Goal: Task Accomplishment & Management: Manage account settings

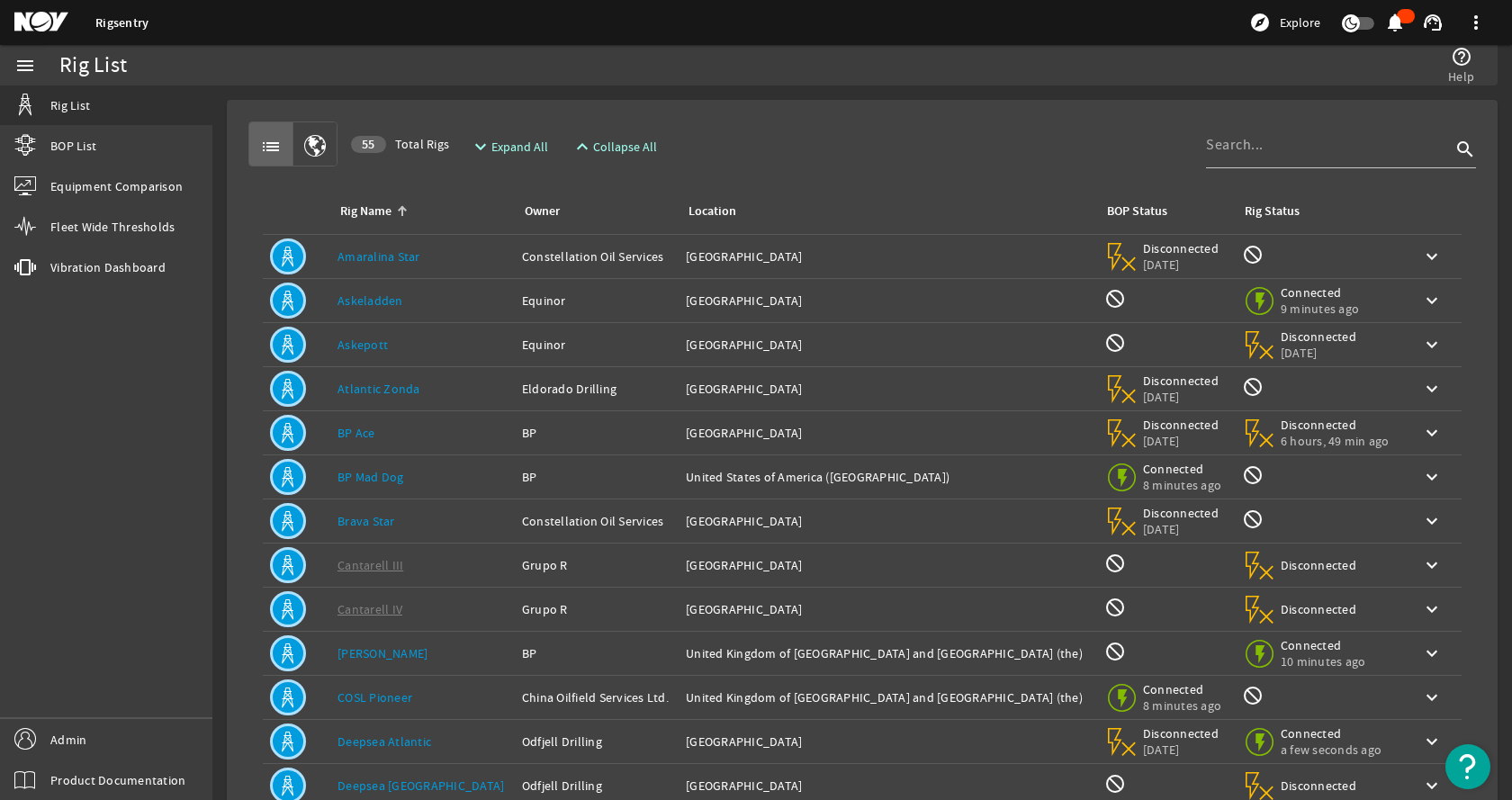
click at [844, 111] on mat-card "list 55 Total Rigs expand_more Expand All expand_less Collapse All search Rig N…" at bounding box center [862, 542] width 1271 height 883
click at [69, 739] on span "Admin" at bounding box center [69, 740] width 36 height 18
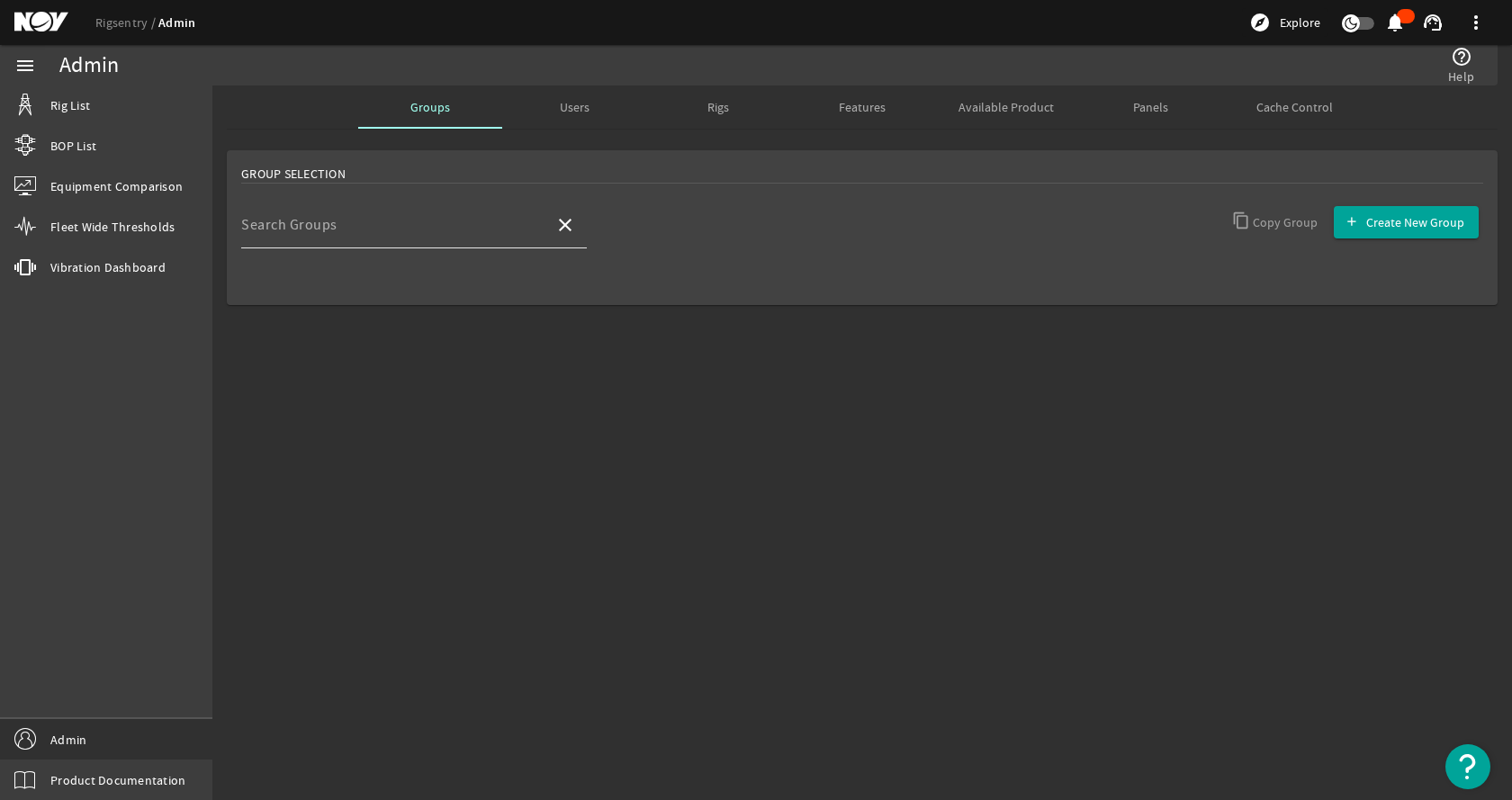
click at [362, 208] on div "Search Groups" at bounding box center [390, 225] width 299 height 47
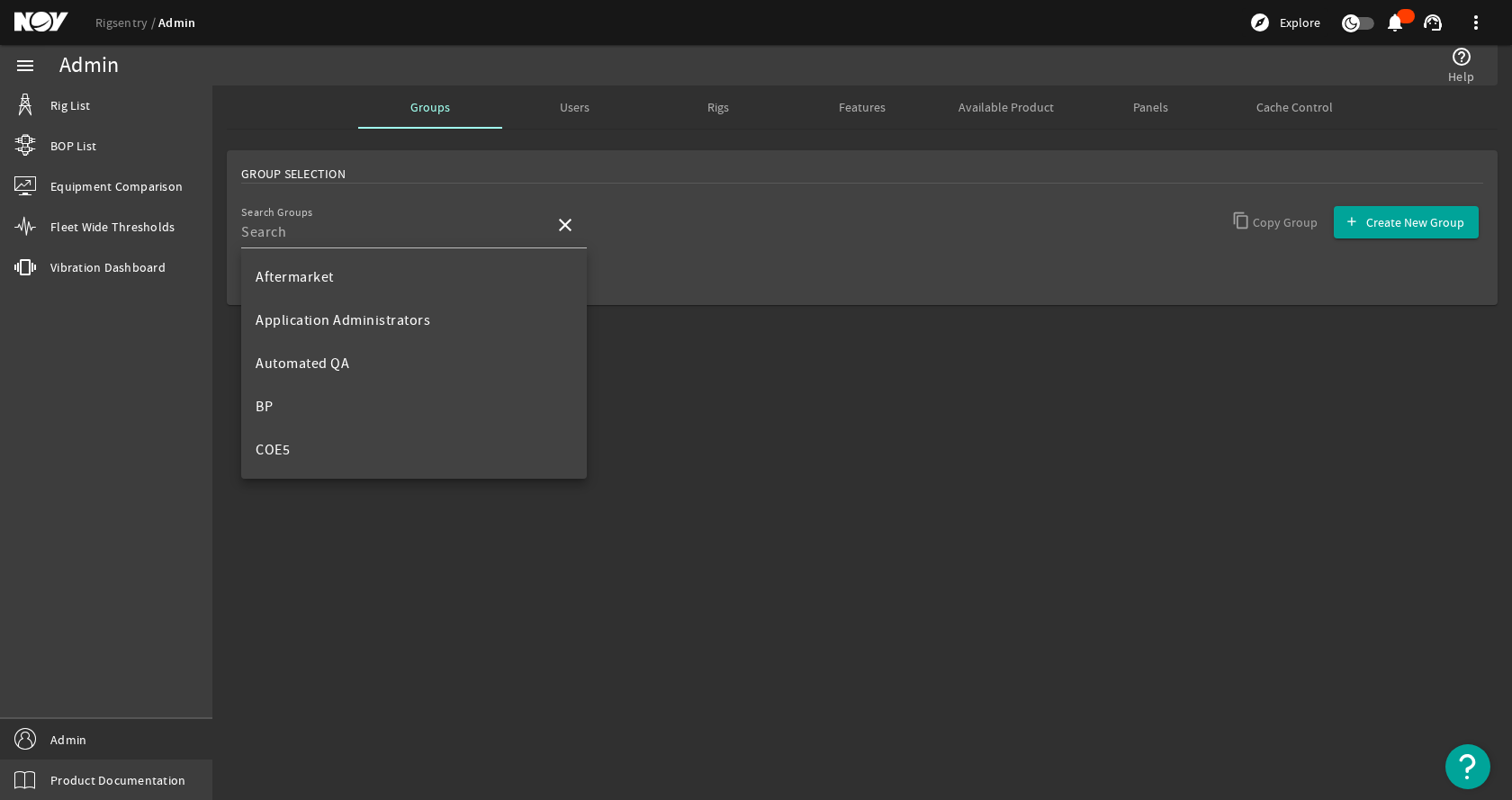
click at [855, 331] on div "Group Selection Search Groups close Copy Group Create New Group" at bounding box center [861, 255] width 1299 height 225
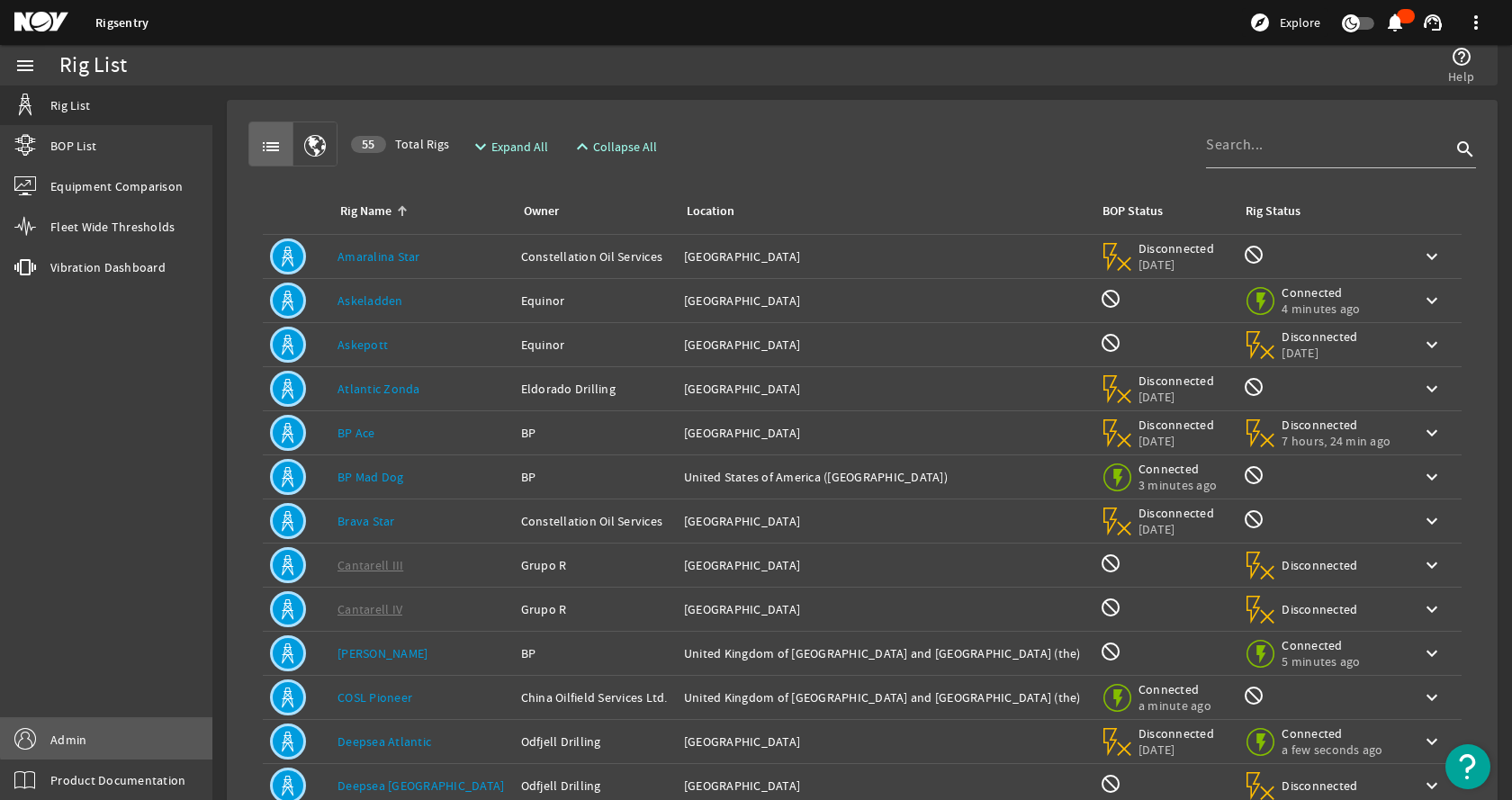
click at [132, 730] on link "Admin" at bounding box center [106, 739] width 212 height 41
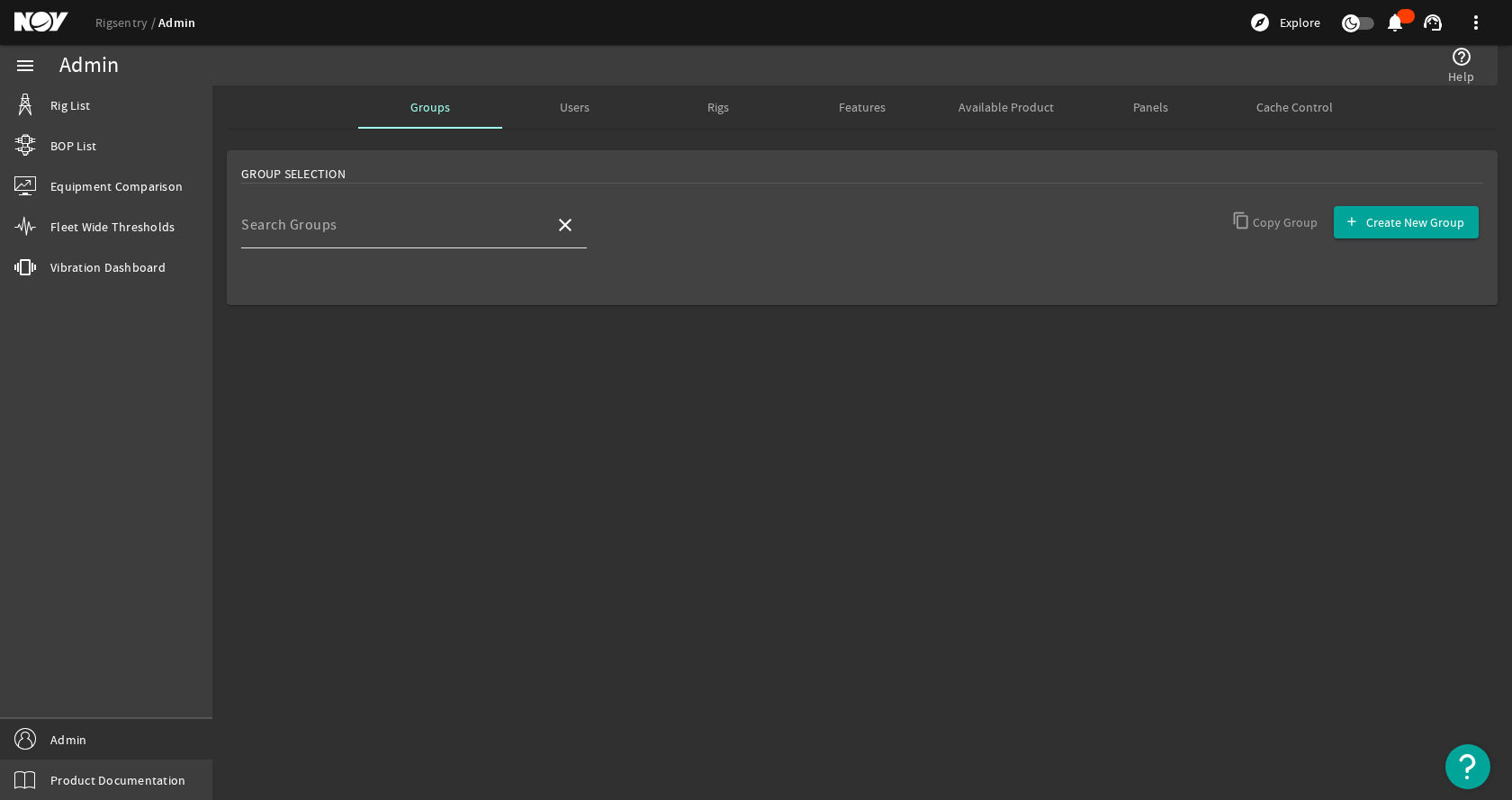
click at [417, 231] on input "Search Groups" at bounding box center [390, 232] width 299 height 22
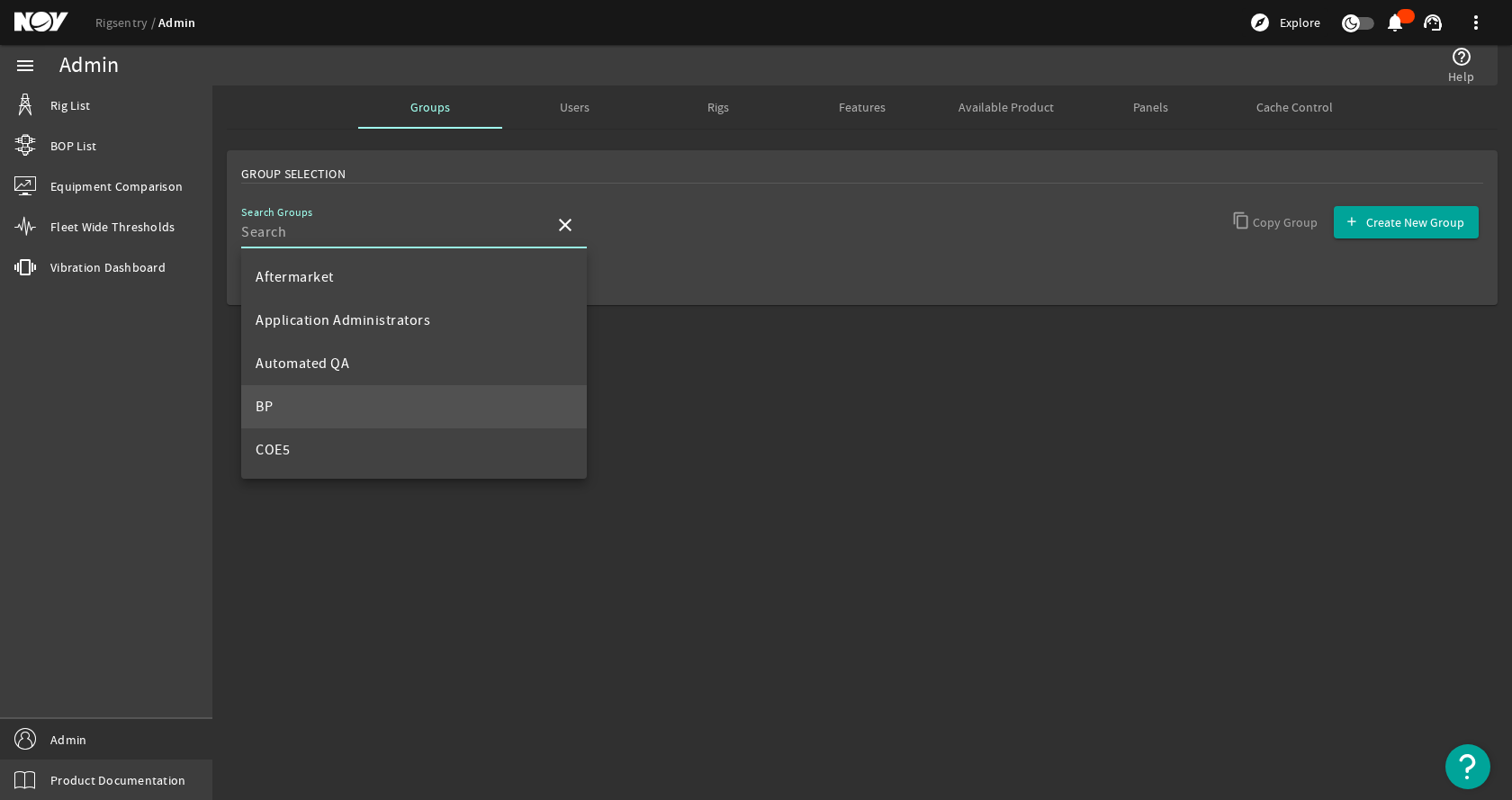
click at [337, 392] on mat-option "BP" at bounding box center [413, 407] width 346 height 43
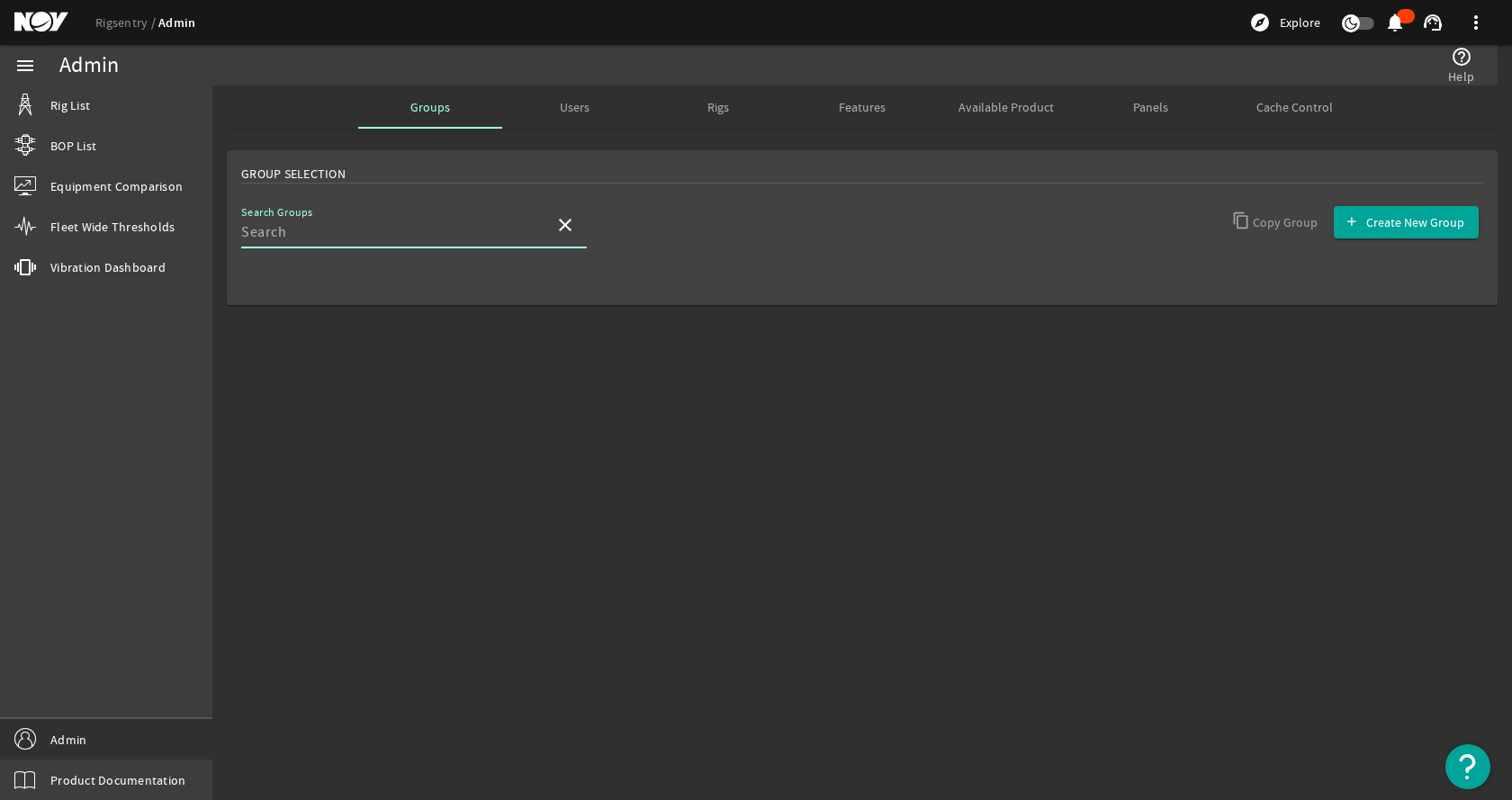
type input "BP"
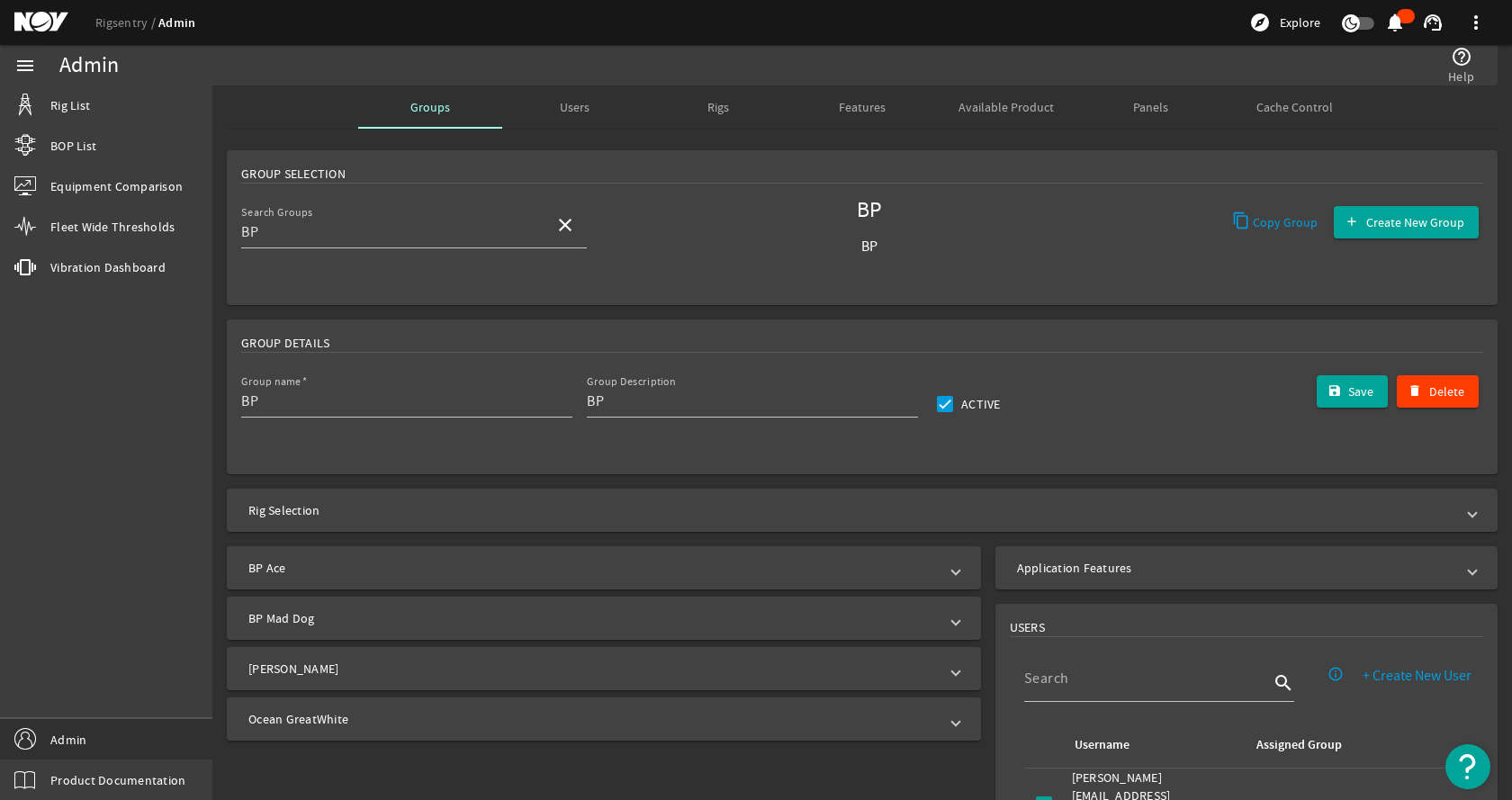
click at [534, 562] on mat-panel-title "BP Ace" at bounding box center [593, 568] width 690 height 18
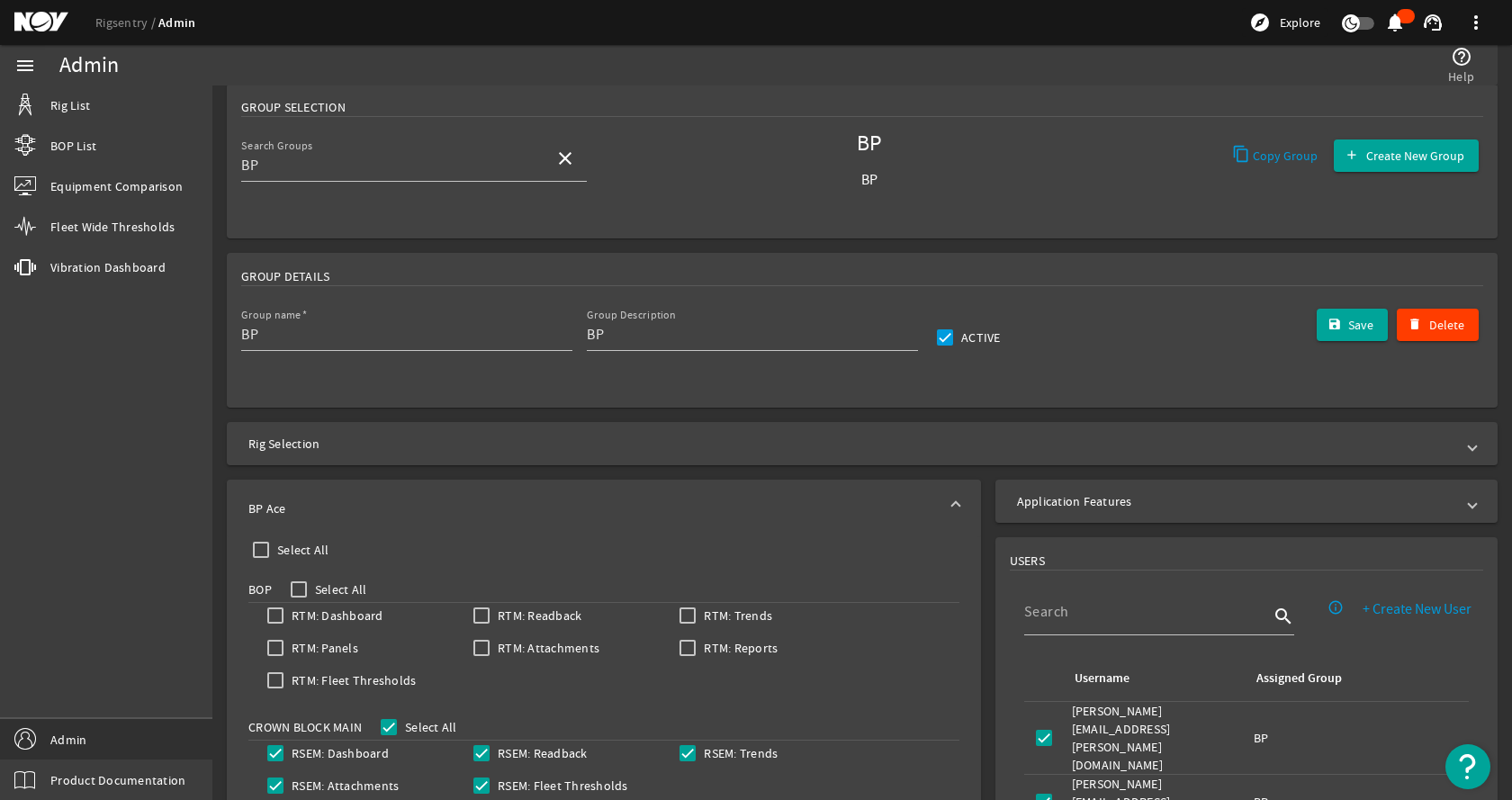
scroll to position [180, 0]
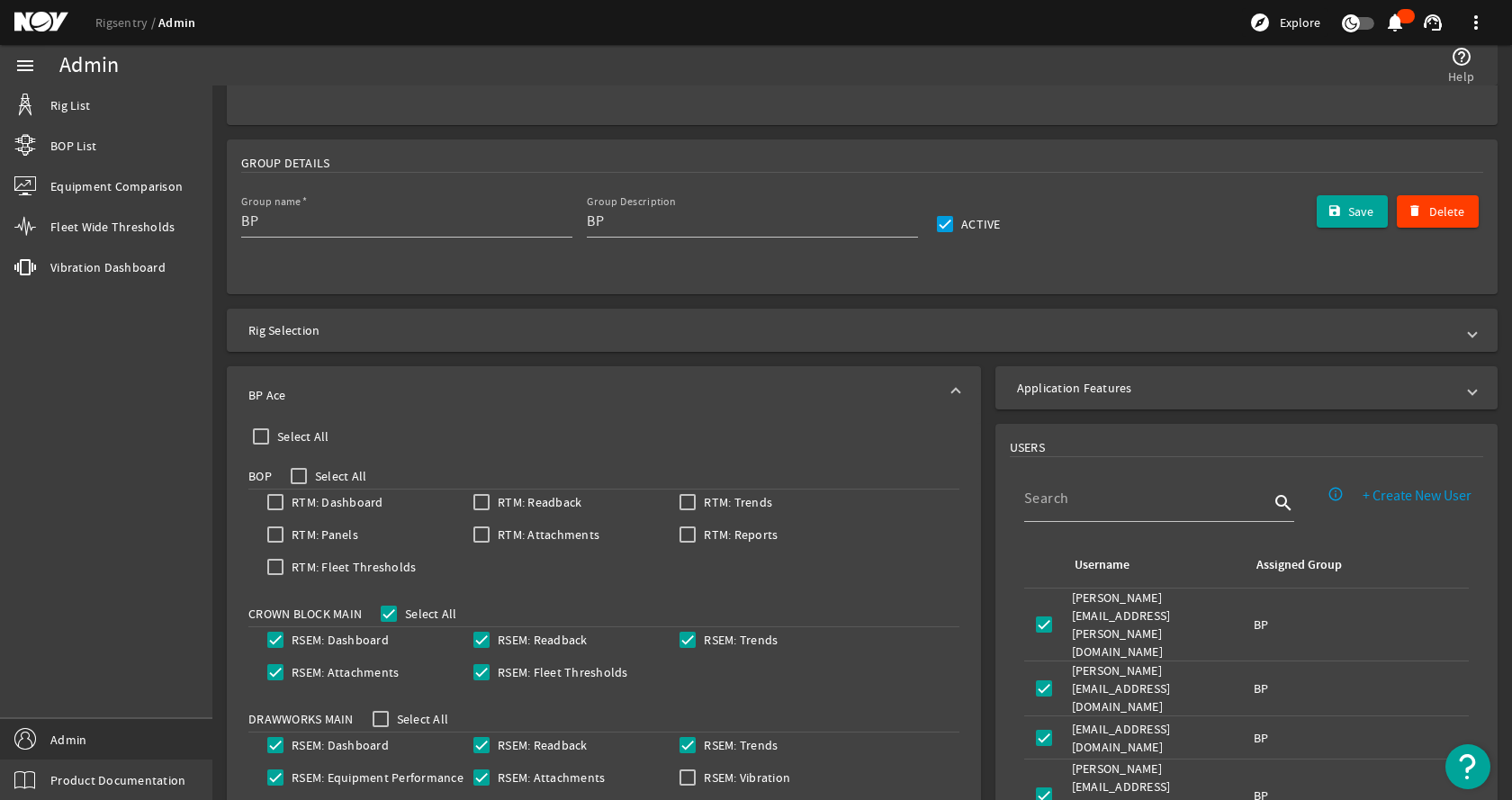
click at [549, 377] on mat-expansion-panel-header "BP Ace" at bounding box center [603, 395] width 754 height 58
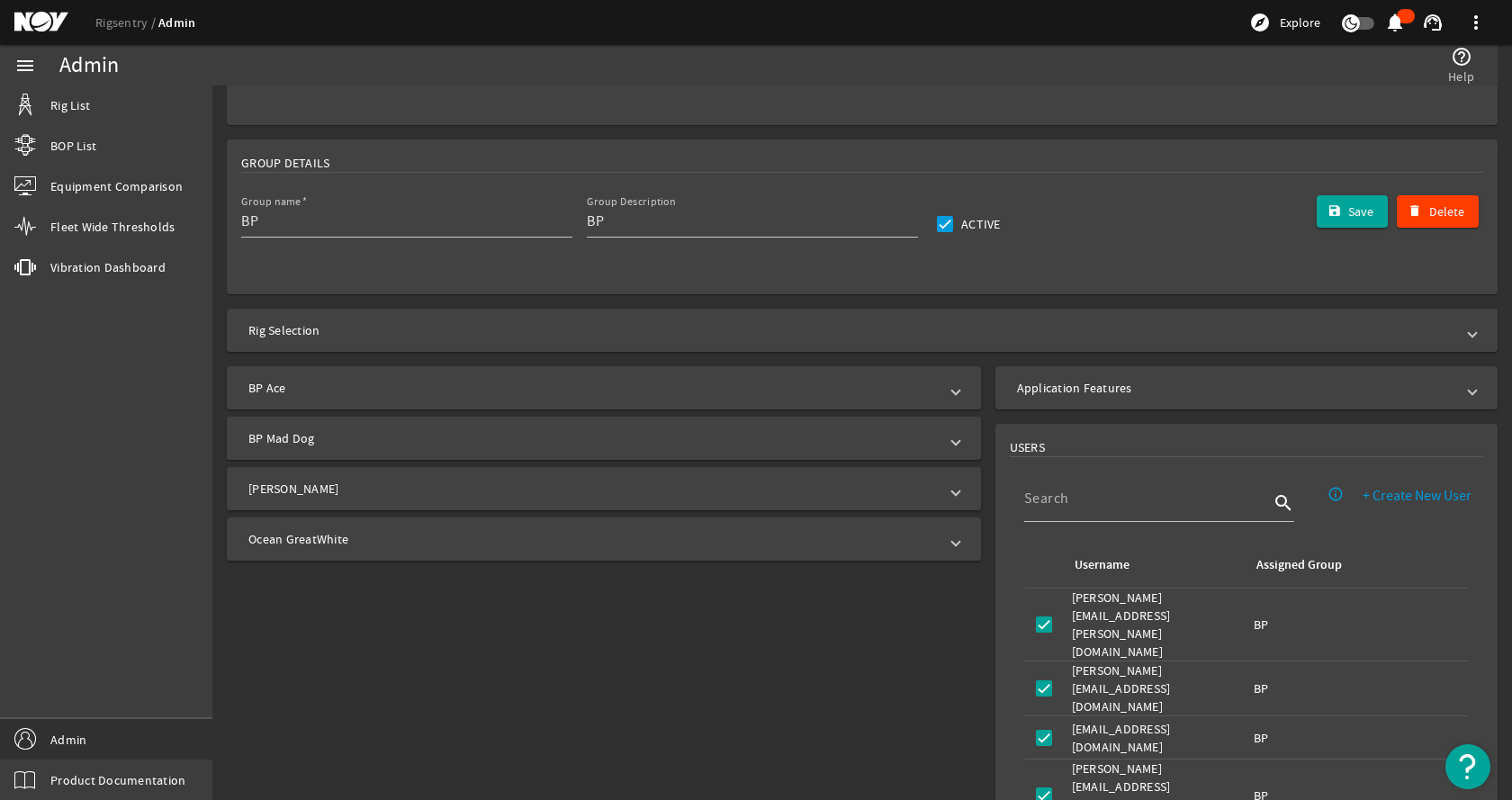
click at [570, 435] on mat-panel-title "BP Mad Dog" at bounding box center [593, 438] width 690 height 18
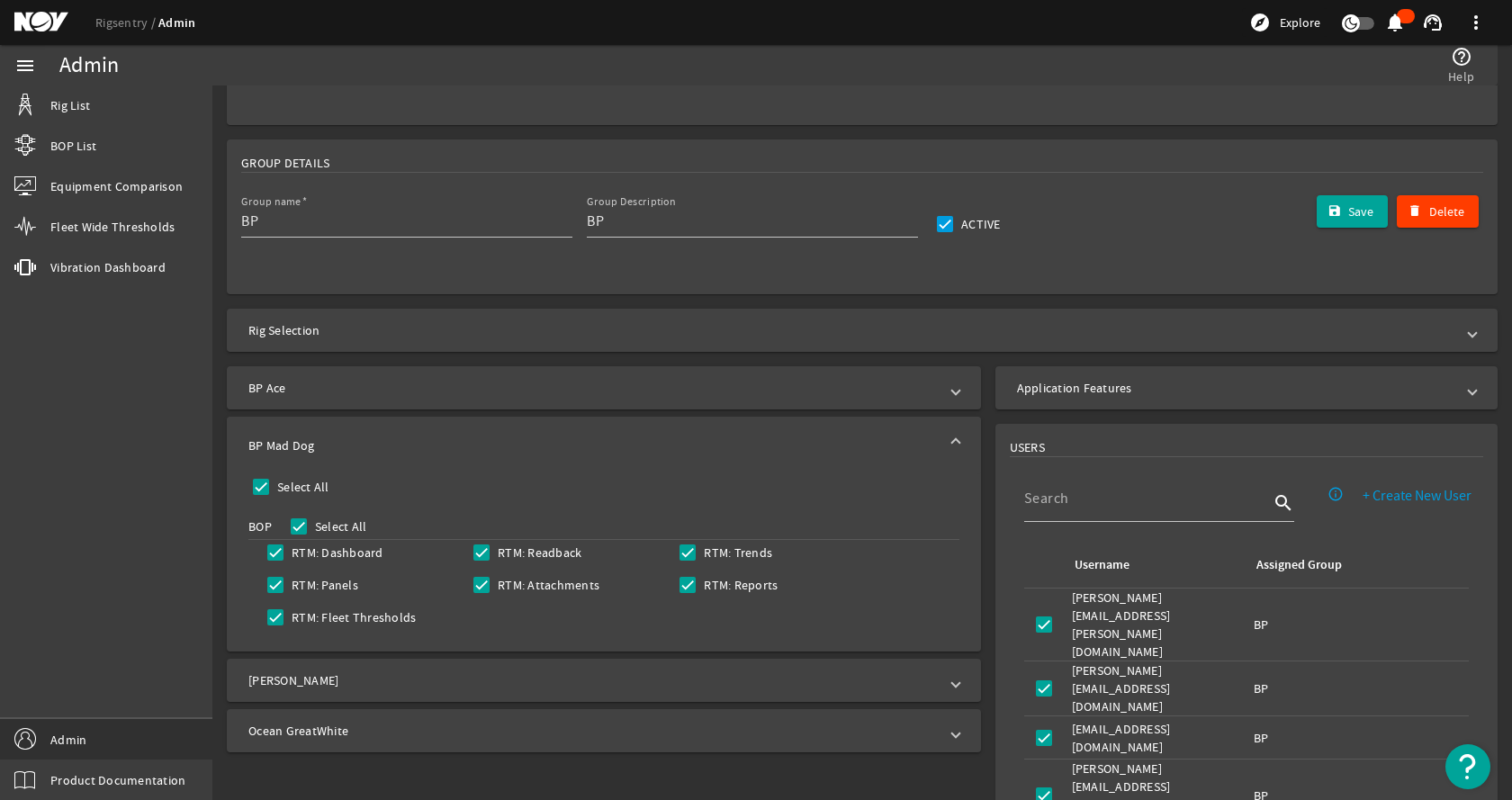
click at [591, 443] on mat-panel-title "BP Mad Dog" at bounding box center [593, 445] width 690 height 18
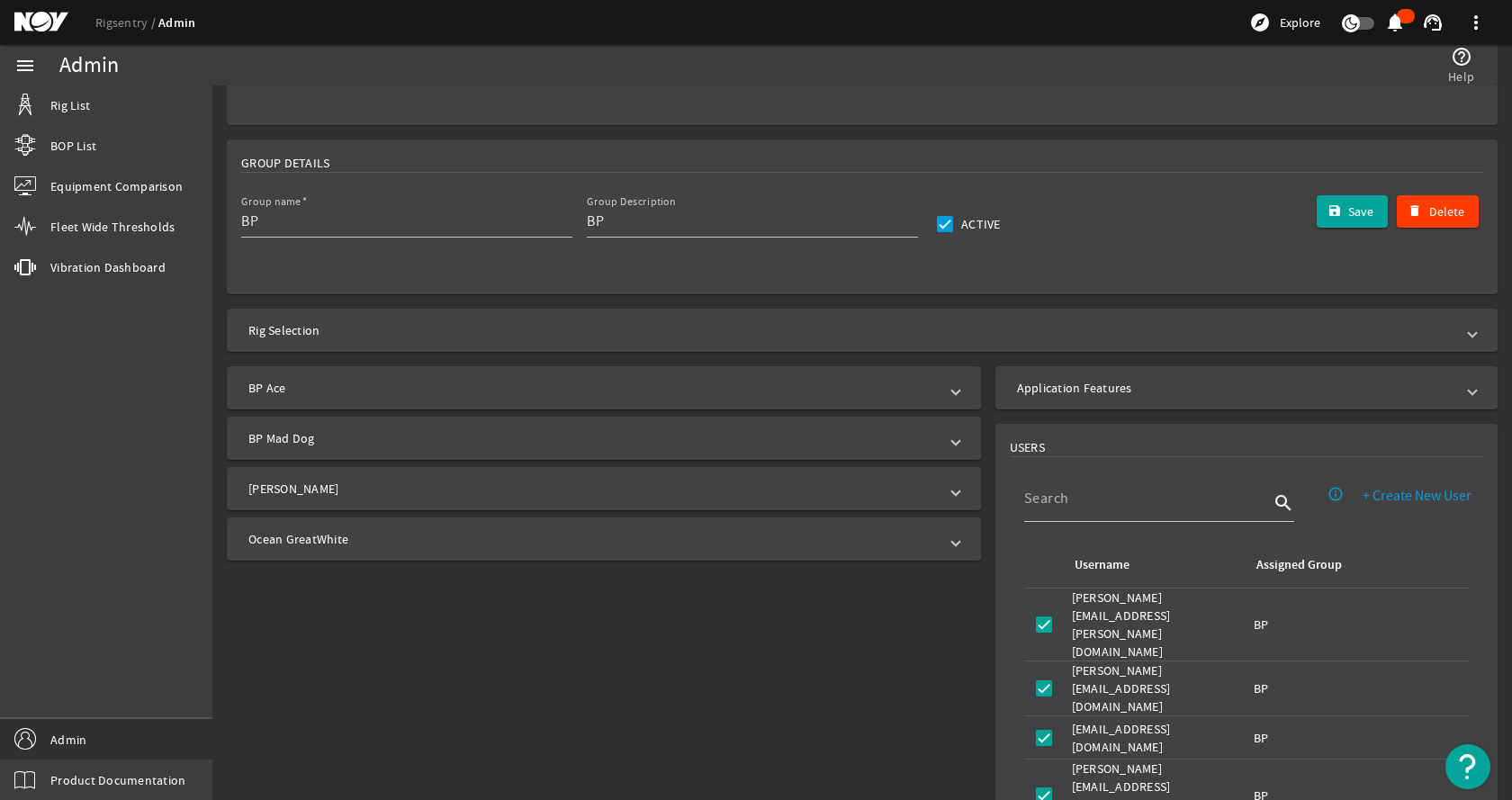
click at [448, 494] on mat-panel-title "[PERSON_NAME]" at bounding box center [593, 488] width 690 height 18
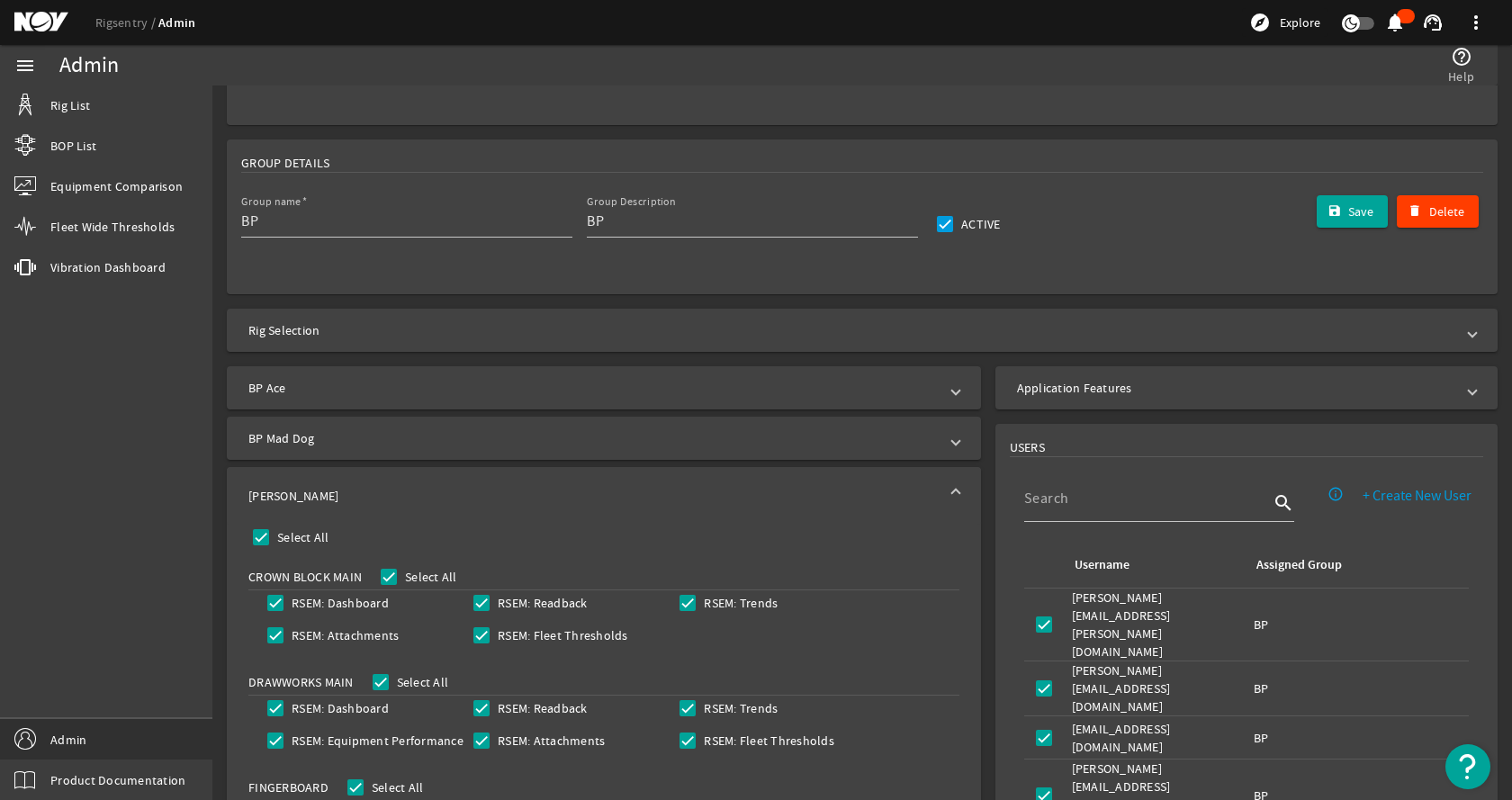
click at [448, 494] on mat-panel-title "[PERSON_NAME]" at bounding box center [593, 496] width 690 height 18
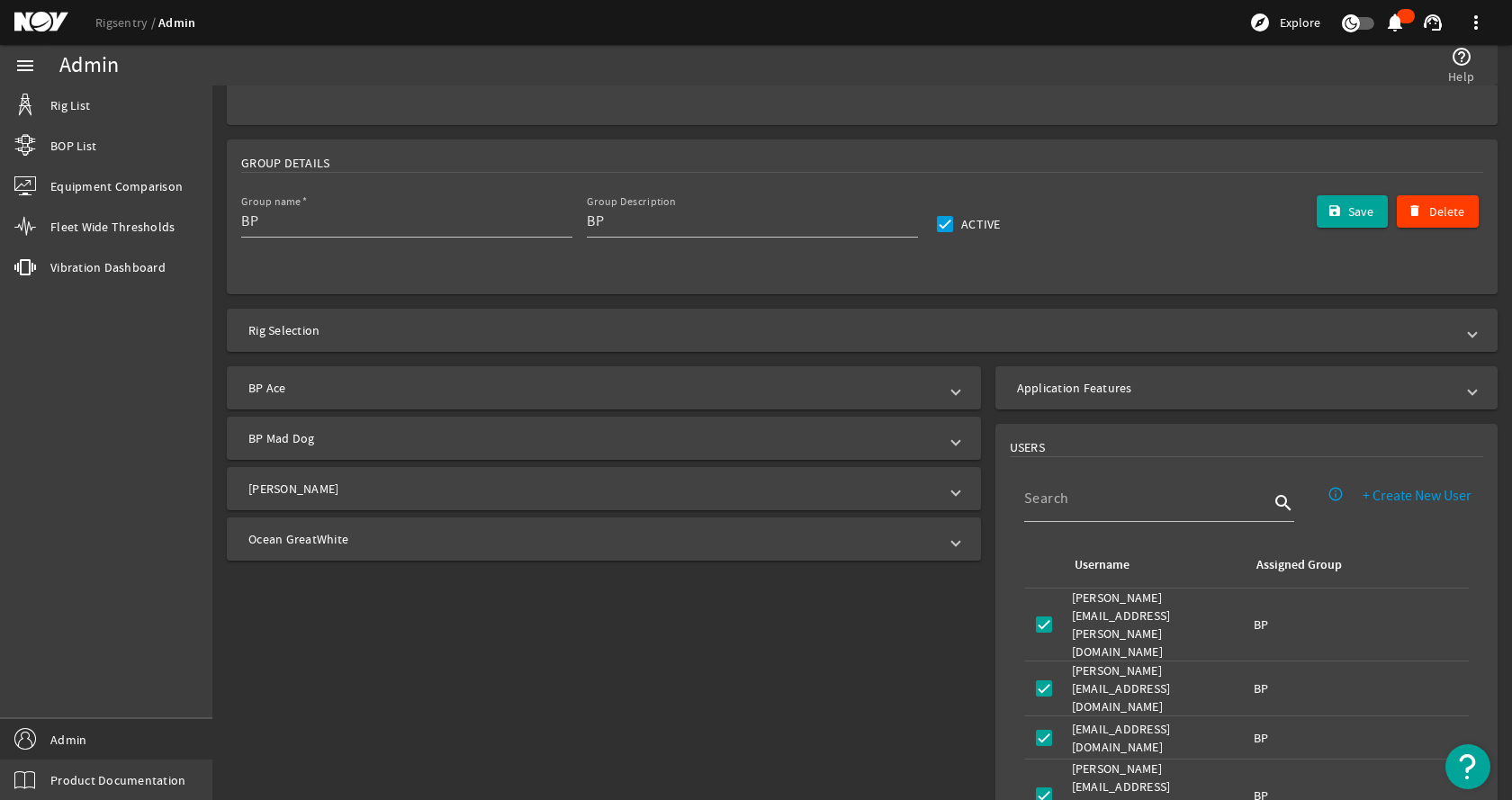
click at [549, 538] on mat-panel-title "Ocean GreatWhite" at bounding box center [593, 539] width 690 height 18
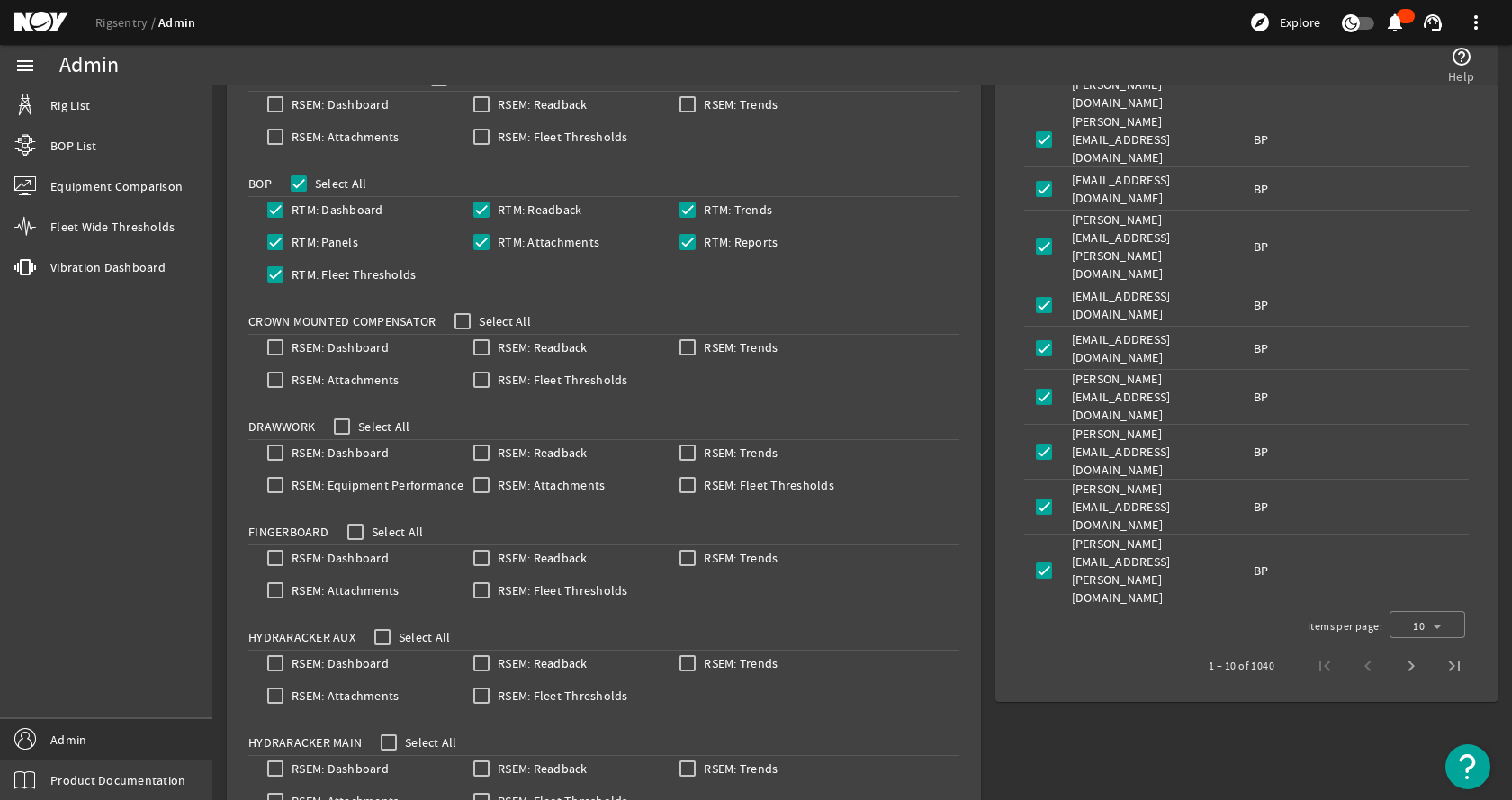
scroll to position [369, 0]
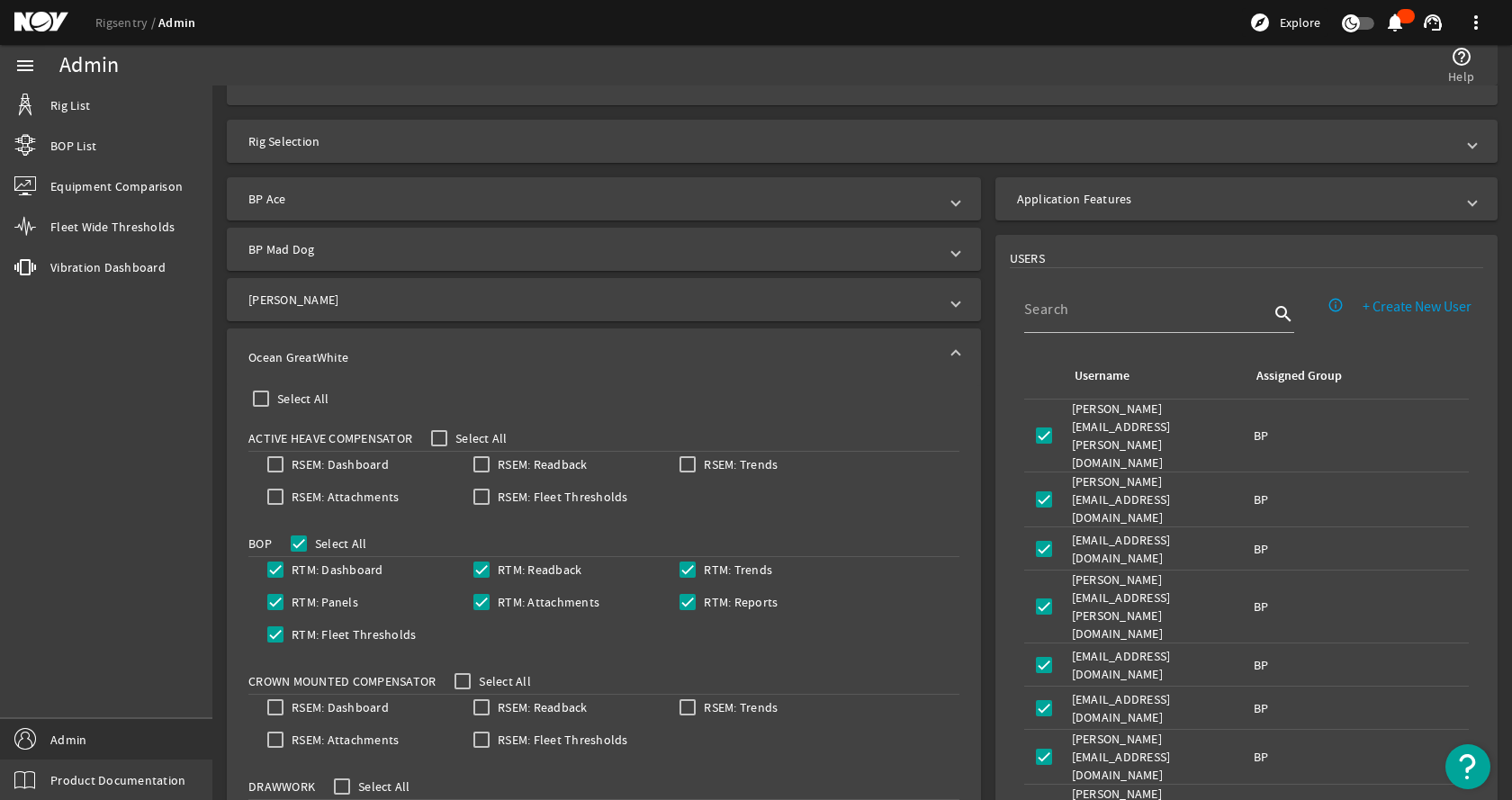
click at [389, 344] on mat-expansion-panel-header "Ocean GreatWhite" at bounding box center [603, 358] width 754 height 58
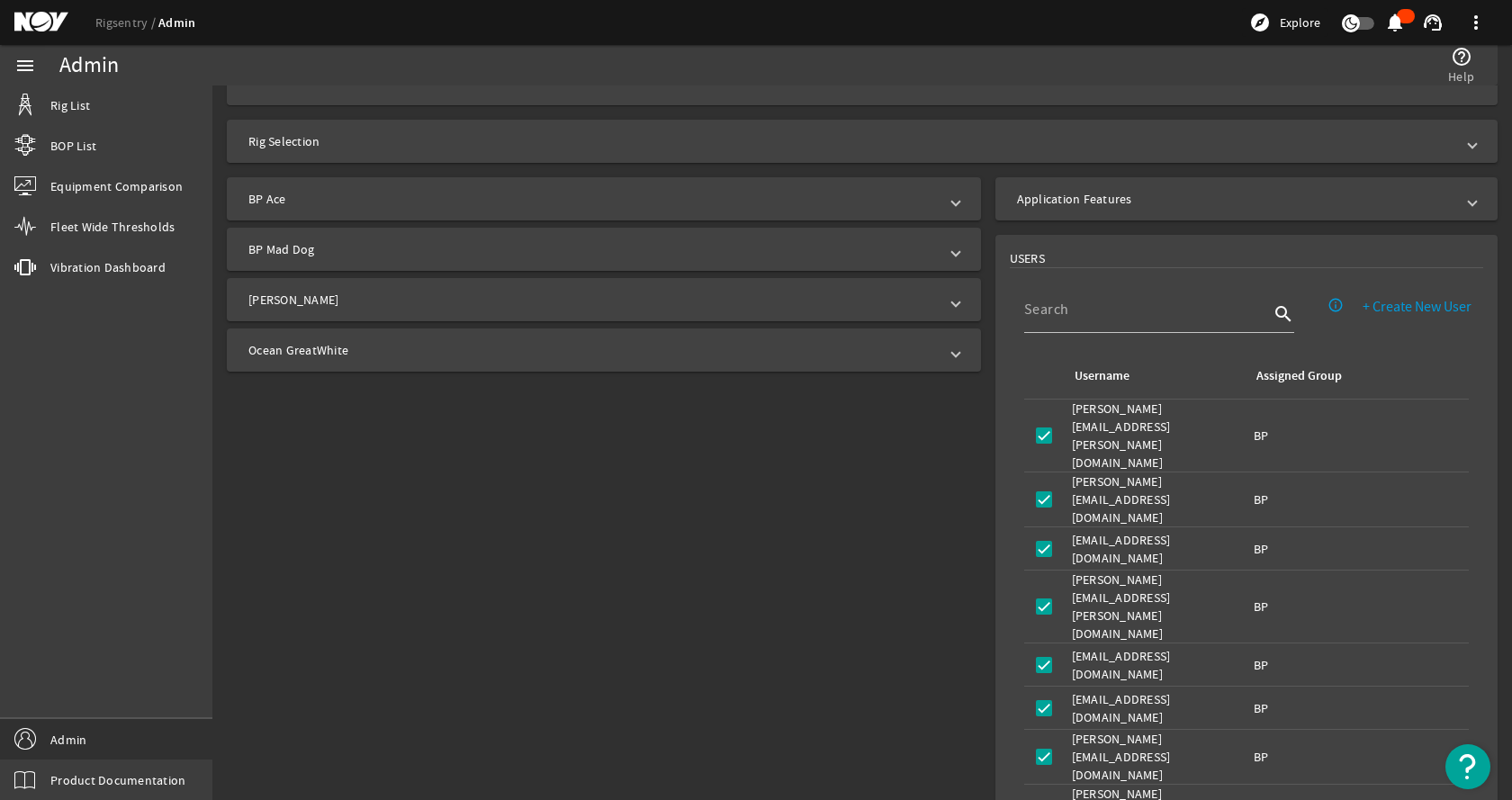
scroll to position [99, 0]
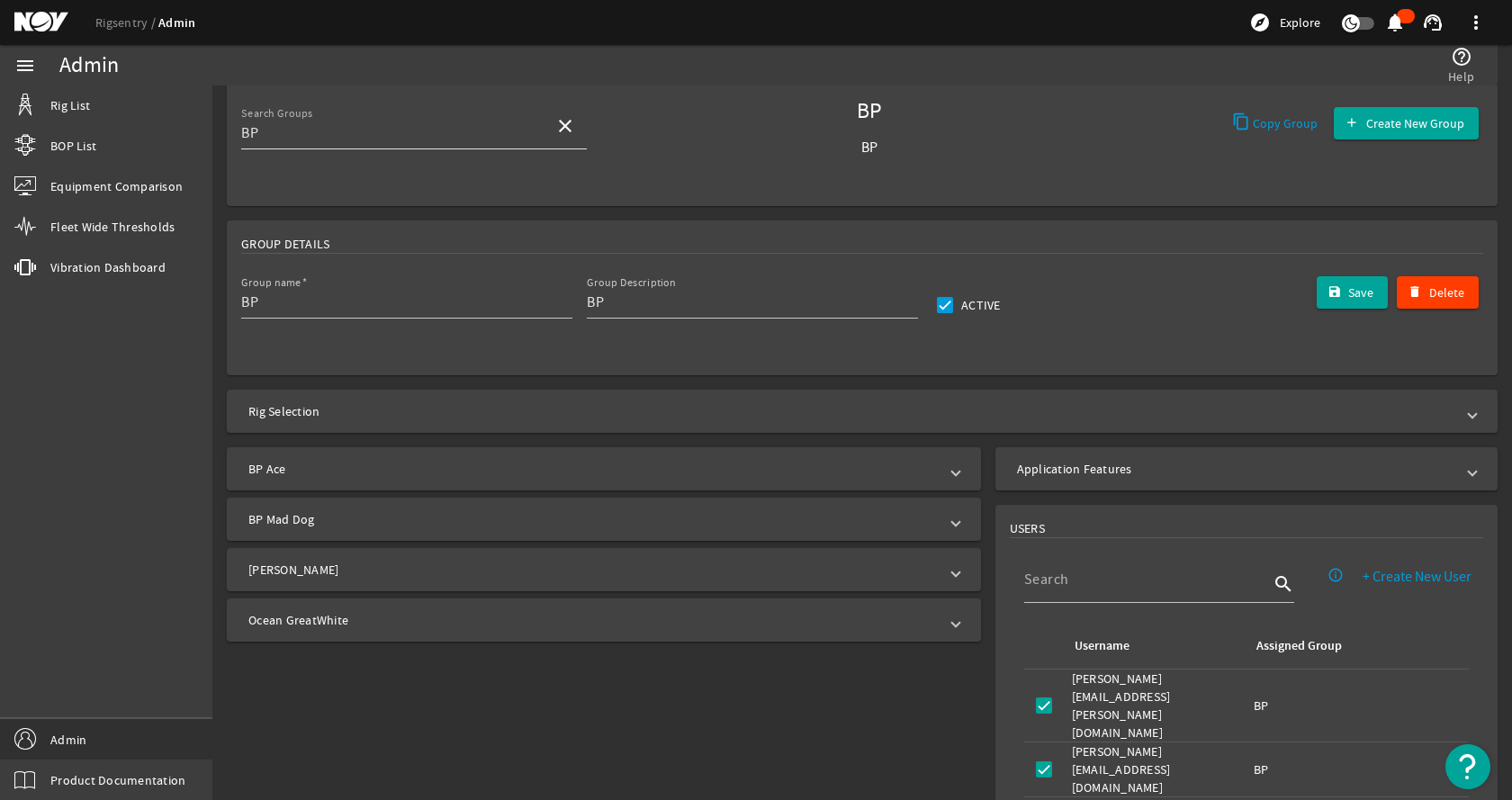
click at [559, 126] on mat-icon "close" at bounding box center [565, 126] width 22 height 22
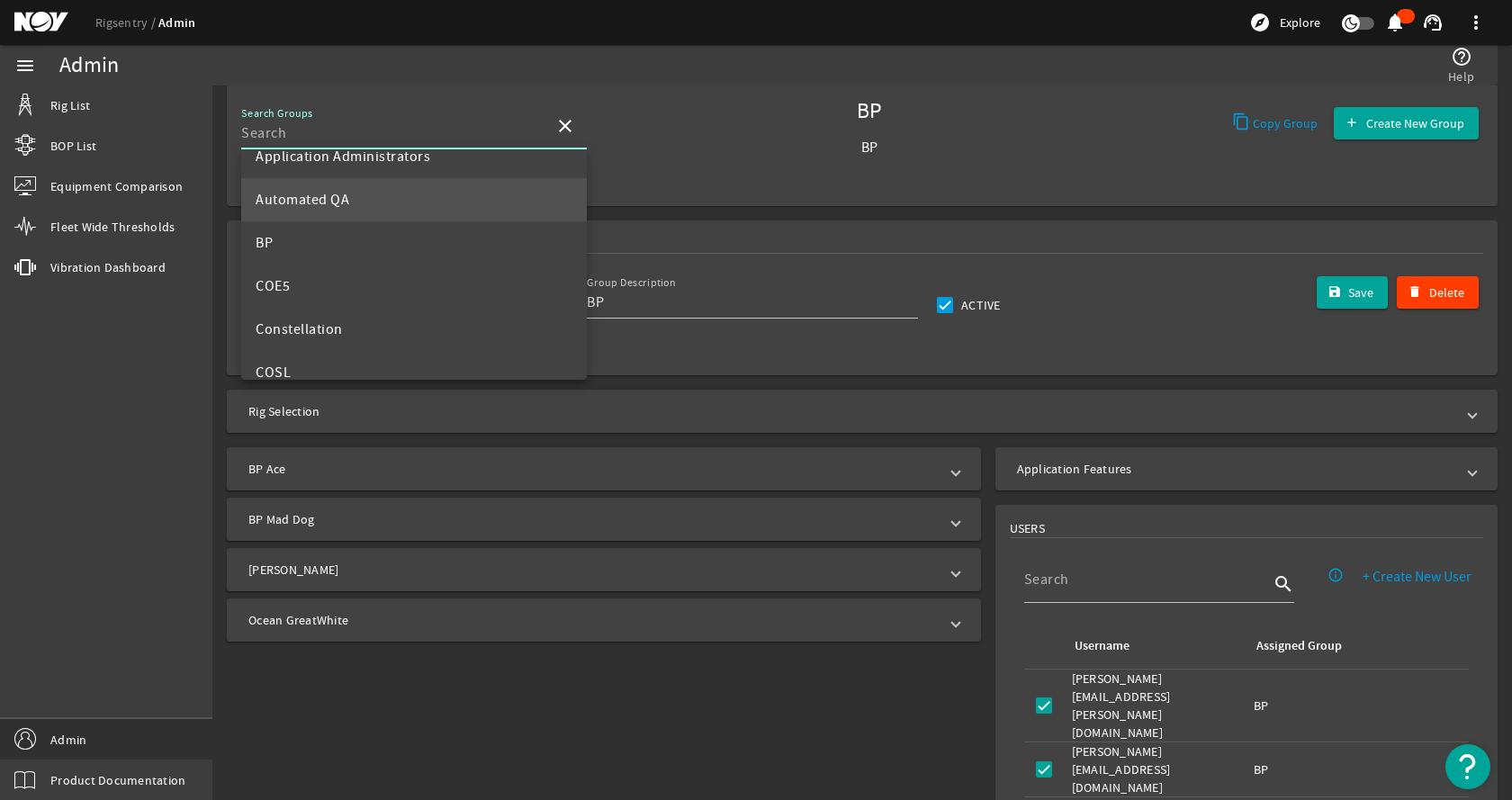
scroll to position [90, 0]
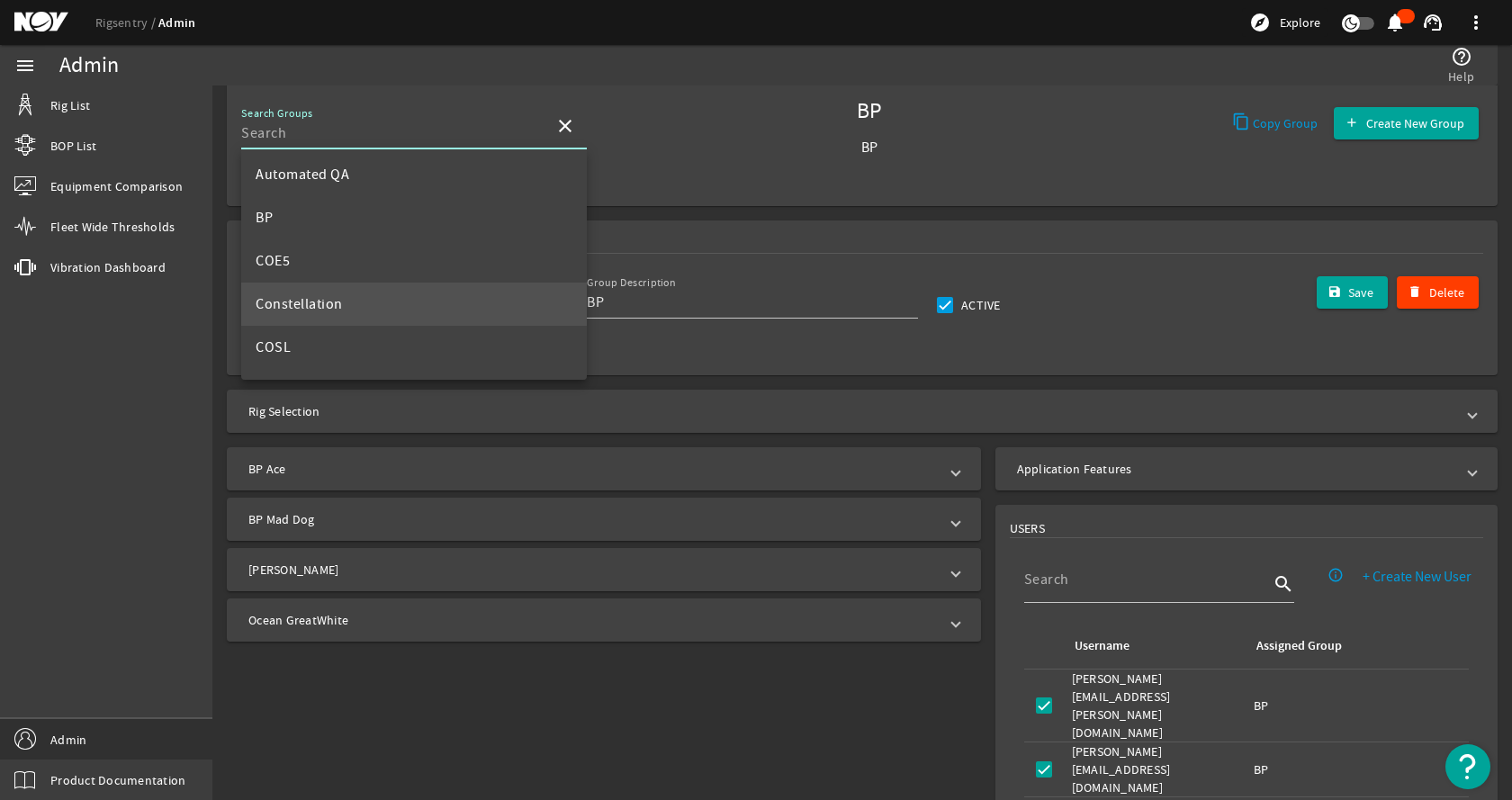
click at [317, 310] on span "Constellation" at bounding box center [299, 304] width 88 height 18
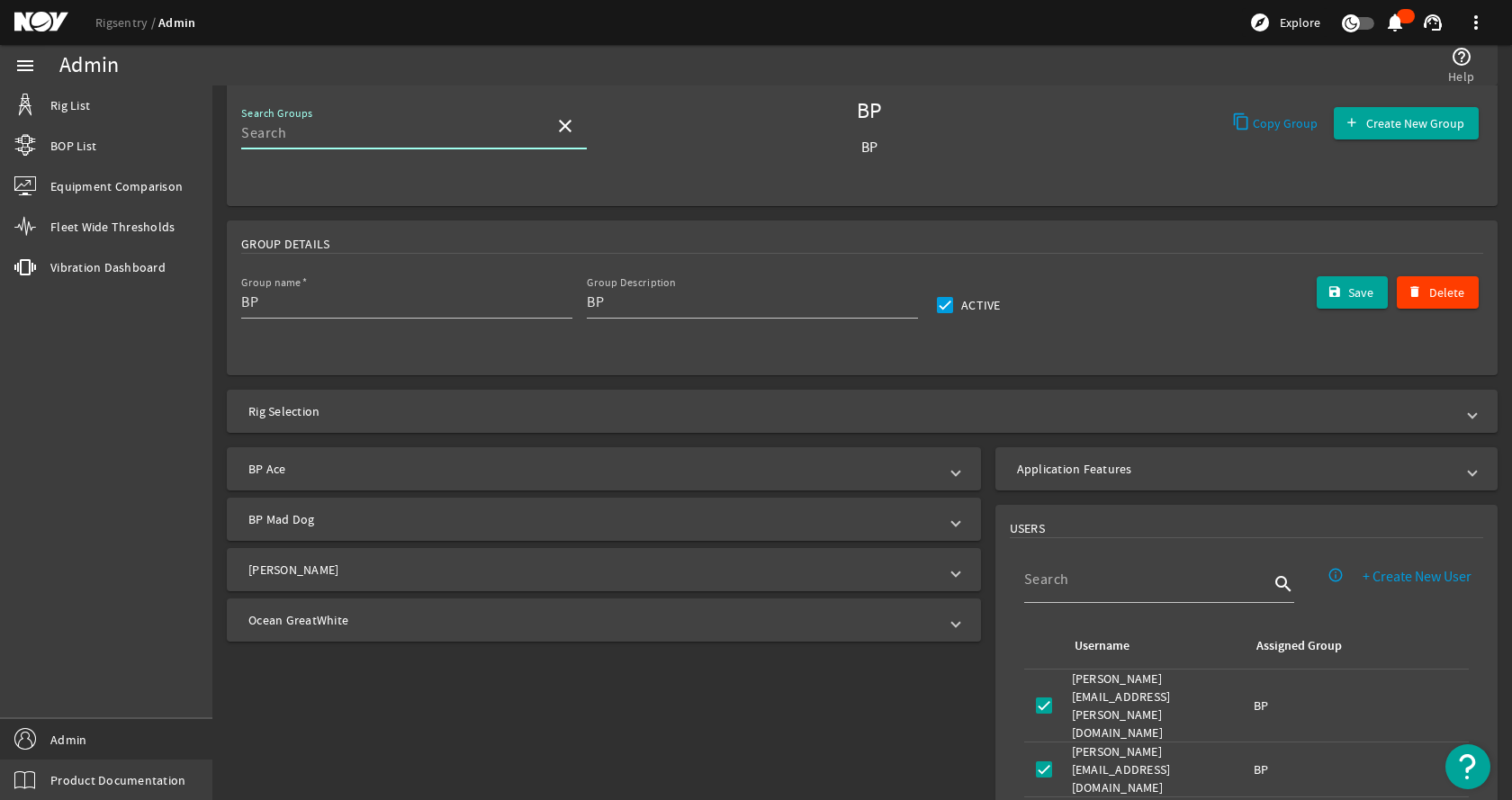
type input "Constellation"
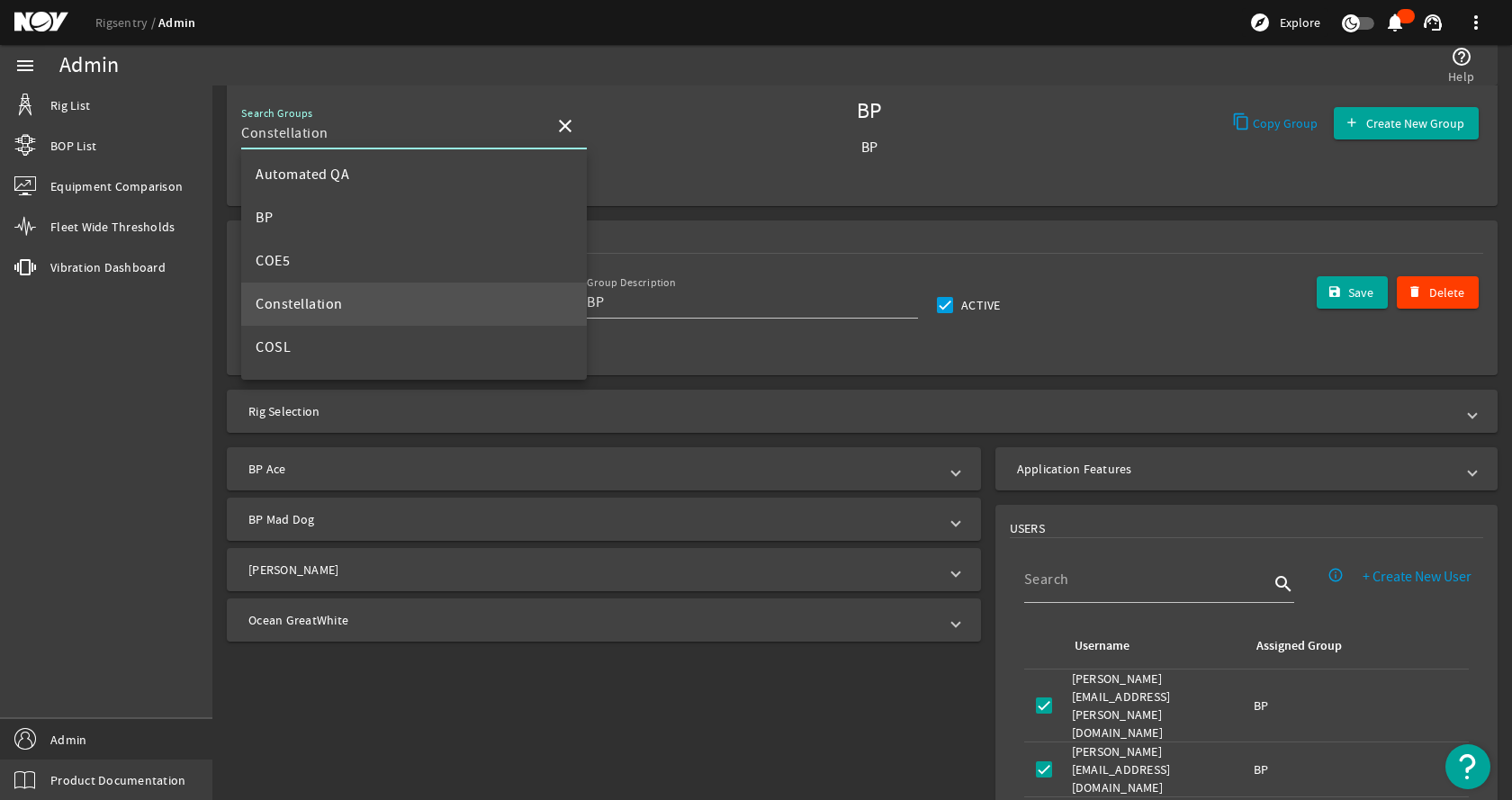
scroll to position [0, 0]
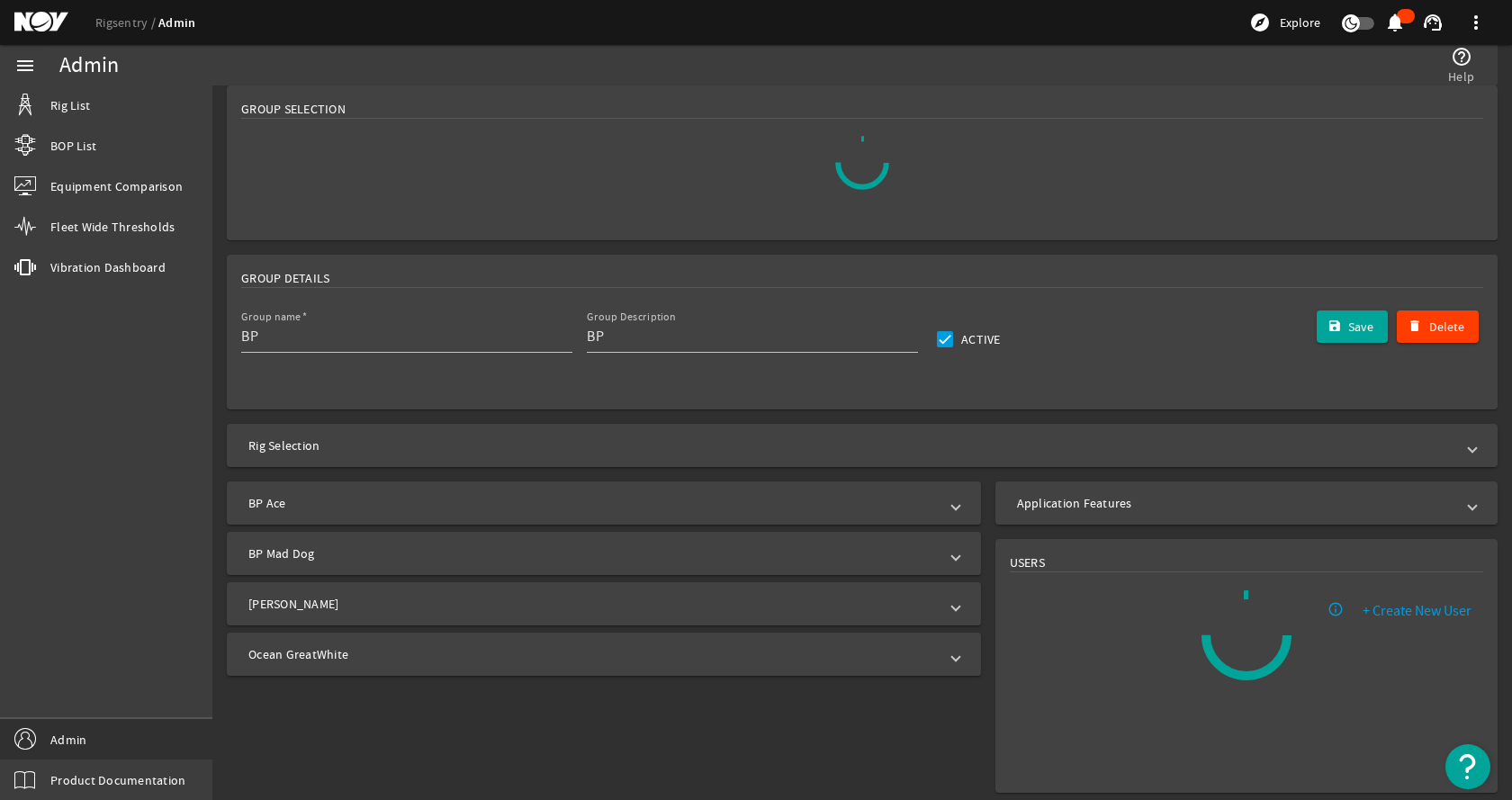
type input "Constellation"
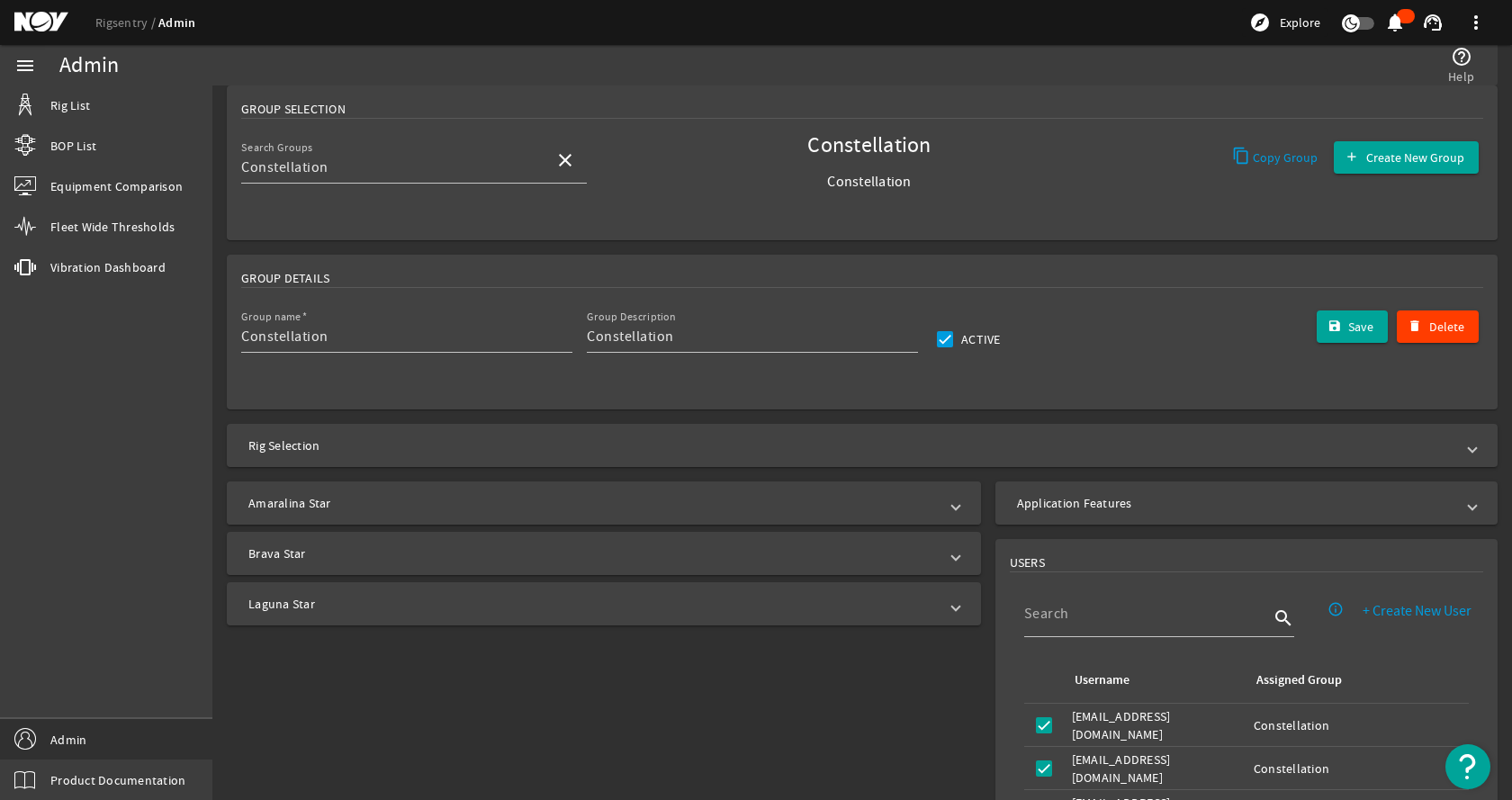
scroll to position [99, 0]
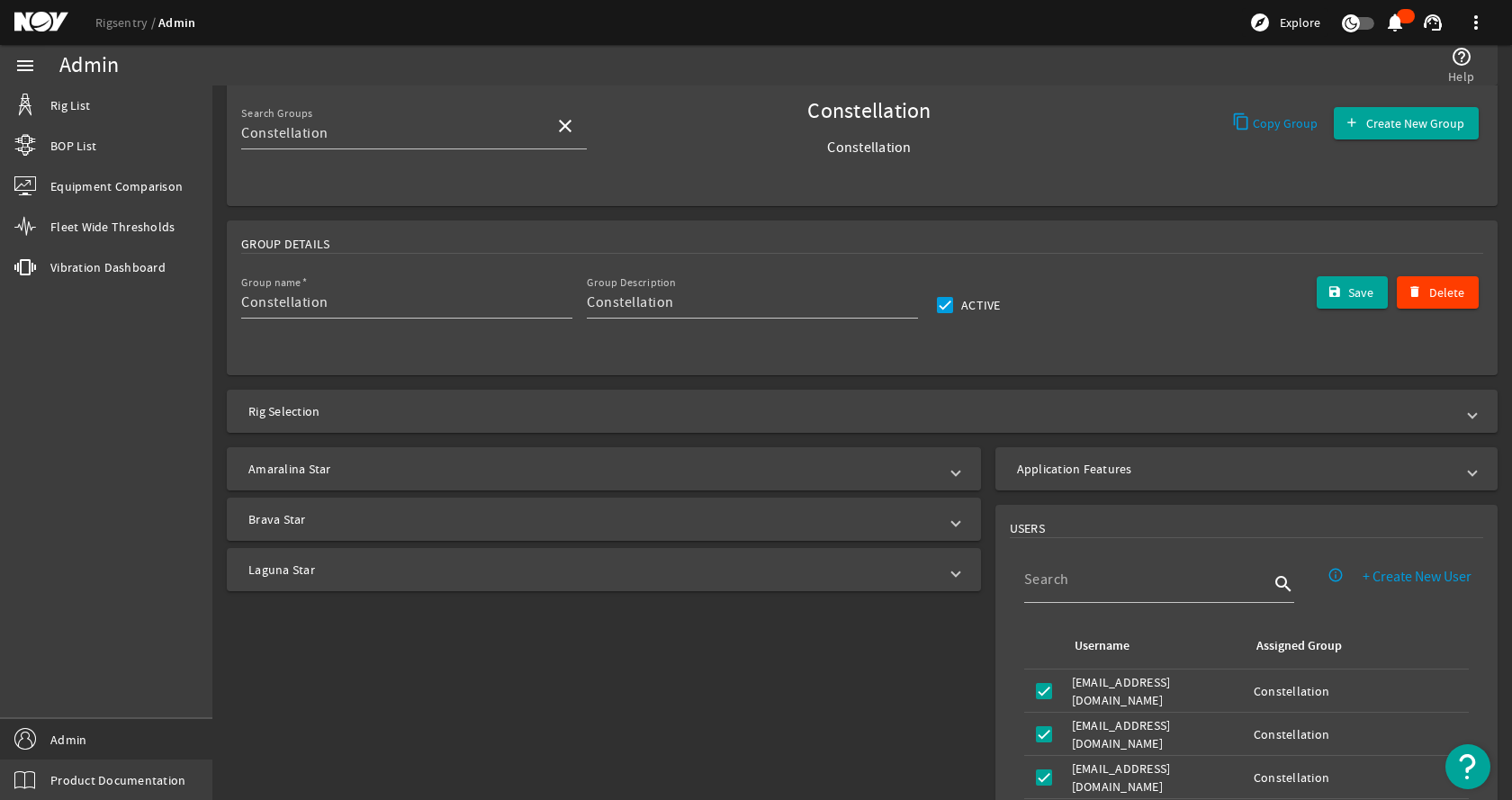
click at [386, 478] on mat-expansion-panel-header "Amaralina Star" at bounding box center [603, 469] width 754 height 43
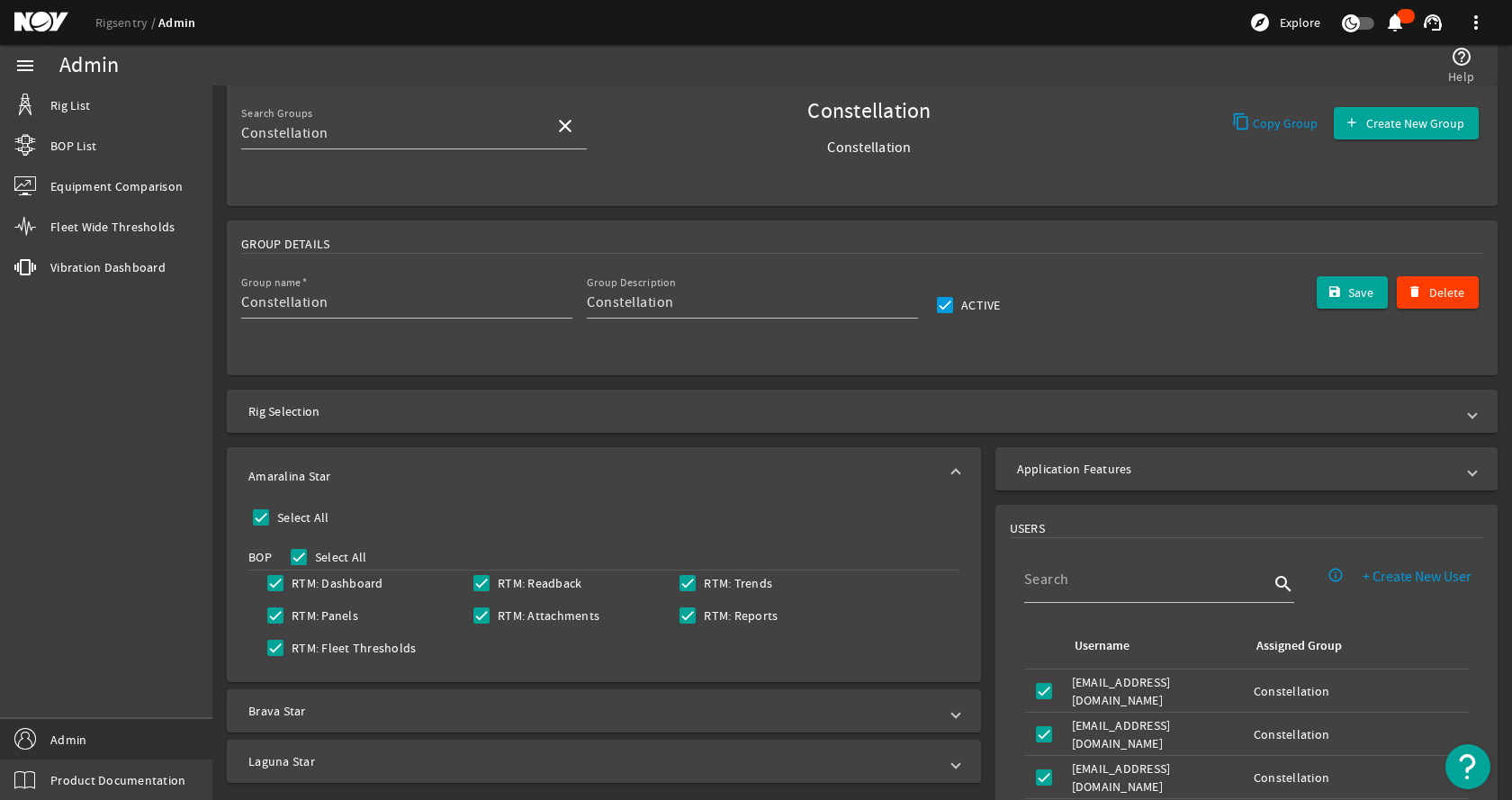
click at [391, 471] on mat-panel-title "Amaralina Star" at bounding box center [593, 476] width 690 height 18
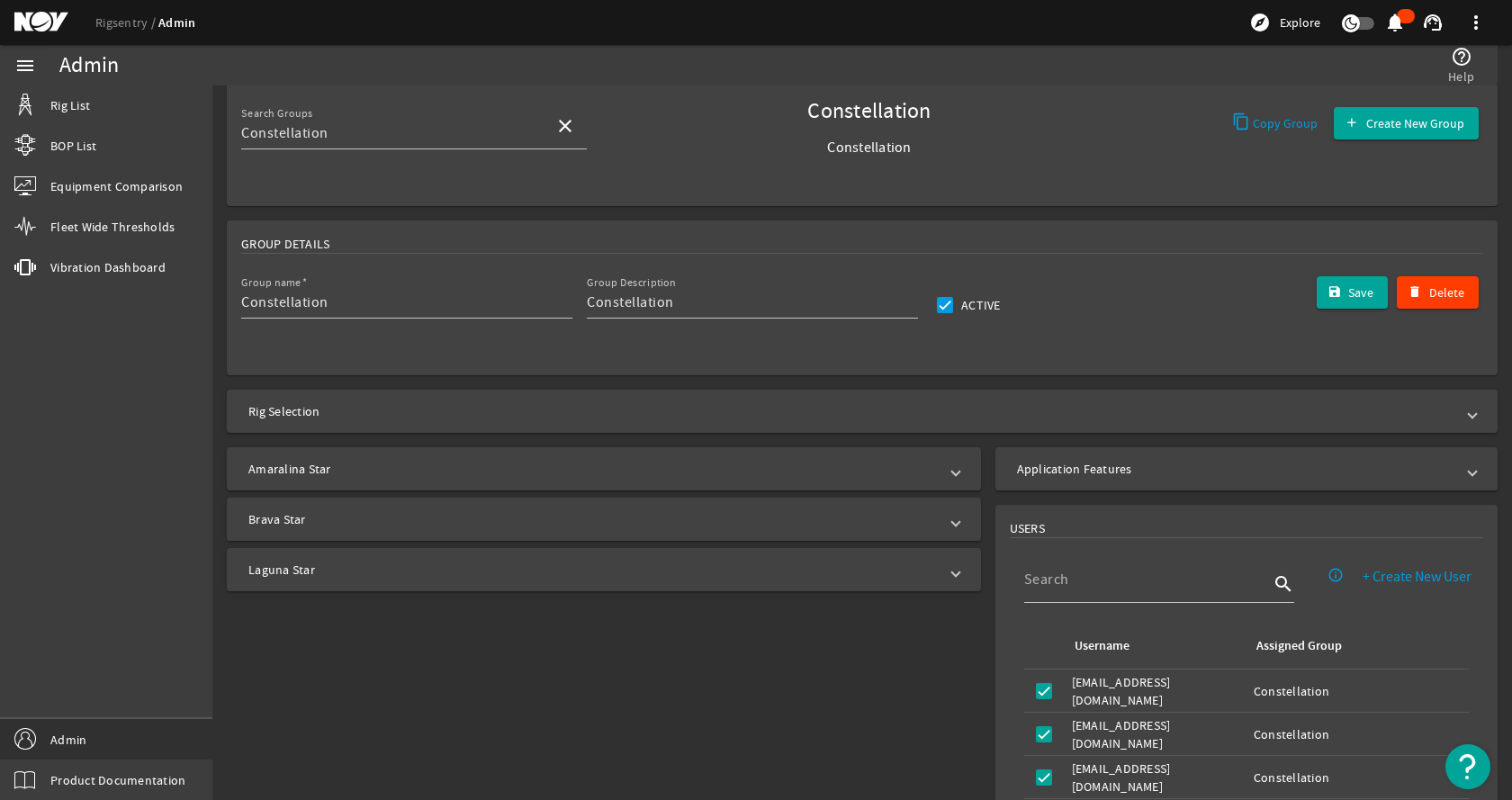
click at [360, 519] on mat-panel-title "Brava Star" at bounding box center [593, 519] width 690 height 18
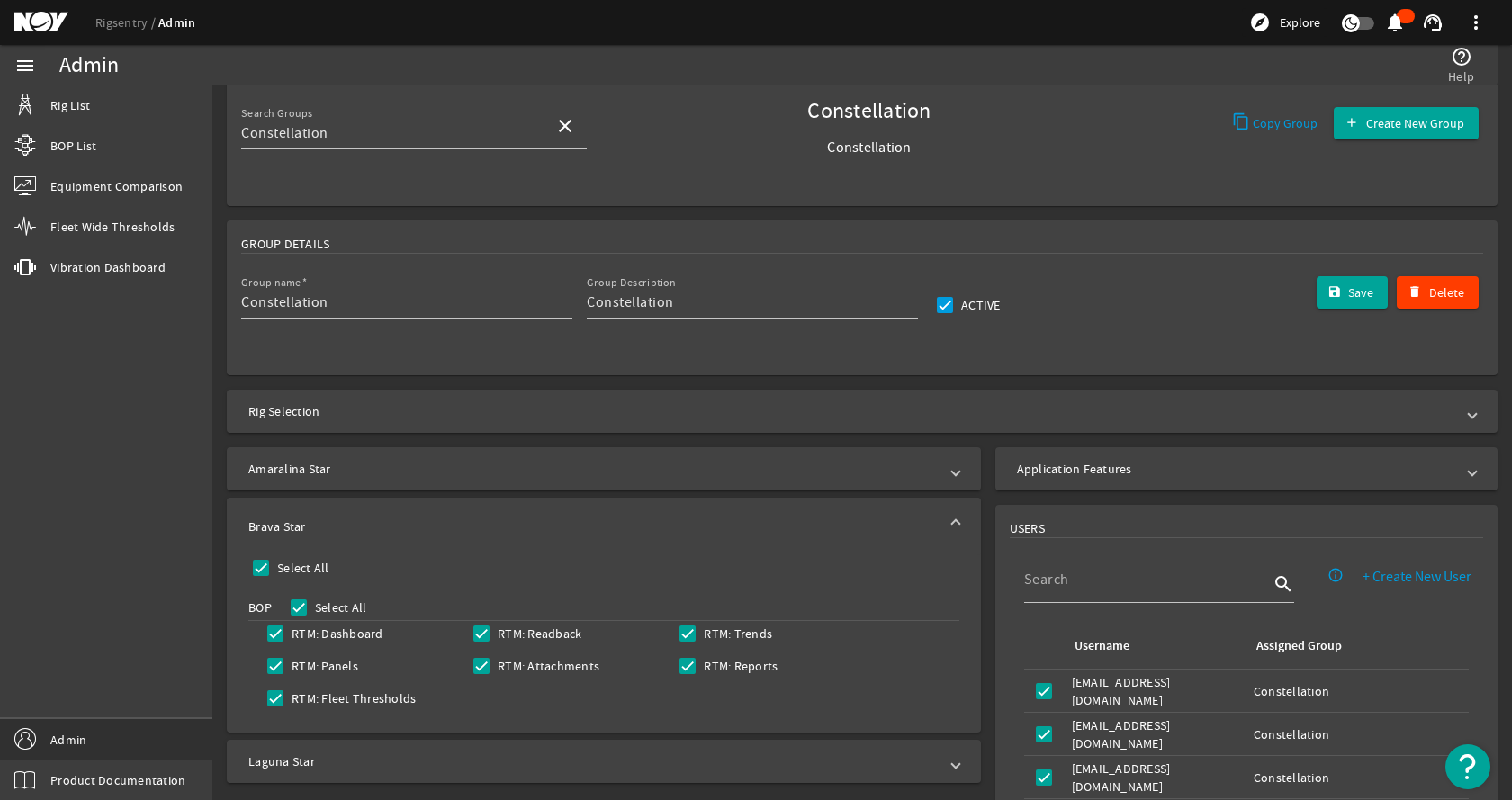
click at [360, 520] on mat-panel-title "Brava Star" at bounding box center [593, 526] width 690 height 18
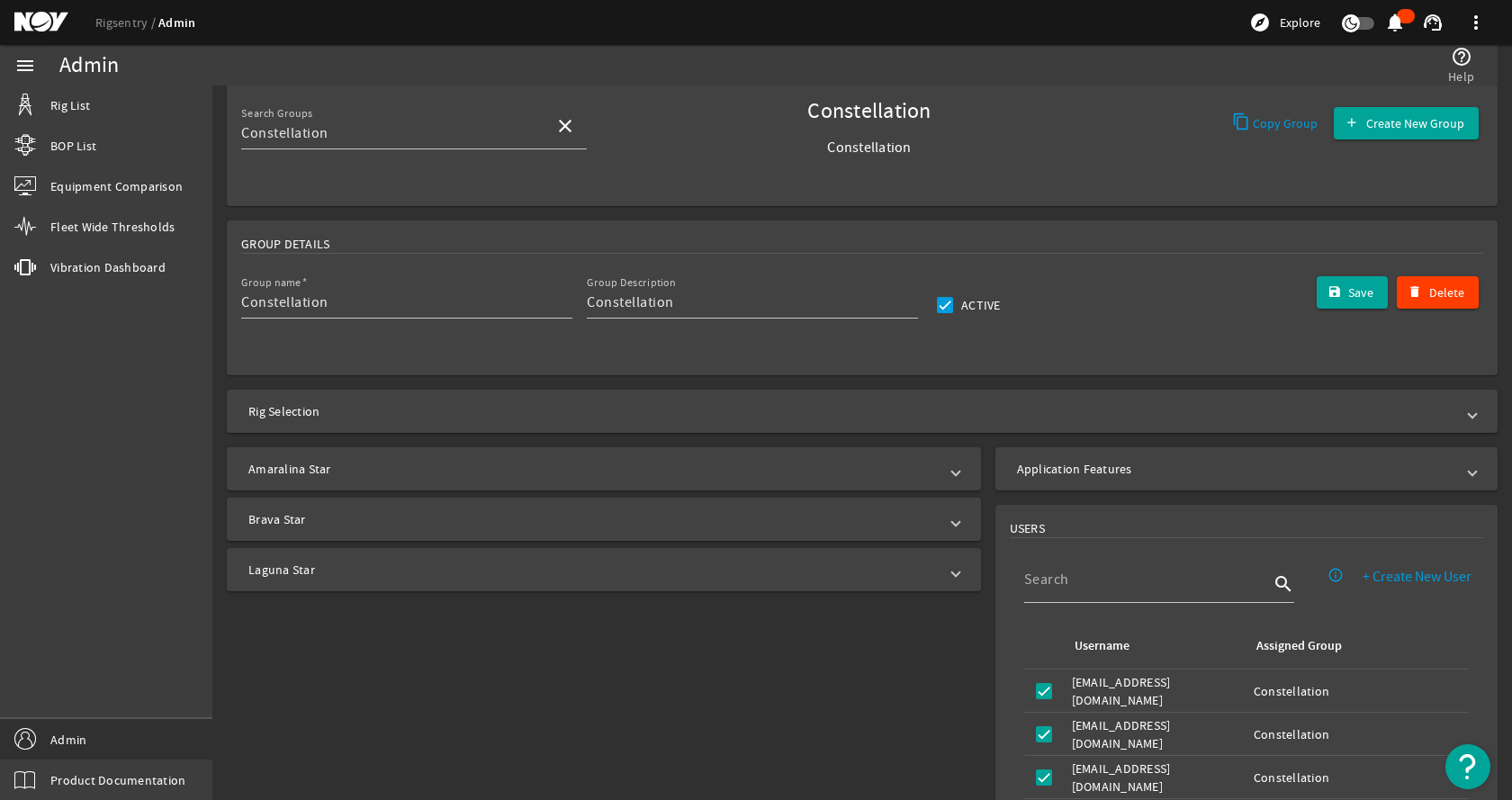
click at [378, 582] on mat-expansion-panel-header "Laguna Star" at bounding box center [603, 570] width 754 height 43
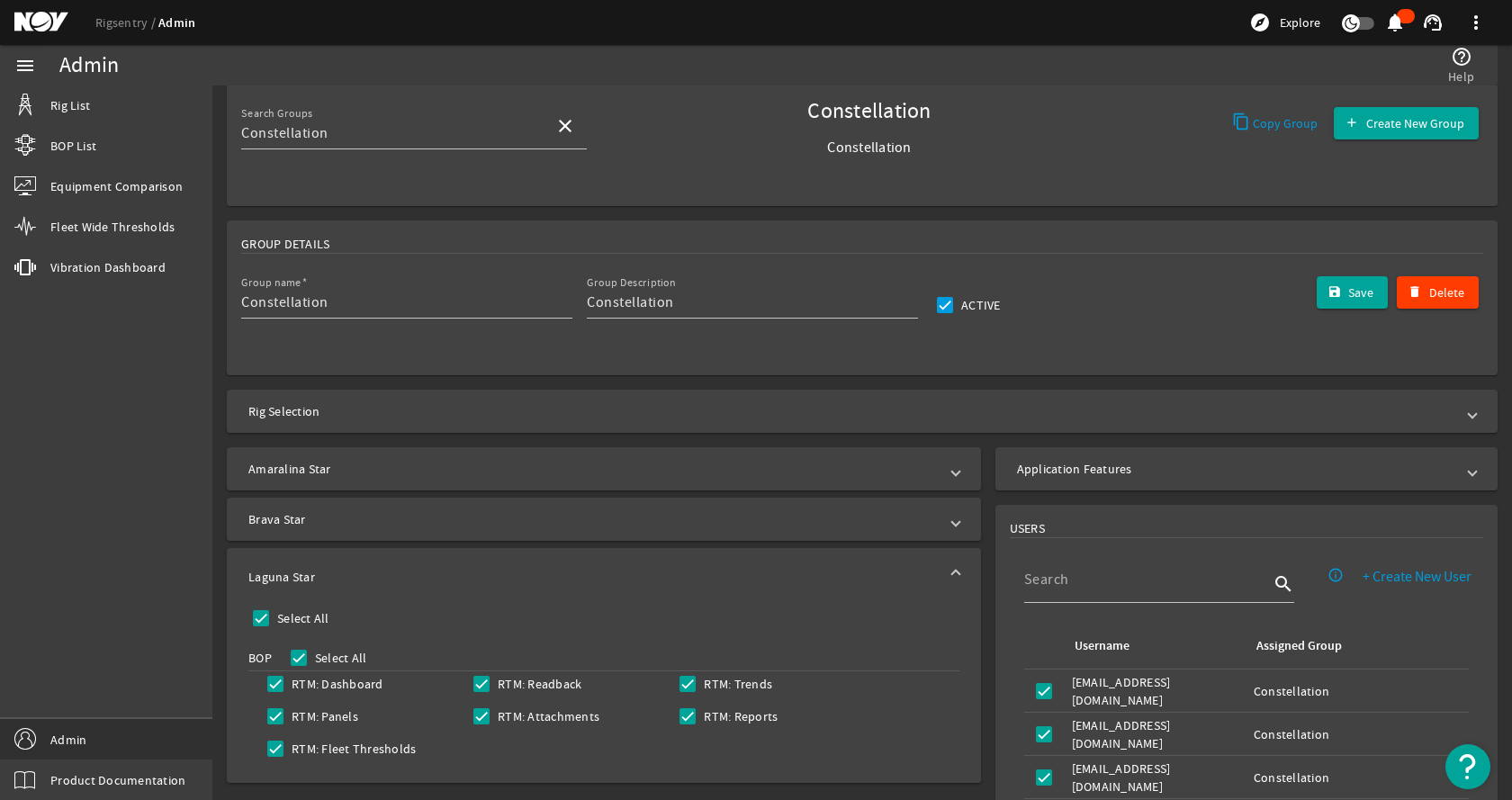
click at [383, 577] on mat-panel-title "Laguna Star" at bounding box center [593, 577] width 690 height 18
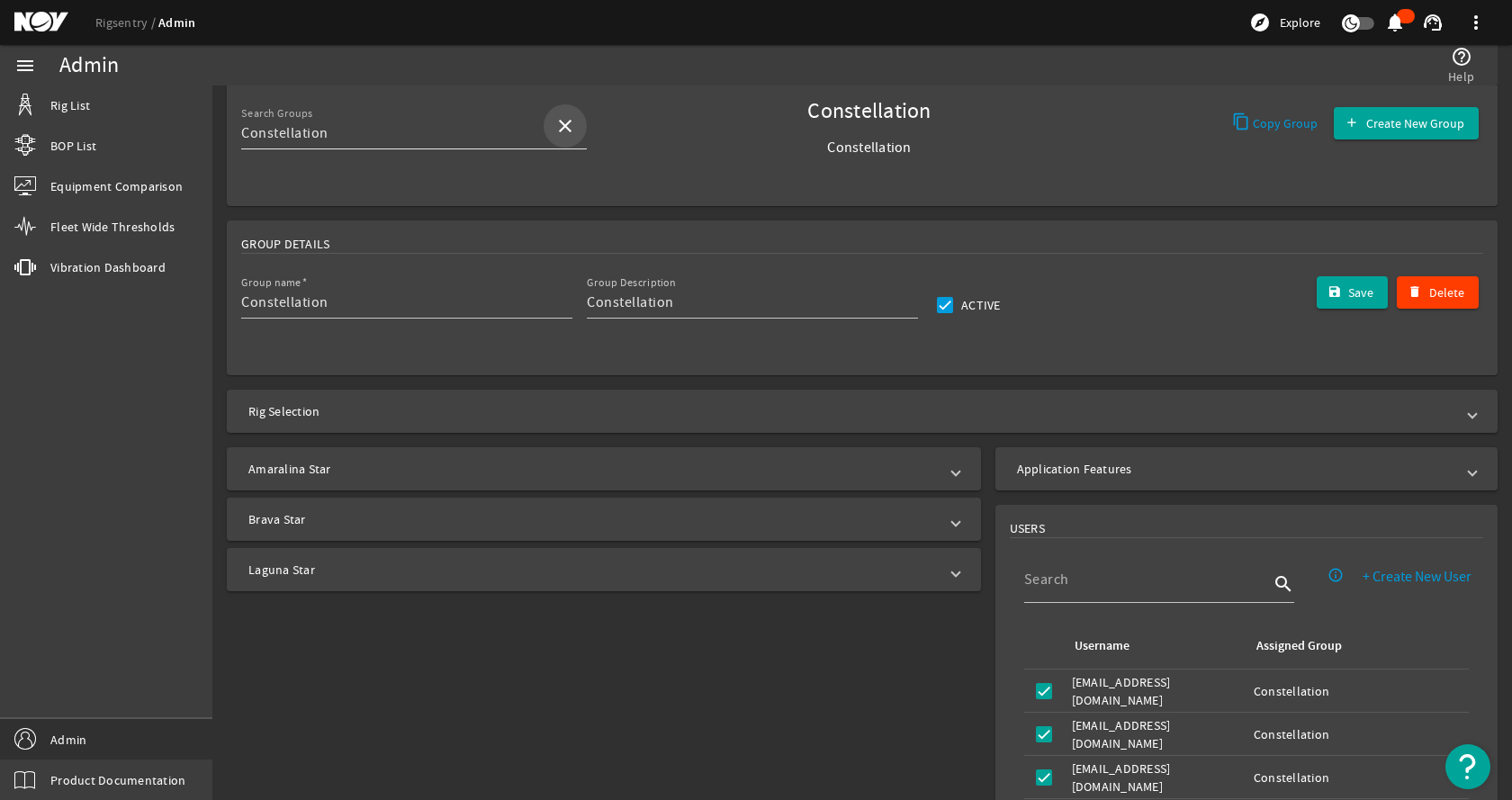
click at [564, 126] on mat-icon "close" at bounding box center [565, 126] width 22 height 22
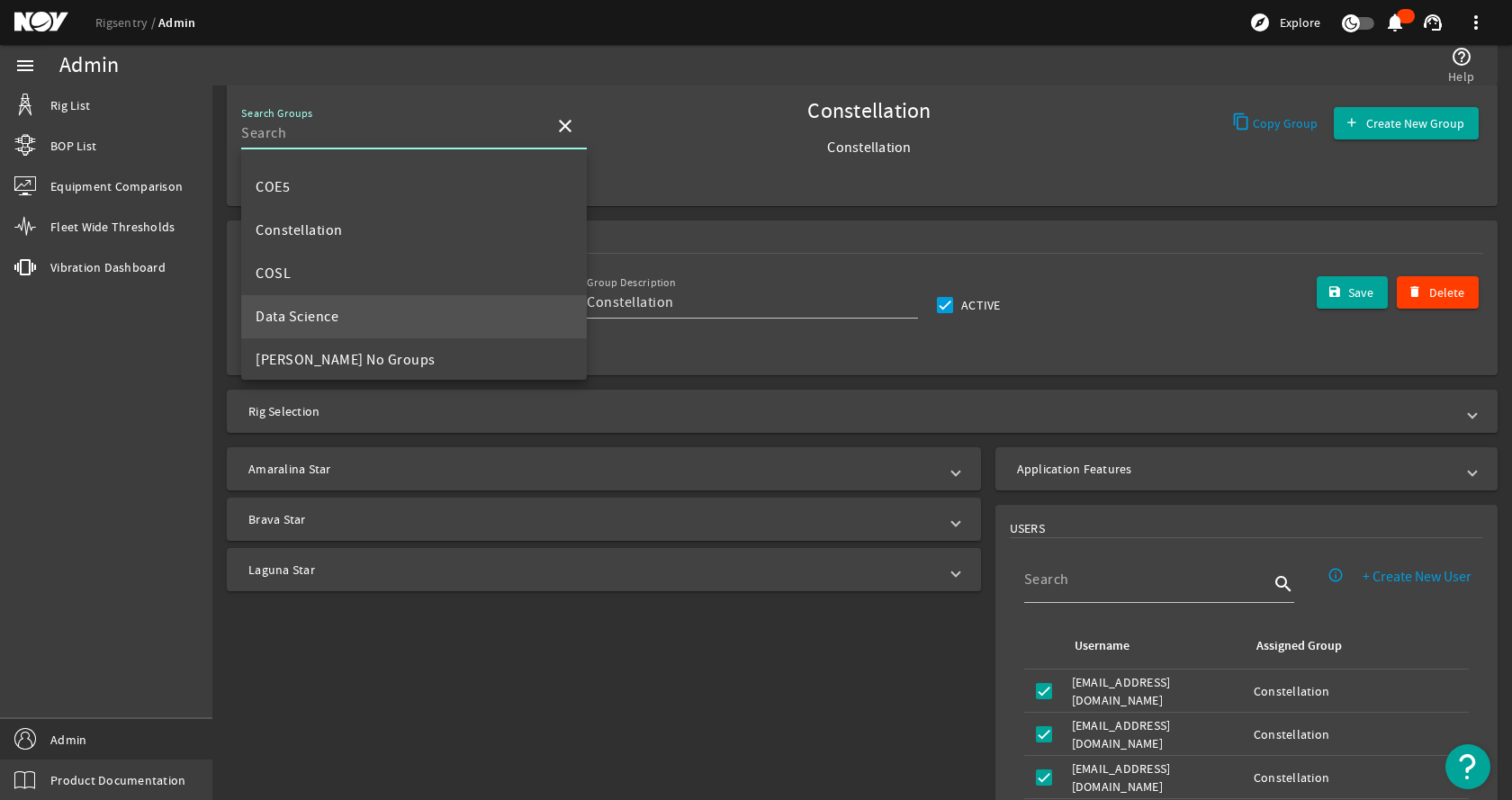
scroll to position [180, 0]
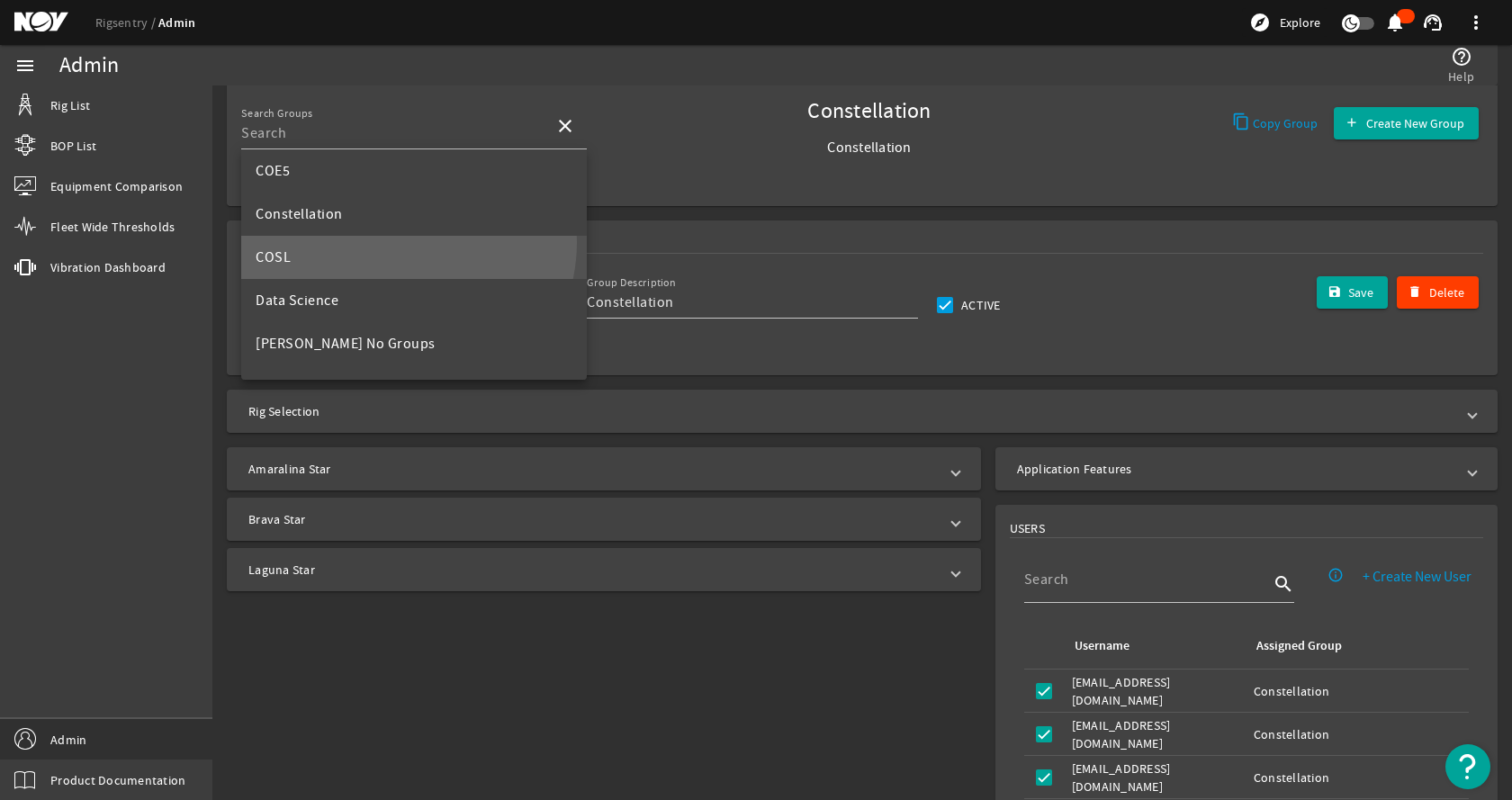
click at [400, 242] on mat-option "COSL" at bounding box center [413, 257] width 346 height 43
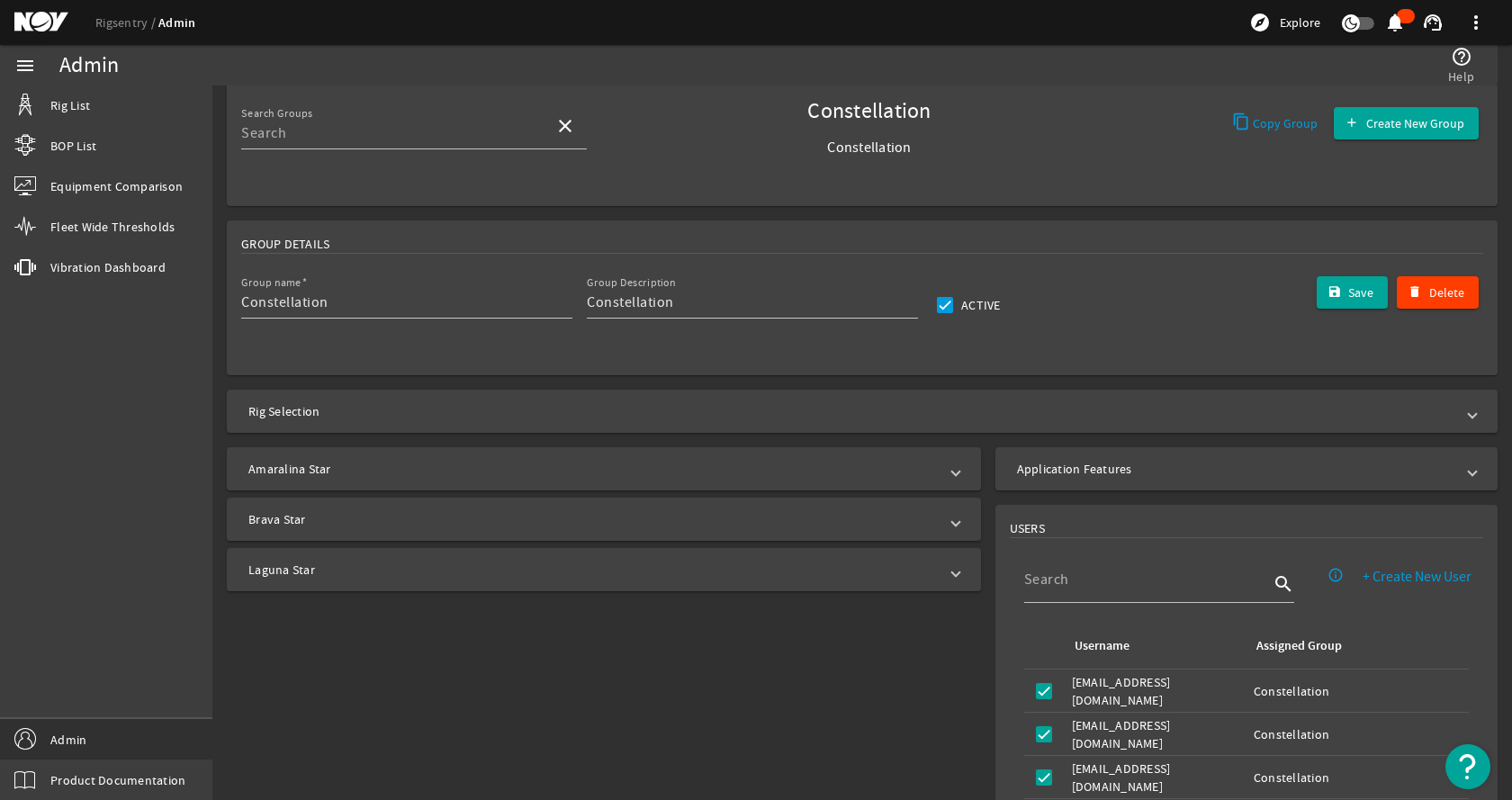
type input "COSL"
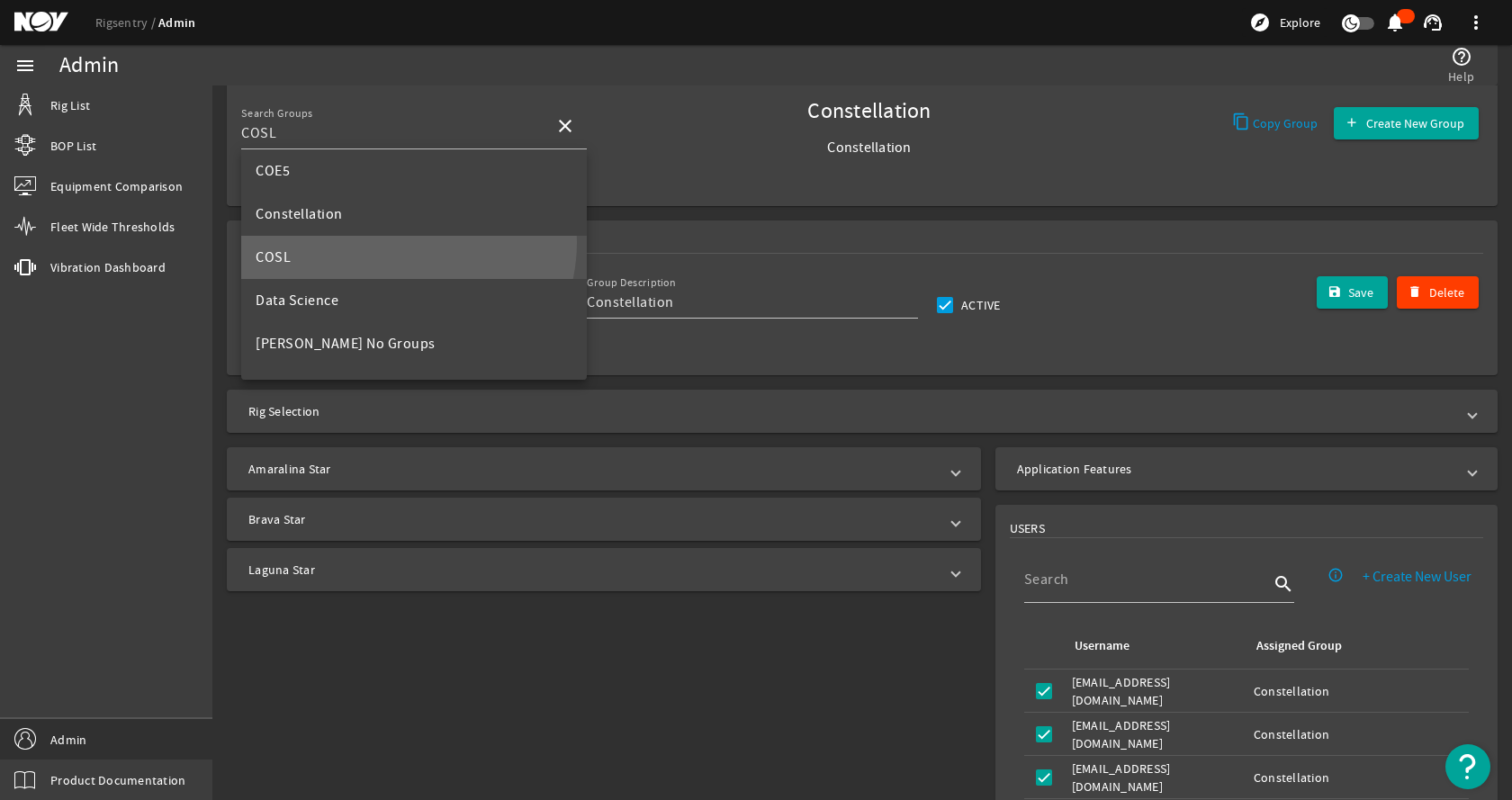
scroll to position [0, 0]
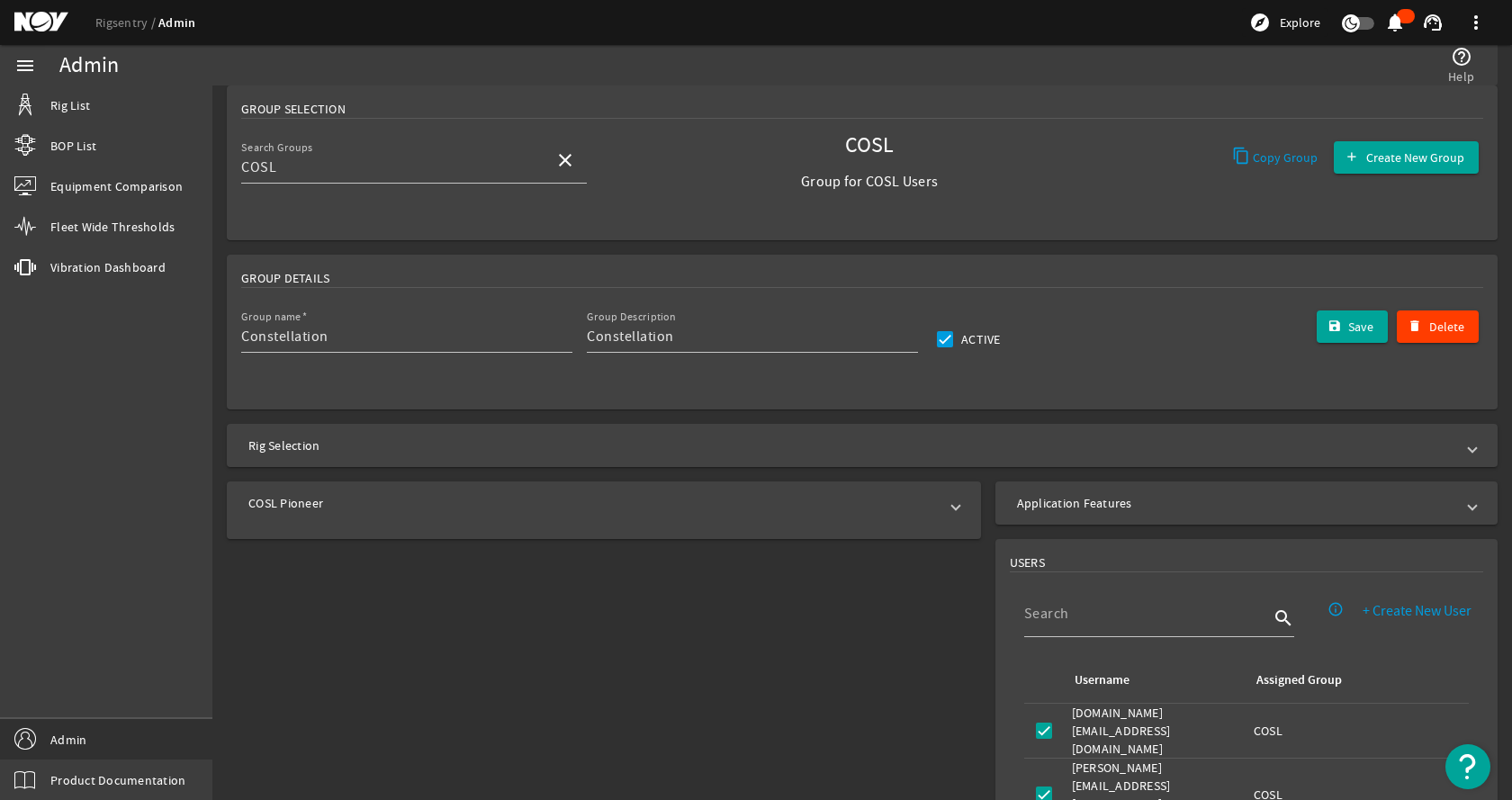
type input "COSL"
type input "Group for COSL Users"
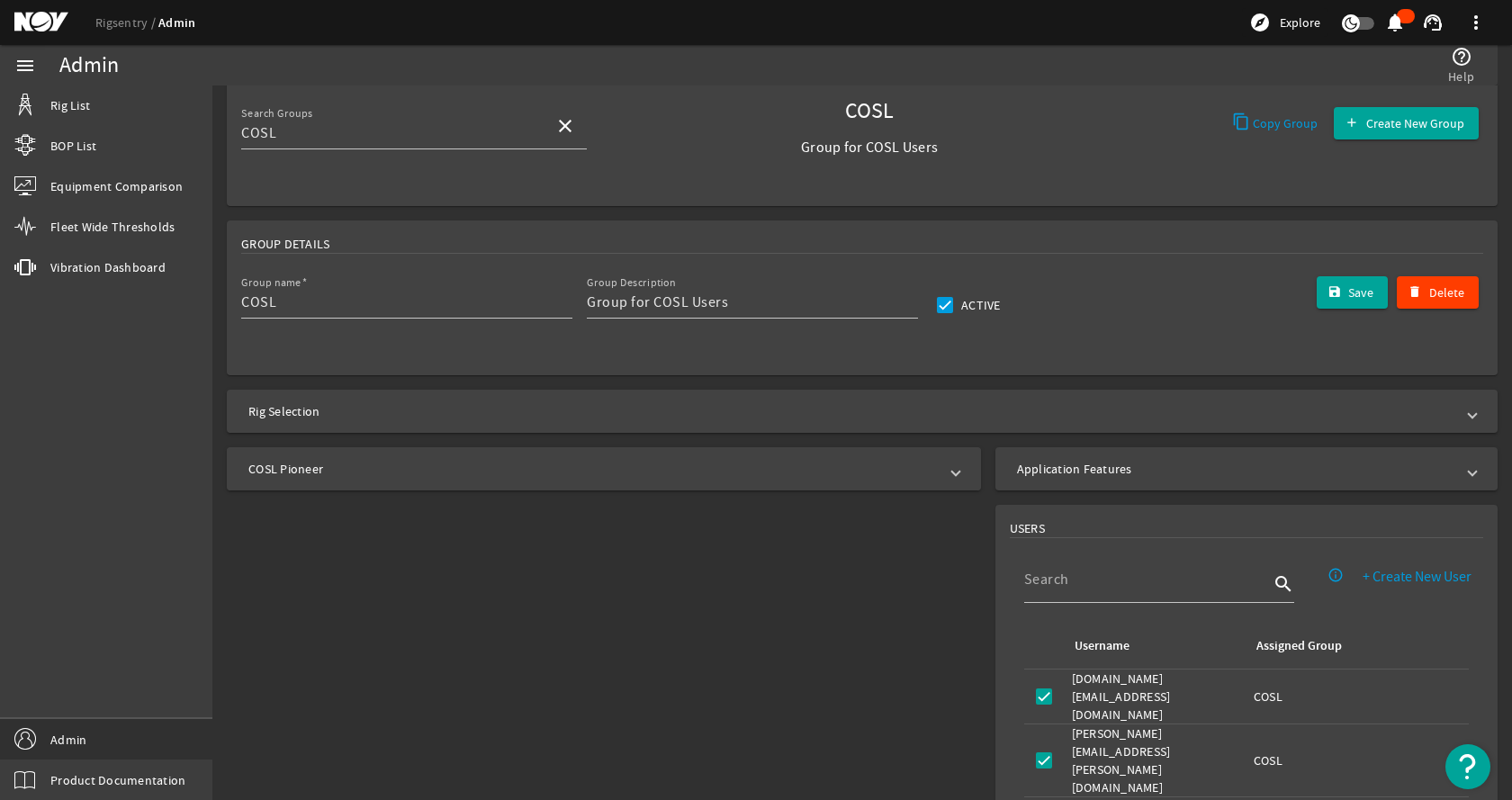
click at [376, 475] on mat-panel-title "COSL Pioneer" at bounding box center [593, 469] width 690 height 18
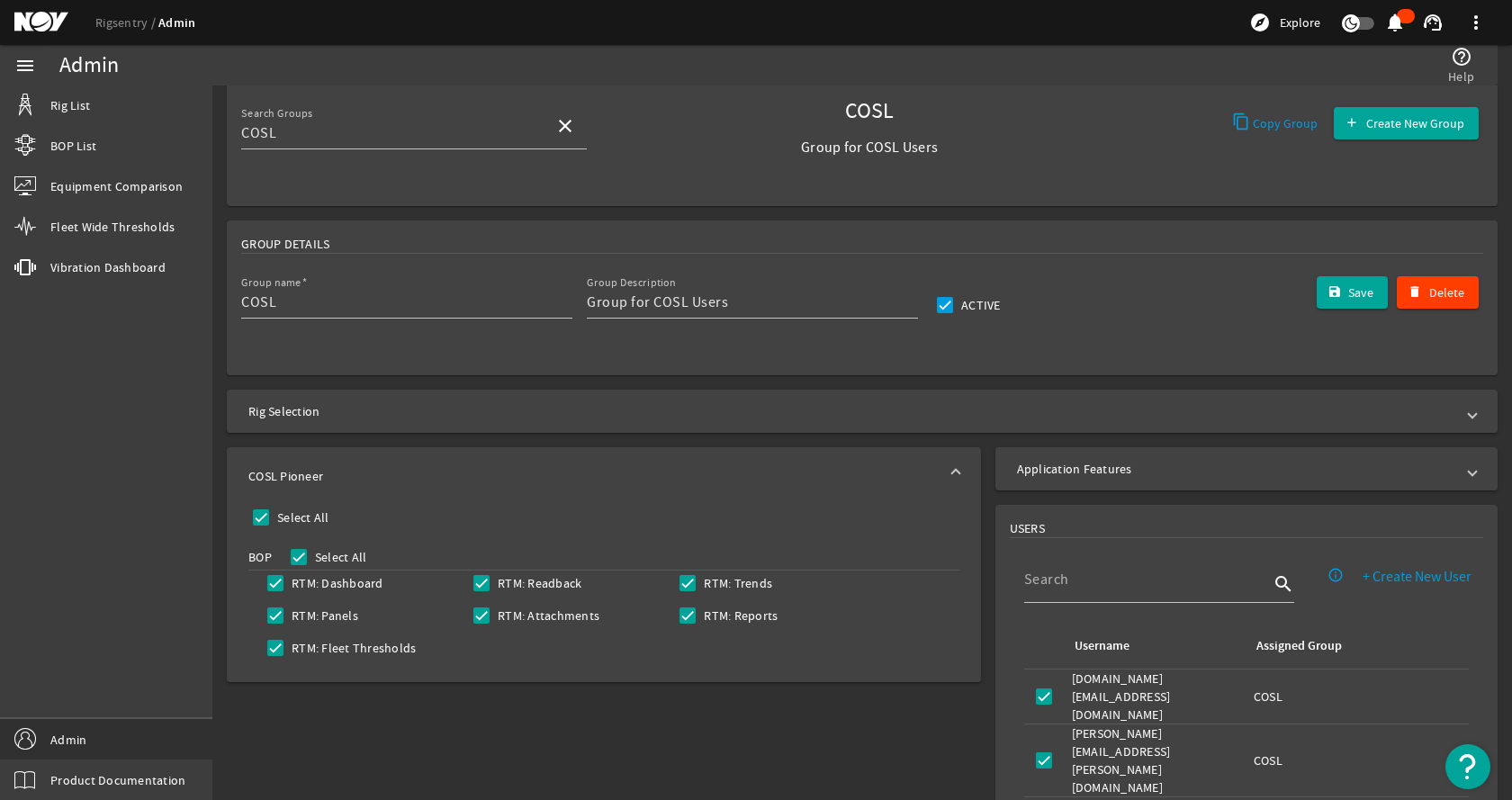
click at [376, 471] on mat-panel-title "COSL Pioneer" at bounding box center [593, 476] width 690 height 18
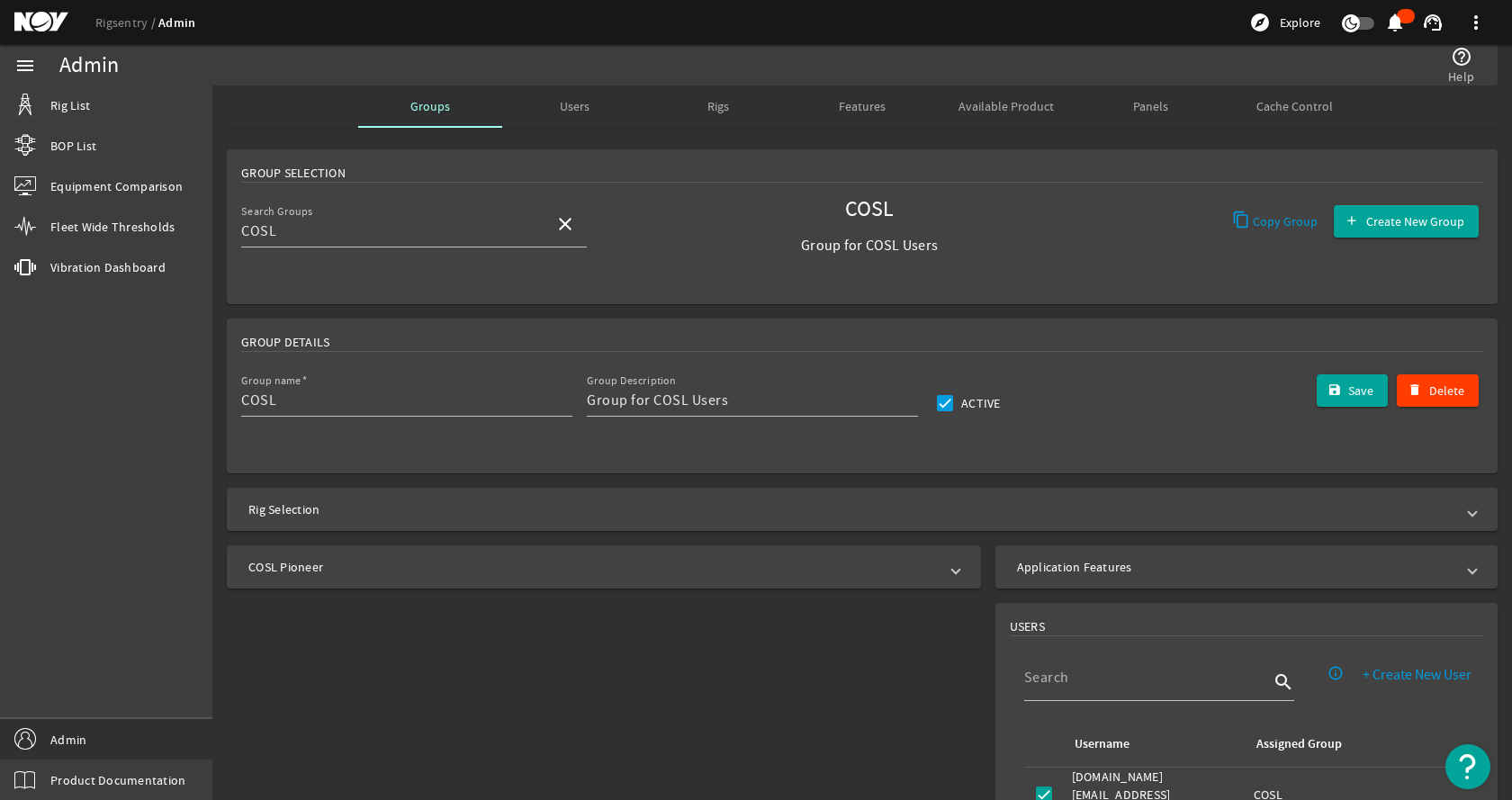
scroll to position [0, 0]
click at [449, 235] on input "COSL" at bounding box center [390, 232] width 299 height 22
click at [559, 231] on mat-icon "close" at bounding box center [565, 225] width 22 height 22
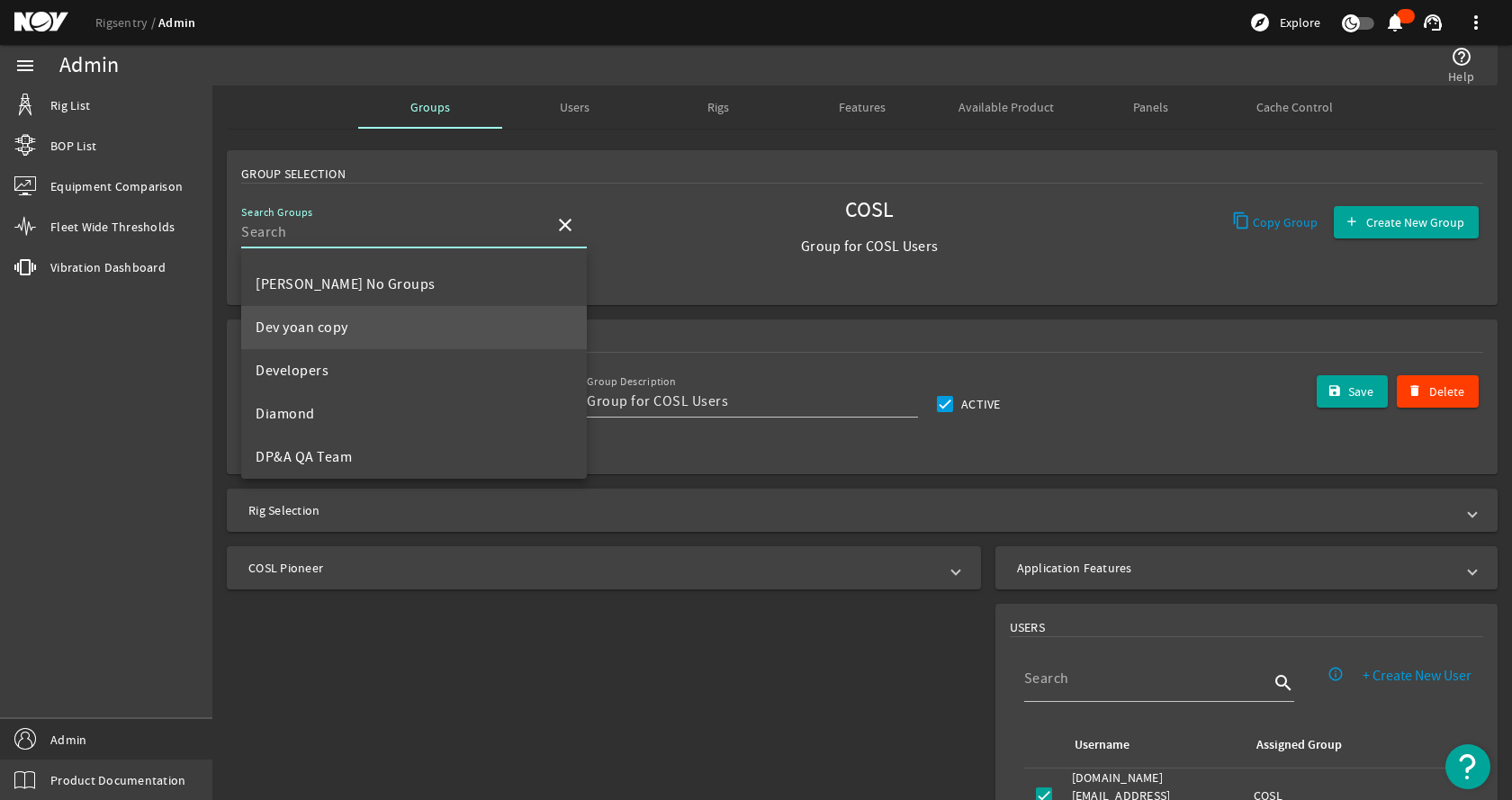
scroll to position [360, 0]
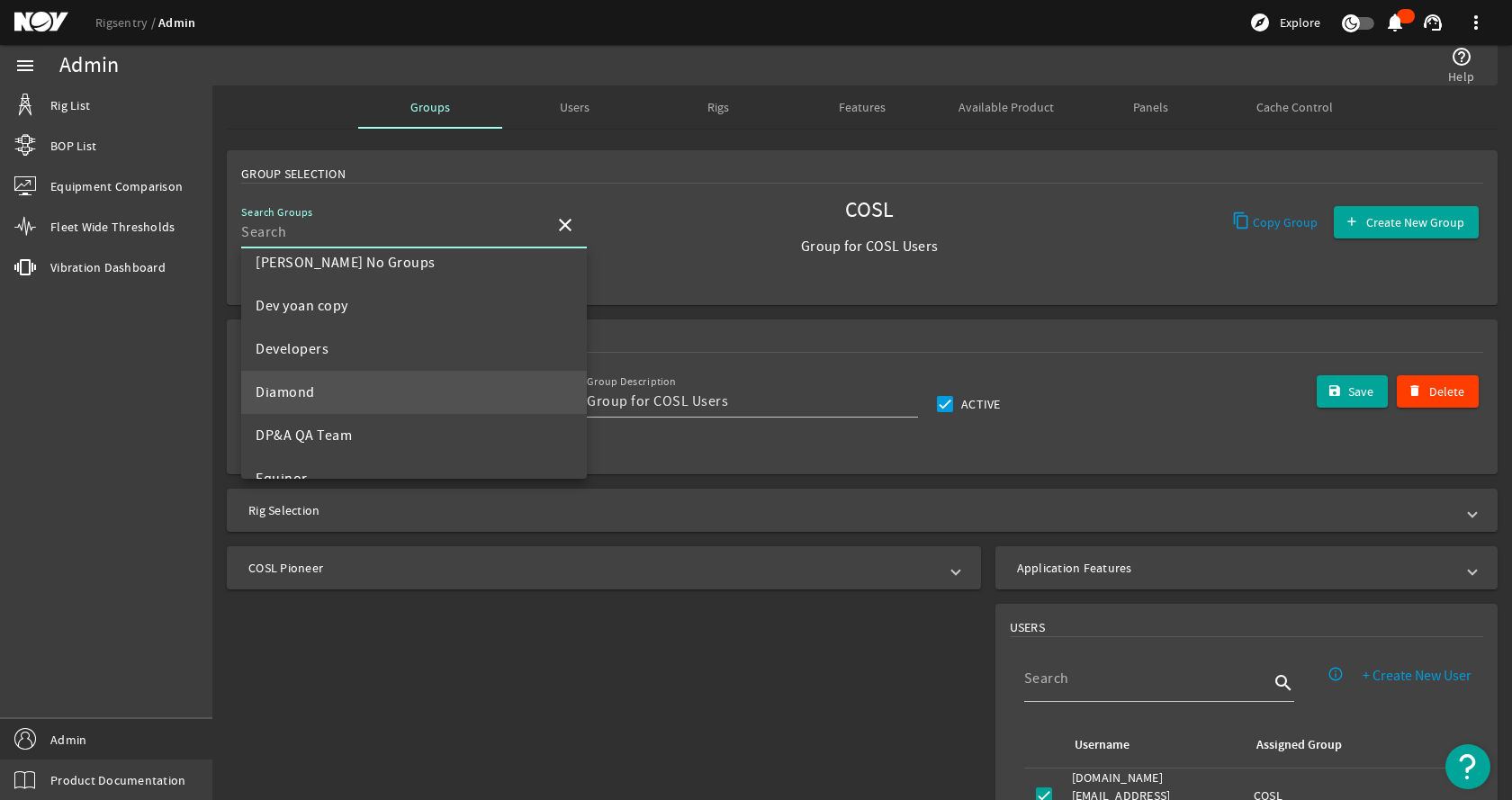
click at [333, 394] on mat-option "Diamond" at bounding box center [413, 393] width 346 height 43
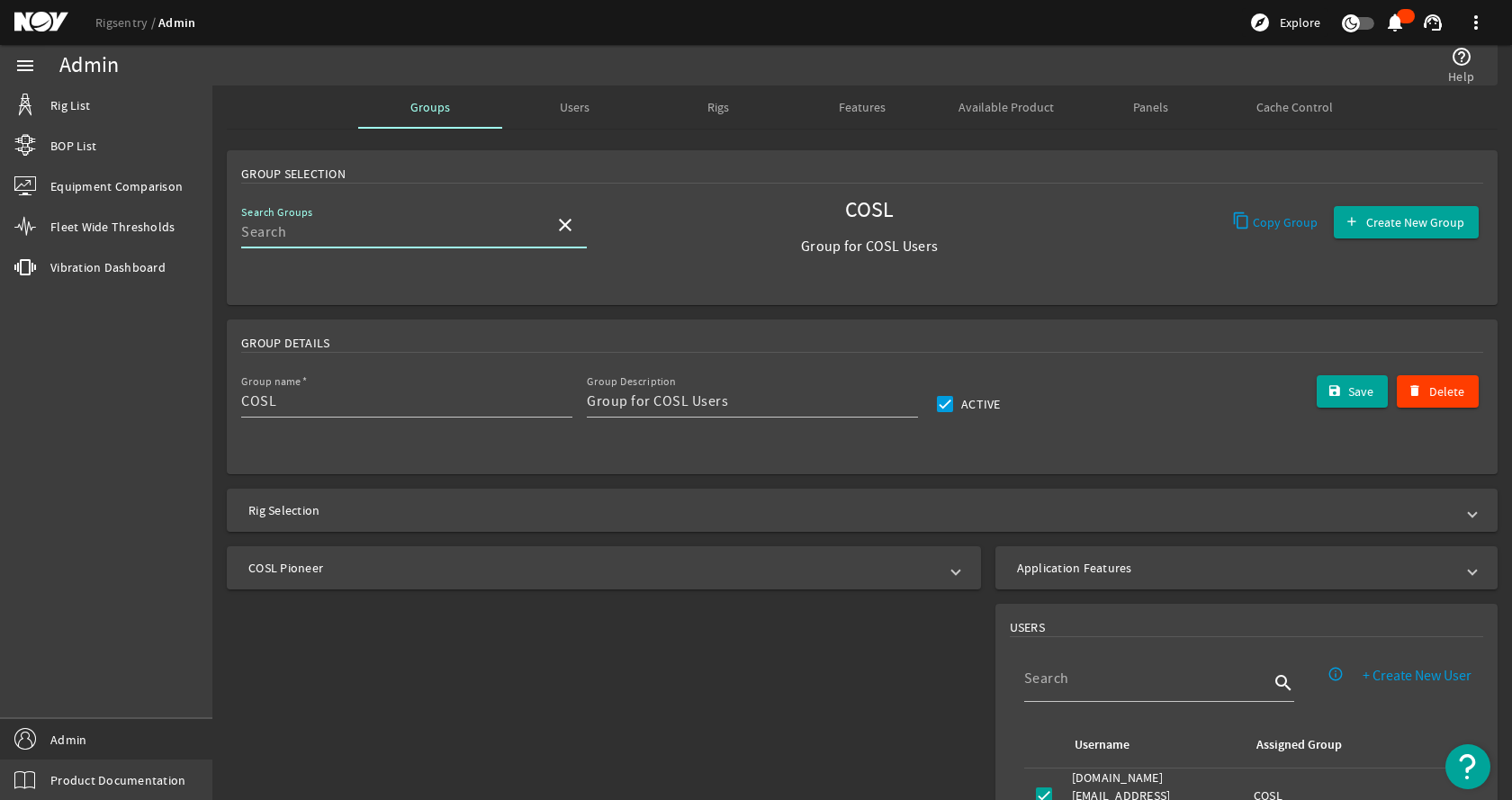
type input "Diamond"
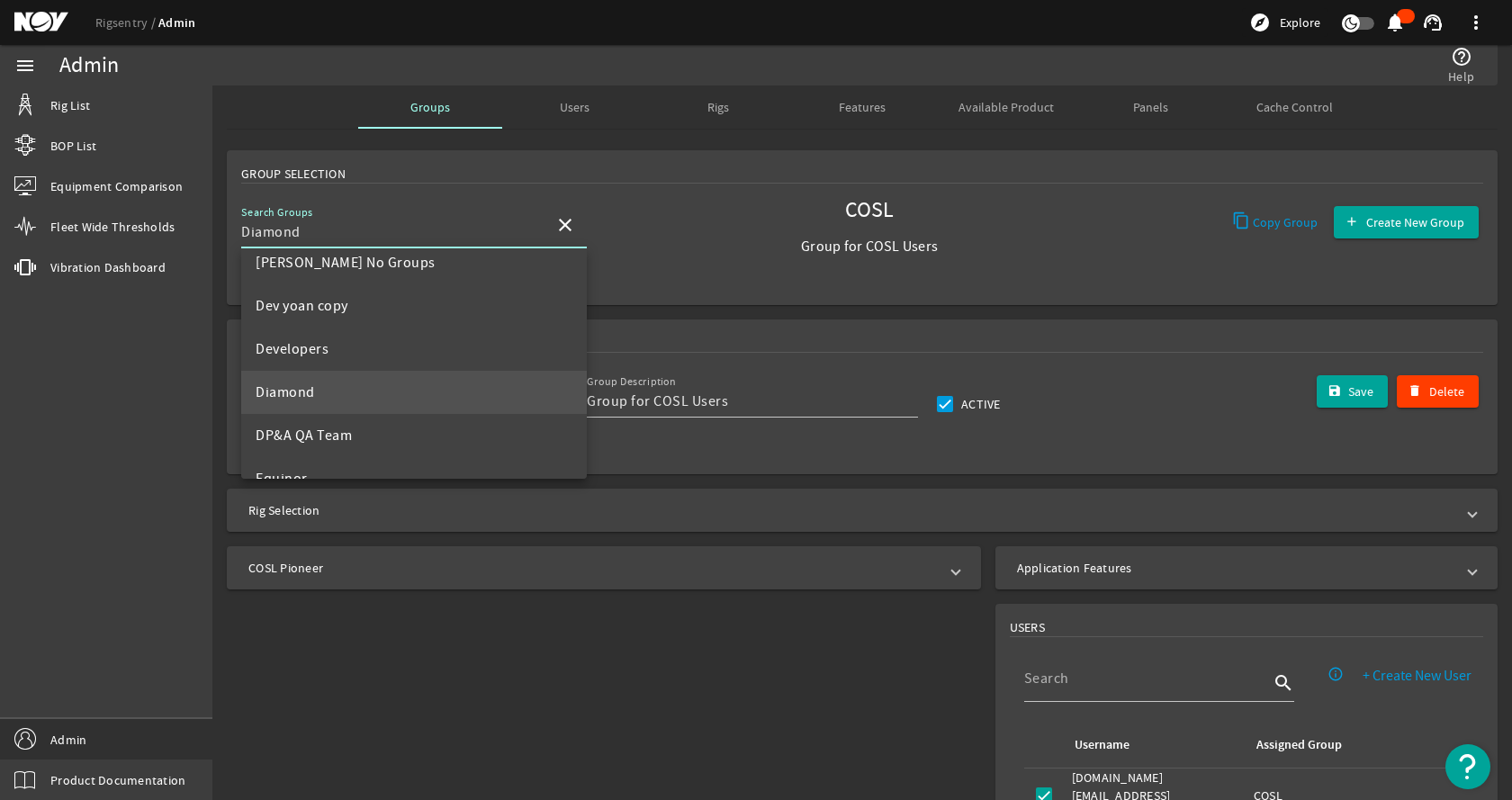
scroll to position [0, 0]
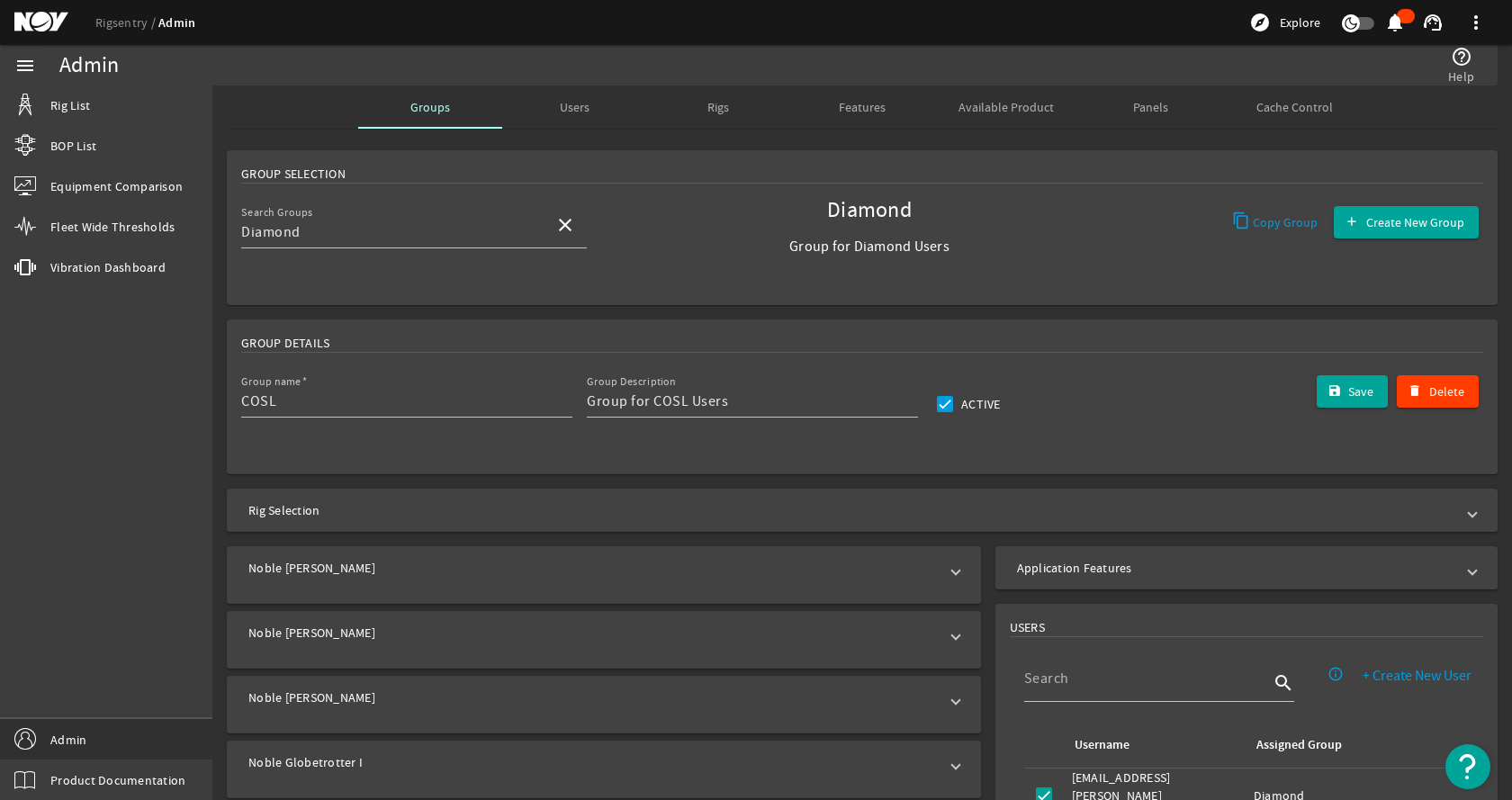
type input "Diamond"
type input "Group for Diamond Users"
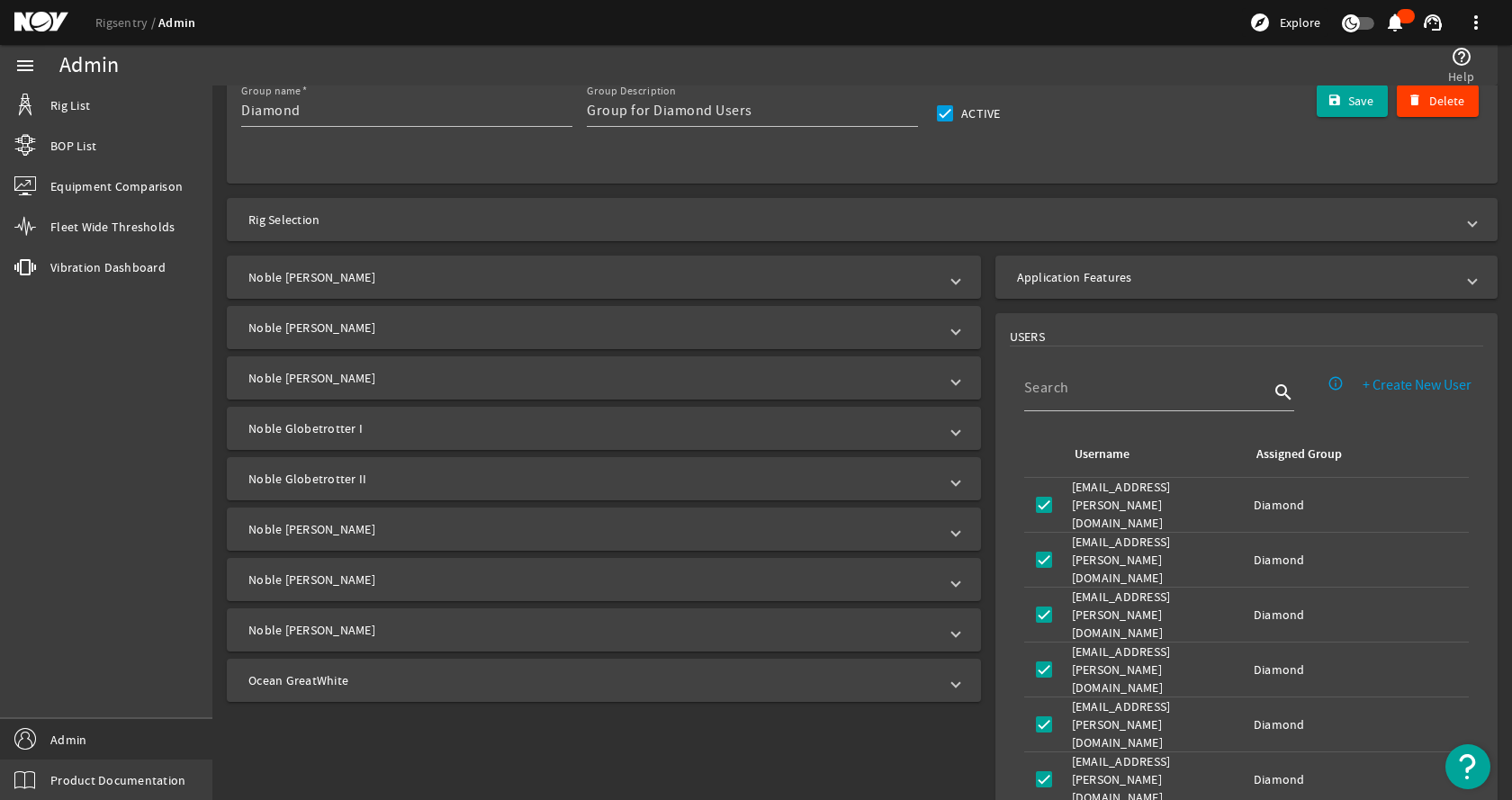
scroll to position [270, 0]
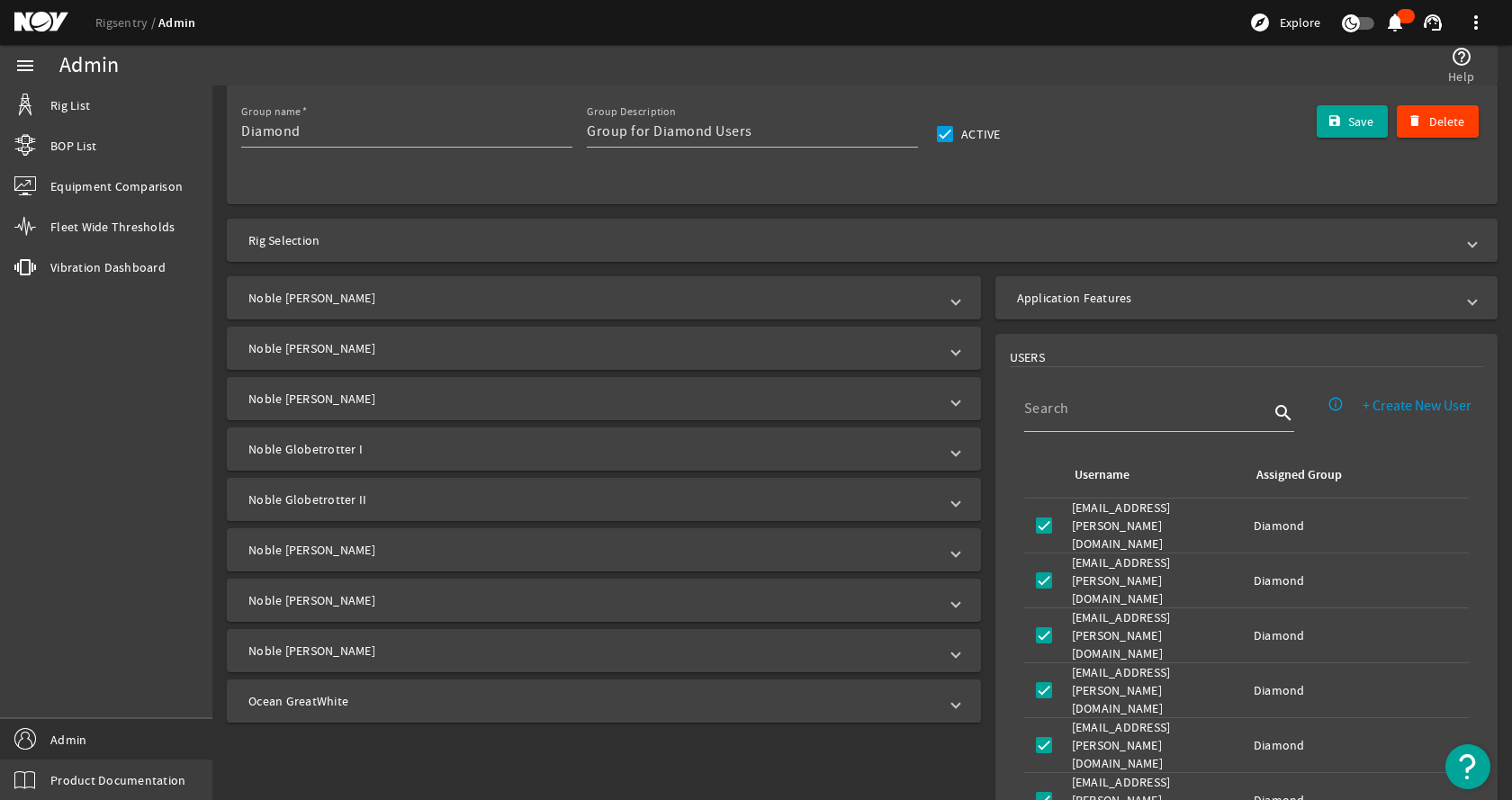
click at [439, 286] on mat-expansion-panel-header "Noble Don Taylor" at bounding box center [603, 298] width 754 height 43
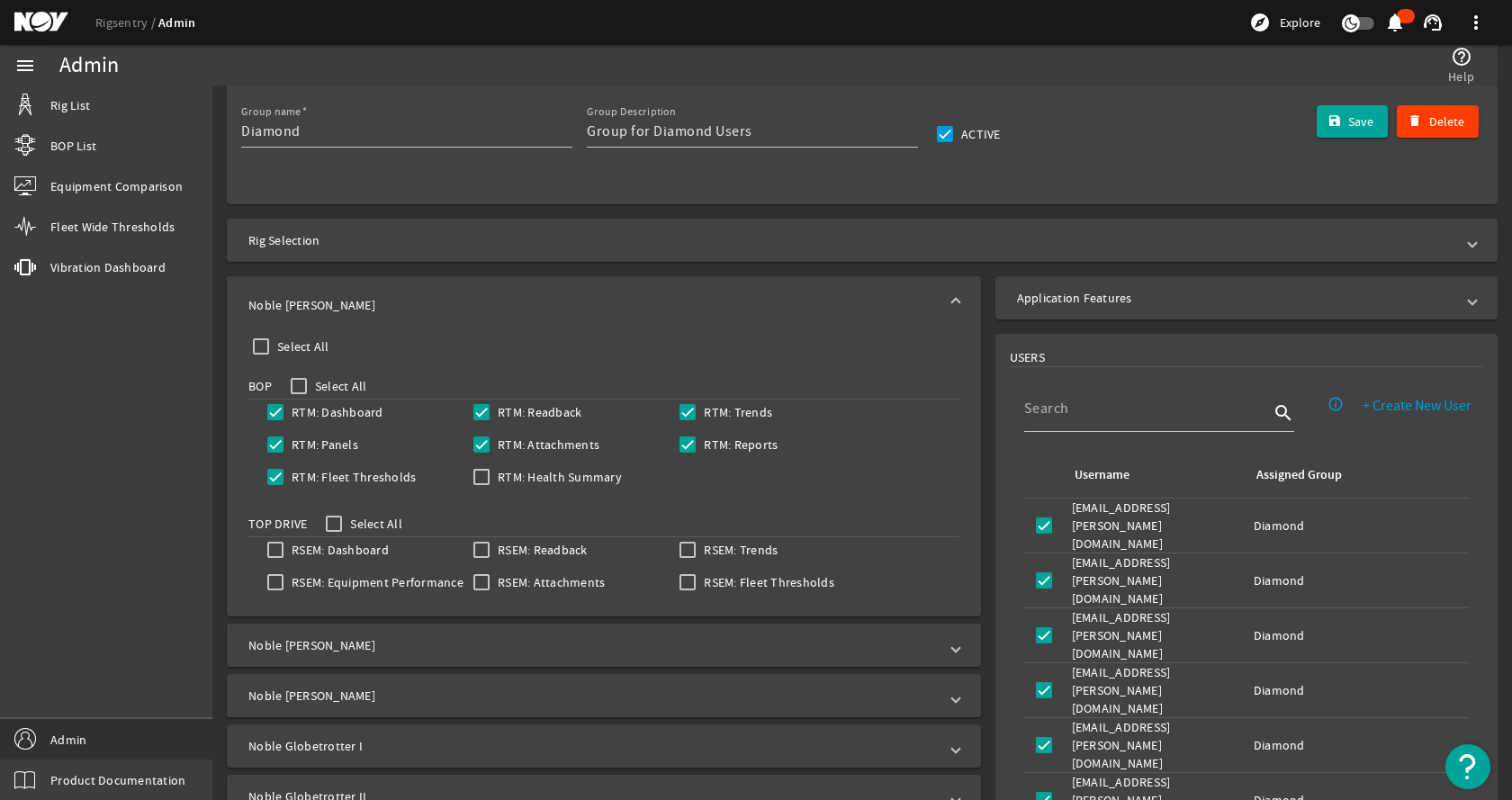
click at [437, 293] on mat-expansion-panel-header "Noble Don Taylor" at bounding box center [603, 305] width 754 height 58
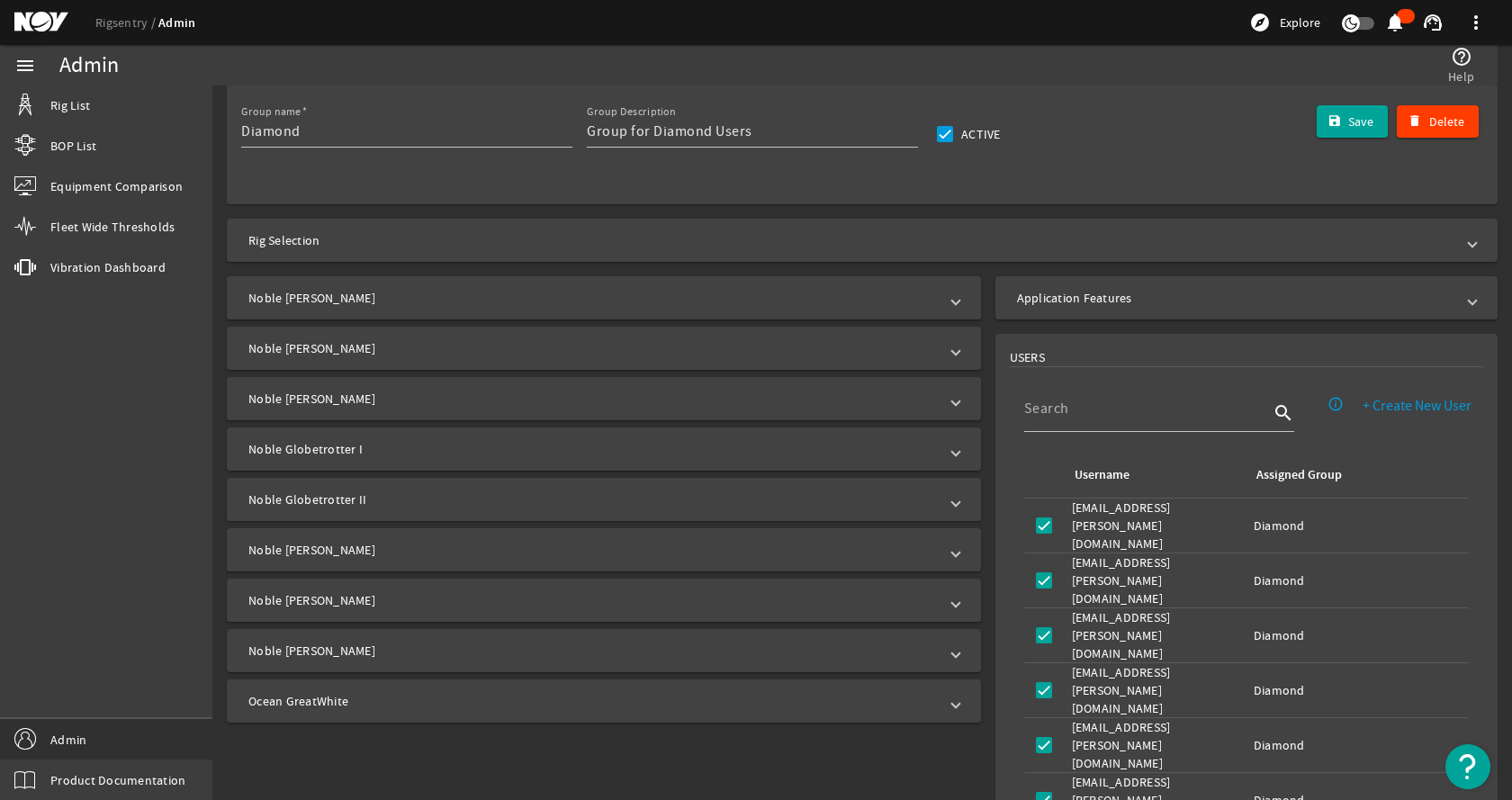
click at [395, 353] on mat-panel-title "Noble Faye Kozack" at bounding box center [593, 349] width 690 height 18
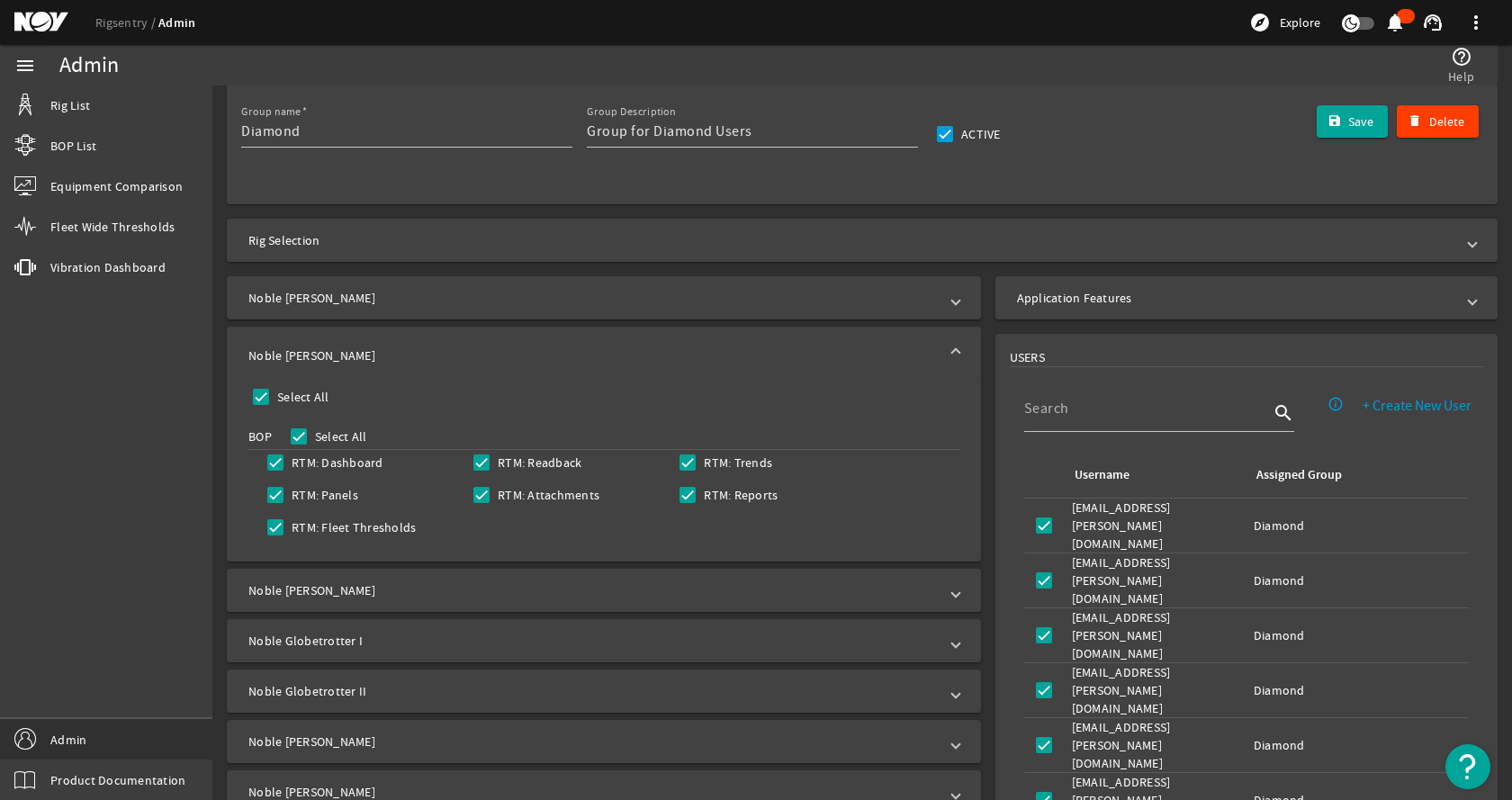
click at [395, 353] on mat-panel-title "Noble Faye Kozack" at bounding box center [593, 356] width 690 height 18
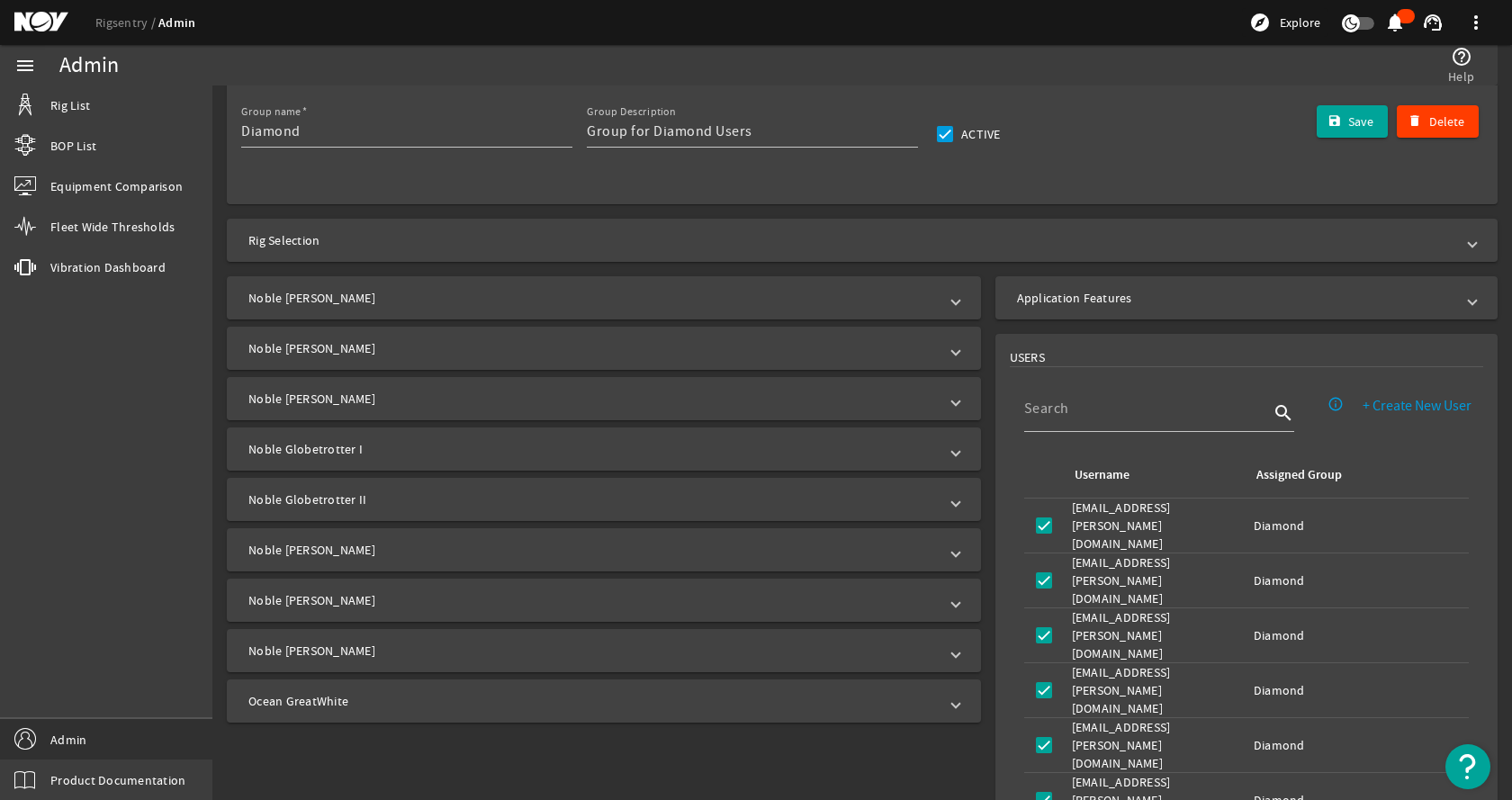
click at [376, 405] on mat-panel-title "Noble Gerry De Souza" at bounding box center [593, 399] width 690 height 18
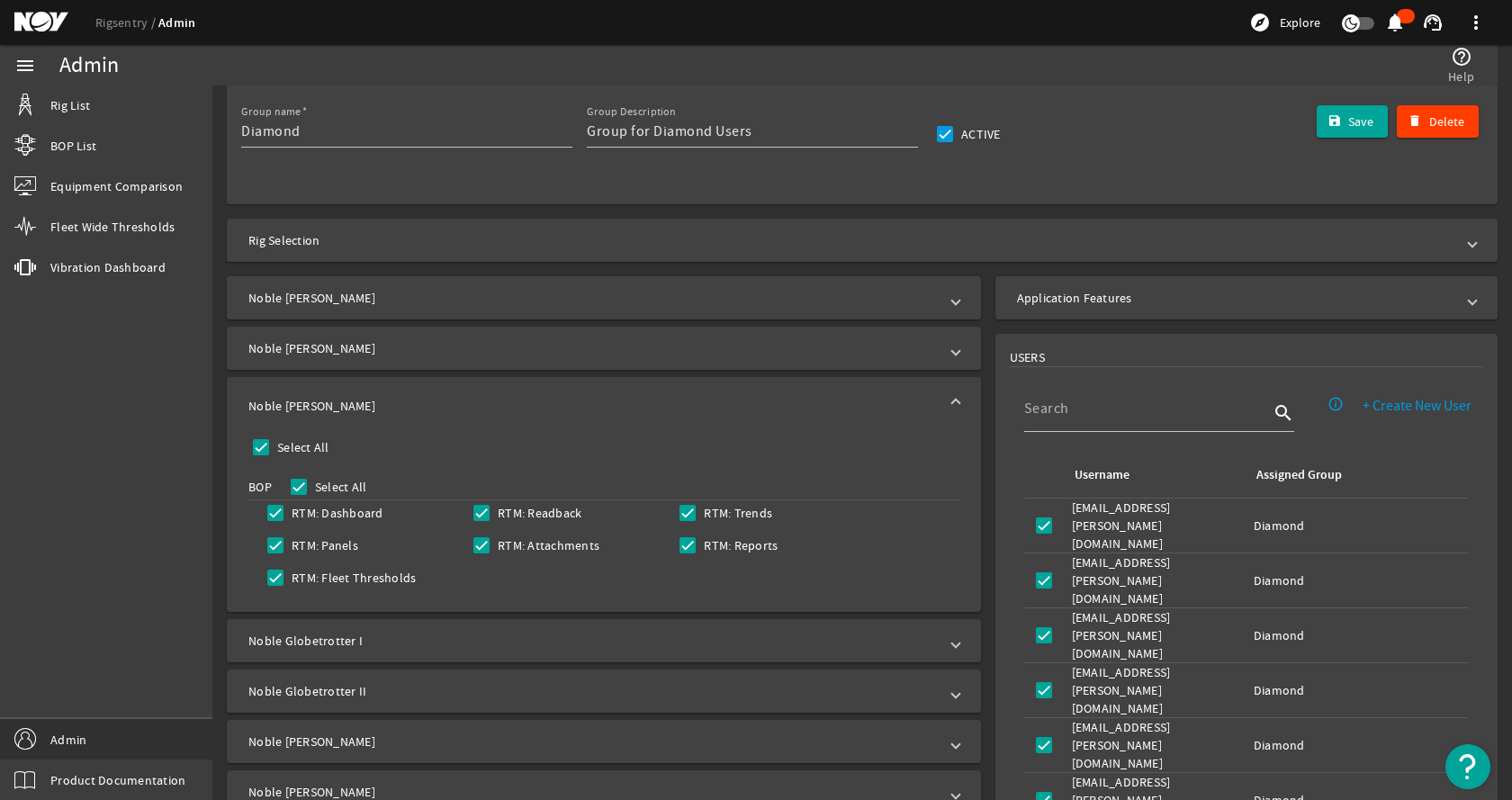
click at [376, 404] on mat-panel-title "Noble Gerry De Souza" at bounding box center [593, 406] width 690 height 18
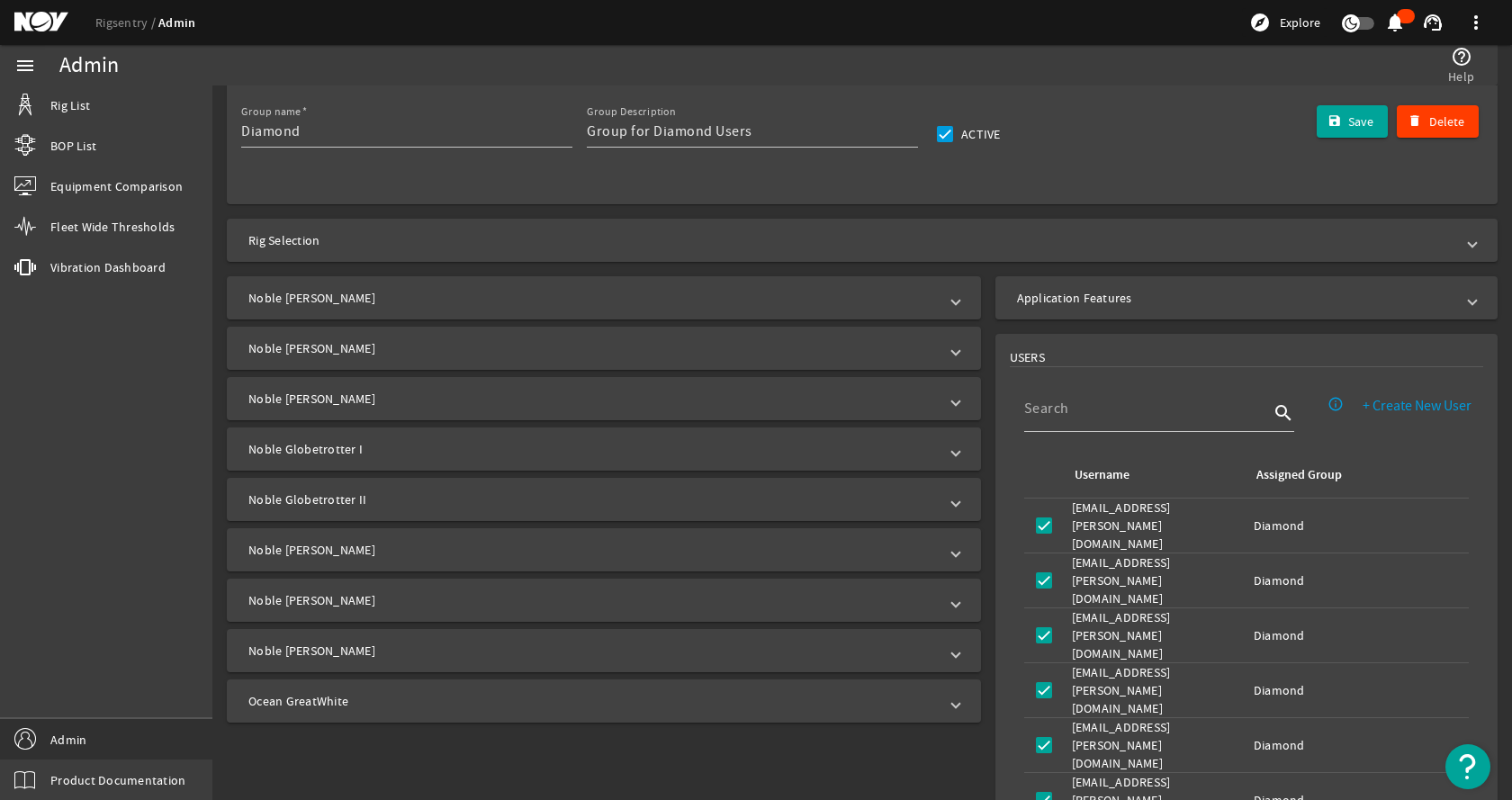
click at [364, 443] on mat-panel-title "Noble Globetrotter I" at bounding box center [593, 449] width 690 height 18
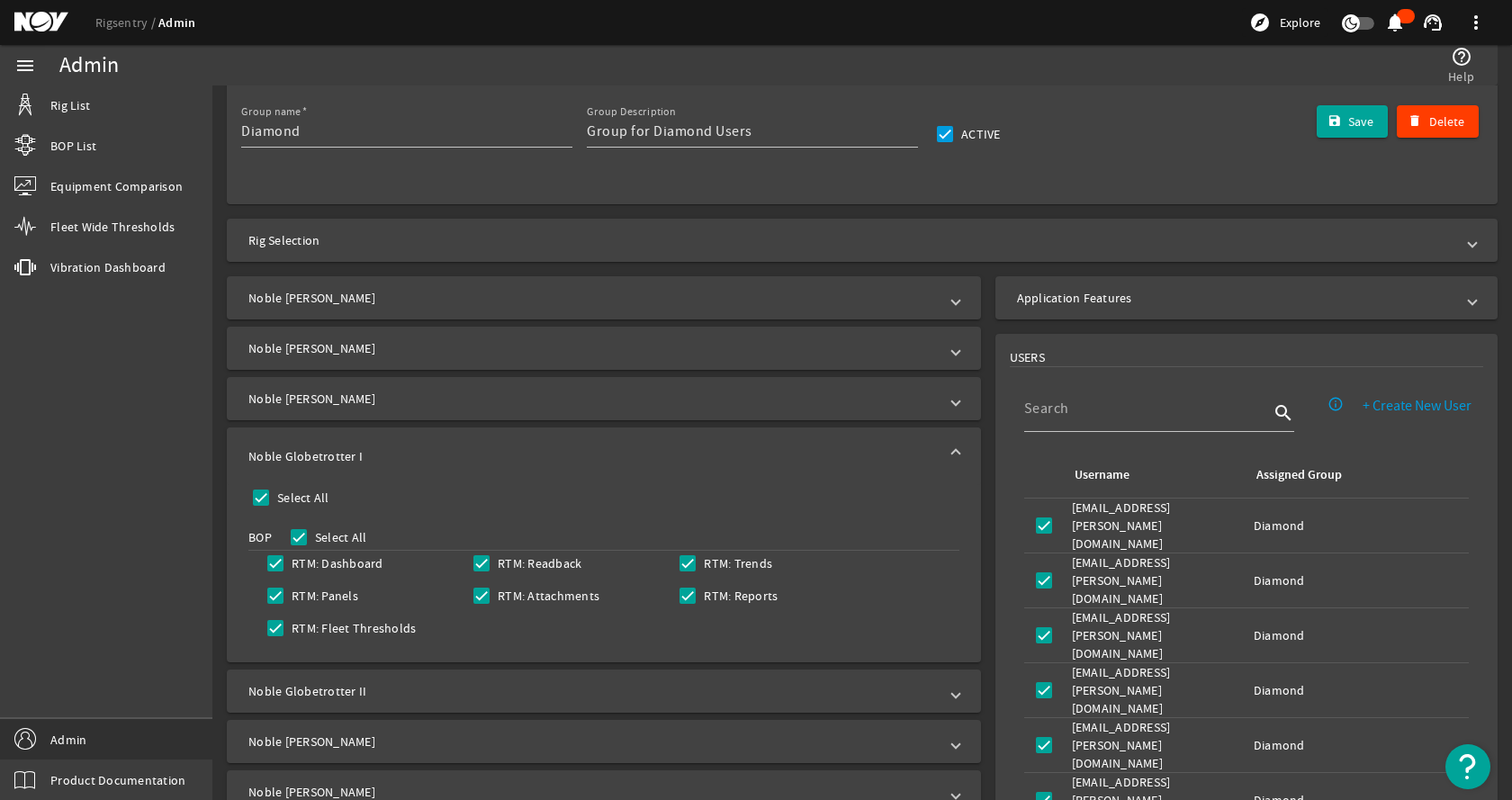
click at [363, 447] on mat-panel-title "Noble Globetrotter I" at bounding box center [593, 456] width 690 height 18
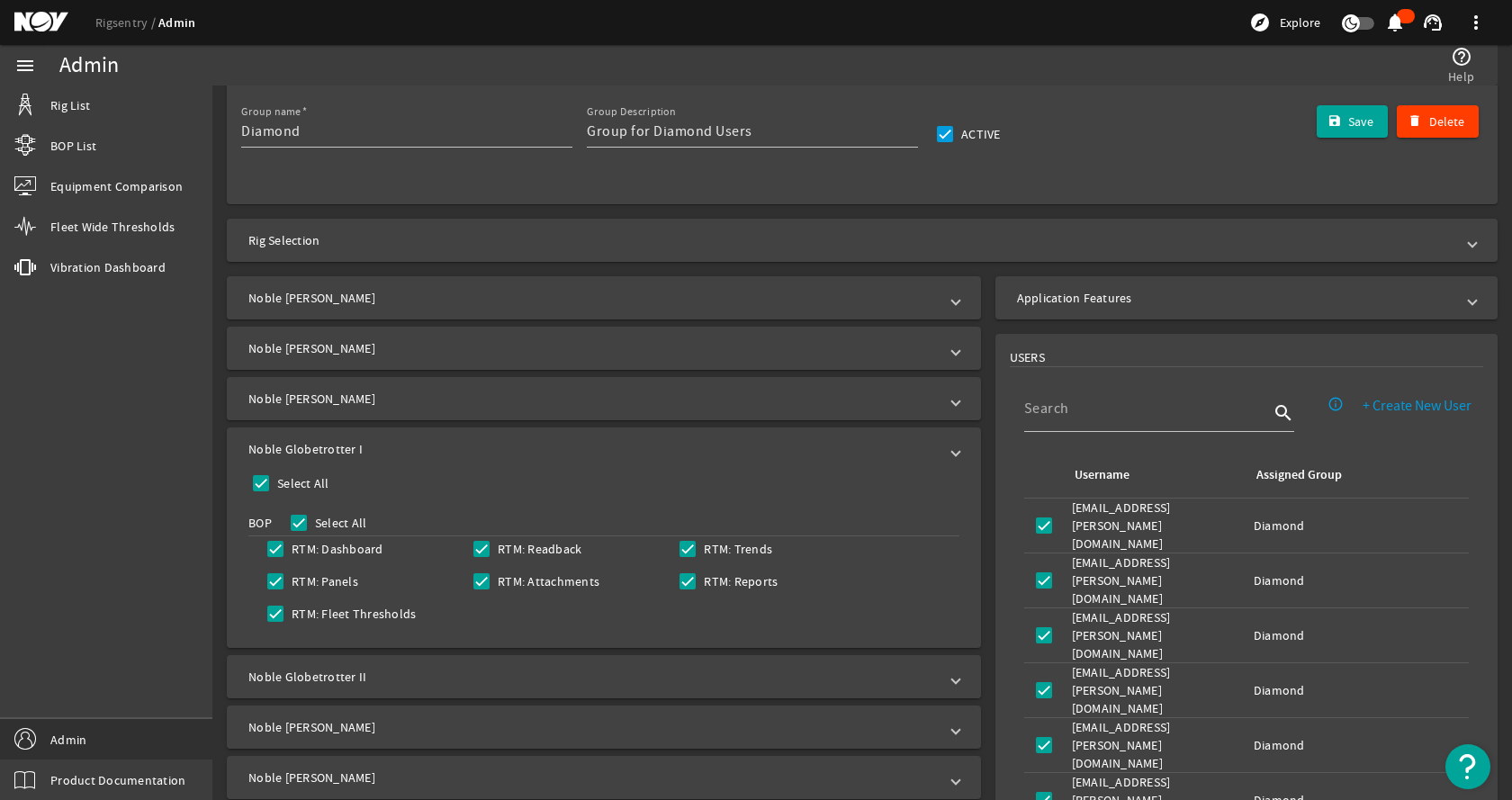
click at [366, 668] on mat-panel-title "Noble Globetrotter II" at bounding box center [593, 677] width 690 height 18
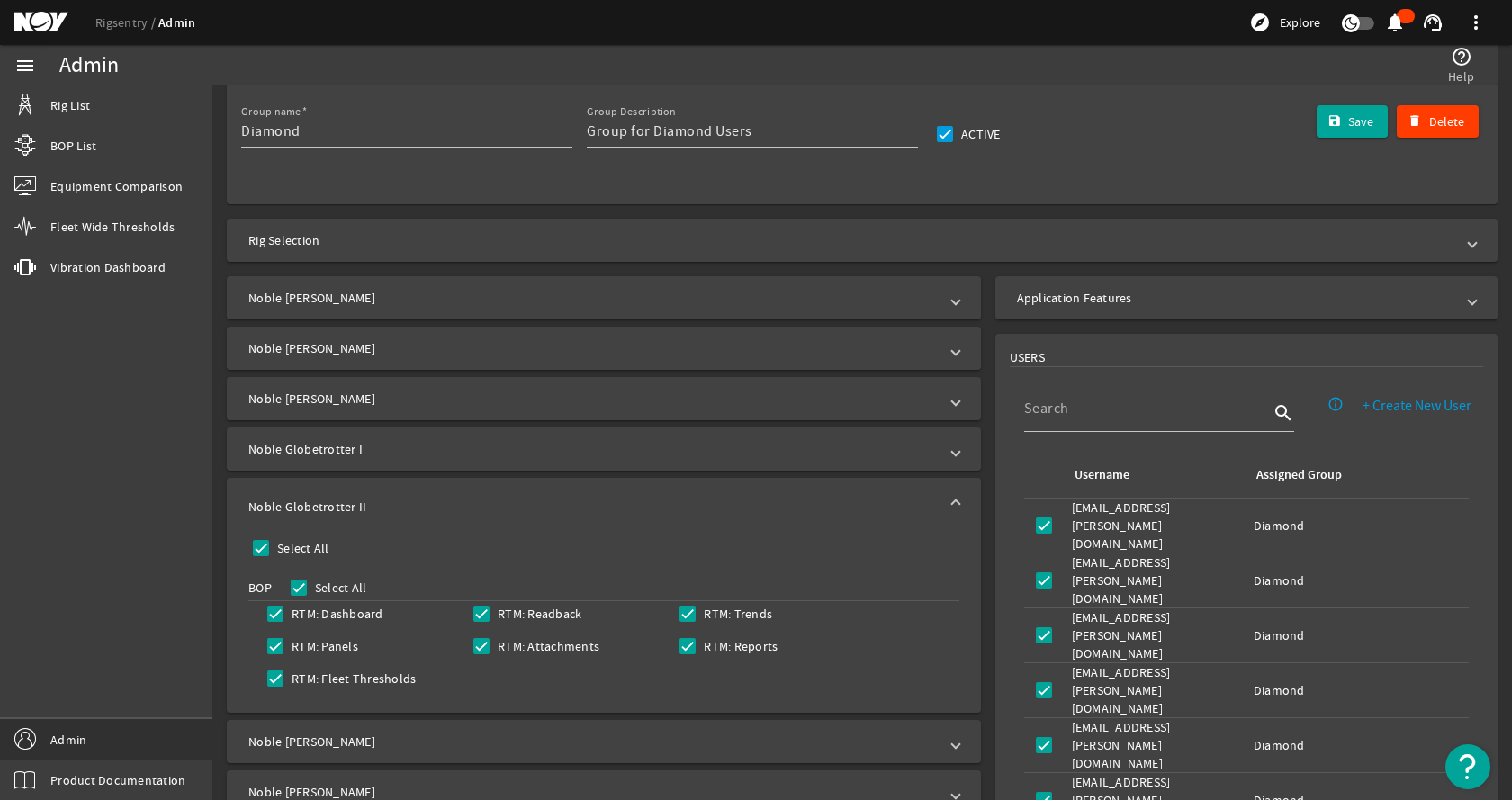
click at [366, 506] on mat-panel-title "Noble Globetrotter II" at bounding box center [593, 507] width 690 height 18
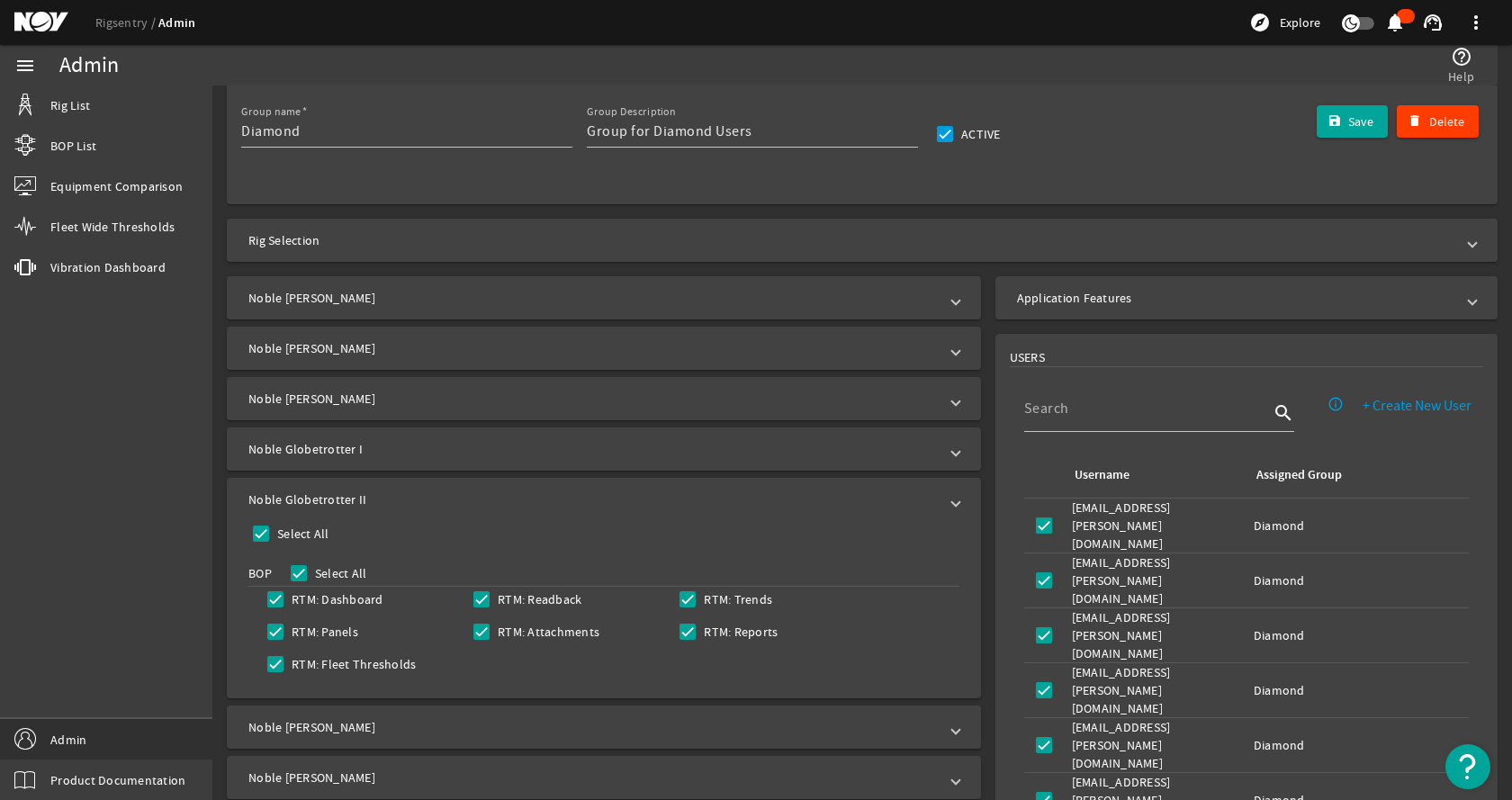
click at [363, 706] on mat-expansion-panel-header "Noble Sam Croft" at bounding box center [603, 728] width 754 height 43
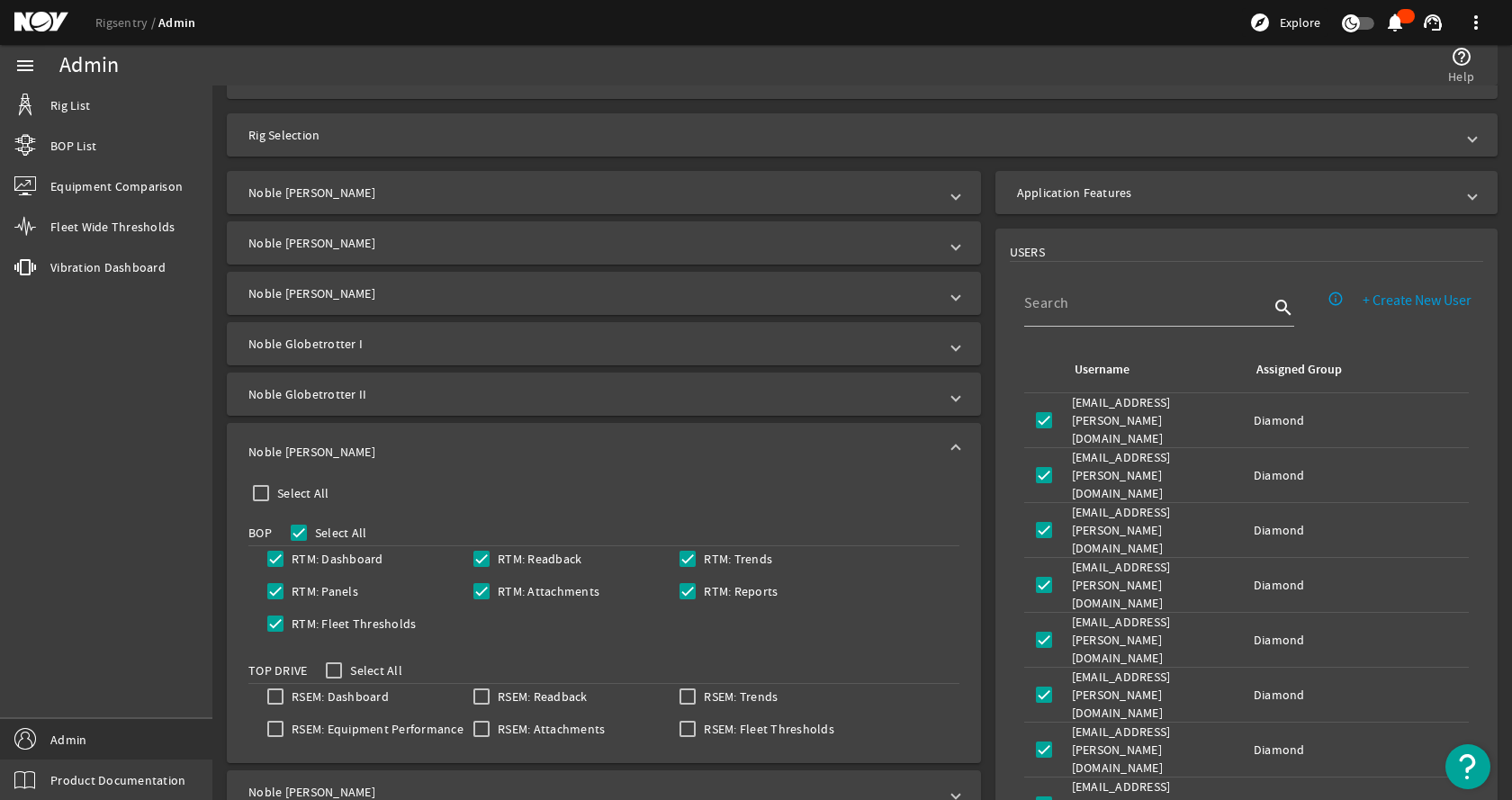
scroll to position [502, 0]
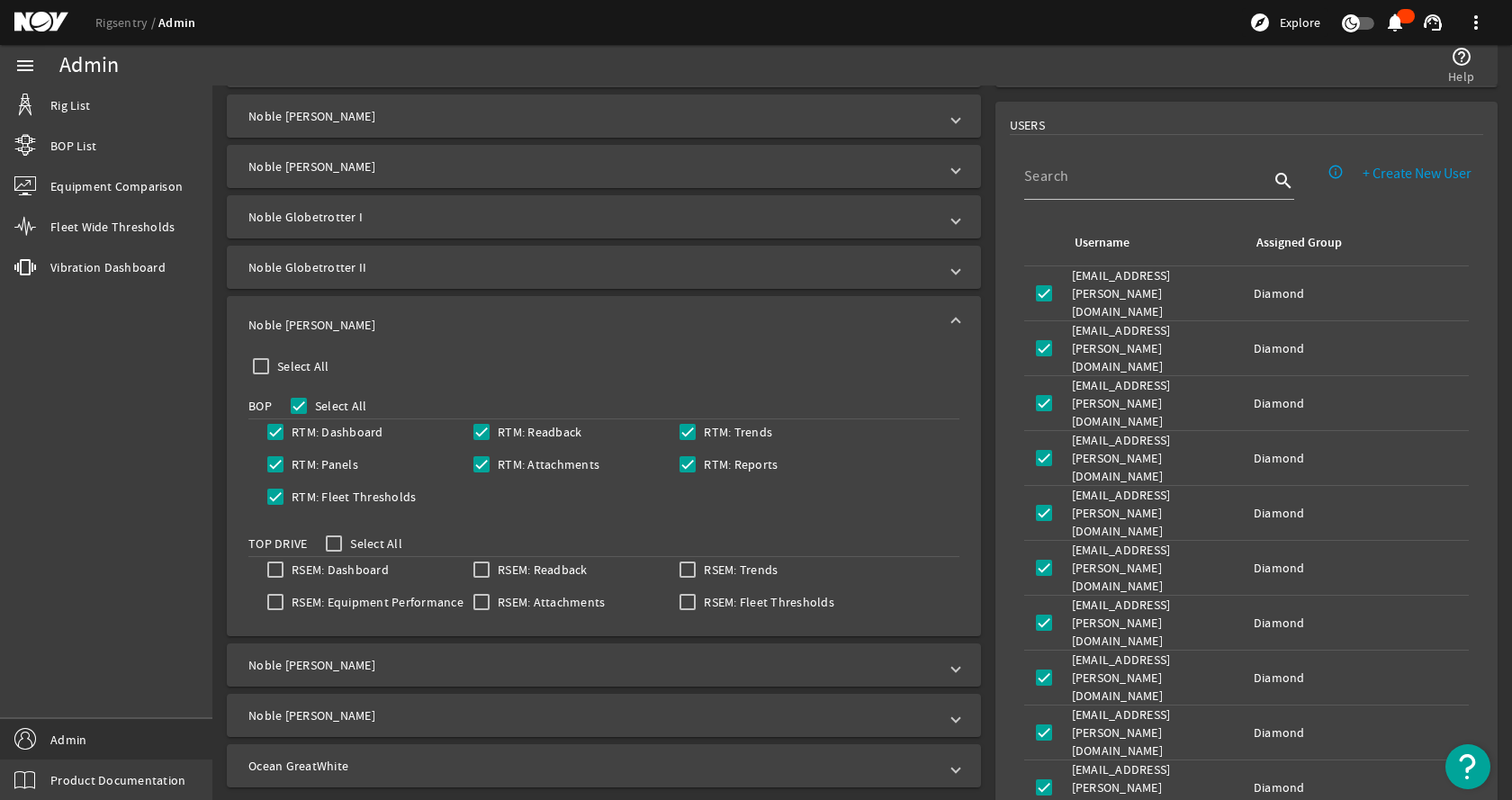
click at [394, 312] on mat-expansion-panel-header "Noble Sam Croft" at bounding box center [603, 325] width 754 height 58
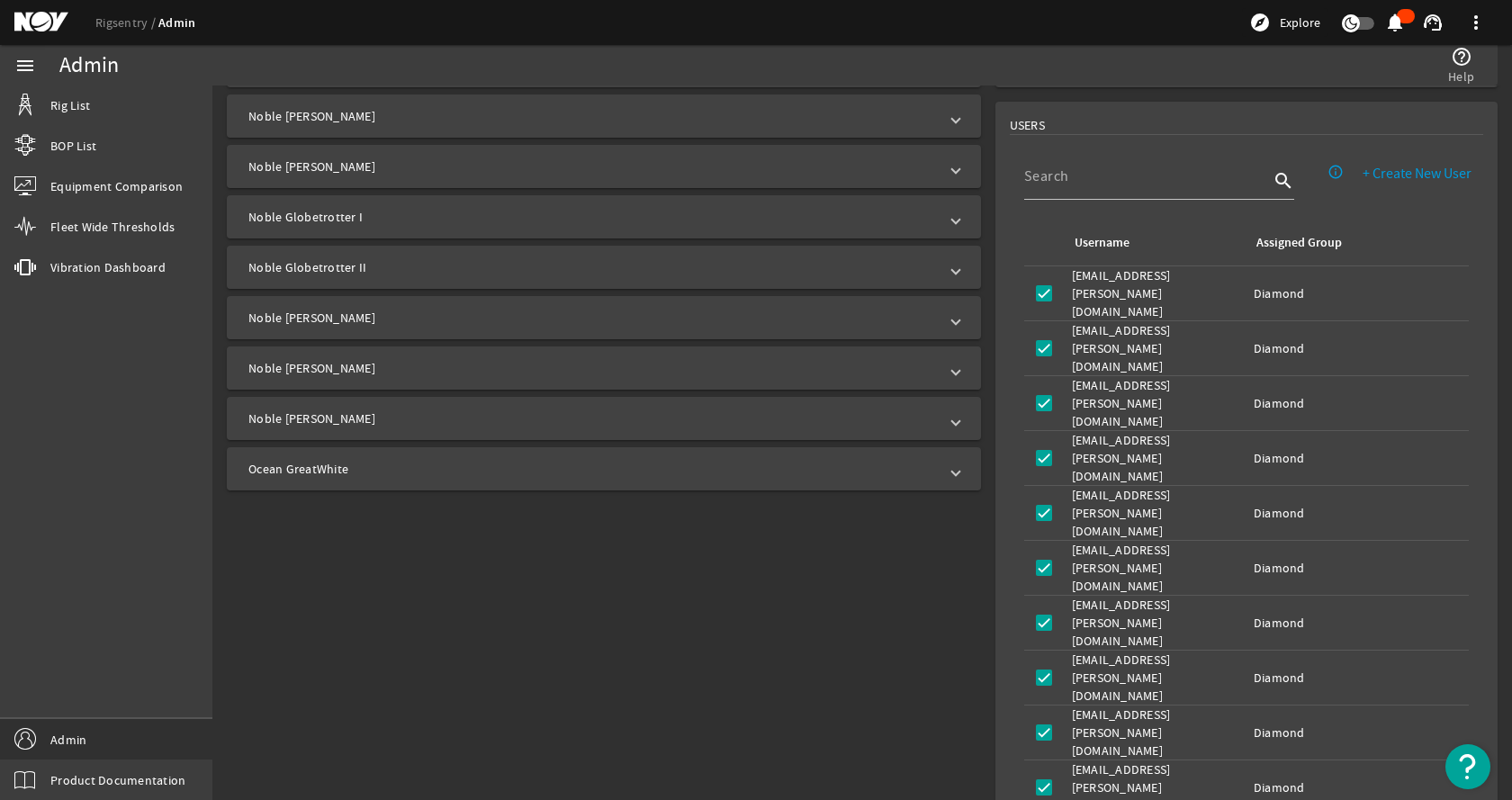
click at [384, 365] on mat-panel-title "Noble Stanley Lafosse" at bounding box center [593, 368] width 690 height 18
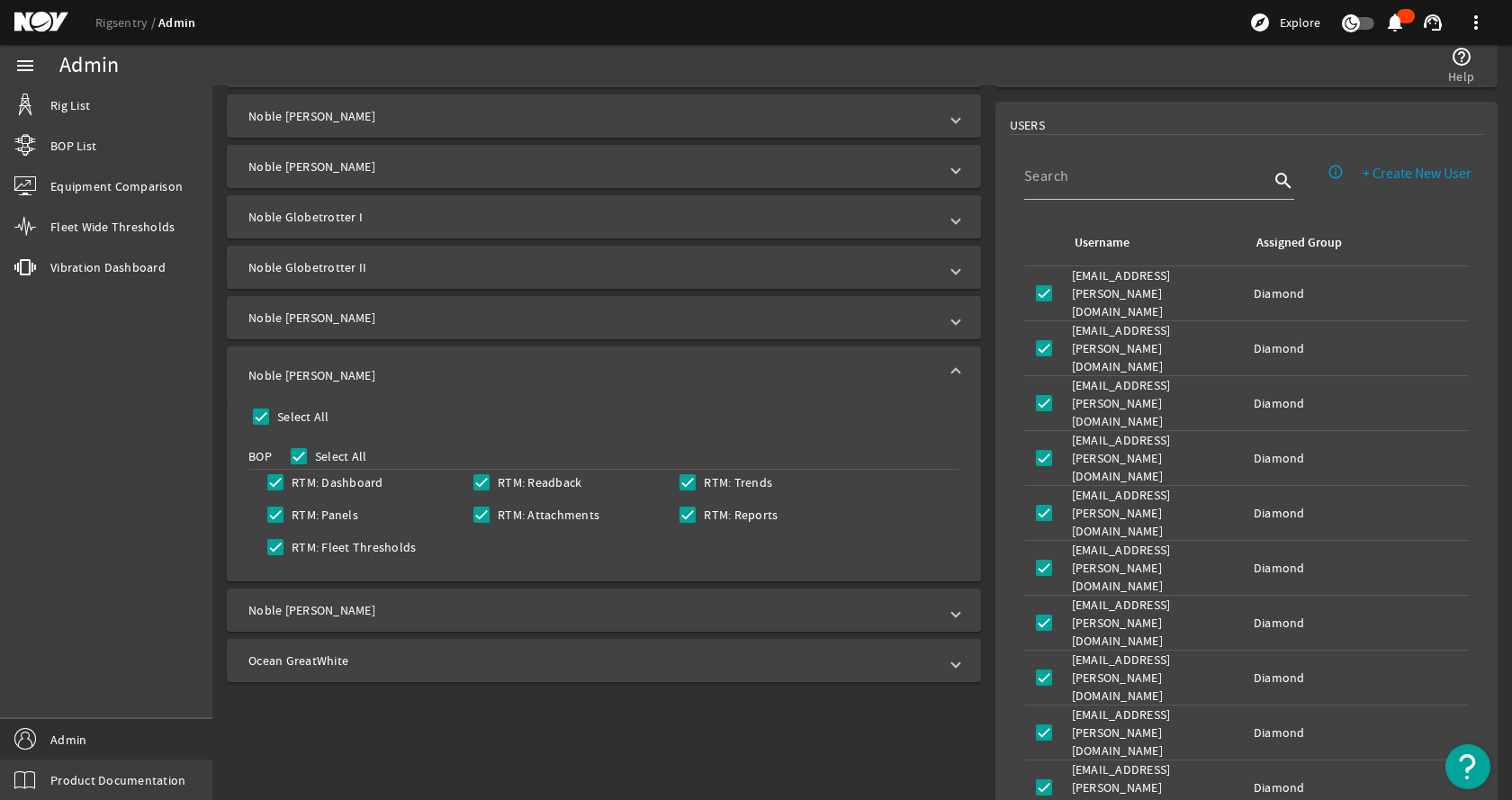
click at [385, 367] on mat-panel-title "Noble Stanley Lafosse" at bounding box center [593, 376] width 690 height 18
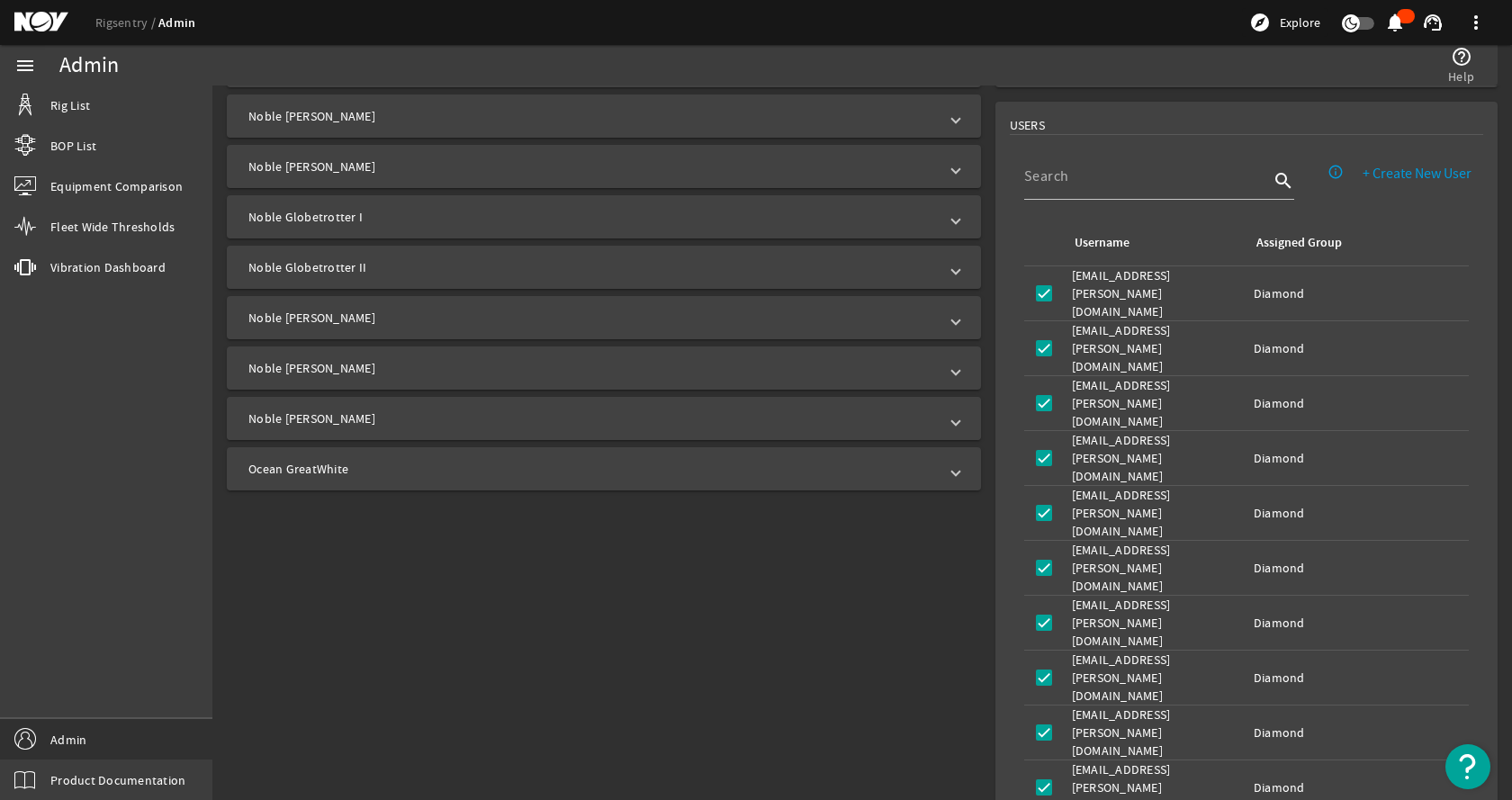
click at [366, 423] on mat-panel-title "Noble Tom Madden" at bounding box center [593, 419] width 690 height 18
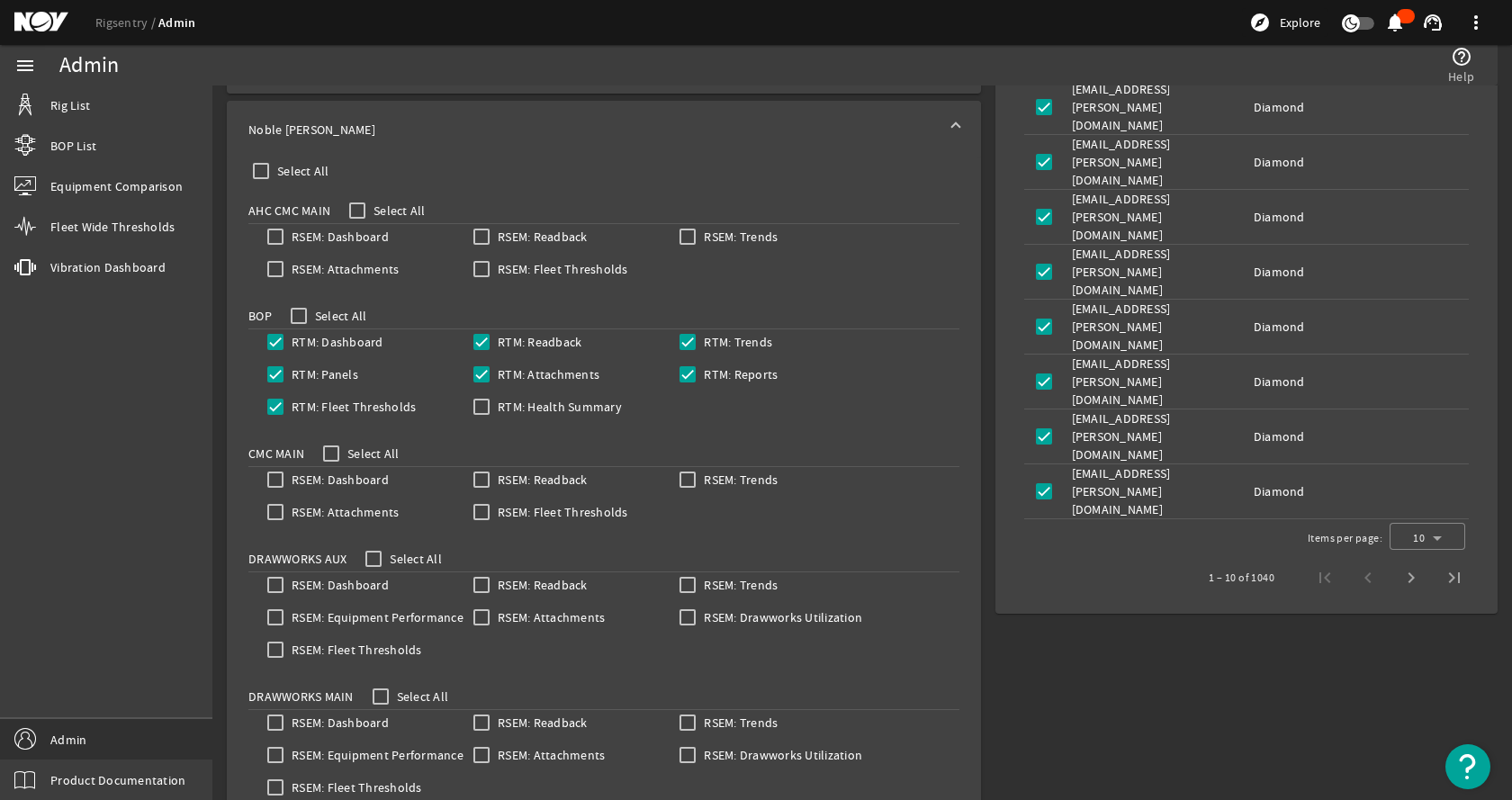
scroll to position [627, 0]
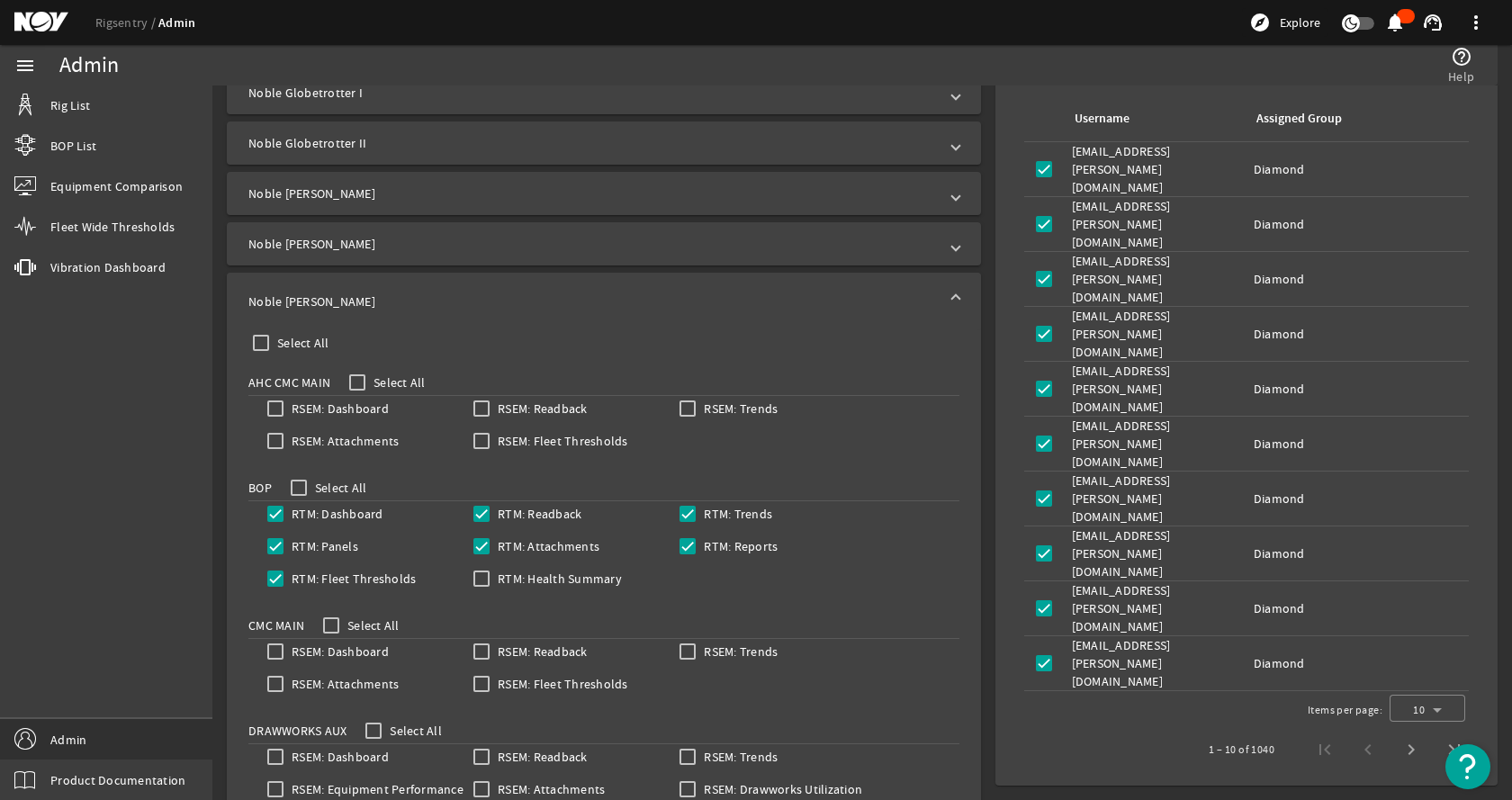
click at [434, 293] on mat-panel-title "Noble Tom Madden" at bounding box center [593, 302] width 690 height 18
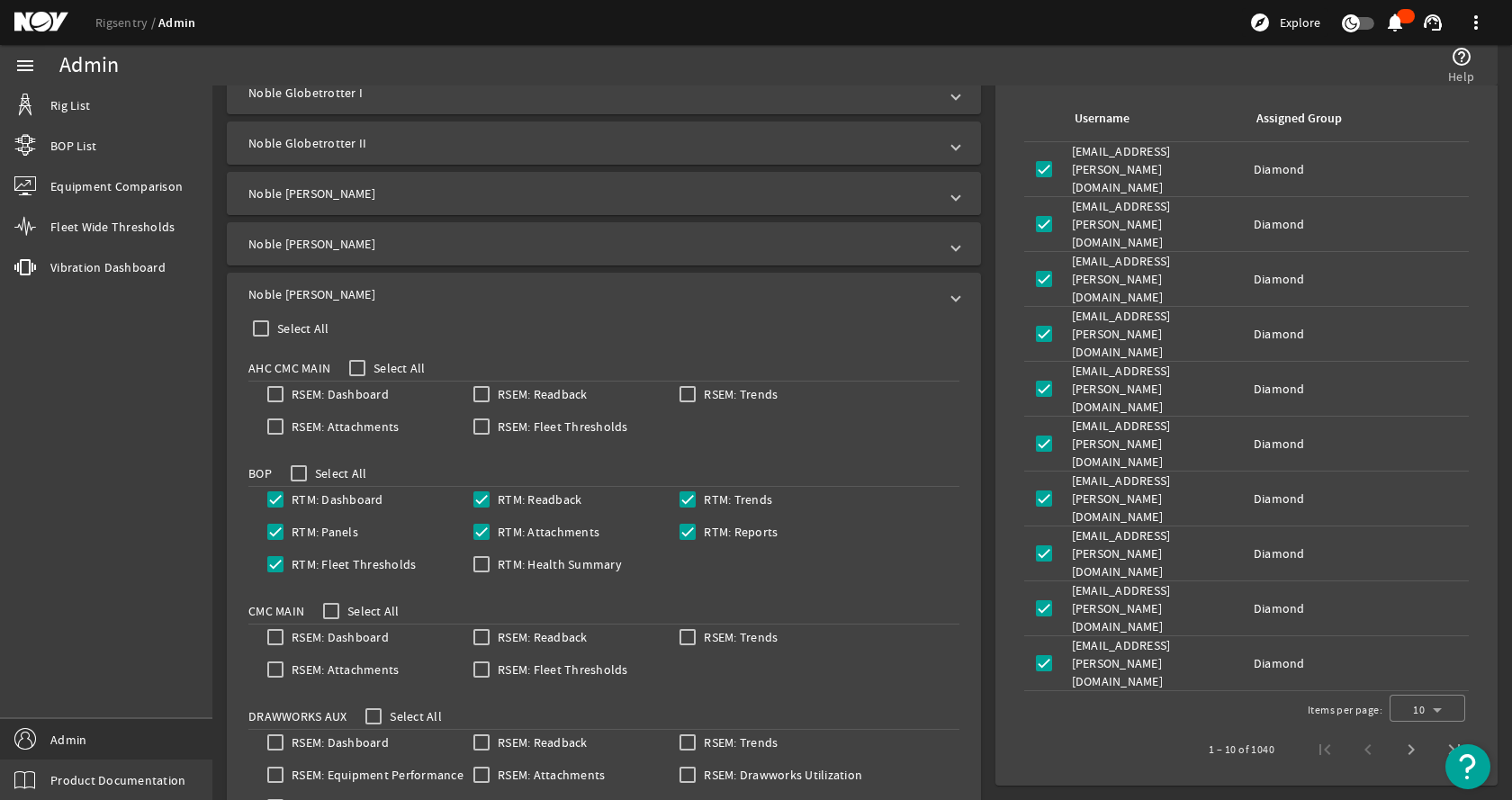
scroll to position [502, 0]
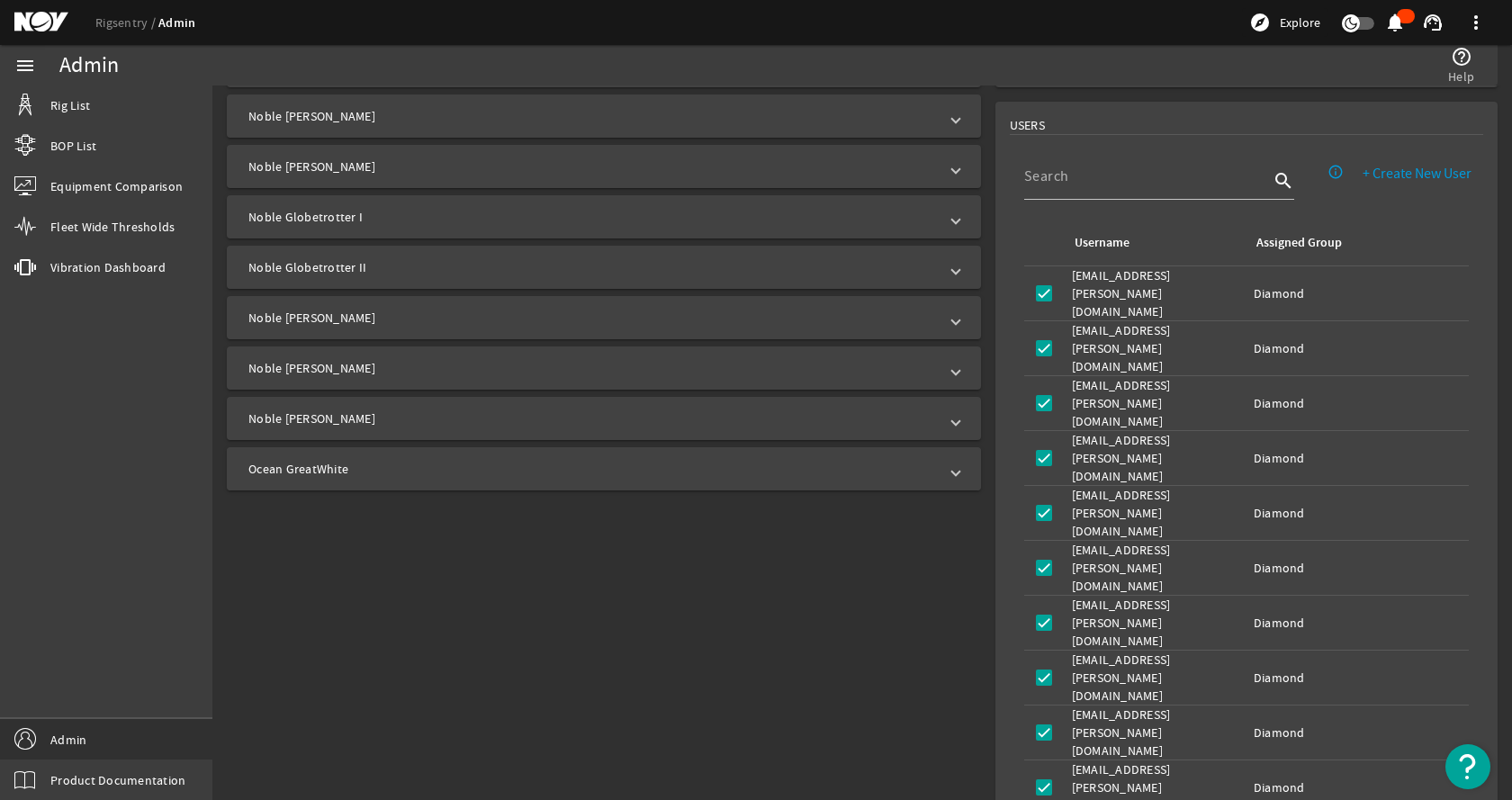
click at [354, 478] on mat-expansion-panel-header "Ocean GreatWhite" at bounding box center [603, 469] width 754 height 43
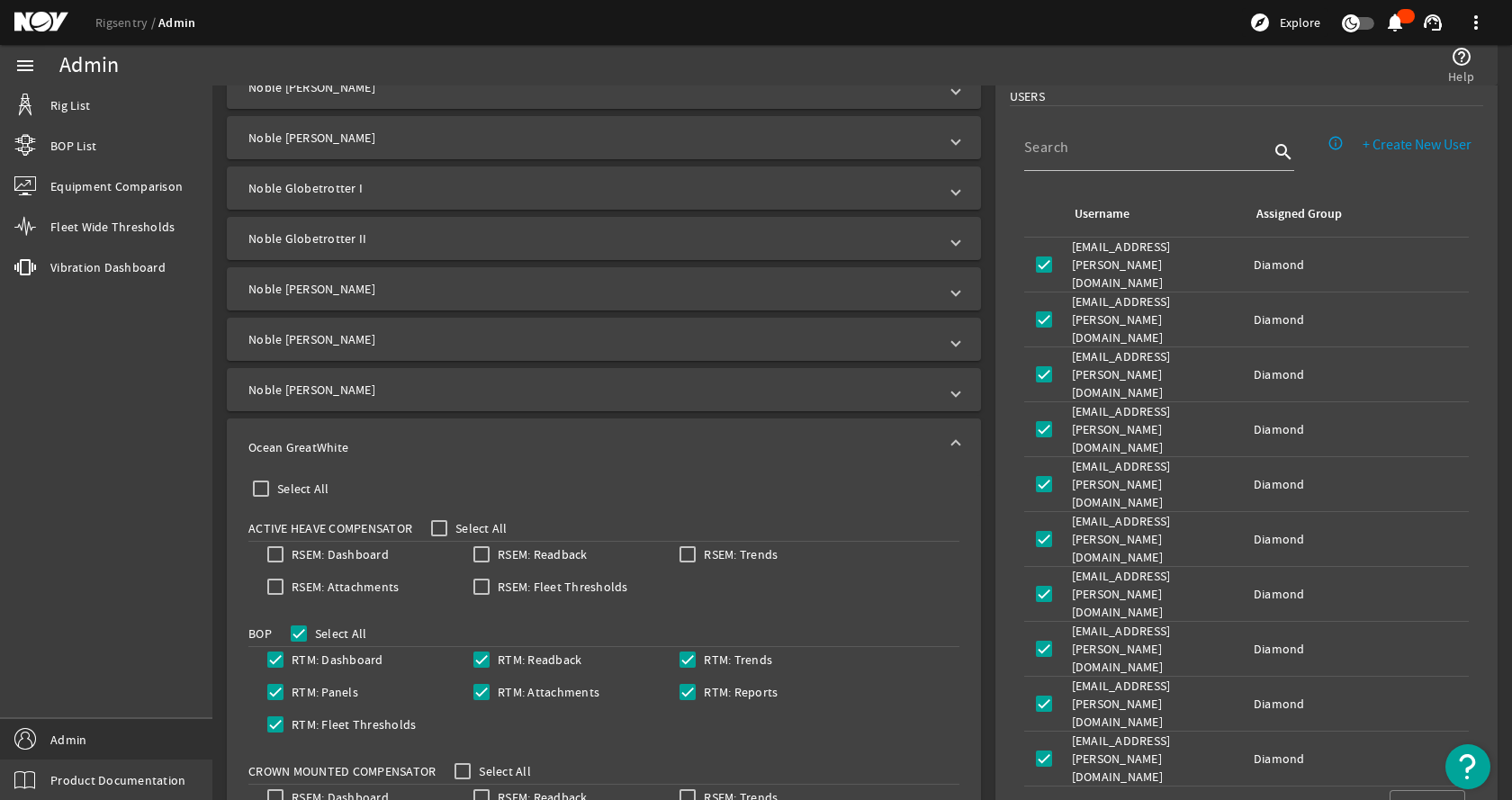
click at [379, 444] on mat-panel-title "Ocean GreatWhite" at bounding box center [593, 447] width 690 height 18
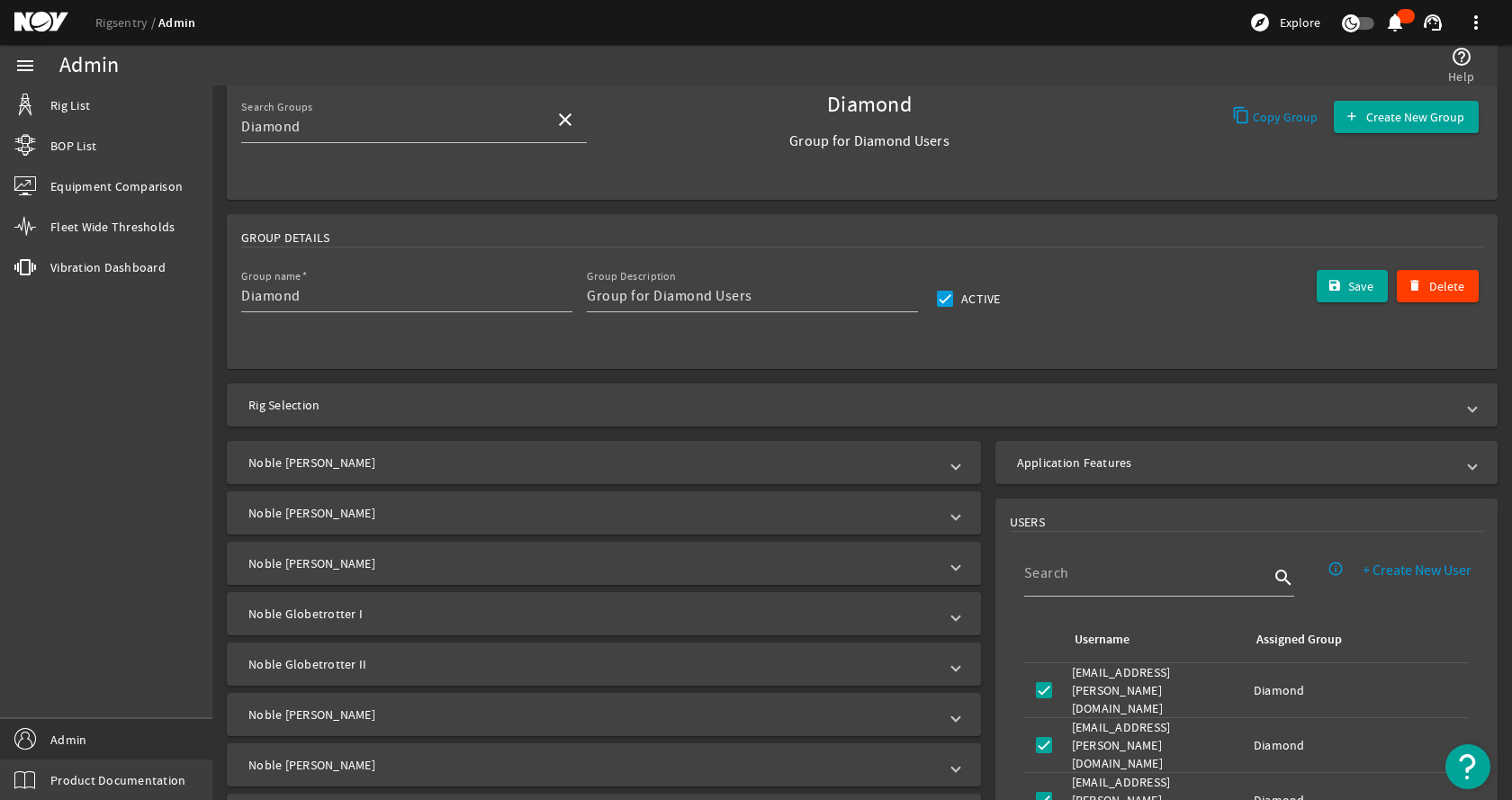
scroll to position [0, 0]
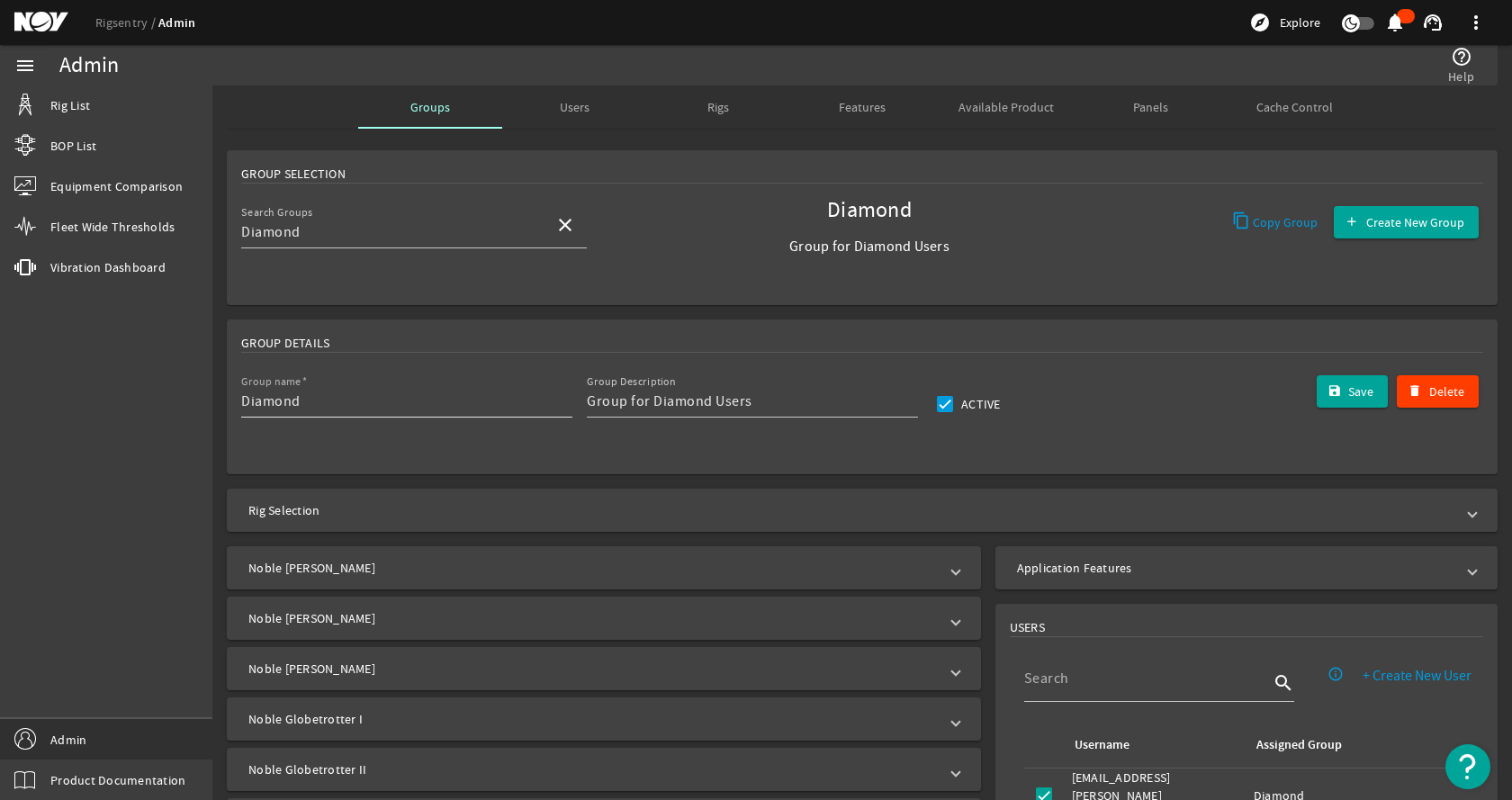
click at [454, 397] on input "Diamond" at bounding box center [399, 402] width 317 height 22
click at [555, 219] on mat-icon "close" at bounding box center [565, 225] width 22 height 22
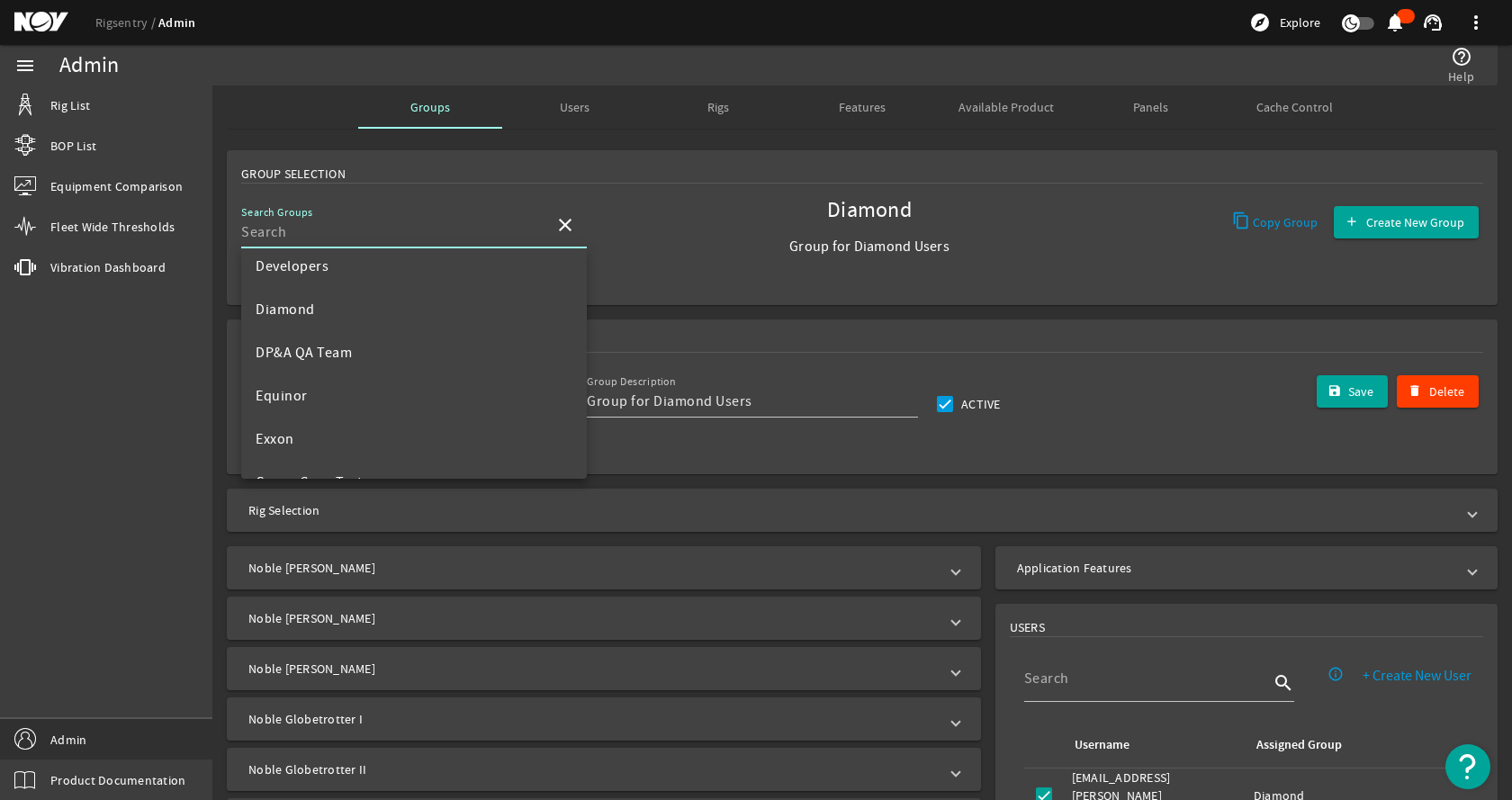
scroll to position [450, 0]
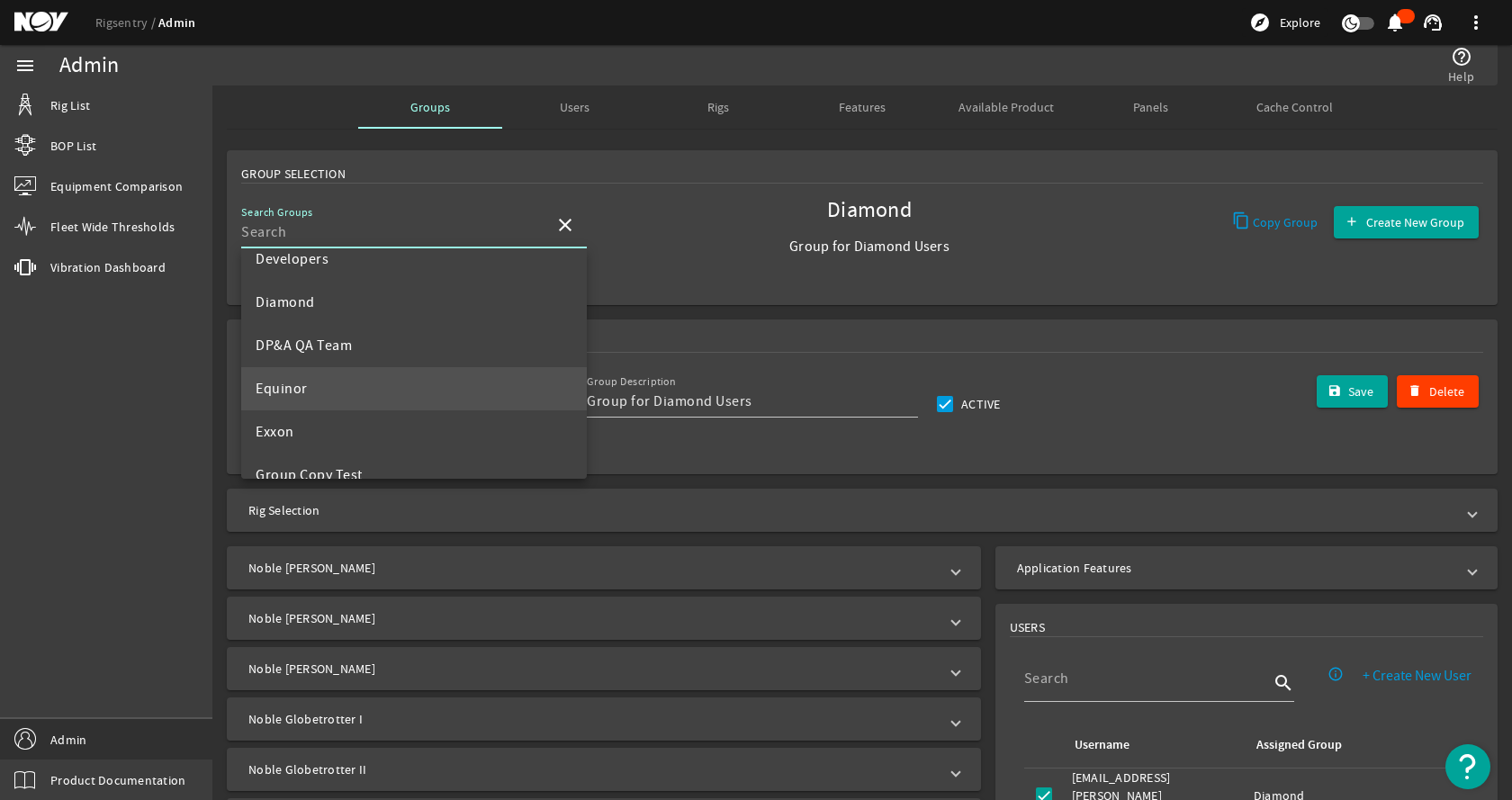
click at [331, 395] on mat-option "Equinor" at bounding box center [413, 389] width 346 height 43
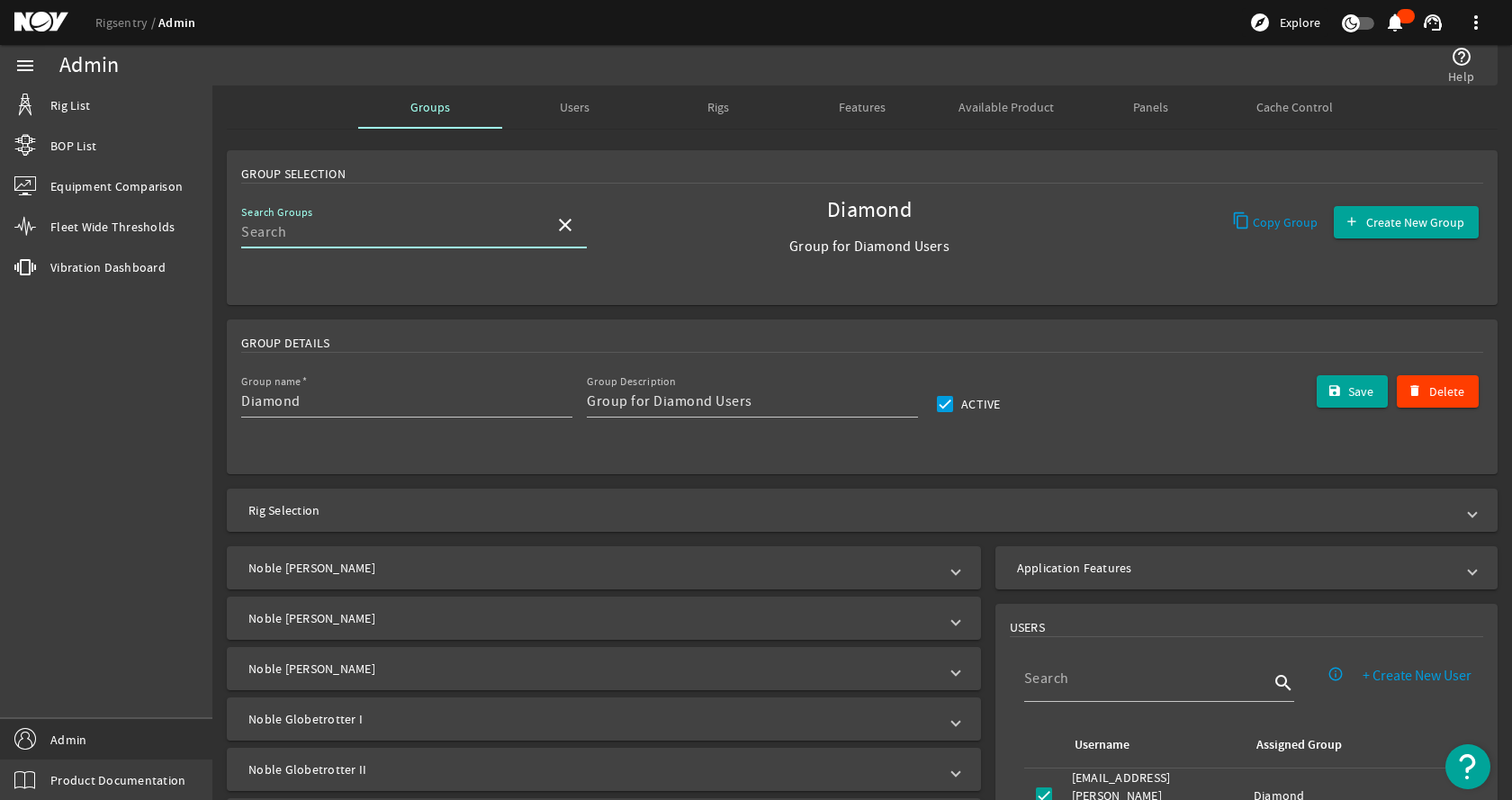
type input "Equinor"
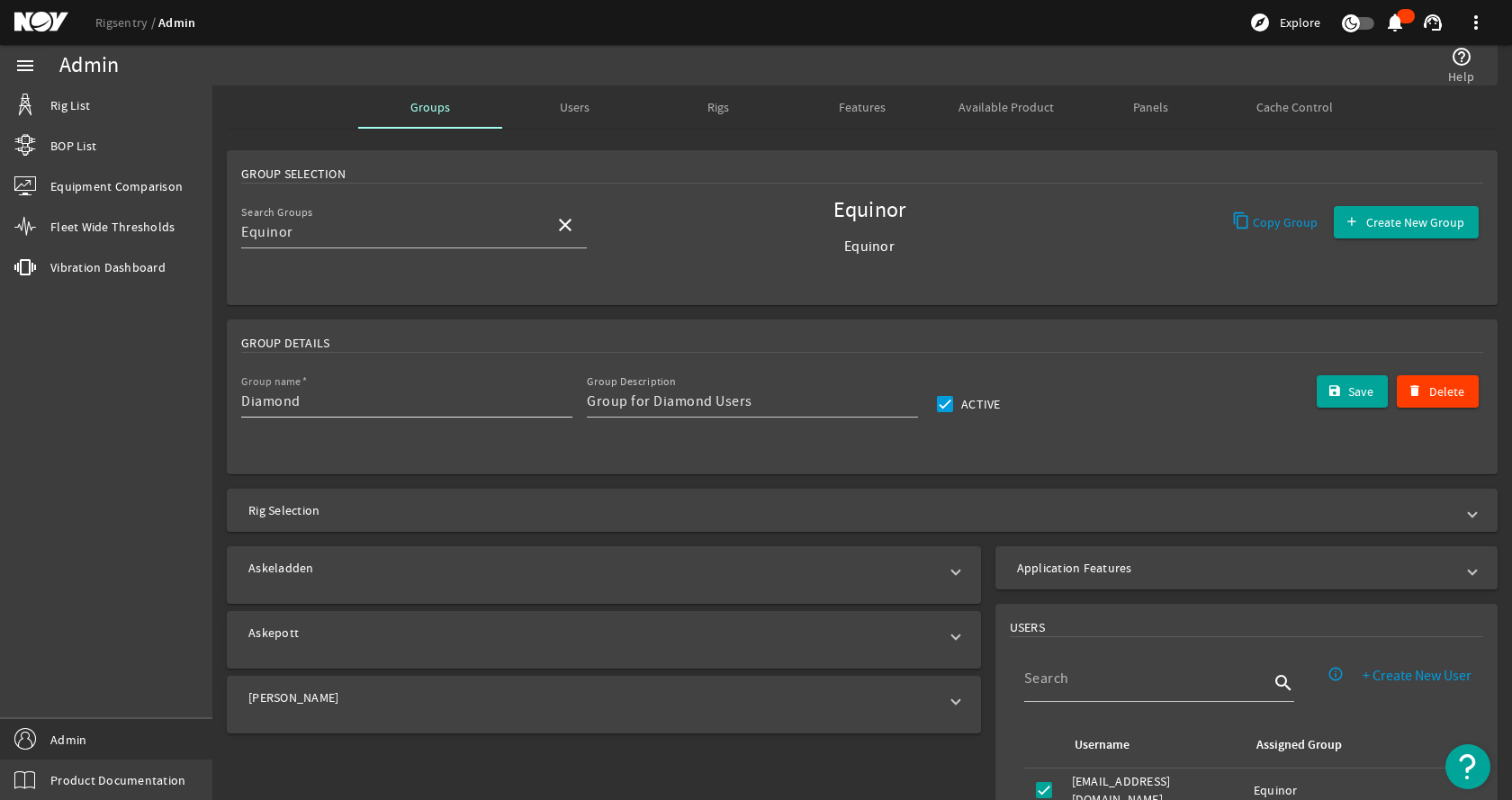
type input "Equinor"
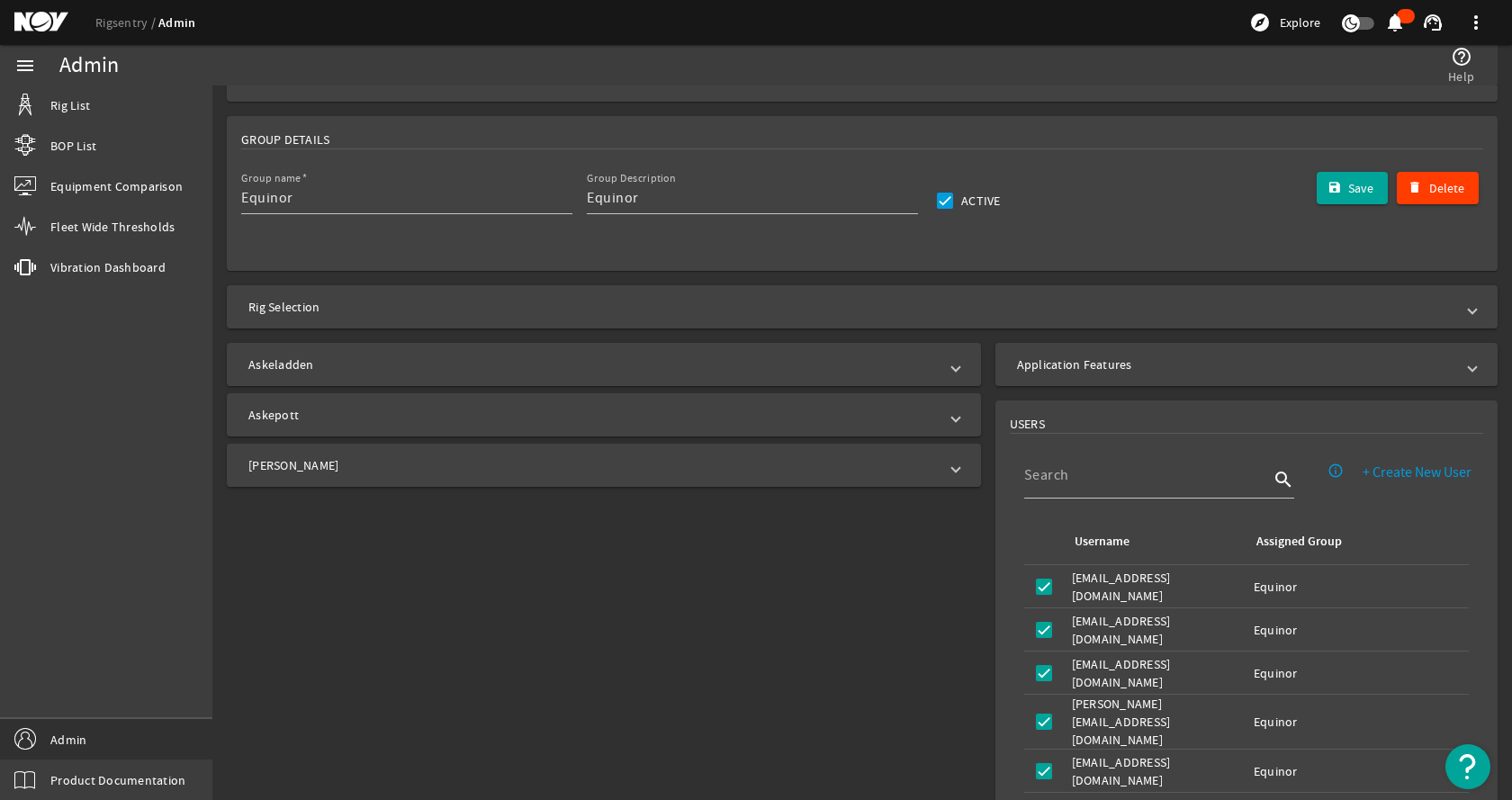
scroll to position [270, 0]
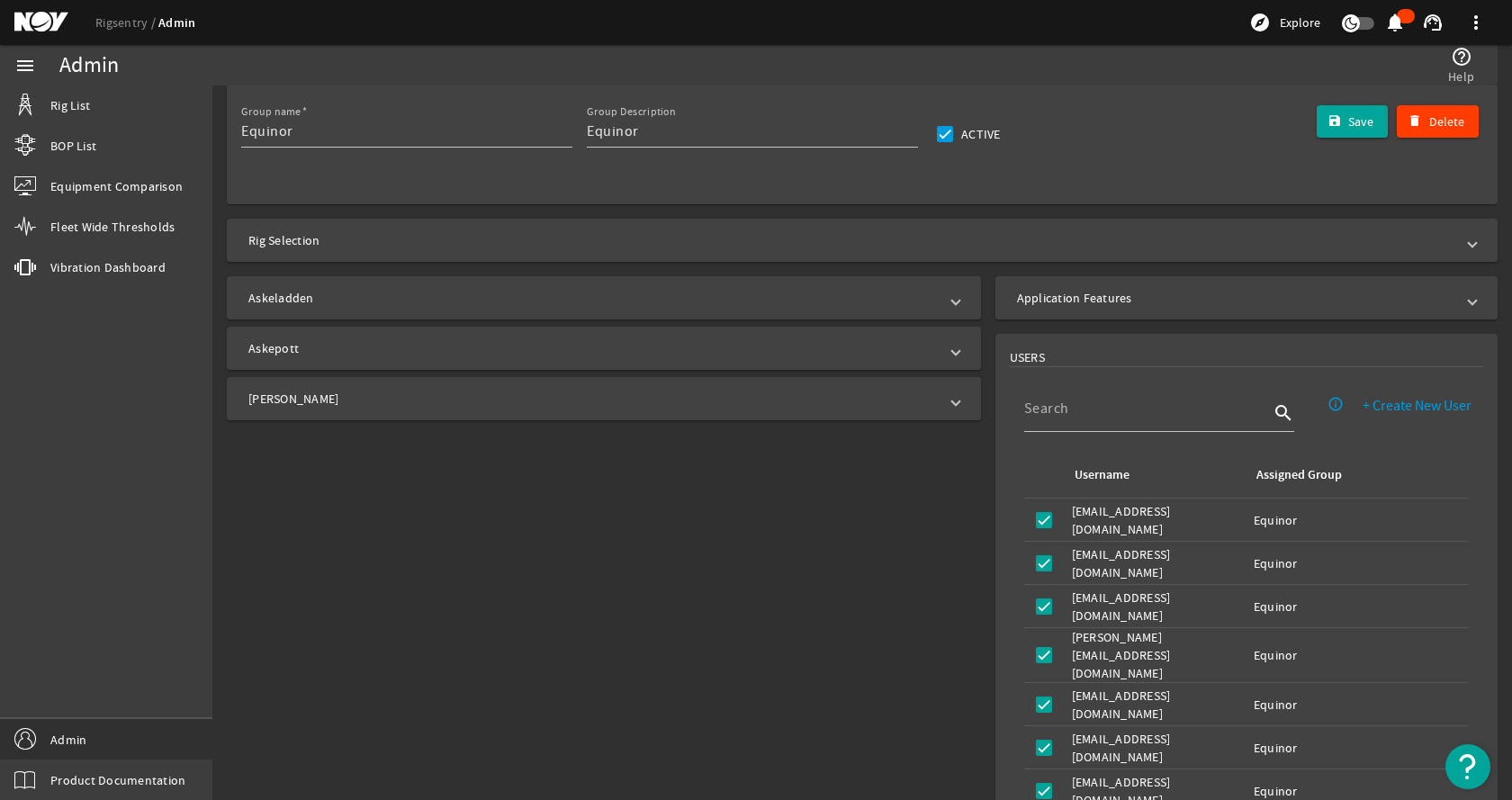
click at [386, 400] on mat-panel-title "Johan Sverdrup" at bounding box center [593, 399] width 690 height 18
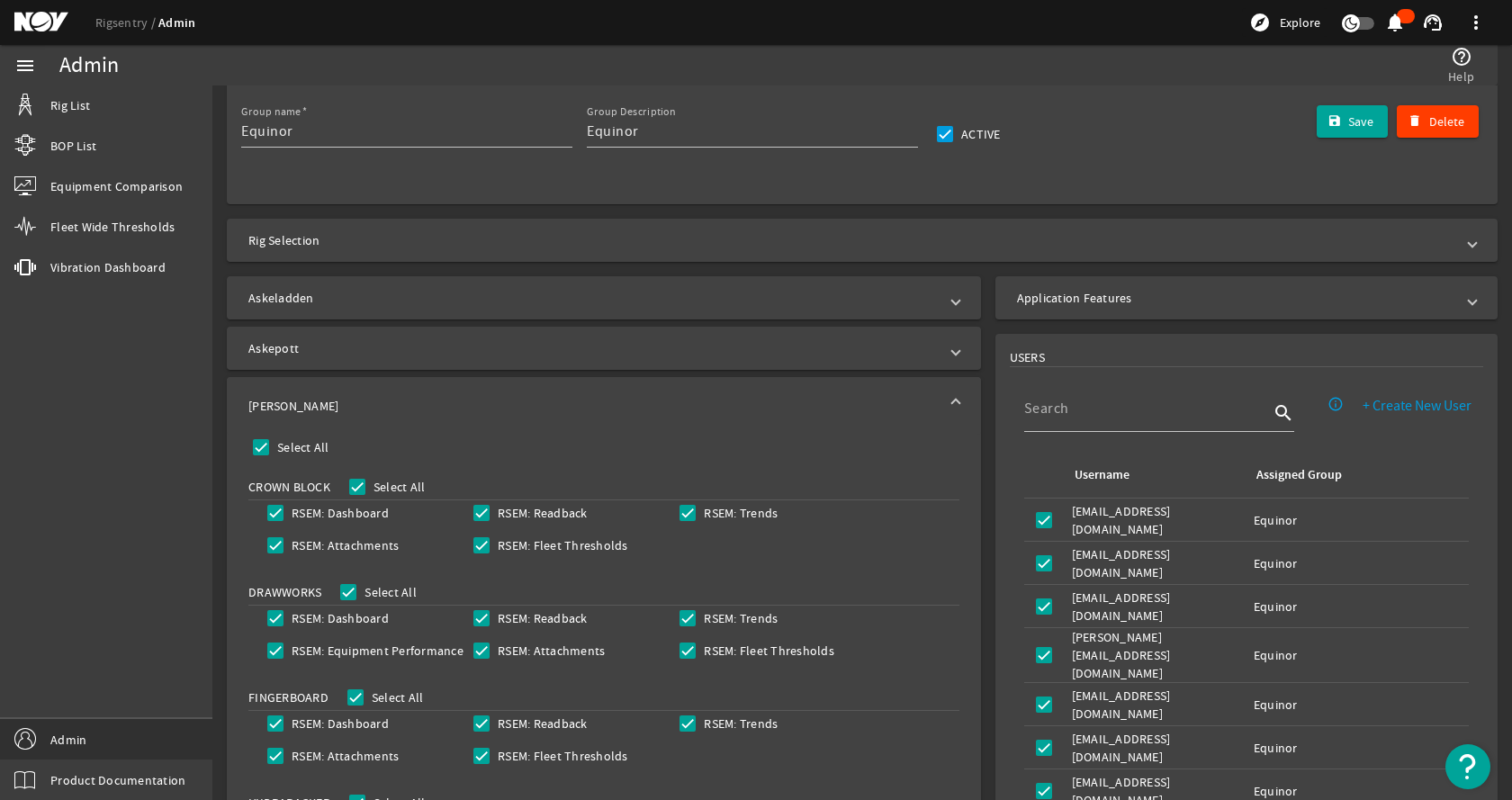
click at [386, 400] on mat-panel-title "Johan Sverdrup" at bounding box center [593, 406] width 690 height 18
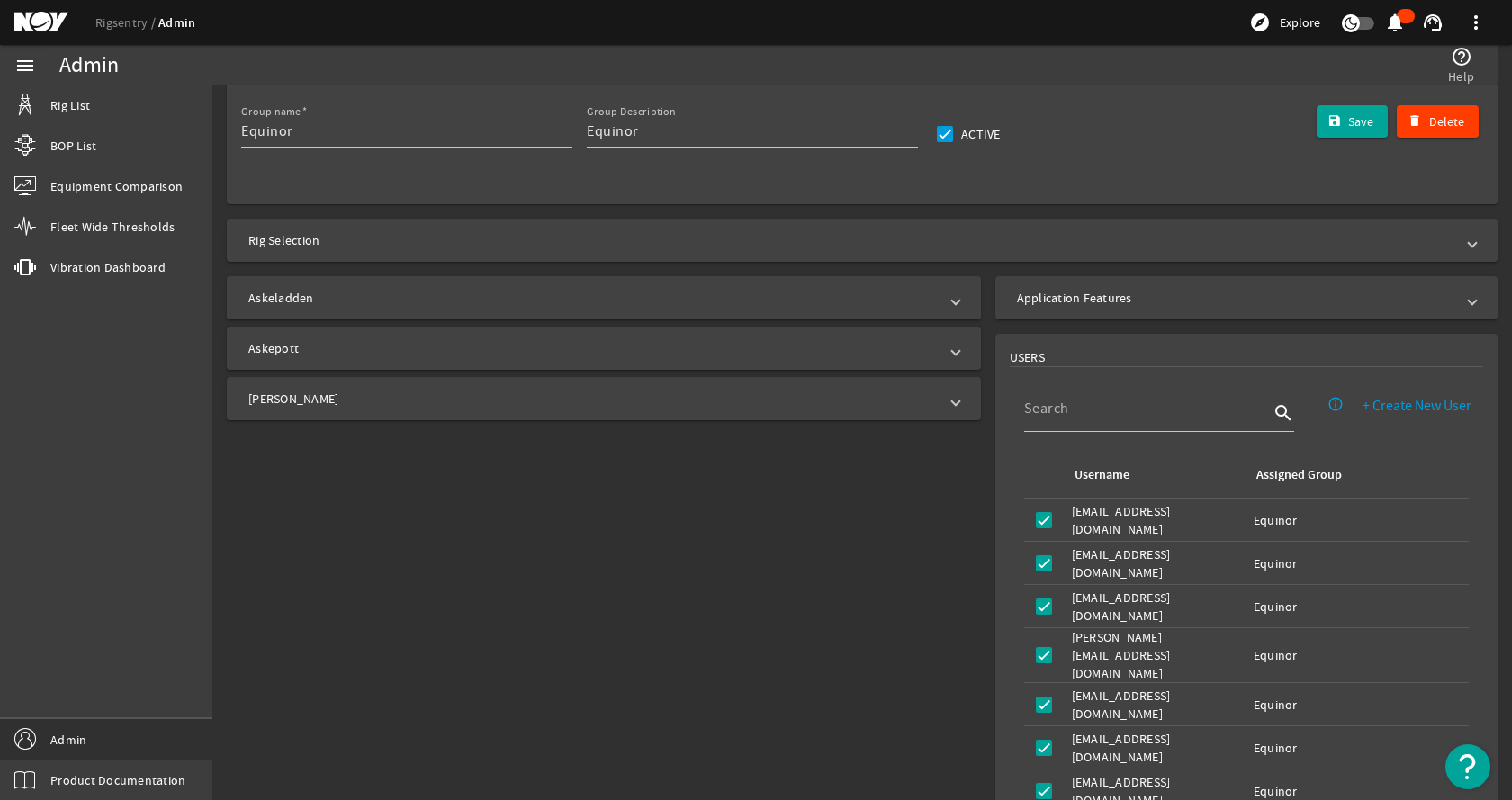
click at [422, 284] on mat-expansion-panel-header "Askeladden" at bounding box center [603, 298] width 754 height 43
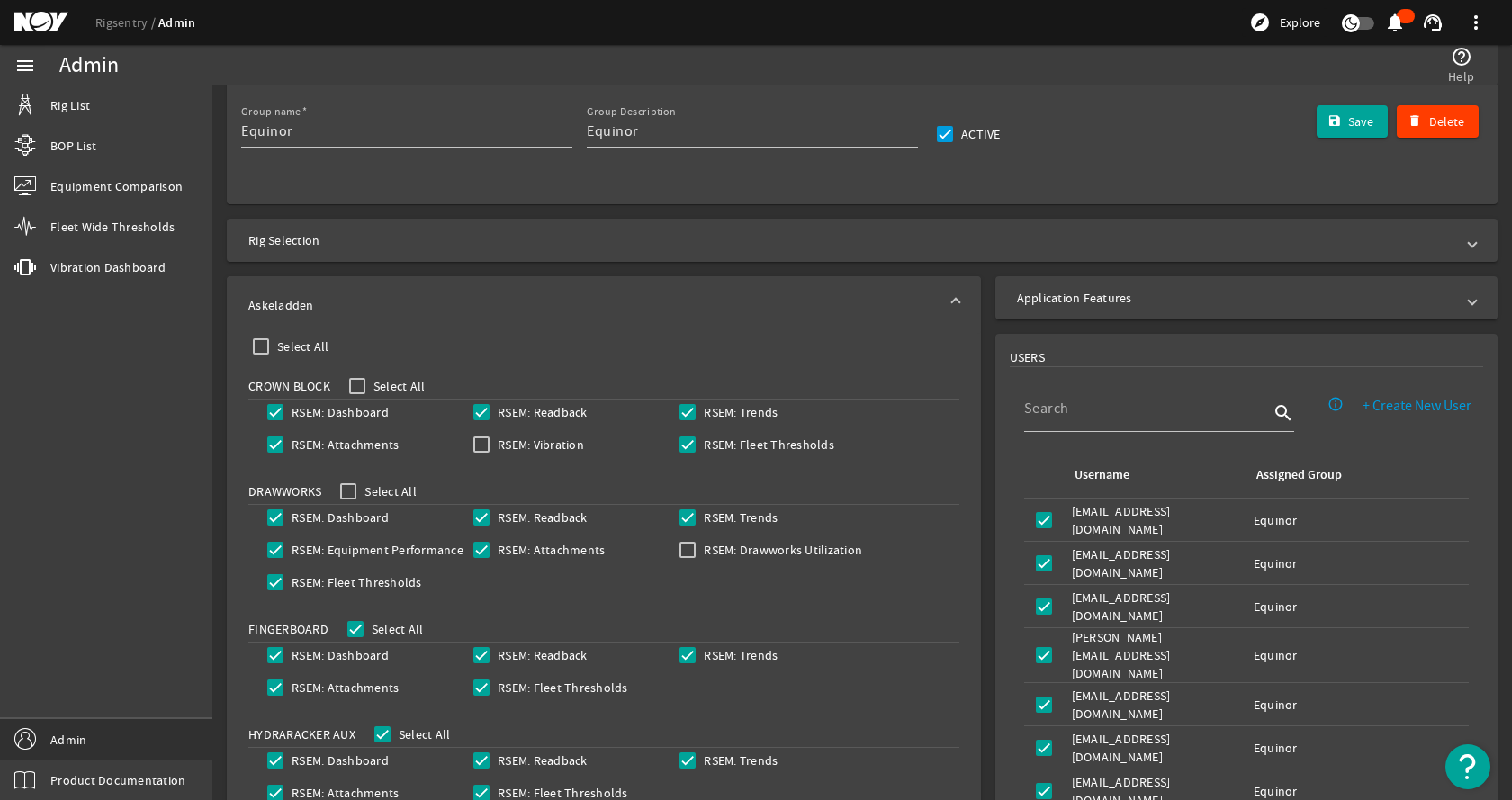
click at [416, 295] on mat-expansion-panel-header "Askeladden" at bounding box center [603, 305] width 754 height 58
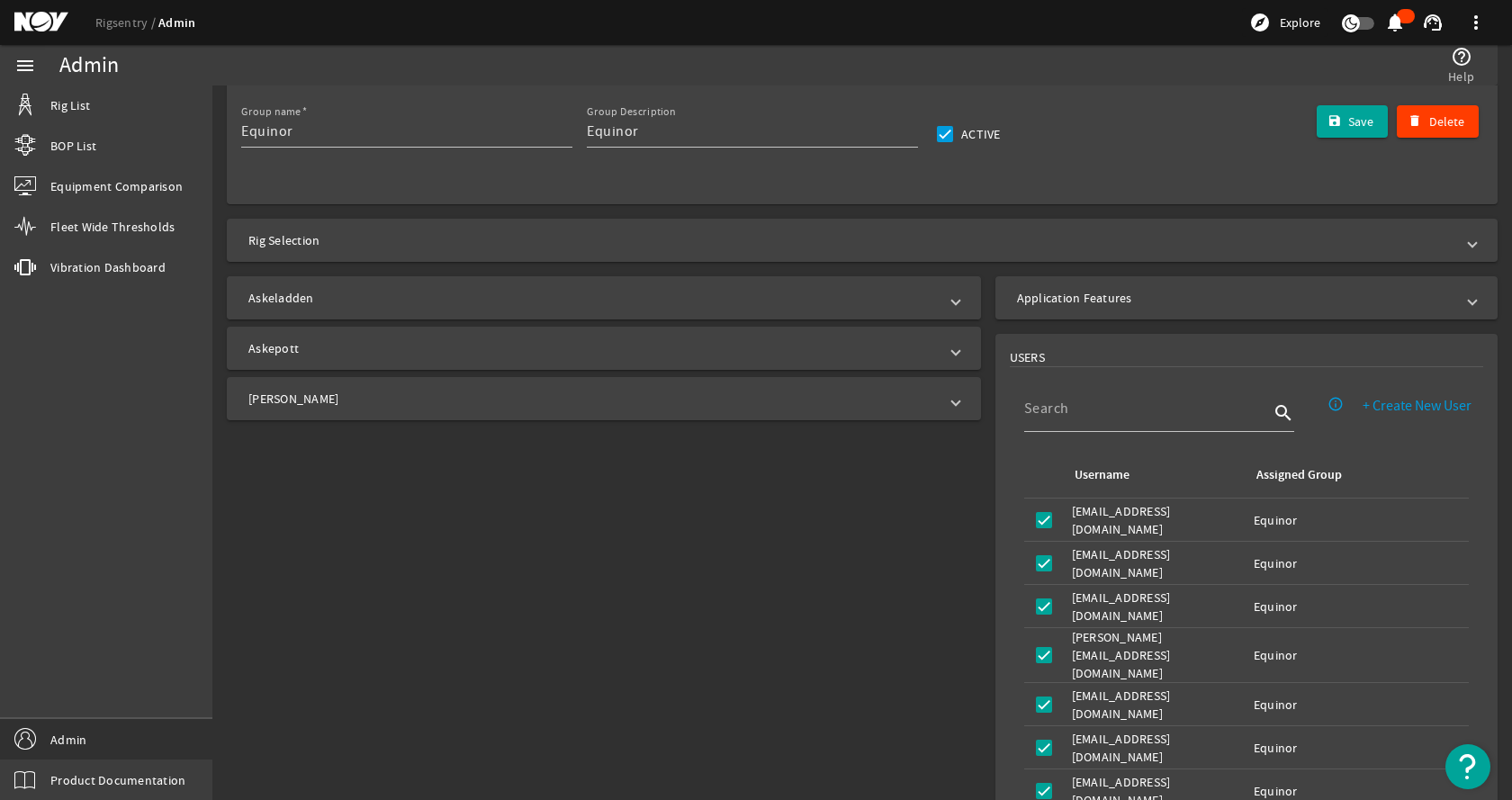
click at [434, 310] on mat-expansion-panel-header "Askeladden" at bounding box center [603, 298] width 754 height 43
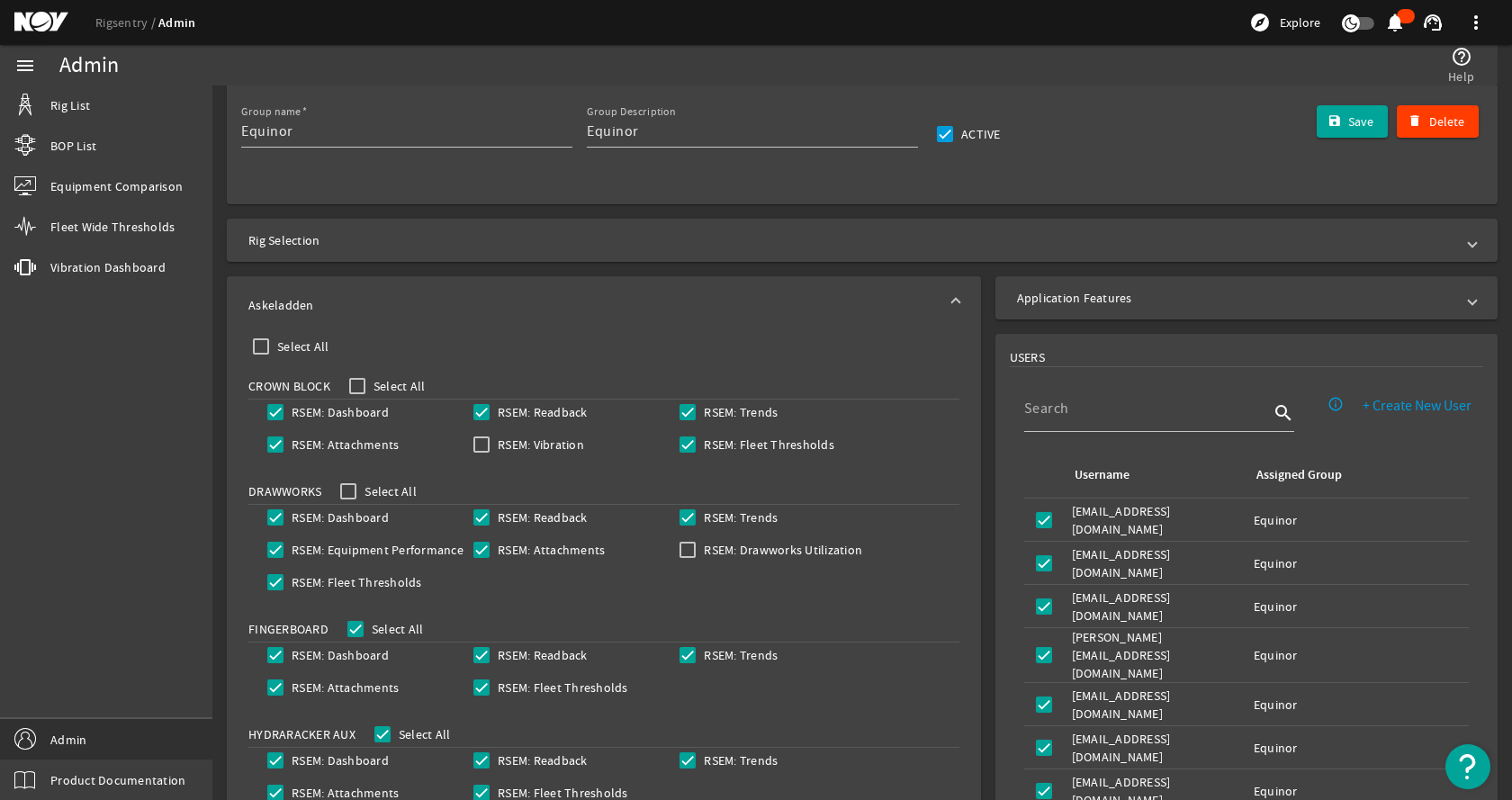
click at [457, 312] on mat-panel-title "Askeladden" at bounding box center [593, 305] width 690 height 18
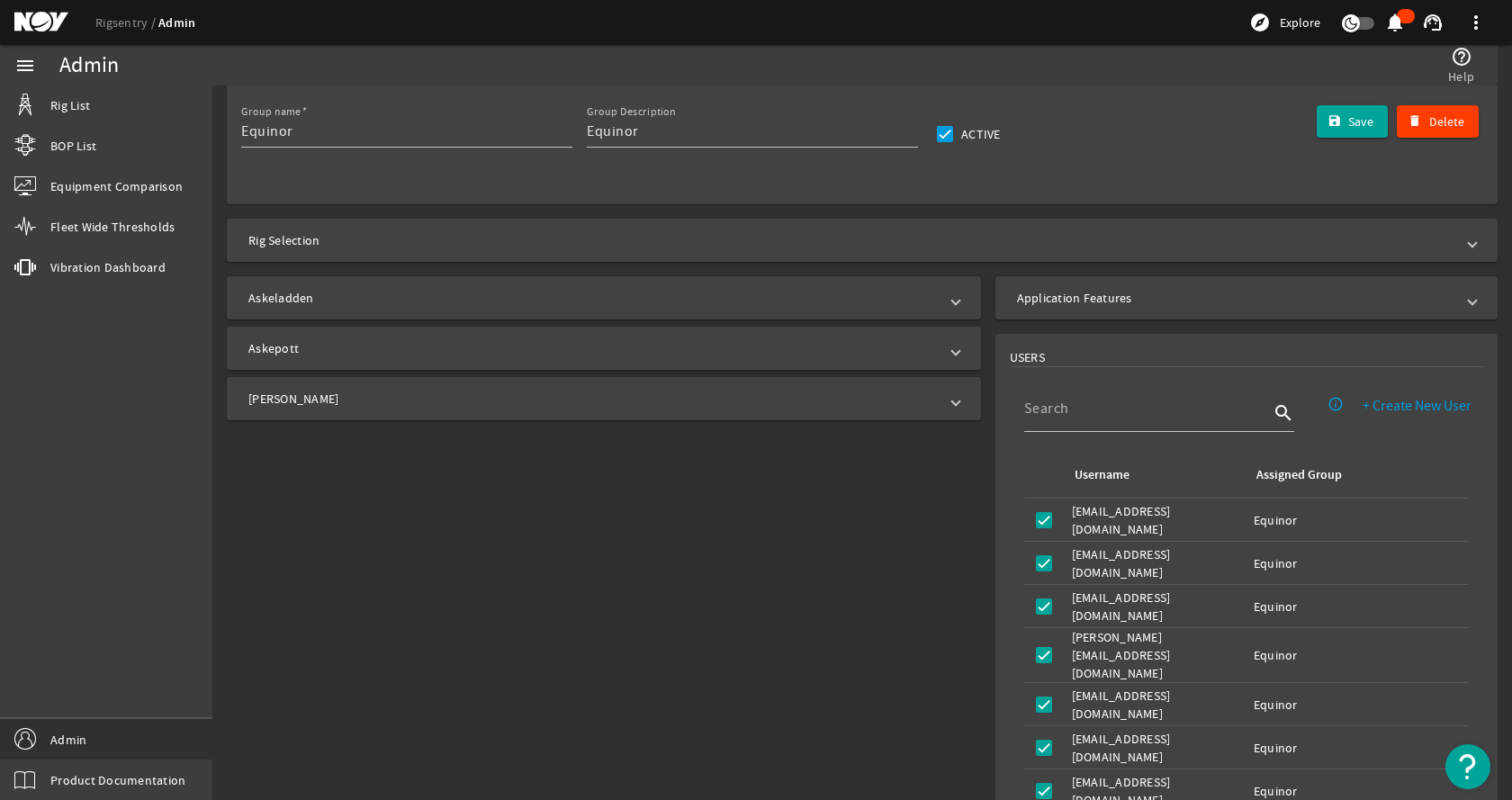
click at [407, 347] on mat-panel-title "Askepott" at bounding box center [593, 349] width 690 height 18
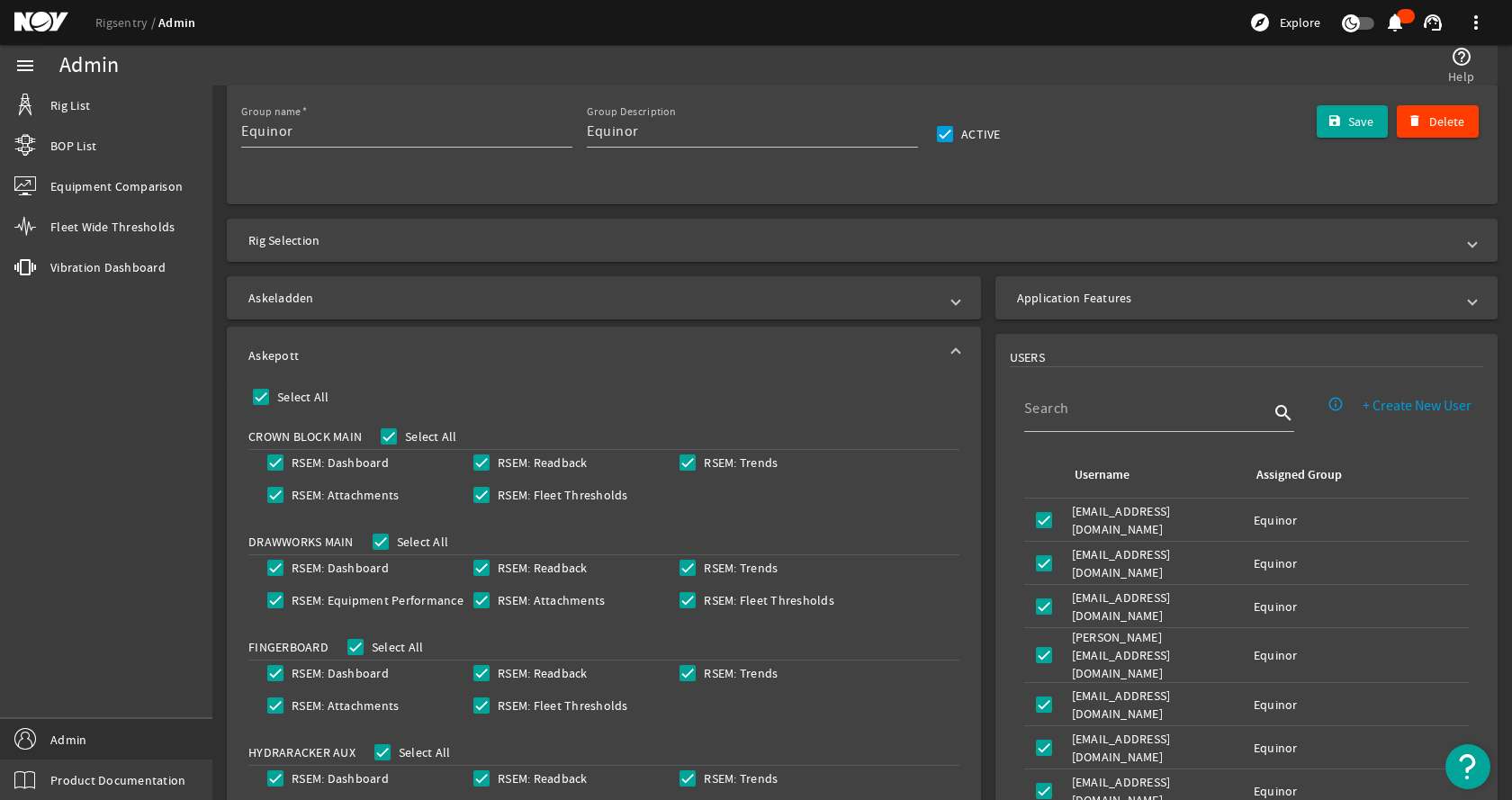
click at [407, 347] on mat-panel-title "Askepott" at bounding box center [593, 356] width 690 height 18
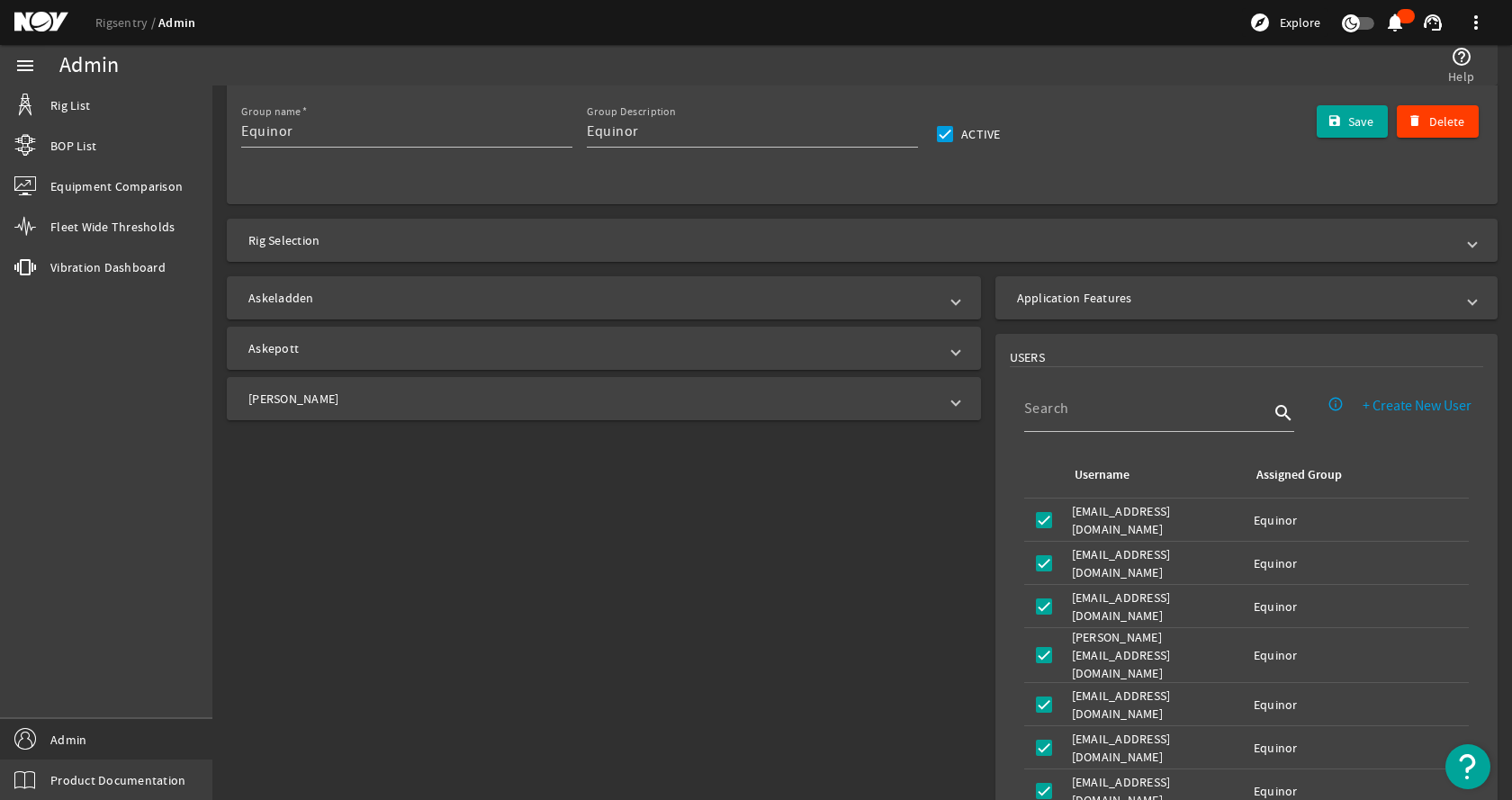
click at [508, 395] on mat-panel-title "Johan Sverdrup" at bounding box center [593, 399] width 690 height 18
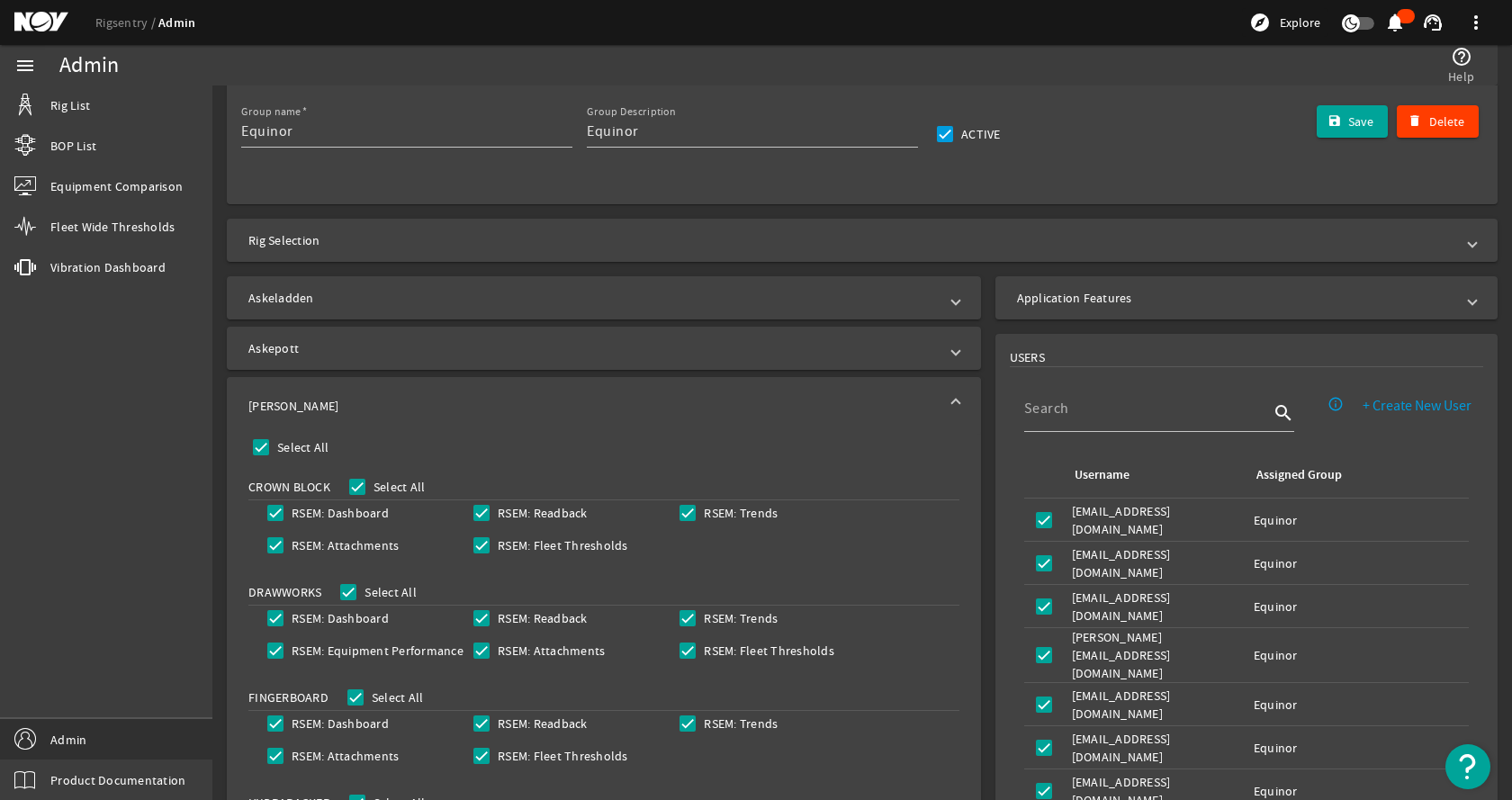
click at [508, 395] on mat-expansion-panel-header "Johan Sverdrup" at bounding box center [603, 406] width 754 height 58
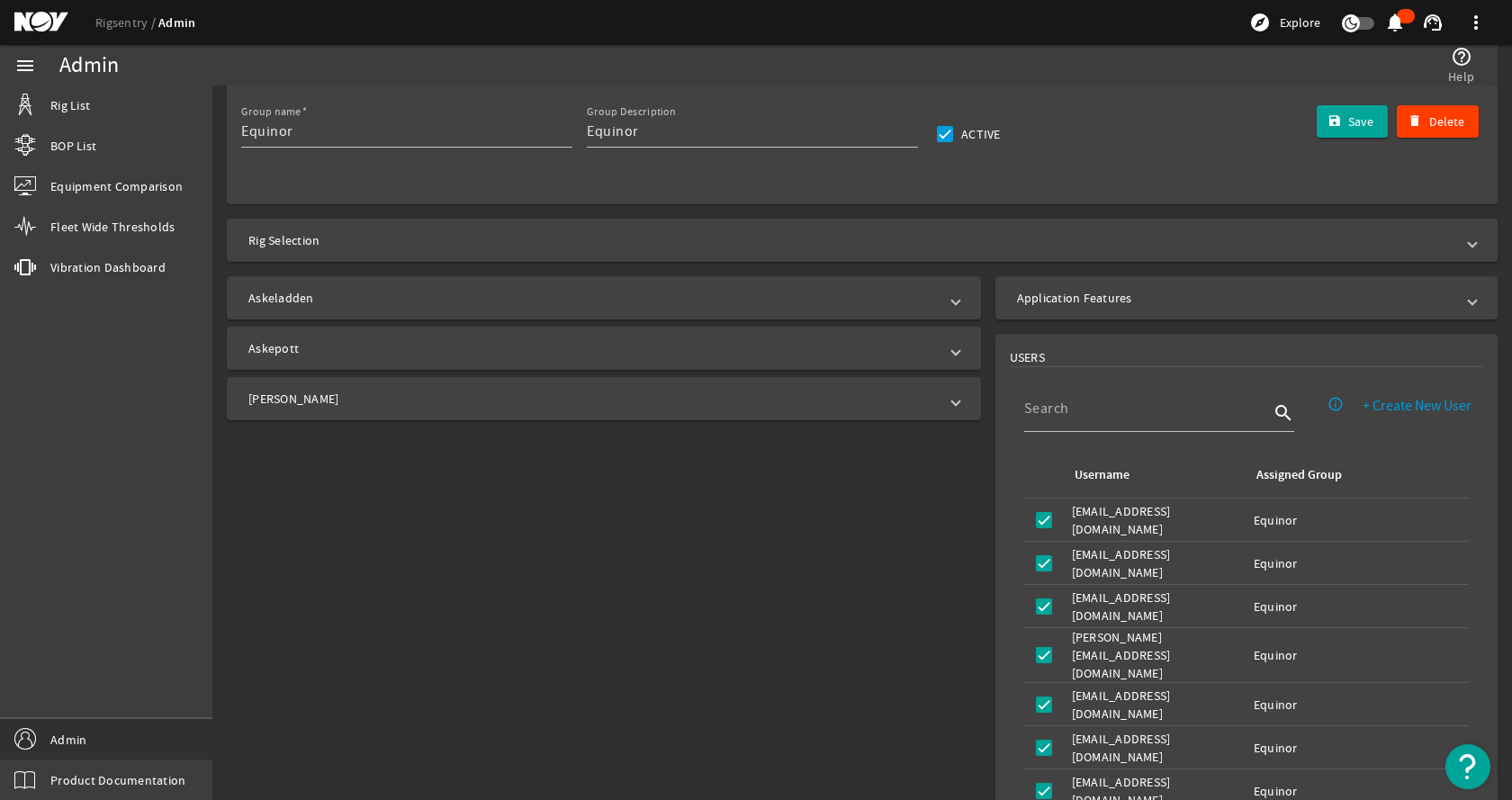
click at [516, 243] on mat-panel-title "Rig Selection" at bounding box center [851, 240] width 1206 height 18
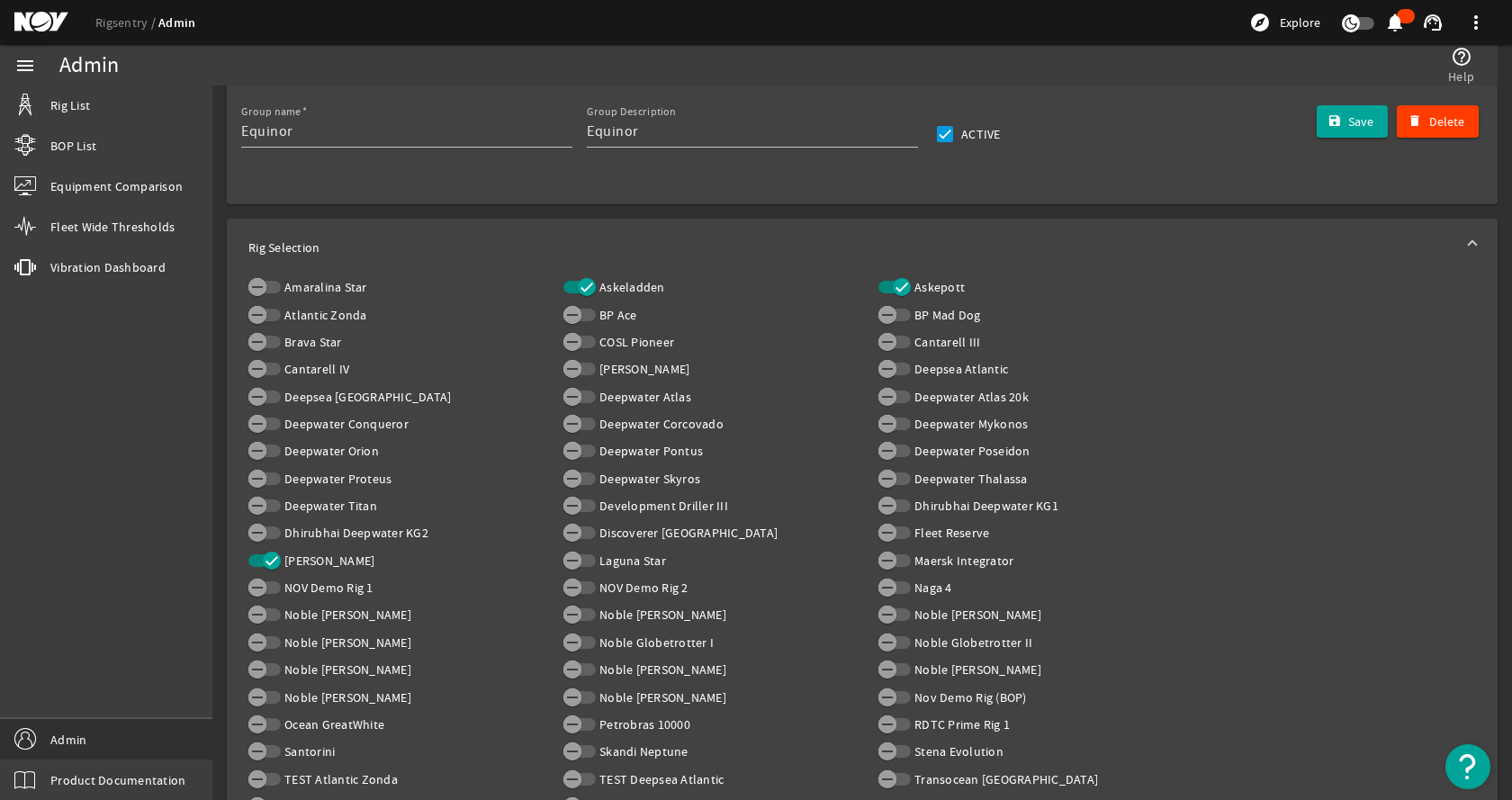
click at [516, 243] on mat-panel-title "Rig Selection" at bounding box center [851, 247] width 1206 height 18
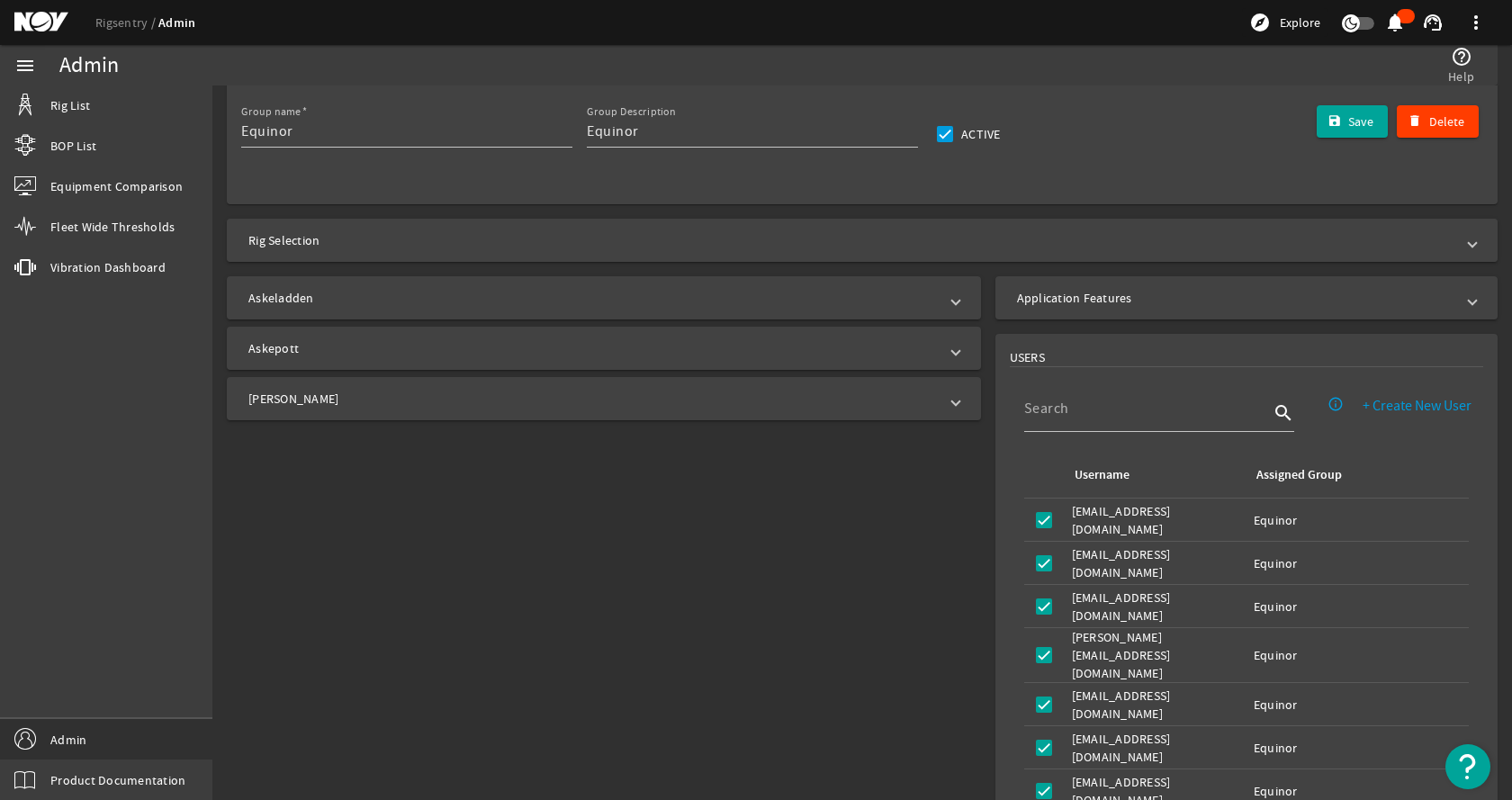
scroll to position [0, 0]
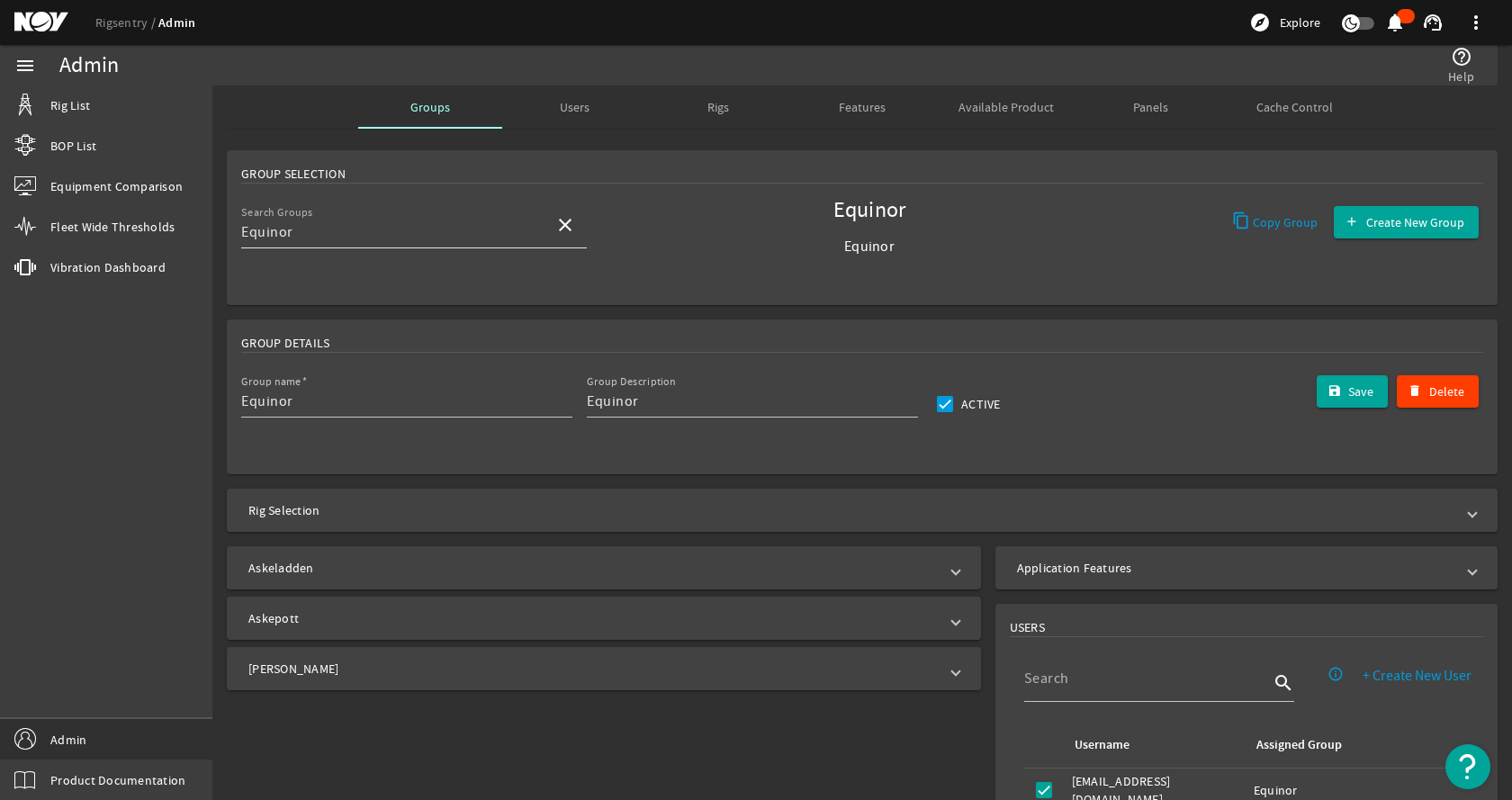
click at [561, 224] on mat-icon "close" at bounding box center [565, 225] width 22 height 22
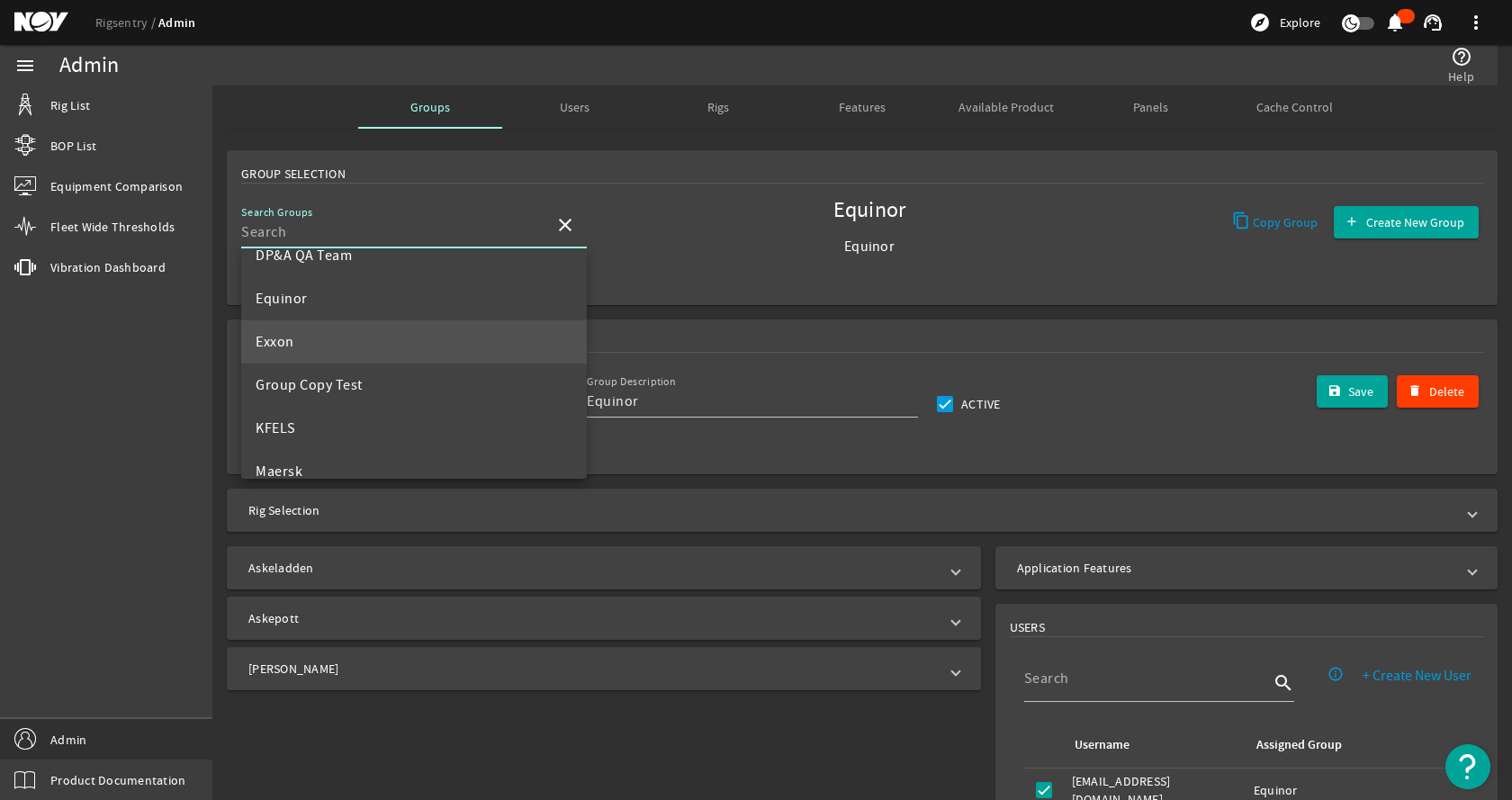
click at [382, 337] on mat-option "Exxon" at bounding box center [413, 342] width 346 height 43
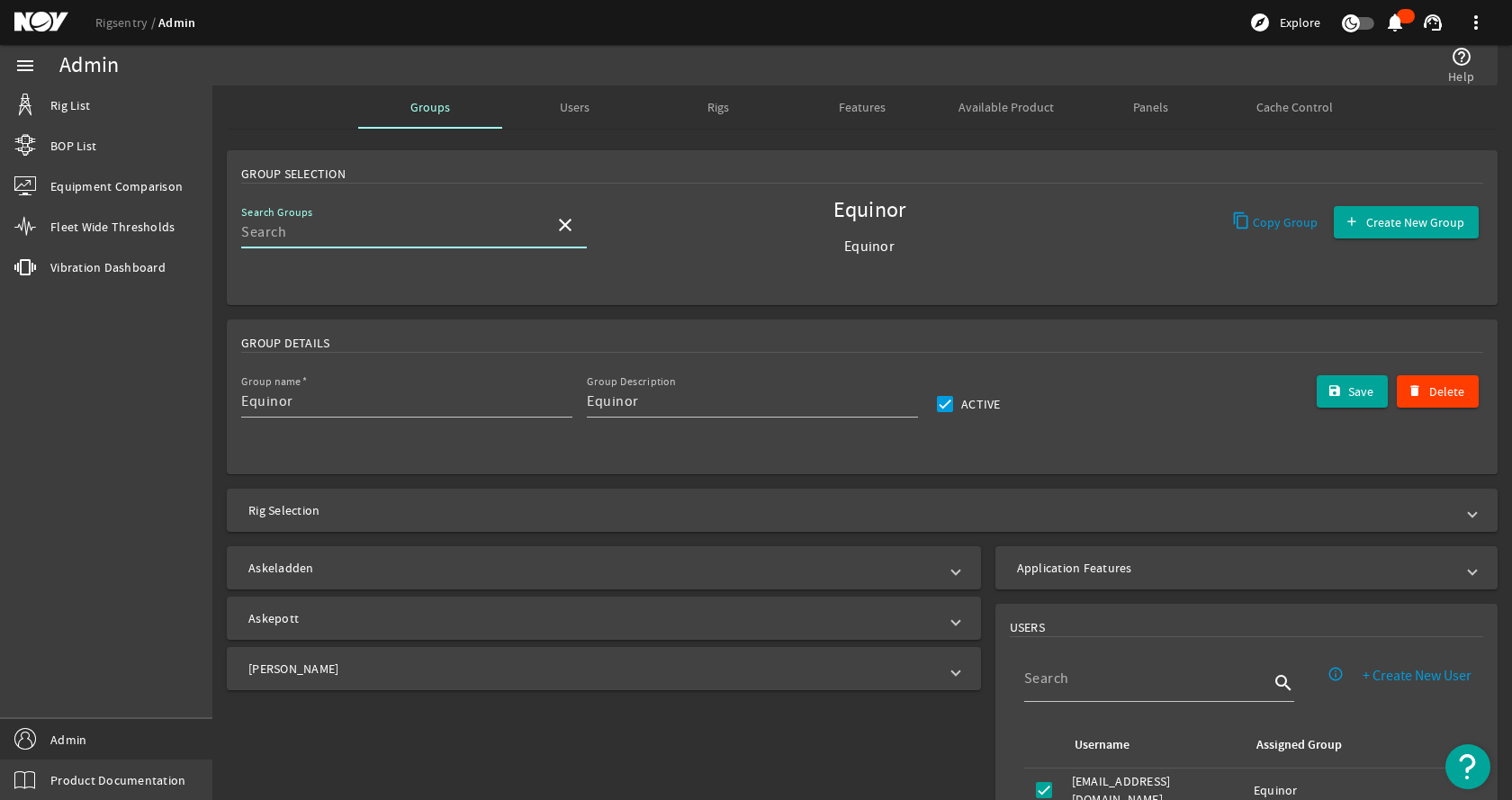
type input "Exxon"
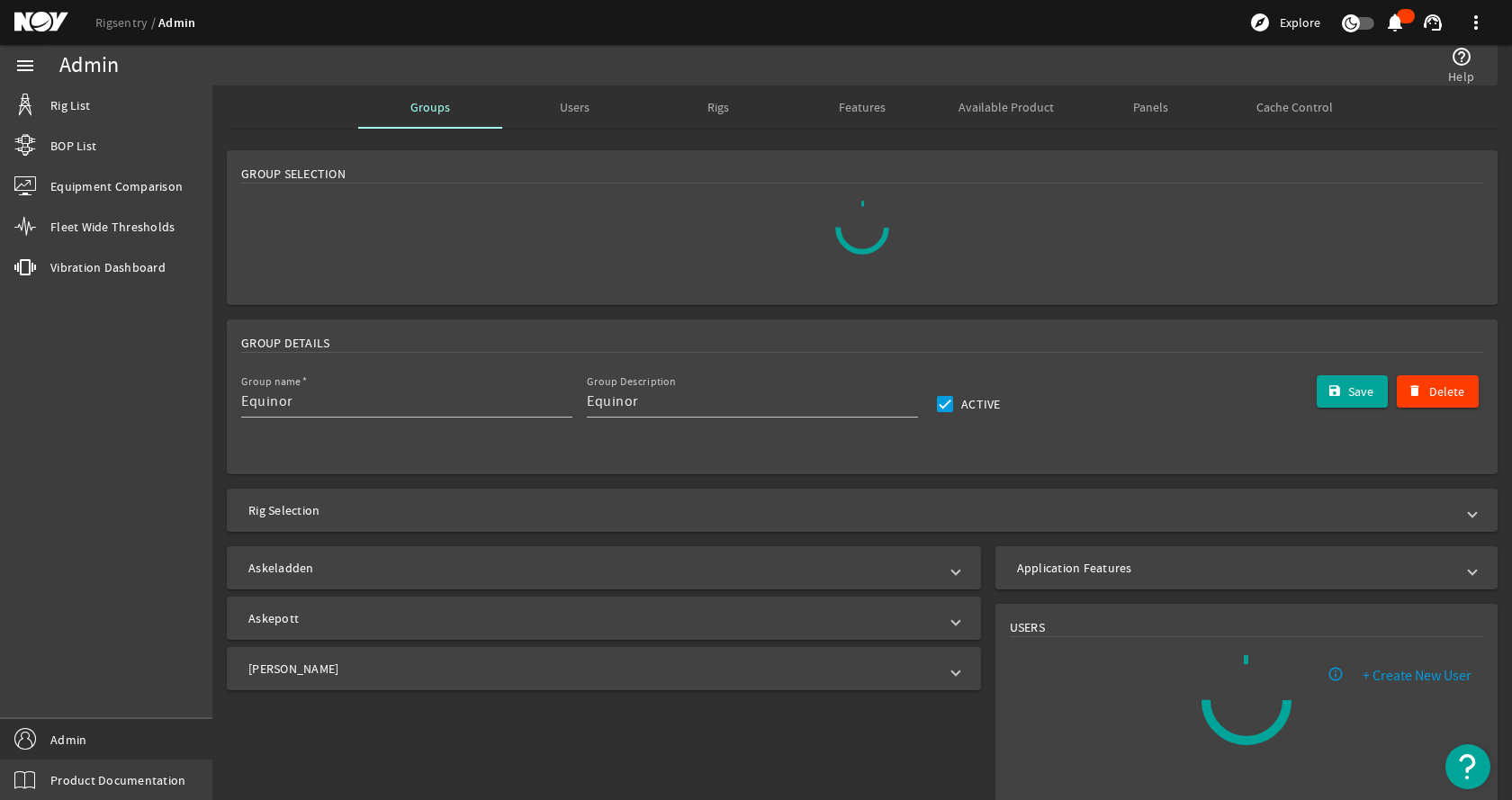
scroll to position [0, 0]
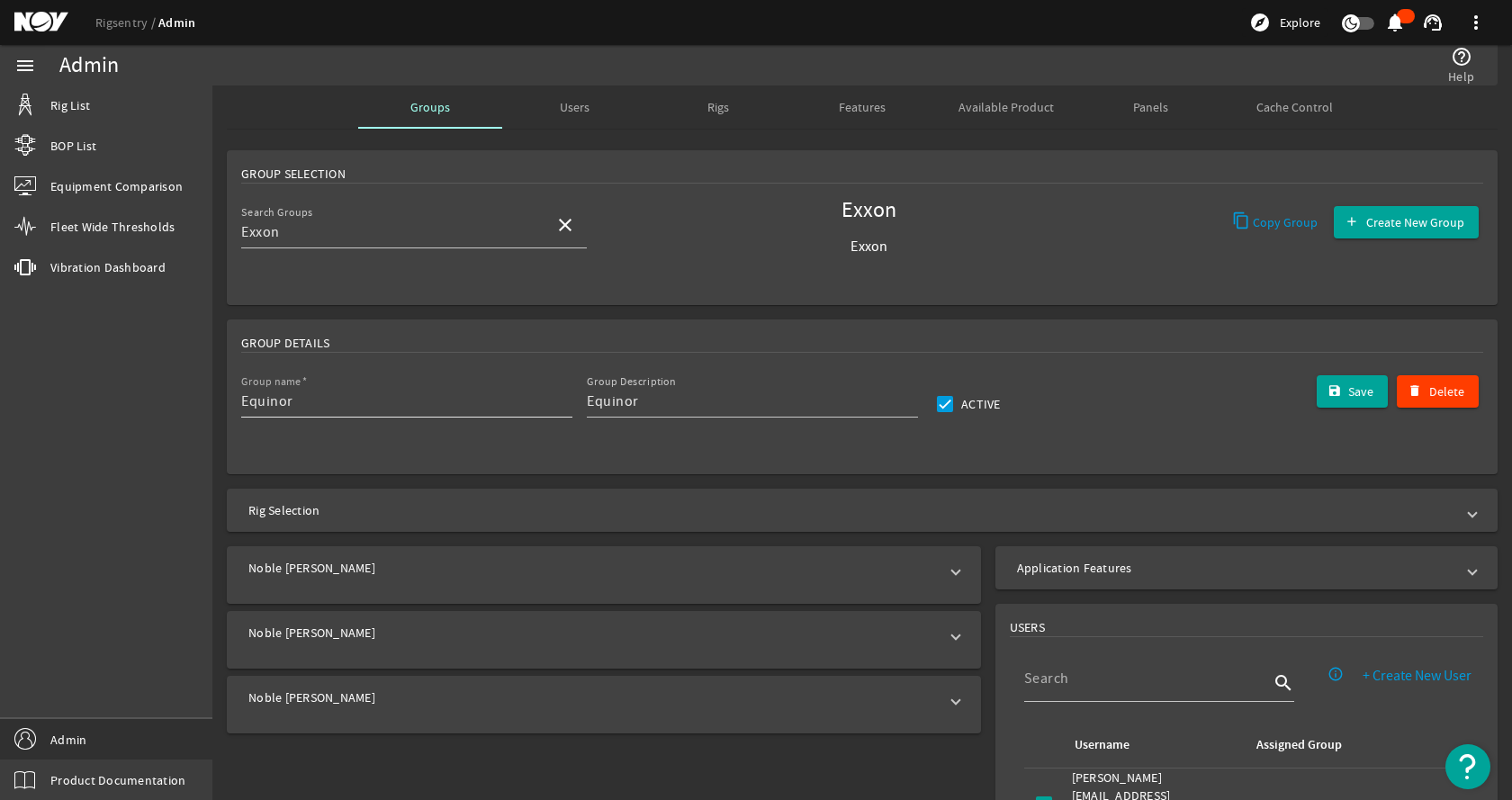
type input "Exxon"
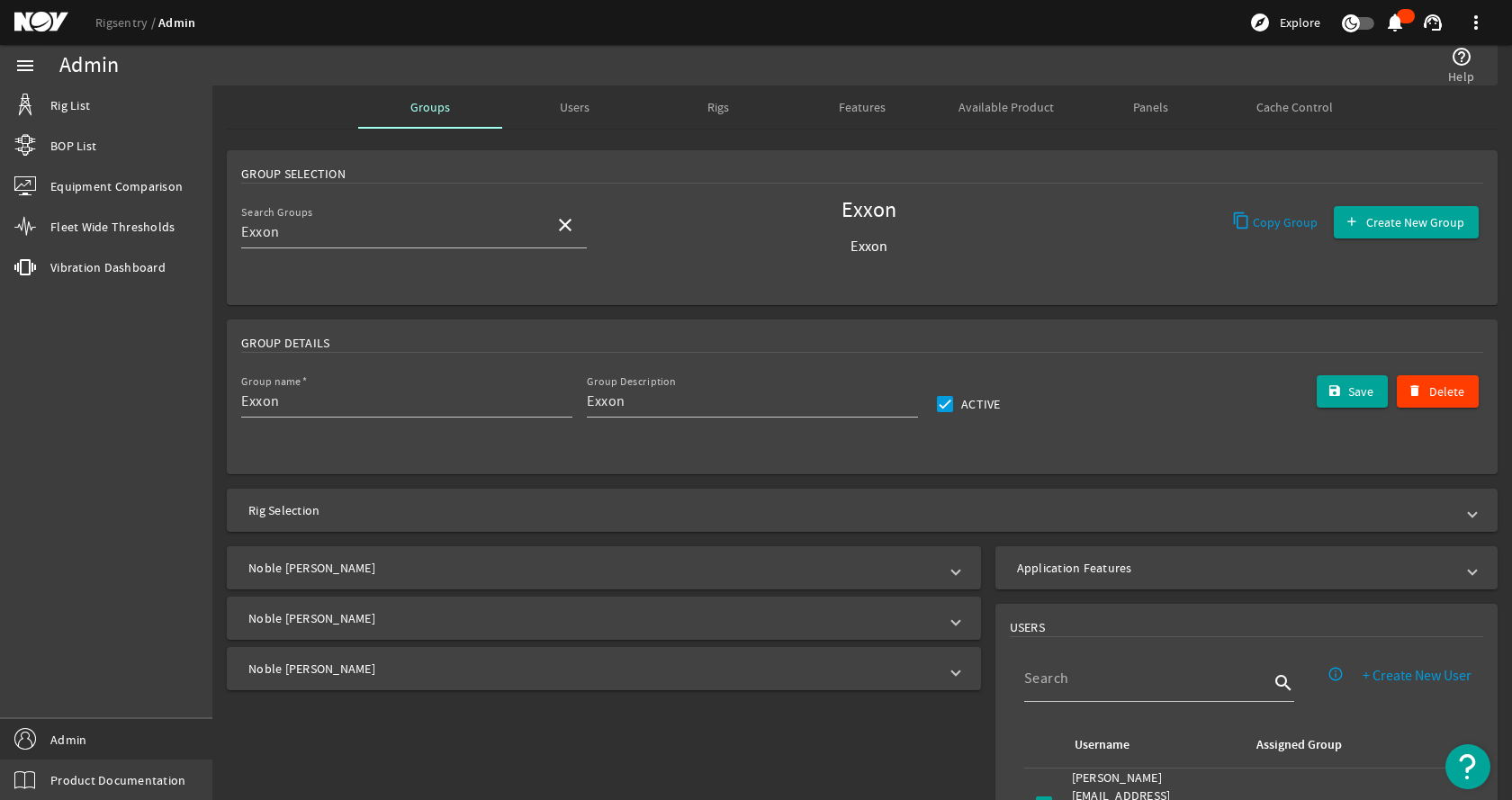
click at [320, 562] on mat-panel-title "Noble Don Taylor" at bounding box center [593, 568] width 690 height 18
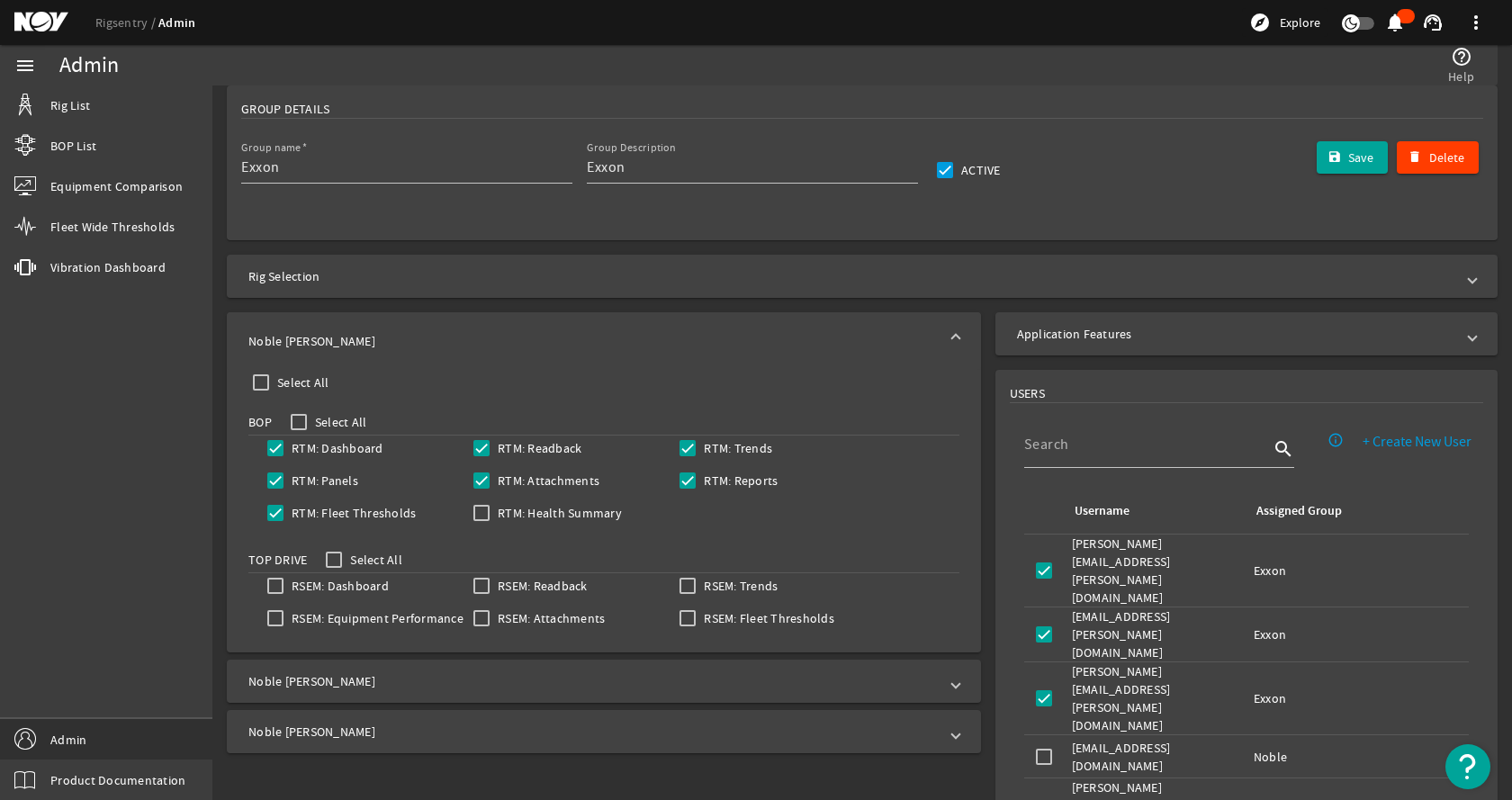
scroll to position [270, 0]
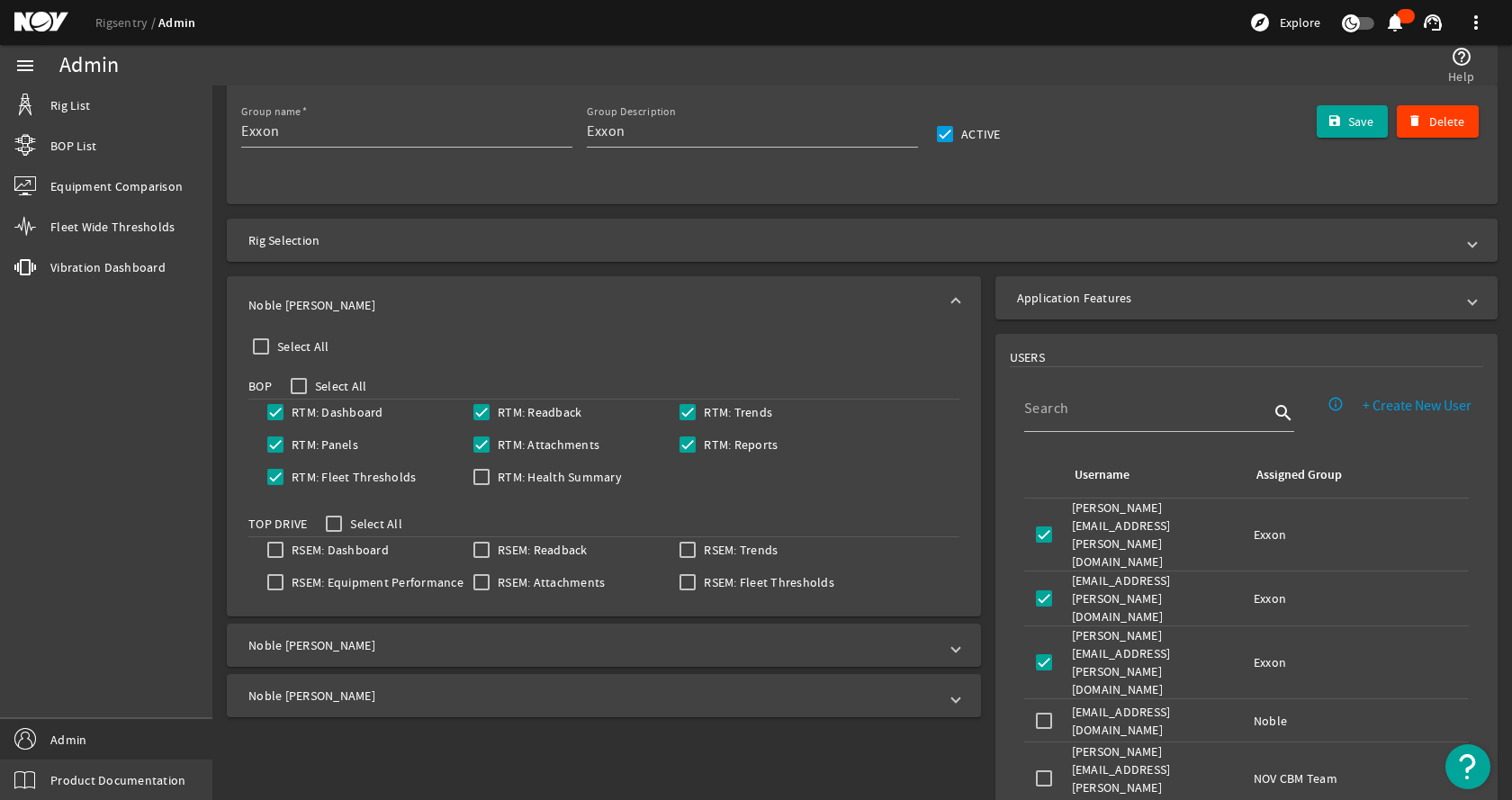
click at [369, 321] on mat-expansion-panel-header "Noble Don Taylor" at bounding box center [603, 305] width 754 height 58
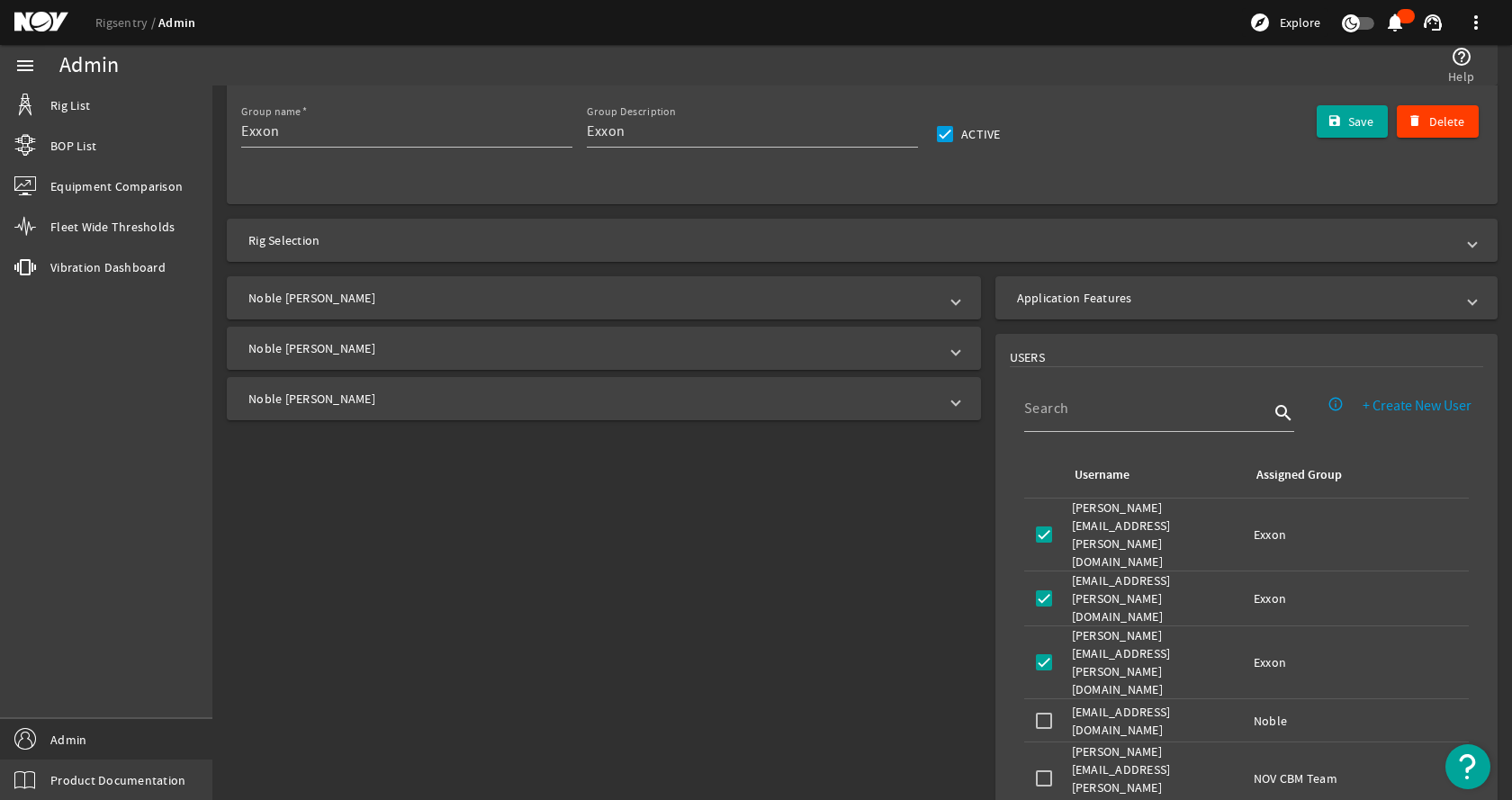
click at [366, 332] on mat-expansion-panel-header "Noble Sam Croft" at bounding box center [603, 349] width 754 height 43
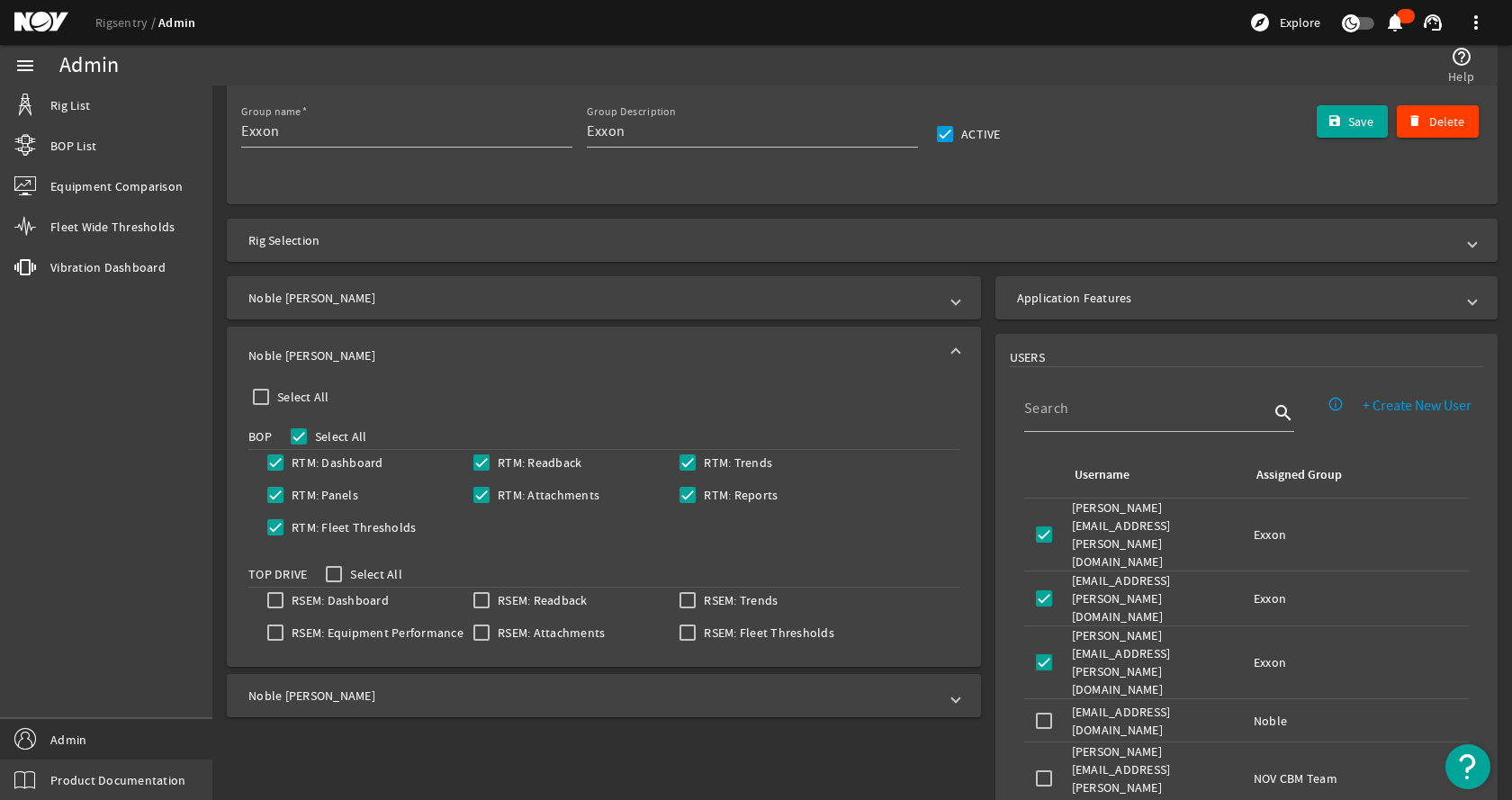
click at [362, 350] on mat-panel-title "Noble Sam Croft" at bounding box center [593, 356] width 690 height 18
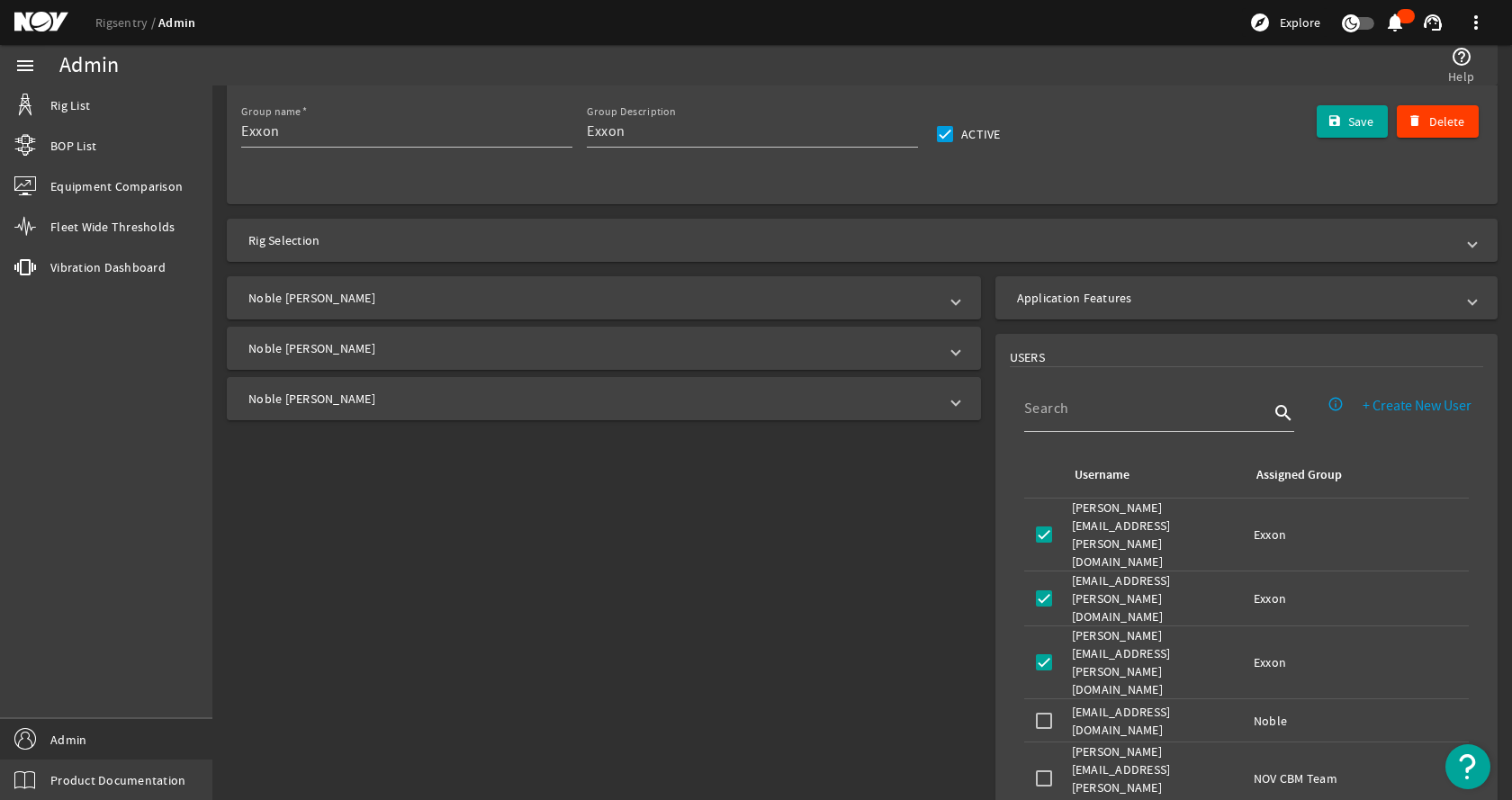
click at [348, 414] on mat-expansion-panel-header "Noble Tom Madden" at bounding box center [603, 399] width 754 height 43
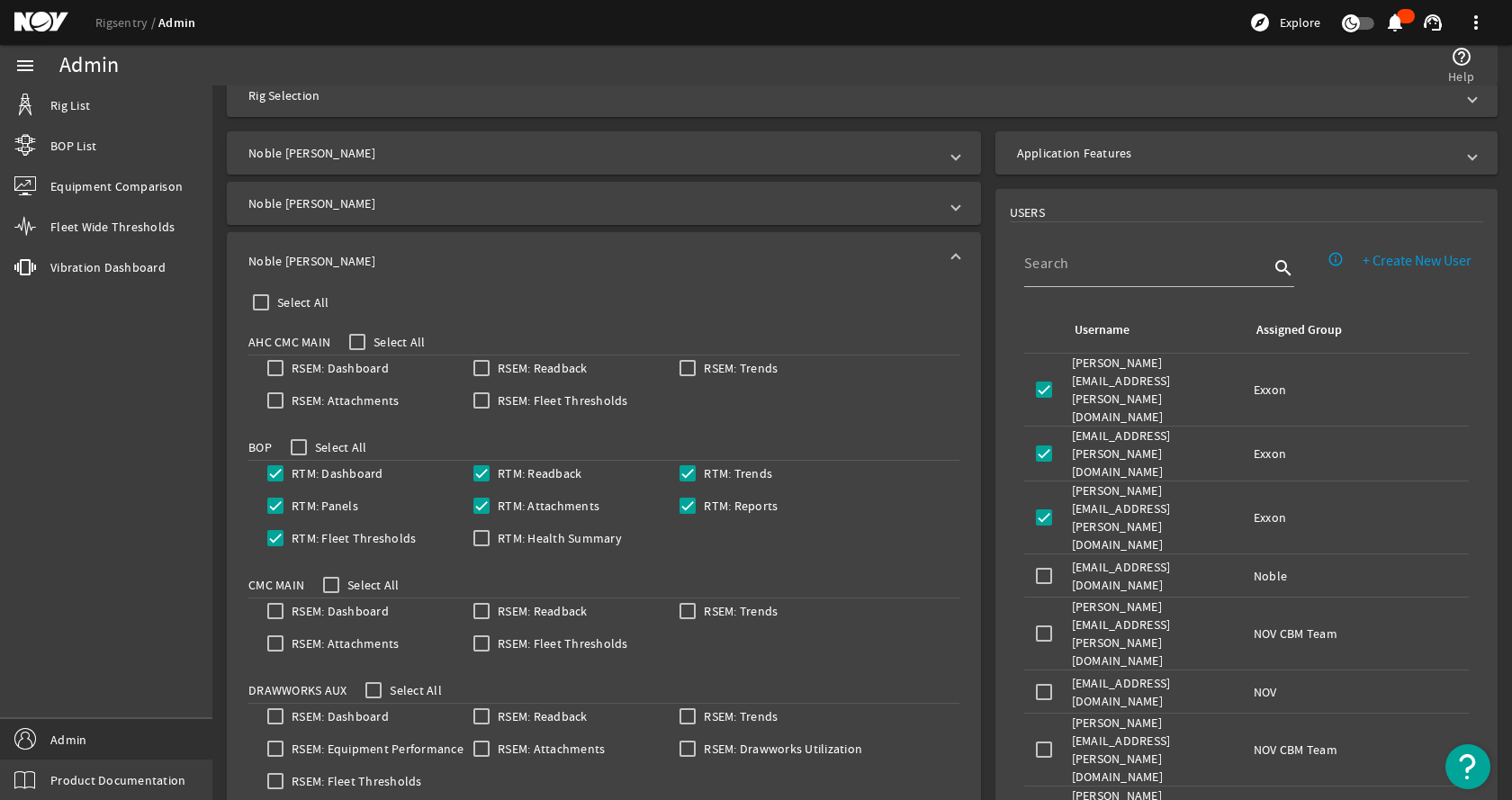
scroll to position [144, 0]
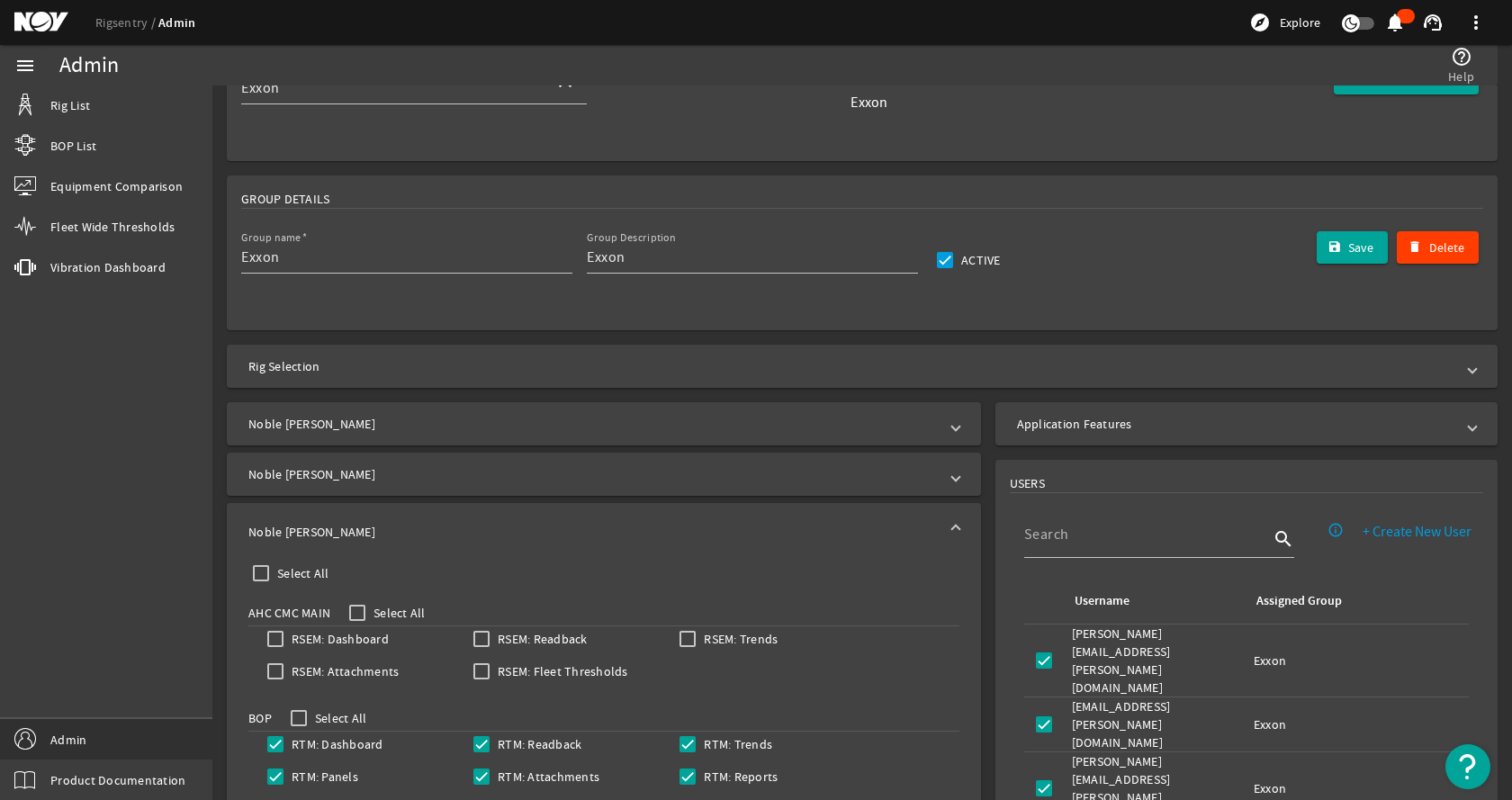
click at [323, 519] on mat-expansion-panel-header "Noble Tom Madden" at bounding box center [603, 532] width 754 height 58
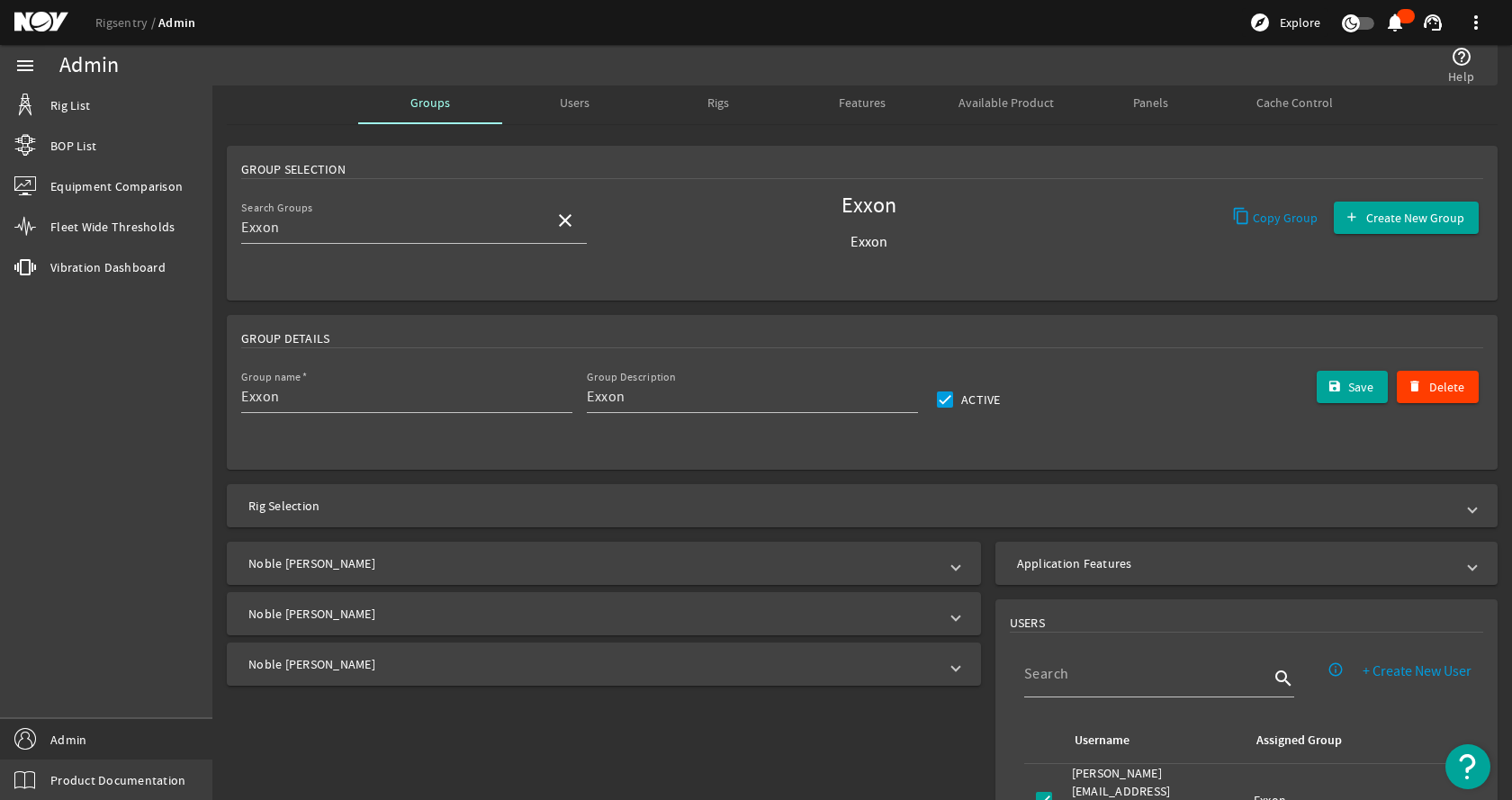
scroll to position [0, 0]
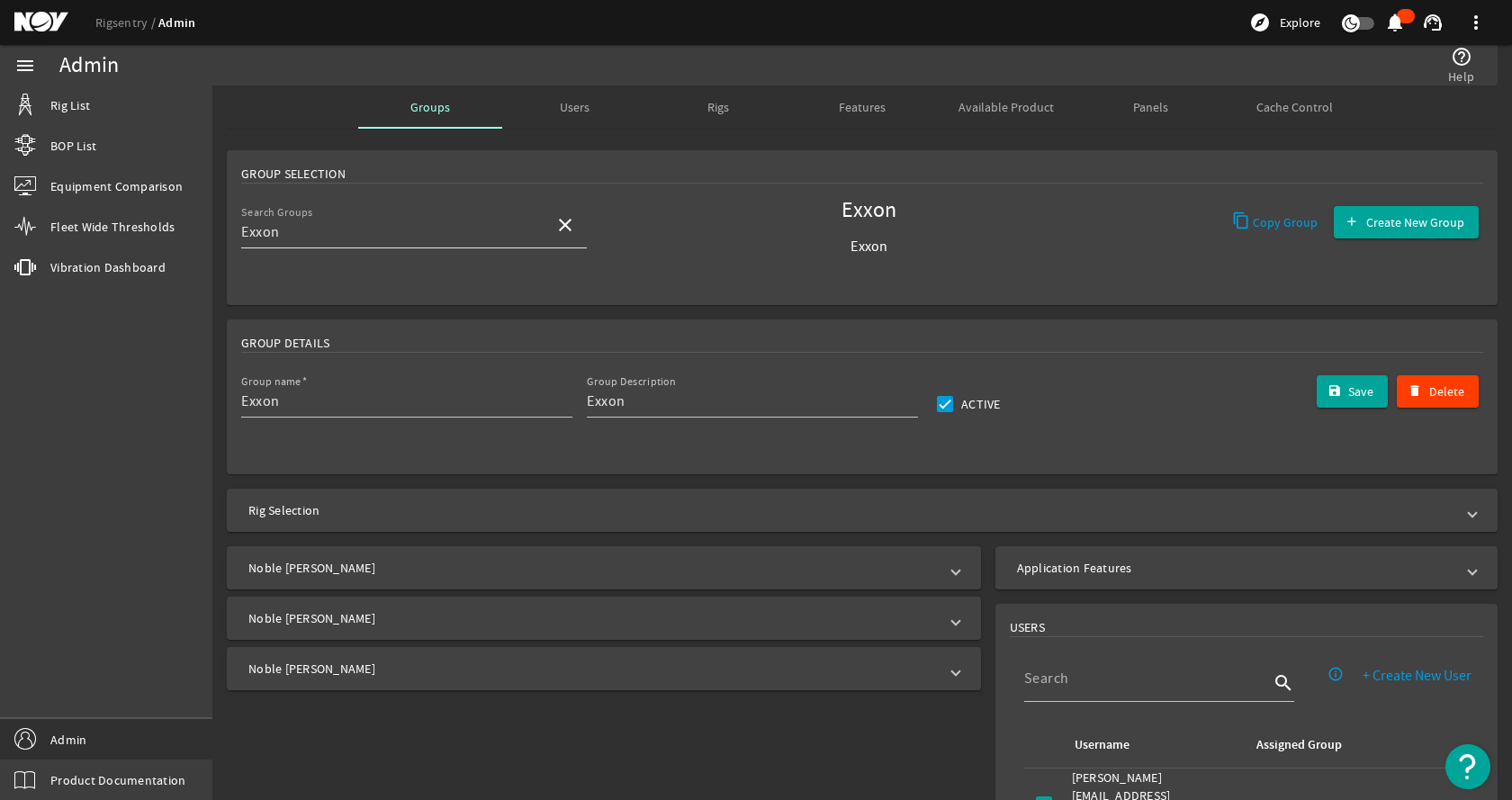
click at [560, 223] on mat-icon "close" at bounding box center [565, 225] width 22 height 22
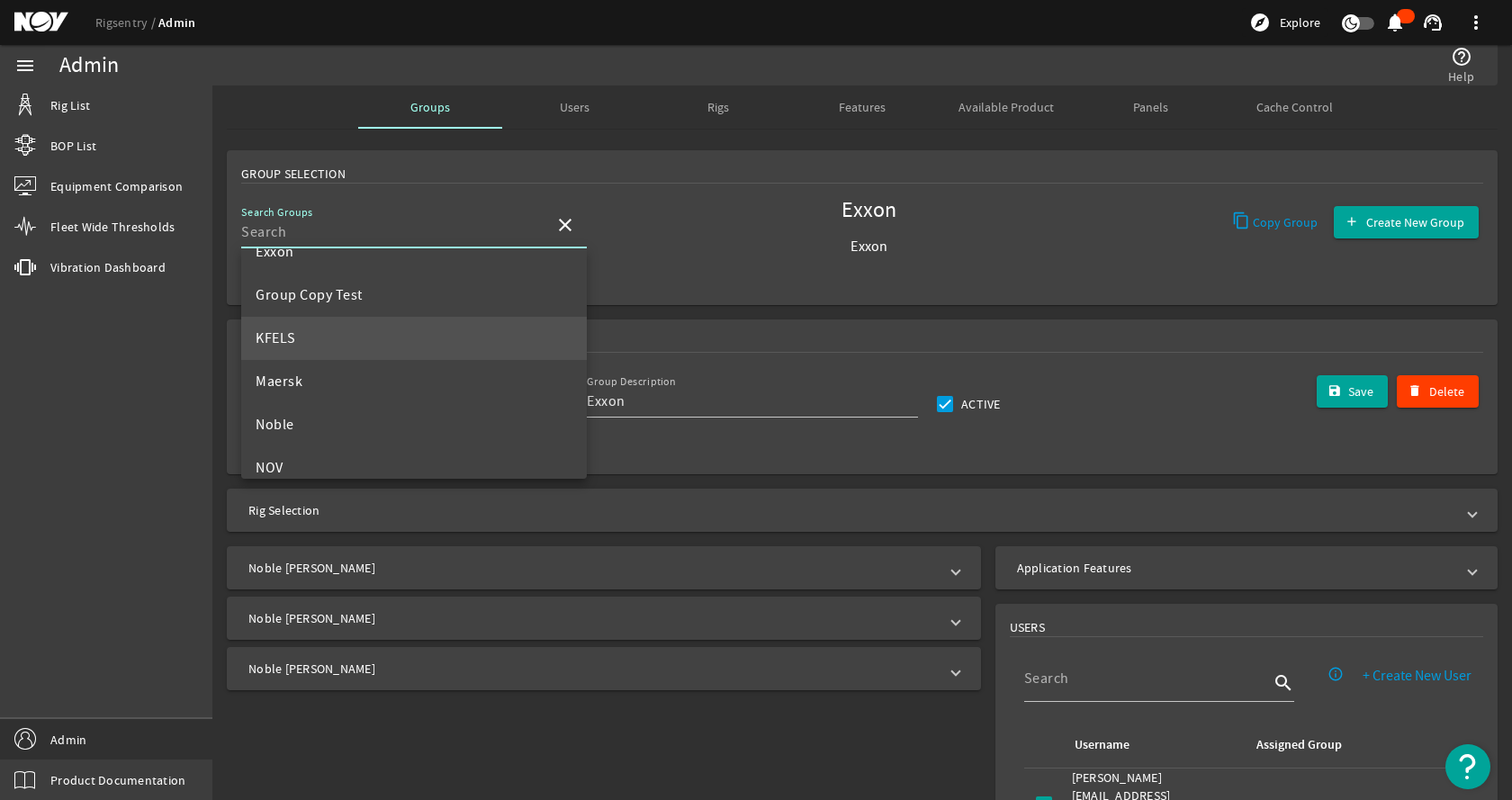
click at [342, 342] on mat-option "KFELS" at bounding box center [413, 339] width 346 height 43
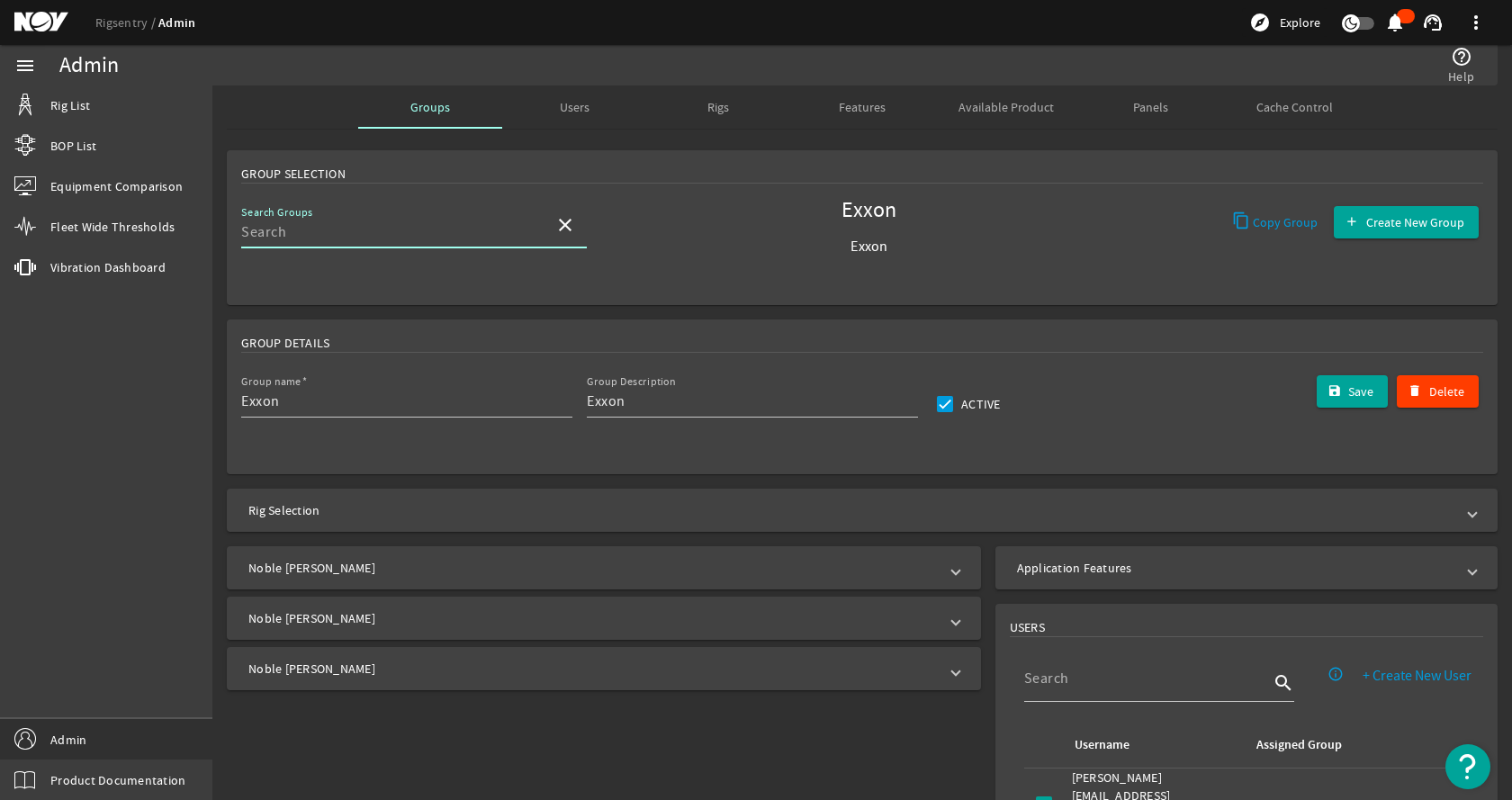
type input "KFELS"
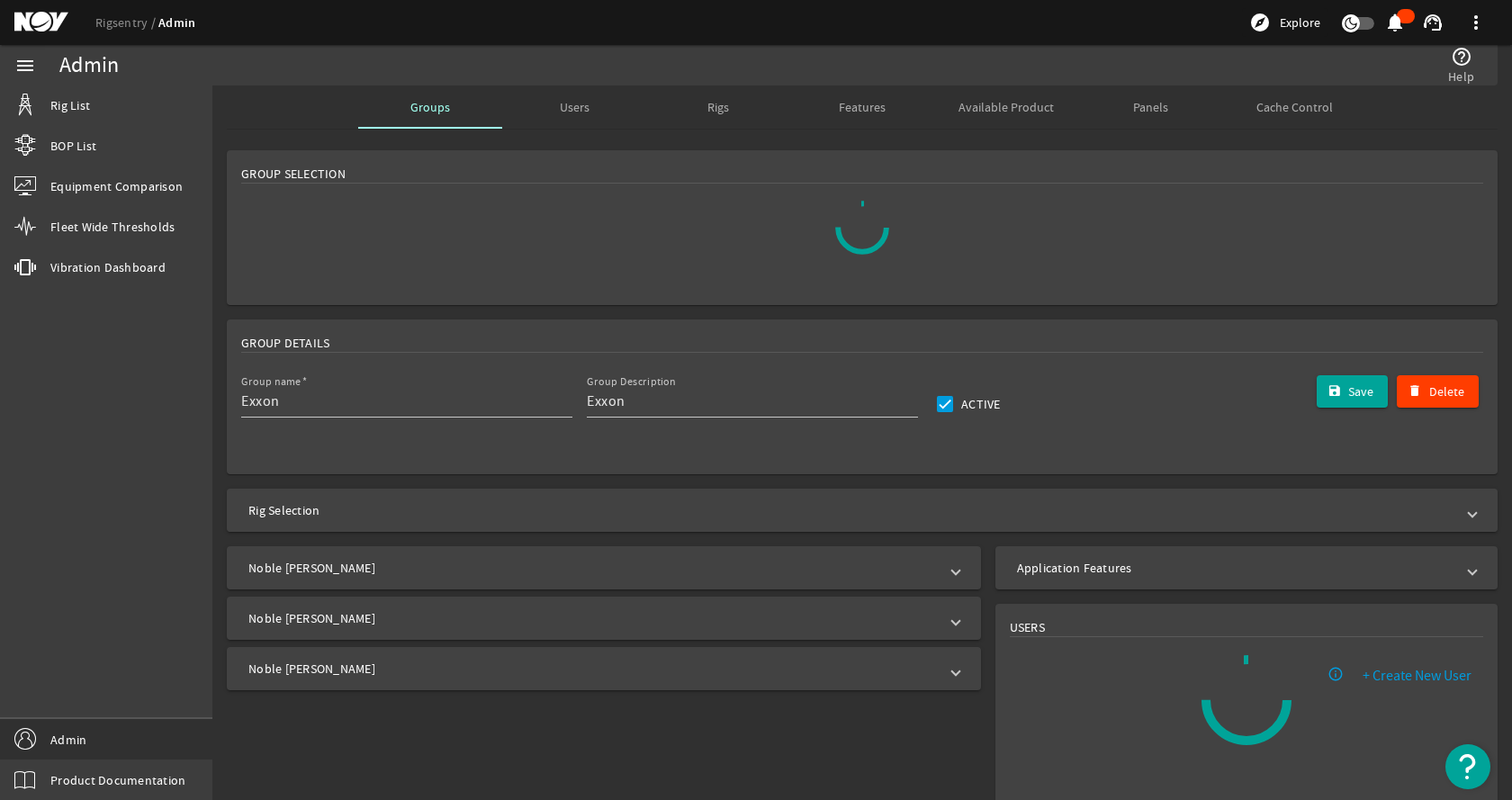
type input "KFELS"
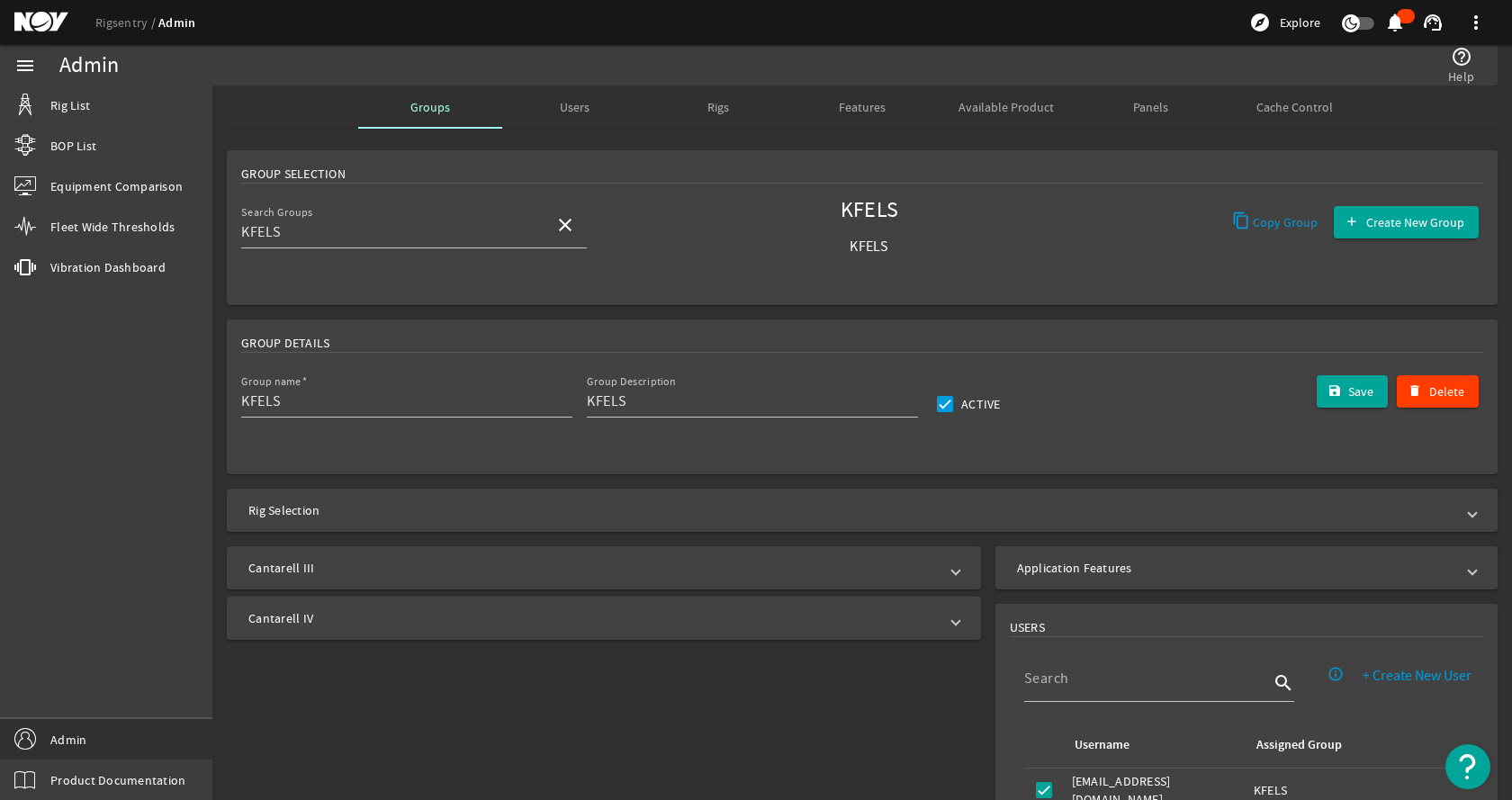
scroll to position [180, 0]
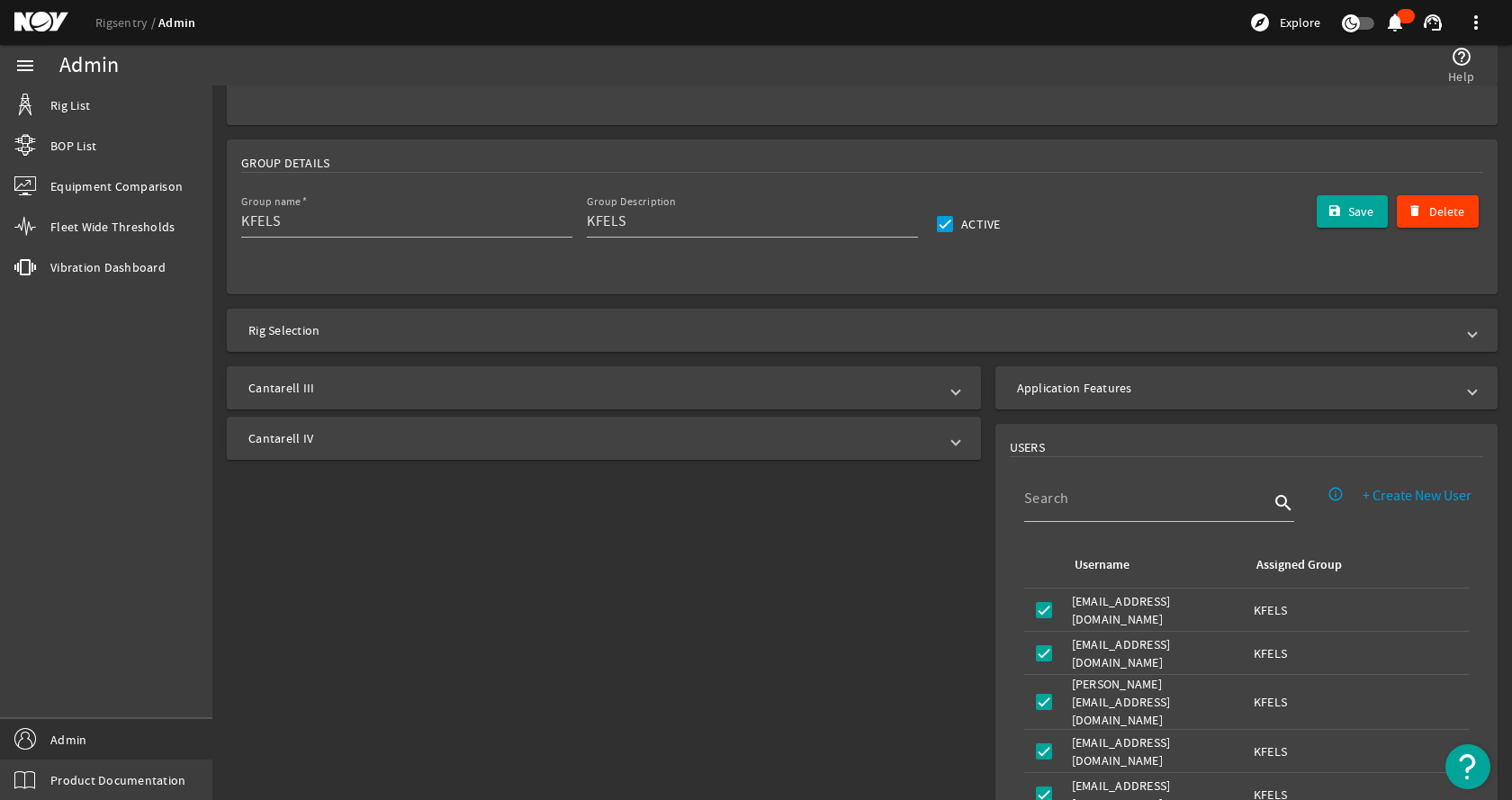
click at [410, 426] on mat-expansion-panel-header "Cantarell IV" at bounding box center [603, 439] width 754 height 43
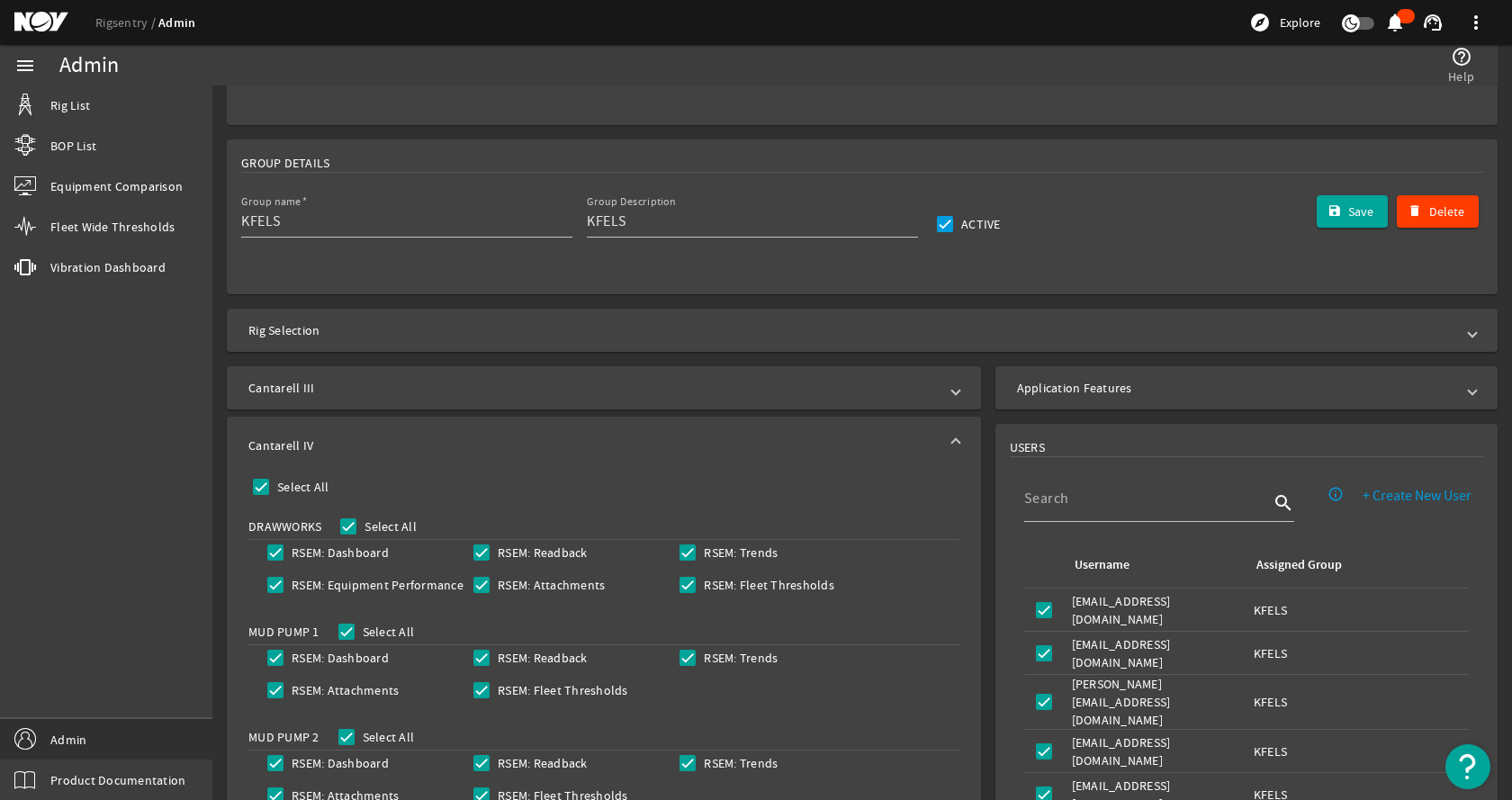
click at [410, 426] on mat-expansion-panel-header "Cantarell IV" at bounding box center [603, 446] width 754 height 58
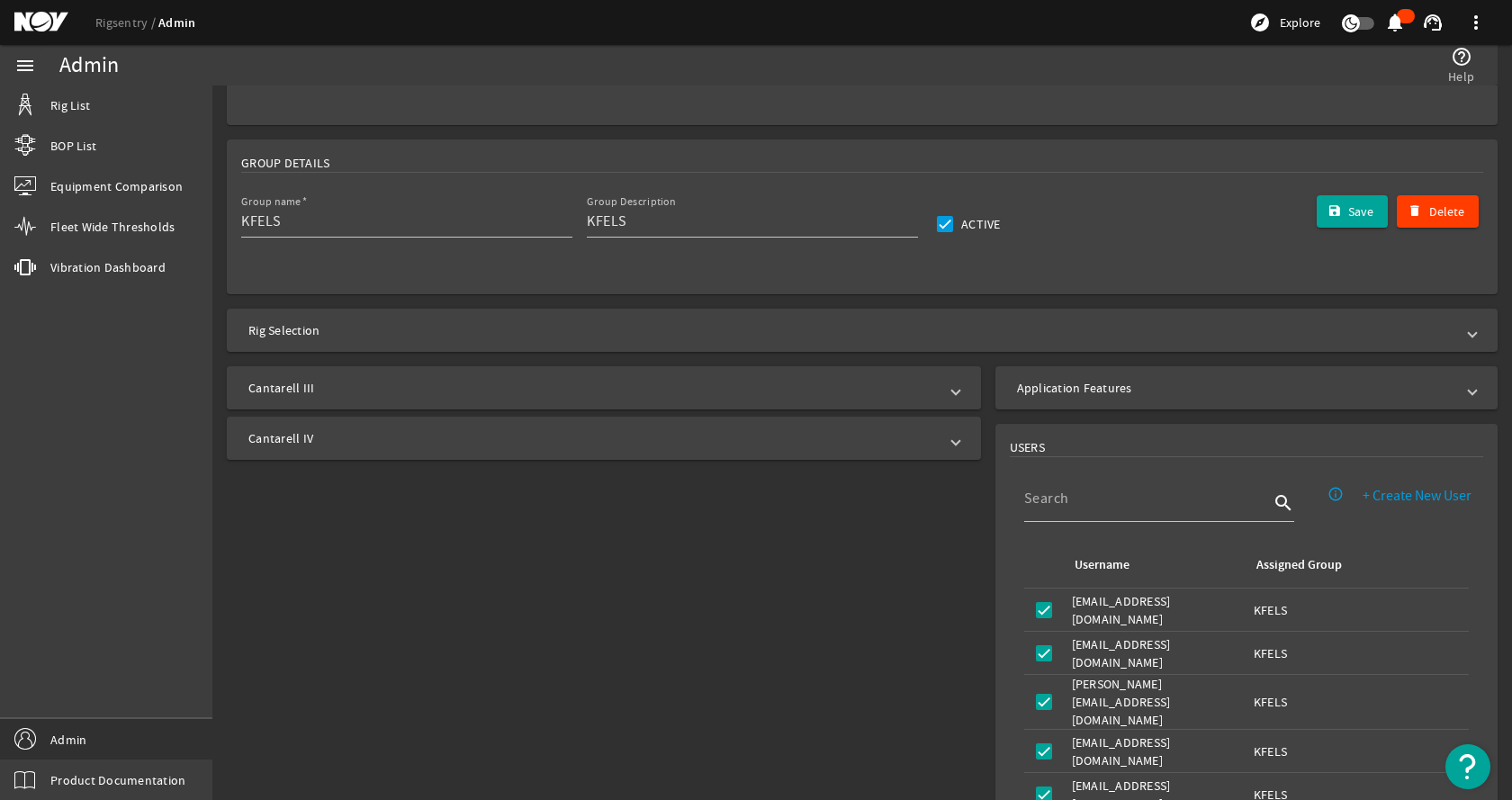
click at [427, 385] on mat-panel-title "Cantarell III" at bounding box center [593, 388] width 690 height 18
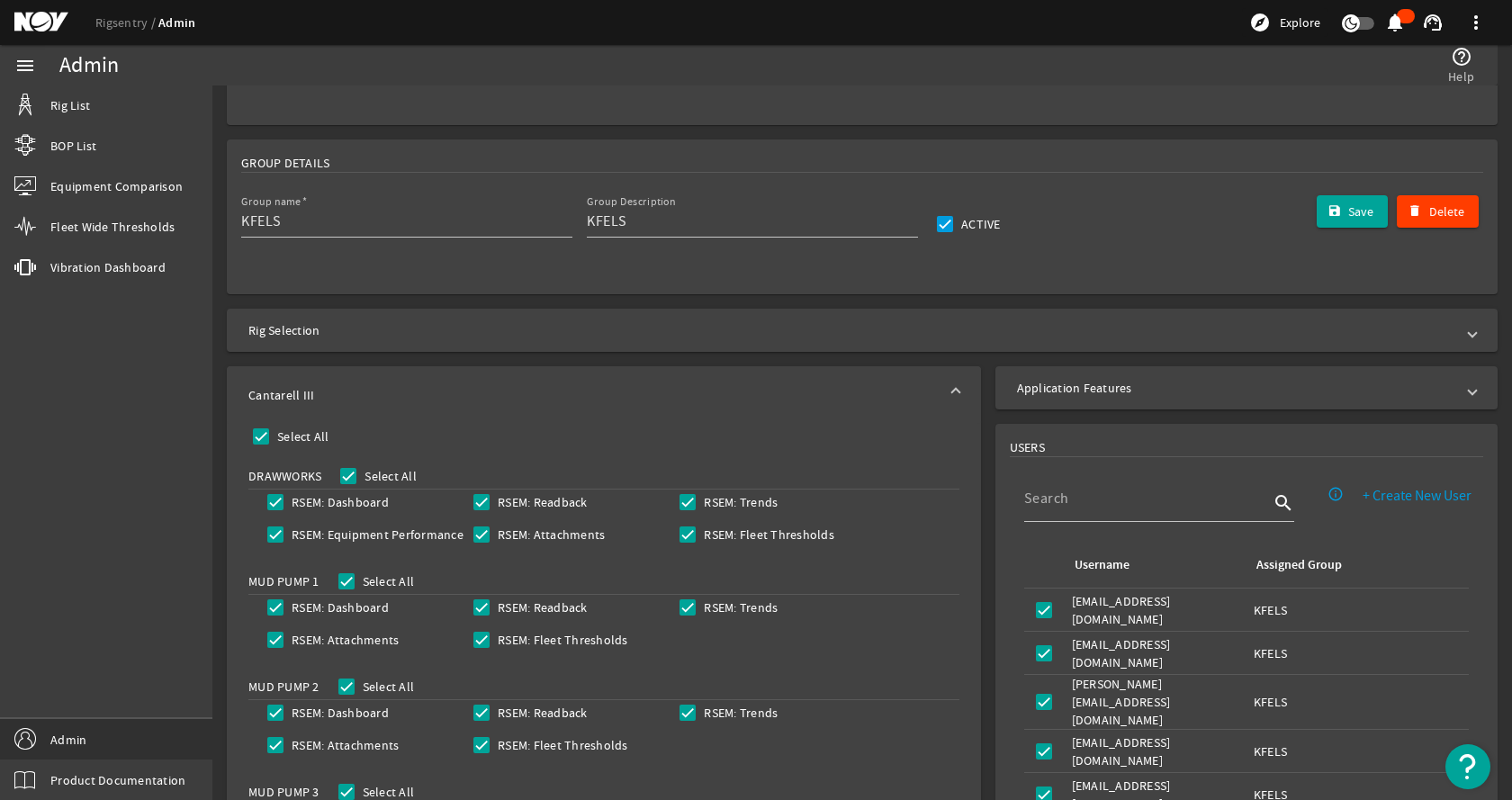
click at [427, 385] on mat-expansion-panel-header "Cantarell III" at bounding box center [603, 395] width 754 height 58
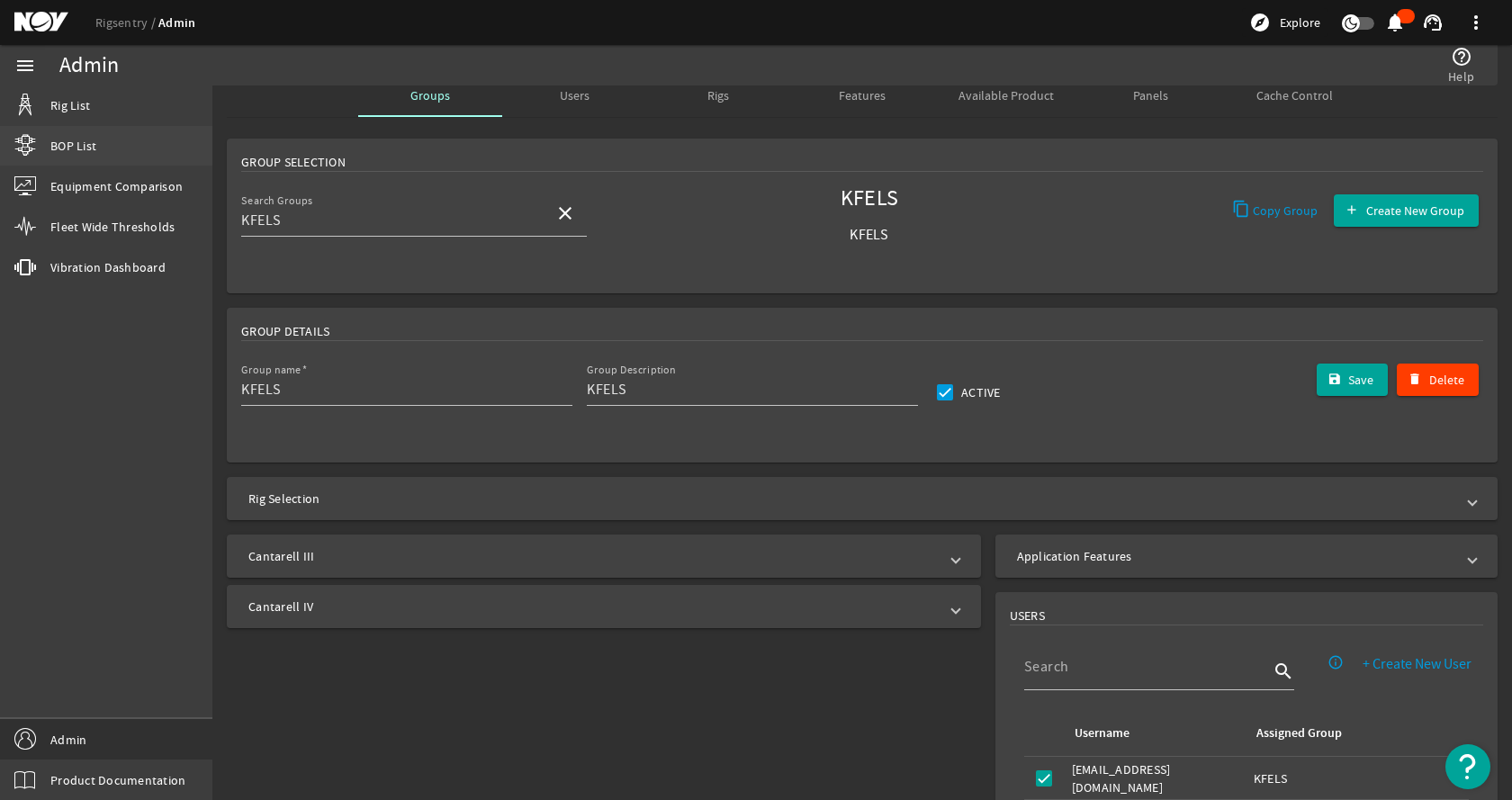
scroll to position [0, 0]
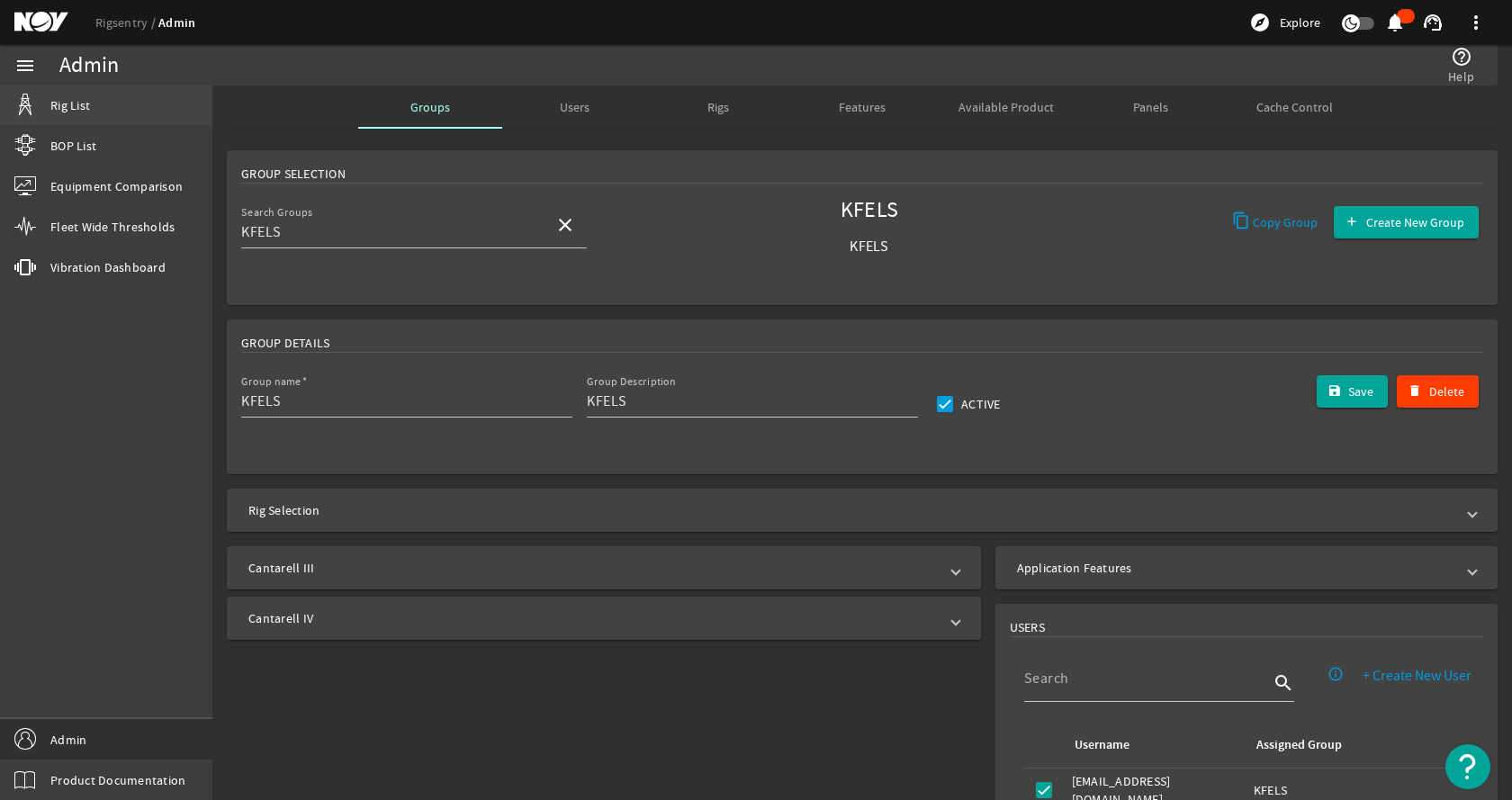
click at [116, 93] on link "Rig List" at bounding box center [106, 106] width 212 height 40
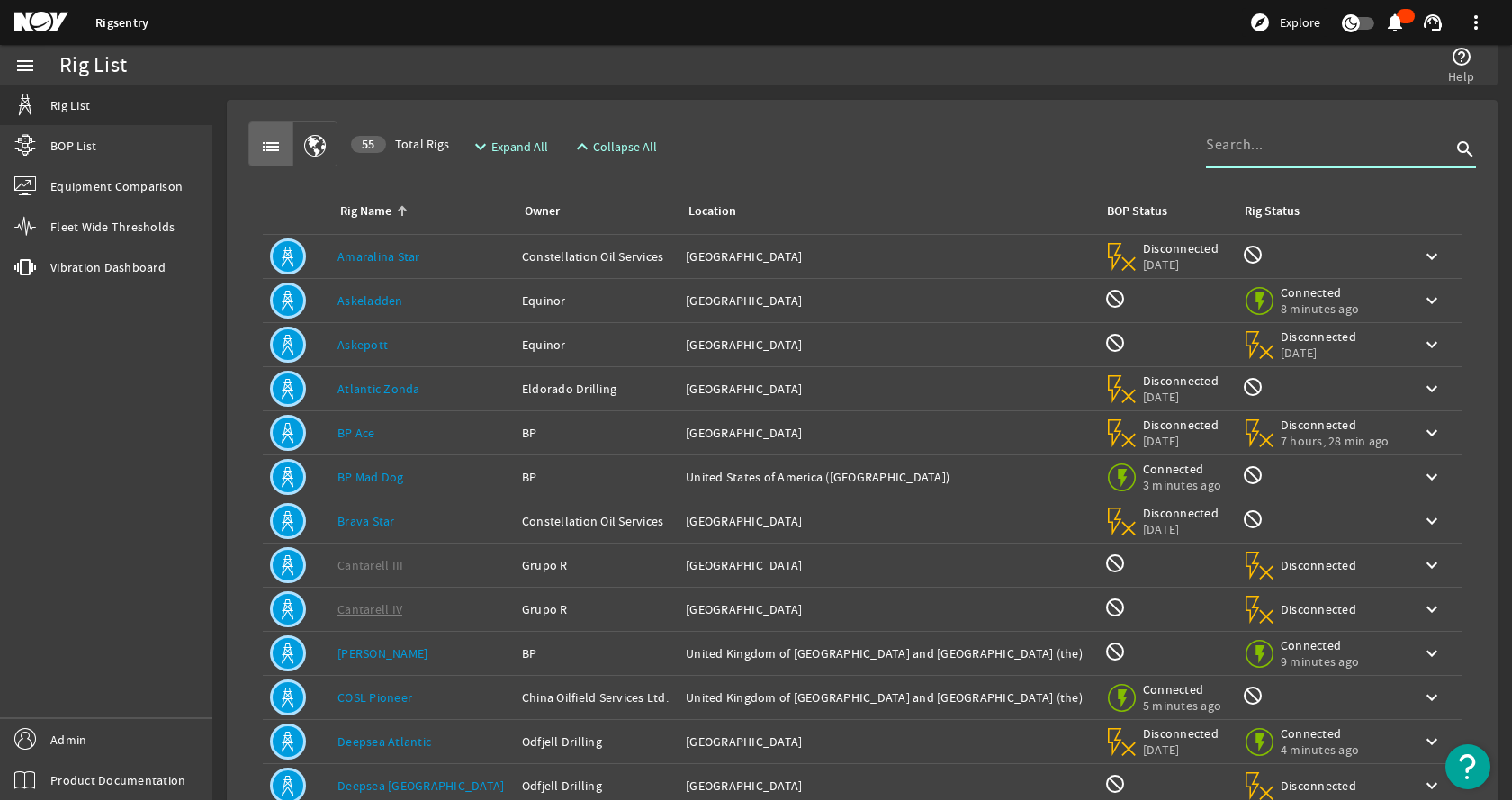
click at [1311, 145] on input at bounding box center [1328, 145] width 245 height 22
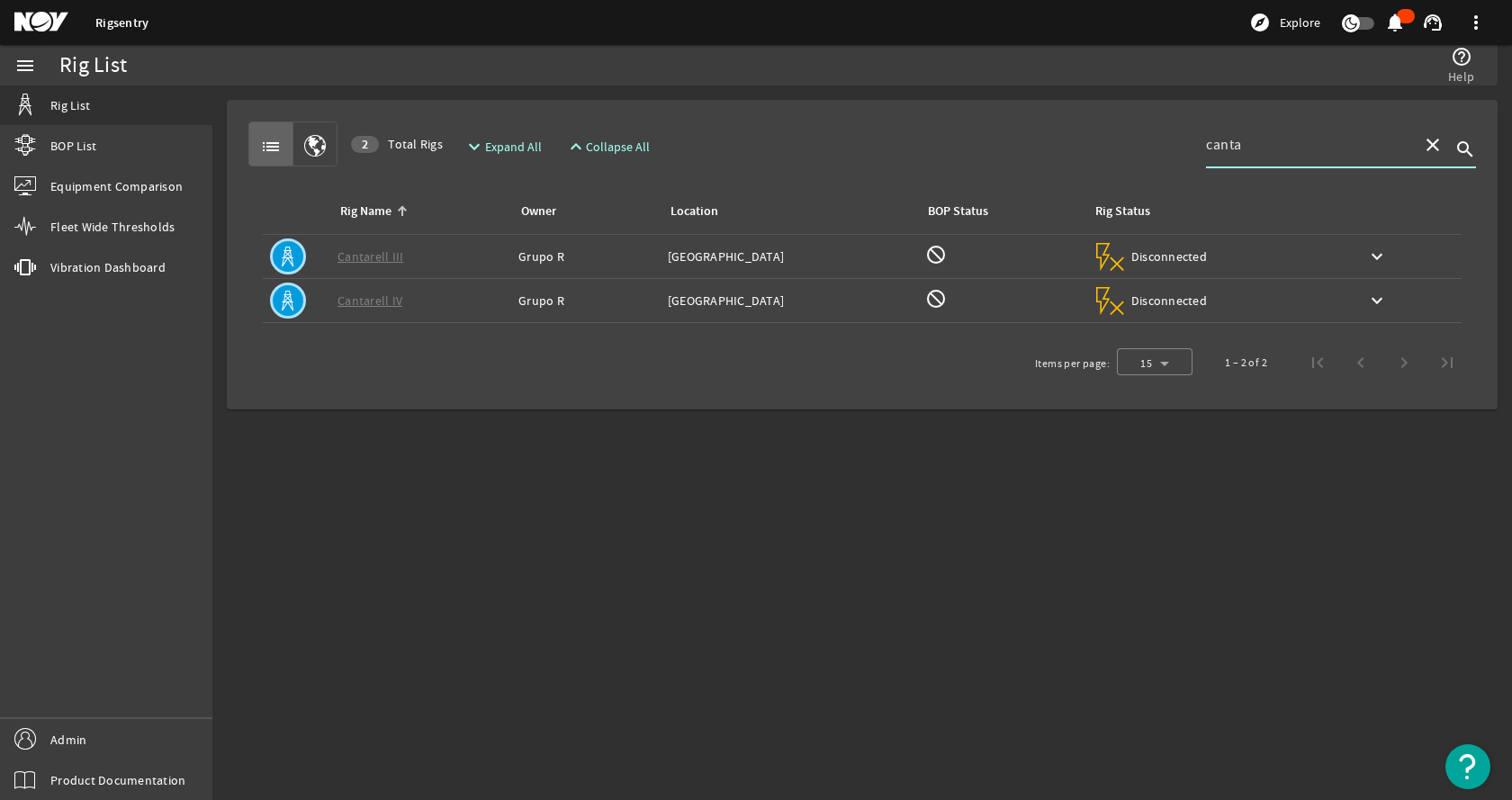
type input "canta"
click at [1187, 256] on div "Rig Status: Disconnected" at bounding box center [1216, 256] width 248 height 35
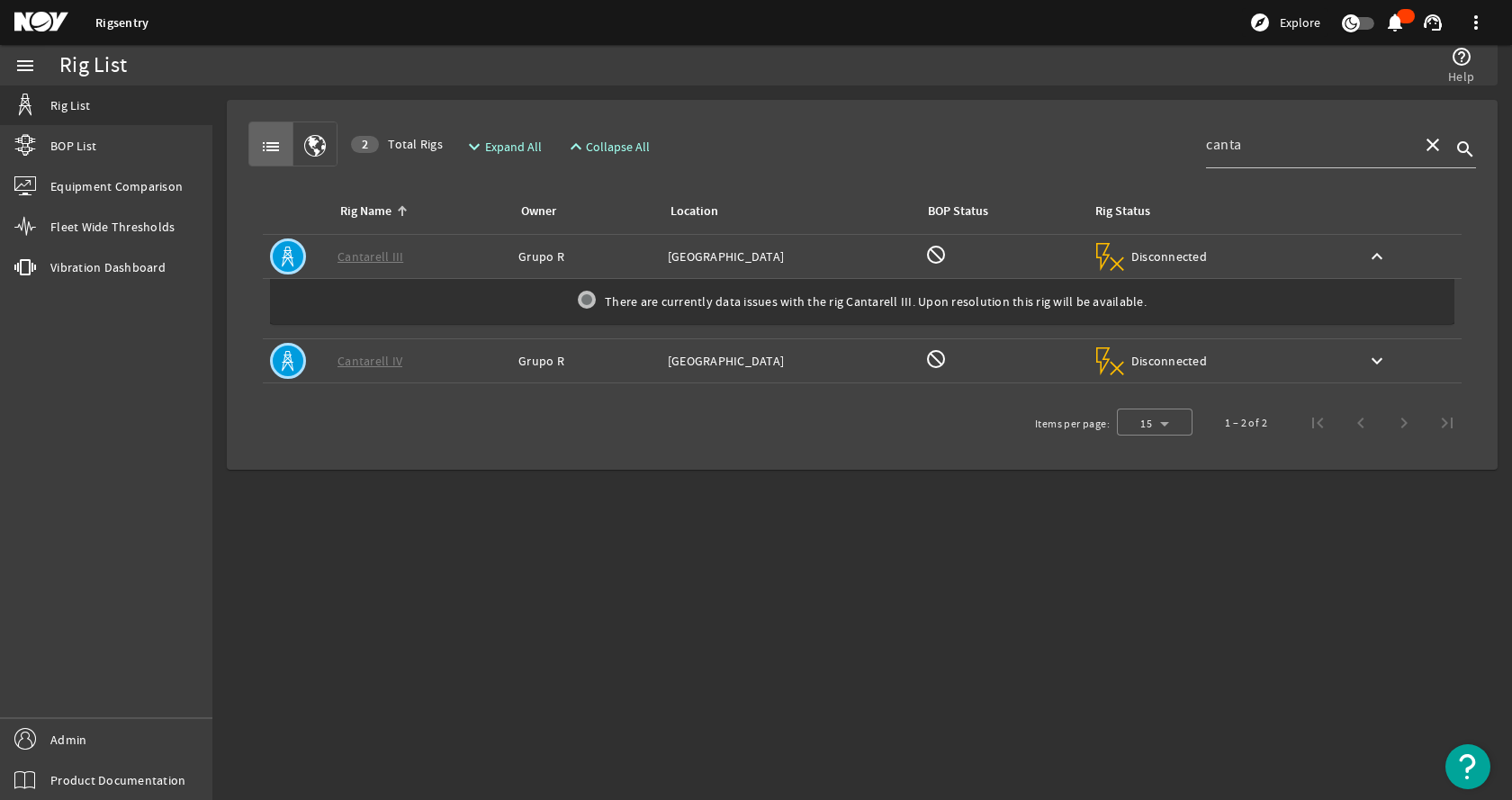
click at [1187, 256] on div "Rig Status: Disconnected" at bounding box center [1216, 256] width 248 height 35
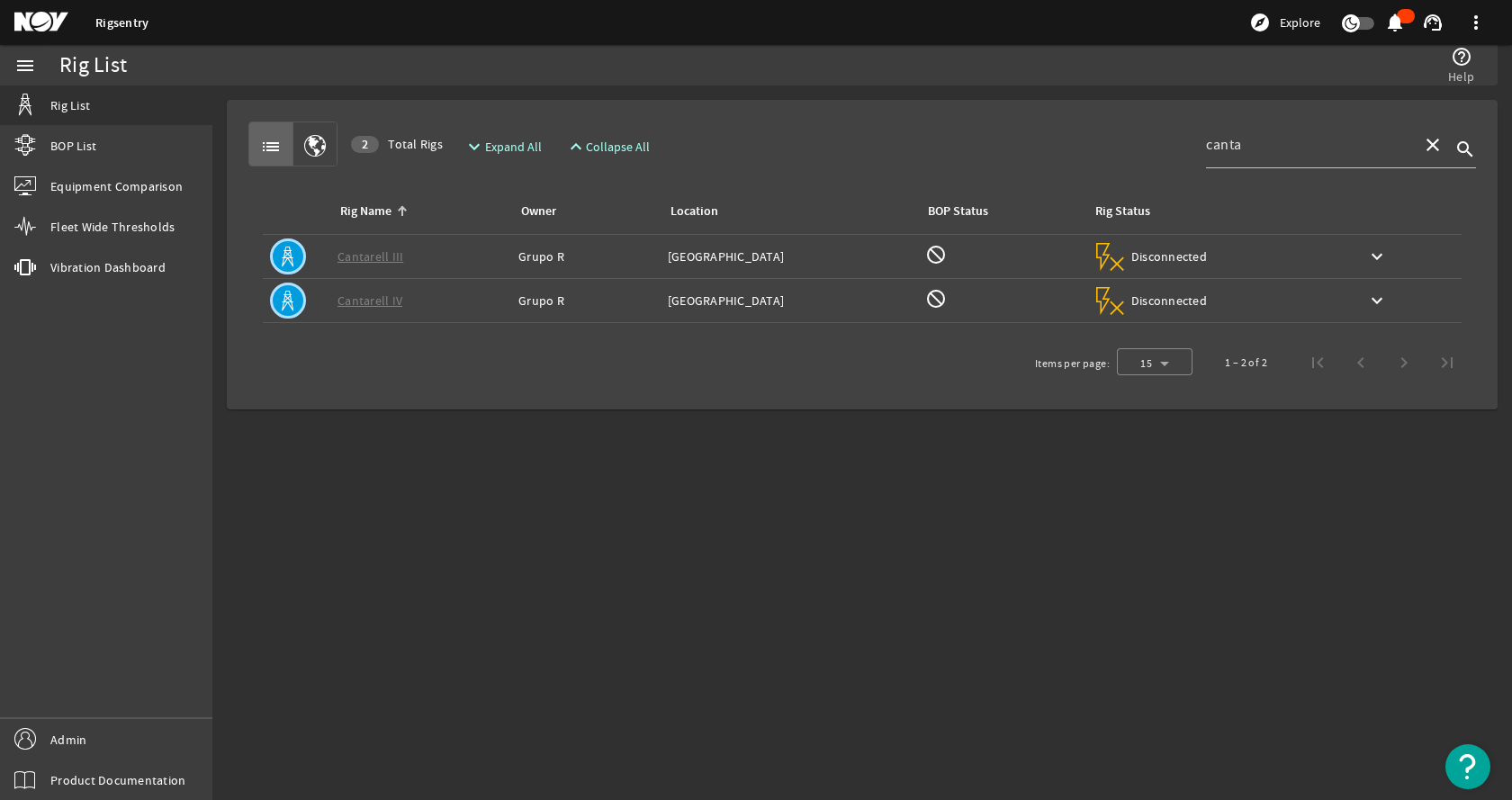
click at [1155, 297] on span "Disconnected" at bounding box center [1169, 301] width 77 height 16
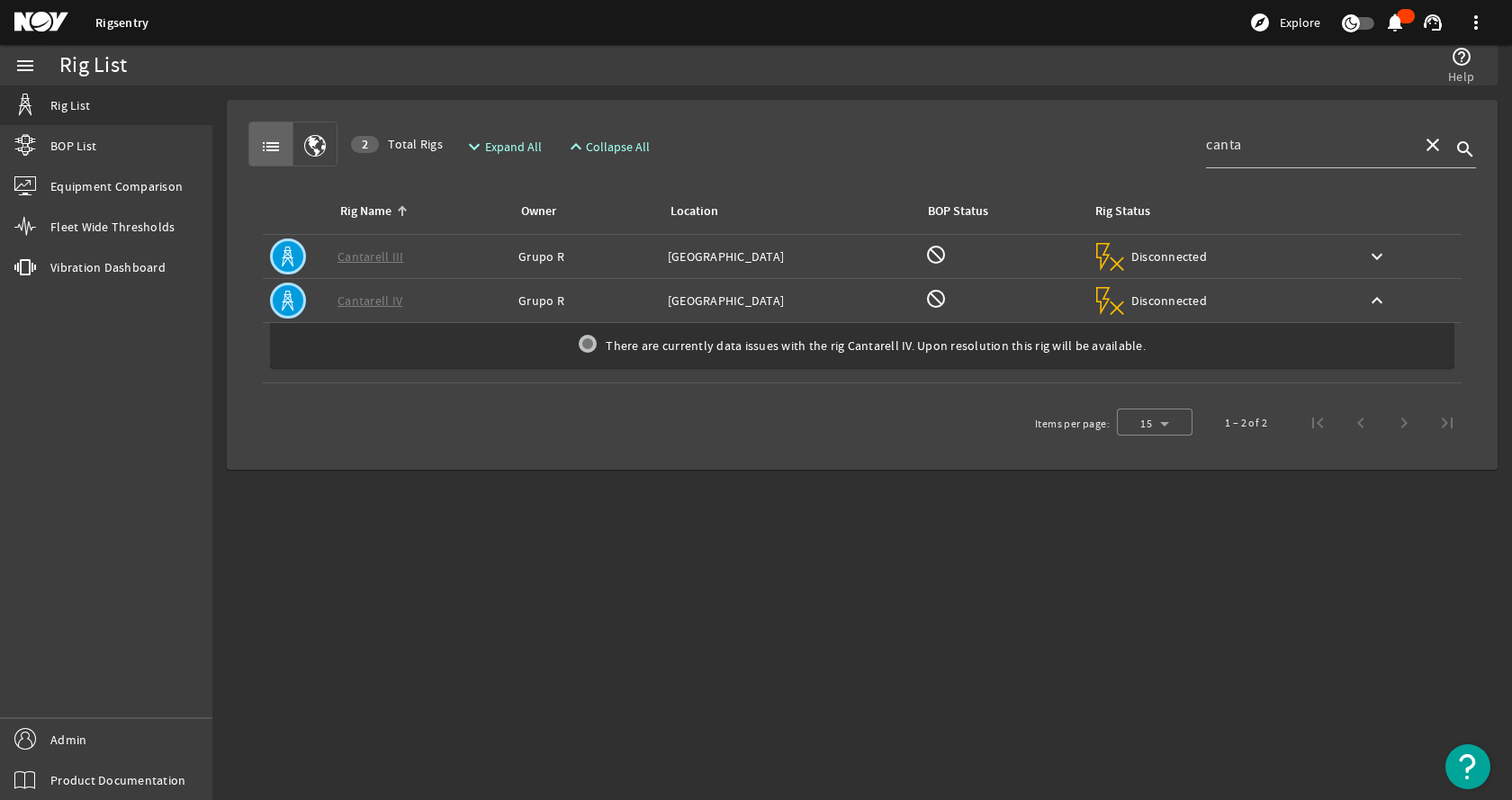
click at [1190, 300] on div "Rig Status: Disconnected" at bounding box center [1216, 301] width 248 height 35
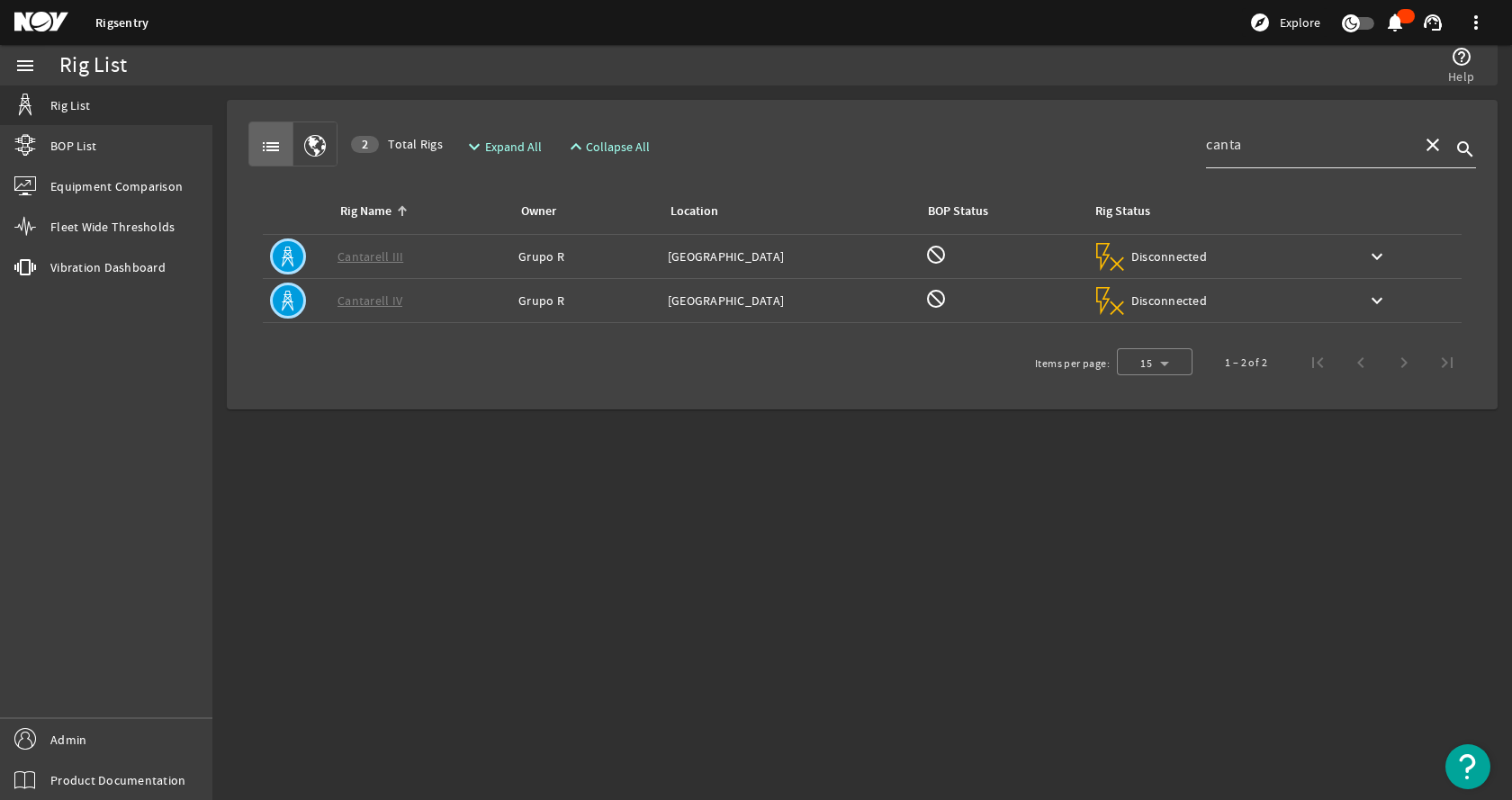
click at [1436, 143] on mat-icon "close" at bounding box center [1433, 145] width 22 height 22
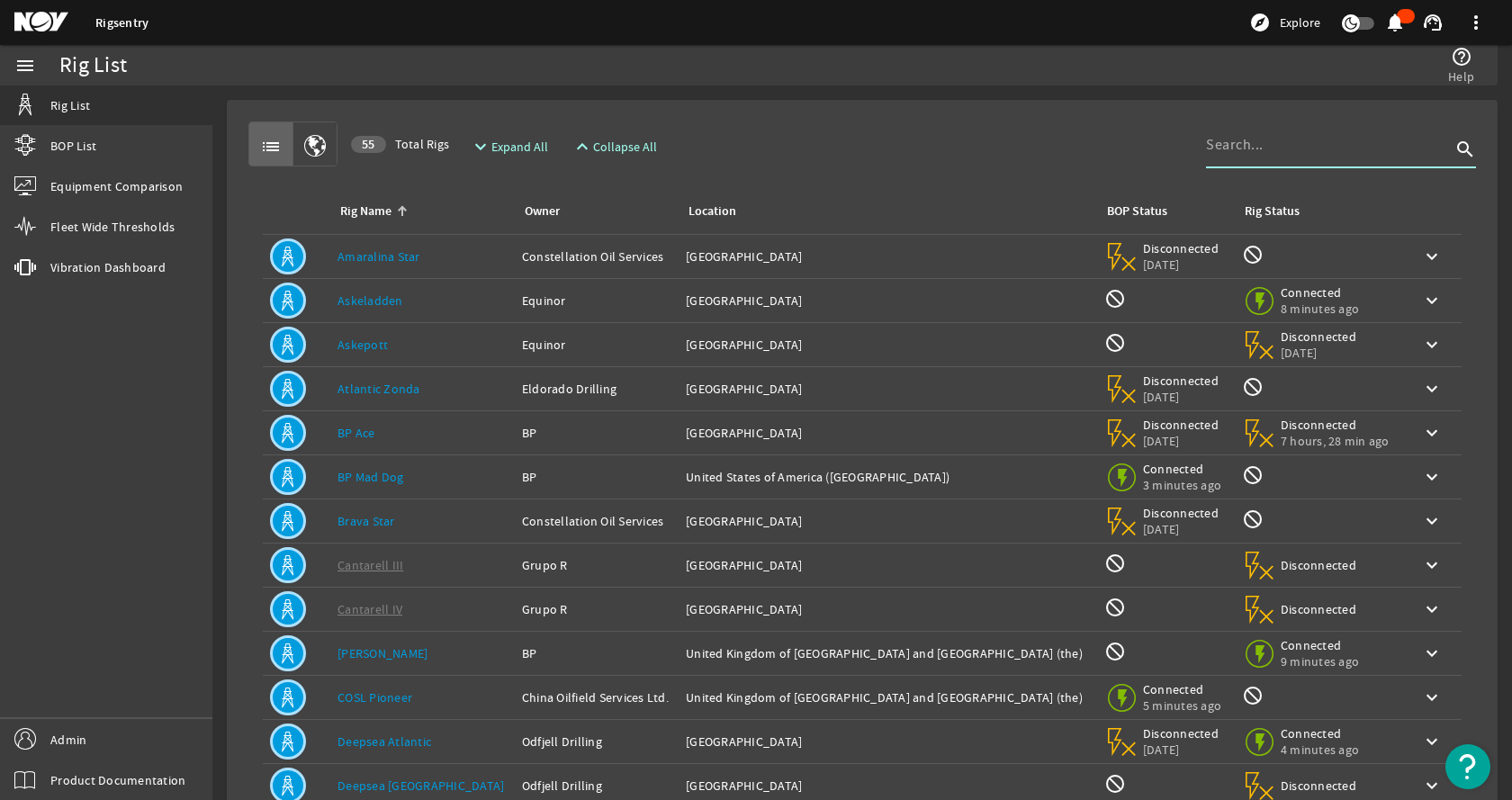
click at [1052, 126] on div "list 55 Total Rigs expand_more Expand All expand_less Collapse All search" at bounding box center [862, 144] width 1228 height 45
click at [79, 737] on span "Admin" at bounding box center [69, 740] width 36 height 18
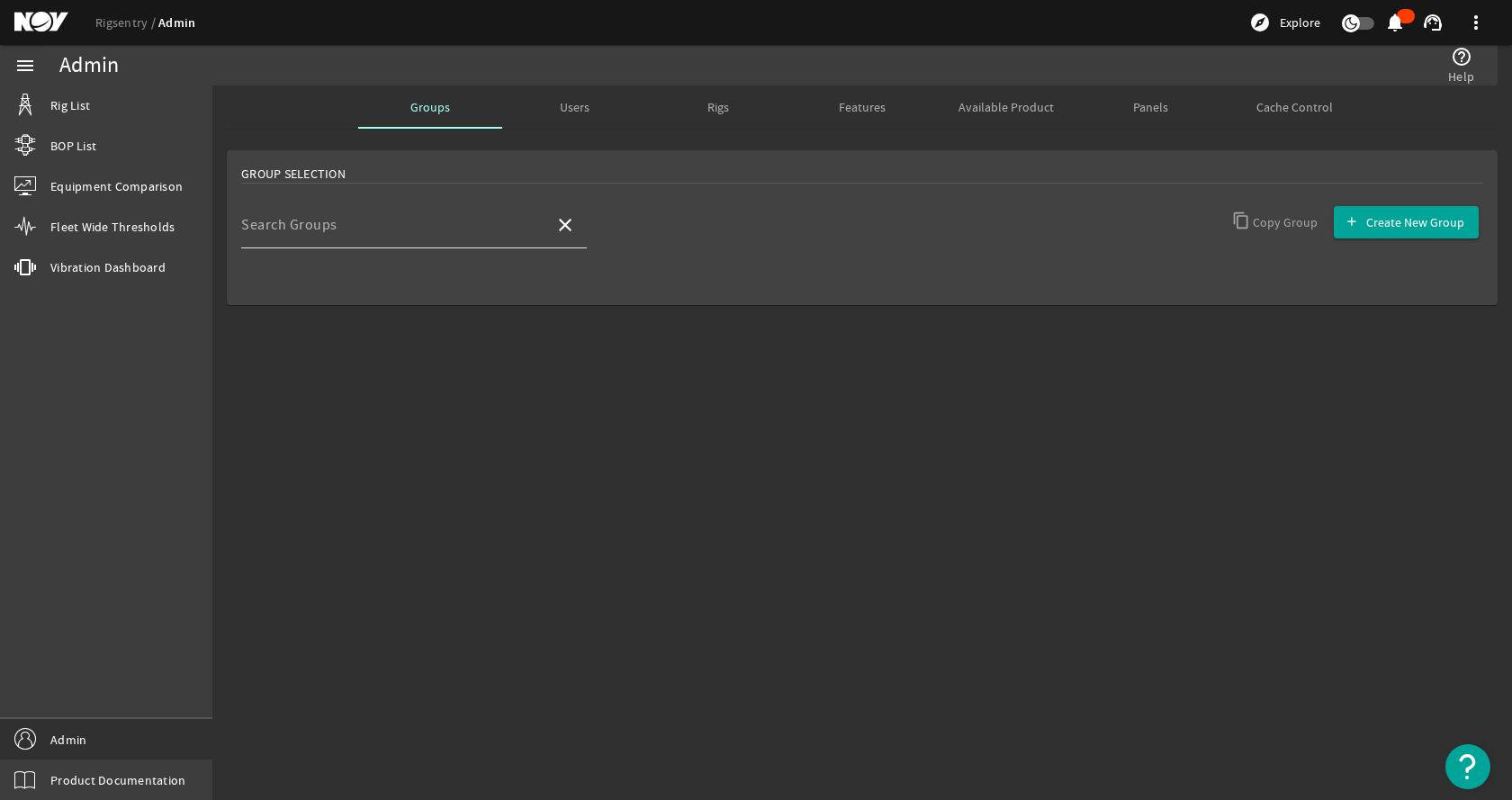
click at [419, 226] on input "Search Groups" at bounding box center [390, 232] width 299 height 22
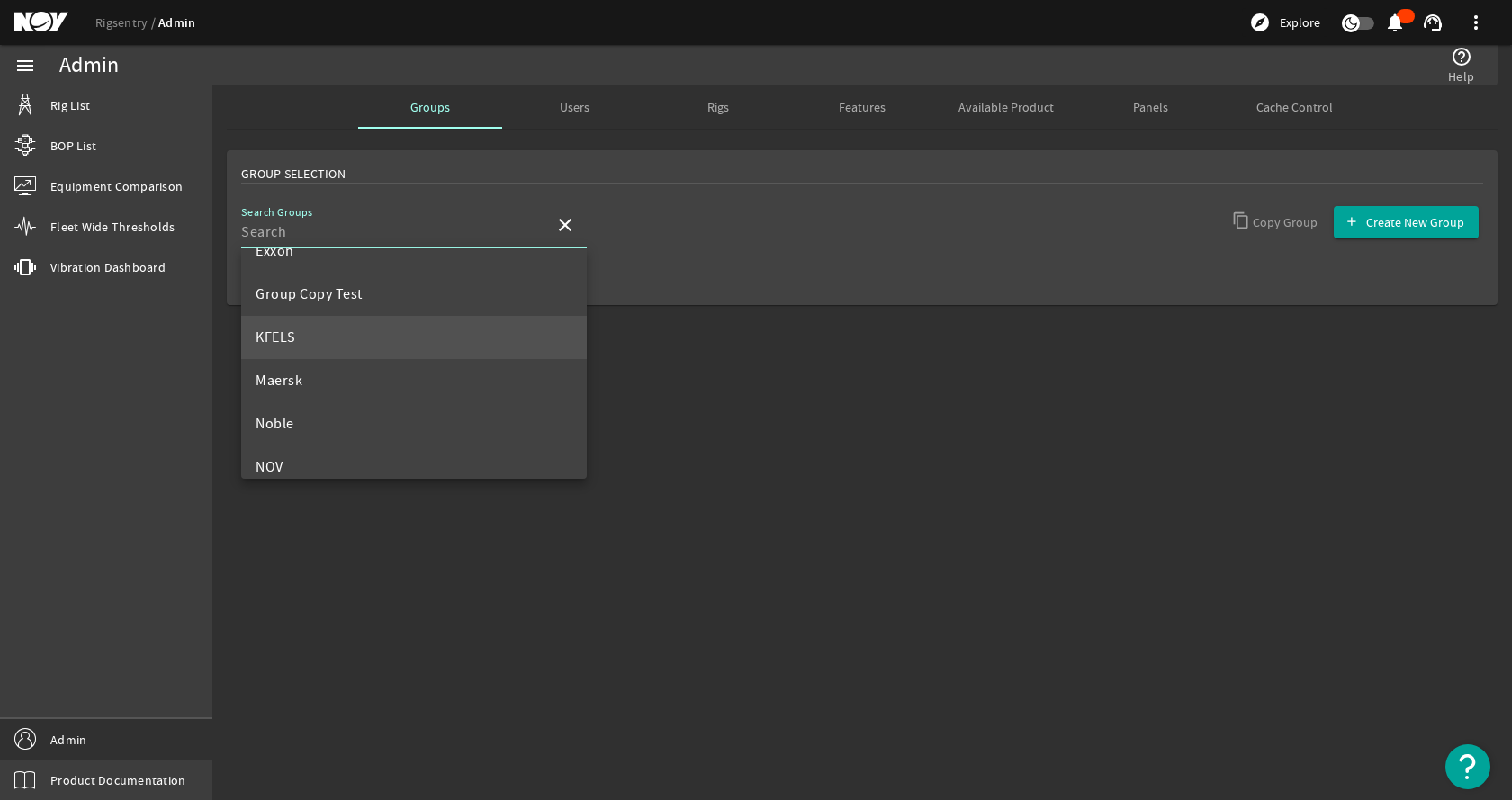
scroll to position [630, 0]
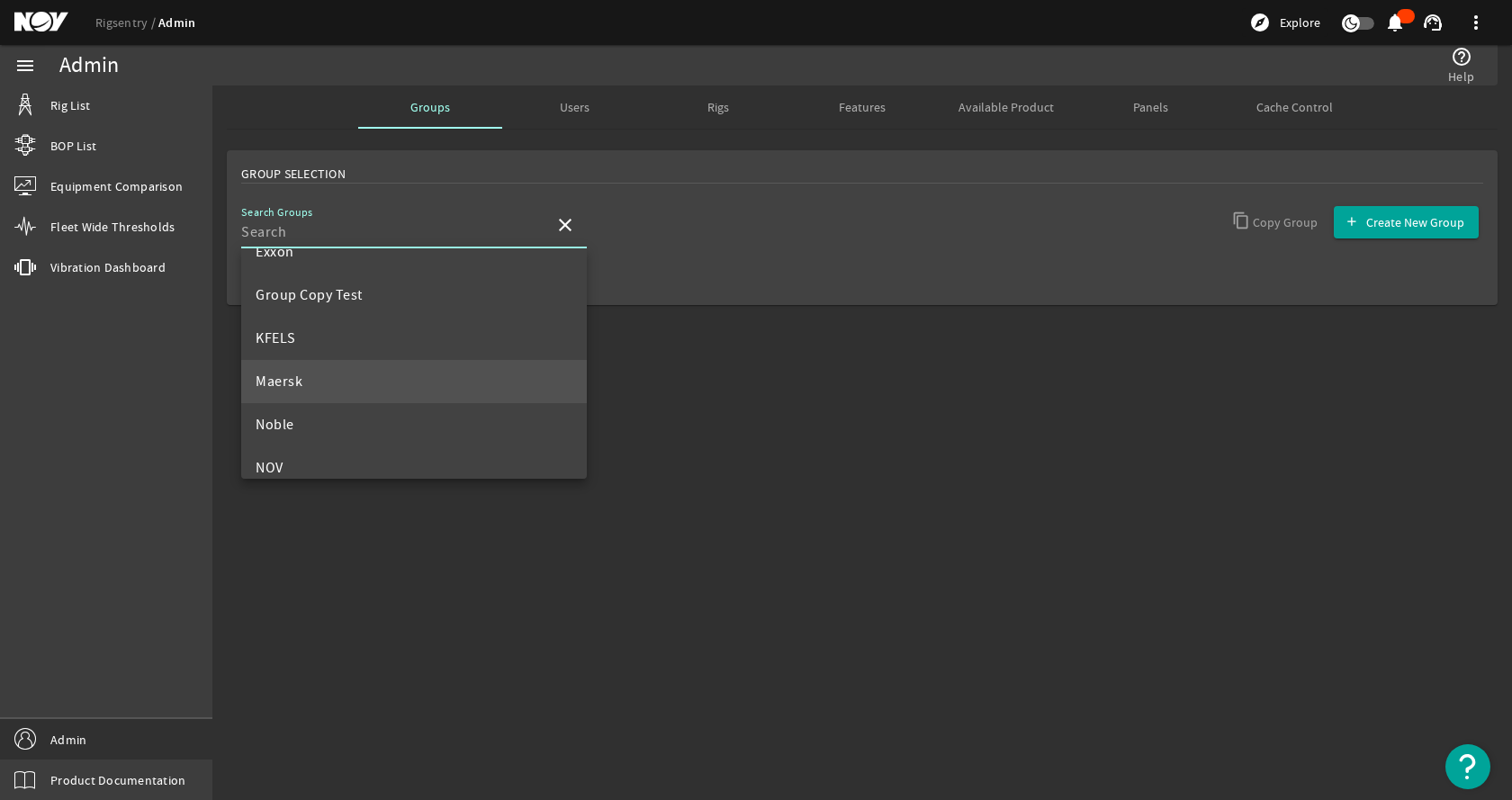
click at [339, 380] on mat-option "Maersk" at bounding box center [413, 382] width 346 height 43
type input "Maersk"
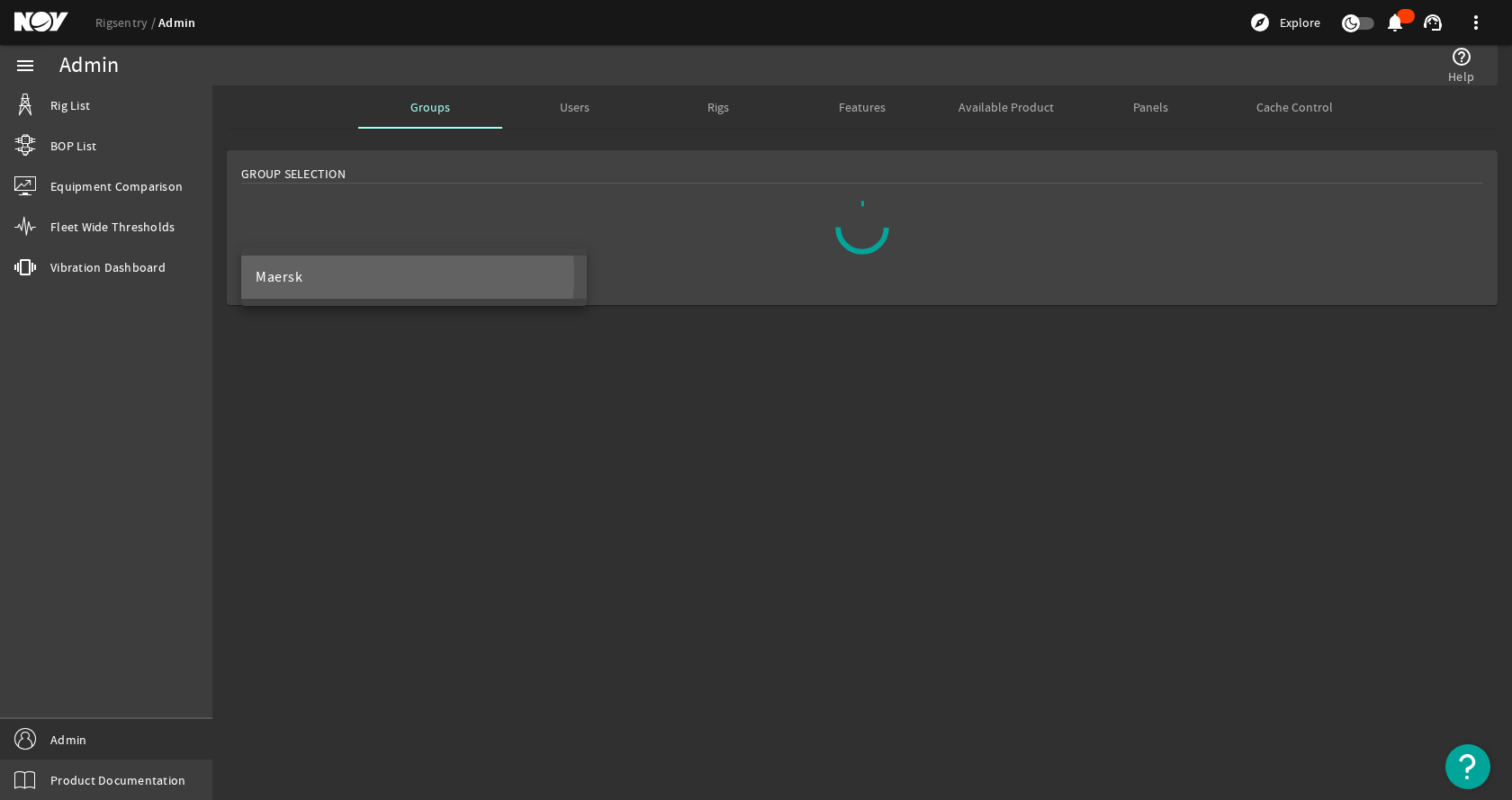
scroll to position [0, 0]
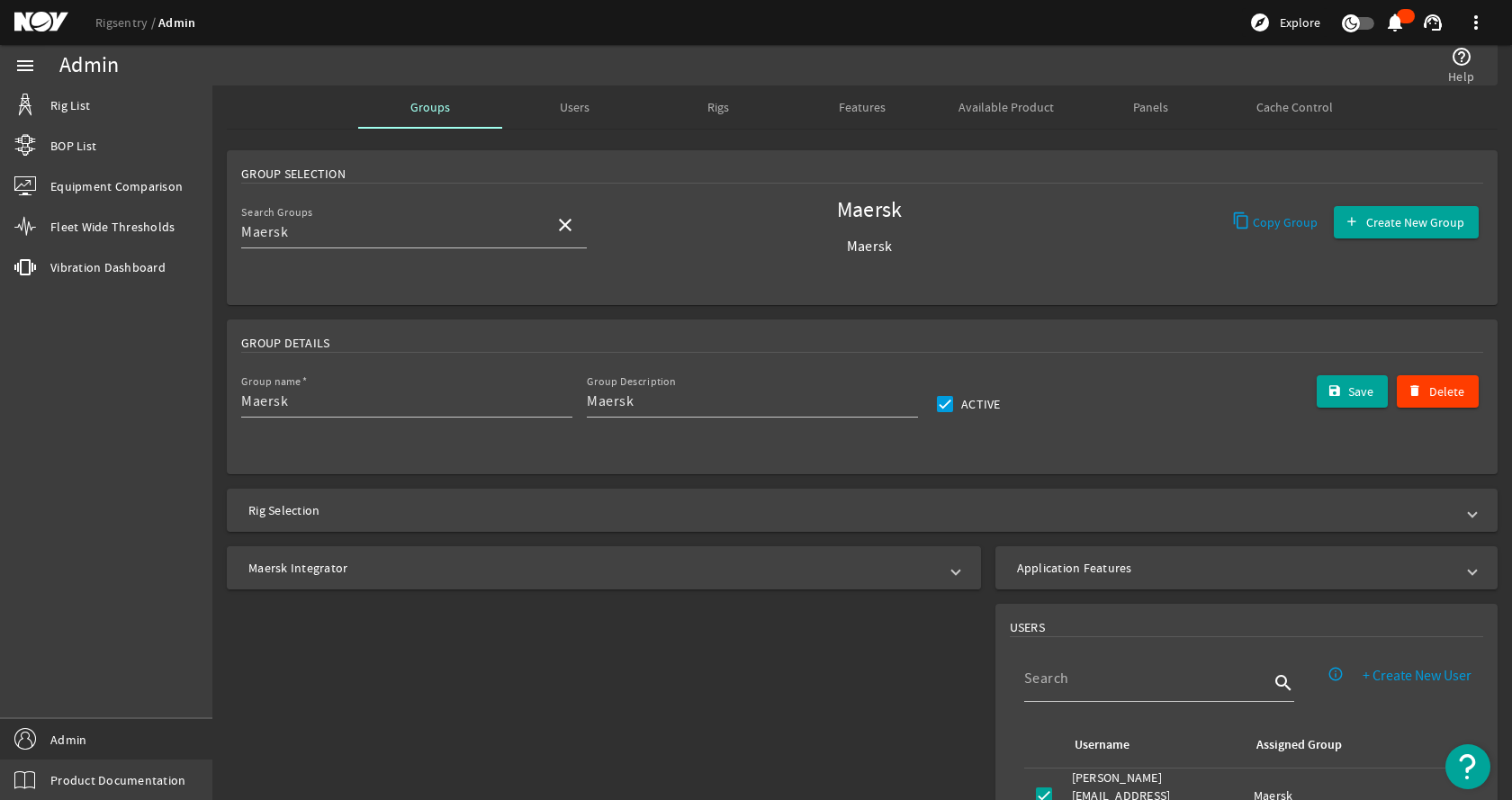
click at [395, 567] on mat-panel-title "Maersk Integrator" at bounding box center [593, 568] width 690 height 18
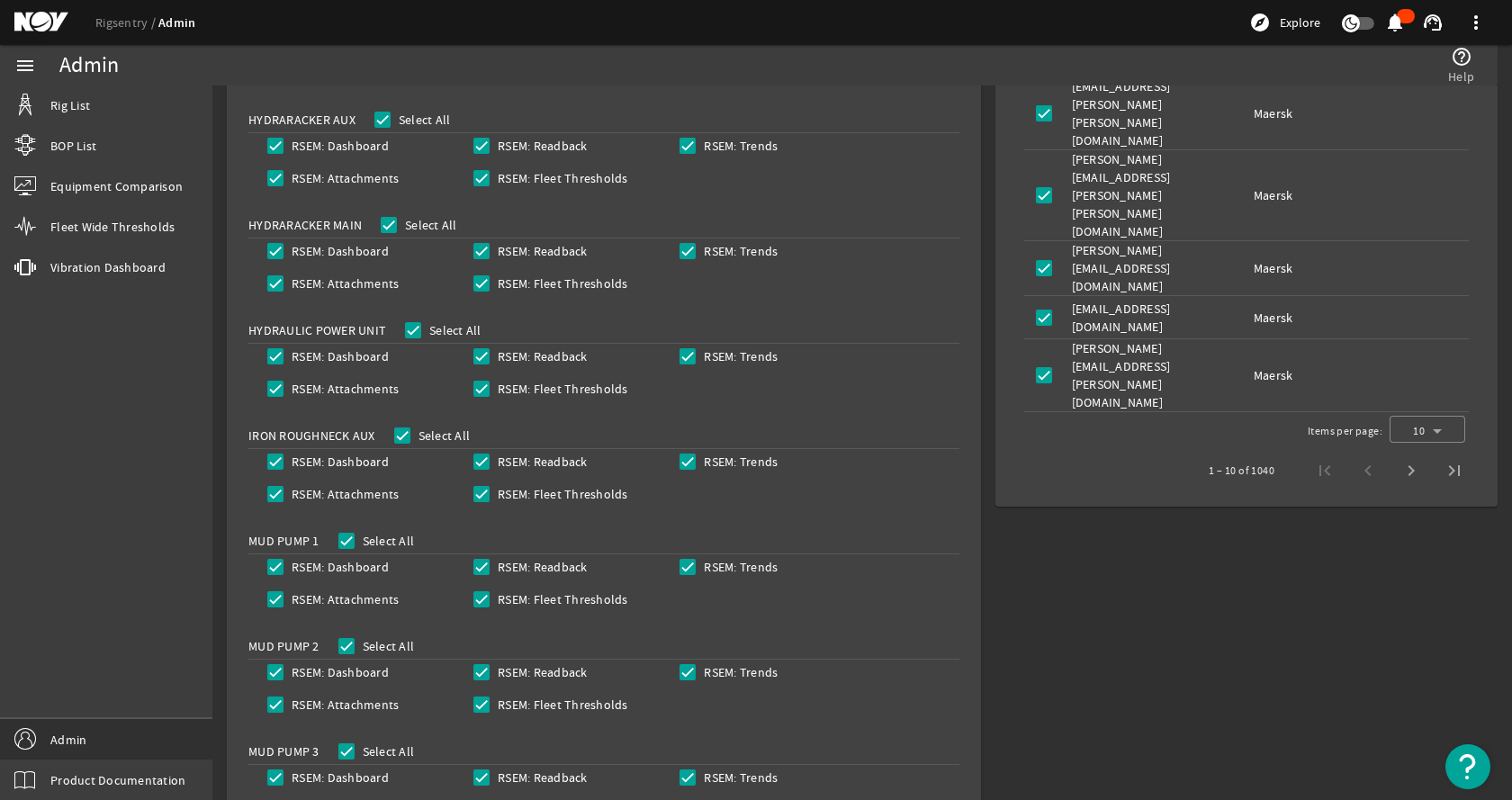
scroll to position [90, 0]
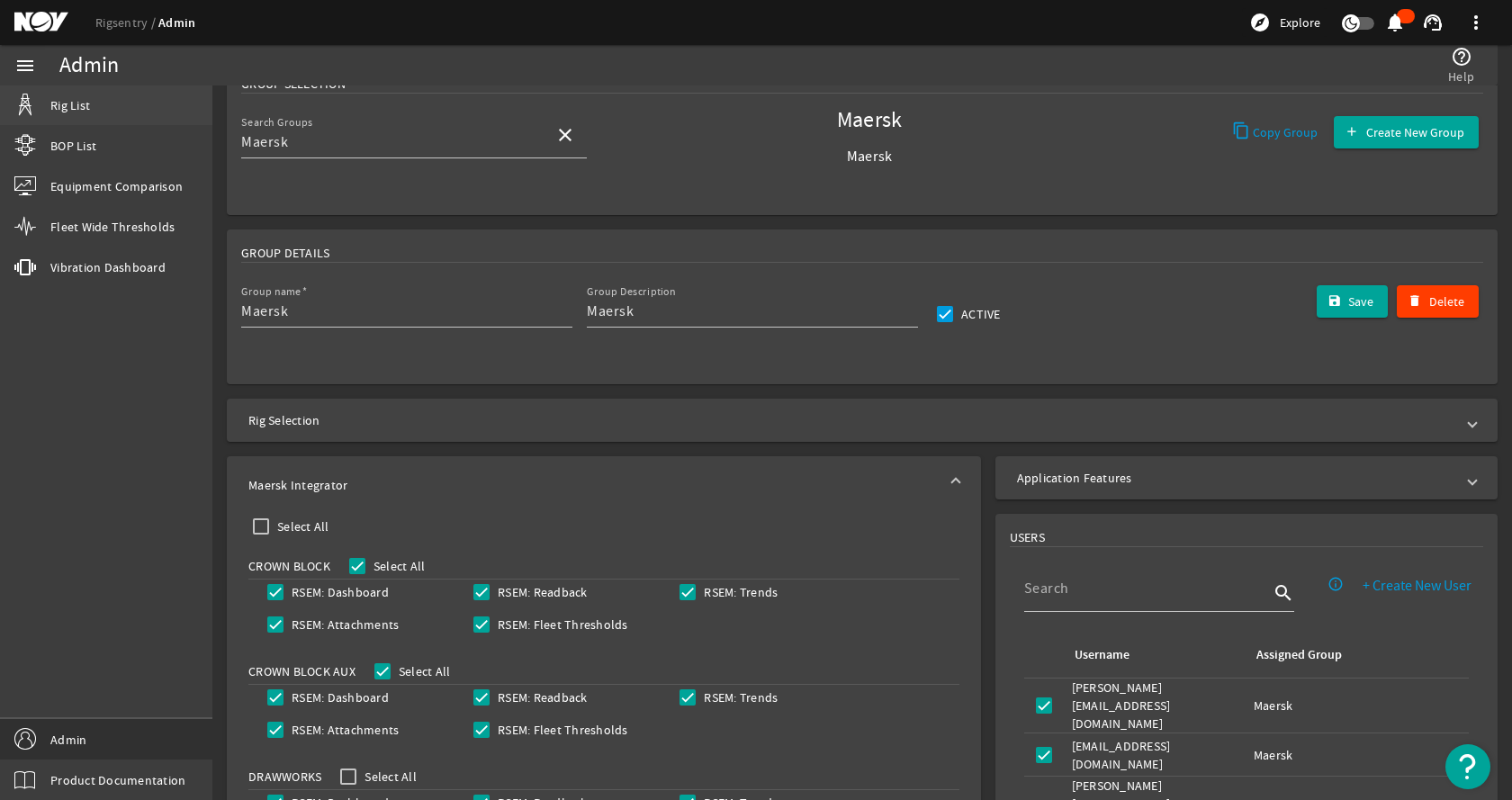
click at [138, 102] on link "Rig List" at bounding box center [106, 106] width 212 height 40
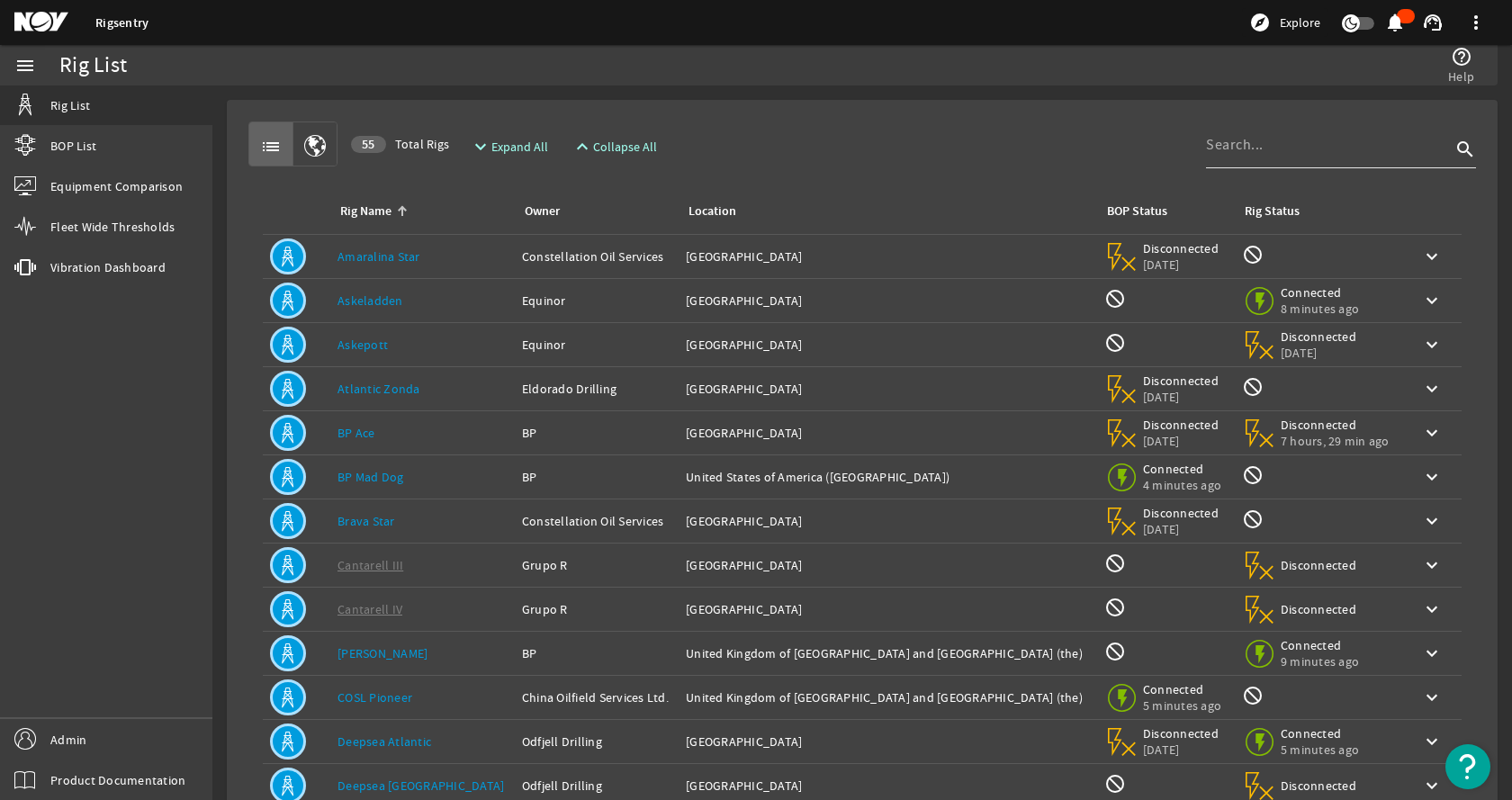
click at [1268, 148] on input at bounding box center [1328, 145] width 245 height 22
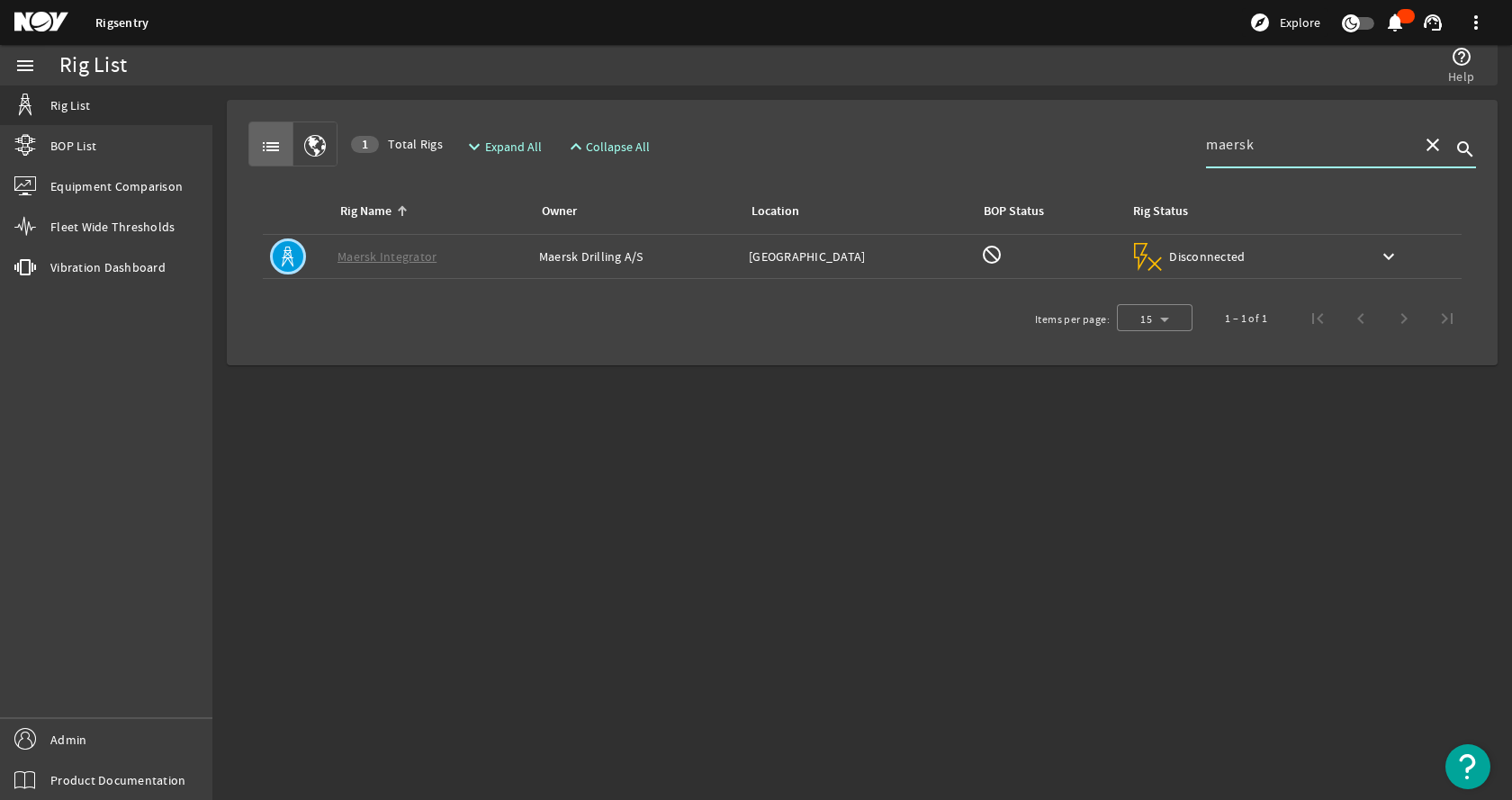
type input "maersk"
click at [791, 257] on div "Location: Norway" at bounding box center [857, 256] width 217 height 18
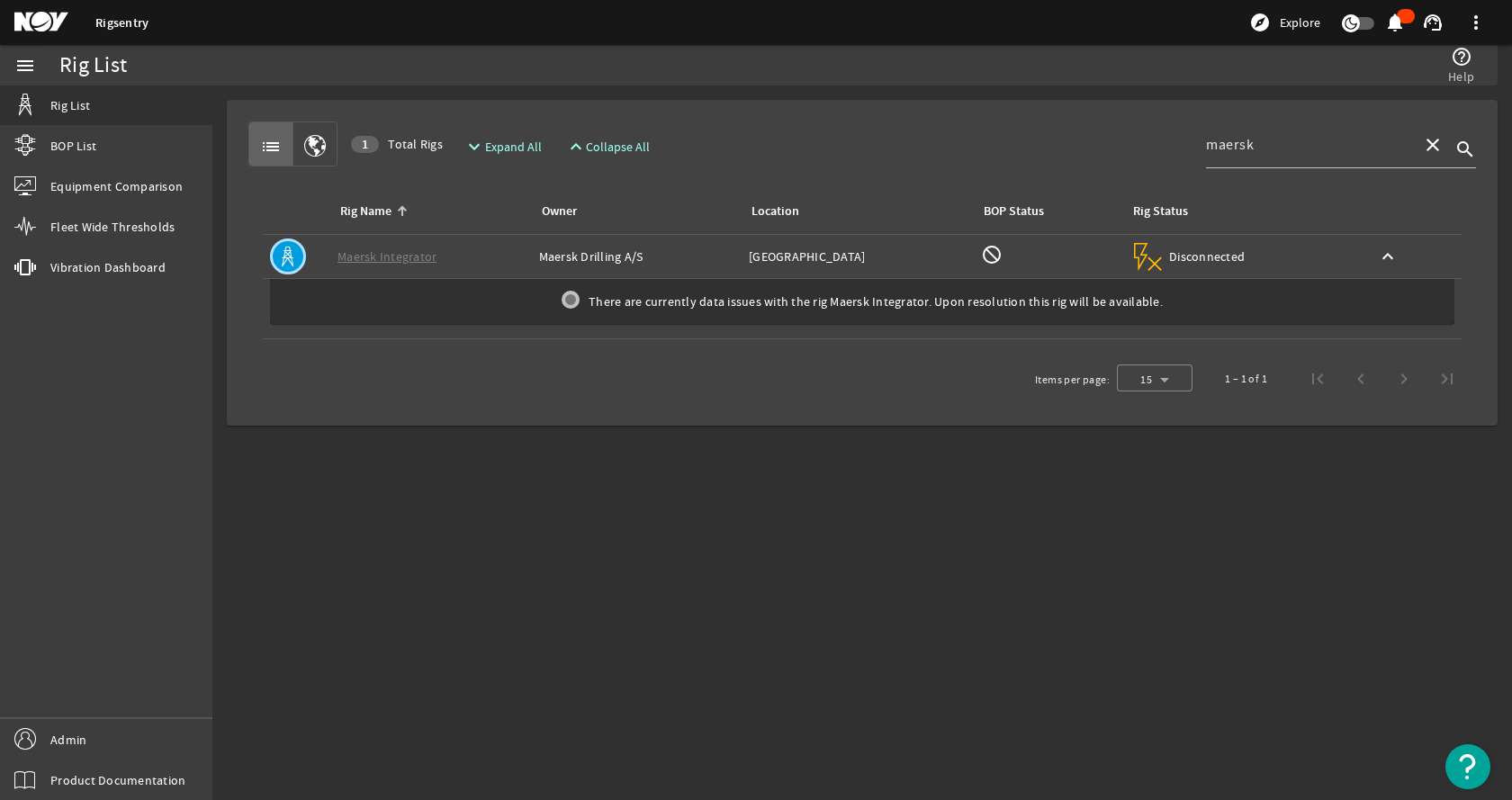
click at [791, 257] on div "Location: Norway" at bounding box center [857, 256] width 217 height 18
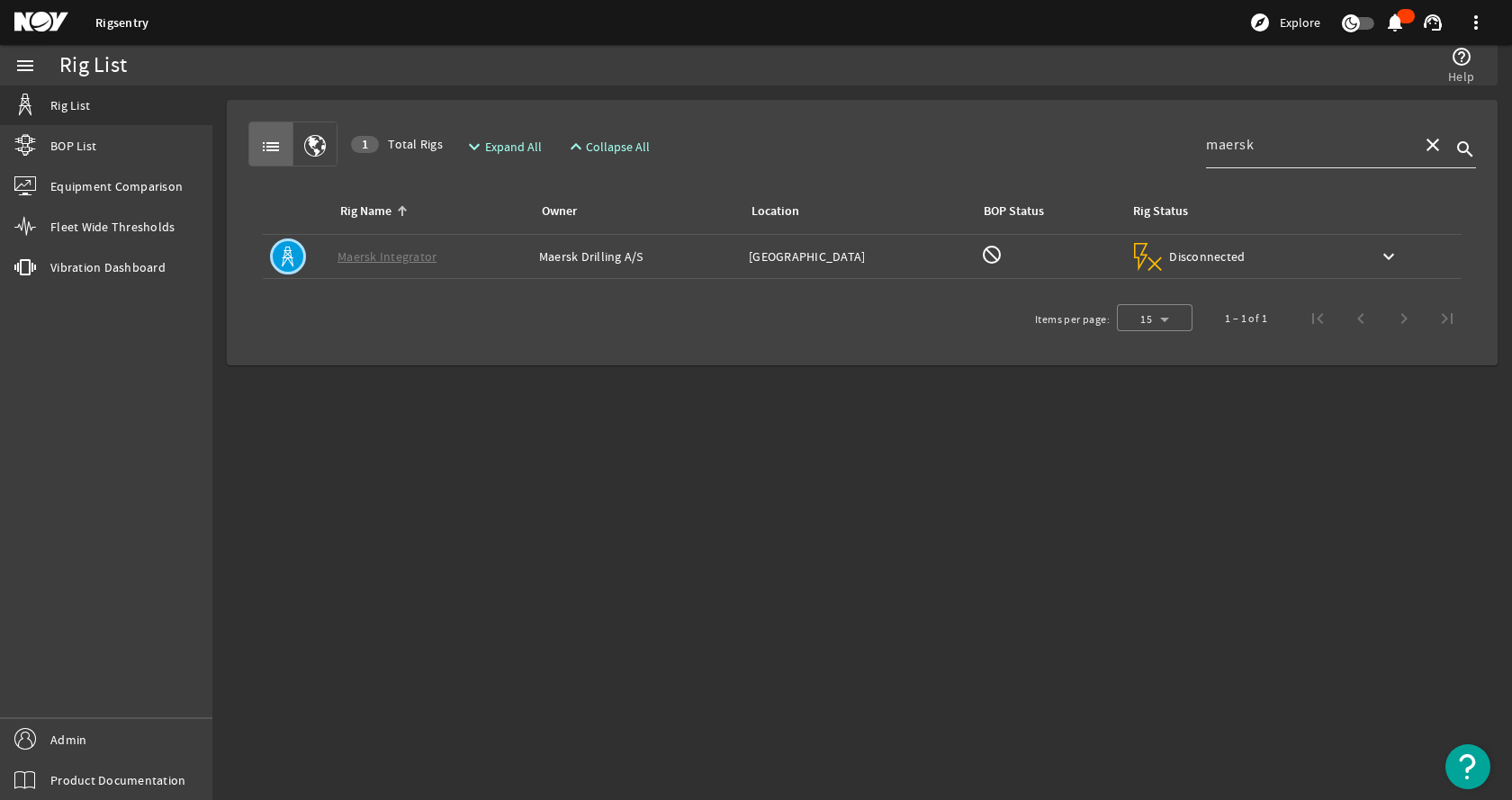
click at [1438, 153] on mat-icon "close" at bounding box center [1433, 145] width 22 height 22
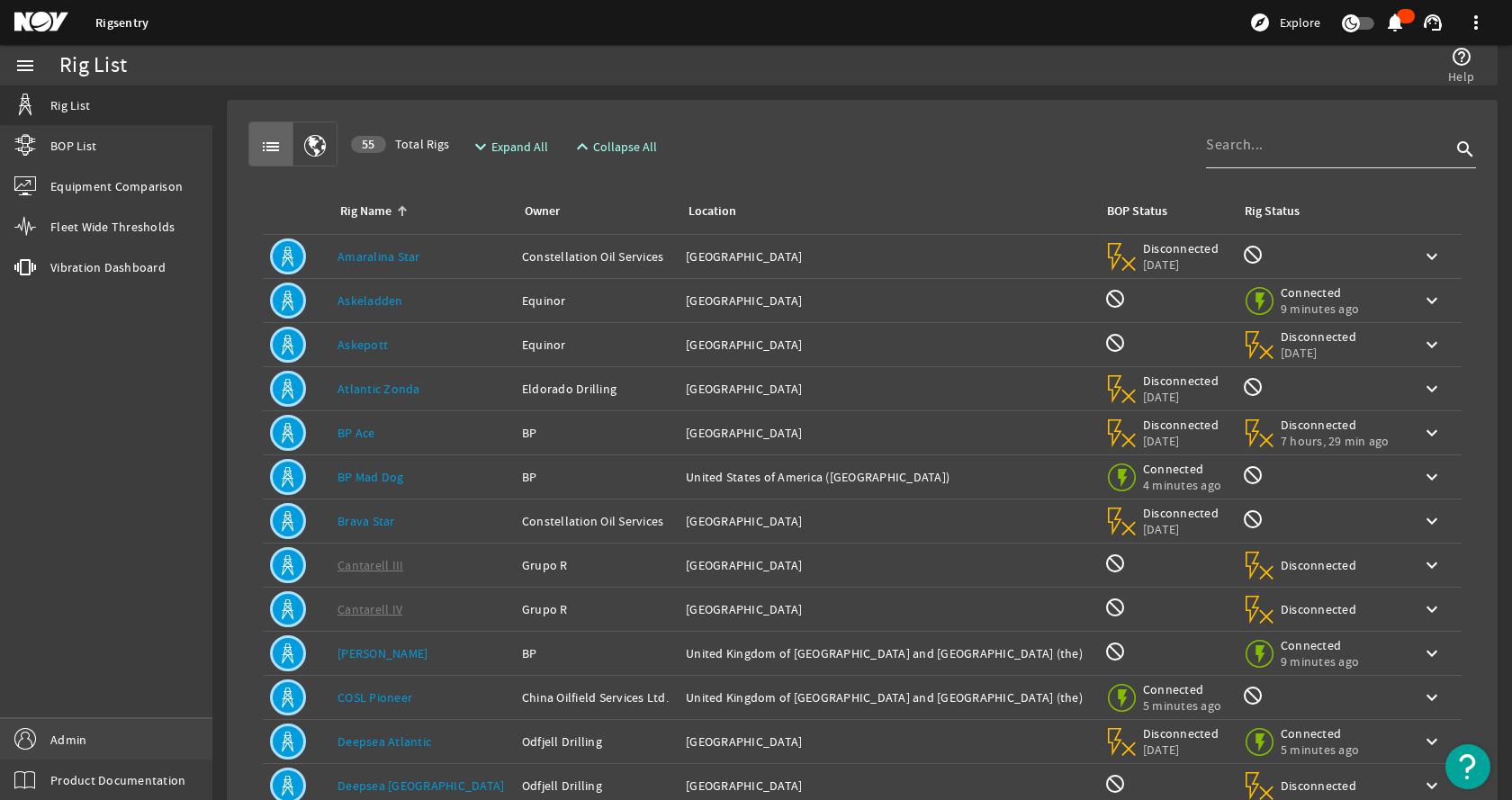
click at [141, 742] on link "Admin" at bounding box center [106, 739] width 212 height 41
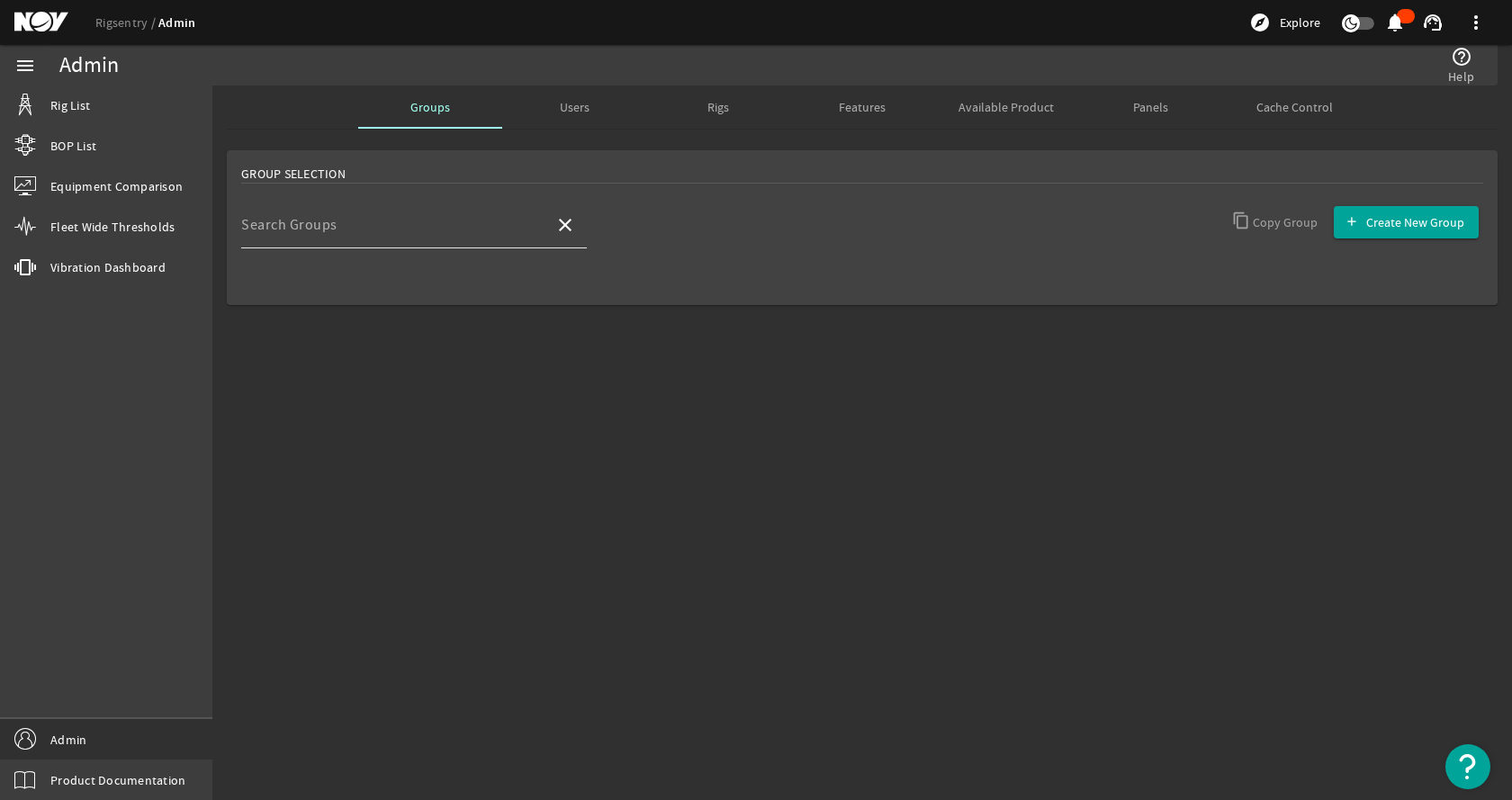
click at [383, 231] on input "Search Groups" at bounding box center [390, 232] width 299 height 22
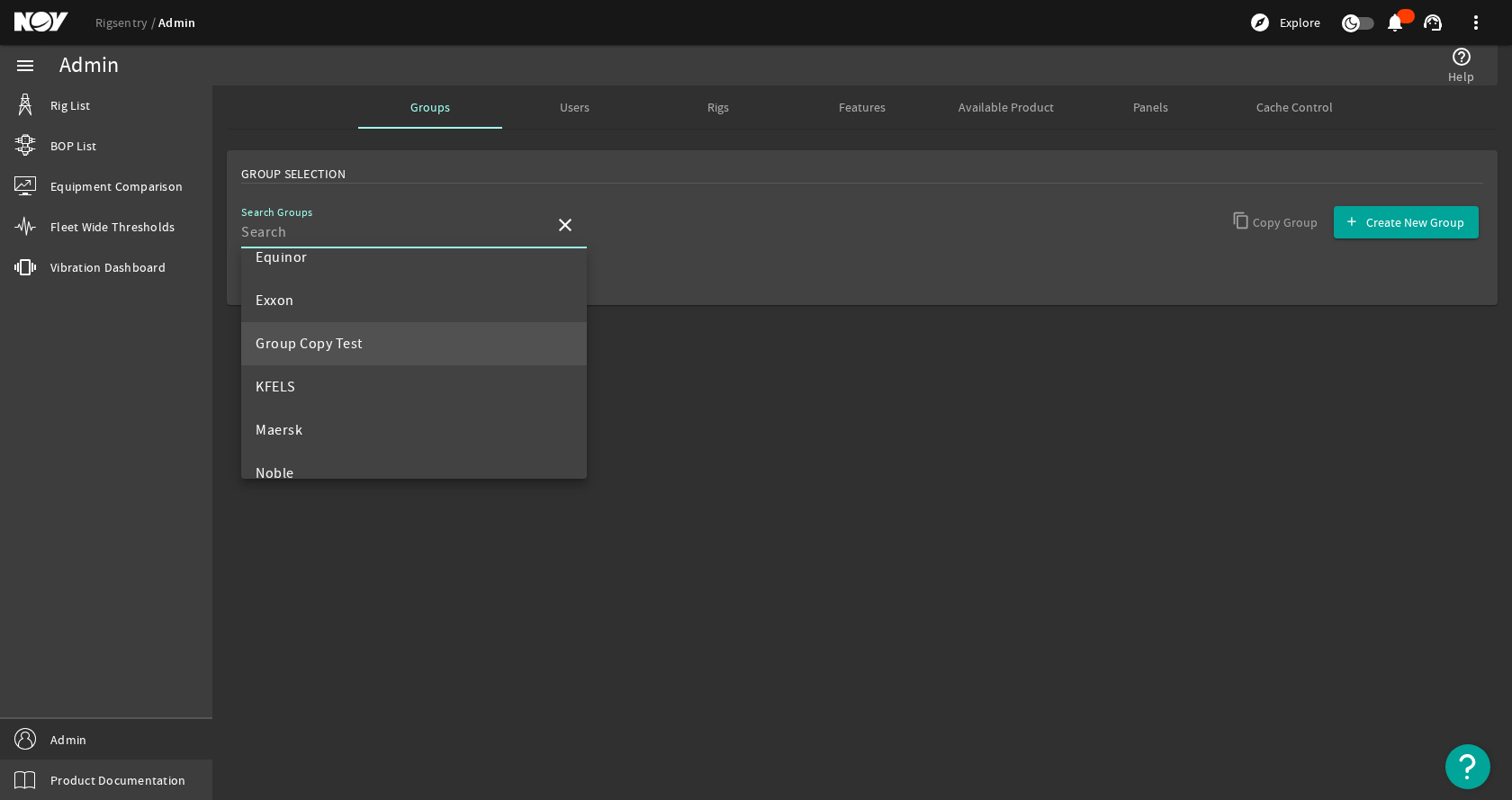
scroll to position [630, 0]
click at [392, 331] on mat-option "KFELS" at bounding box center [413, 339] width 346 height 43
type input "KFELS"
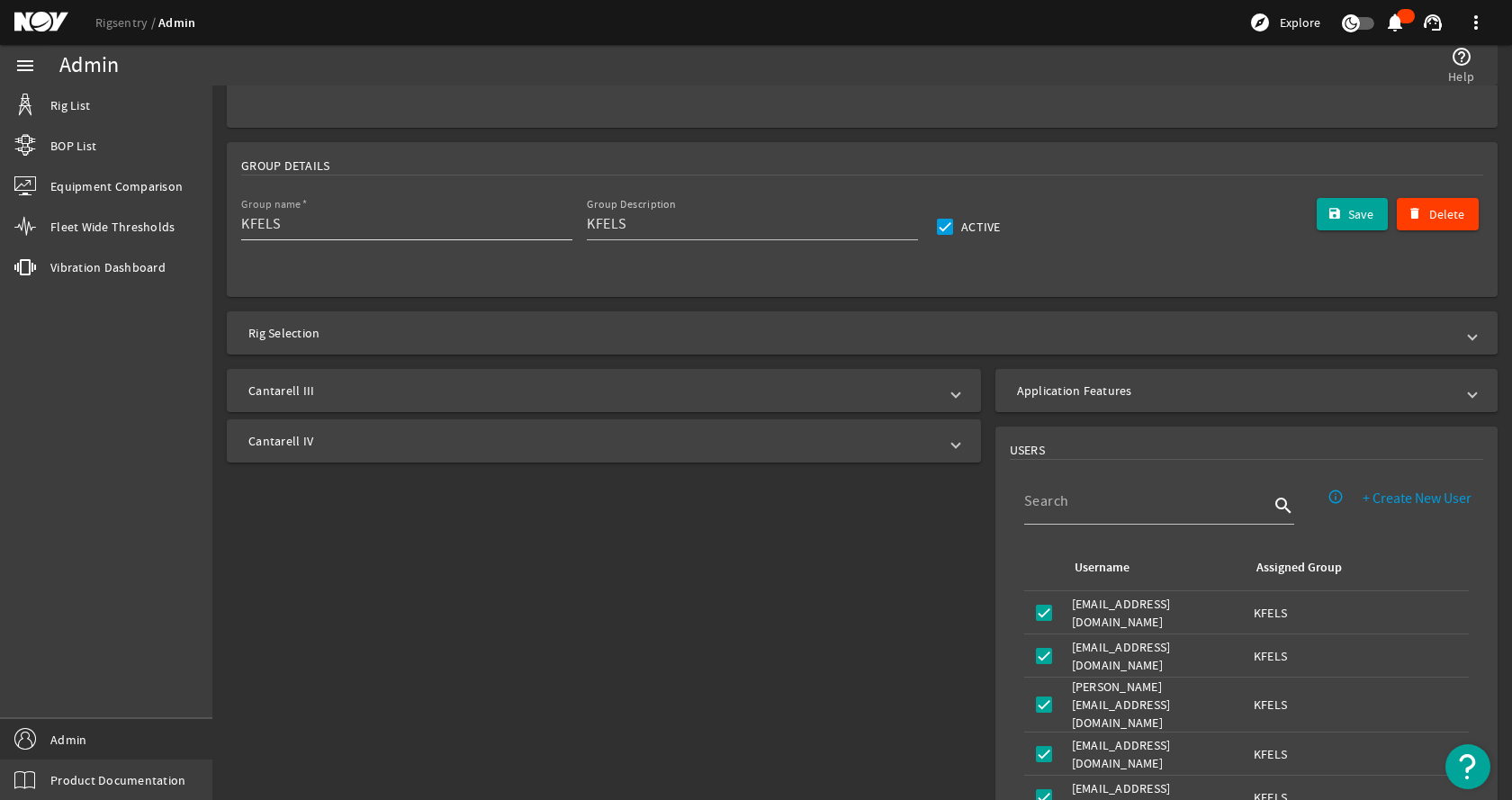
scroll to position [180, 0]
click at [91, 370] on div "menu Rig List BOP List Equipment Comparison Fleet Wide Thresholds vibration Vib…" at bounding box center [106, 423] width 212 height 755
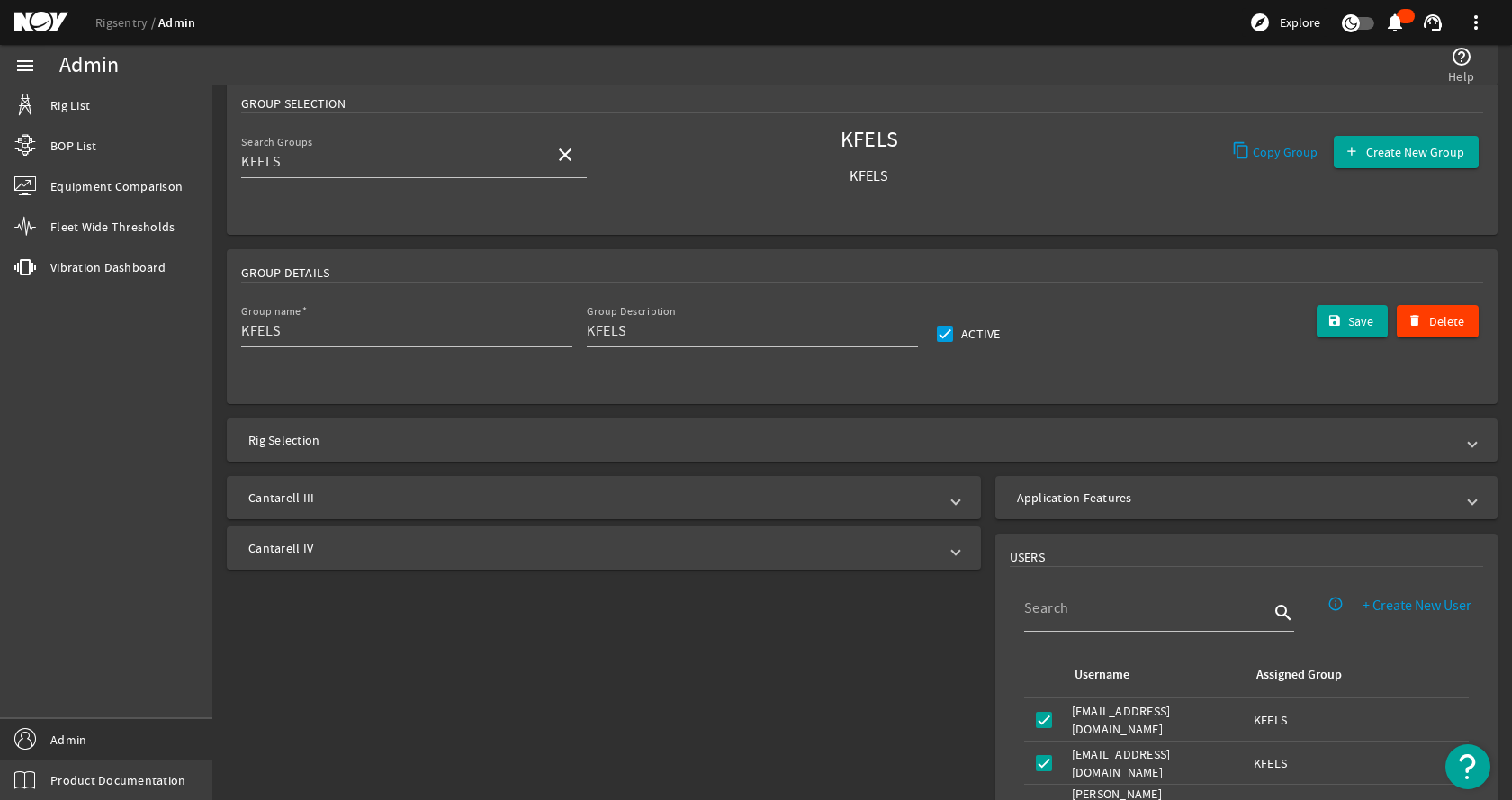
scroll to position [0, 0]
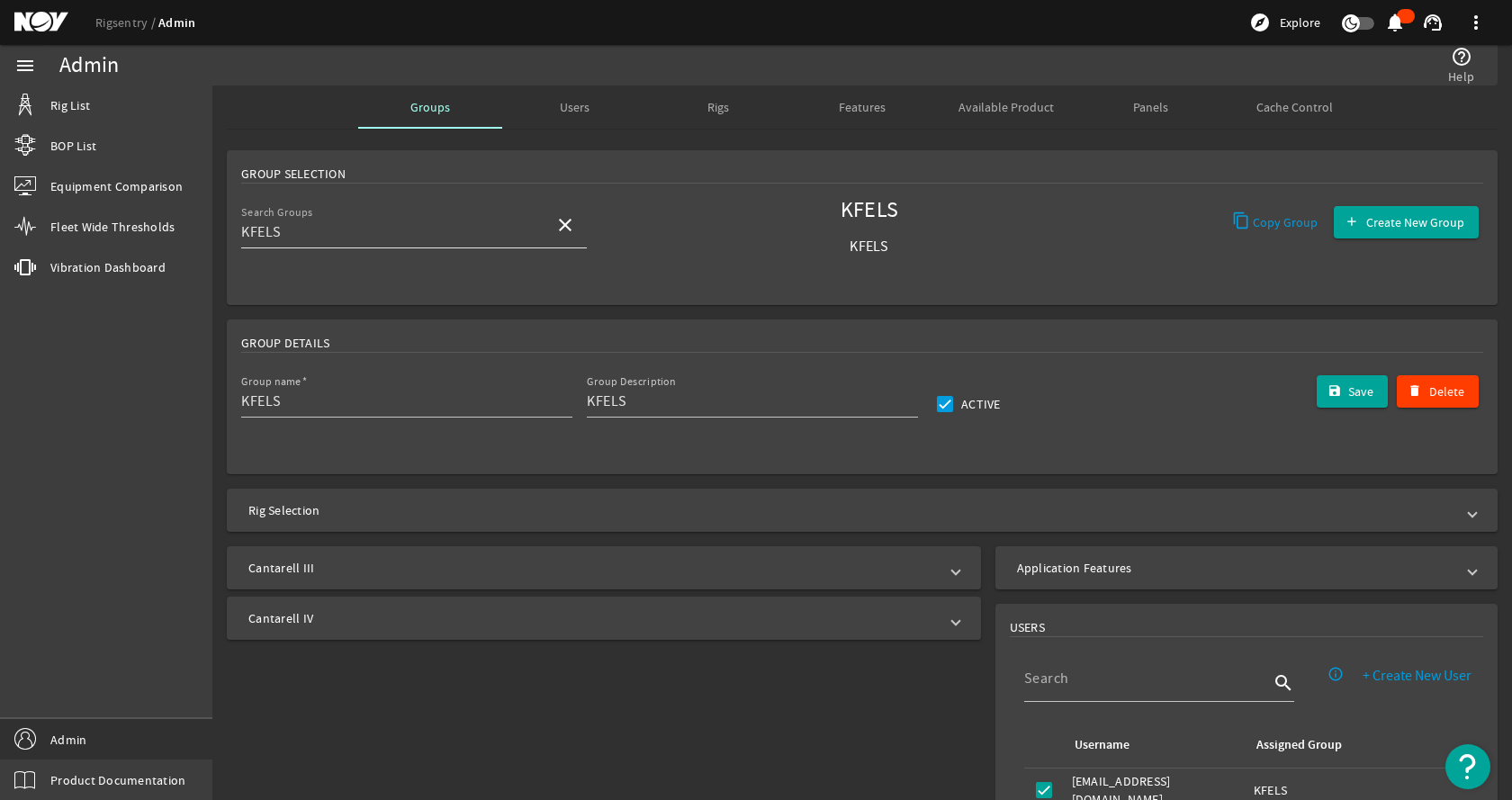
click at [551, 235] on span at bounding box center [565, 225] width 43 height 43
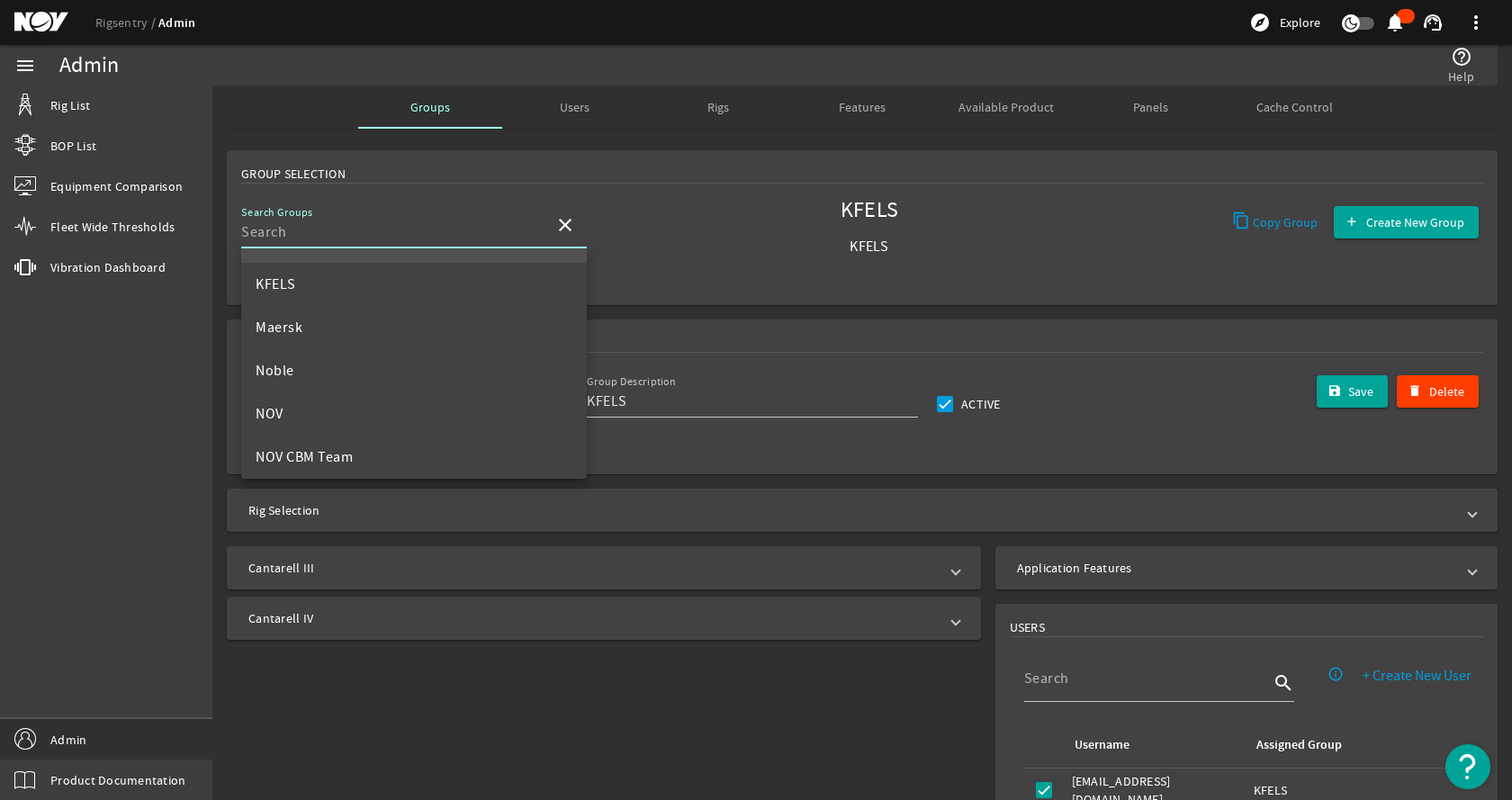
scroll to position [720, 0]
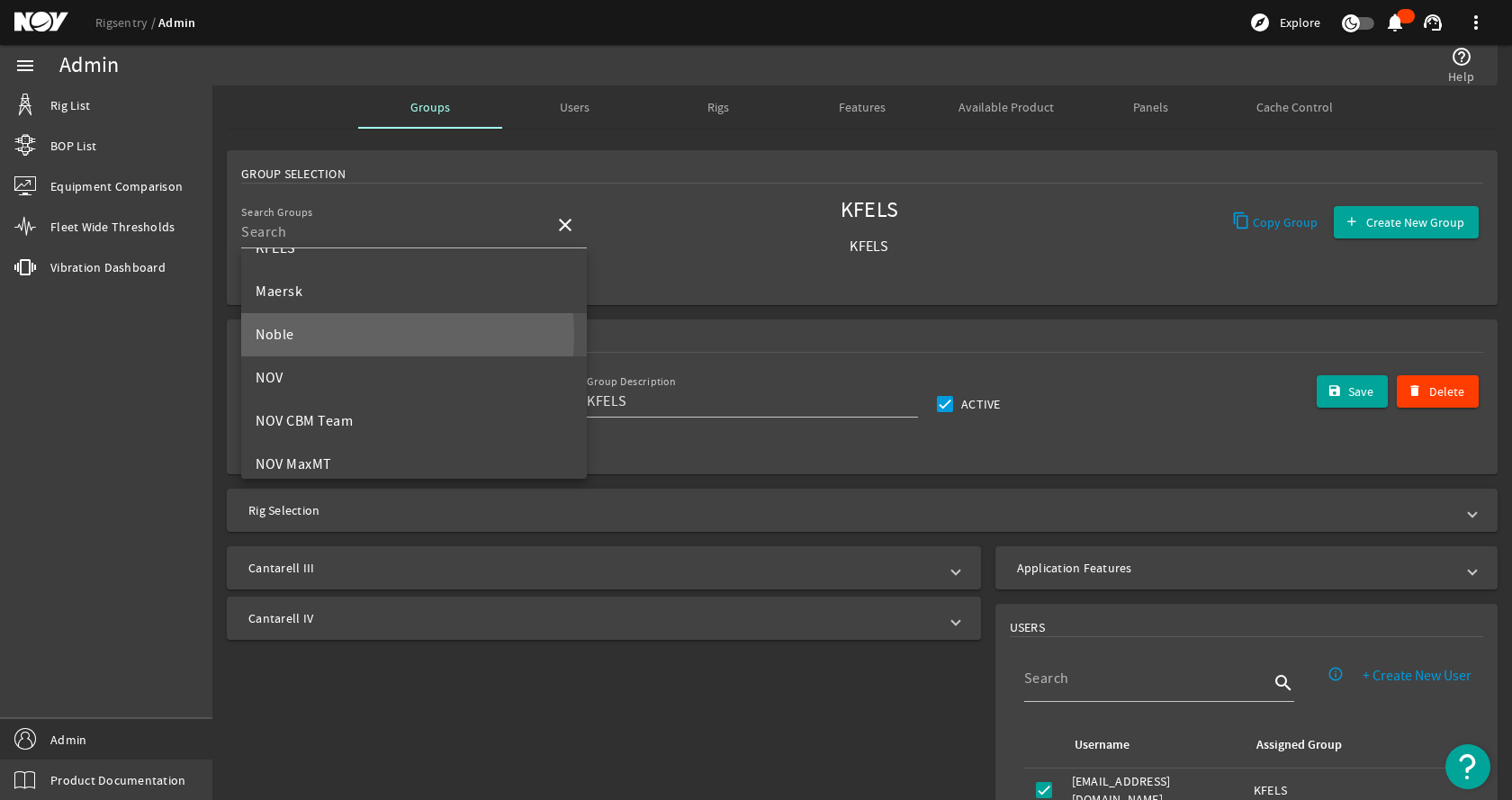
click at [372, 335] on mat-option "Noble" at bounding box center [413, 335] width 346 height 43
type input "Noble"
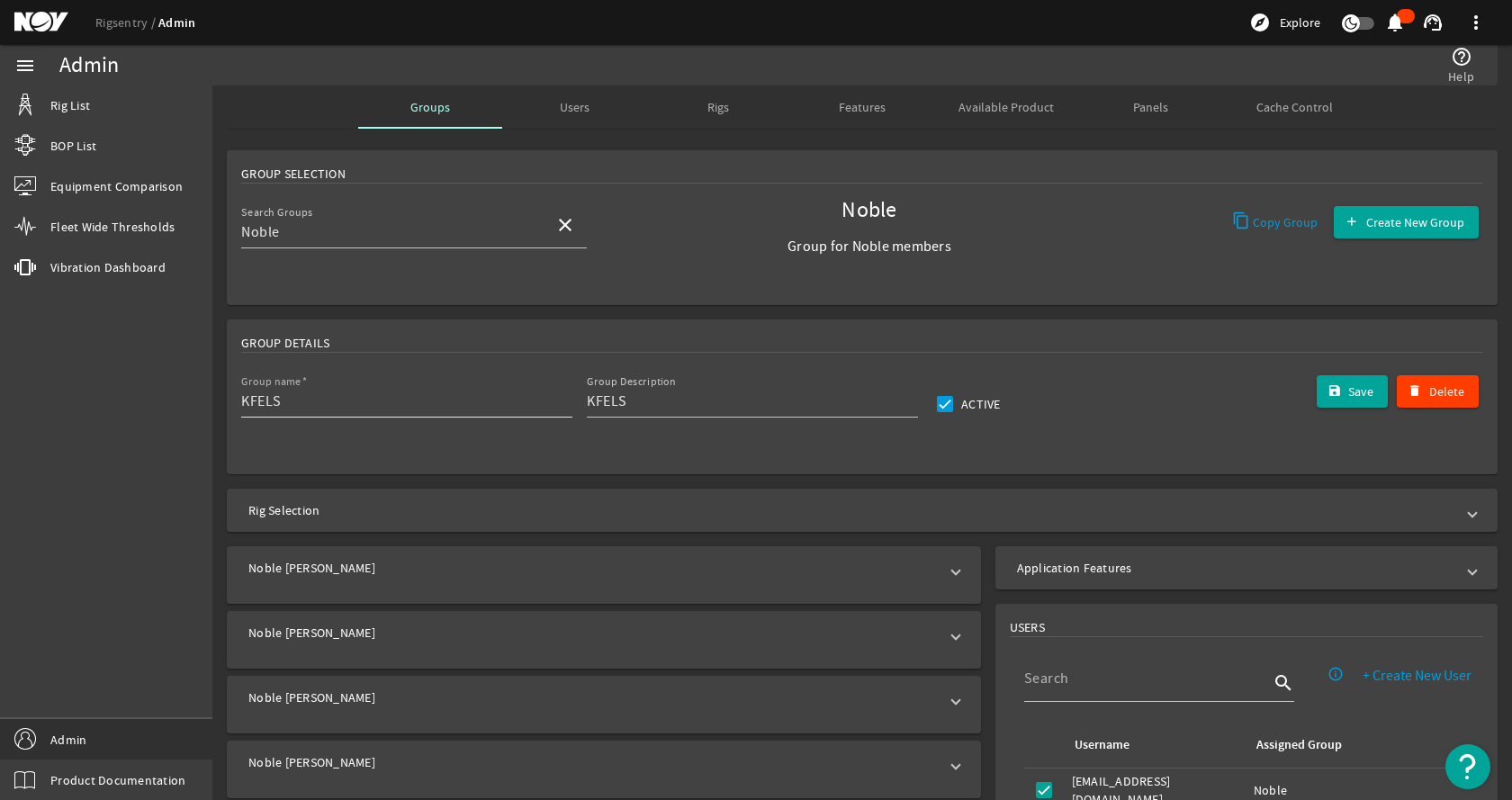
type input "Noble"
type input "Group for Noble members"
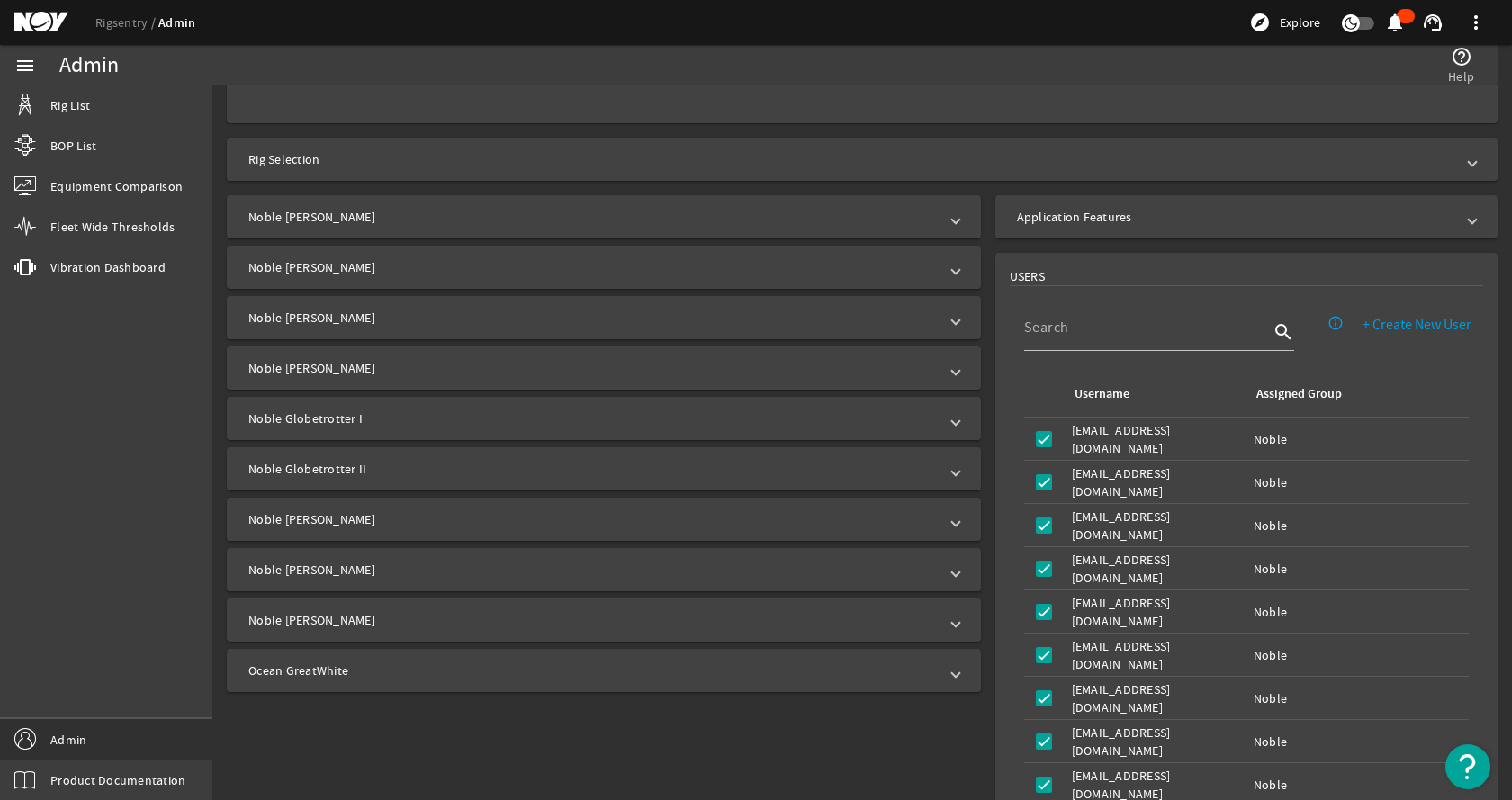
scroll to position [360, 0]
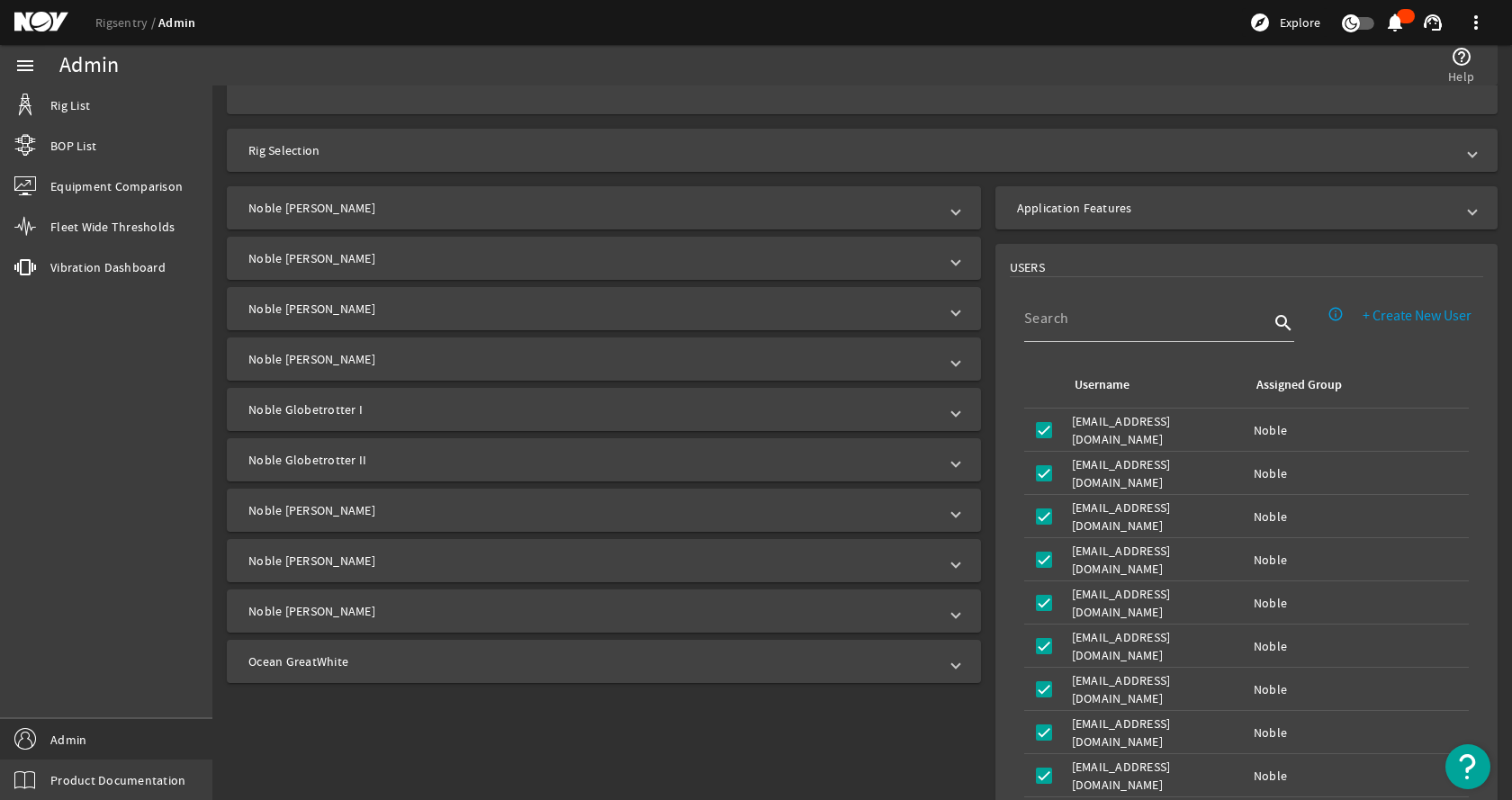
click at [469, 221] on mat-expansion-panel-header "Noble Bob Douglas" at bounding box center [603, 208] width 754 height 43
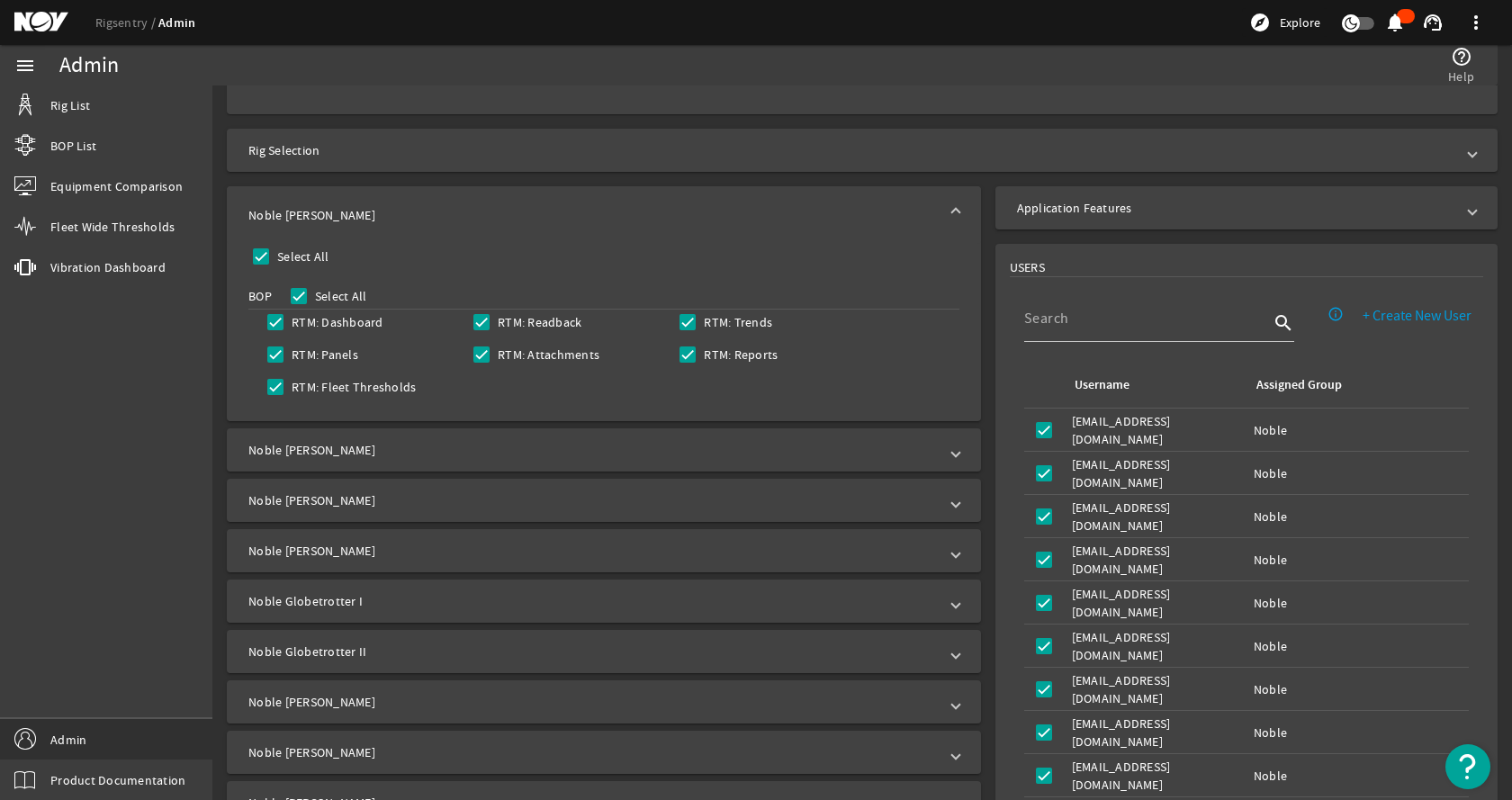
click at [472, 216] on mat-panel-title "Noble Bob Douglas" at bounding box center [593, 215] width 690 height 18
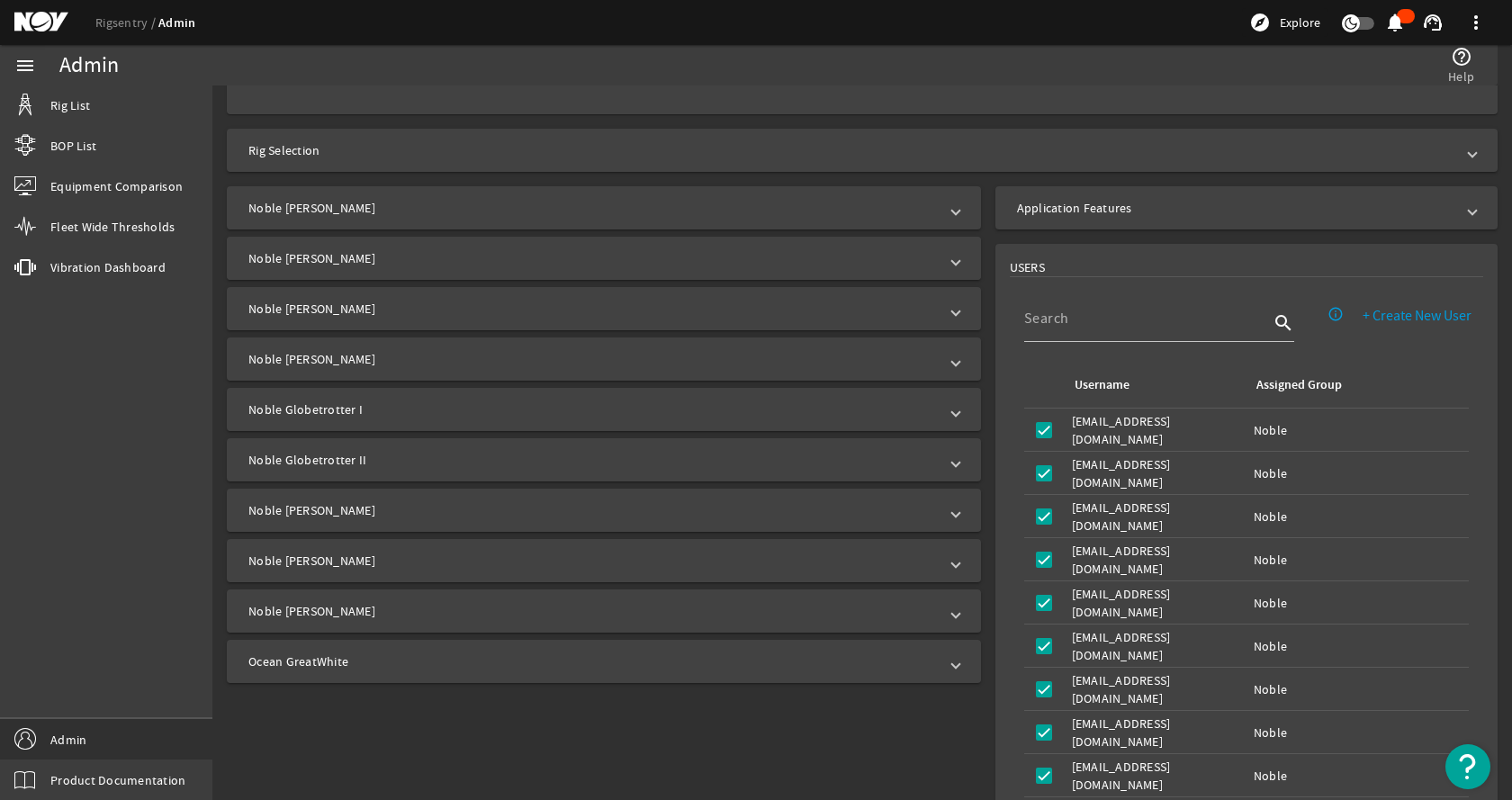
click at [428, 254] on mat-panel-title "Noble Don Taylor" at bounding box center [593, 258] width 690 height 18
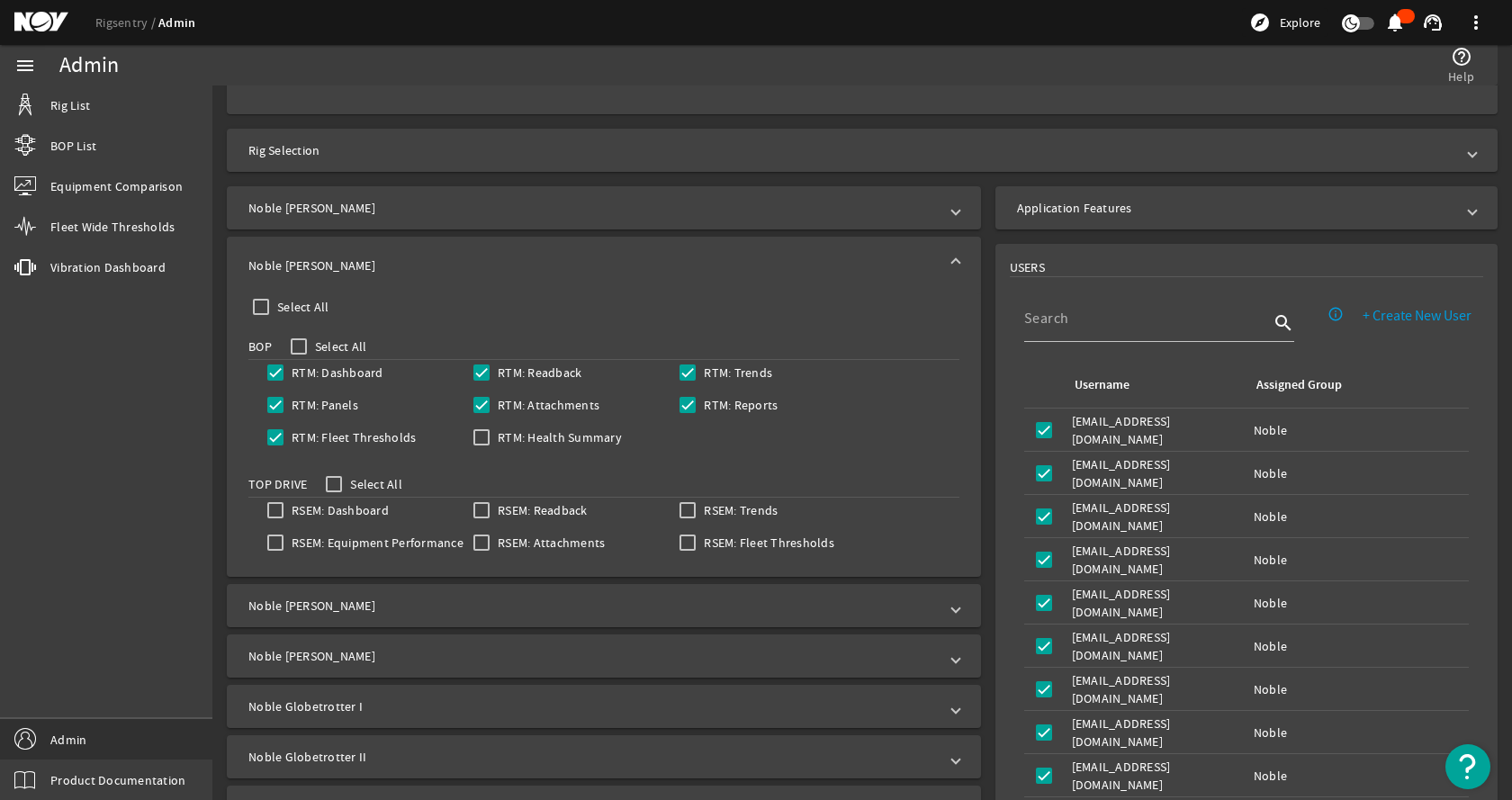
click at [428, 254] on mat-expansion-panel-header "Noble Don Taylor" at bounding box center [603, 265] width 754 height 58
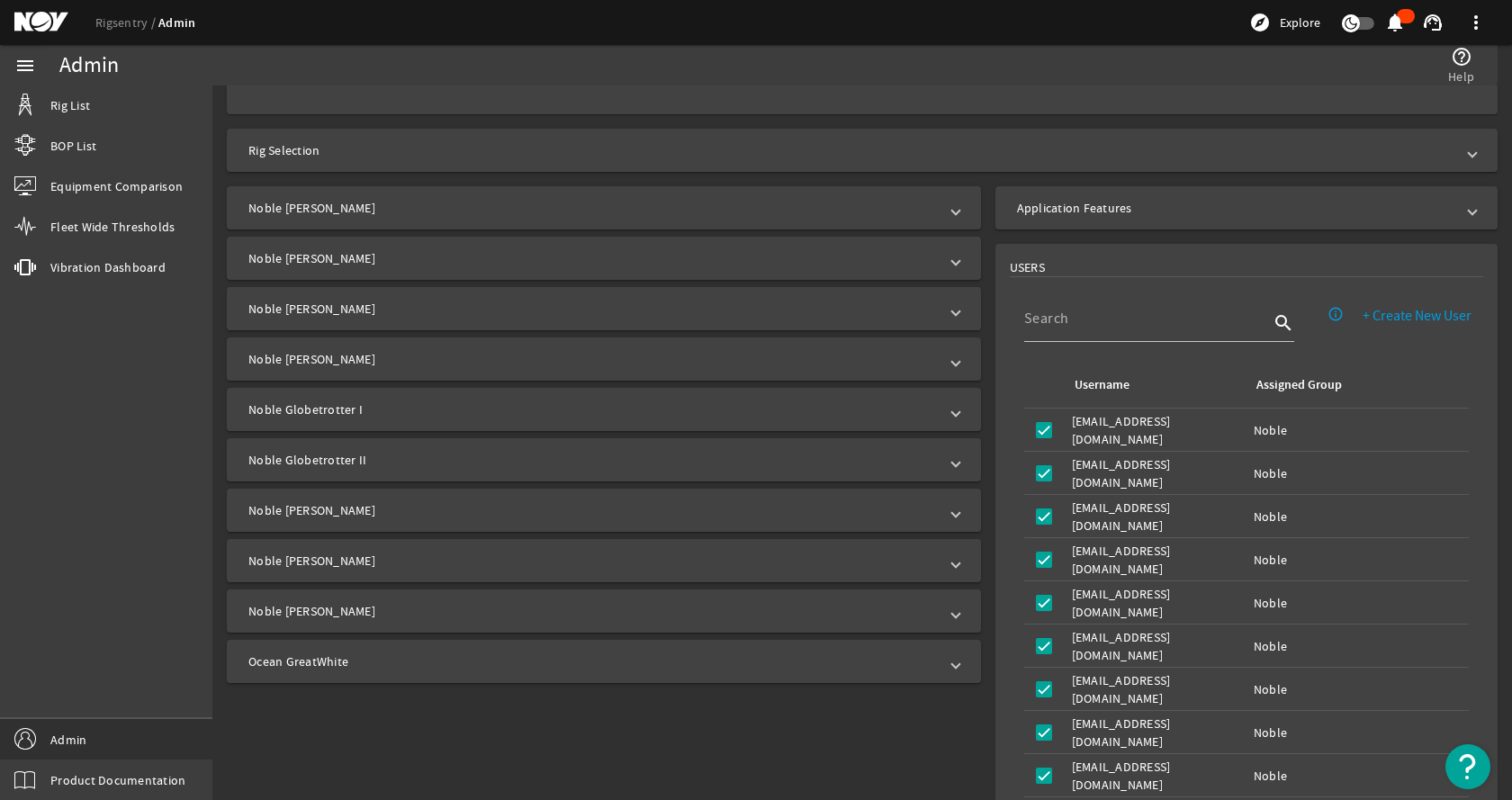
click at [392, 306] on mat-panel-title "Noble Faye Kozack" at bounding box center [593, 309] width 690 height 18
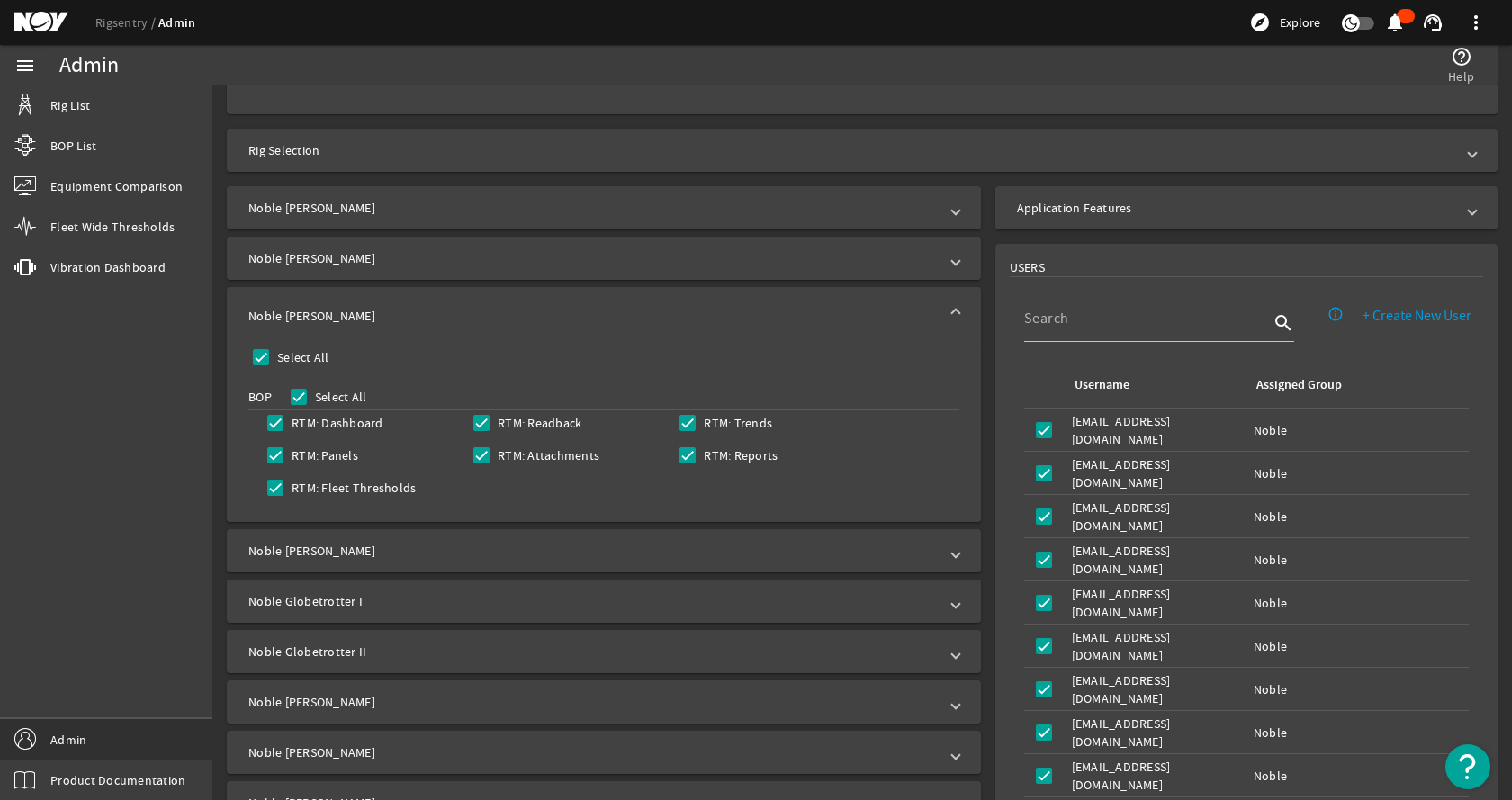
click at [392, 306] on mat-expansion-panel-header "Noble Faye Kozack" at bounding box center [603, 316] width 754 height 58
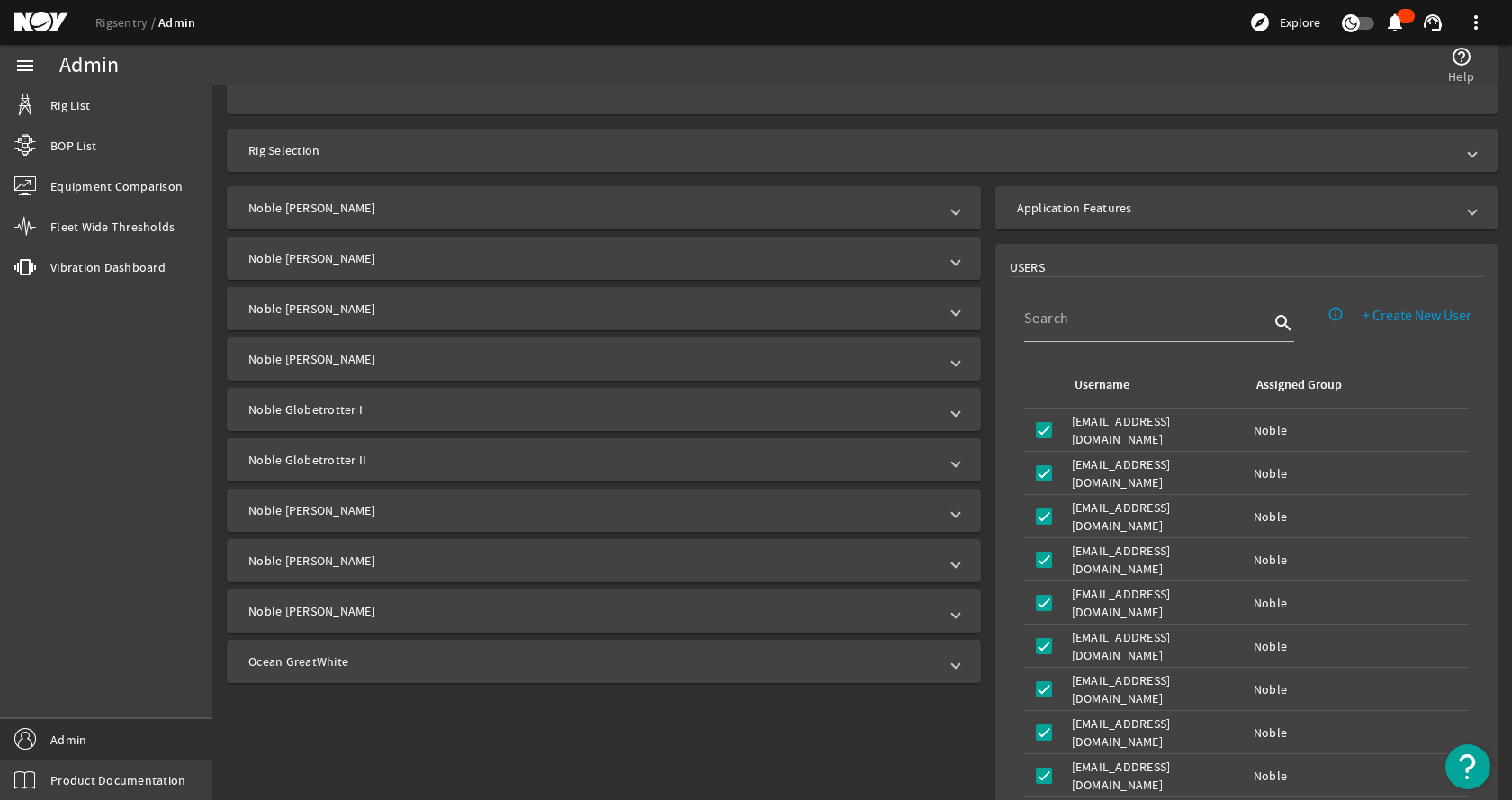
click at [370, 351] on mat-panel-title "Noble Gerry De Souza" at bounding box center [593, 359] width 690 height 18
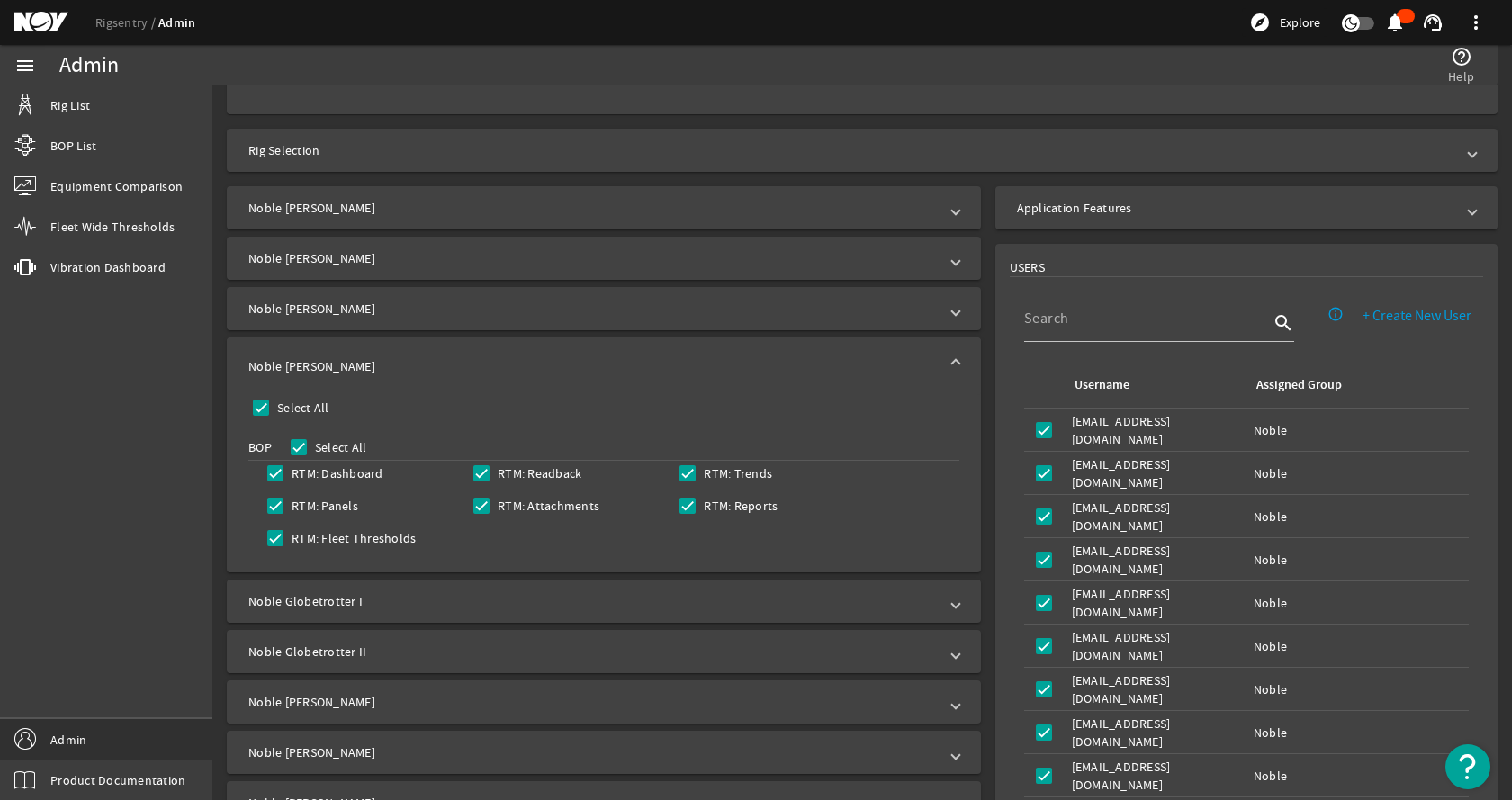
click at [369, 357] on mat-expansion-panel-header "Noble Gerry De Souza" at bounding box center [603, 367] width 754 height 58
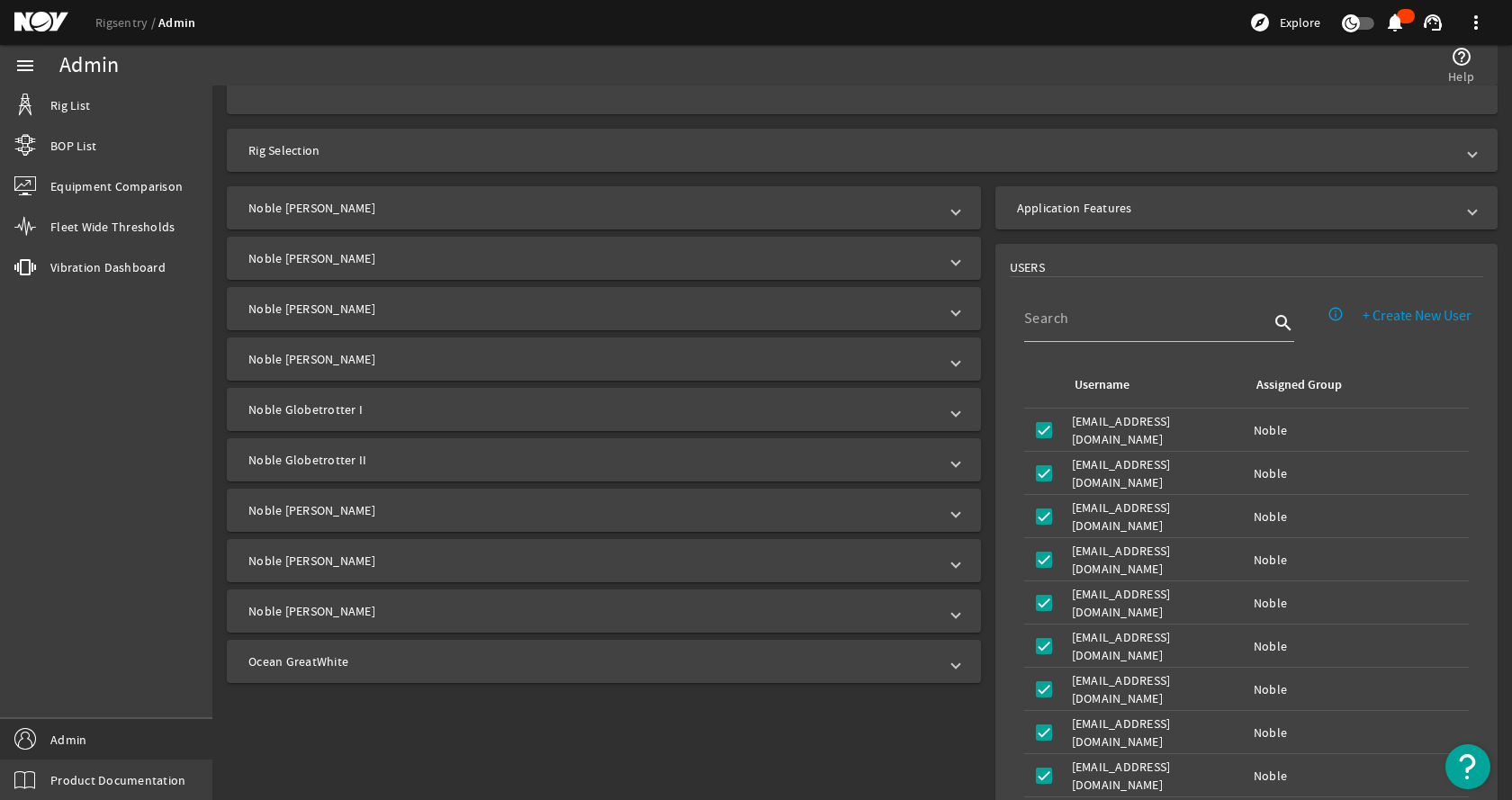
click at [342, 404] on mat-panel-title "Noble Globetrotter I" at bounding box center [593, 410] width 690 height 18
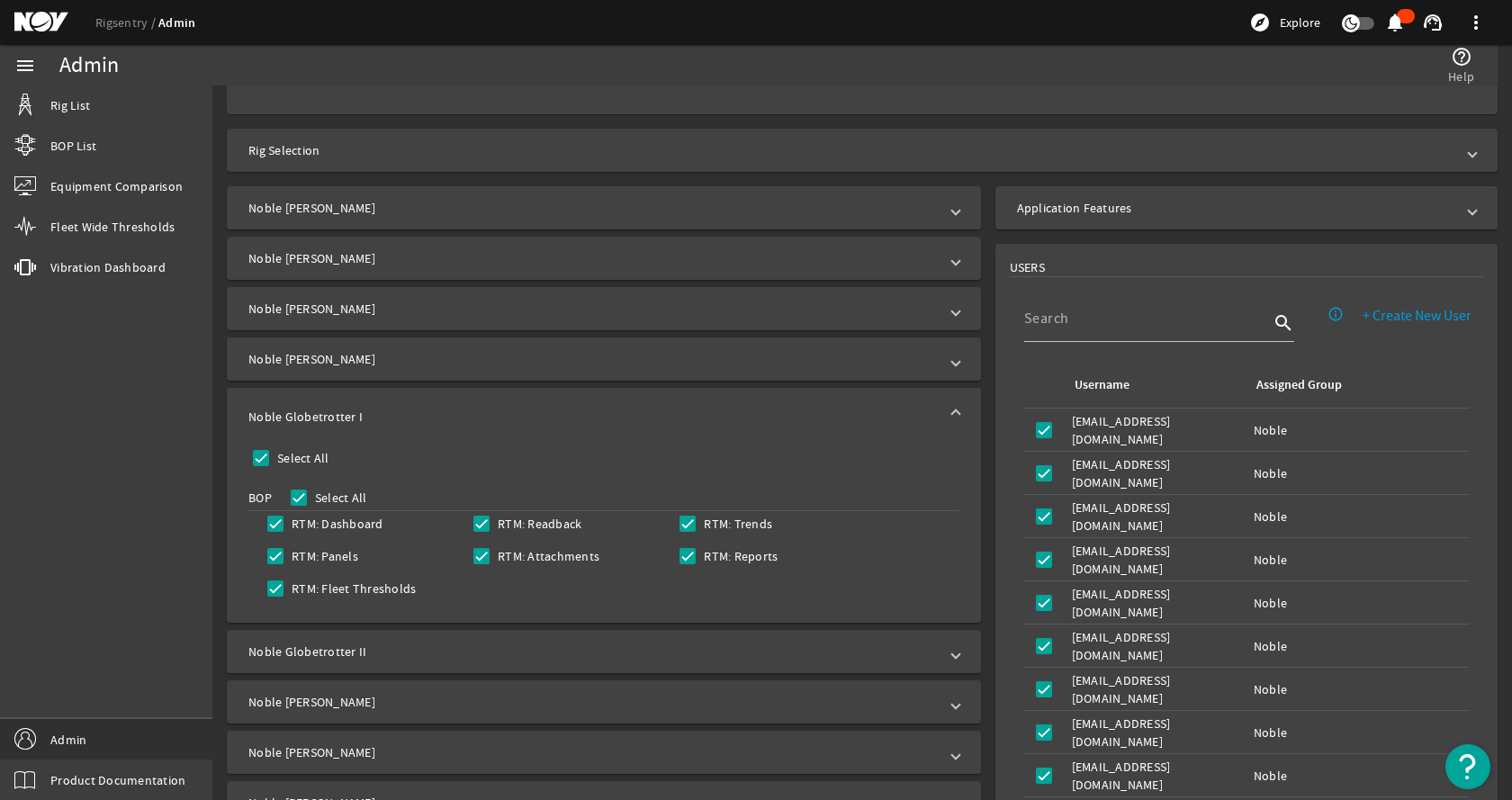
click at [342, 414] on mat-panel-title "Noble Globetrotter I" at bounding box center [593, 417] width 690 height 18
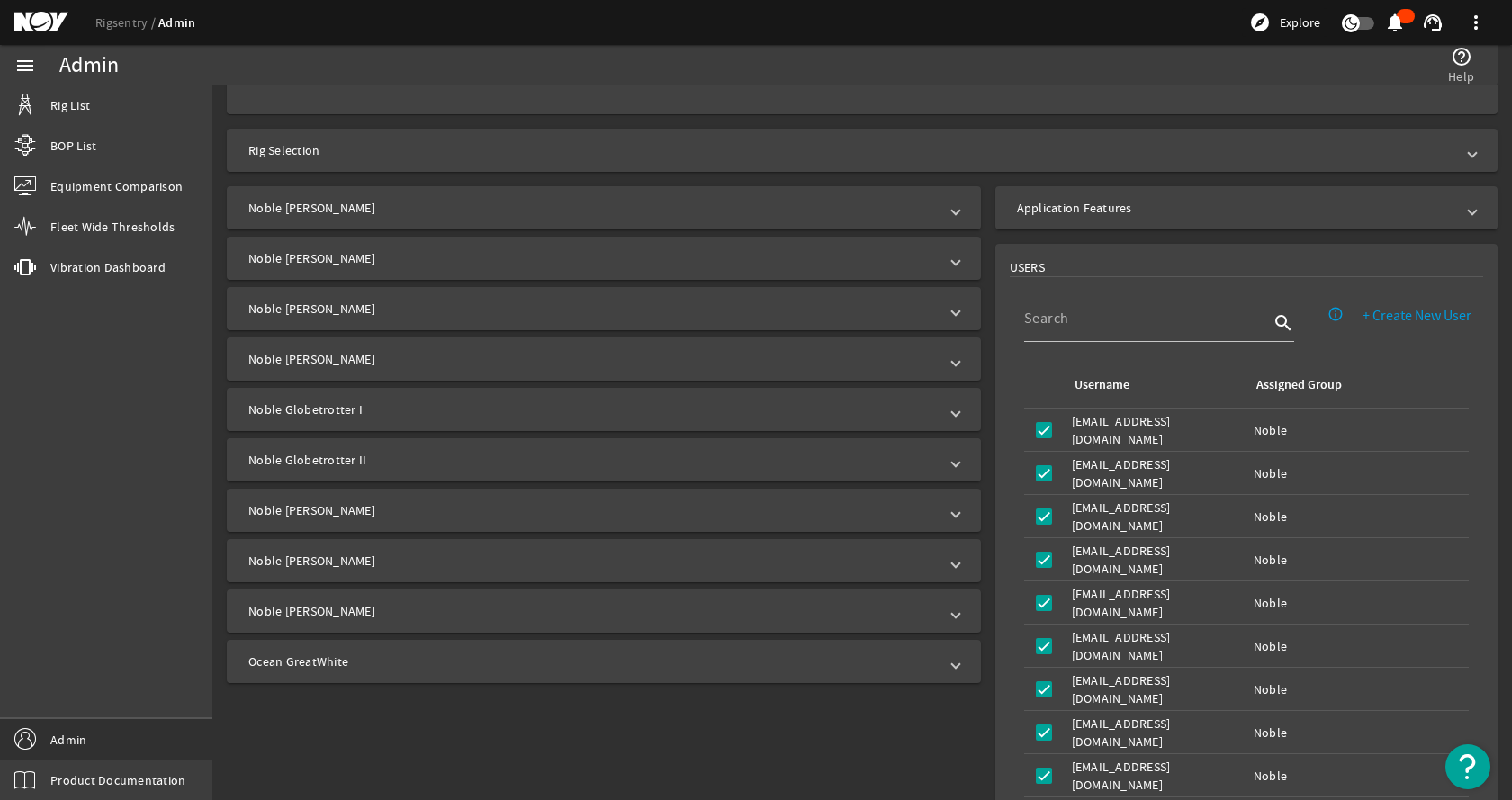
click at [338, 463] on mat-panel-title "Noble Globetrotter II" at bounding box center [593, 460] width 690 height 18
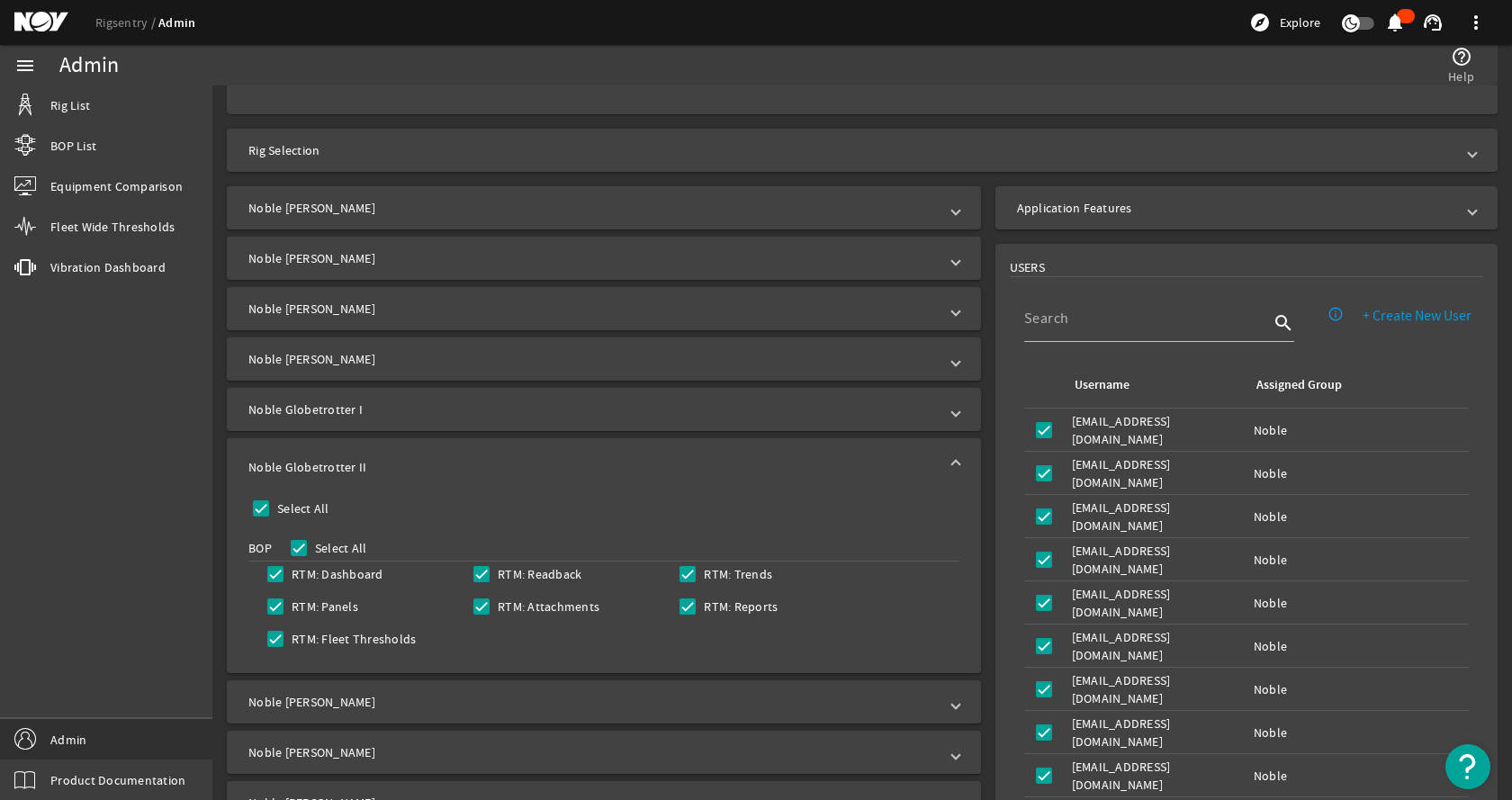
click at [338, 463] on mat-panel-title "Noble Globetrotter II" at bounding box center [593, 467] width 690 height 18
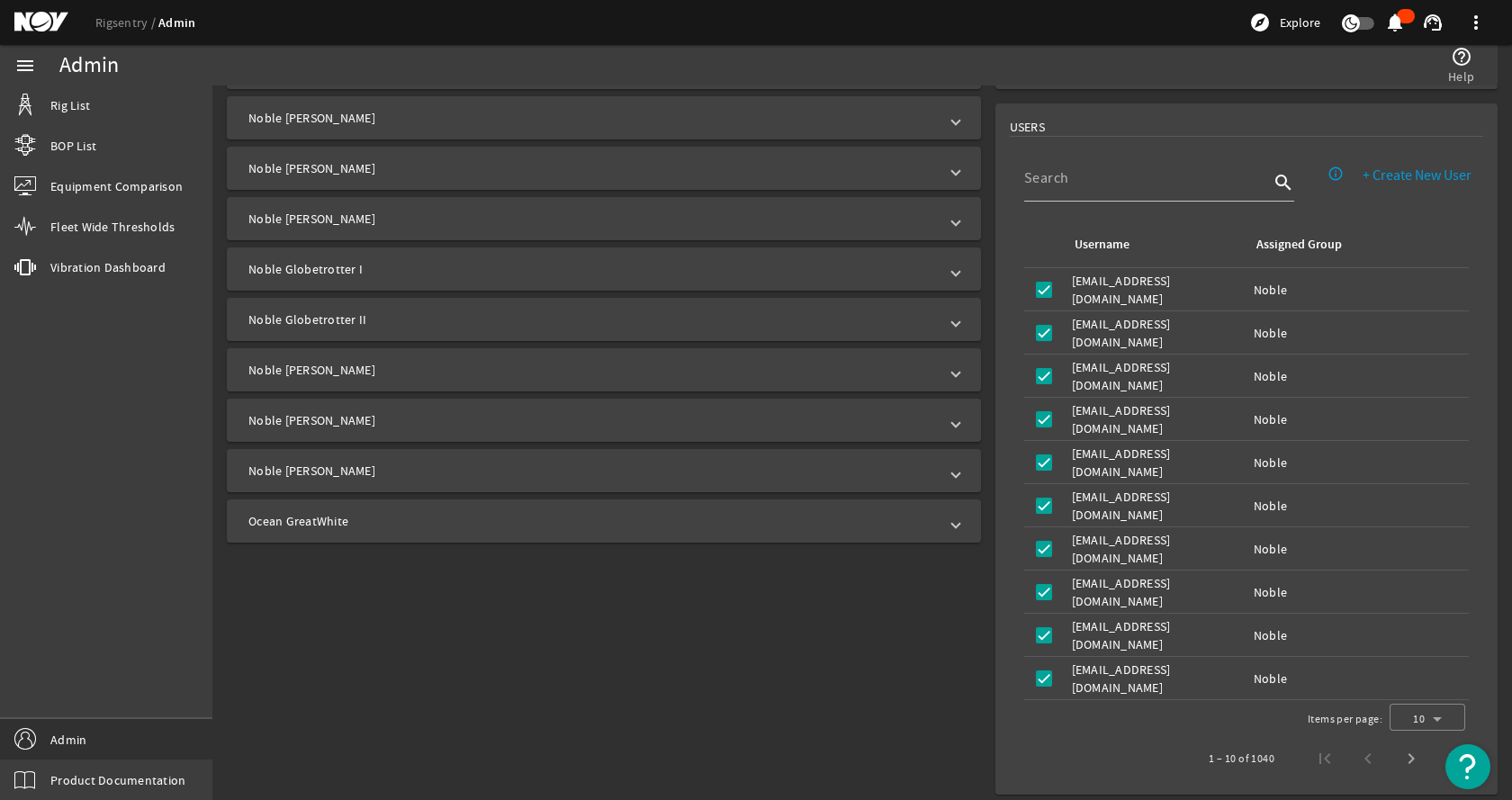
scroll to position [502, 0]
click at [357, 367] on mat-panel-title "Noble Sam Croft" at bounding box center [593, 368] width 690 height 18
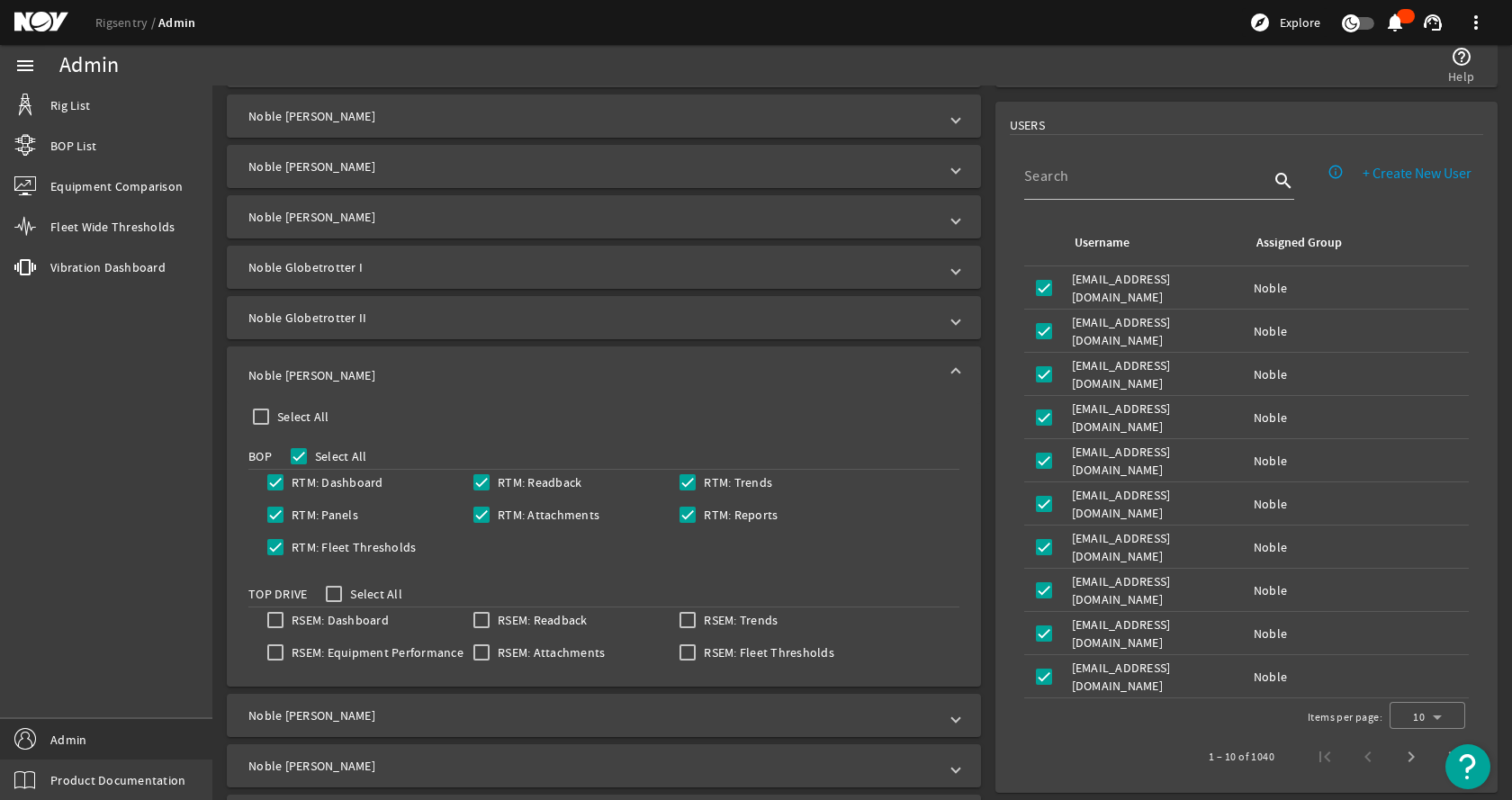
click at [357, 367] on mat-panel-title "Noble Sam Croft" at bounding box center [593, 376] width 690 height 18
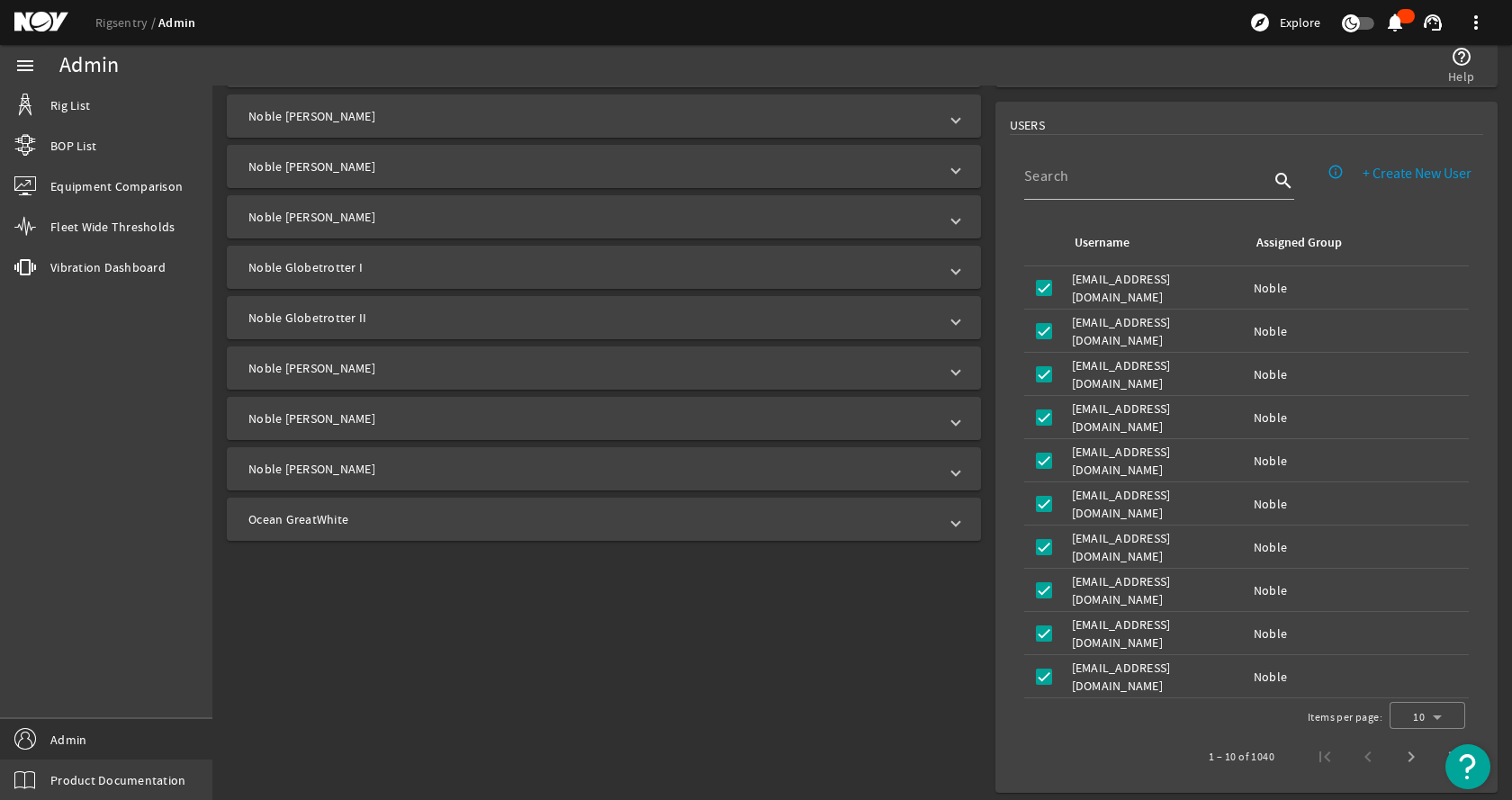
click at [339, 414] on mat-panel-title "Noble Stanley Lafosse" at bounding box center [593, 419] width 690 height 18
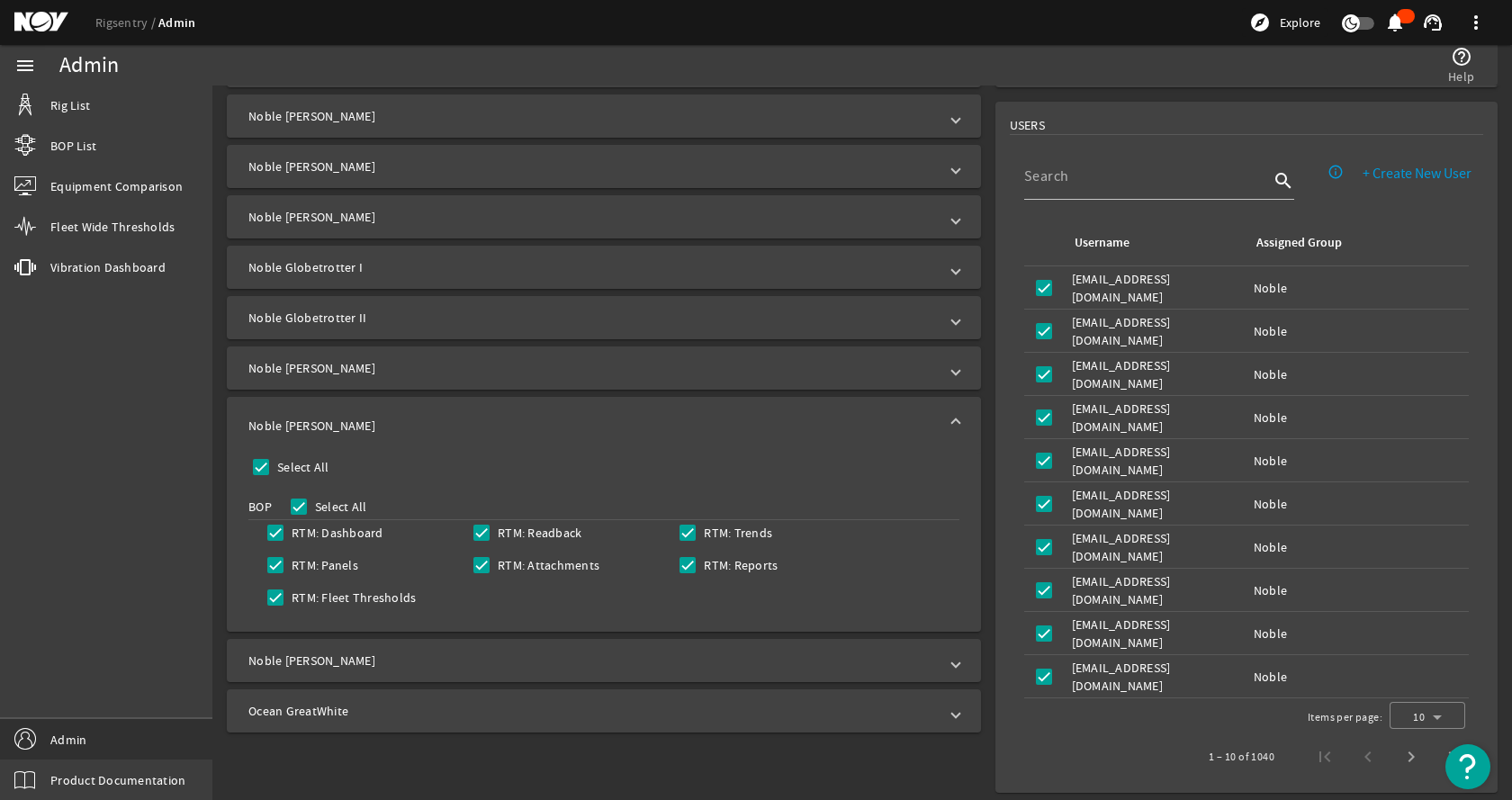
click at [339, 414] on mat-expansion-panel-header "Noble Stanley Lafosse" at bounding box center [603, 426] width 754 height 58
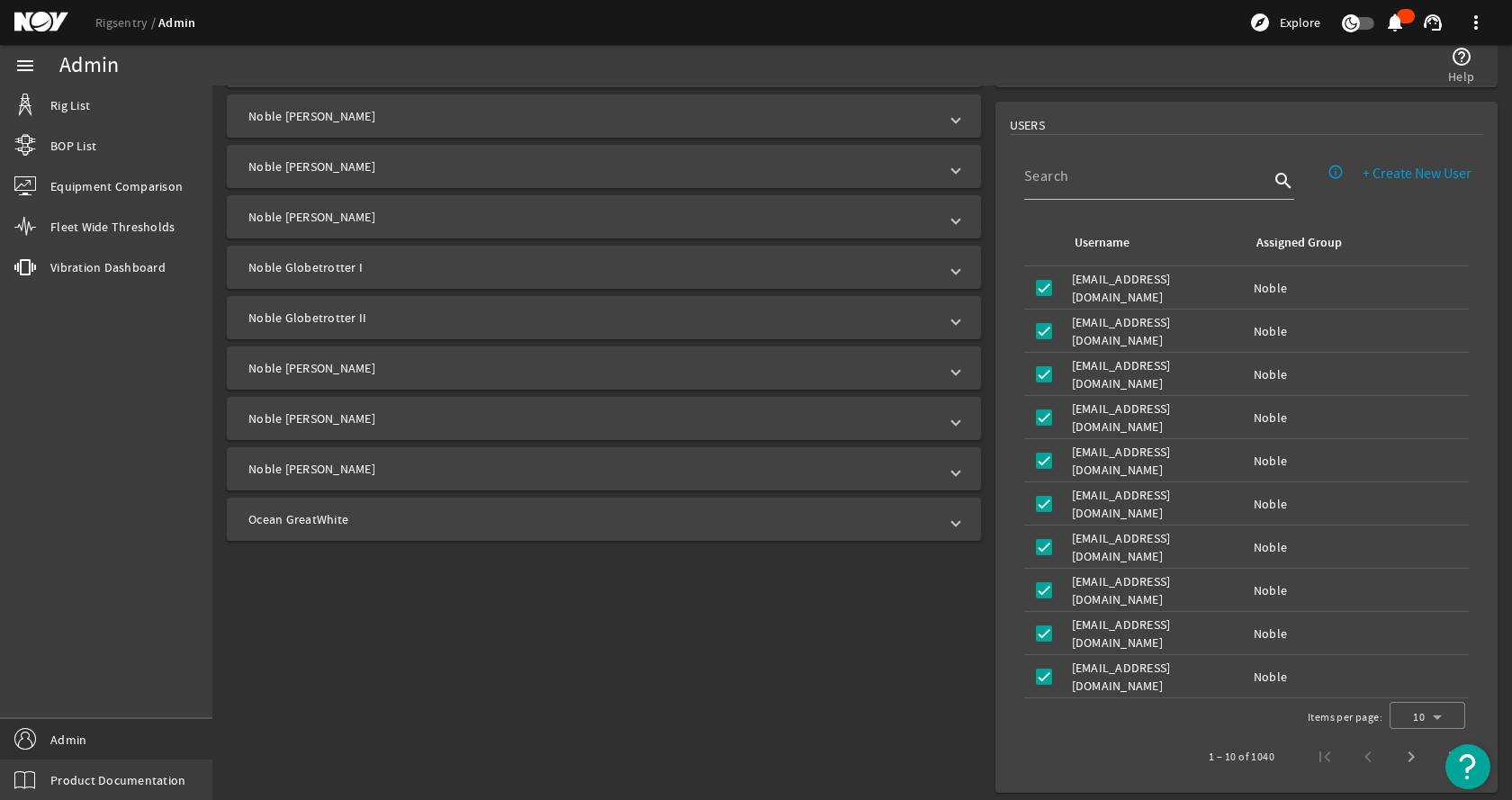
click at [331, 459] on mat-expansion-panel-header "Noble Tom Madden" at bounding box center [603, 469] width 754 height 43
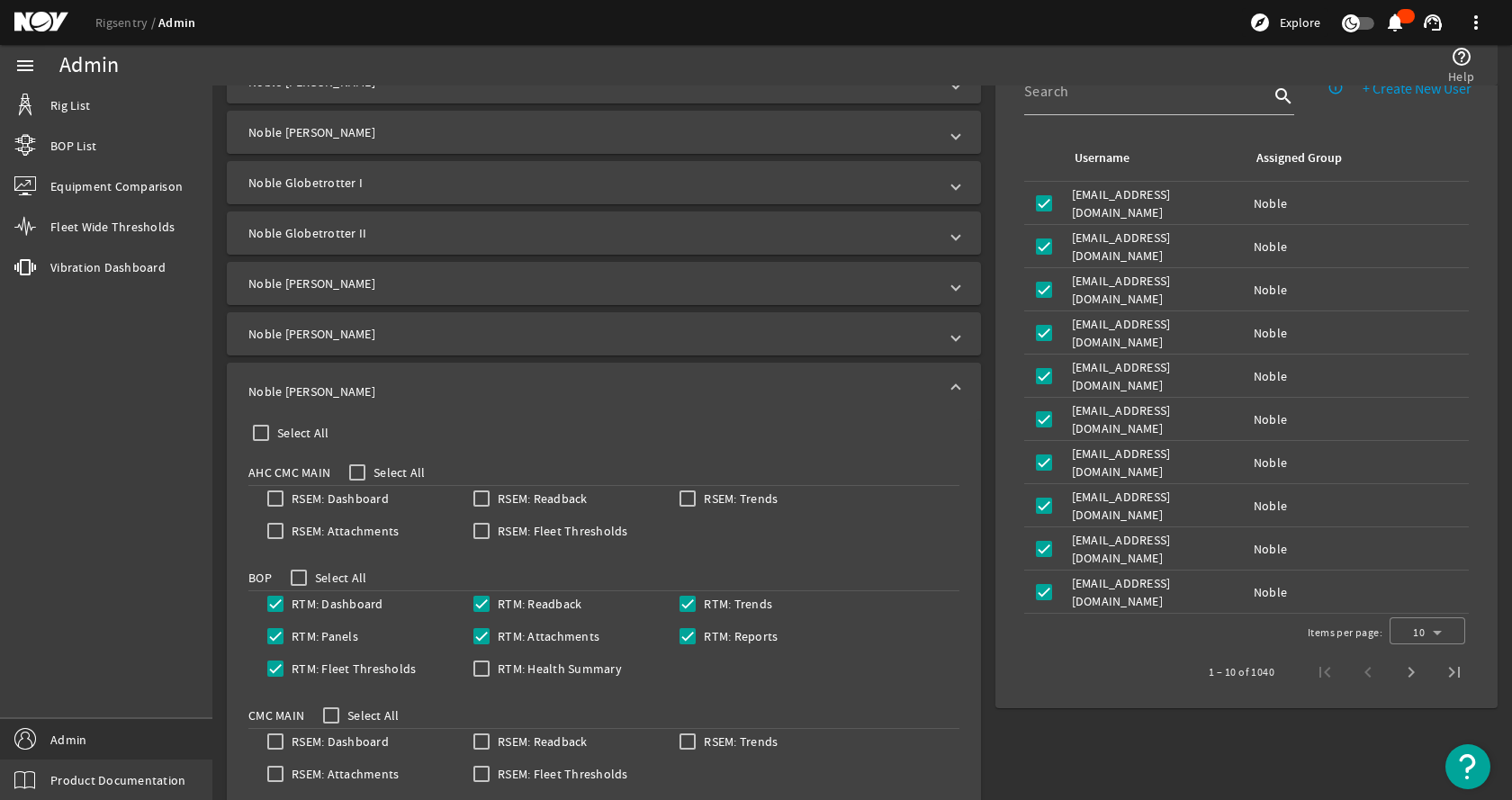
click at [386, 383] on mat-panel-title "Noble Tom Madden" at bounding box center [593, 392] width 690 height 18
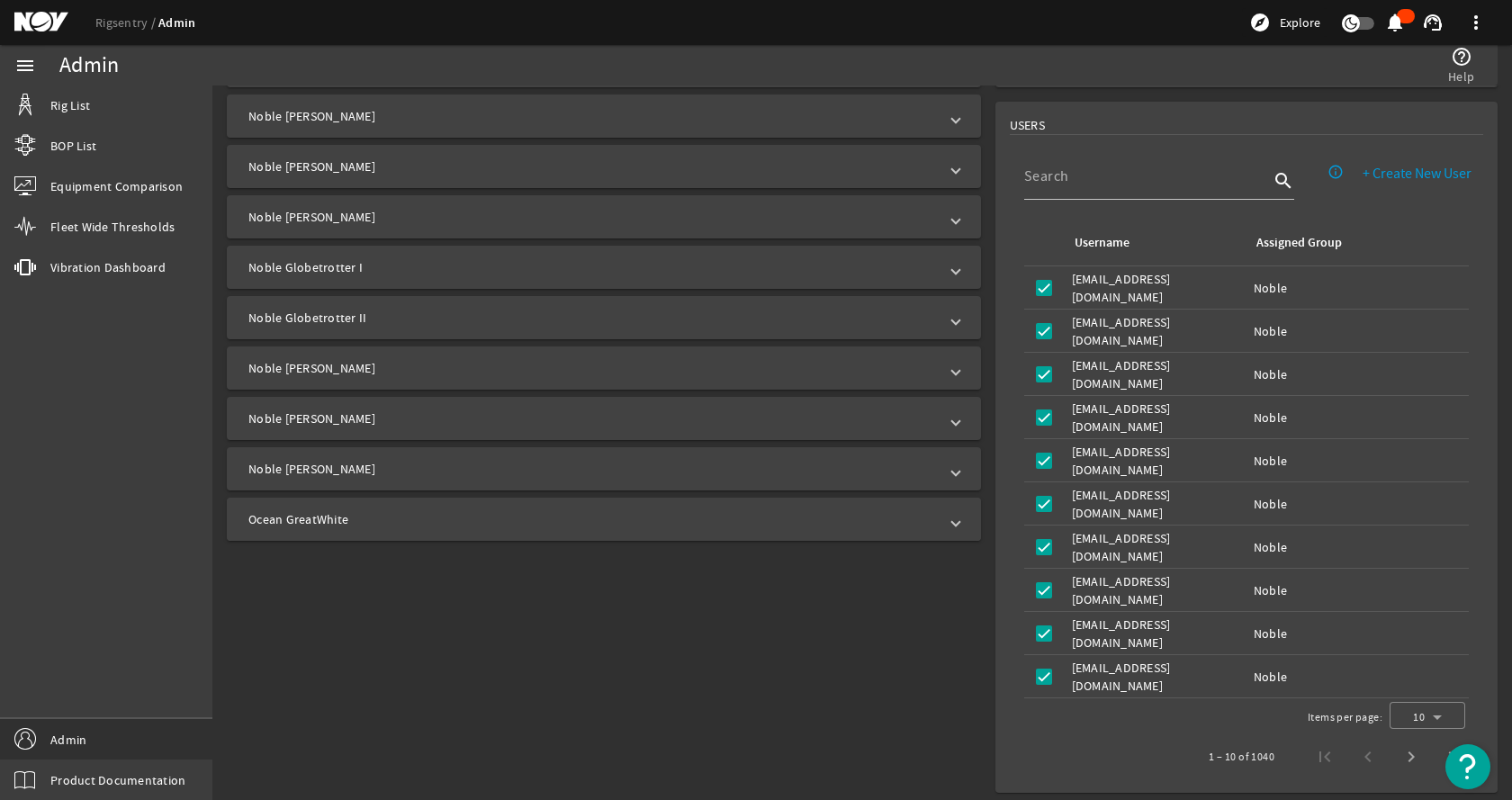
click at [318, 504] on mat-expansion-panel-header "Ocean GreatWhite" at bounding box center [603, 519] width 754 height 43
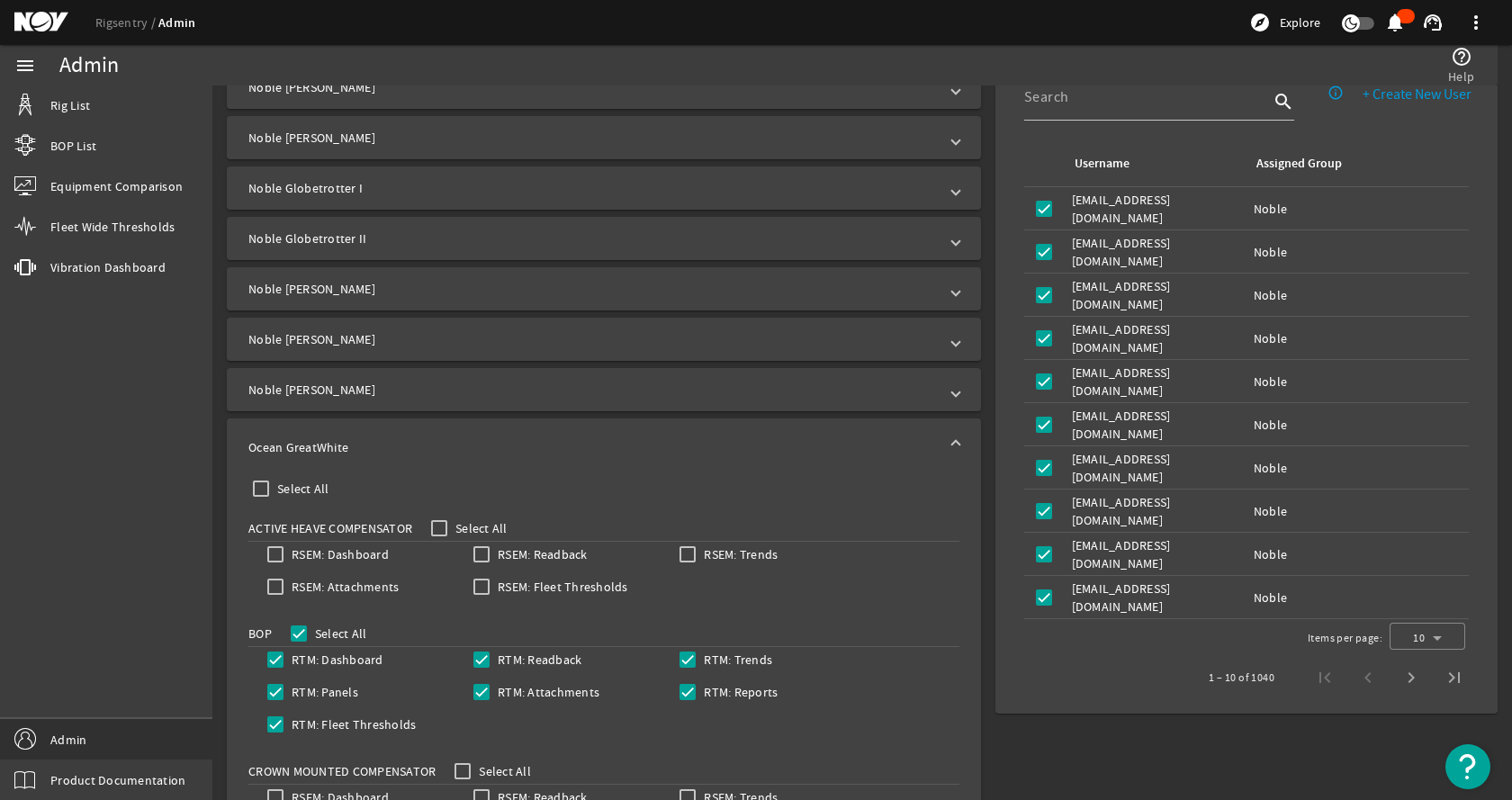
click at [372, 451] on mat-panel-title "Ocean GreatWhite" at bounding box center [593, 447] width 690 height 18
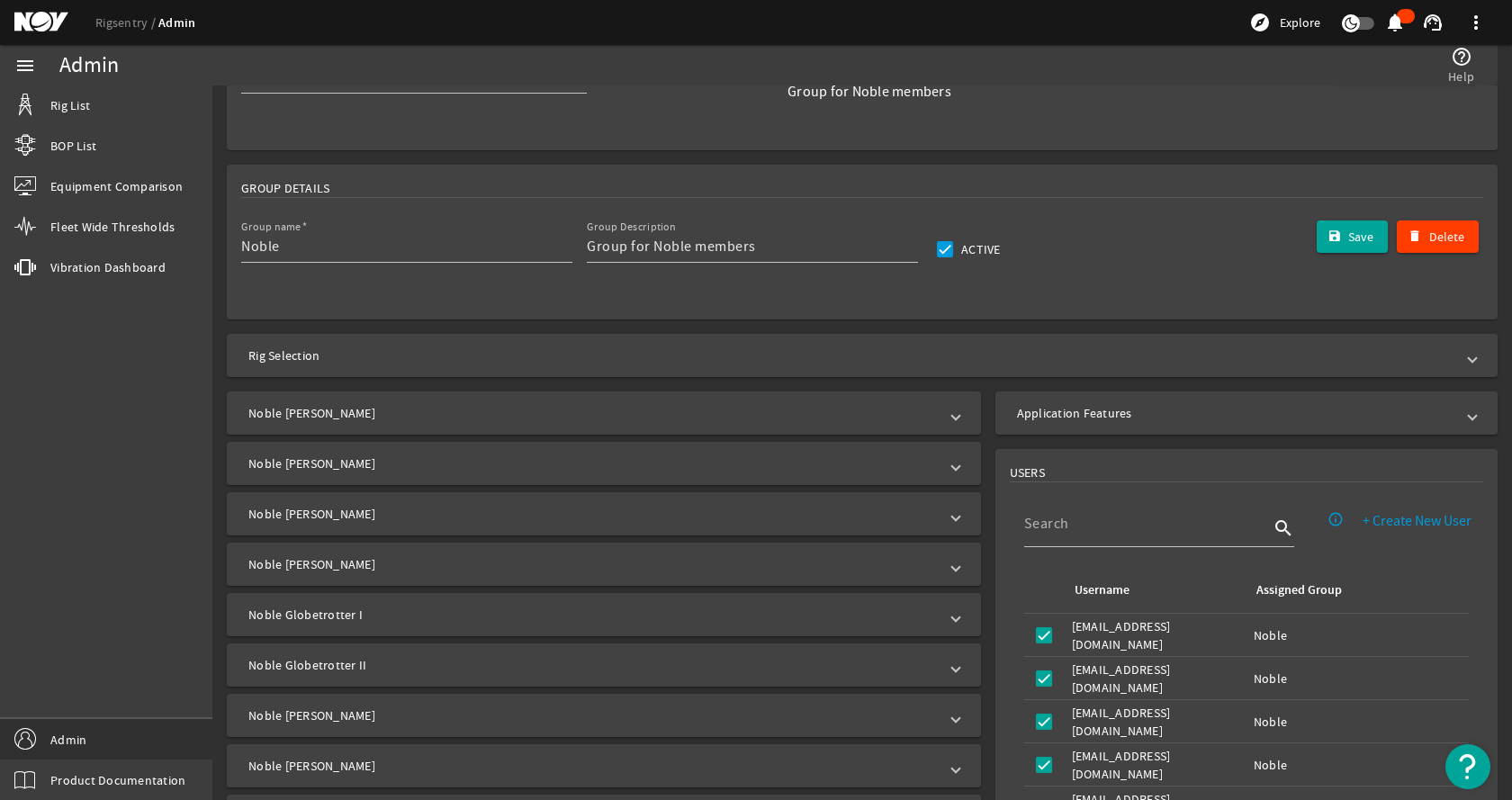
scroll to position [0, 0]
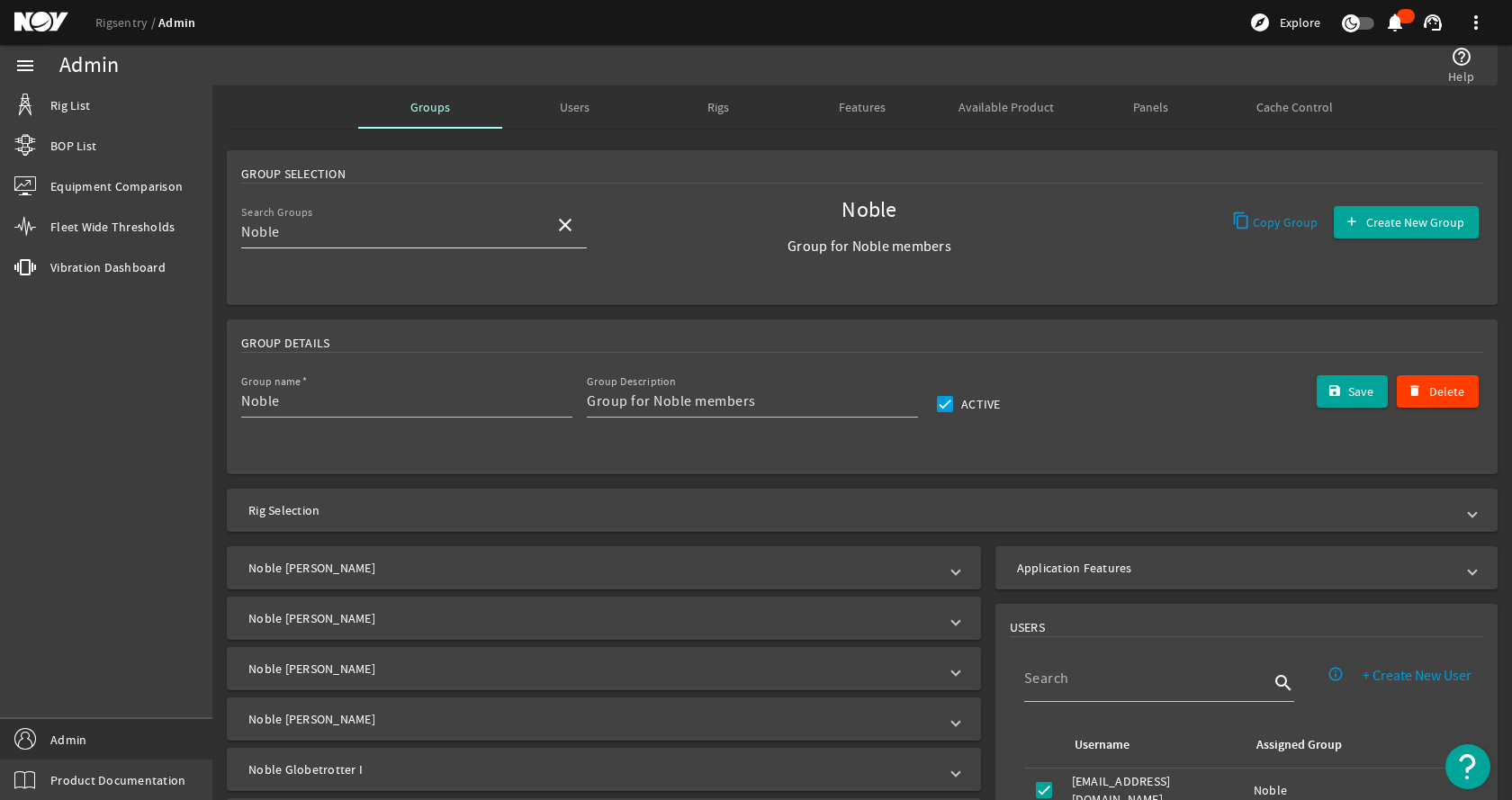
click at [569, 226] on mat-icon "close" at bounding box center [565, 225] width 22 height 22
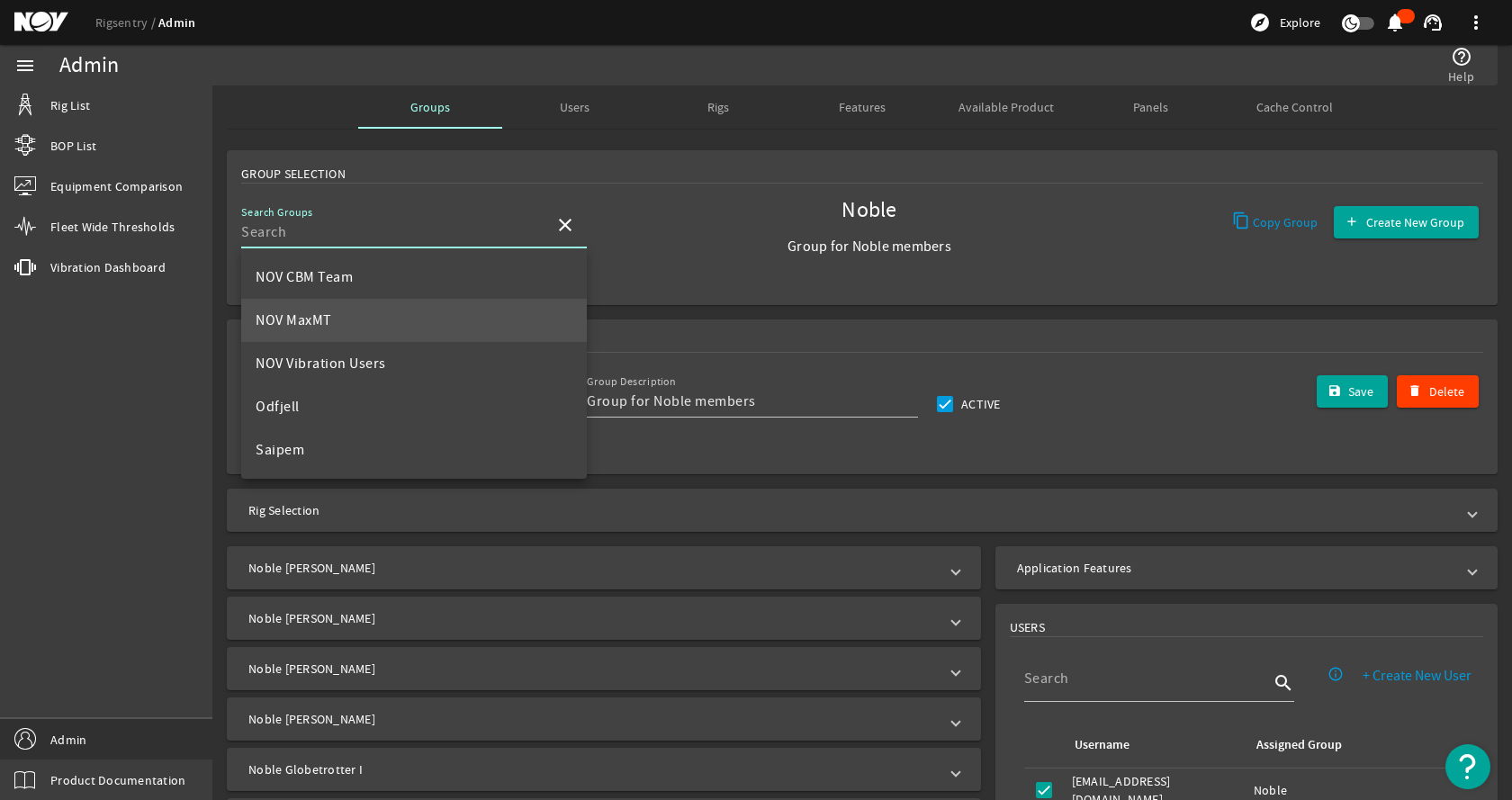
scroll to position [900, 0]
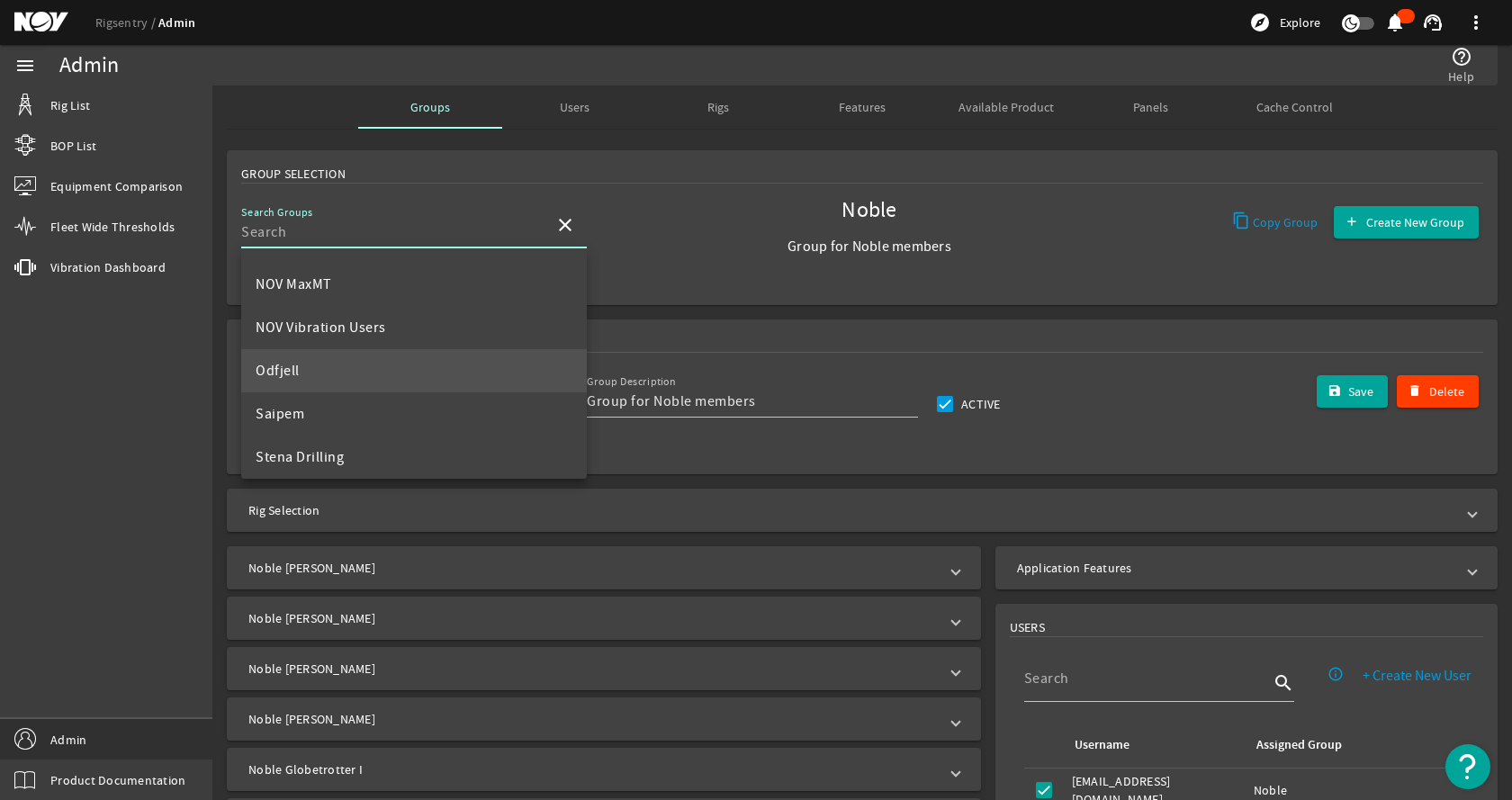
click at [356, 371] on mat-option "Odfjell" at bounding box center [413, 371] width 346 height 43
type input "Odfjell"
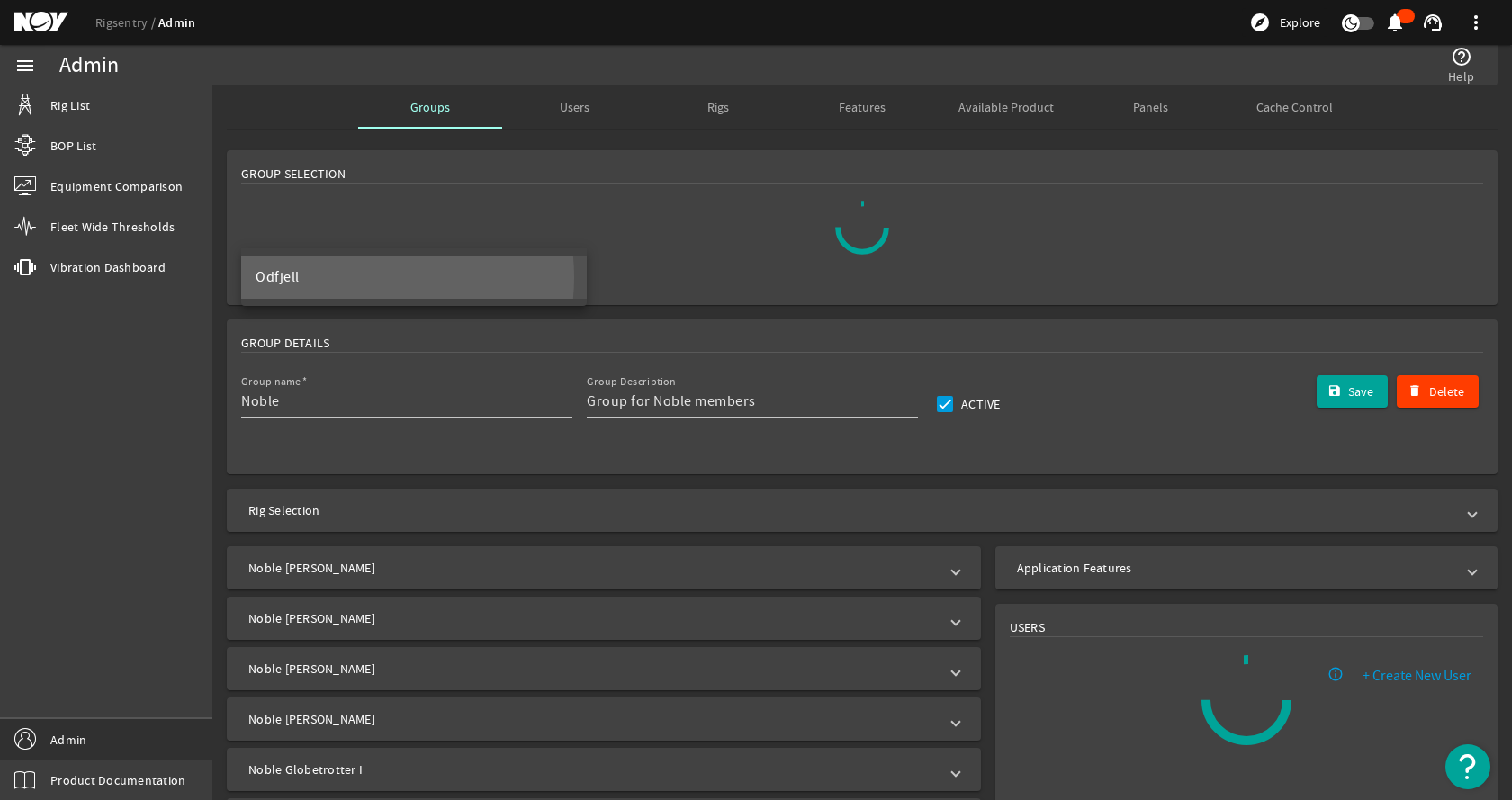
scroll to position [0, 0]
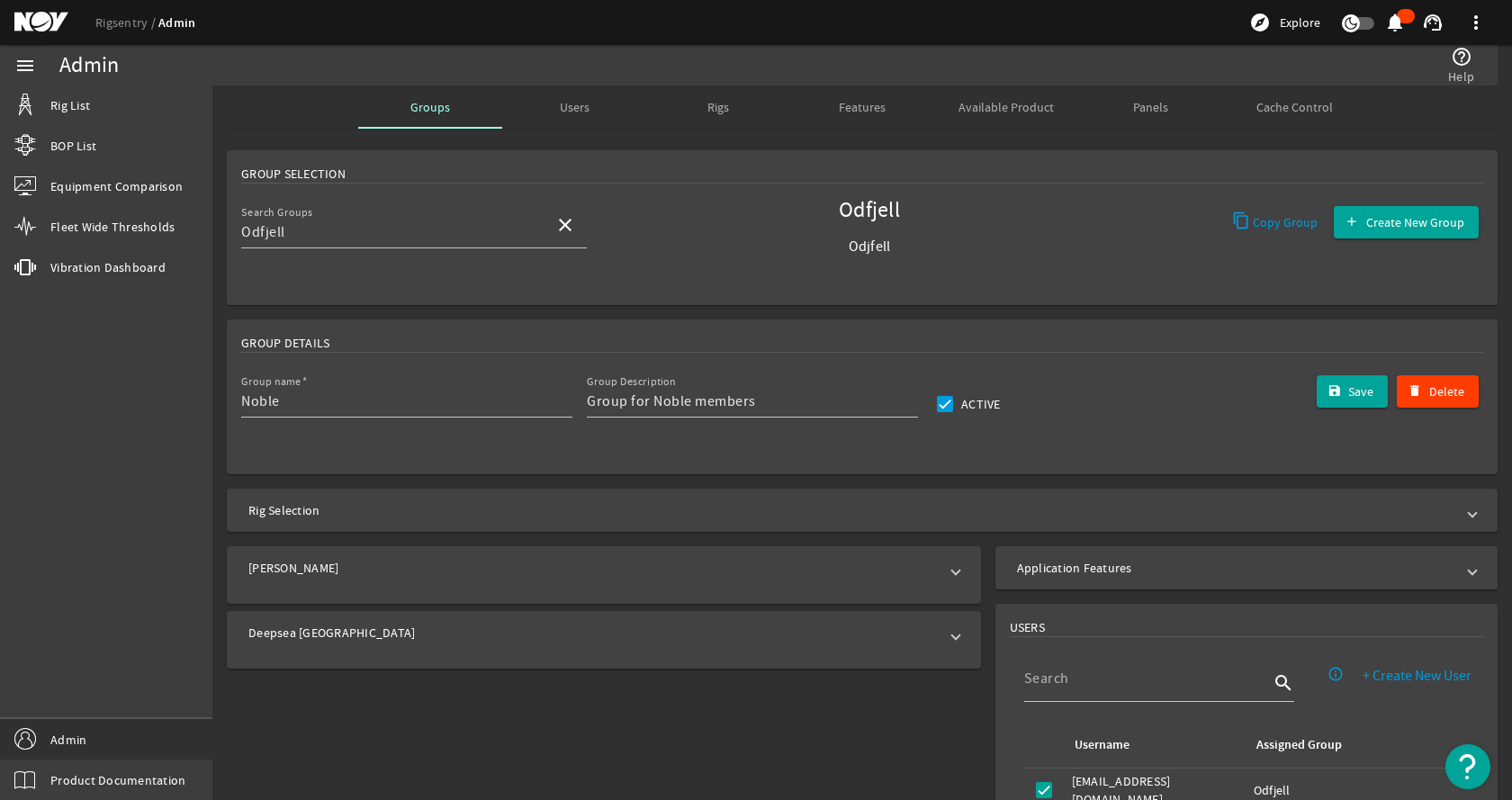
type input "Odfjell"
type input "Odjfell"
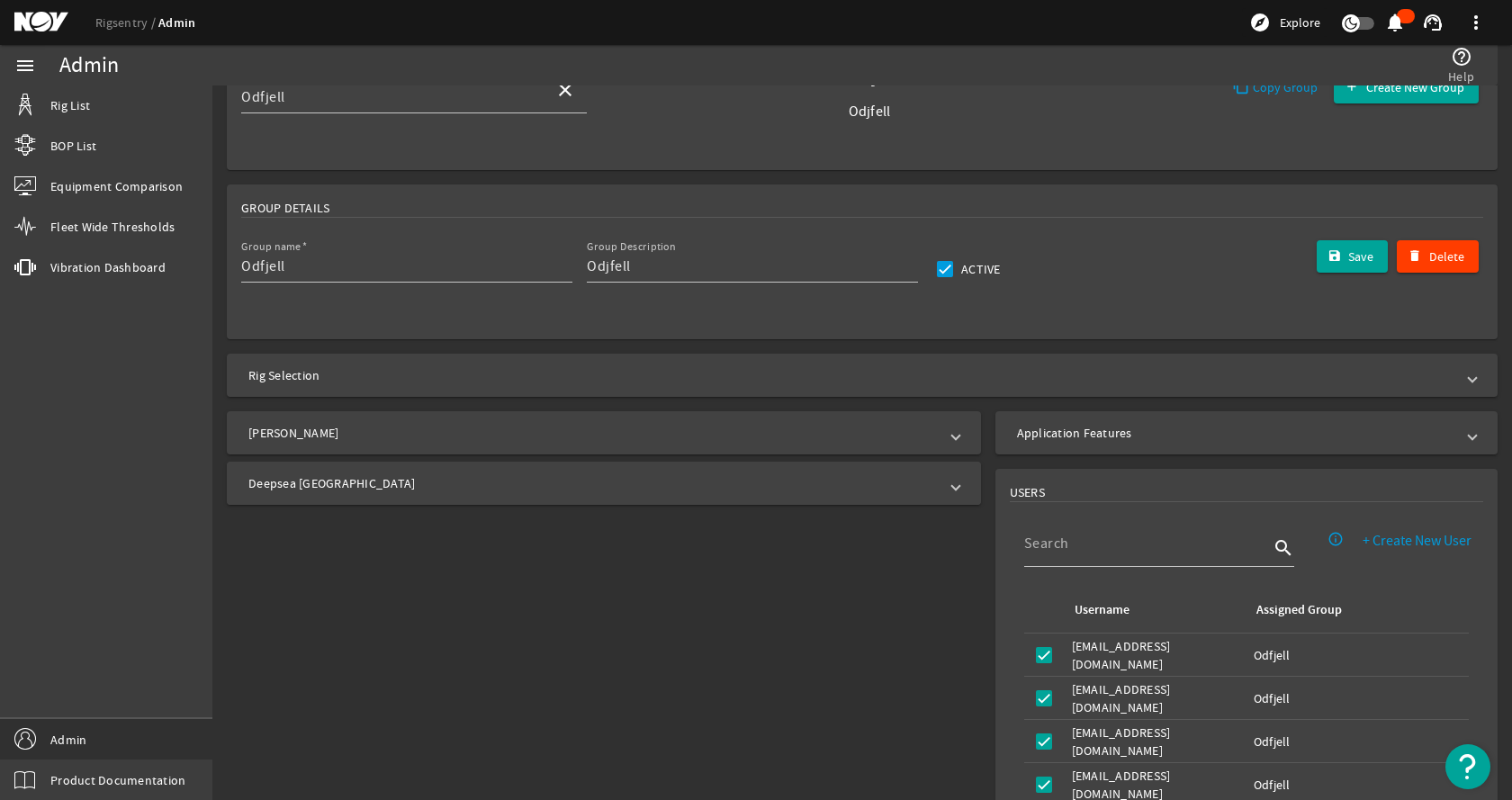
scroll to position [180, 0]
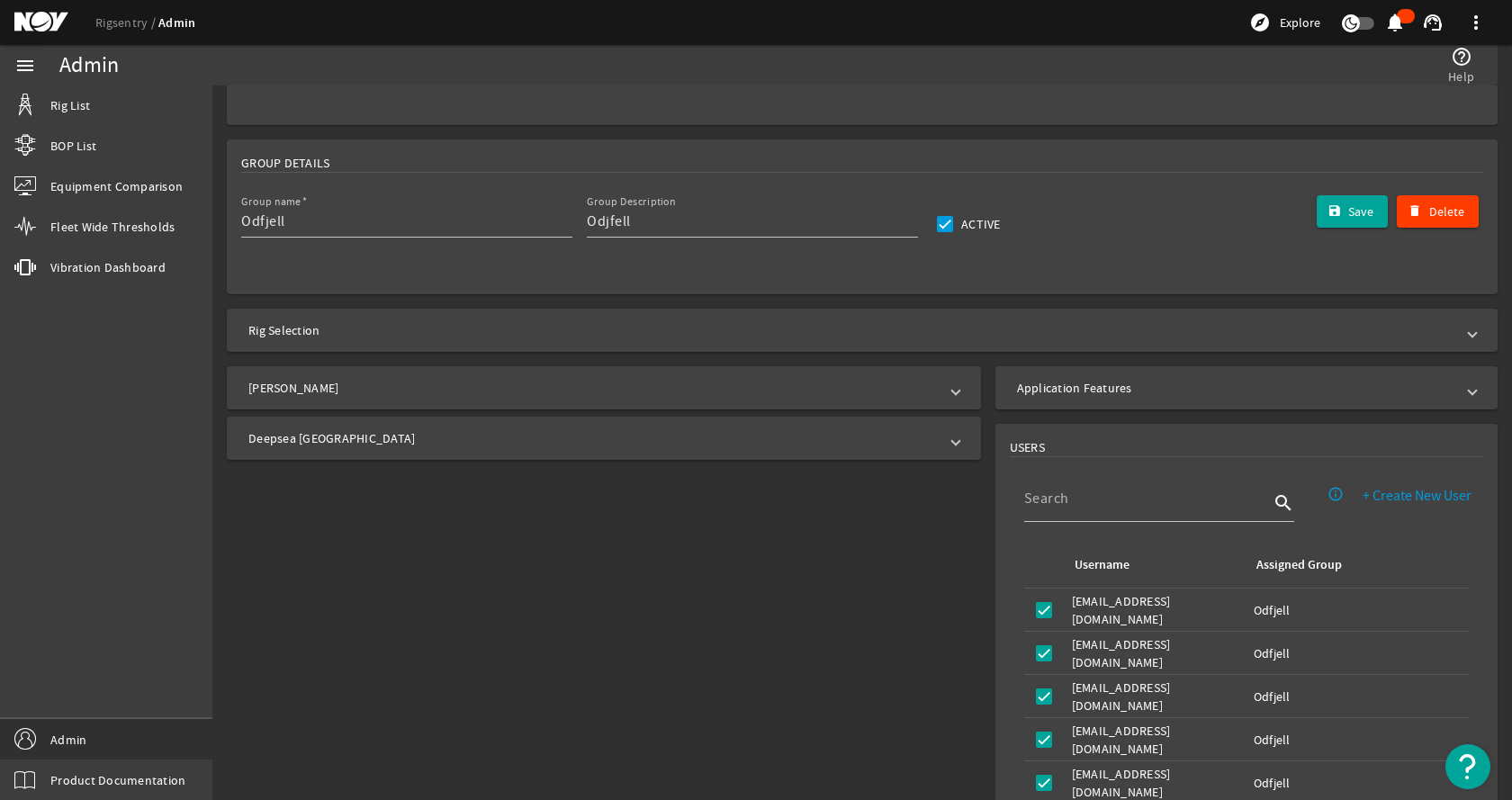
click at [405, 390] on mat-panel-title "[PERSON_NAME]" at bounding box center [593, 388] width 690 height 18
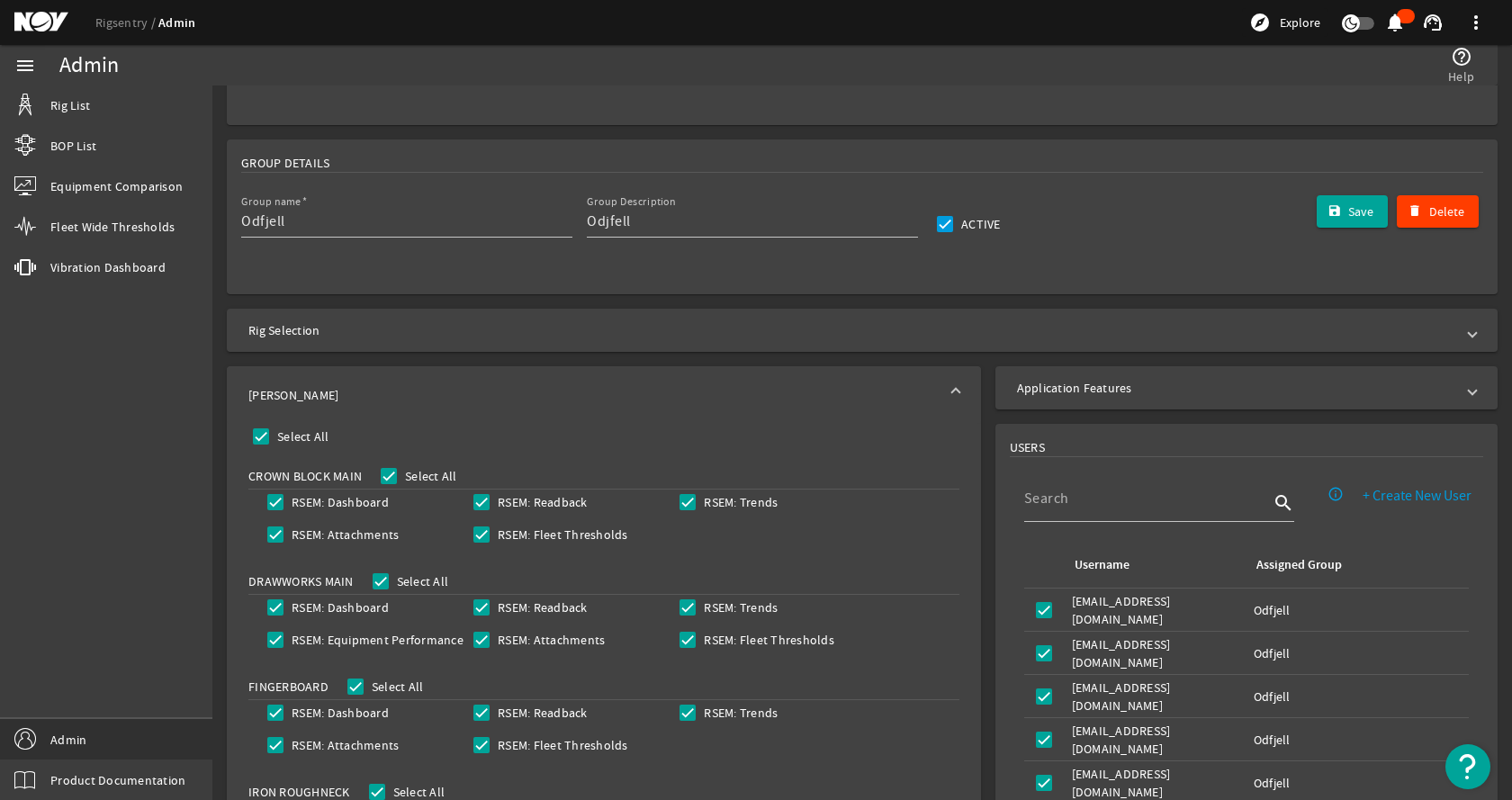
click at [406, 388] on mat-panel-title "[PERSON_NAME]" at bounding box center [593, 395] width 690 height 18
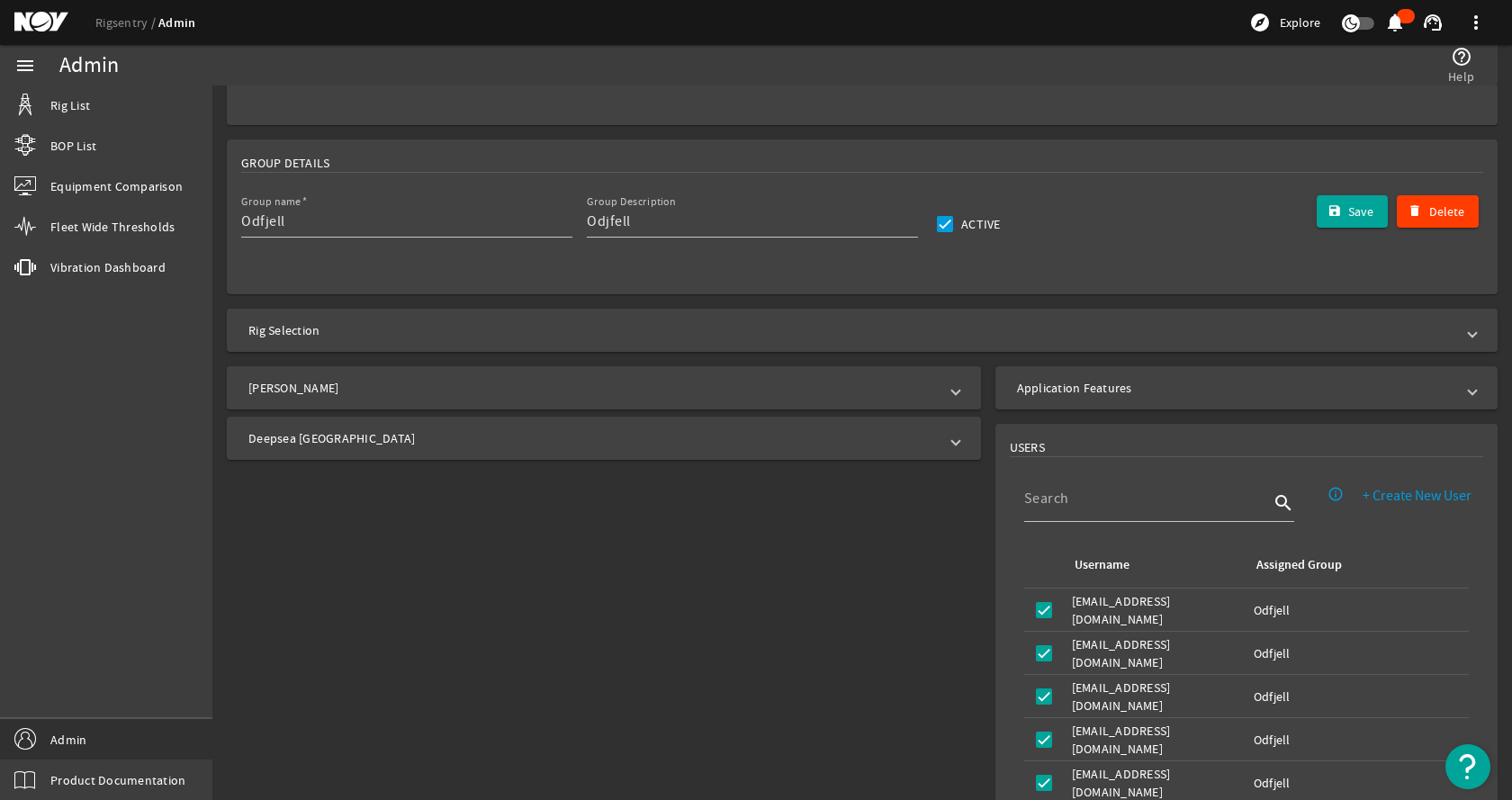
click at [444, 396] on mat-panel-title "[PERSON_NAME]" at bounding box center [593, 388] width 690 height 18
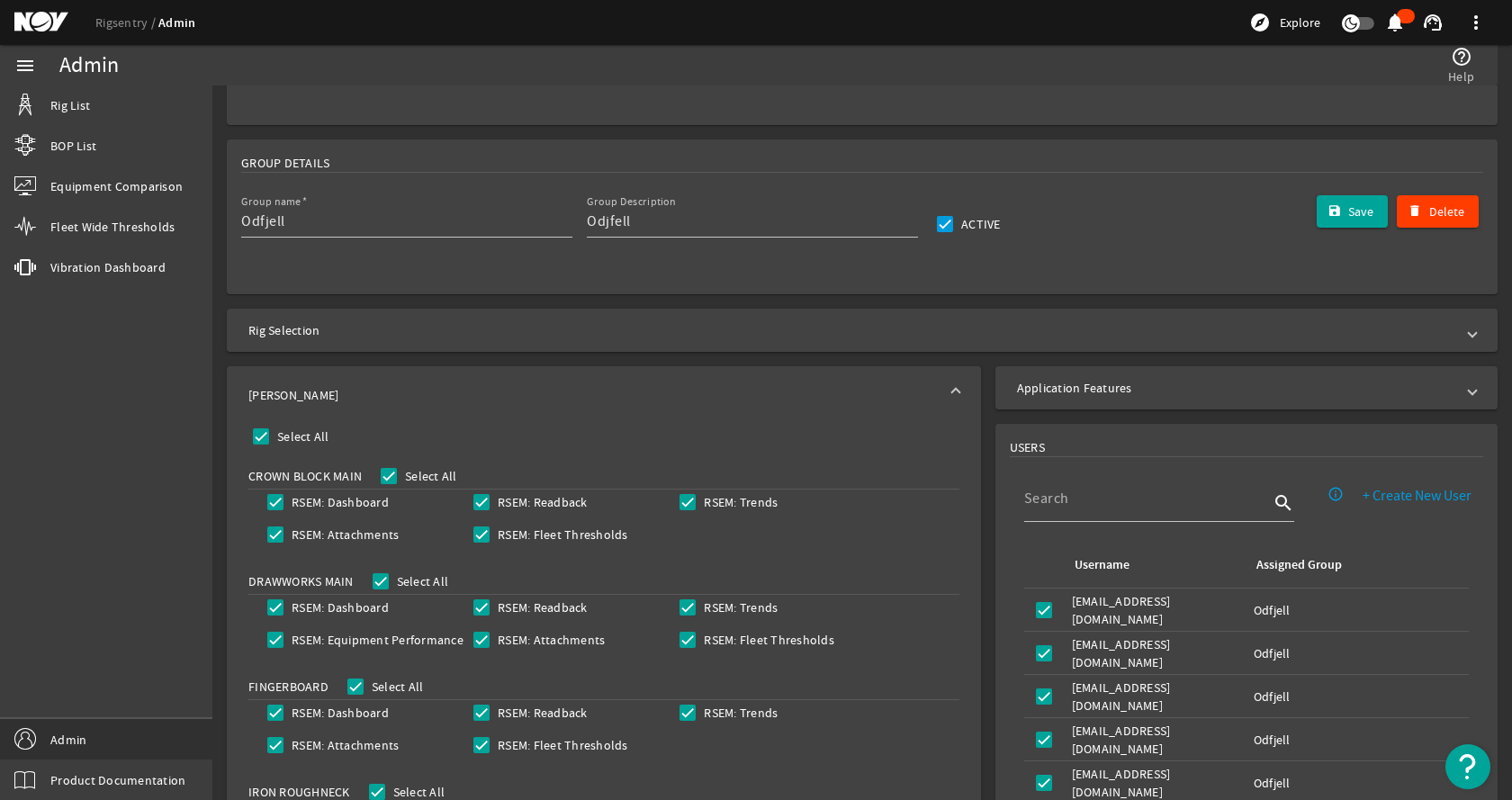
click at [447, 391] on mat-panel-title "[PERSON_NAME]" at bounding box center [593, 395] width 690 height 18
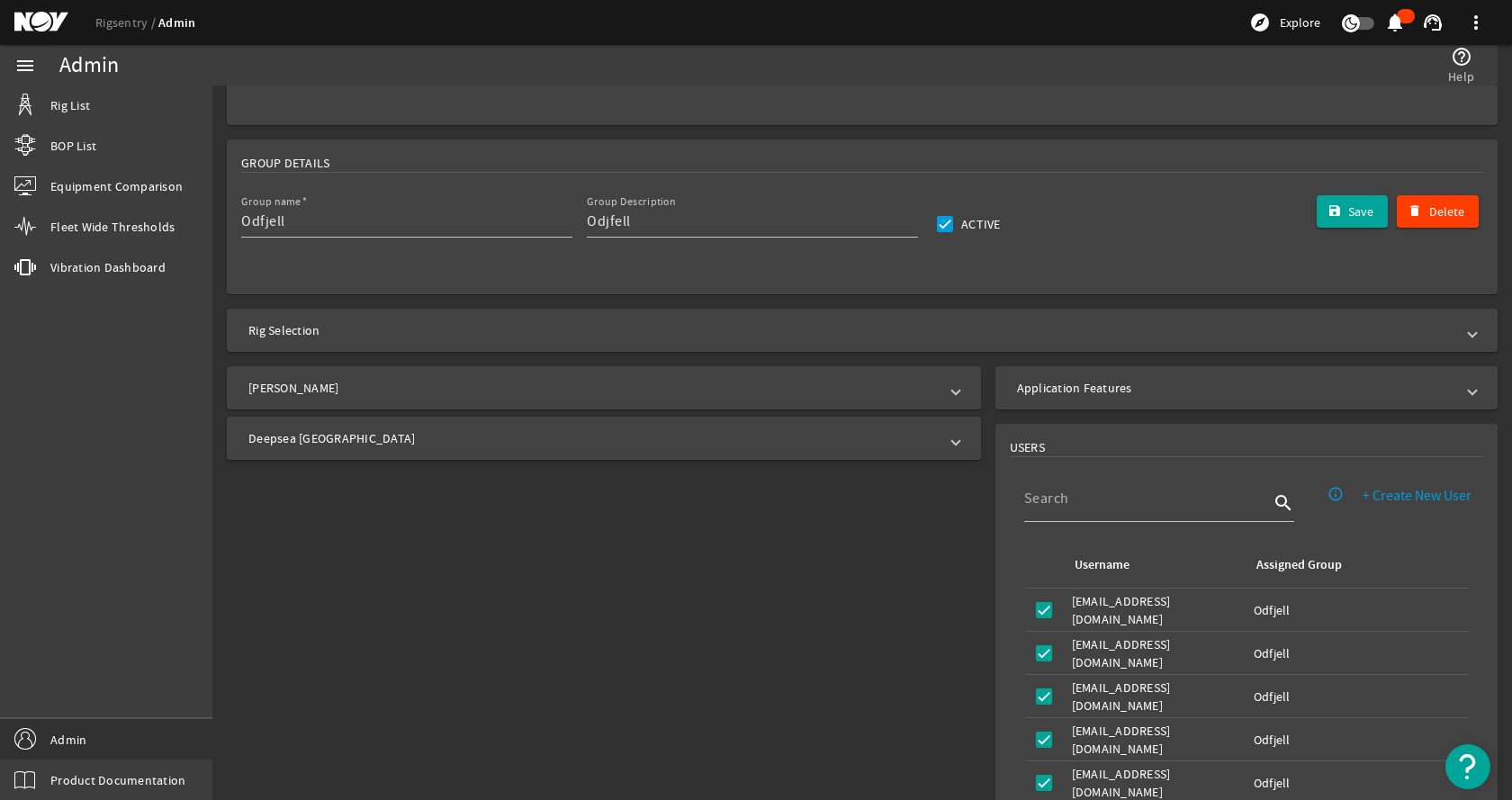
click at [409, 435] on mat-panel-title "Deepsea [GEOGRAPHIC_DATA]" at bounding box center [593, 438] width 690 height 18
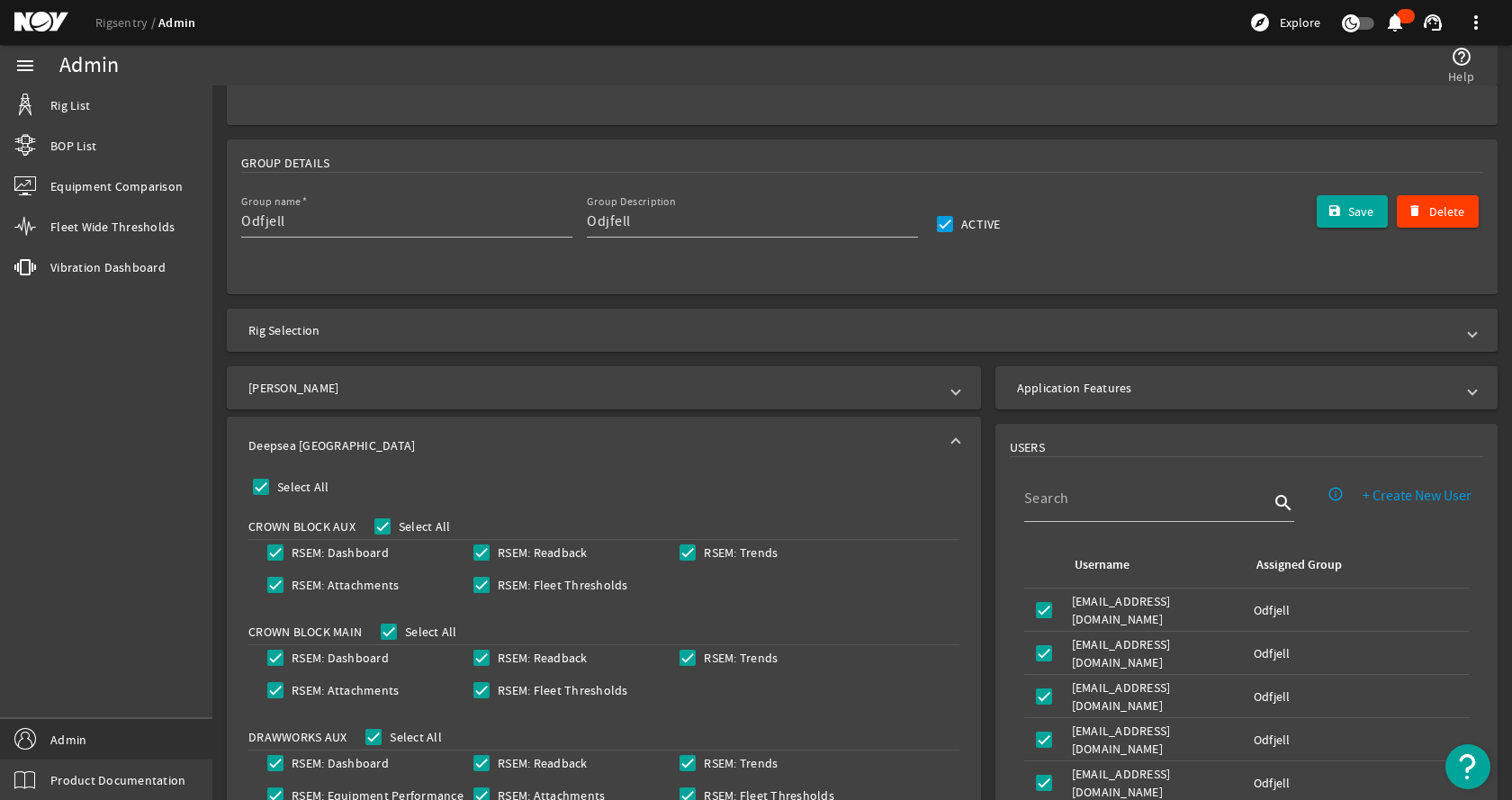
click at [407, 441] on mat-panel-title "Deepsea [GEOGRAPHIC_DATA]" at bounding box center [593, 445] width 690 height 18
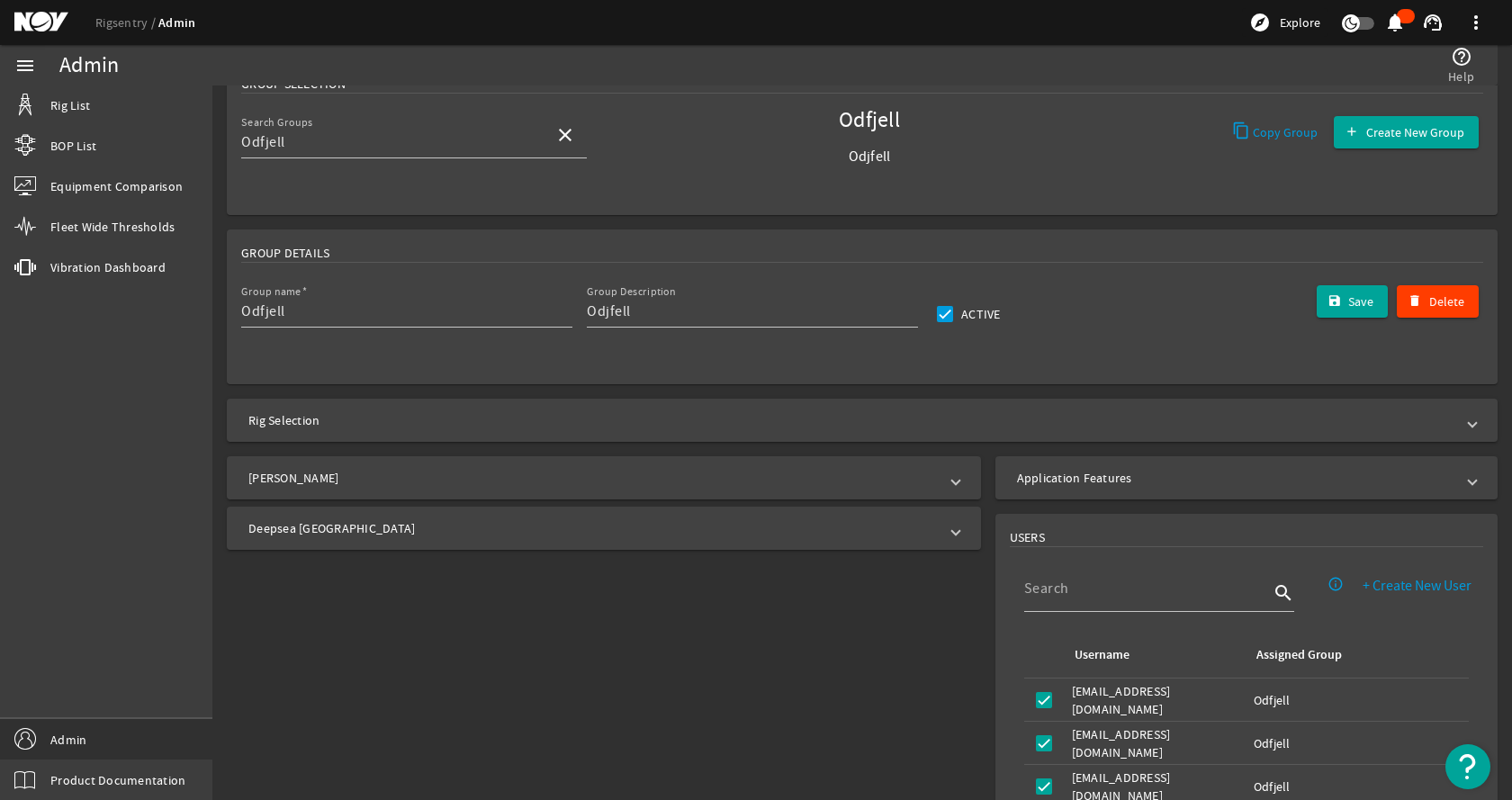
scroll to position [0, 0]
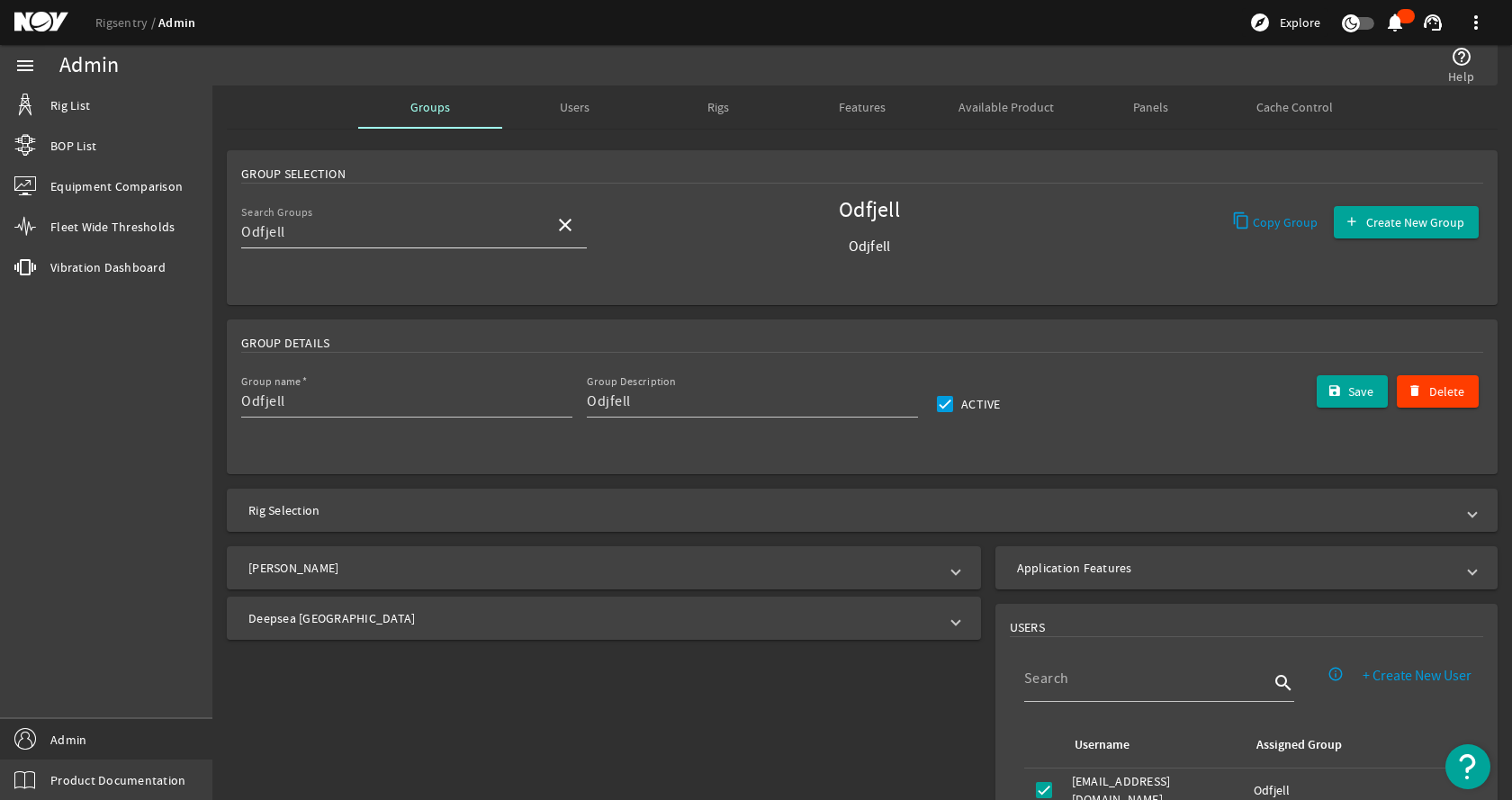
click at [576, 226] on span at bounding box center [565, 225] width 43 height 43
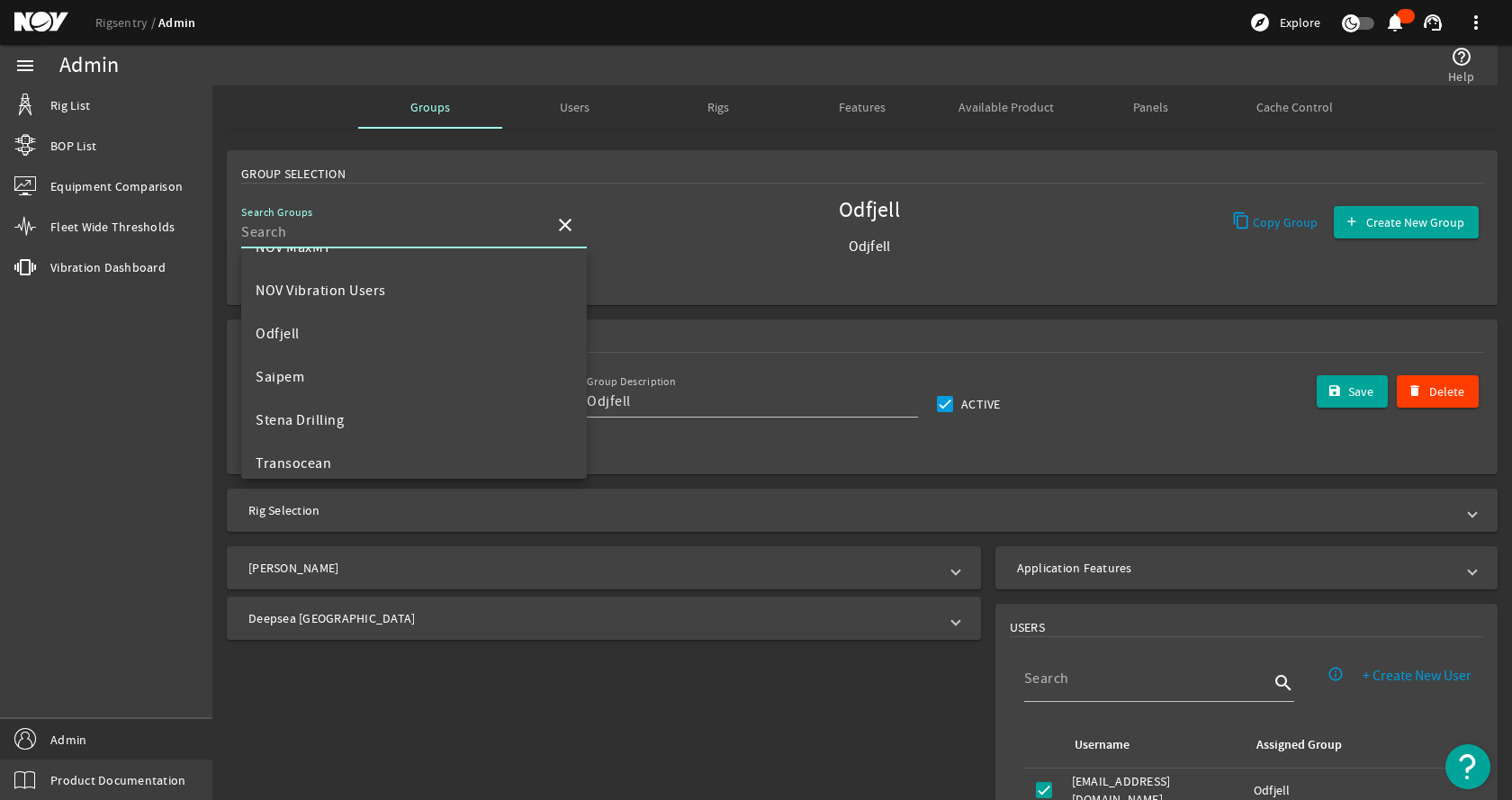
scroll to position [991, 0]
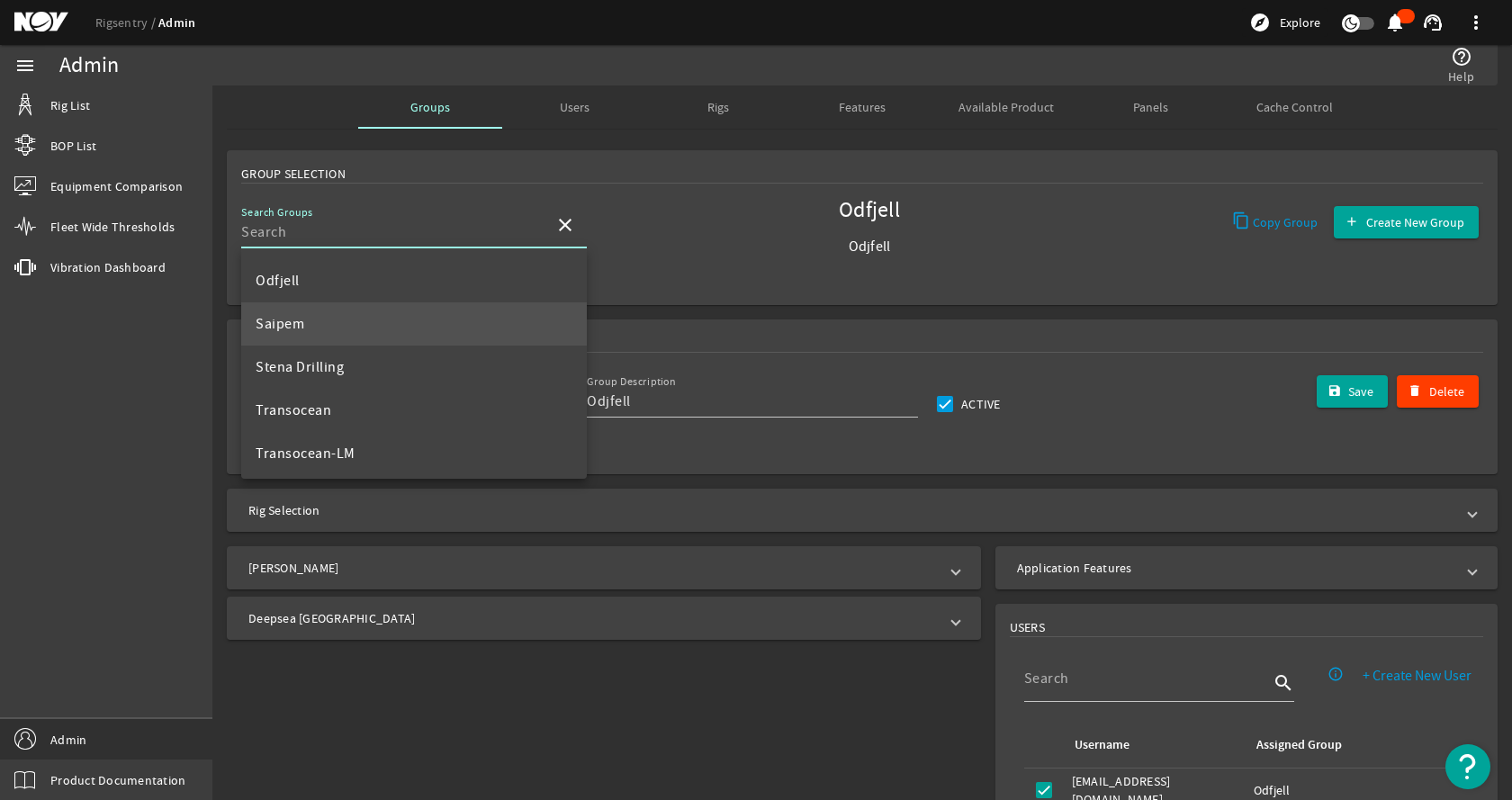
click at [324, 332] on mat-option "Saipem" at bounding box center [413, 324] width 346 height 43
type input "Saipem"
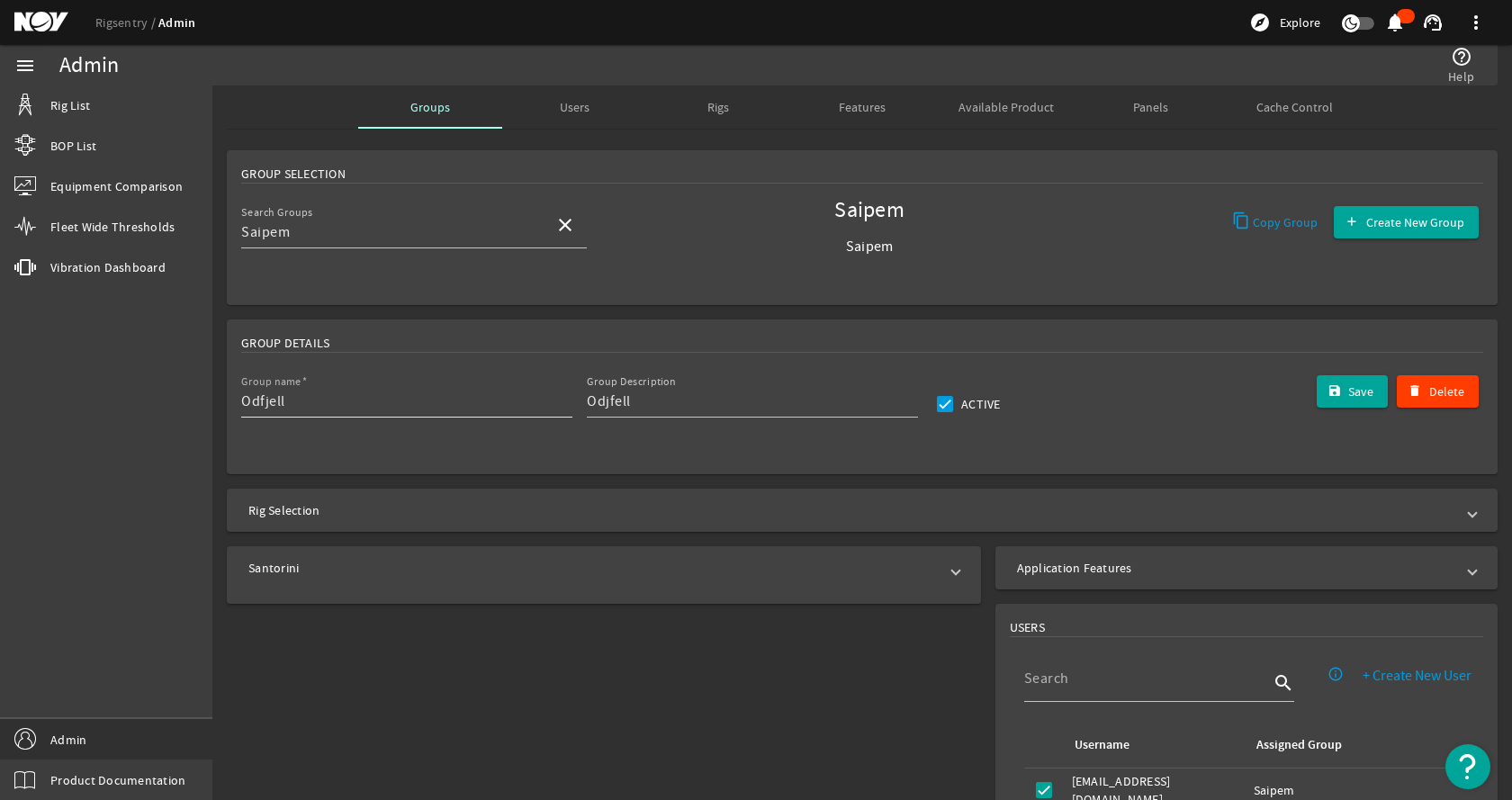
type input "Saipem"
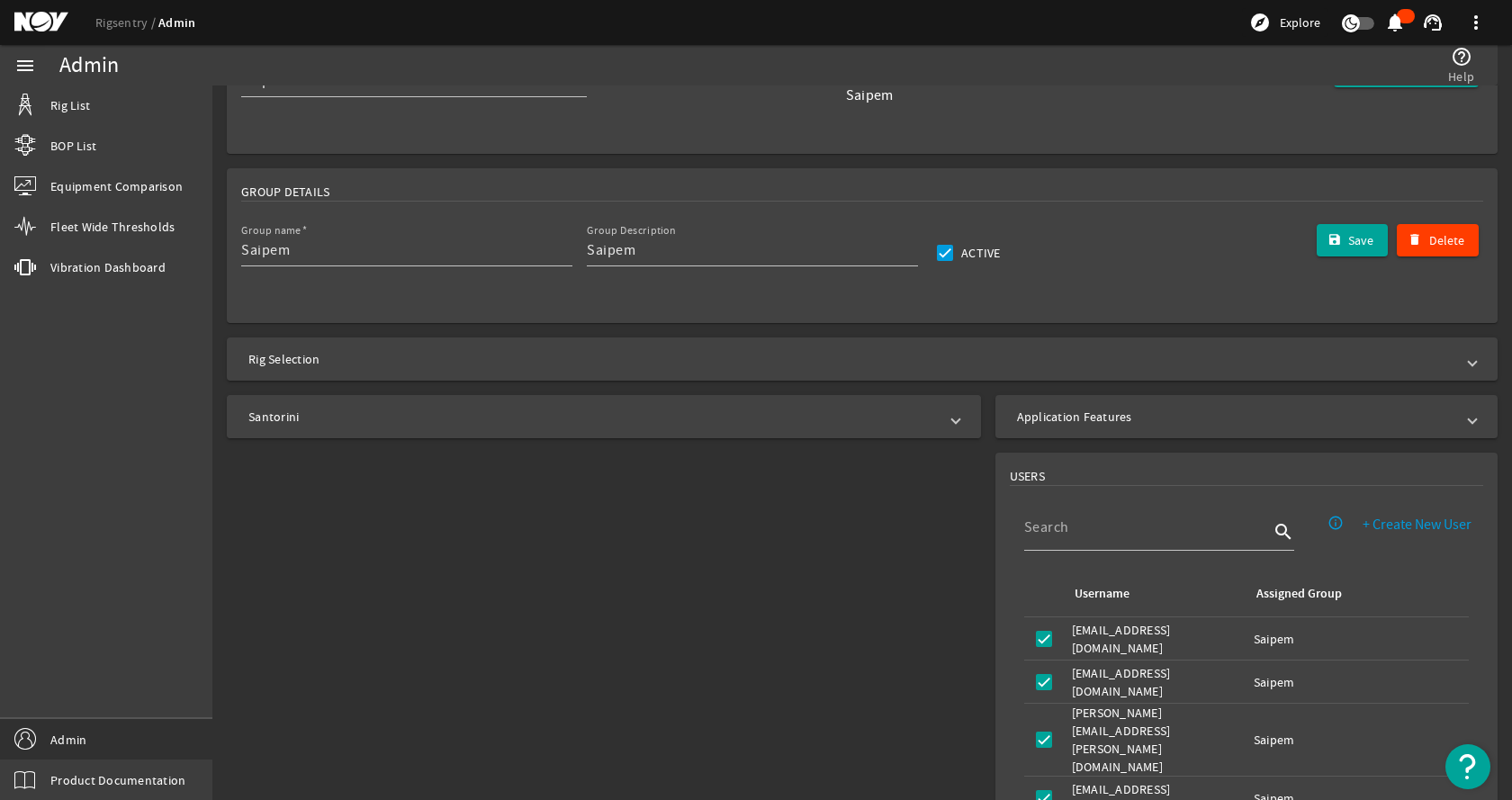
scroll to position [180, 0]
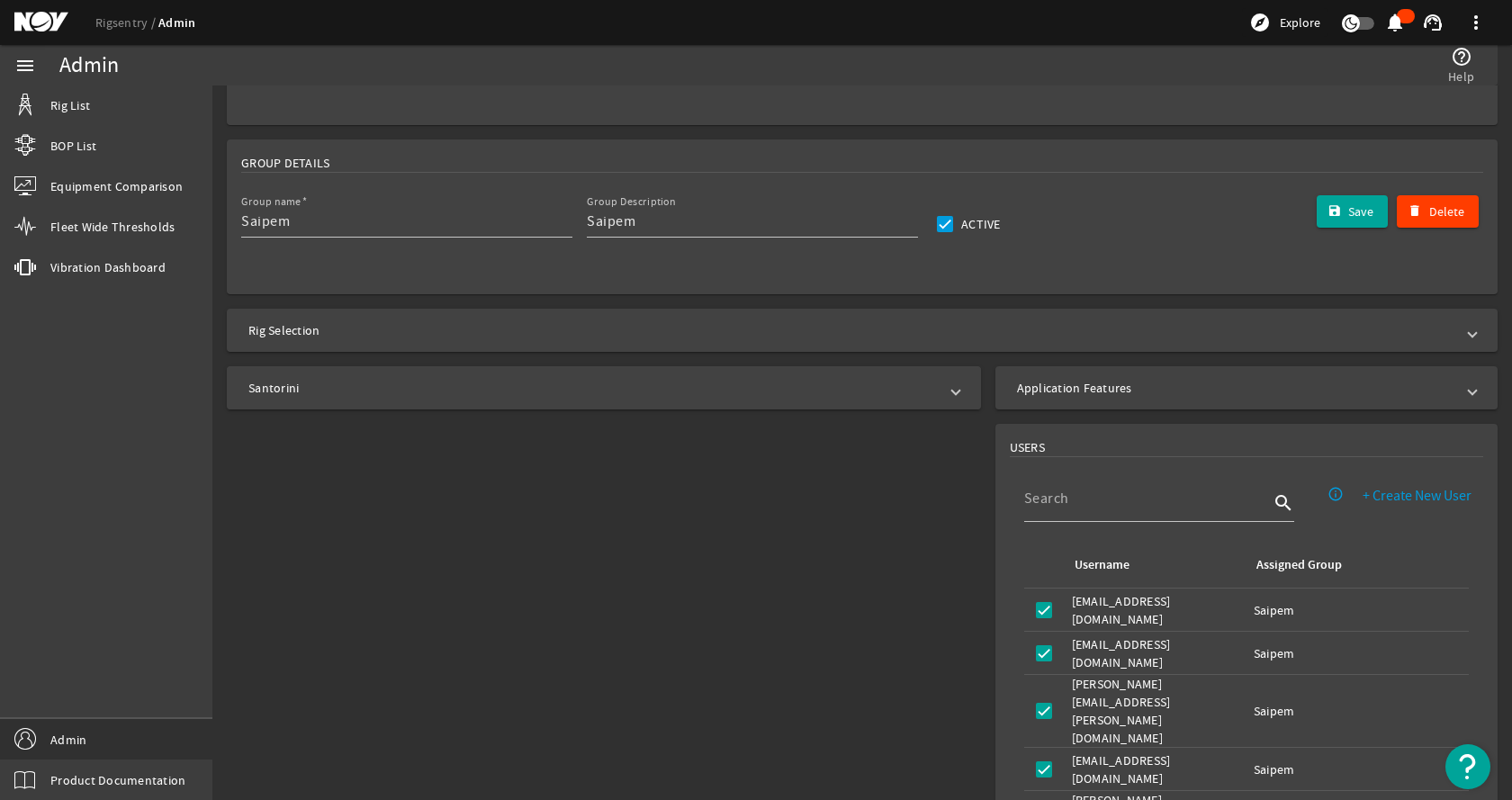
click at [391, 400] on mat-expansion-panel-header "Santorini" at bounding box center [603, 388] width 754 height 43
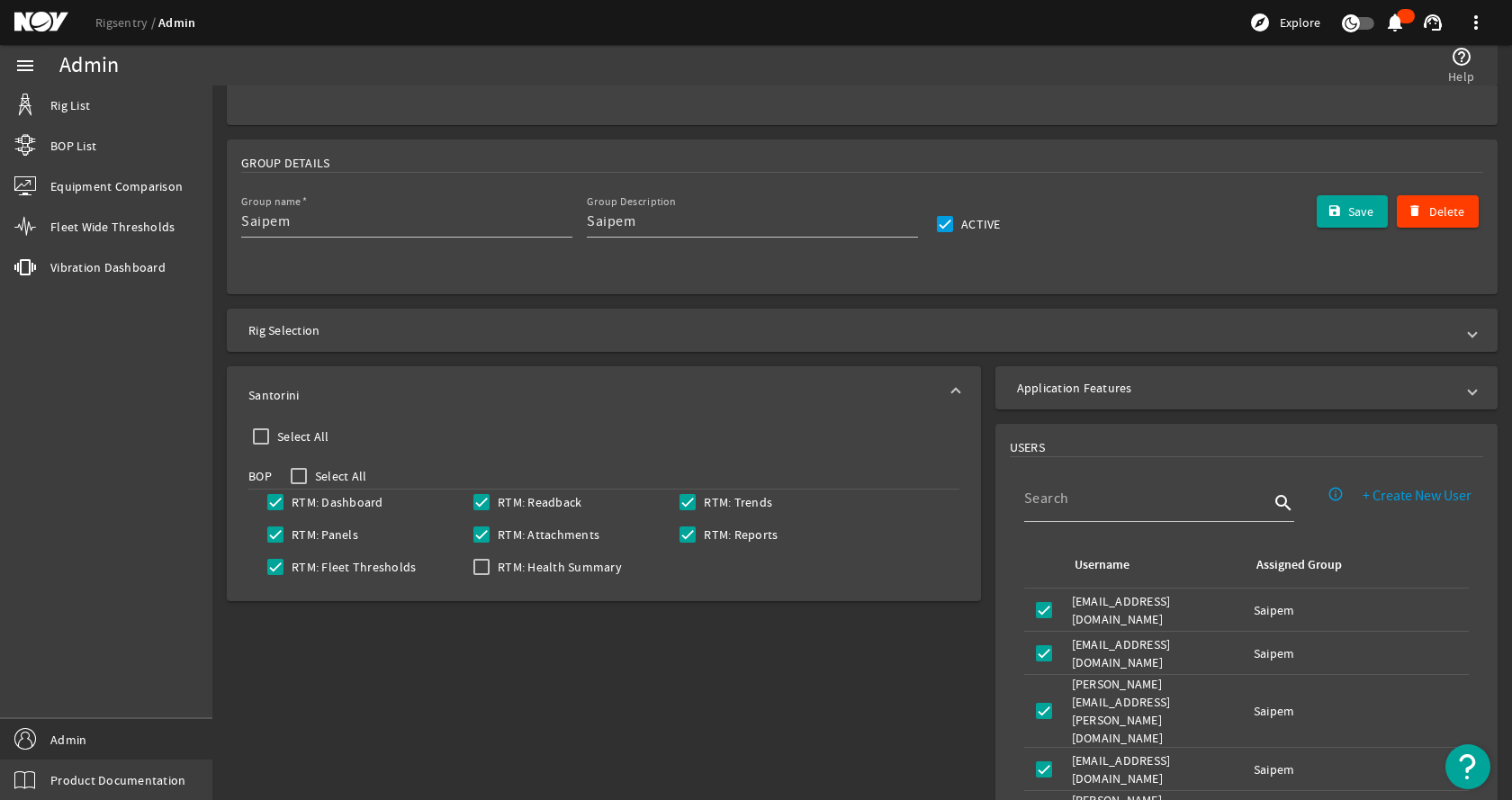
click at [394, 395] on mat-panel-title "Santorini" at bounding box center [593, 395] width 690 height 18
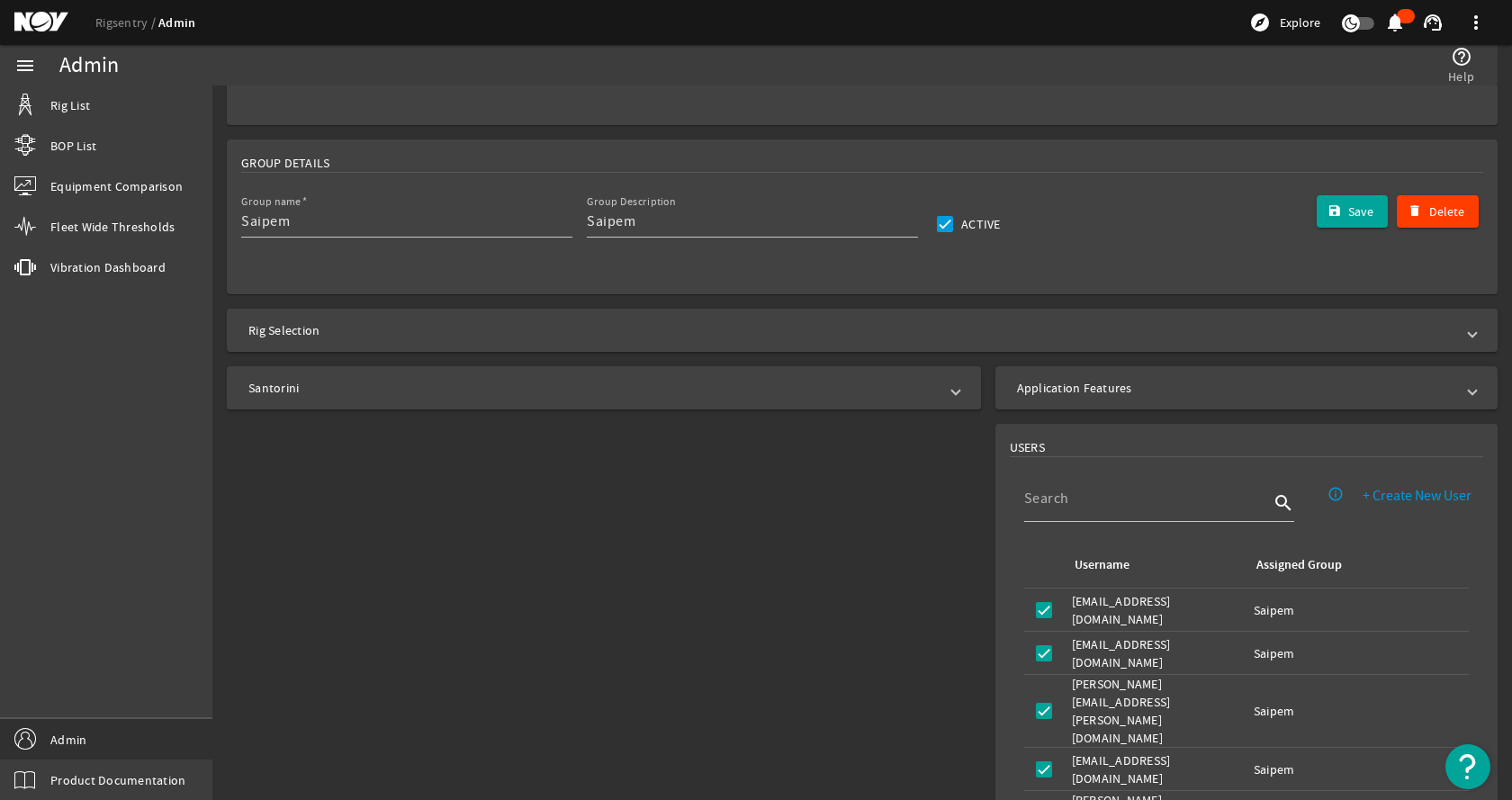
scroll to position [0, 0]
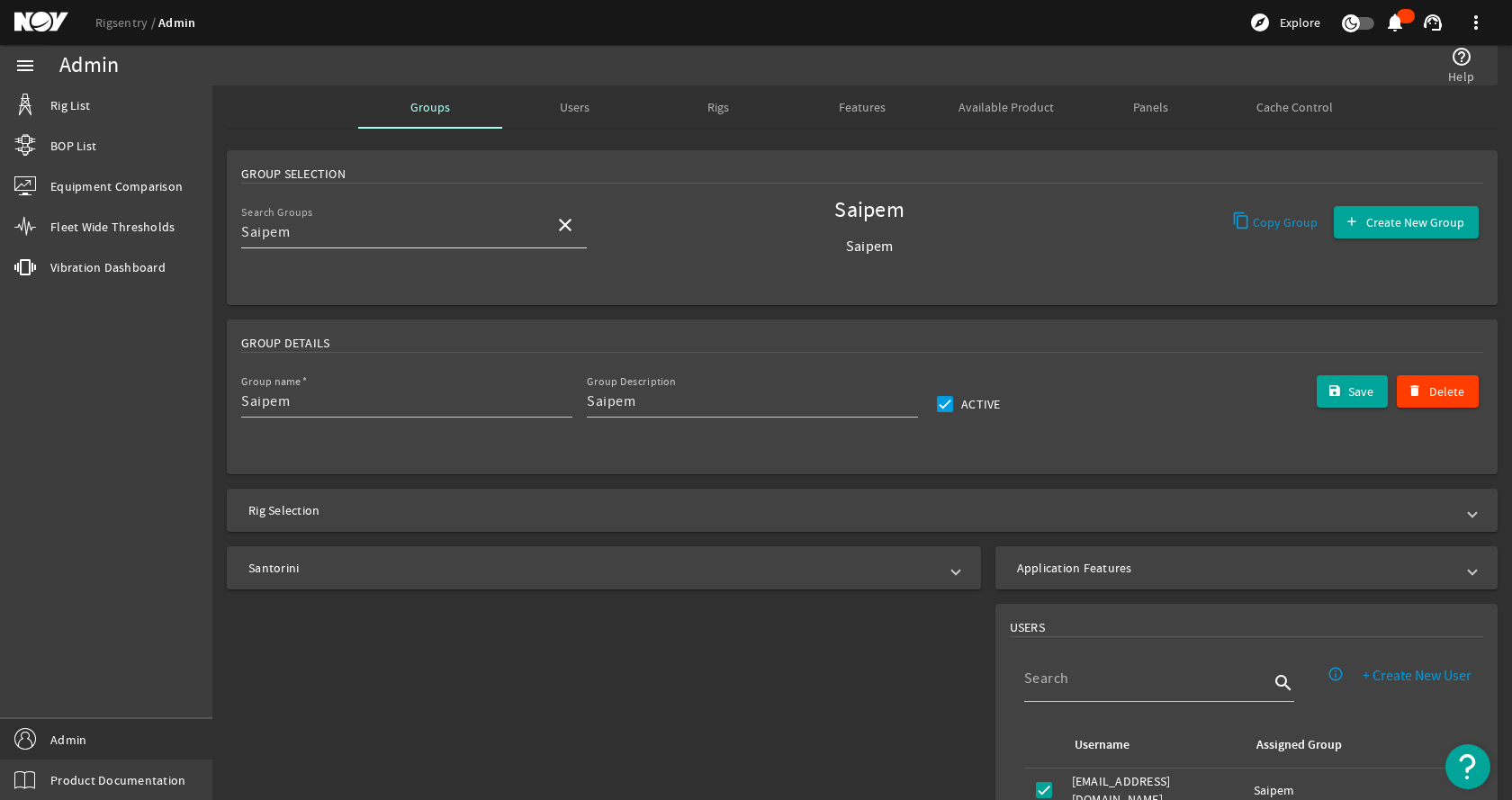
click at [468, 220] on div "Search Groups Saipem" at bounding box center [390, 225] width 299 height 47
click at [561, 228] on mat-icon "close" at bounding box center [565, 225] width 22 height 22
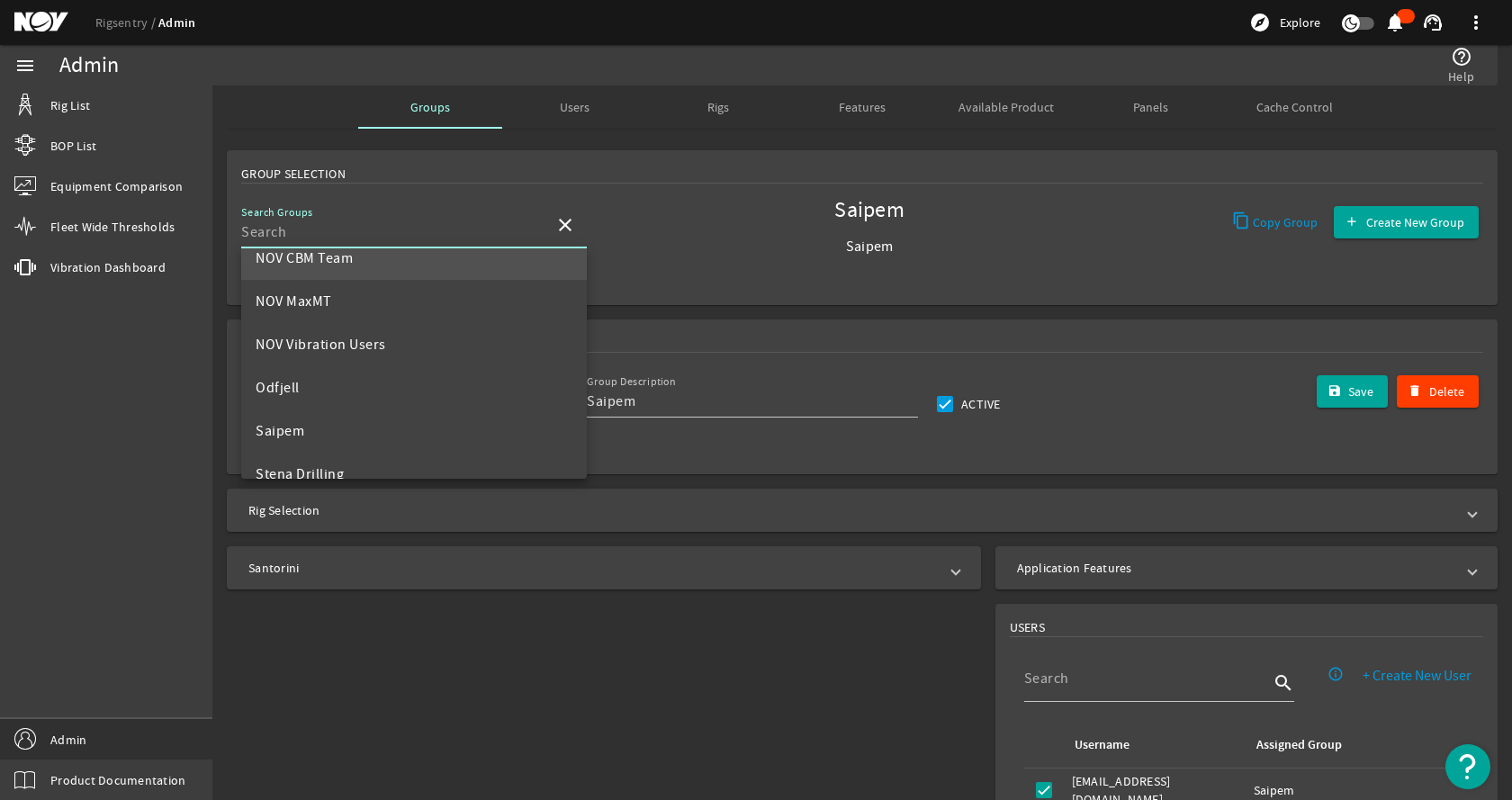
scroll to position [991, 0]
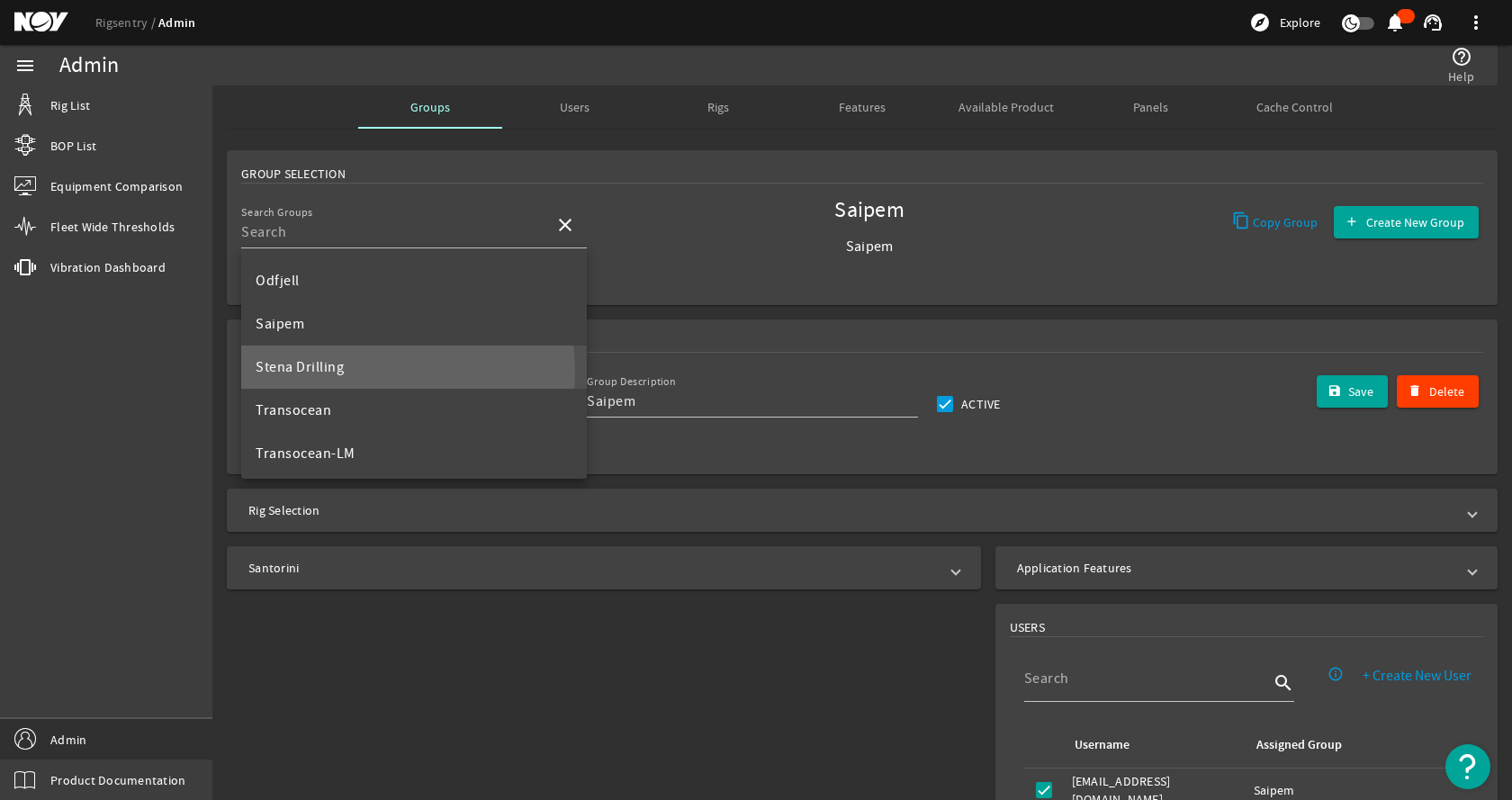
click at [365, 373] on mat-option "Stena Drilling" at bounding box center [413, 367] width 346 height 43
type input "Stena Drilling"
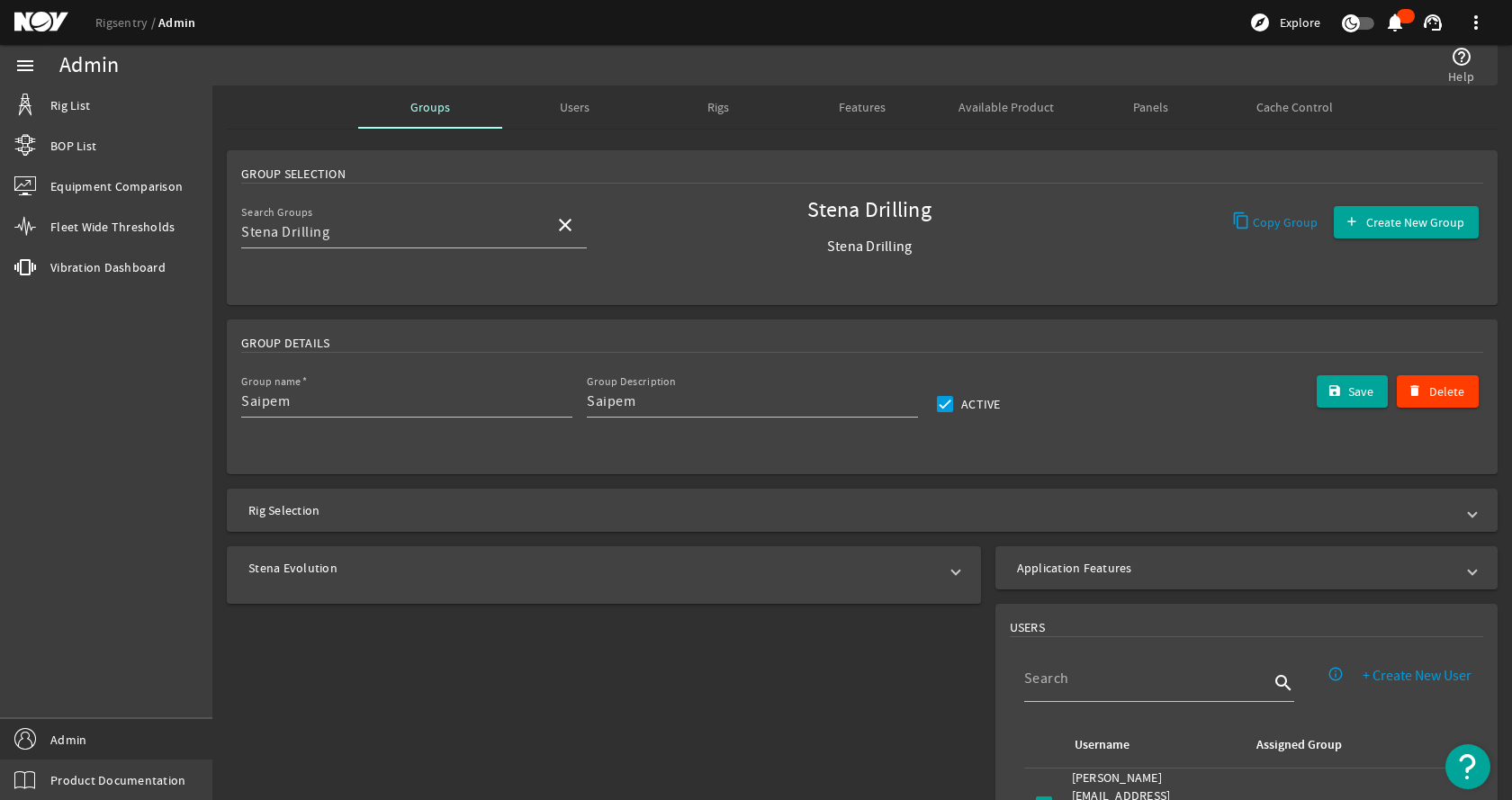
type input "Stena Drilling"
click at [374, 561] on mat-panel-title "Stena Evolution" at bounding box center [593, 568] width 690 height 18
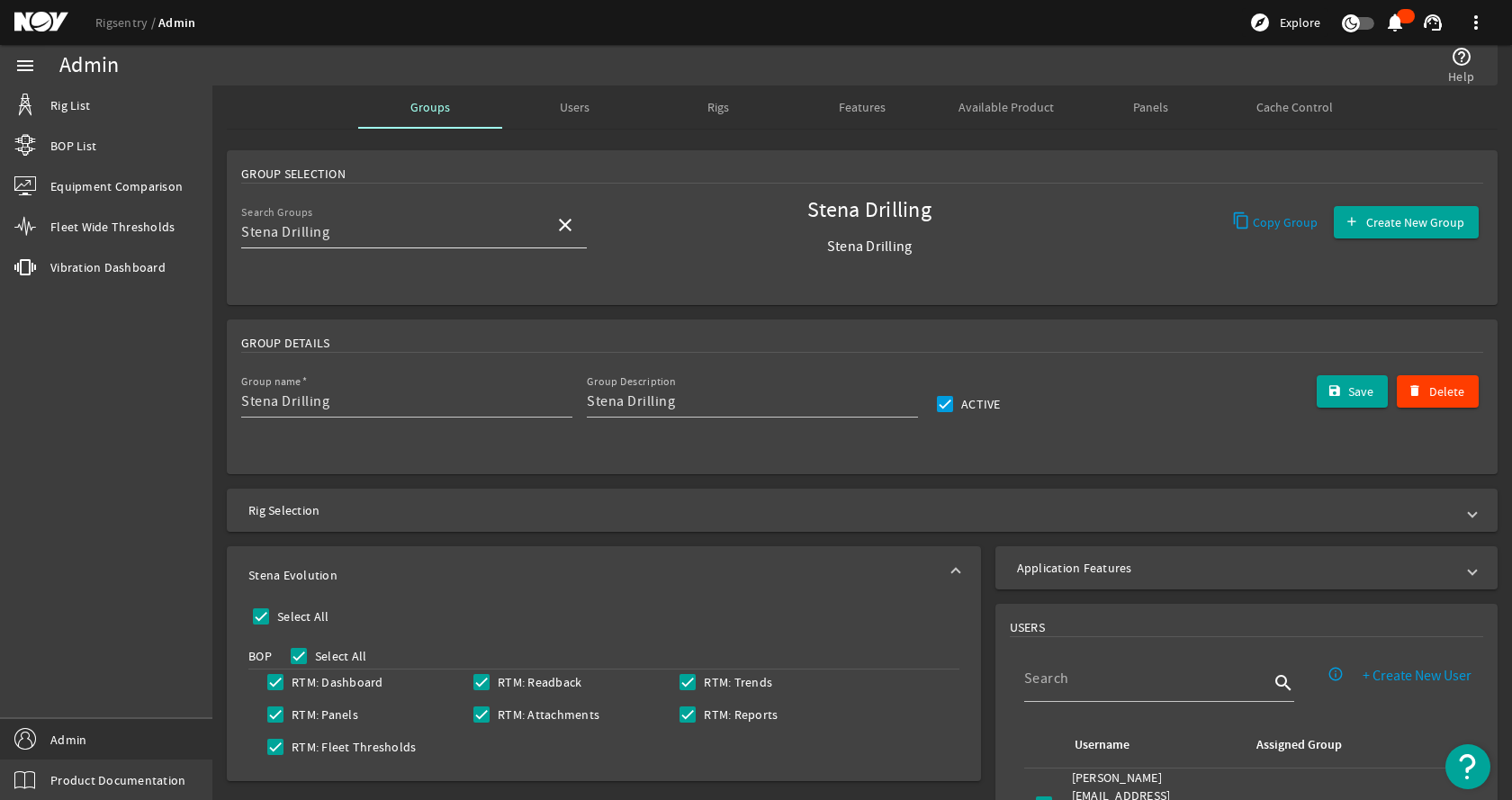
click at [567, 218] on mat-icon "close" at bounding box center [565, 225] width 22 height 22
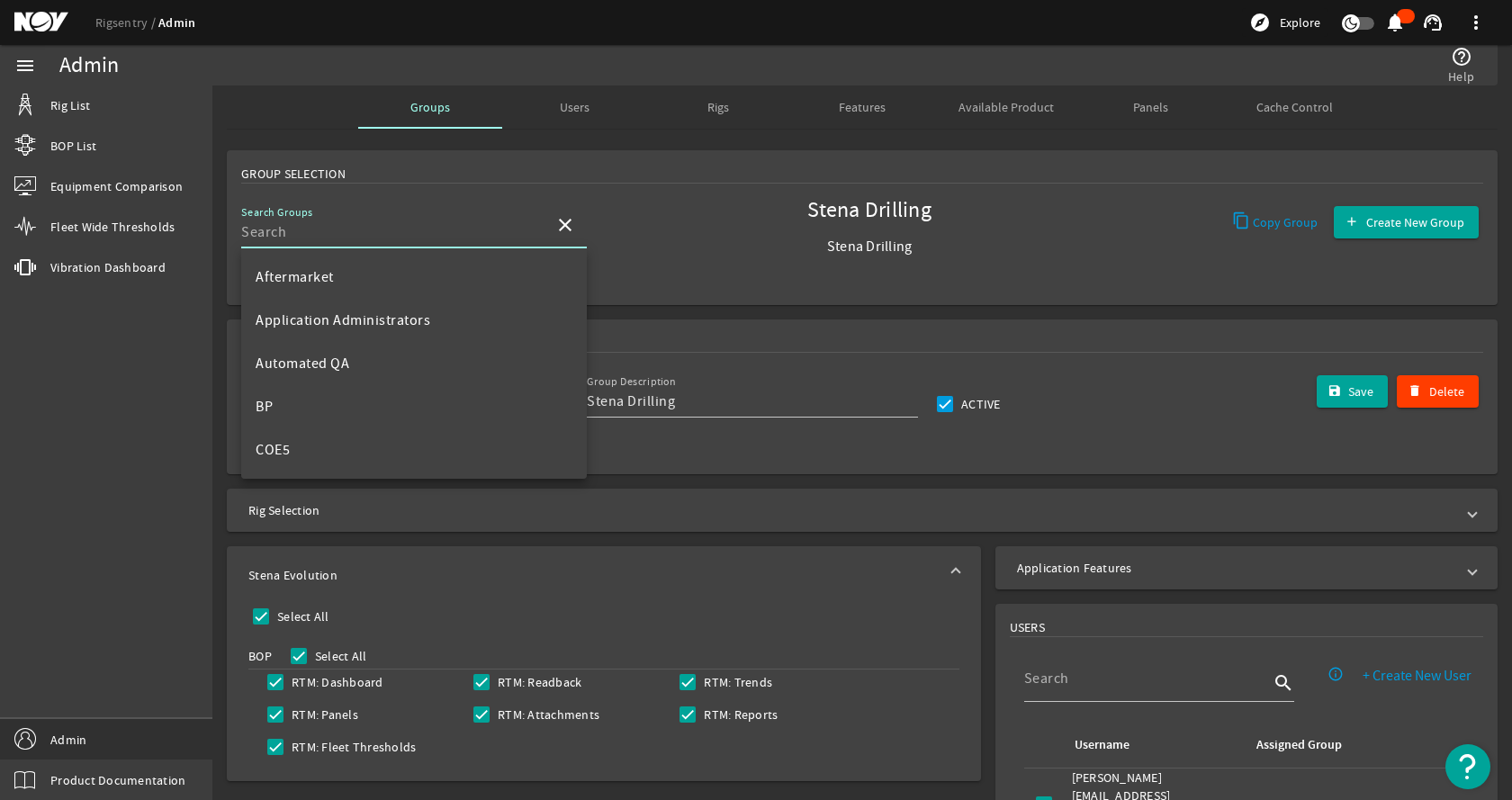
click at [478, 242] on input "Search Groups" at bounding box center [390, 232] width 299 height 22
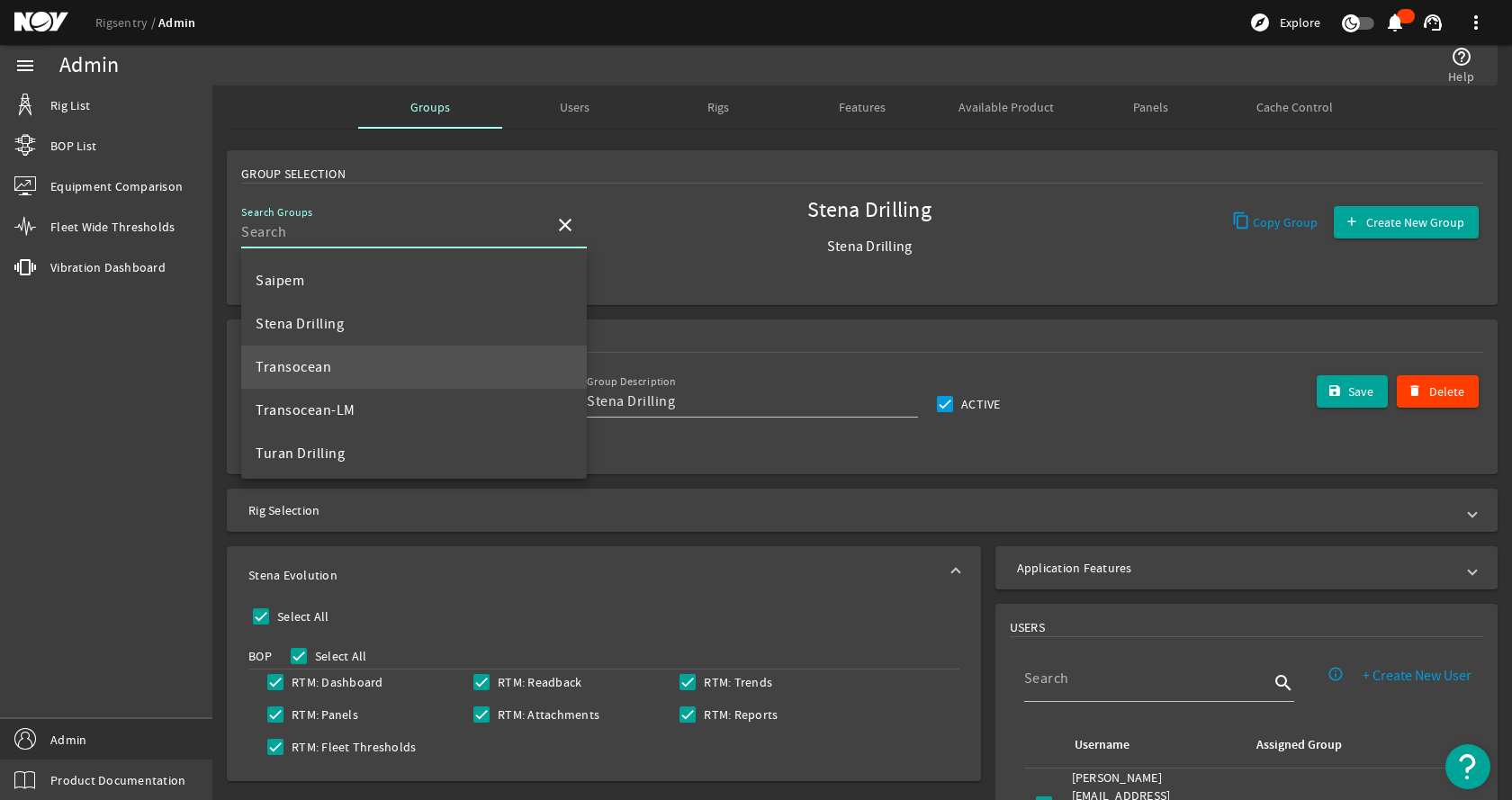
click at [377, 365] on mat-option "Transocean" at bounding box center [413, 367] width 346 height 43
type input "Transocean"
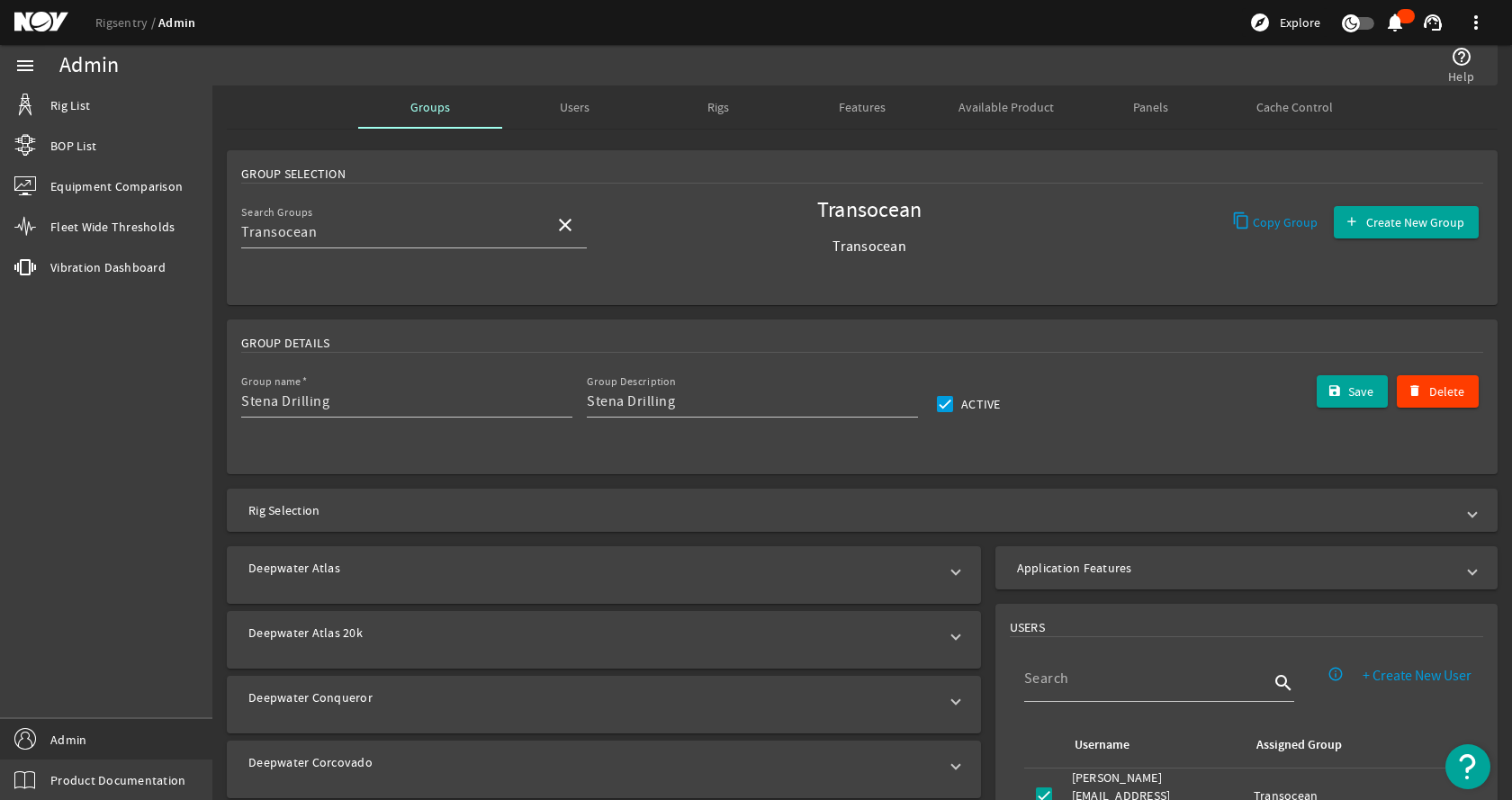
type input "Transocean"
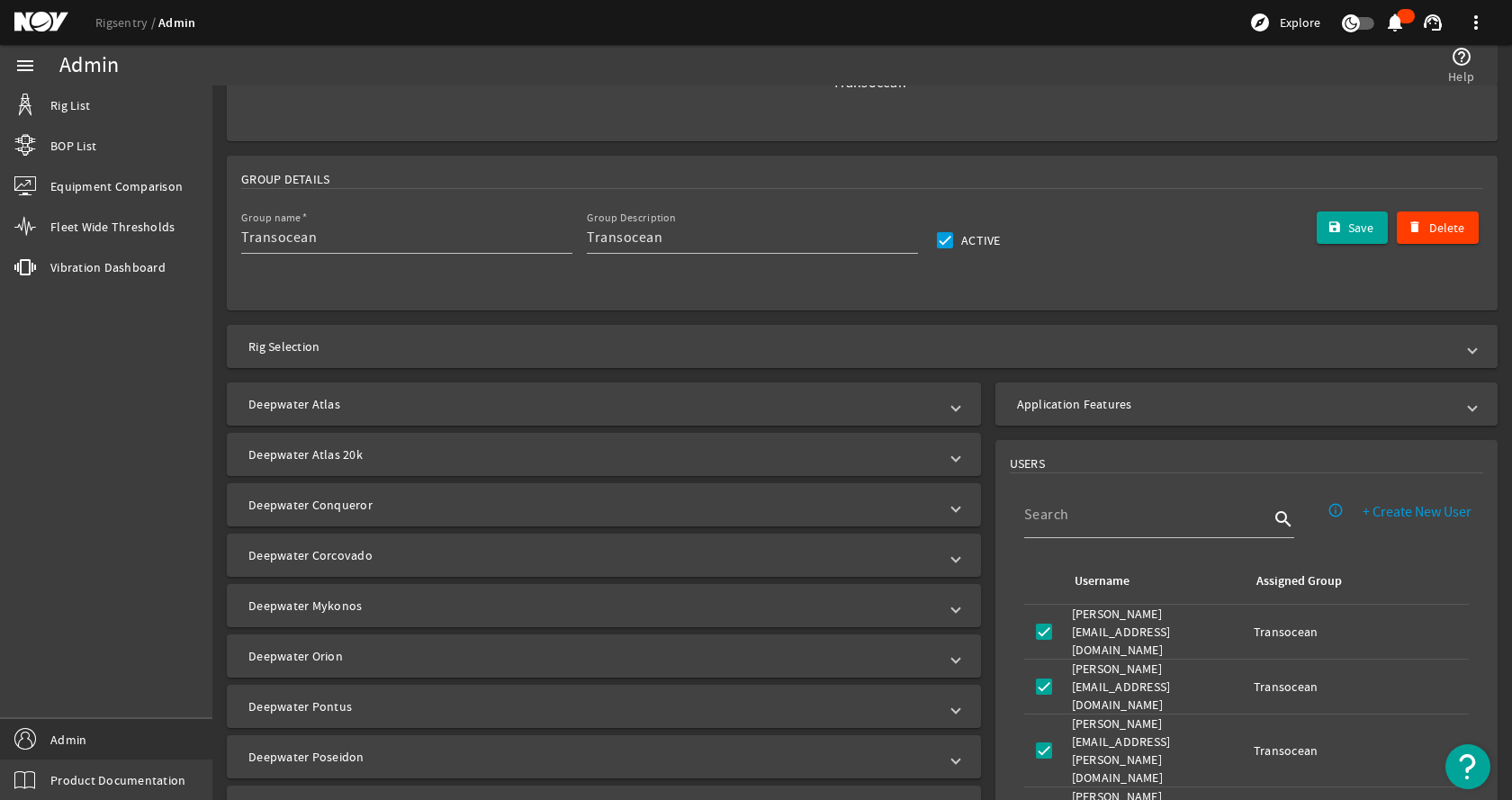
scroll to position [180, 0]
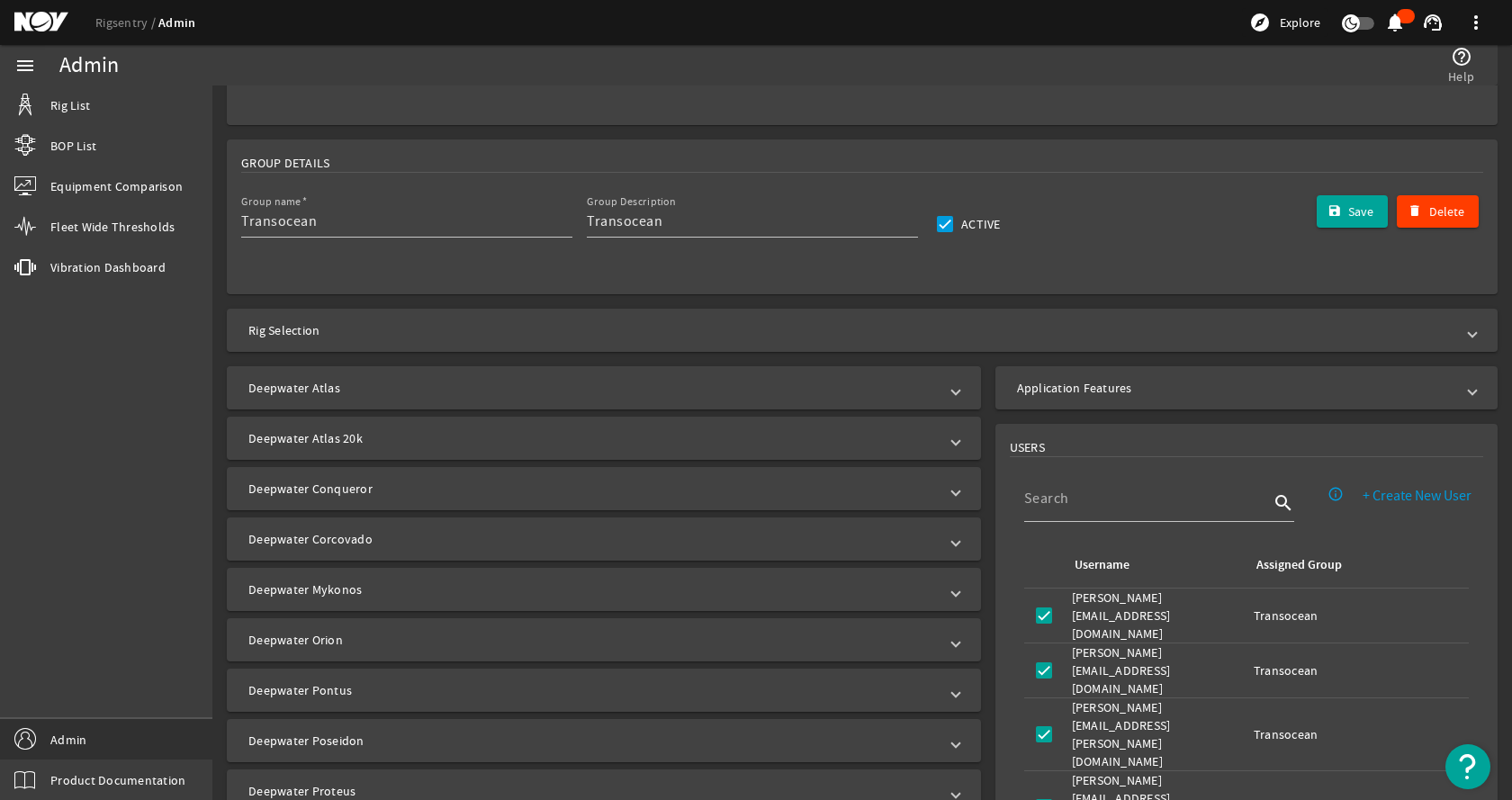
click at [456, 382] on mat-panel-title "Deepwater Atlas" at bounding box center [593, 388] width 690 height 18
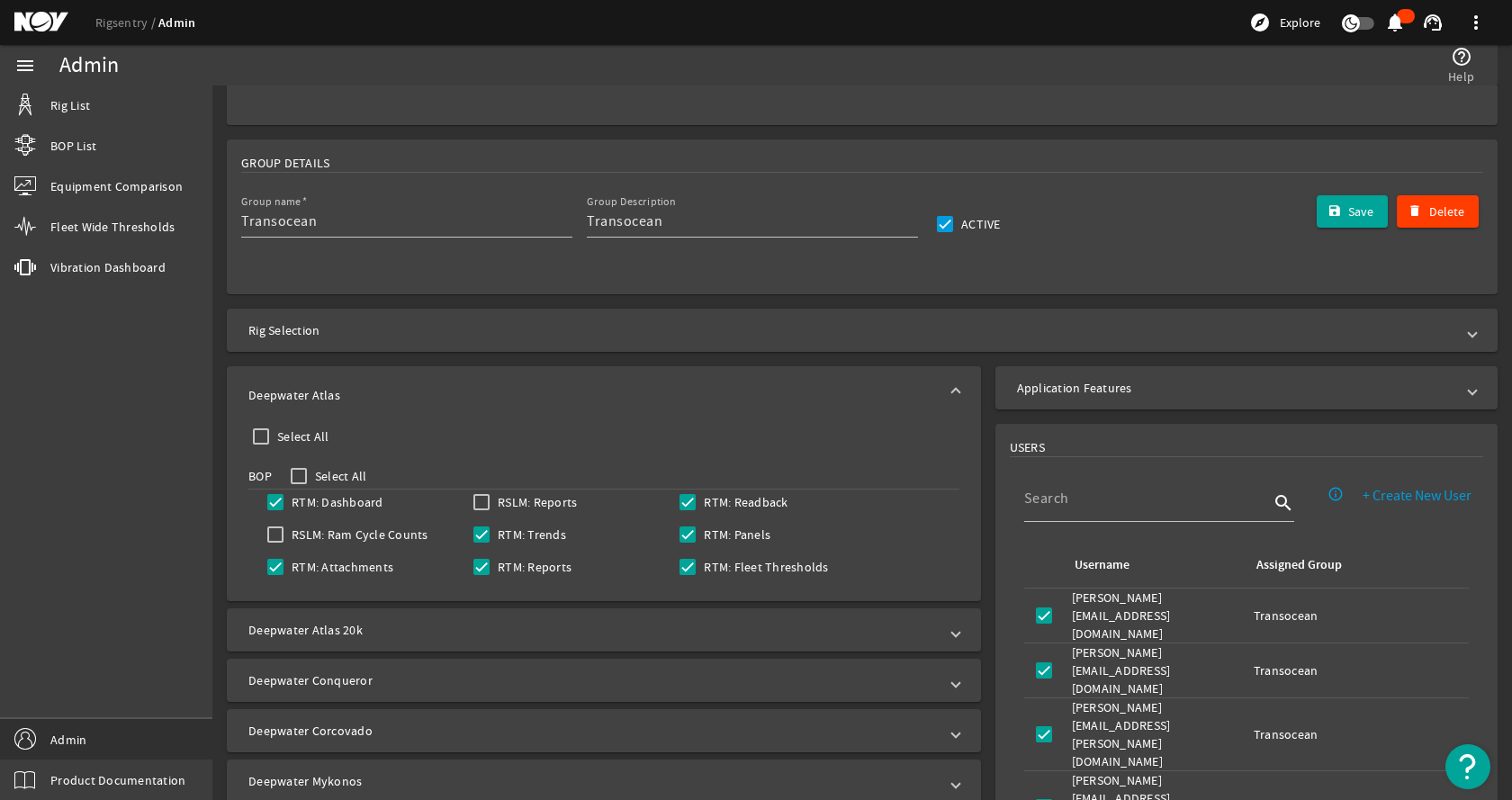
click at [453, 393] on mat-panel-title "Deepwater Atlas" at bounding box center [593, 395] width 690 height 18
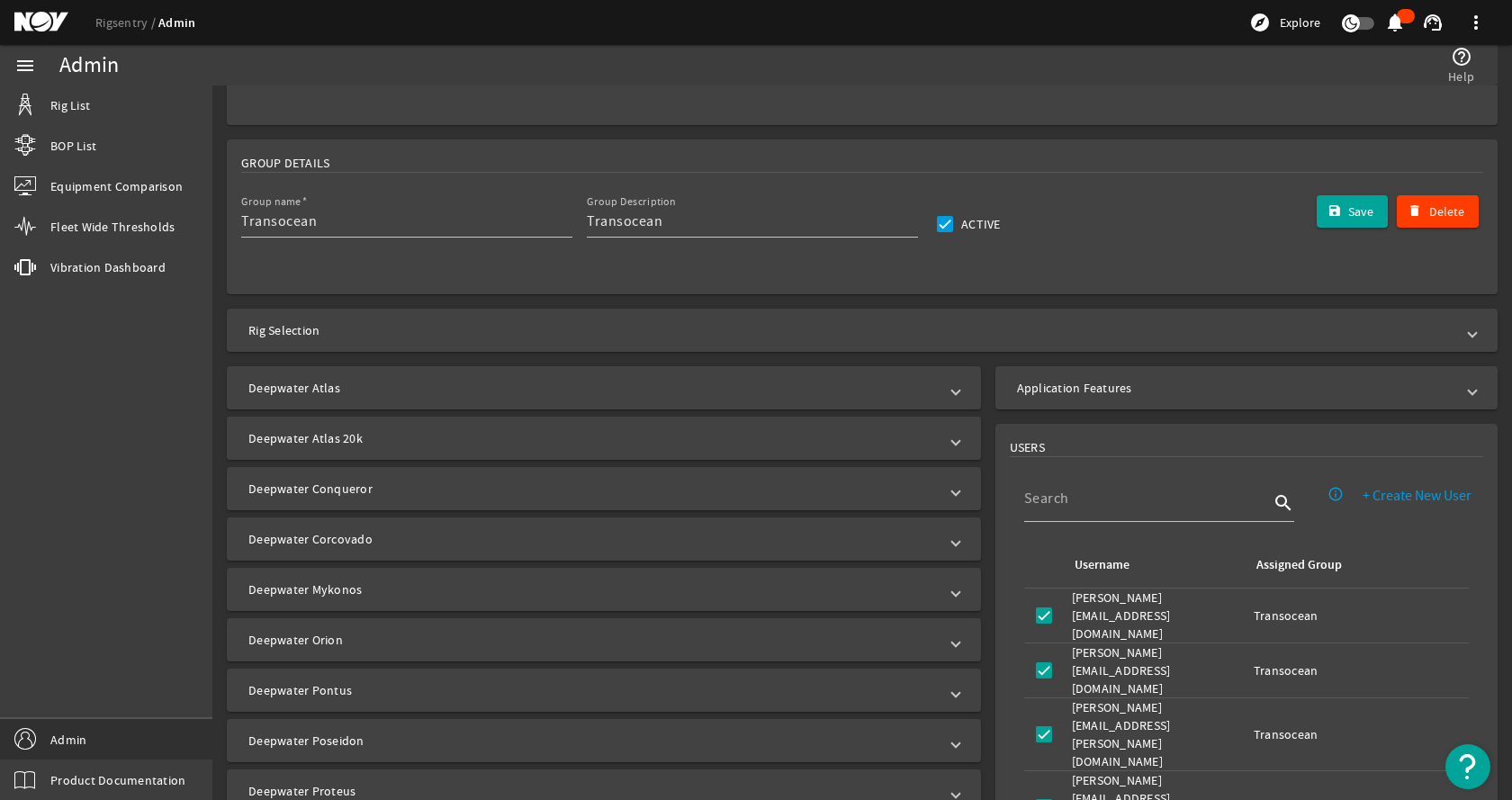
click at [411, 424] on mat-expansion-panel-header "Deepwater Atlas 20k" at bounding box center [603, 439] width 754 height 43
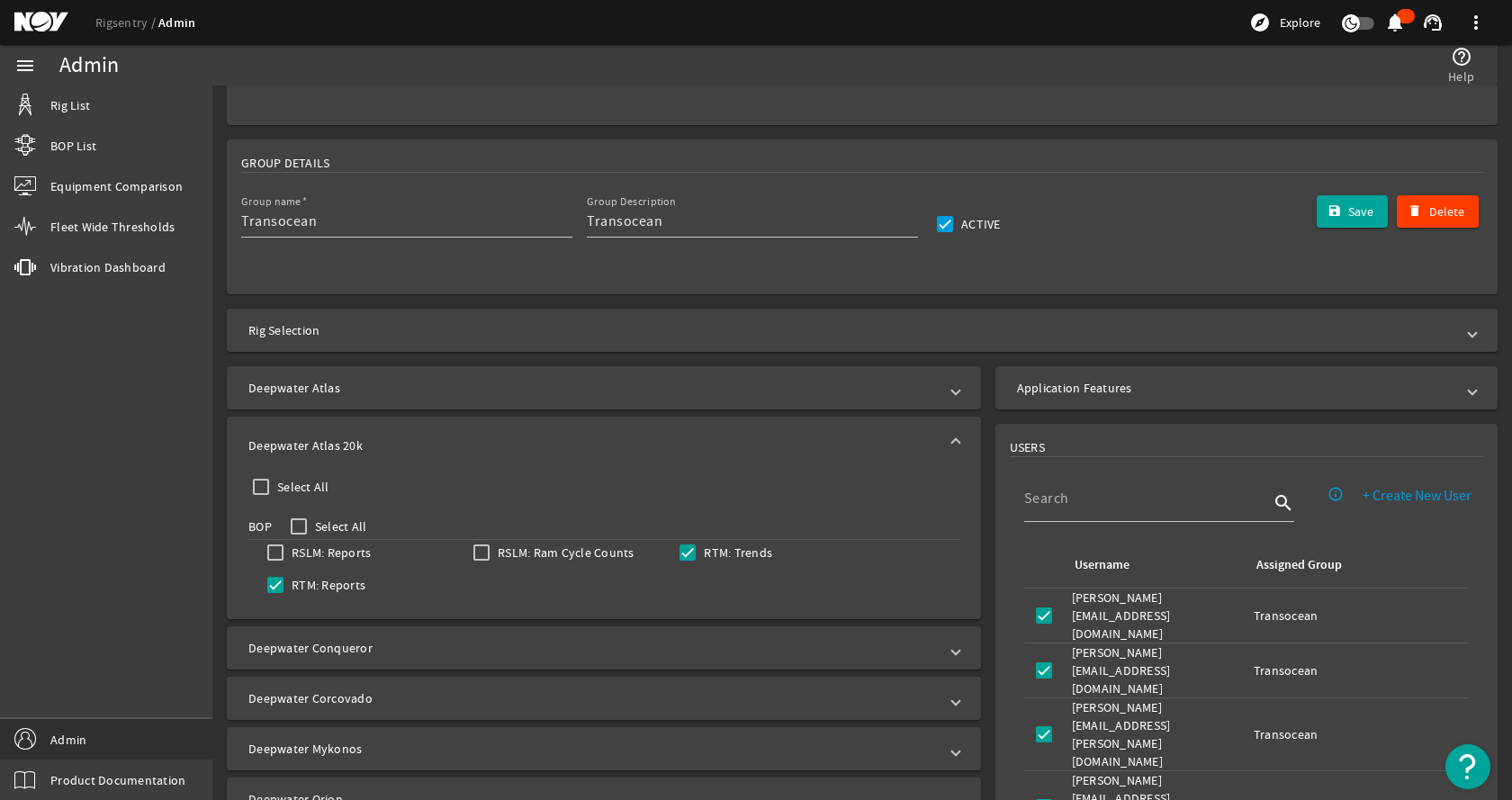
click at [409, 437] on mat-panel-title "Deepwater Atlas 20k" at bounding box center [593, 445] width 690 height 18
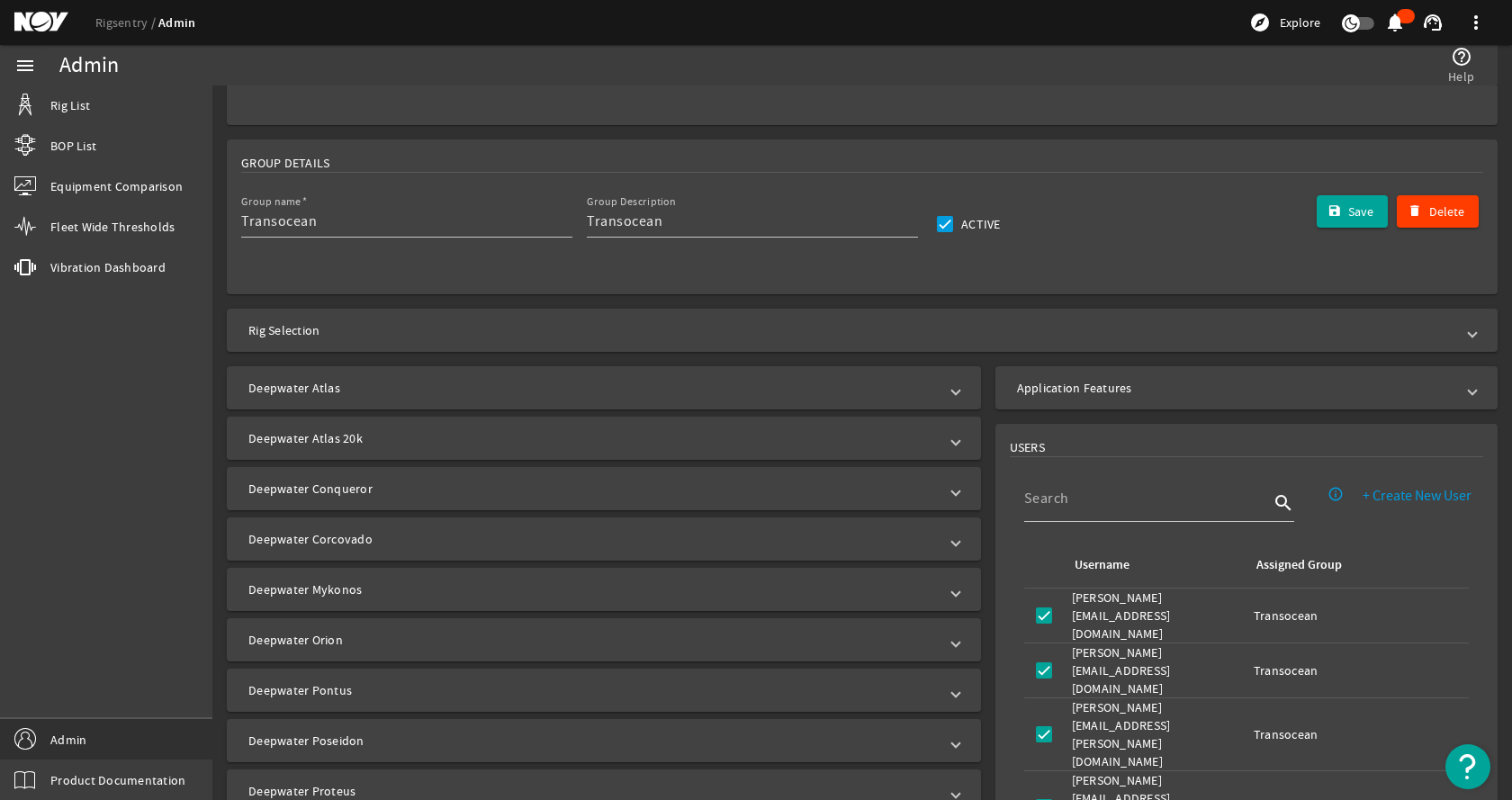
click at [376, 501] on mat-expansion-panel-header "Deepwater Conqueror" at bounding box center [603, 488] width 754 height 43
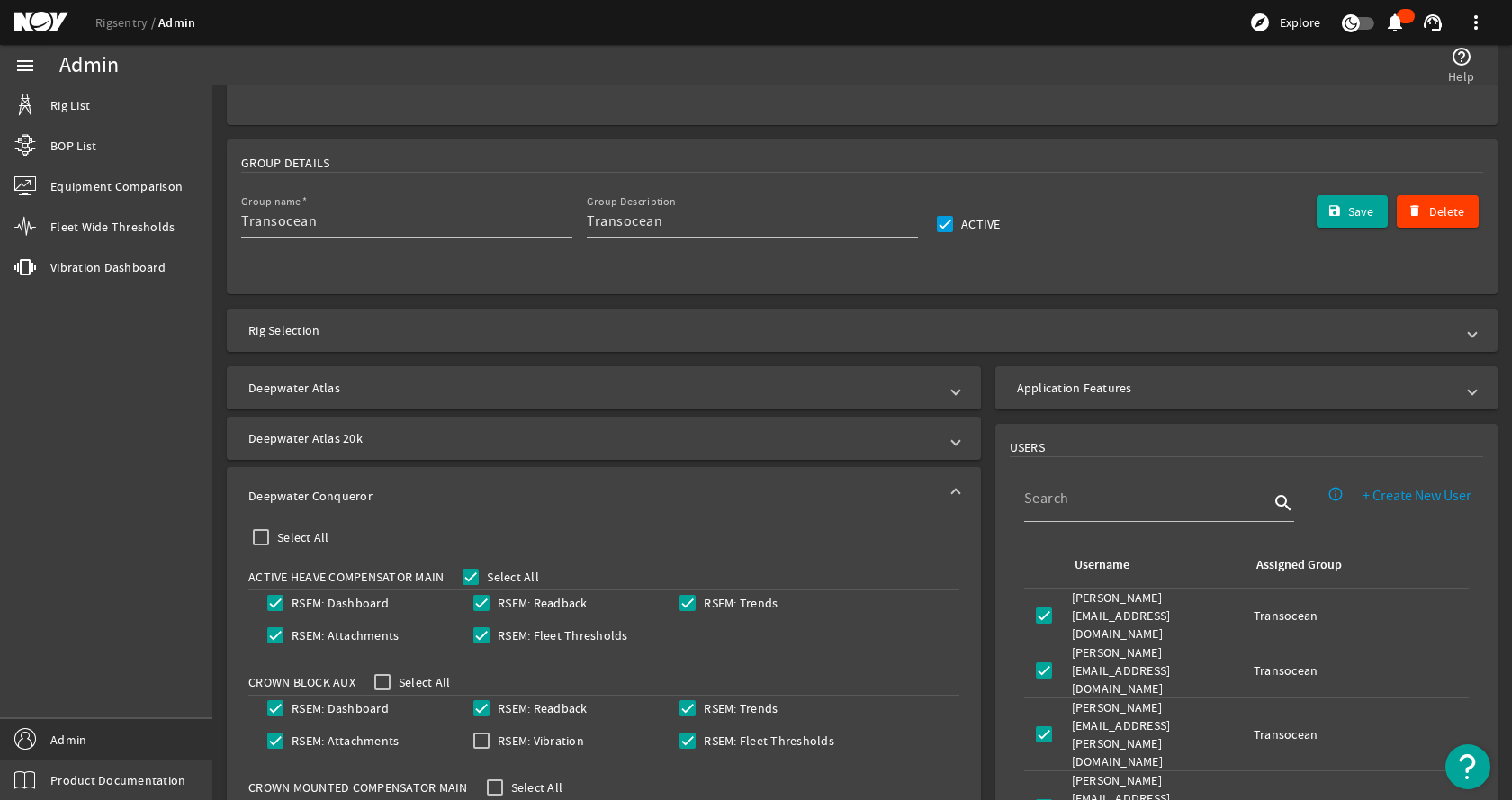
click at [379, 489] on mat-panel-title "Deepwater Conqueror" at bounding box center [593, 496] width 690 height 18
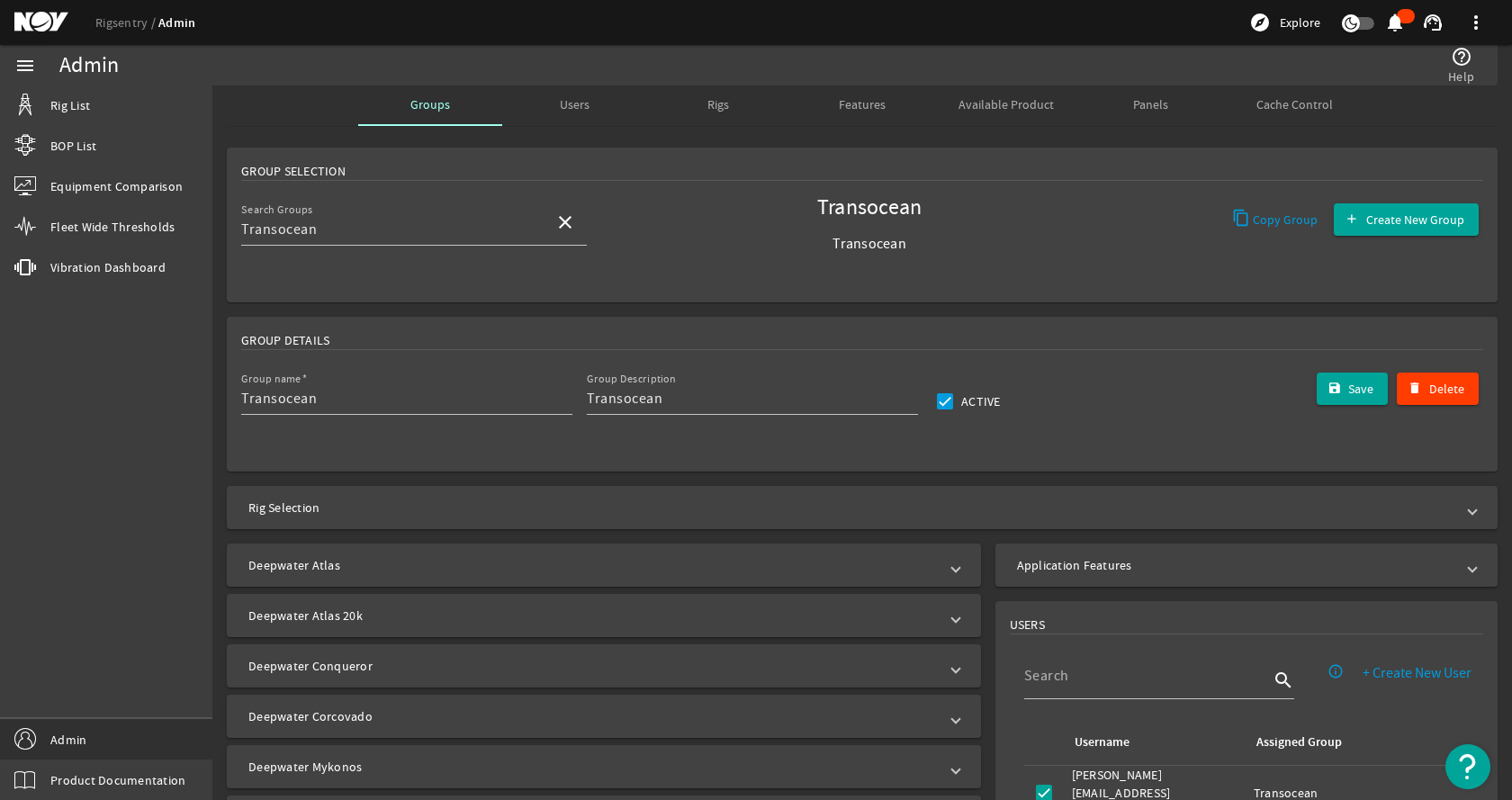
scroll to position [0, 0]
click at [561, 220] on mat-icon "close" at bounding box center [565, 225] width 22 height 22
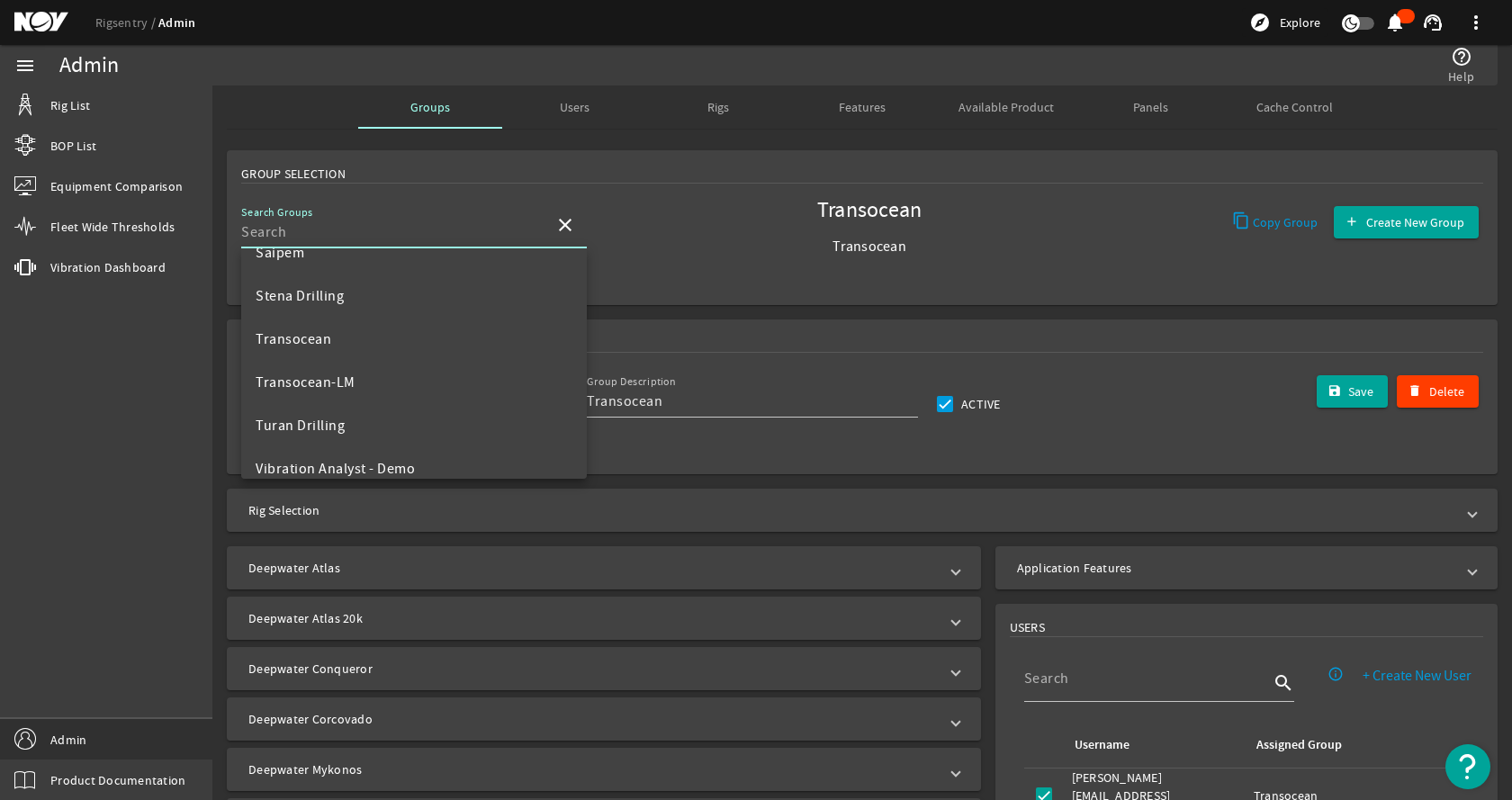
scroll to position [1080, 0]
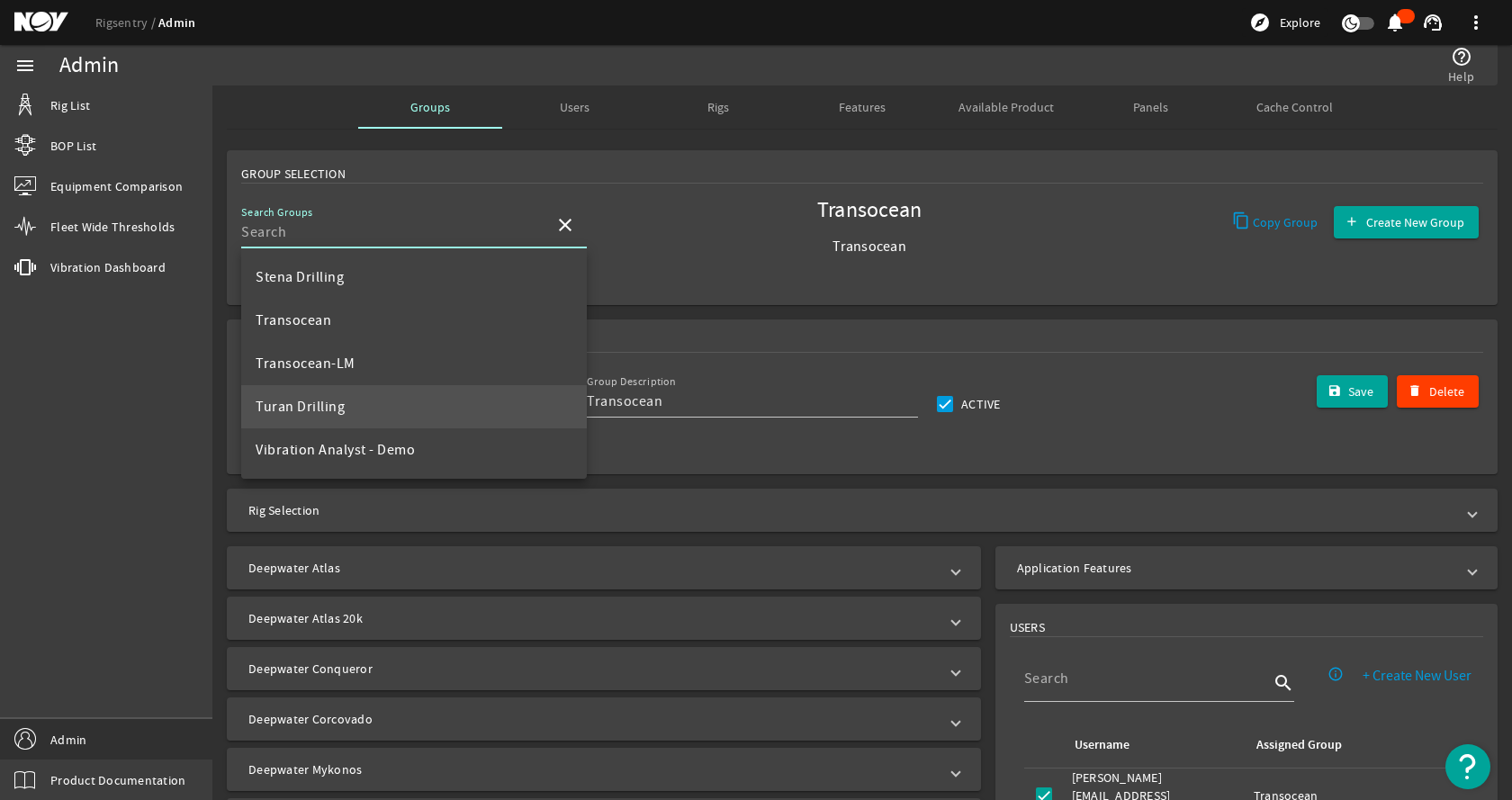
click at [393, 399] on mat-option "Turan Drilling" at bounding box center [413, 407] width 346 height 43
type input "Turan Drilling"
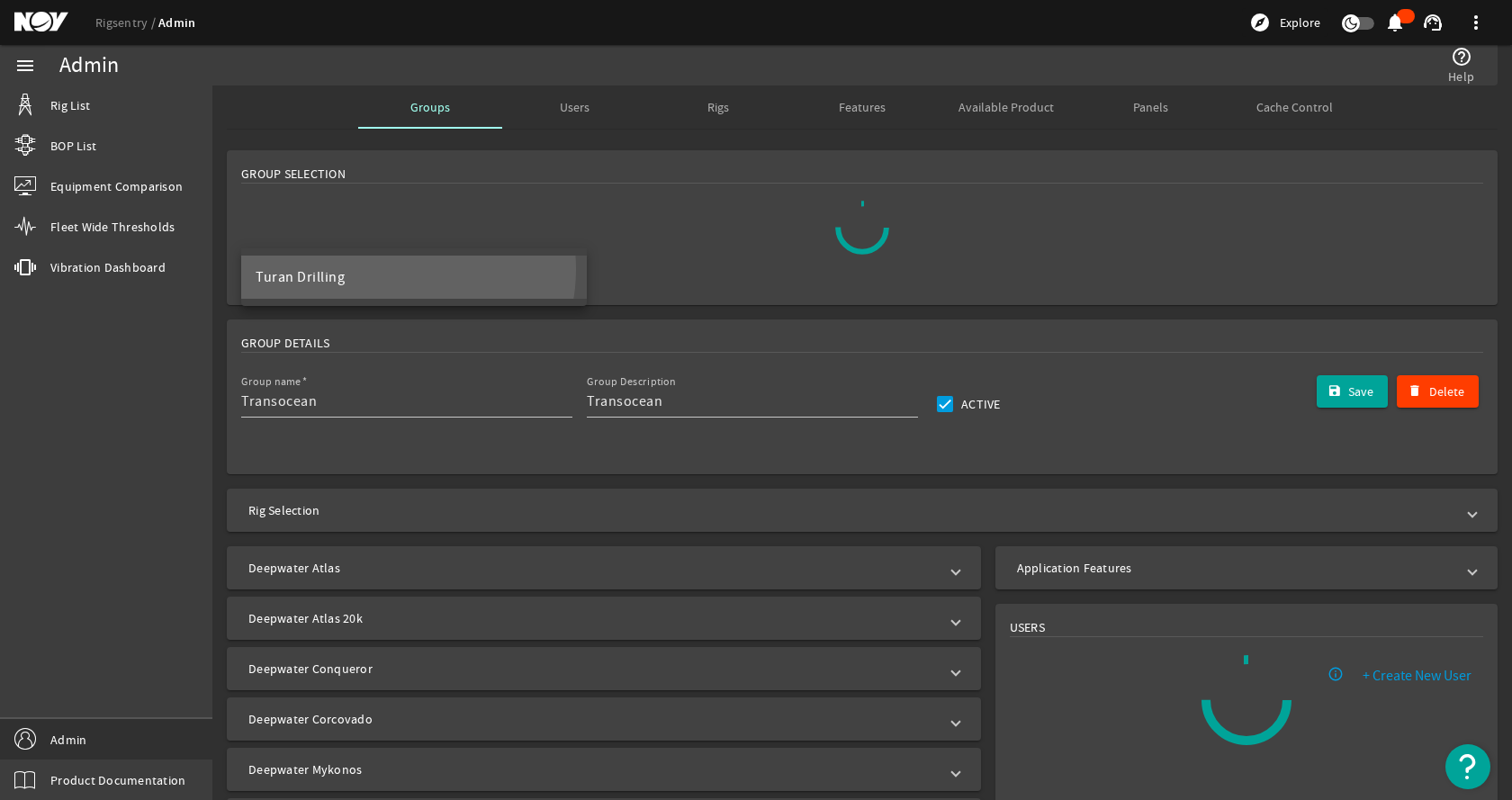
scroll to position [0, 0]
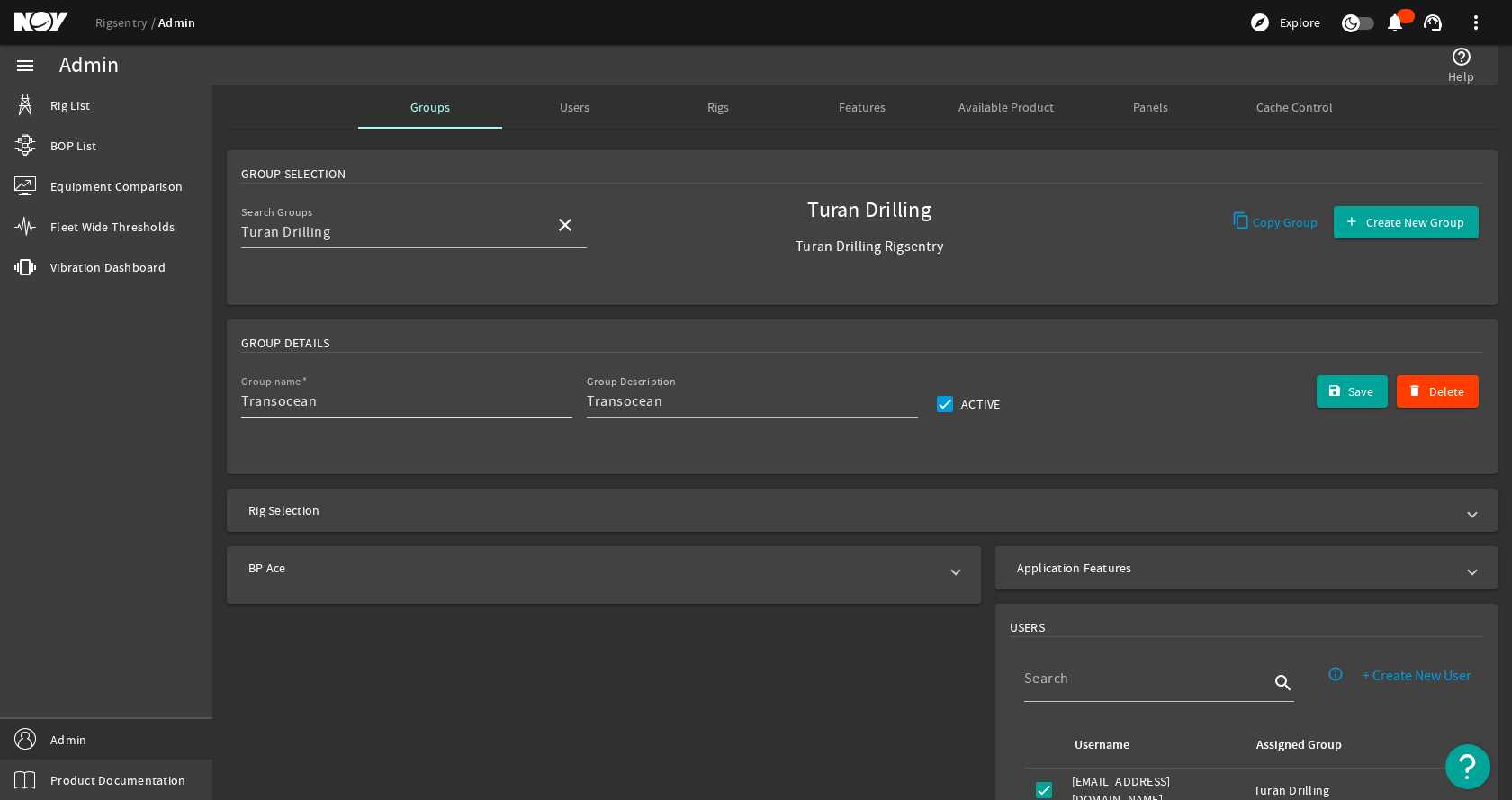
type input "Turan Drilling"
type input "Turan Drilling Rigsentry"
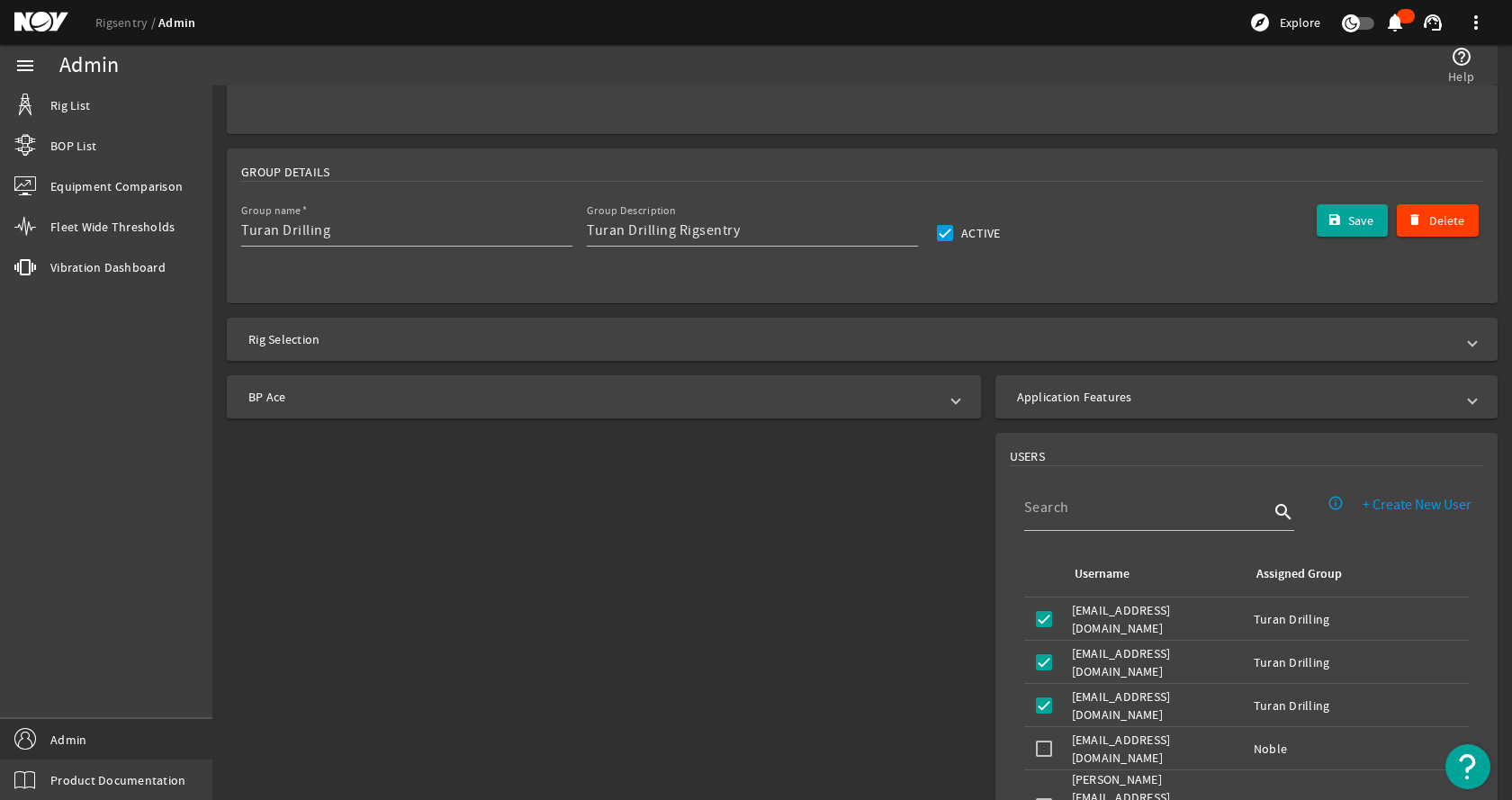
scroll to position [180, 0]
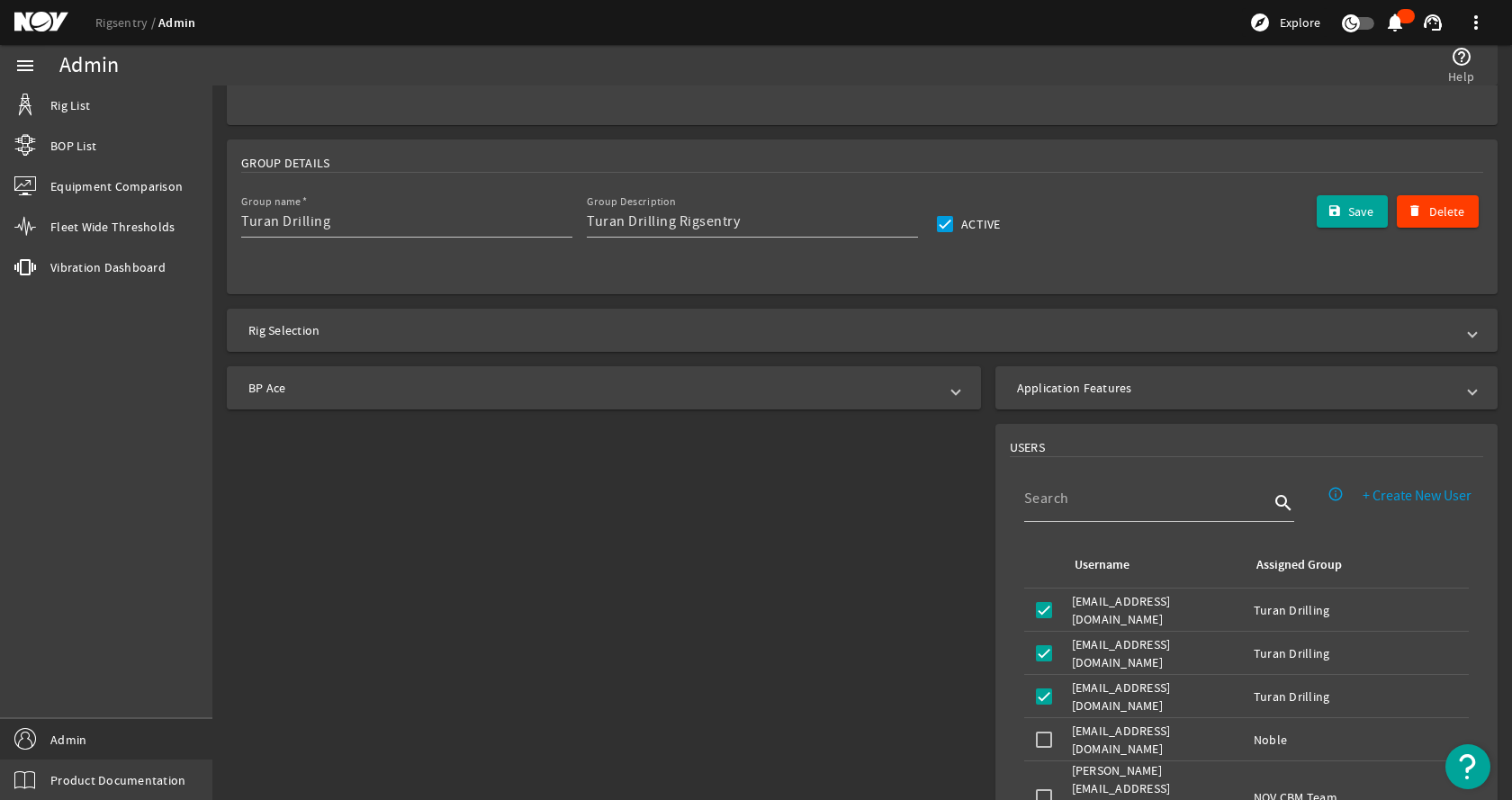
click at [404, 396] on mat-panel-title "BP Ace" at bounding box center [593, 388] width 690 height 18
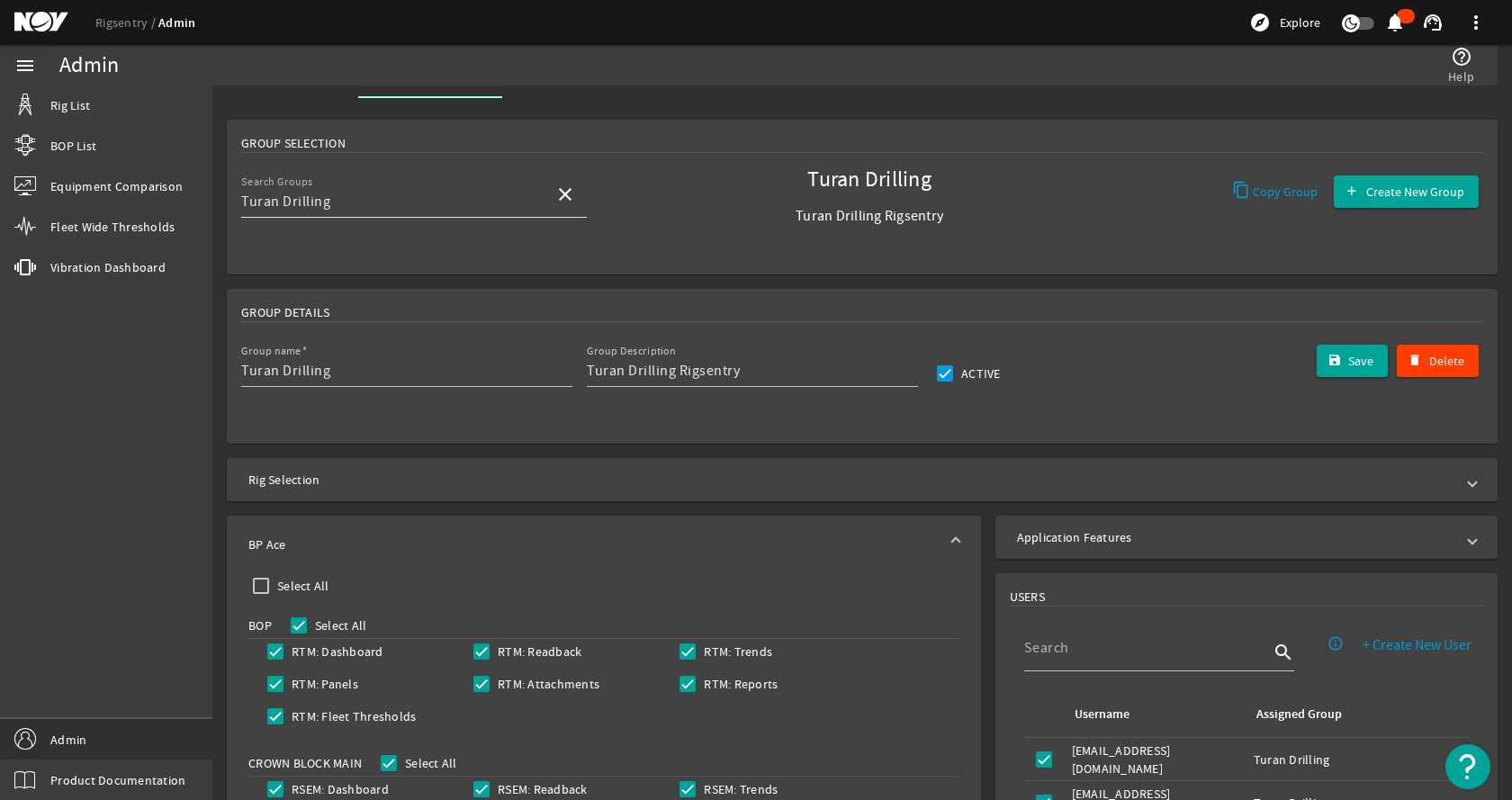
scroll to position [0, 0]
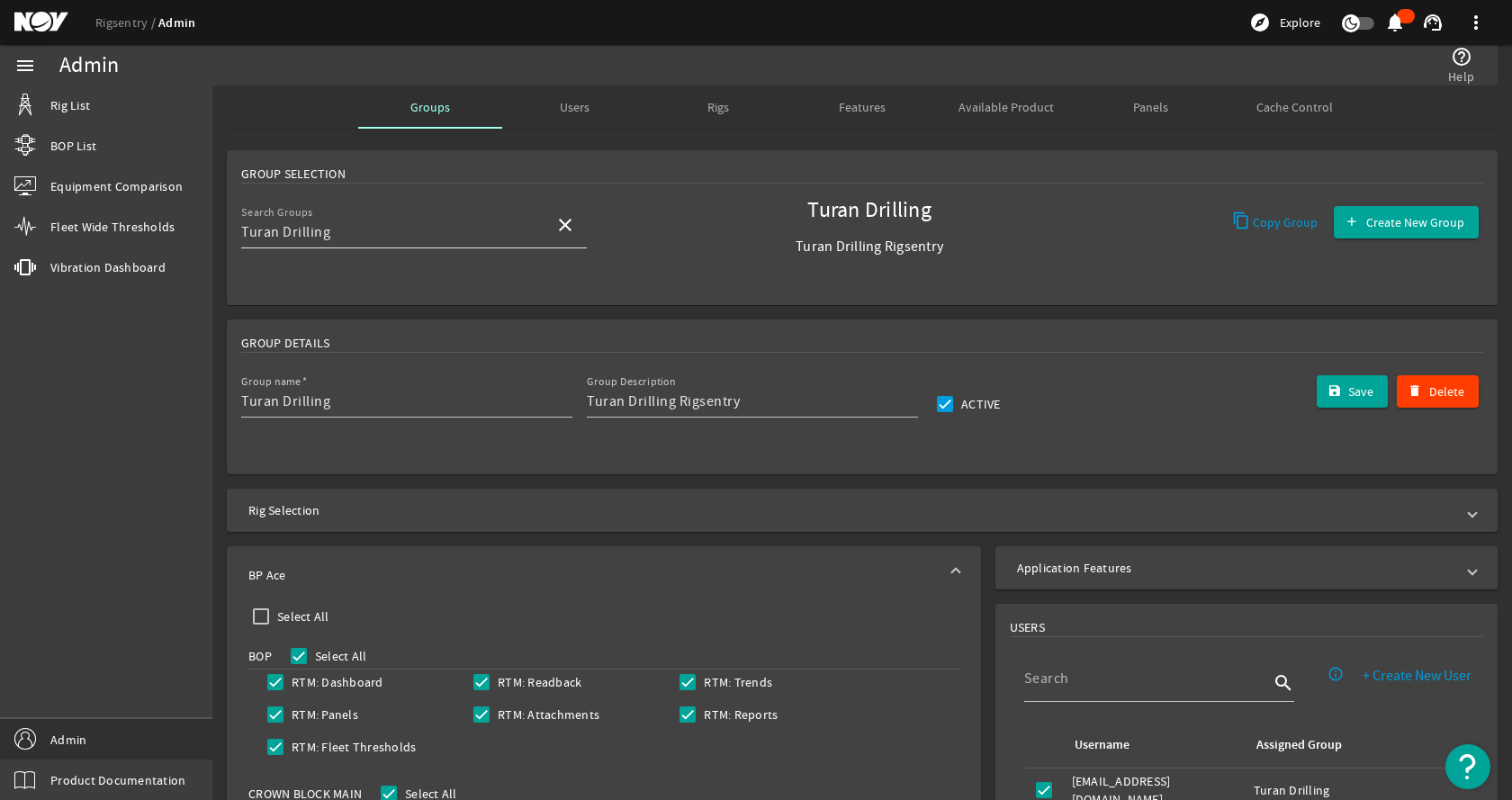
click at [566, 231] on mat-icon "close" at bounding box center [565, 225] width 22 height 22
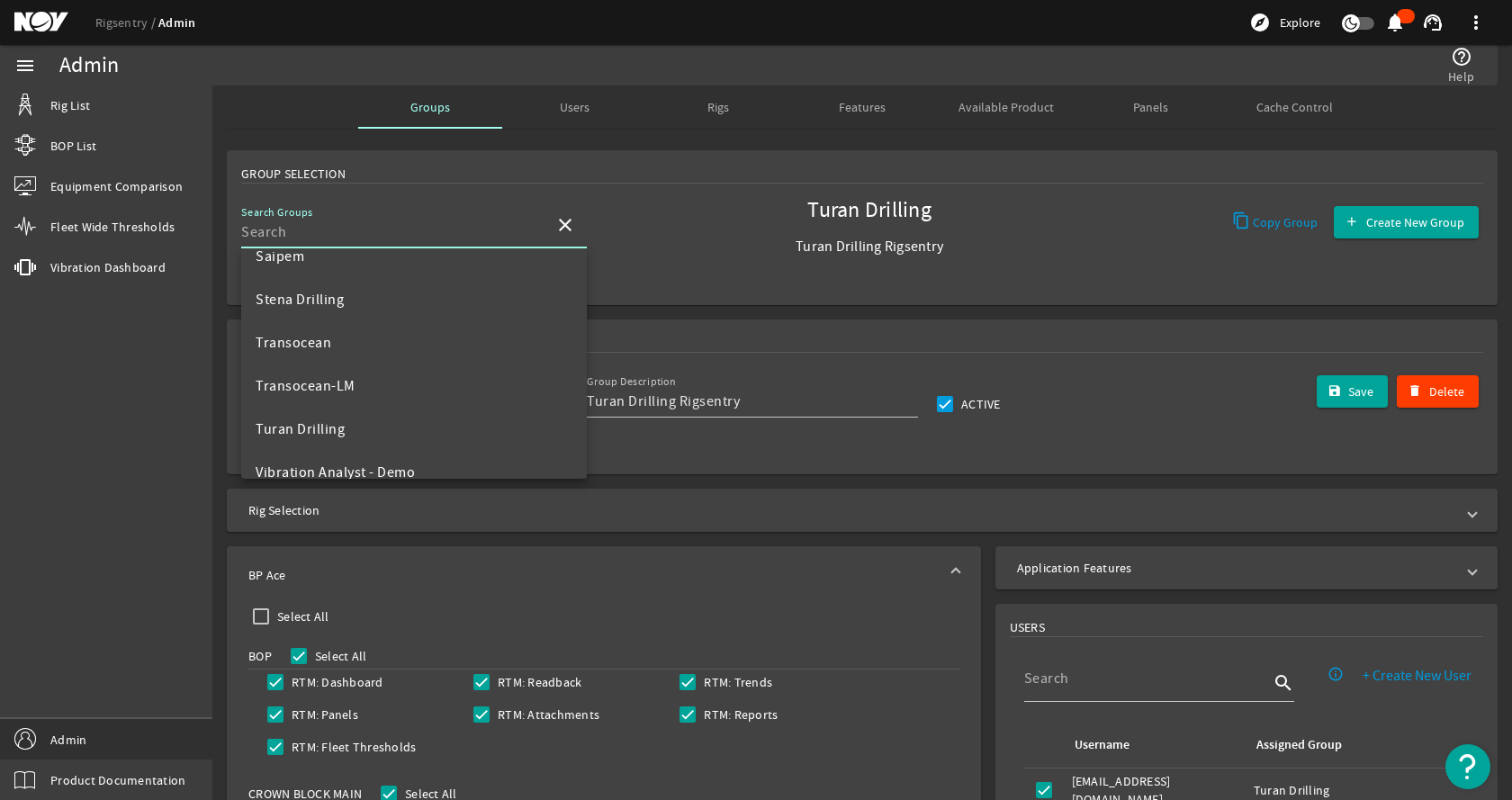
scroll to position [1033, 0]
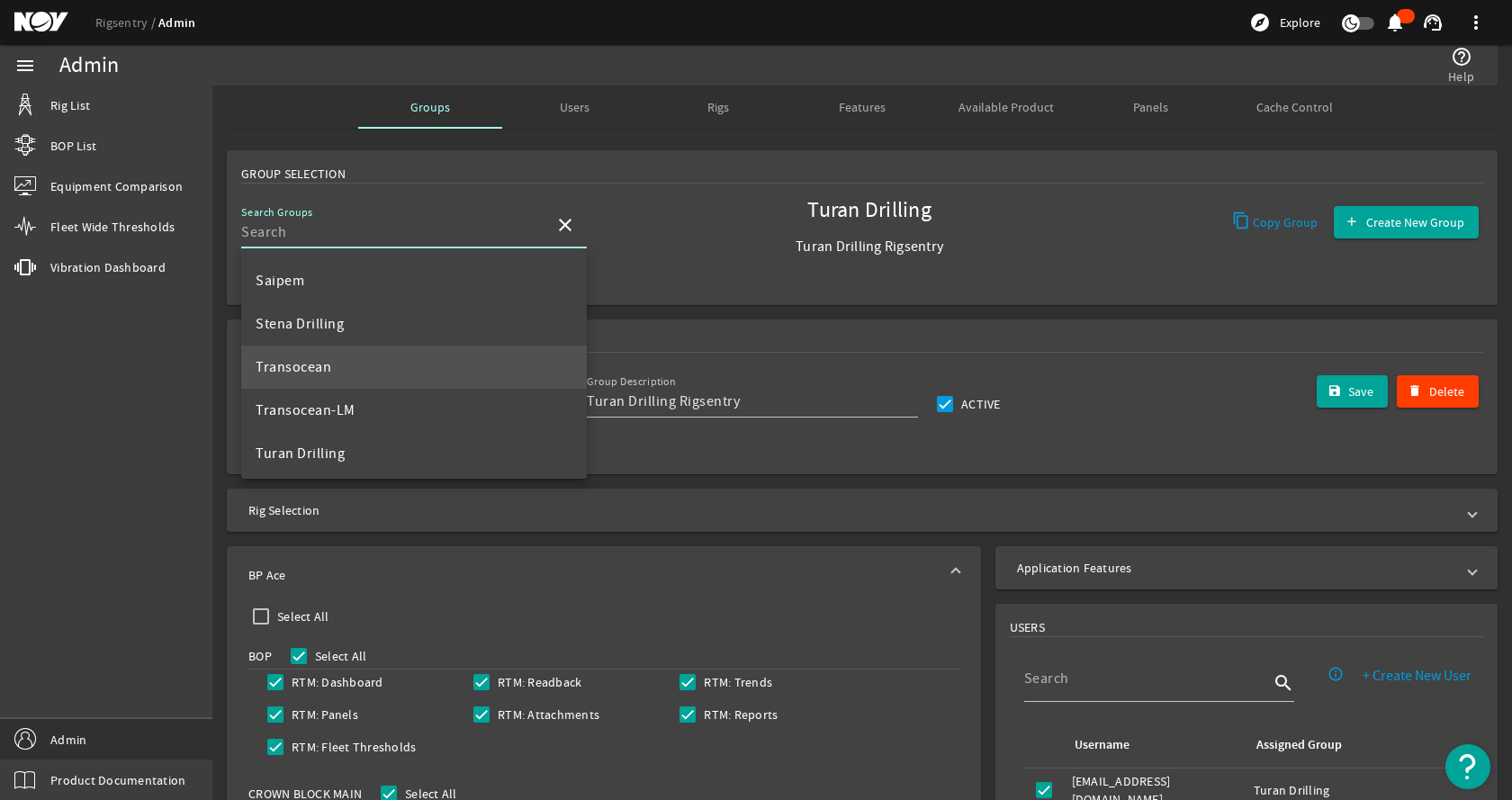
click at [377, 357] on mat-option "Transocean" at bounding box center [413, 367] width 346 height 43
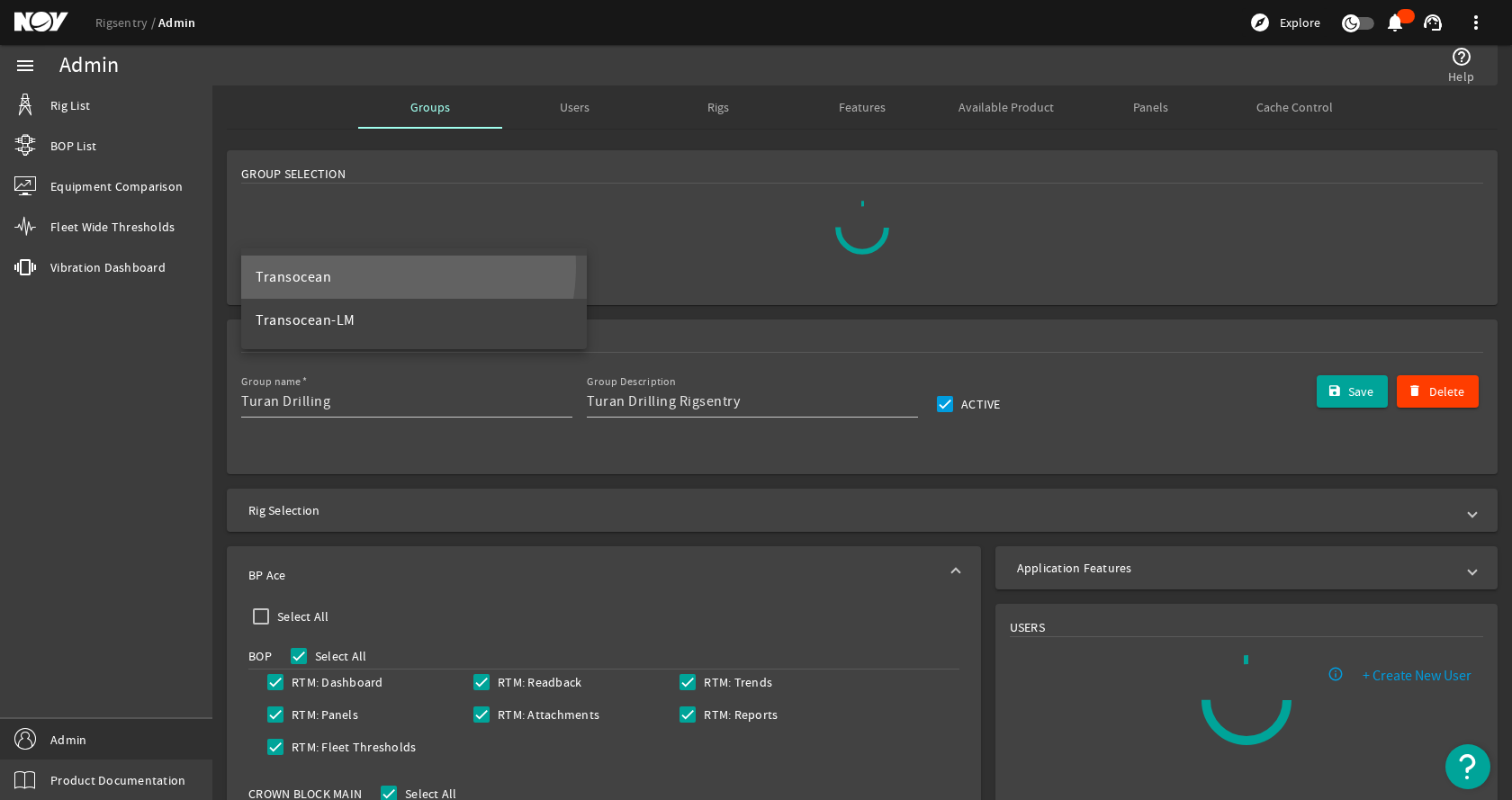
scroll to position [0, 0]
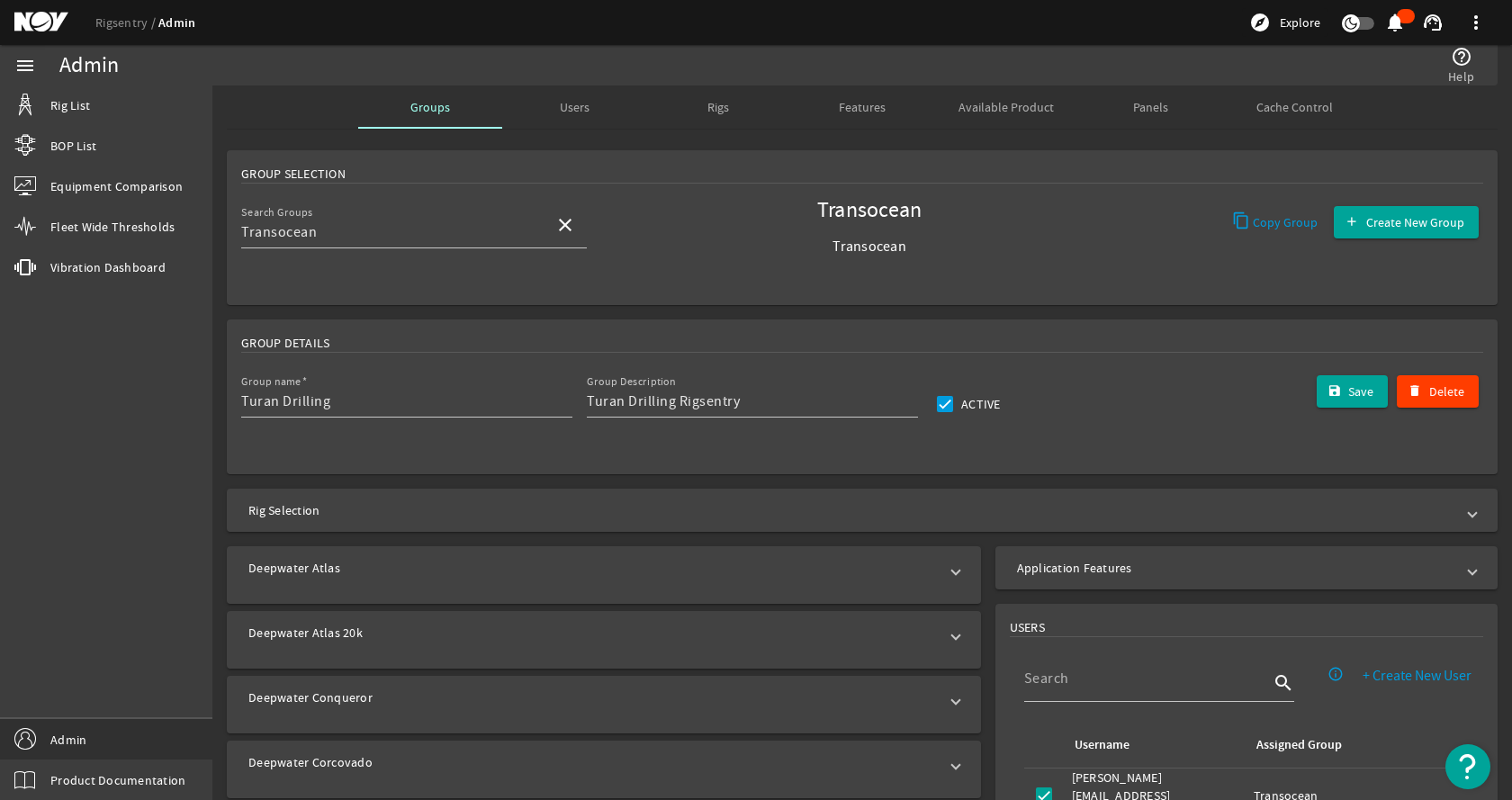
type input "Transocean"
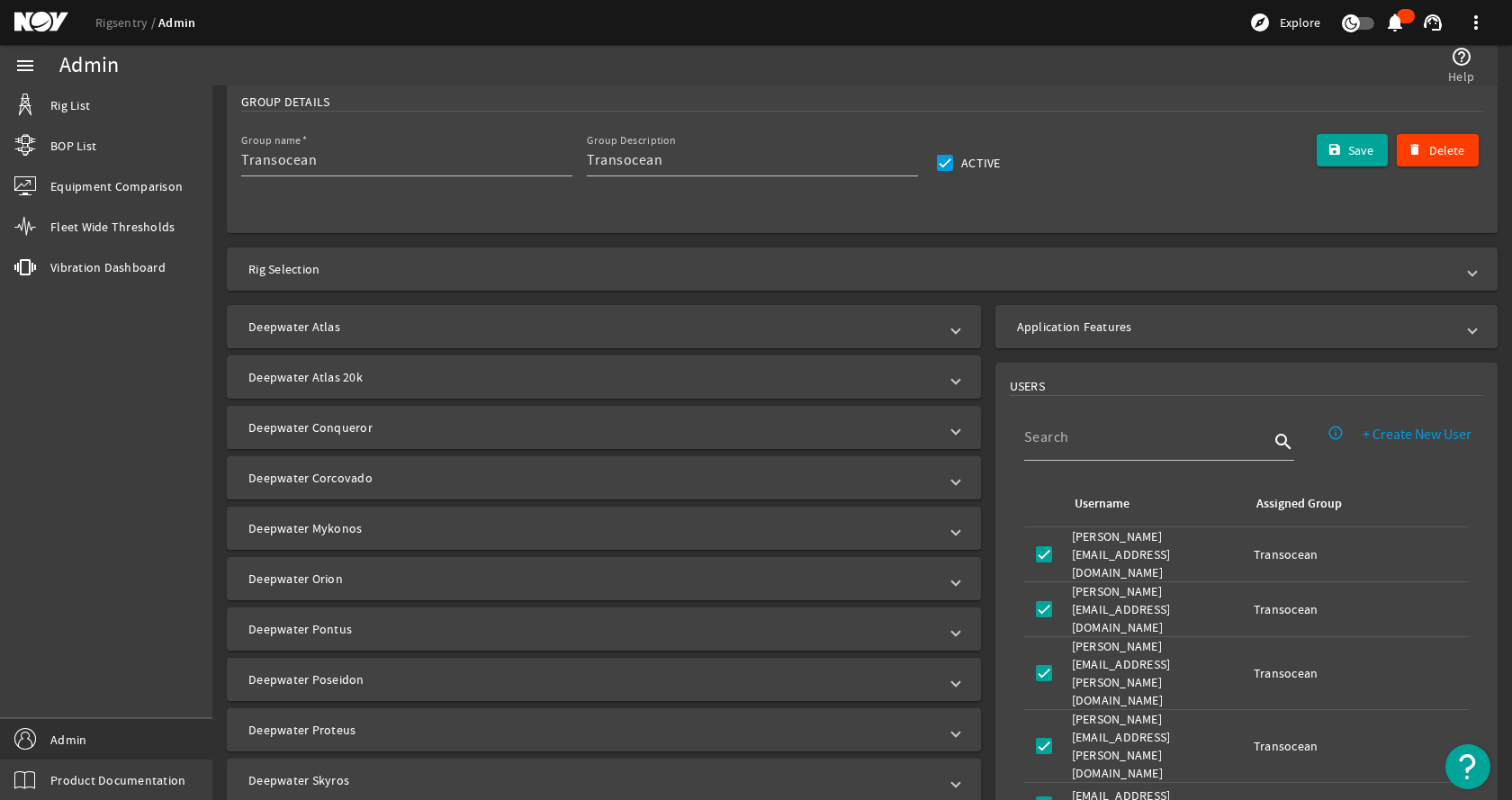
scroll to position [270, 0]
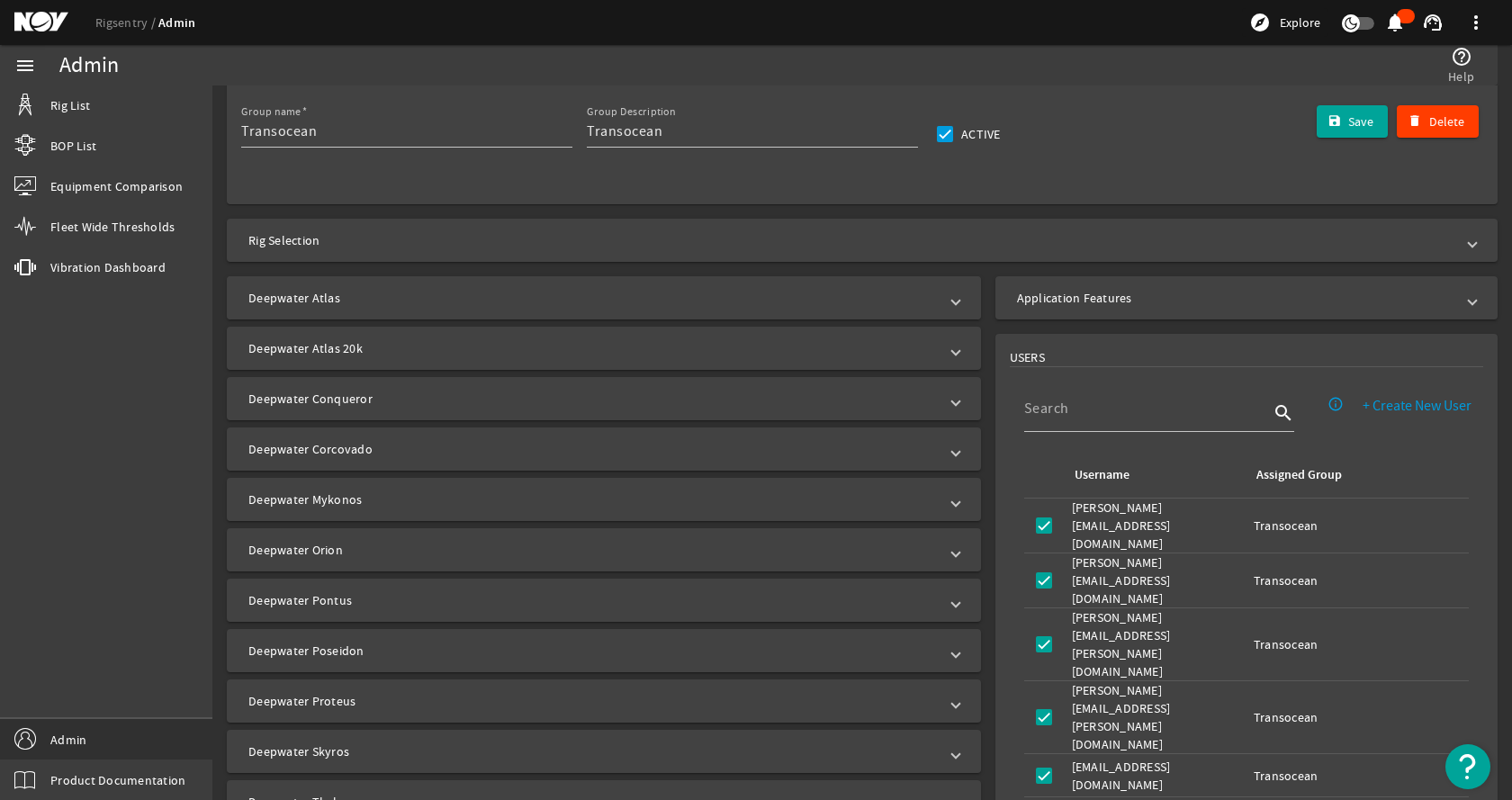
click at [506, 302] on mat-panel-title "Deepwater Atlas" at bounding box center [593, 298] width 690 height 18
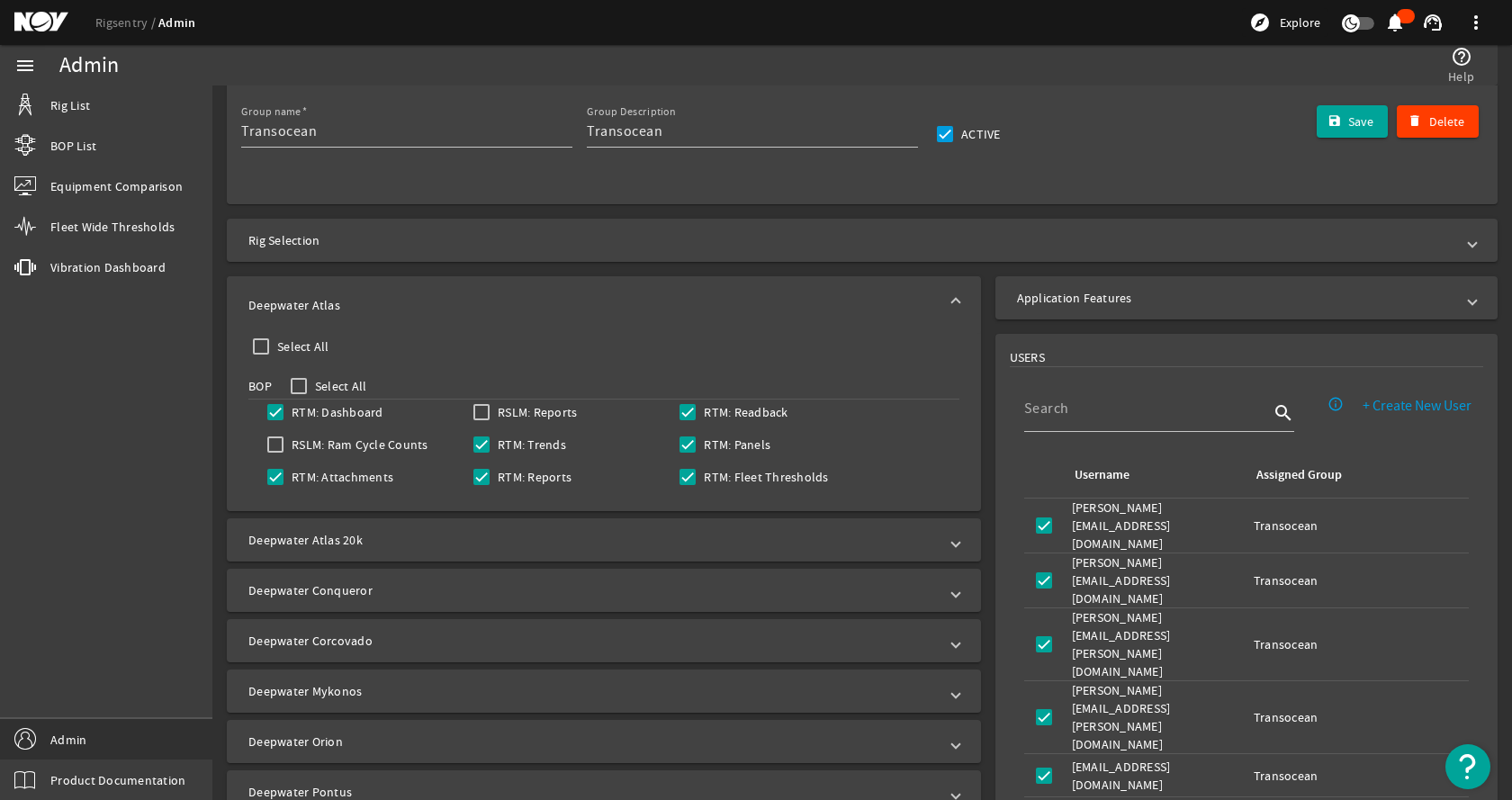
click at [506, 302] on mat-panel-title "Deepwater Atlas" at bounding box center [593, 305] width 690 height 18
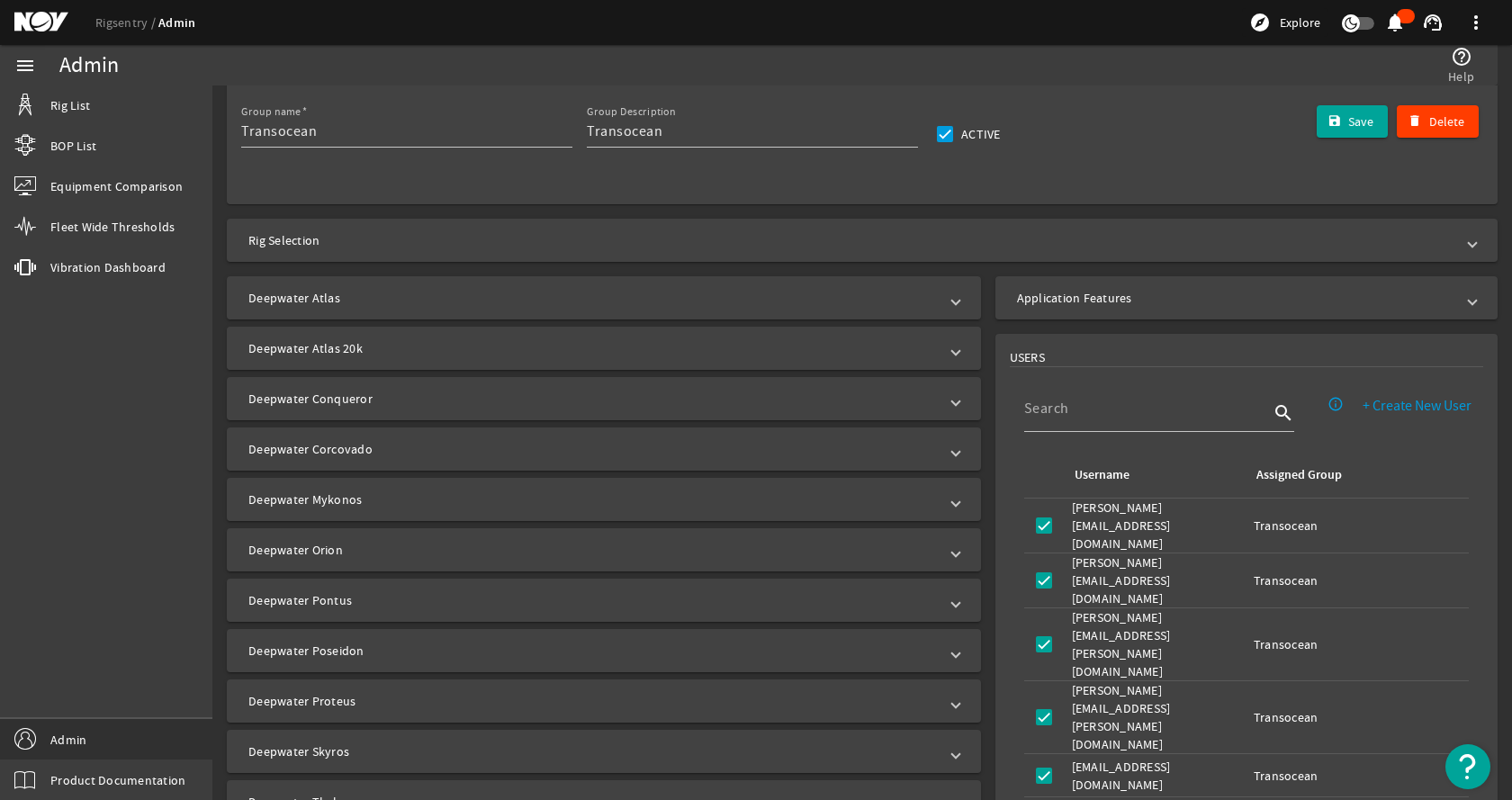
click at [450, 351] on mat-panel-title "Deepwater Atlas 20k" at bounding box center [593, 349] width 690 height 18
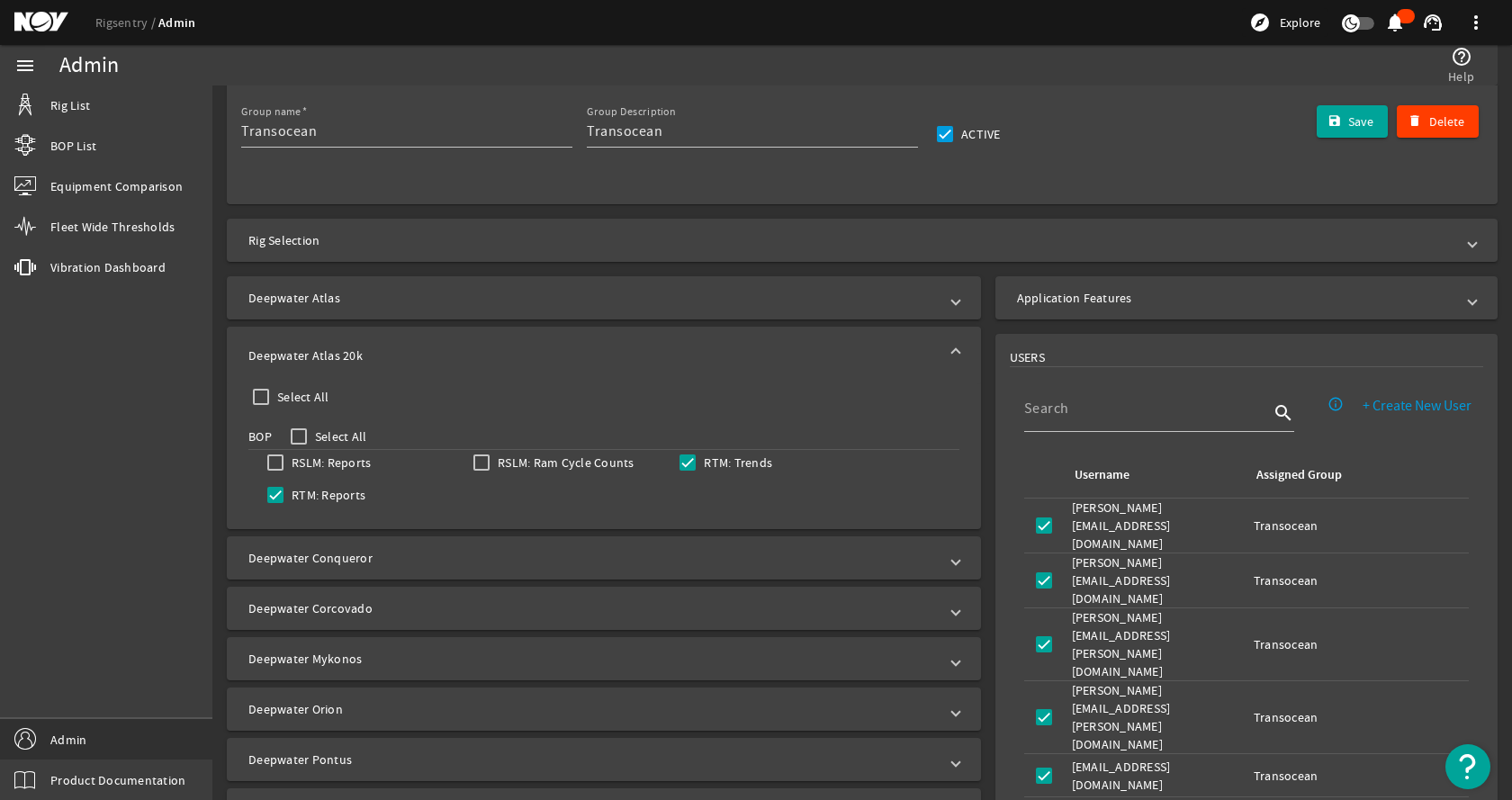
click at [450, 352] on mat-panel-title "Deepwater Atlas 20k" at bounding box center [593, 356] width 690 height 18
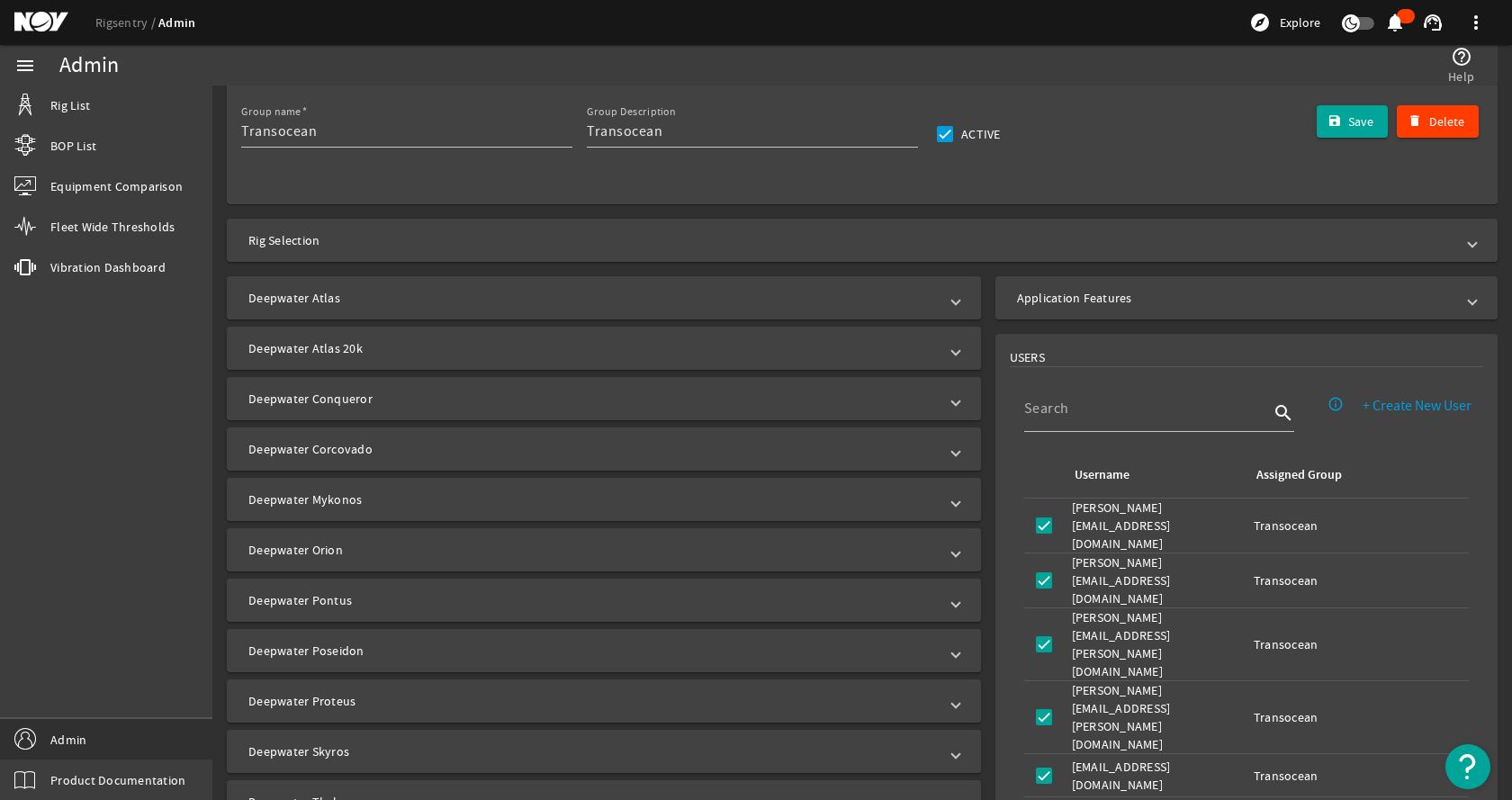
click at [410, 407] on mat-panel-title "Deepwater Conqueror" at bounding box center [593, 399] width 690 height 18
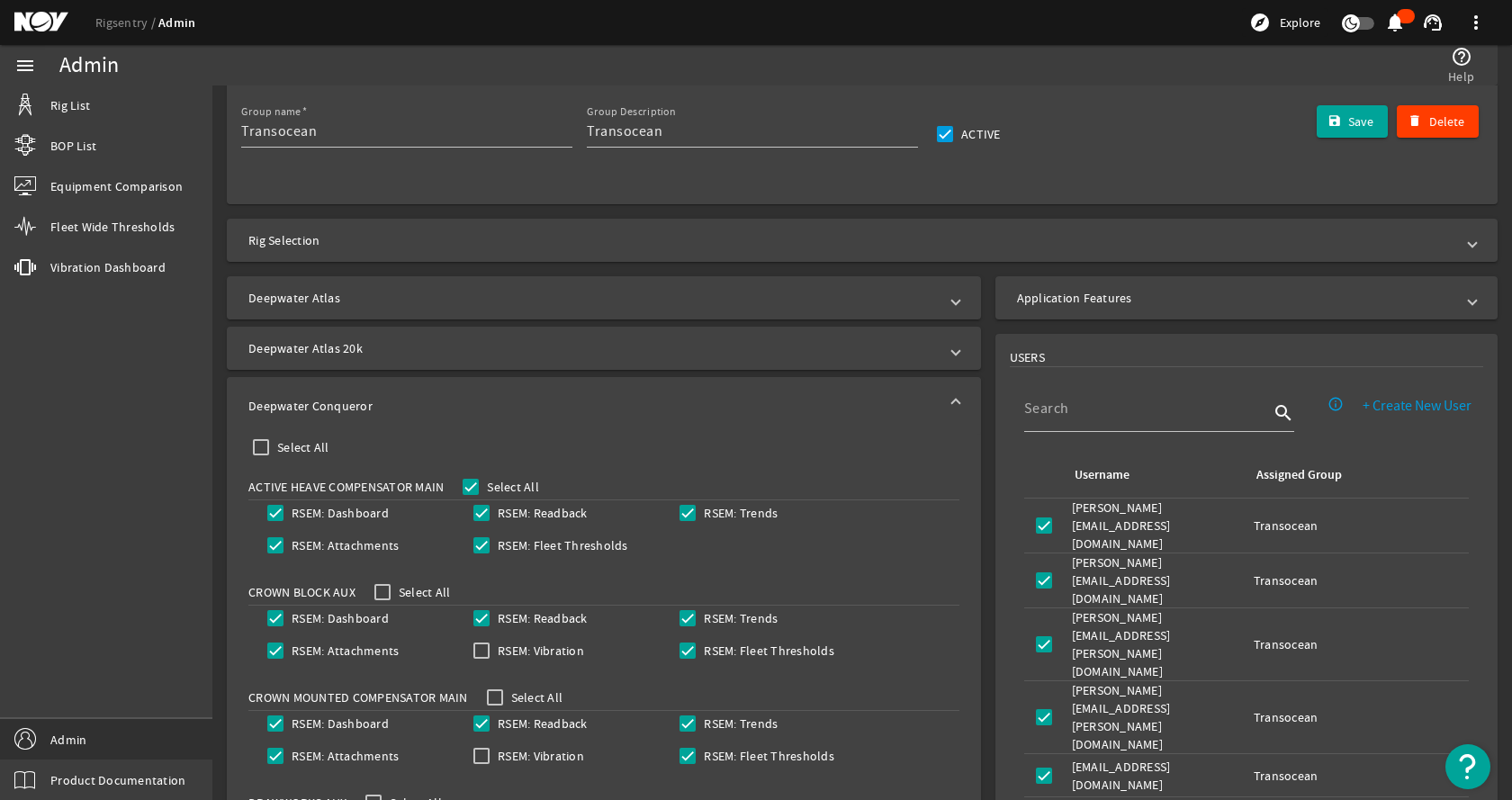
click at [410, 407] on mat-panel-title "Deepwater Conqueror" at bounding box center [593, 406] width 690 height 18
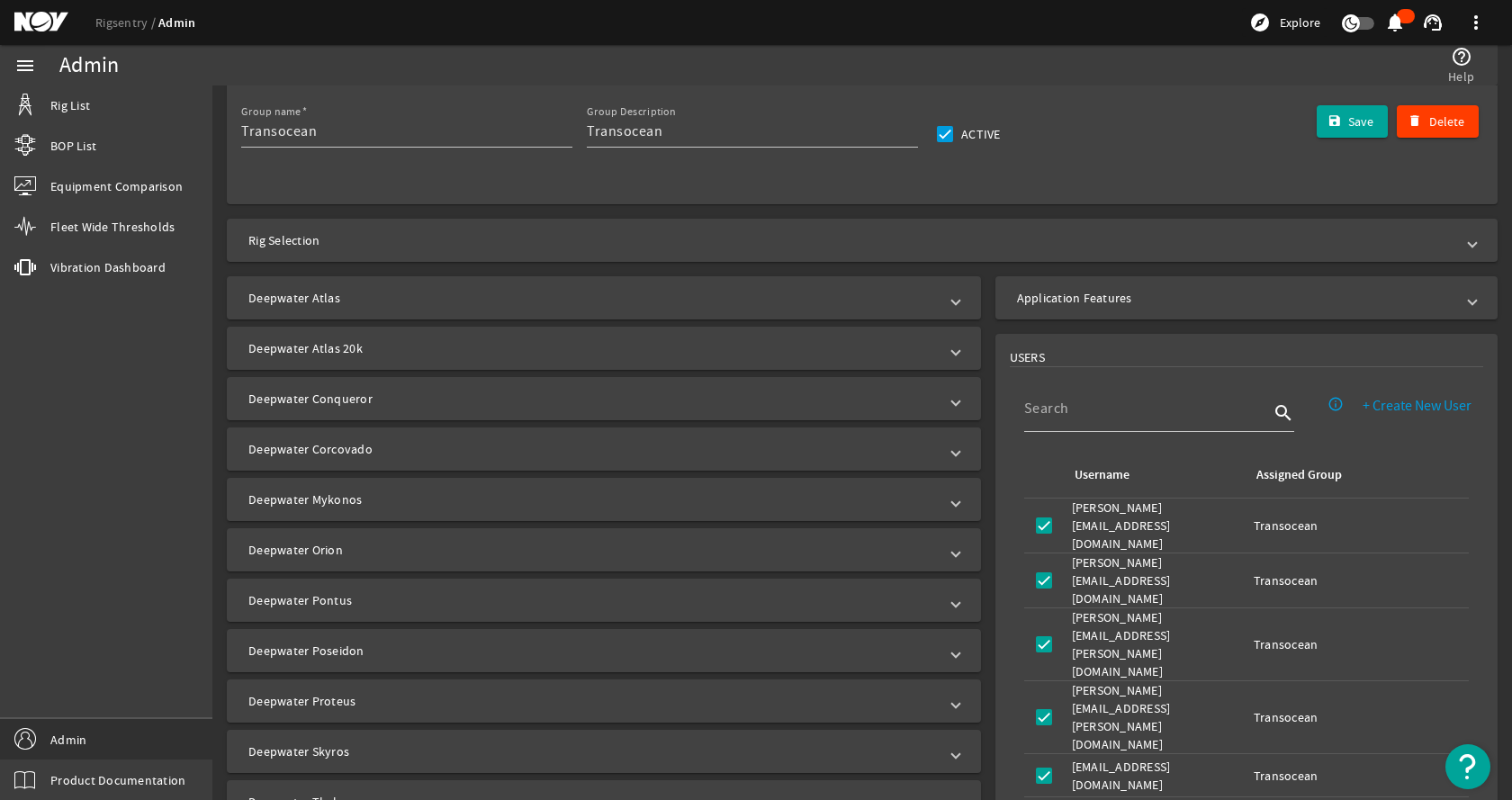
click at [405, 442] on mat-panel-title "Deepwater Corcovado" at bounding box center [593, 449] width 690 height 18
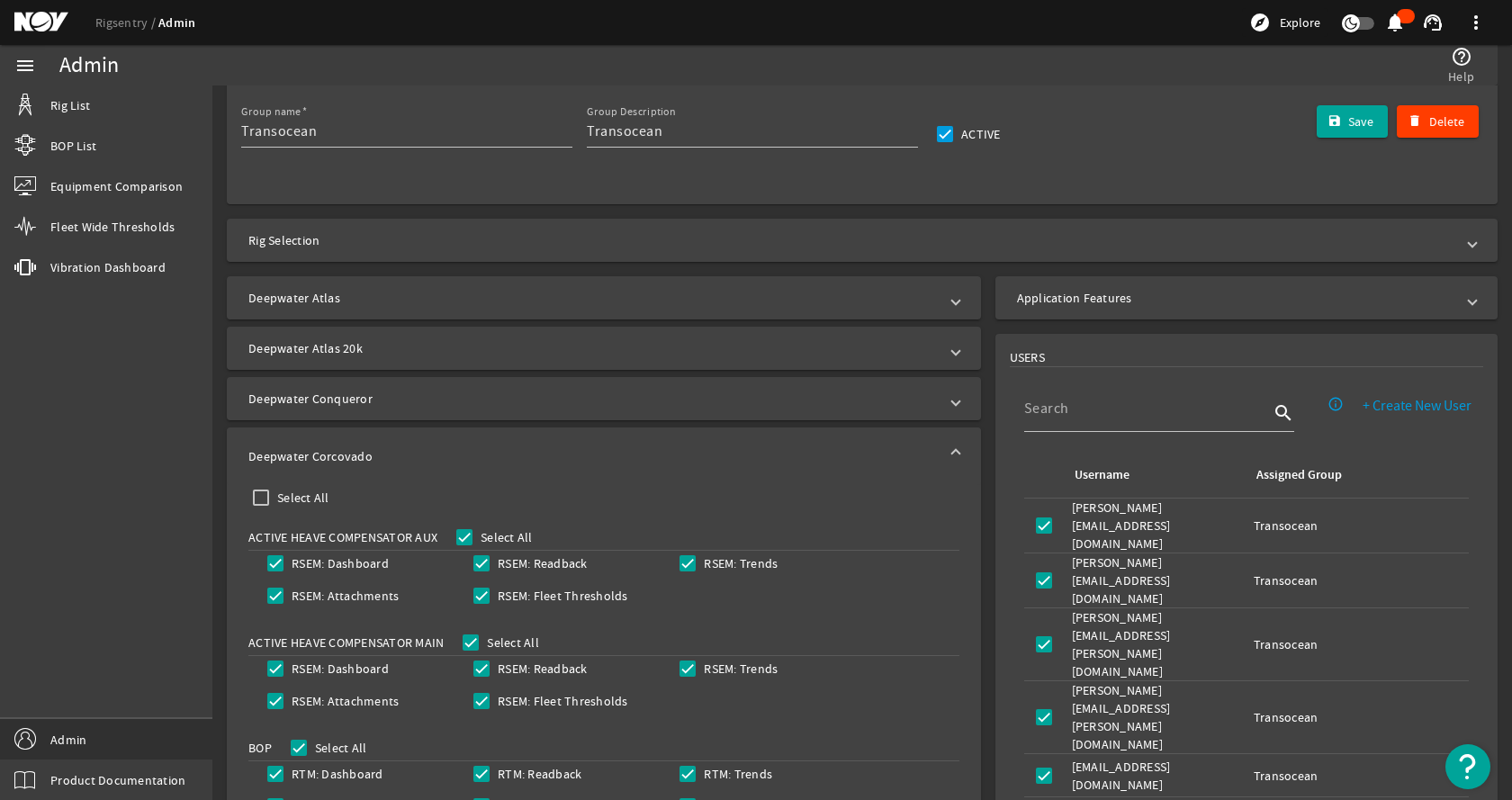
click at [405, 442] on mat-expansion-panel-header "Deepwater Corcovado" at bounding box center [603, 457] width 754 height 58
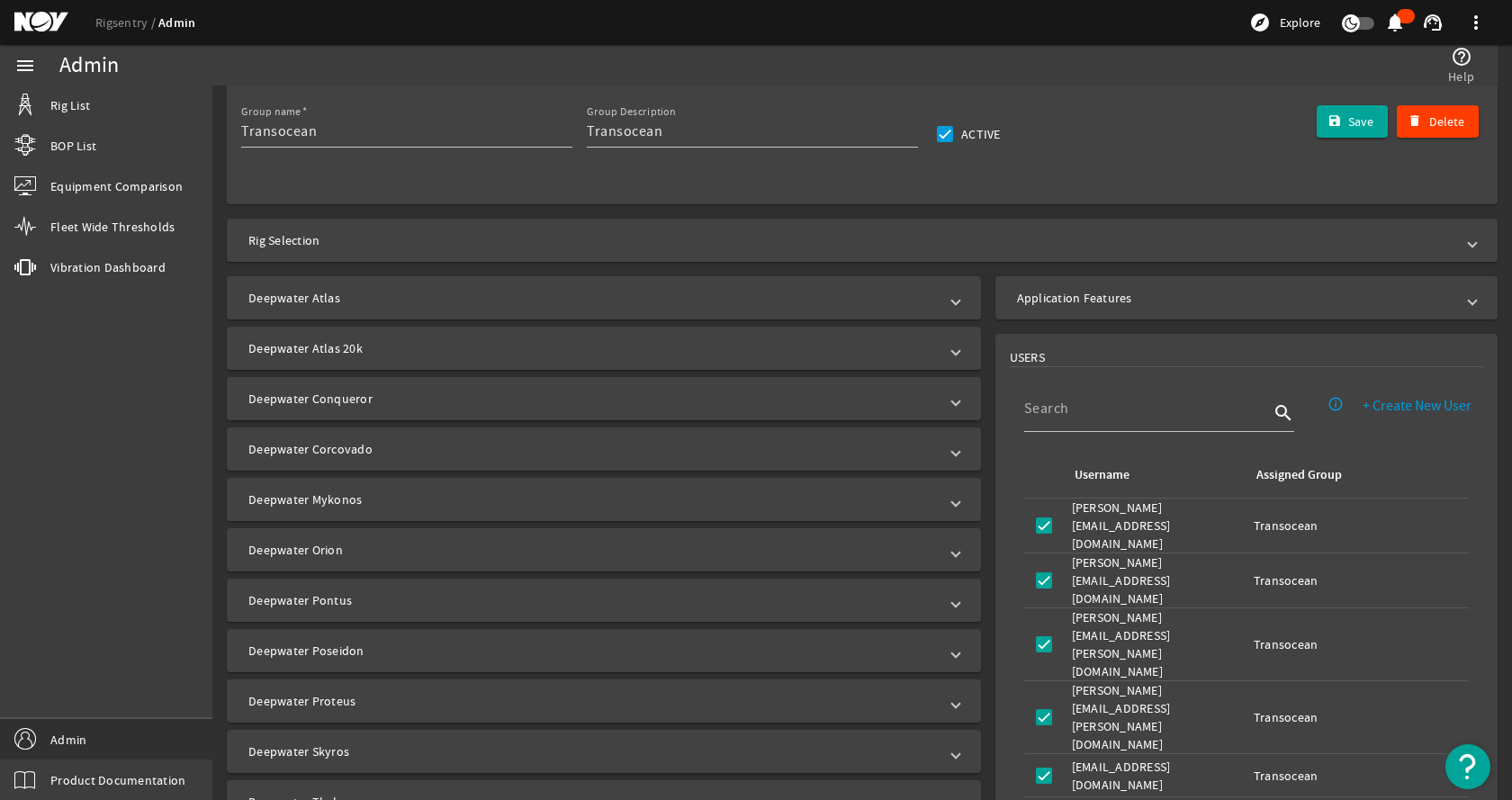
click at [431, 491] on mat-panel-title "Deepwater Mykonos" at bounding box center [593, 499] width 690 height 18
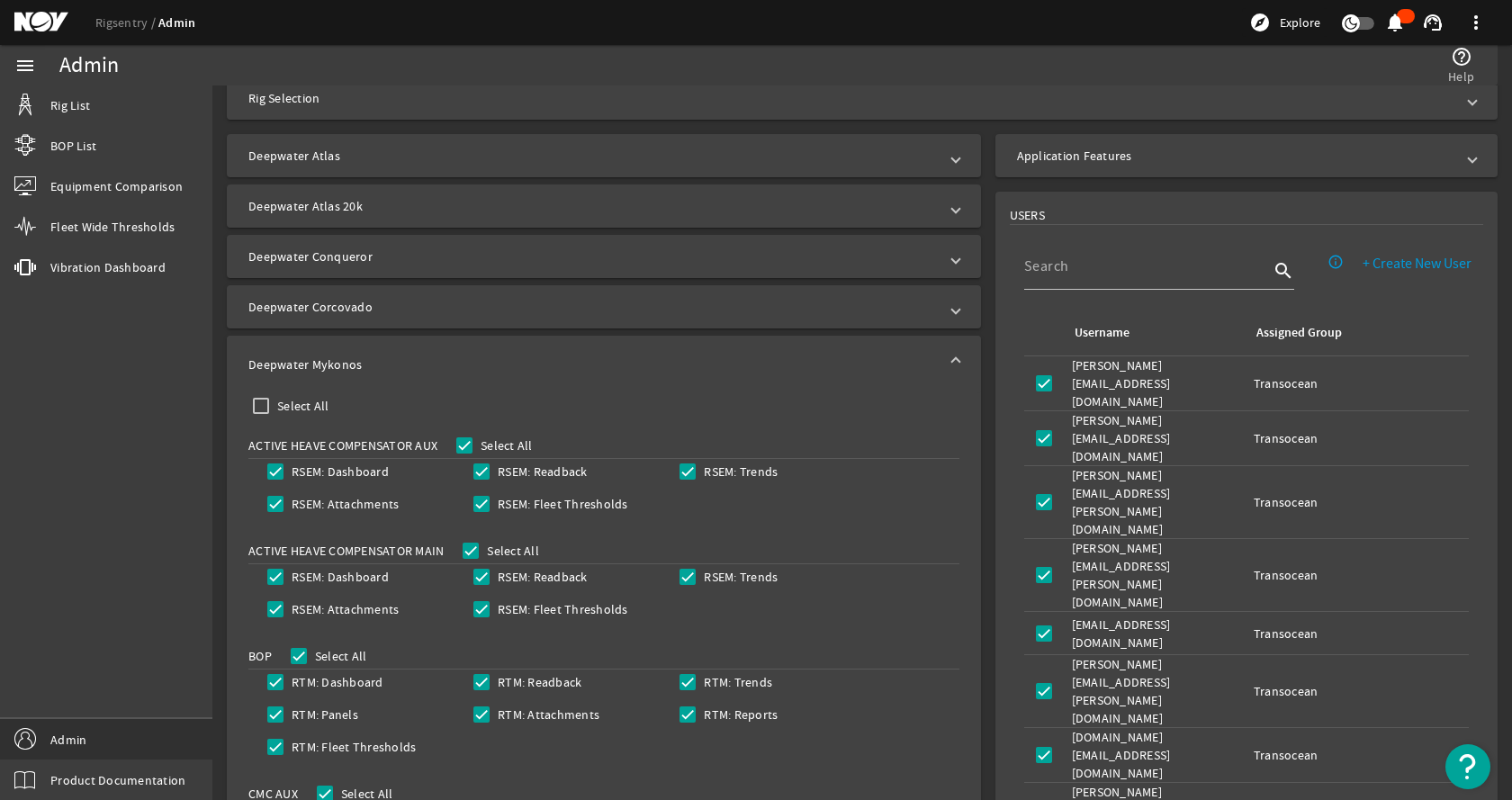
scroll to position [450, 0]
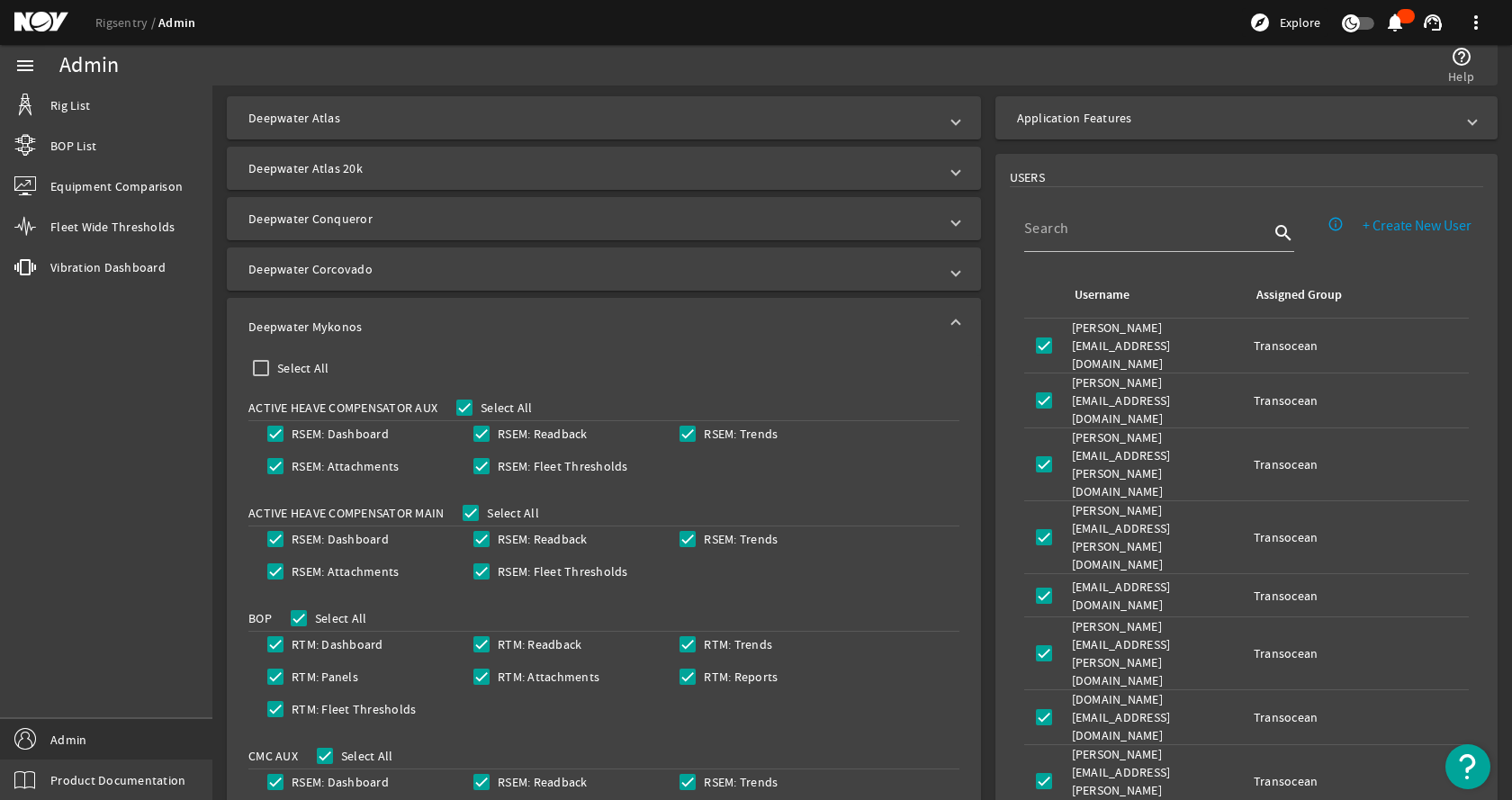
drag, startPoint x: 420, startPoint y: 314, endPoint x: 428, endPoint y: 327, distance: 15.3
click at [420, 315] on mat-expansion-panel-header "Deepwater Mykonos" at bounding box center [603, 327] width 754 height 58
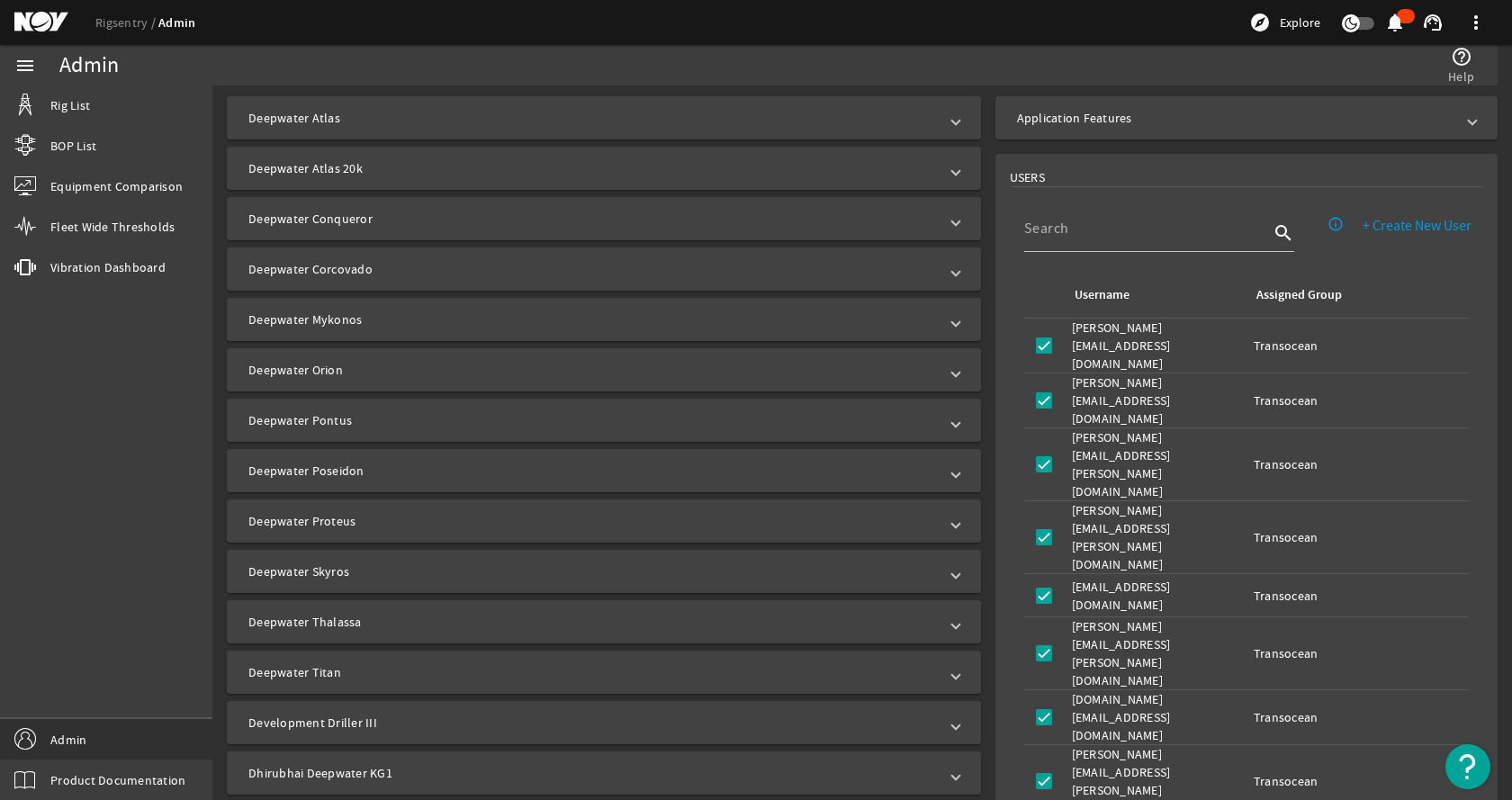
click at [397, 360] on mat-expansion-panel-header "Deepwater Orion" at bounding box center [603, 370] width 754 height 43
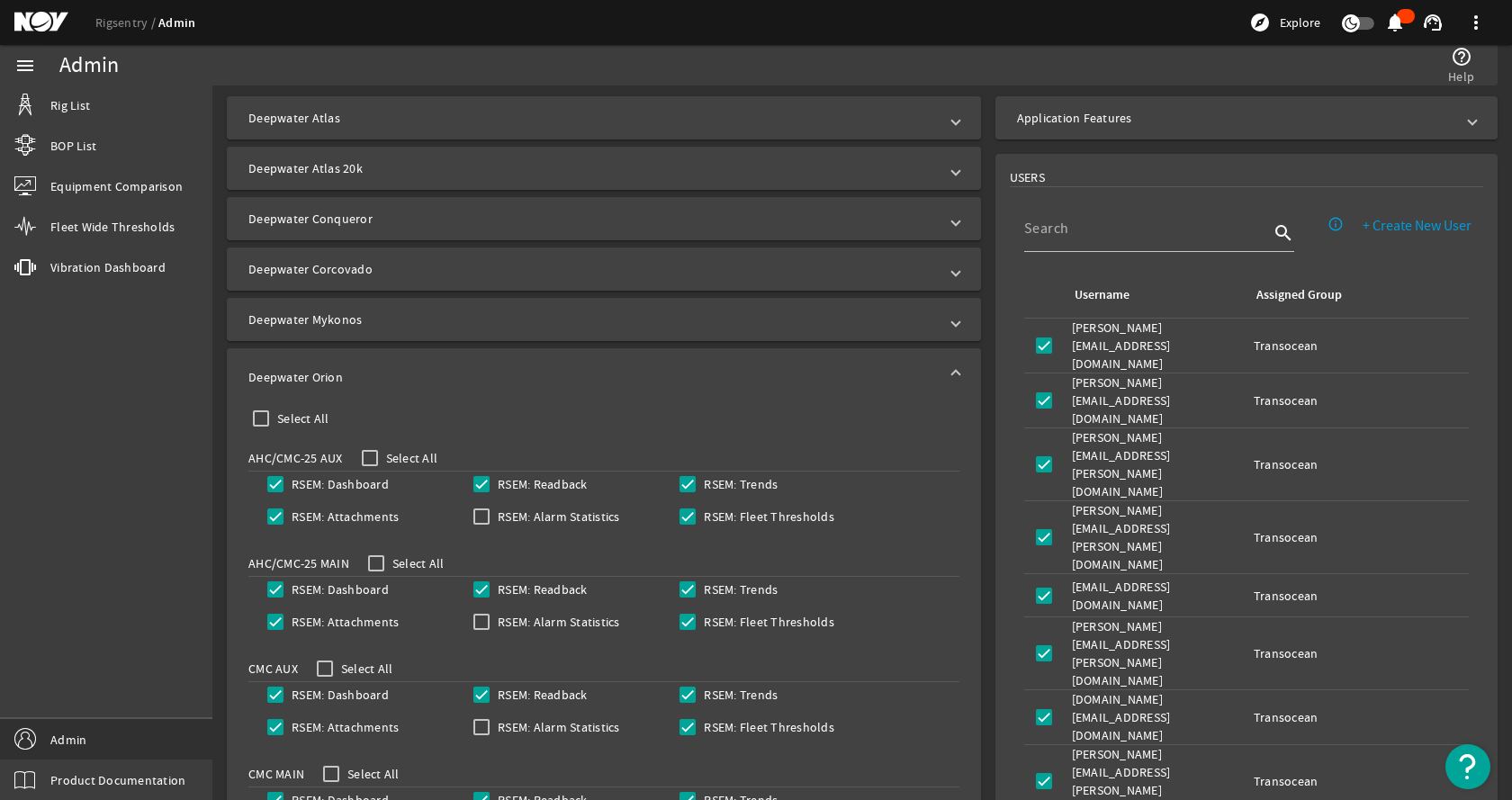
click at [397, 360] on mat-expansion-panel-header "Deepwater Orion" at bounding box center [603, 377] width 754 height 58
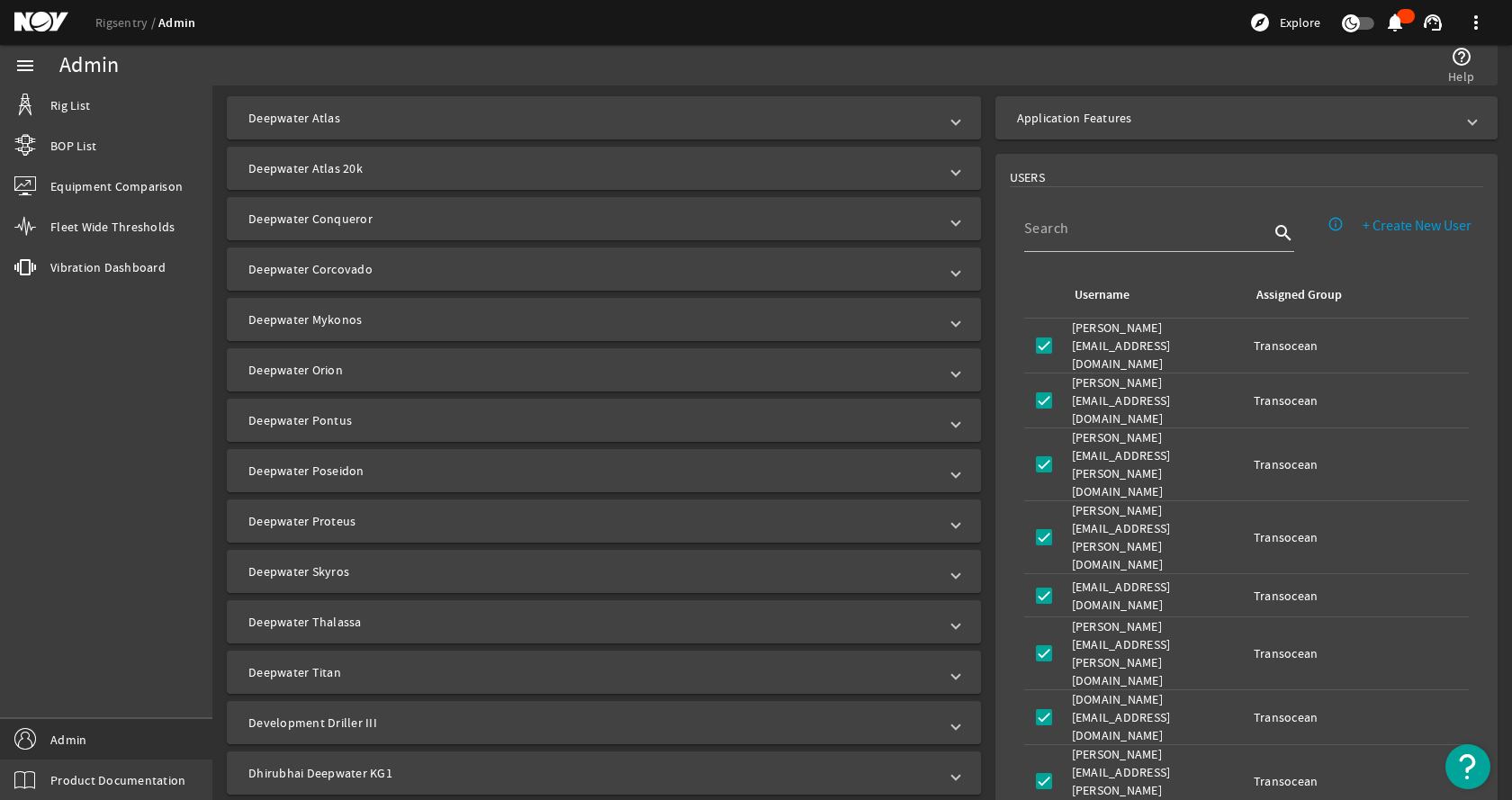
click at [505, 408] on mat-expansion-panel-header "Deepwater Pontus" at bounding box center [603, 421] width 754 height 43
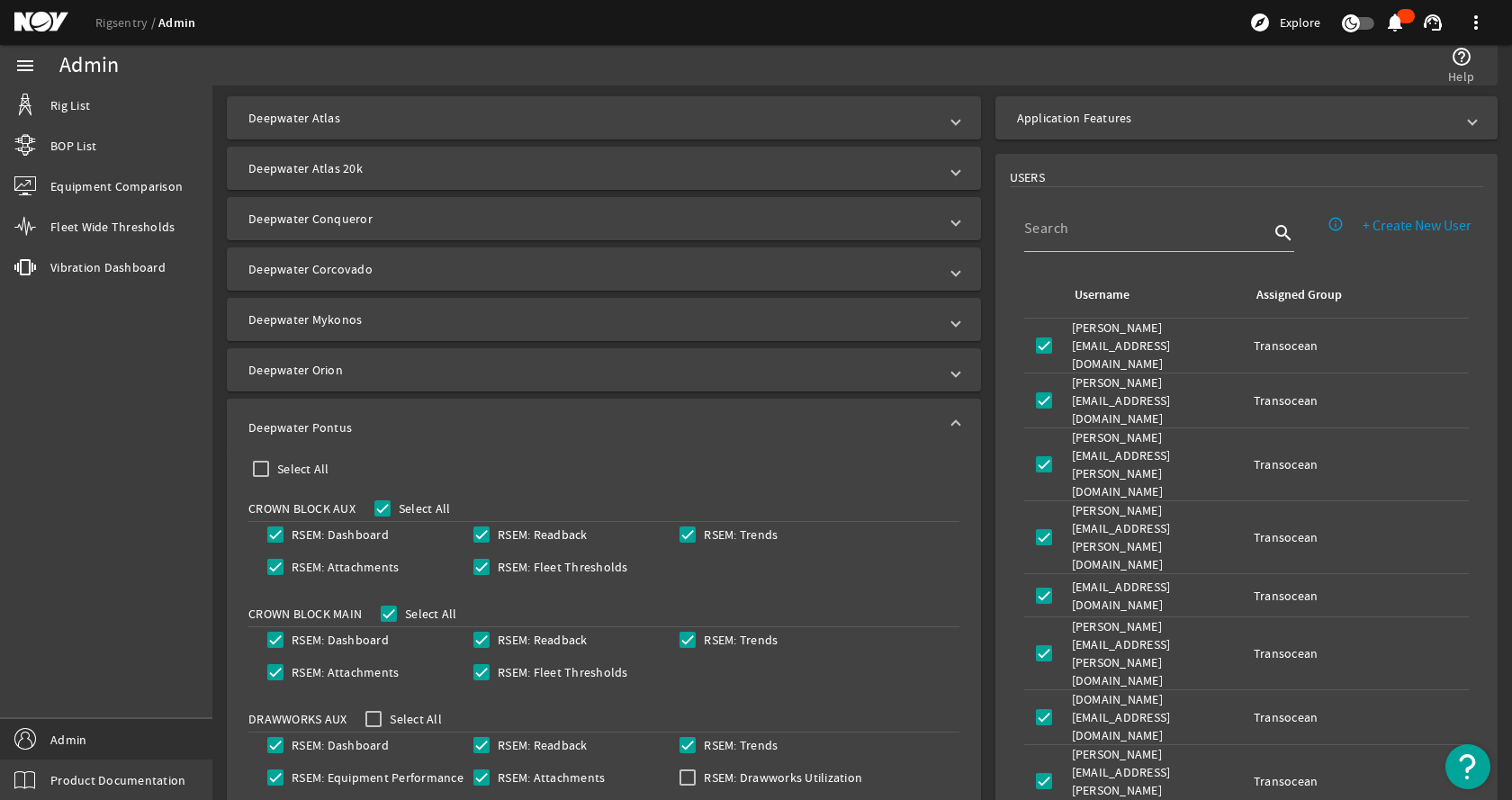
click at [503, 408] on mat-expansion-panel-header "Deepwater Pontus" at bounding box center [603, 428] width 754 height 58
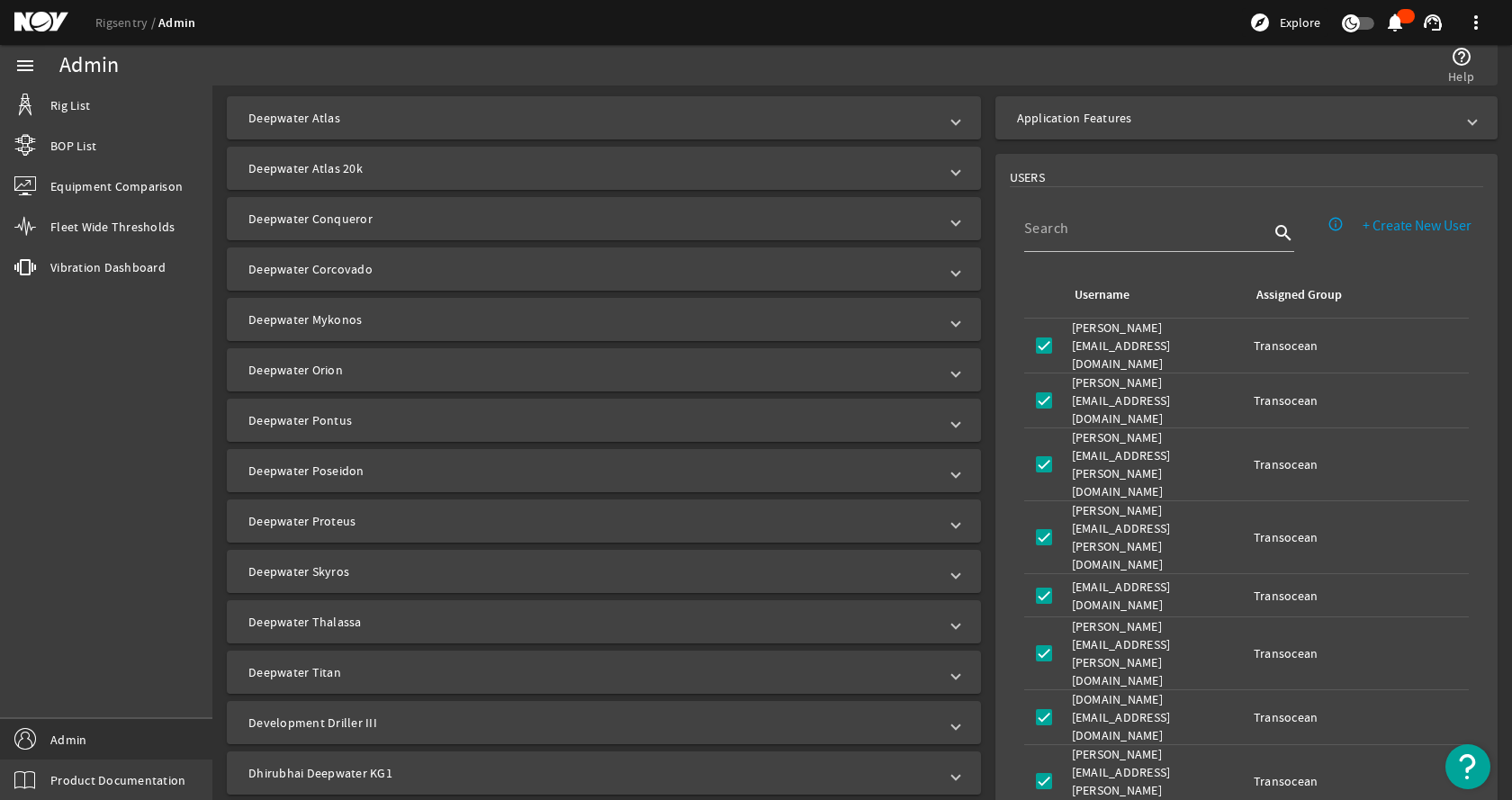
click at [413, 475] on mat-panel-title "Deepwater Poseidon" at bounding box center [593, 470] width 690 height 18
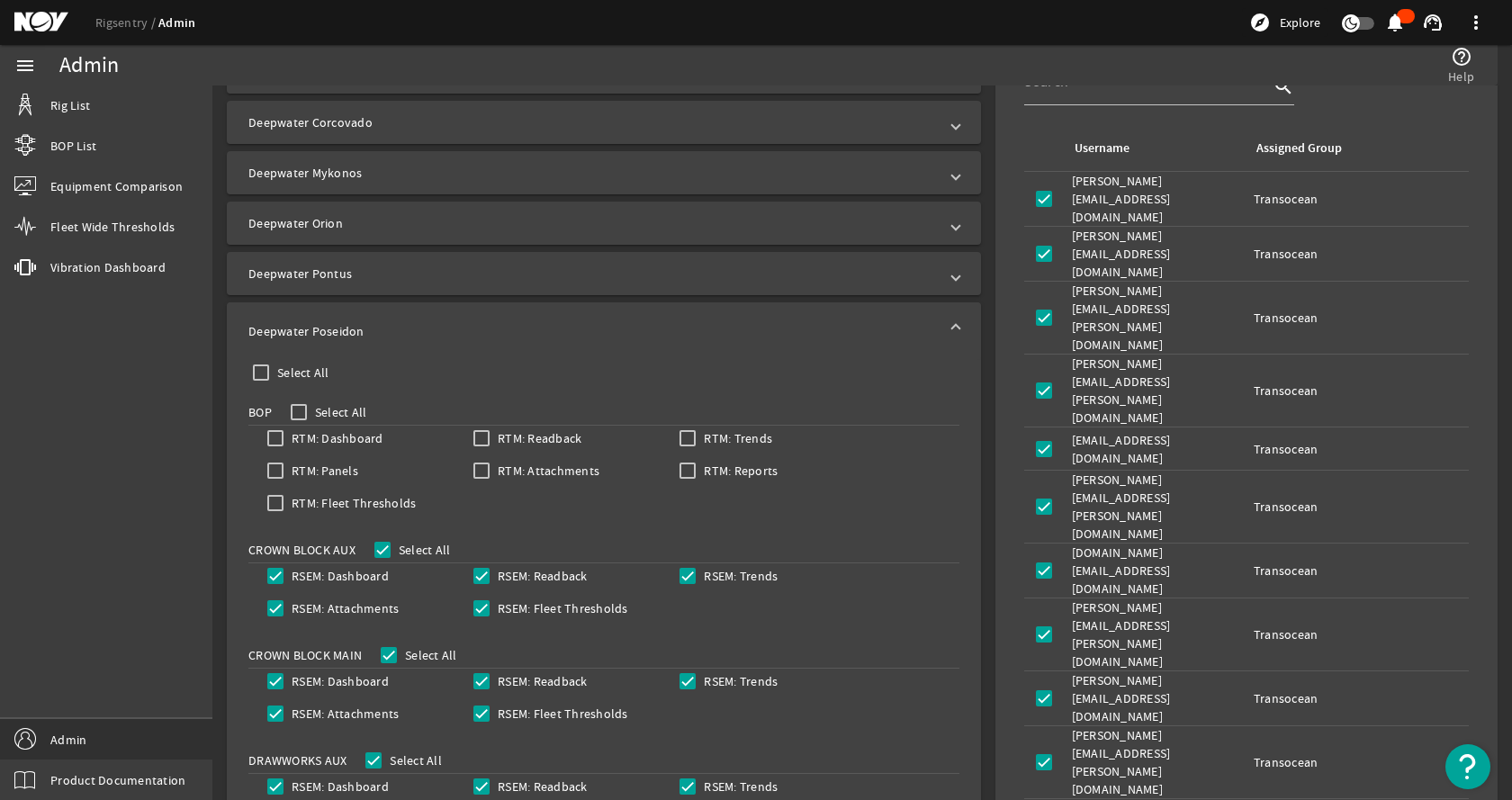
scroll to position [630, 0]
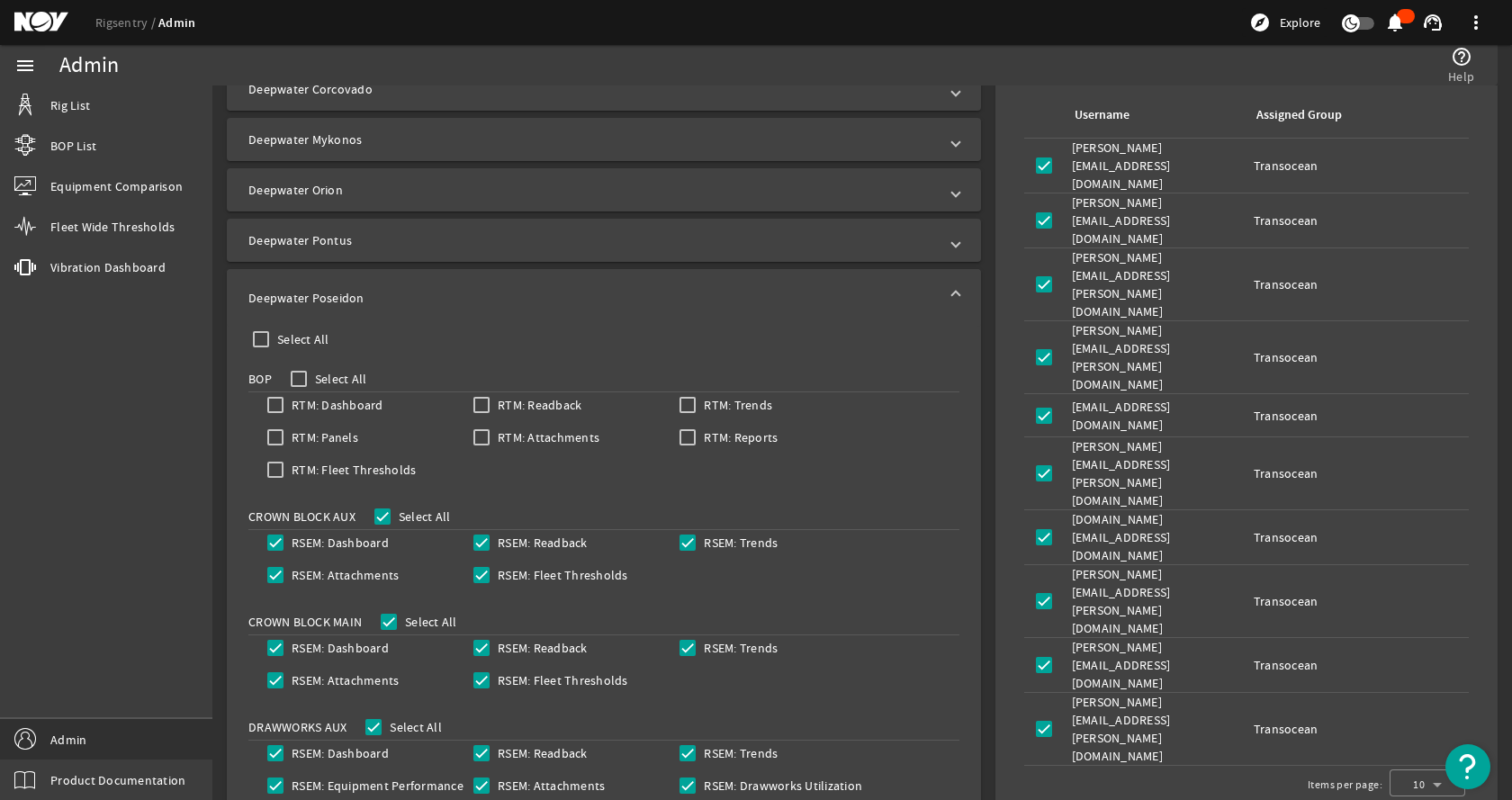
click at [376, 292] on mat-panel-title "Deepwater Poseidon" at bounding box center [593, 298] width 690 height 18
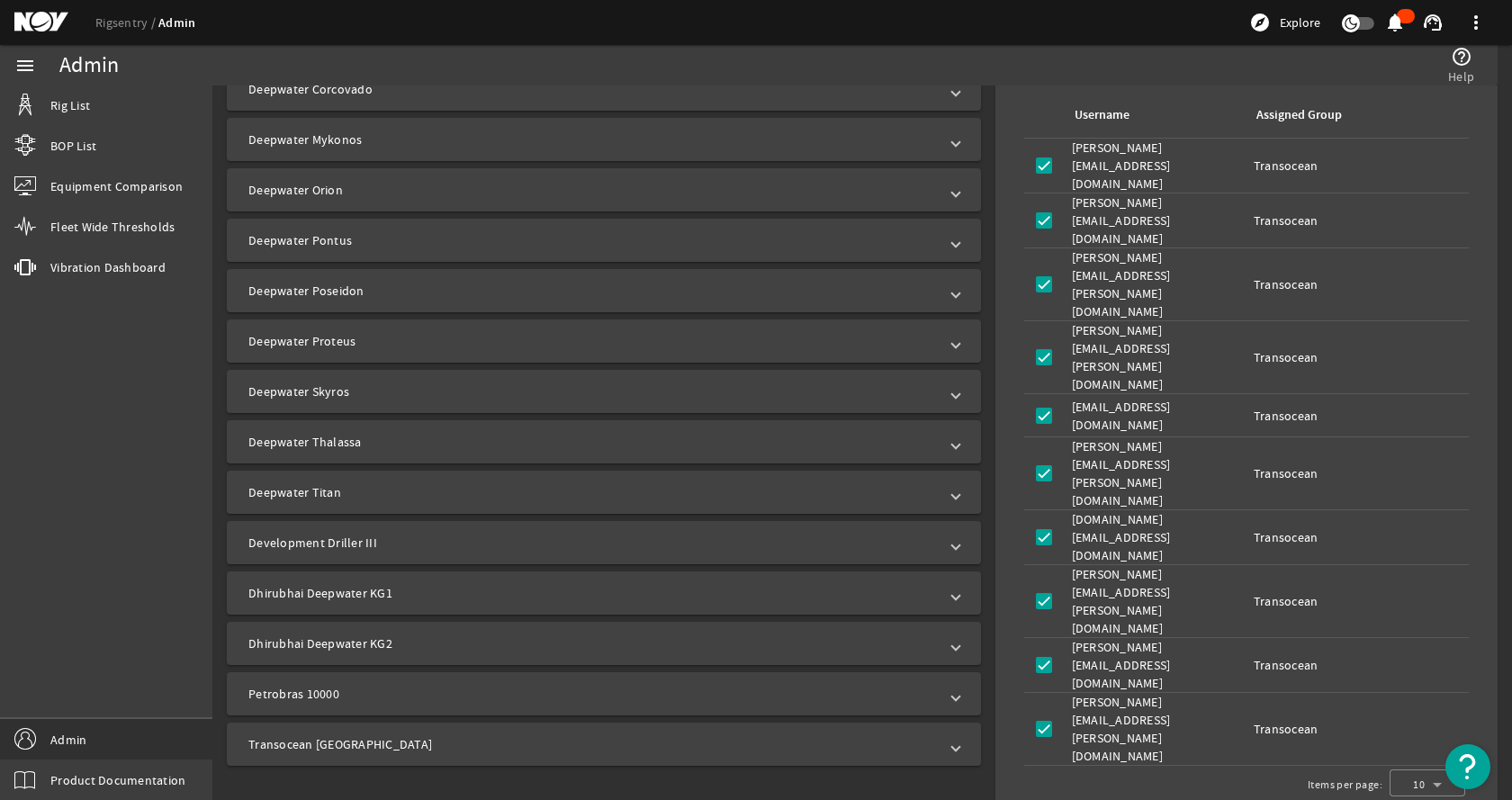
scroll to position [603, 0]
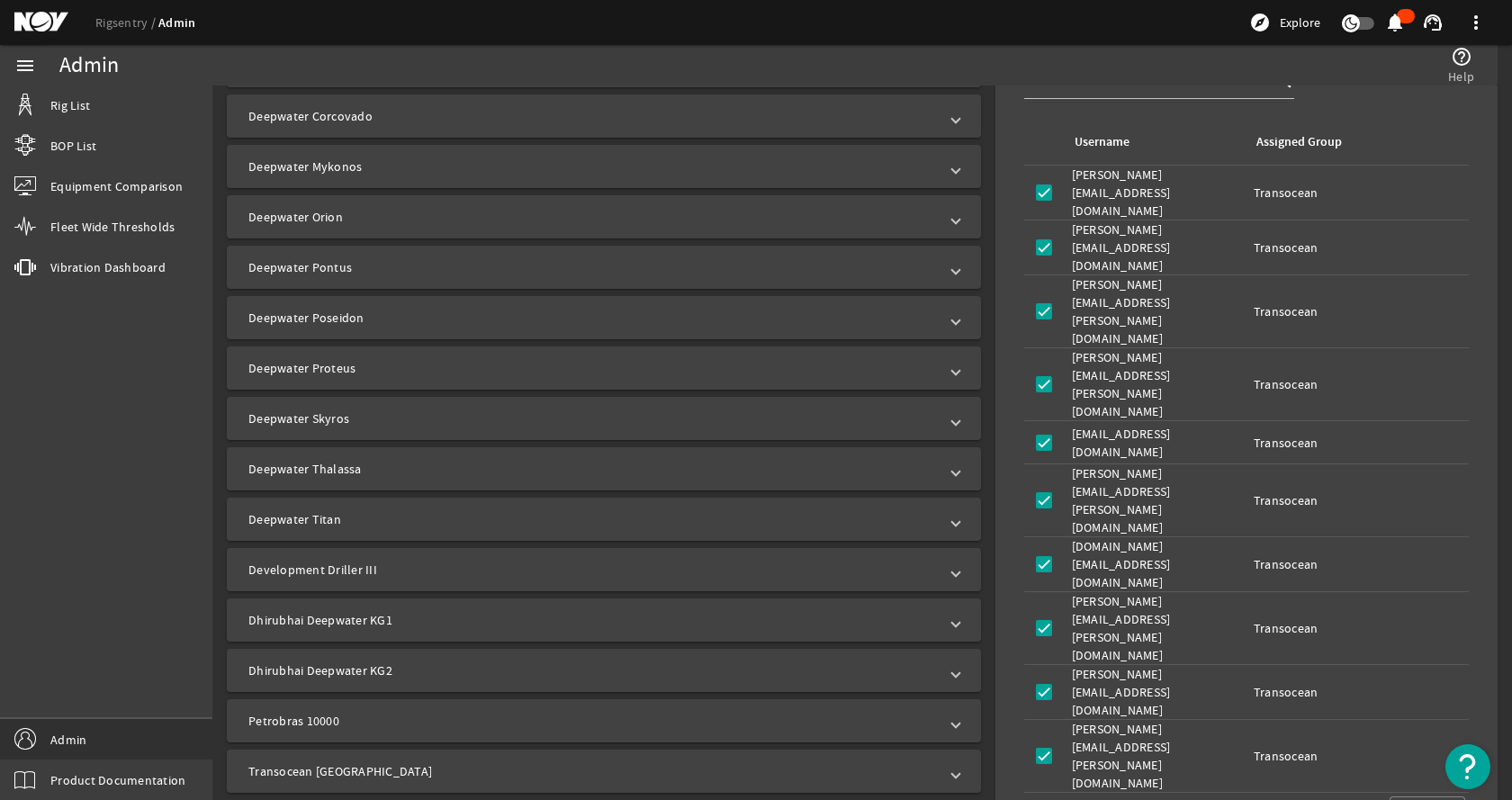
click at [443, 359] on mat-panel-title "Deepwater Proteus" at bounding box center [593, 368] width 690 height 18
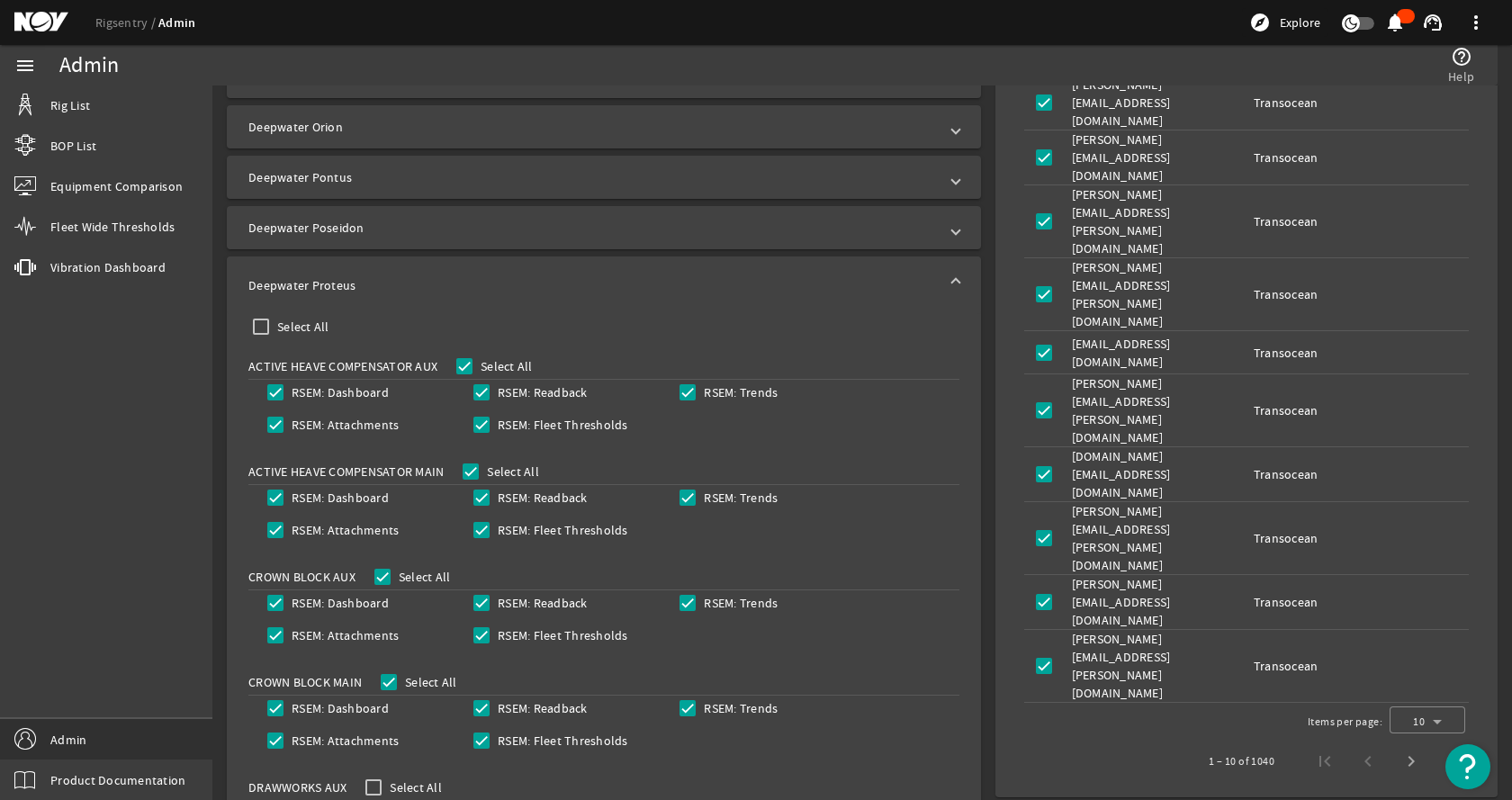
click at [398, 302] on mat-expansion-panel-header "Deepwater Proteus" at bounding box center [603, 285] width 754 height 58
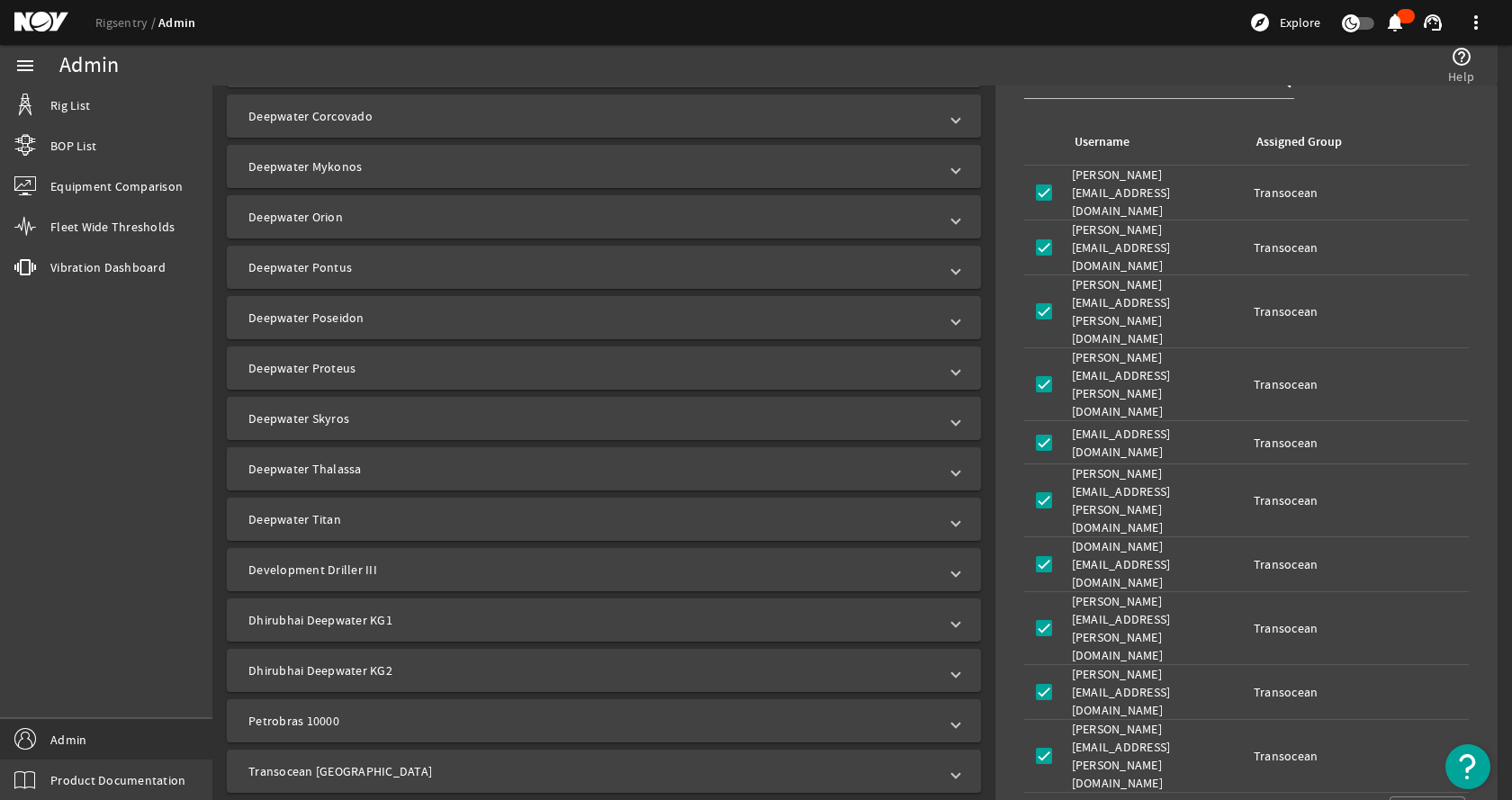
click at [356, 419] on mat-panel-title "Deepwater Skyros" at bounding box center [593, 419] width 690 height 18
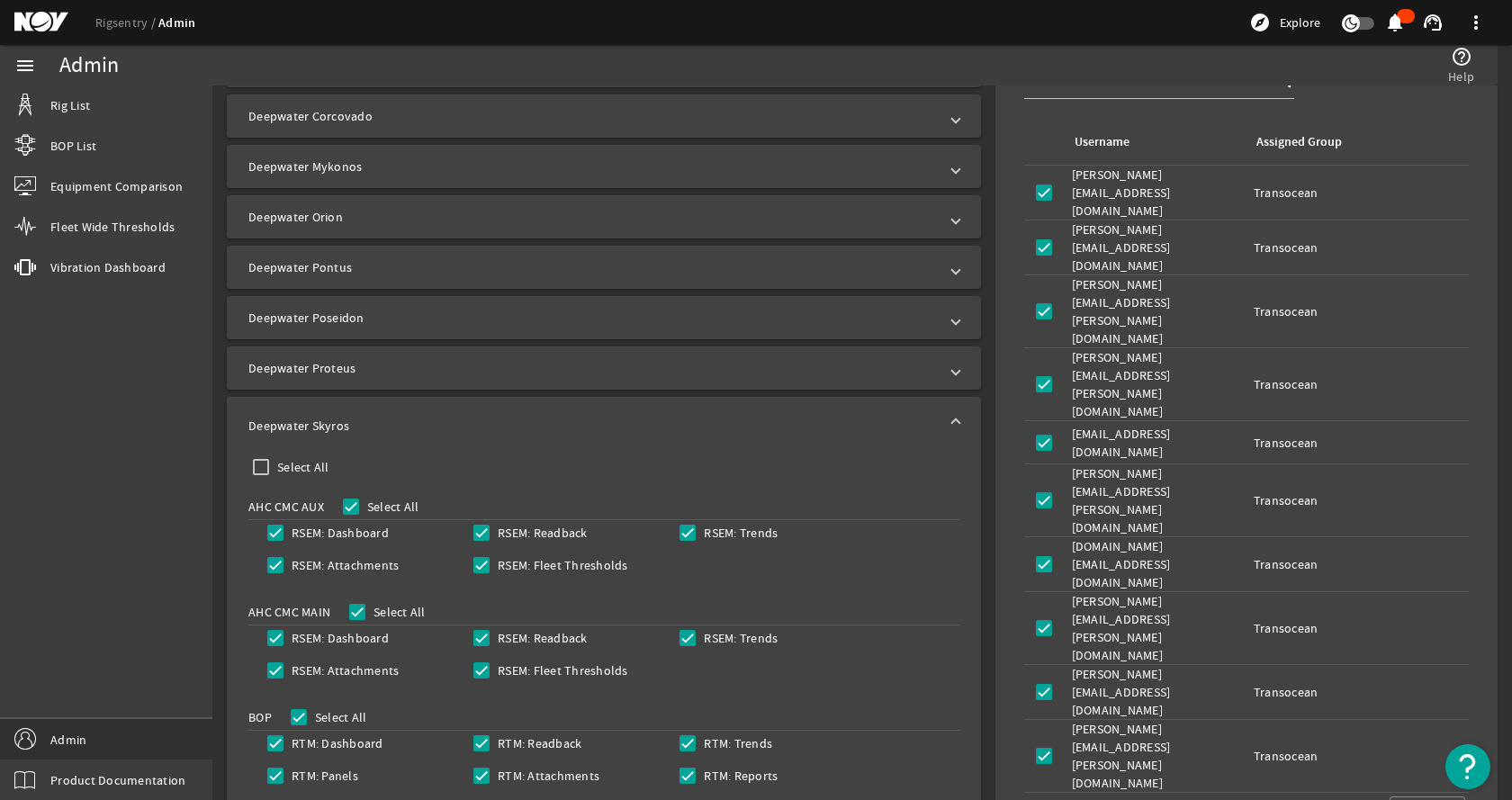
click at [471, 421] on mat-panel-title "Deepwater Skyros" at bounding box center [593, 426] width 690 height 18
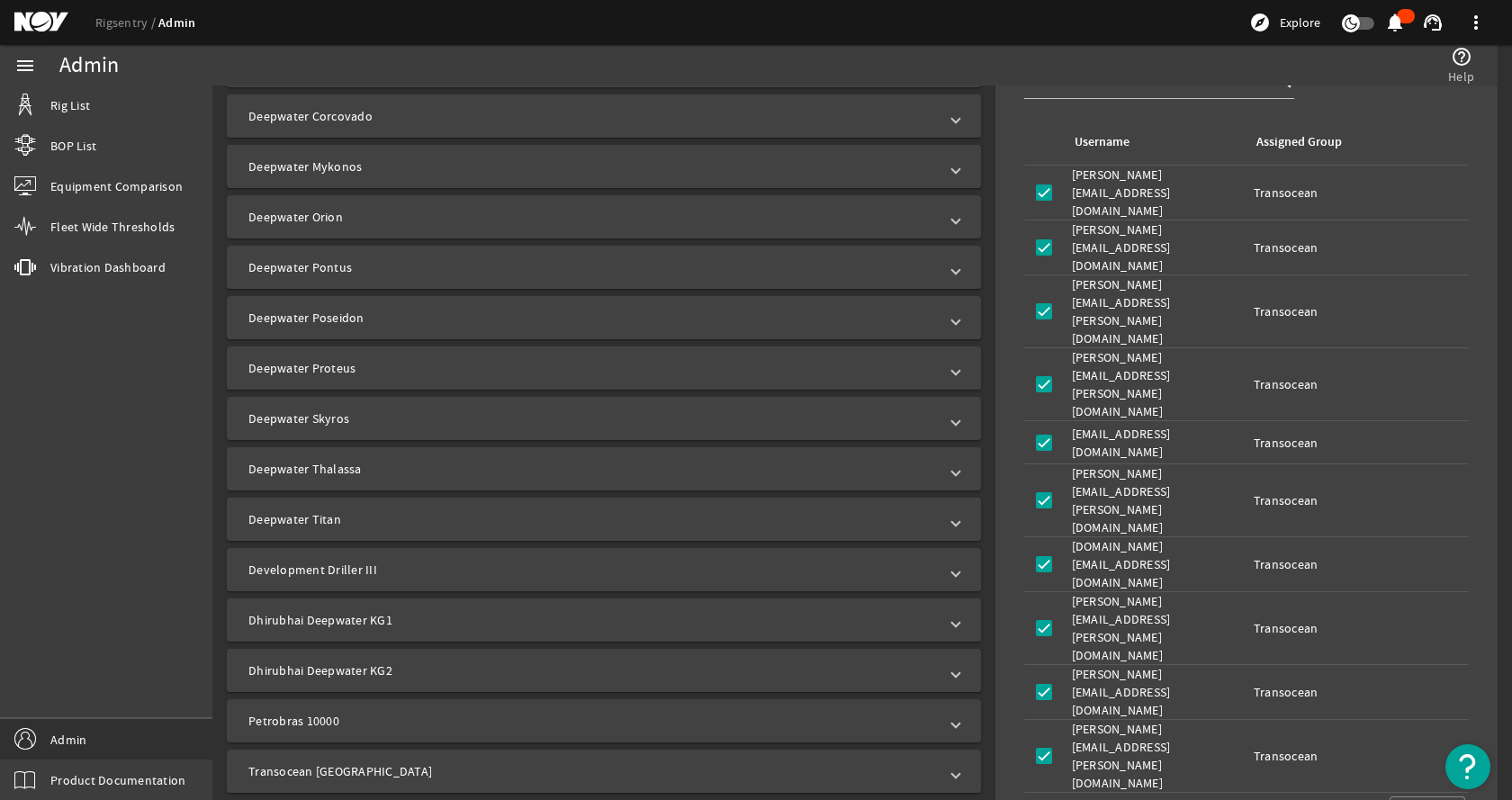
click at [349, 473] on mat-panel-title "Deepwater Thalassa" at bounding box center [593, 469] width 690 height 18
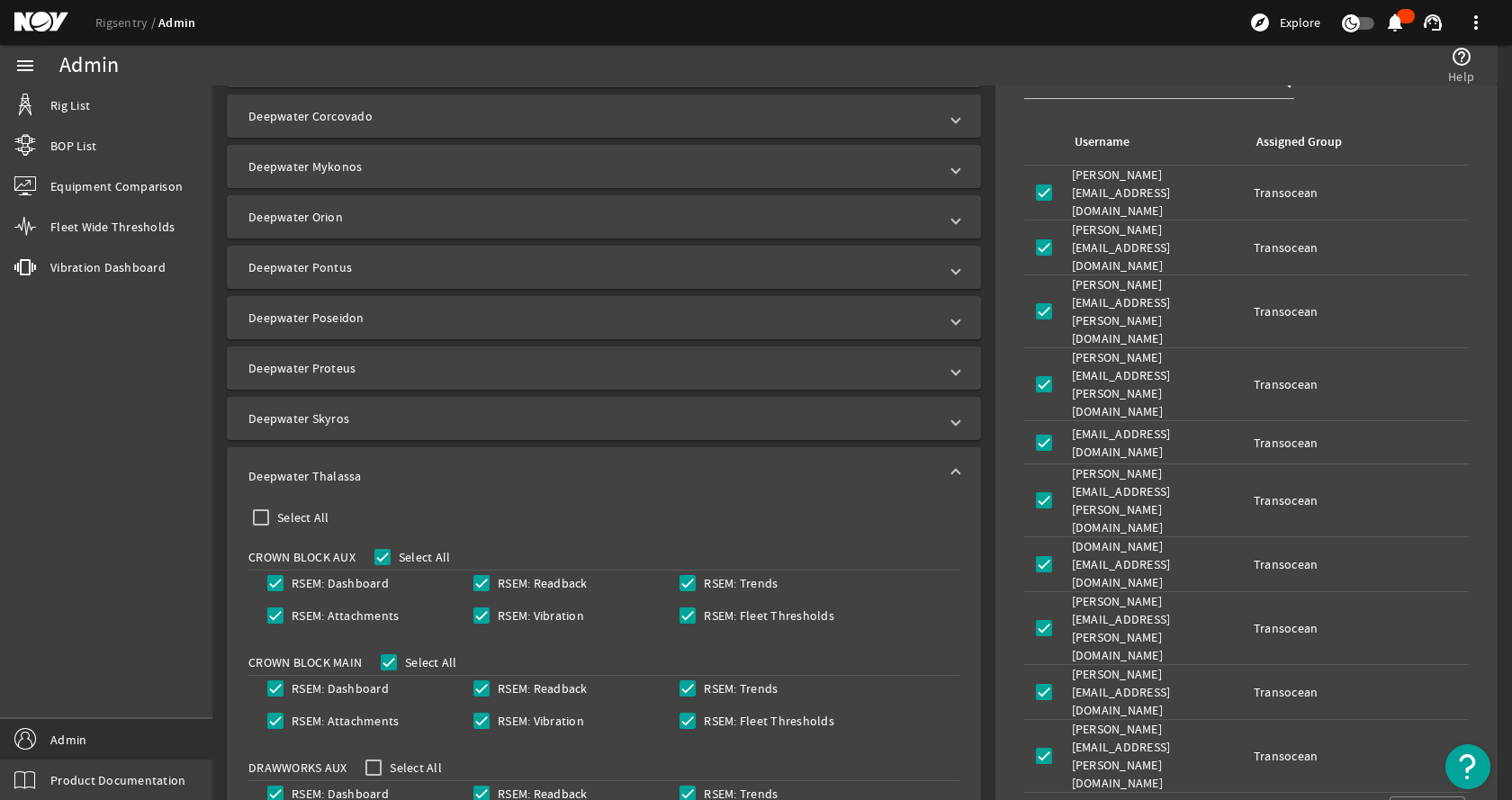
click at [394, 460] on mat-expansion-panel-header "Deepwater Thalassa" at bounding box center [603, 476] width 754 height 58
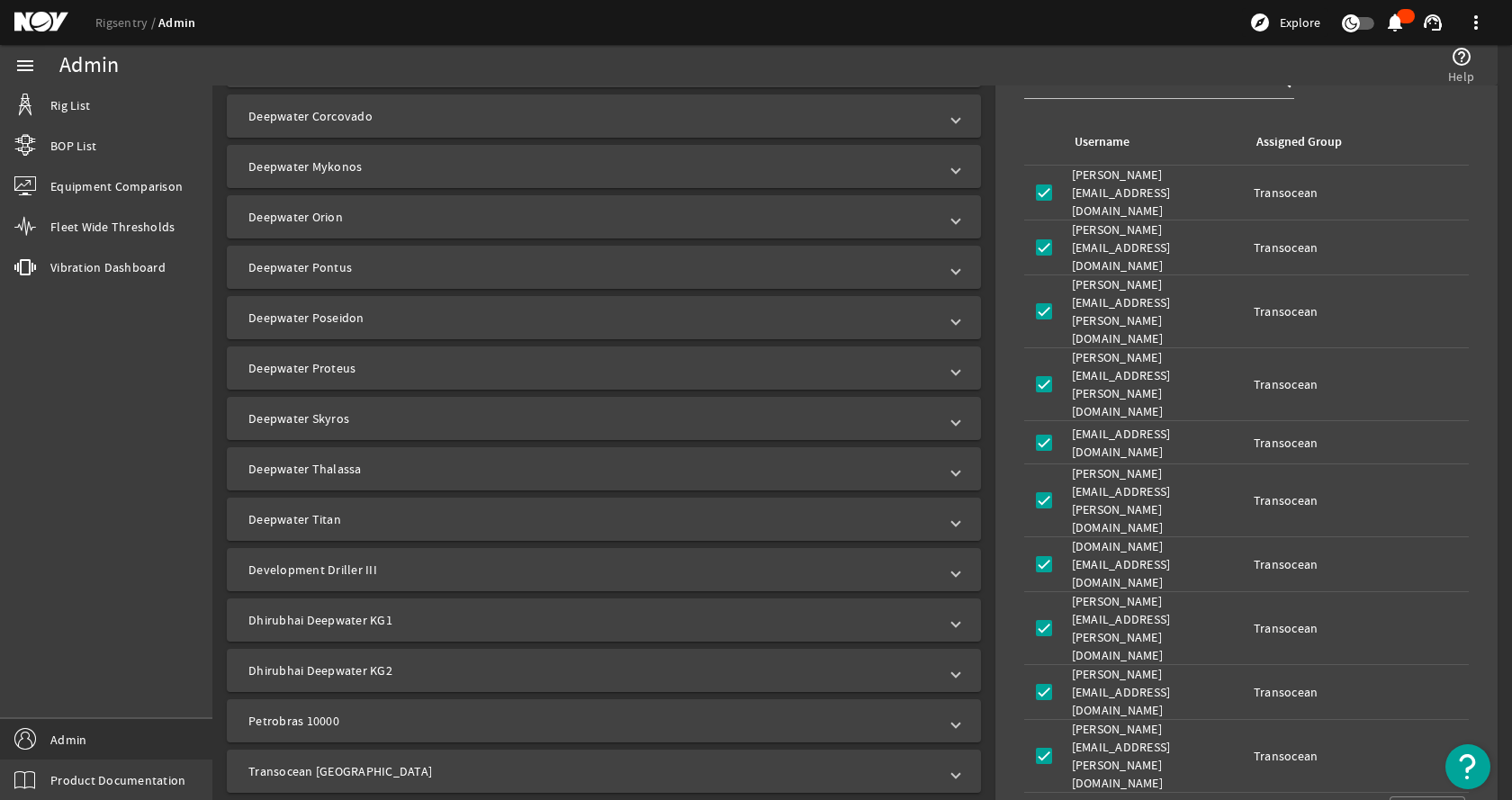
click at [365, 524] on mat-panel-title "Deepwater Titan" at bounding box center [593, 519] width 690 height 18
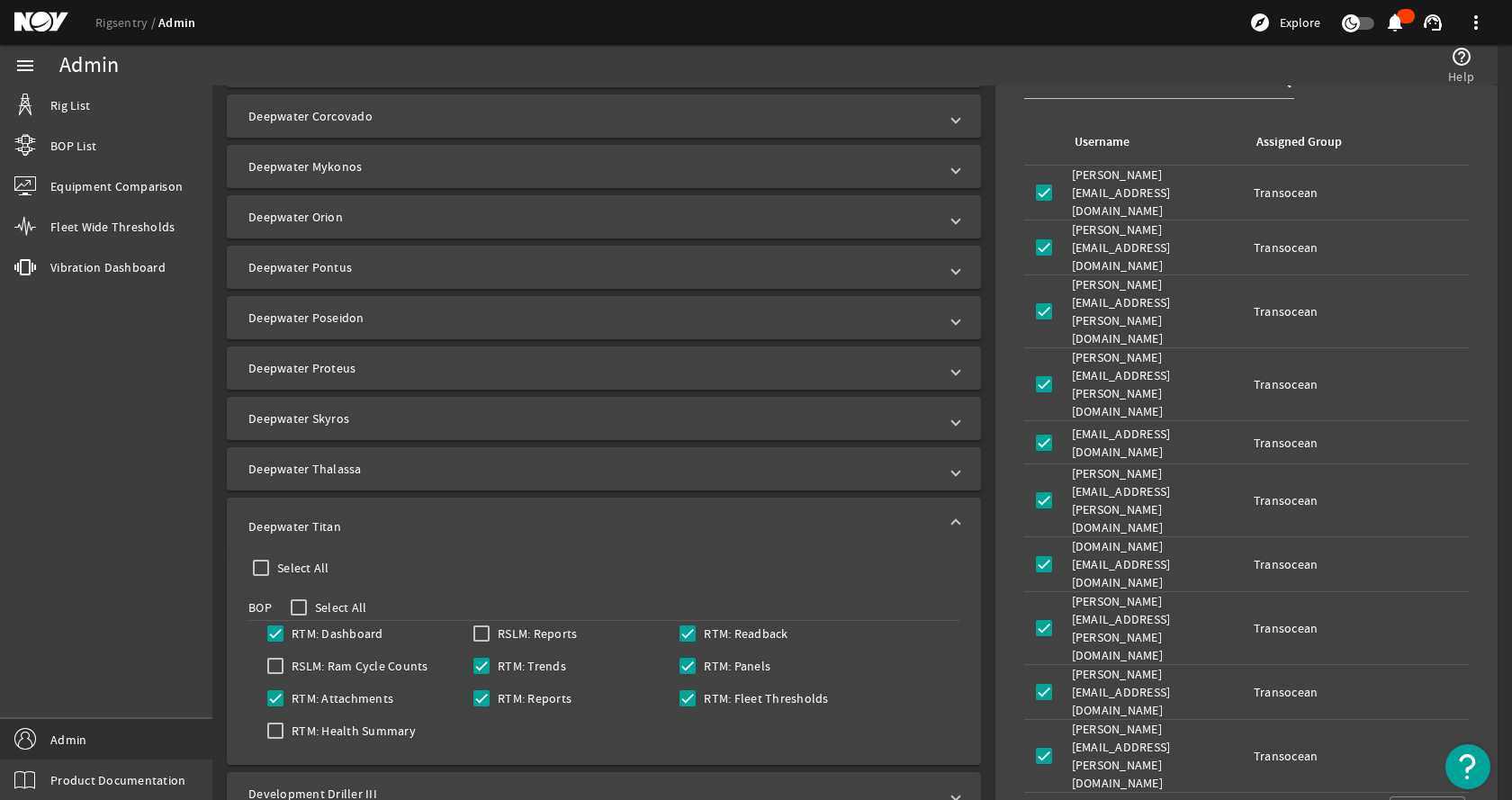
click at [365, 524] on mat-panel-title "Deepwater Titan" at bounding box center [593, 526] width 690 height 18
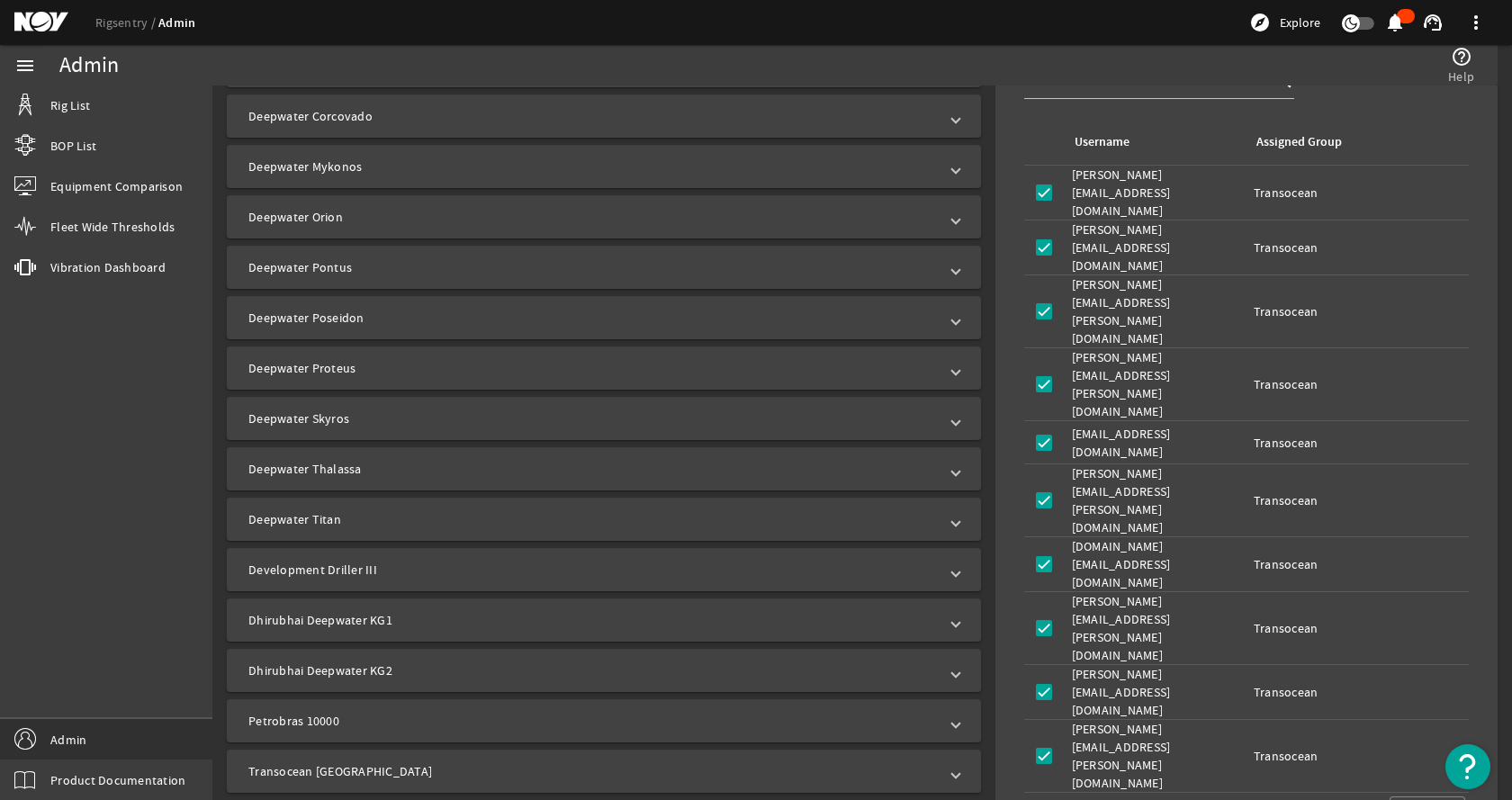
click at [363, 555] on mat-expansion-panel-header "Development Driller III" at bounding box center [603, 570] width 754 height 43
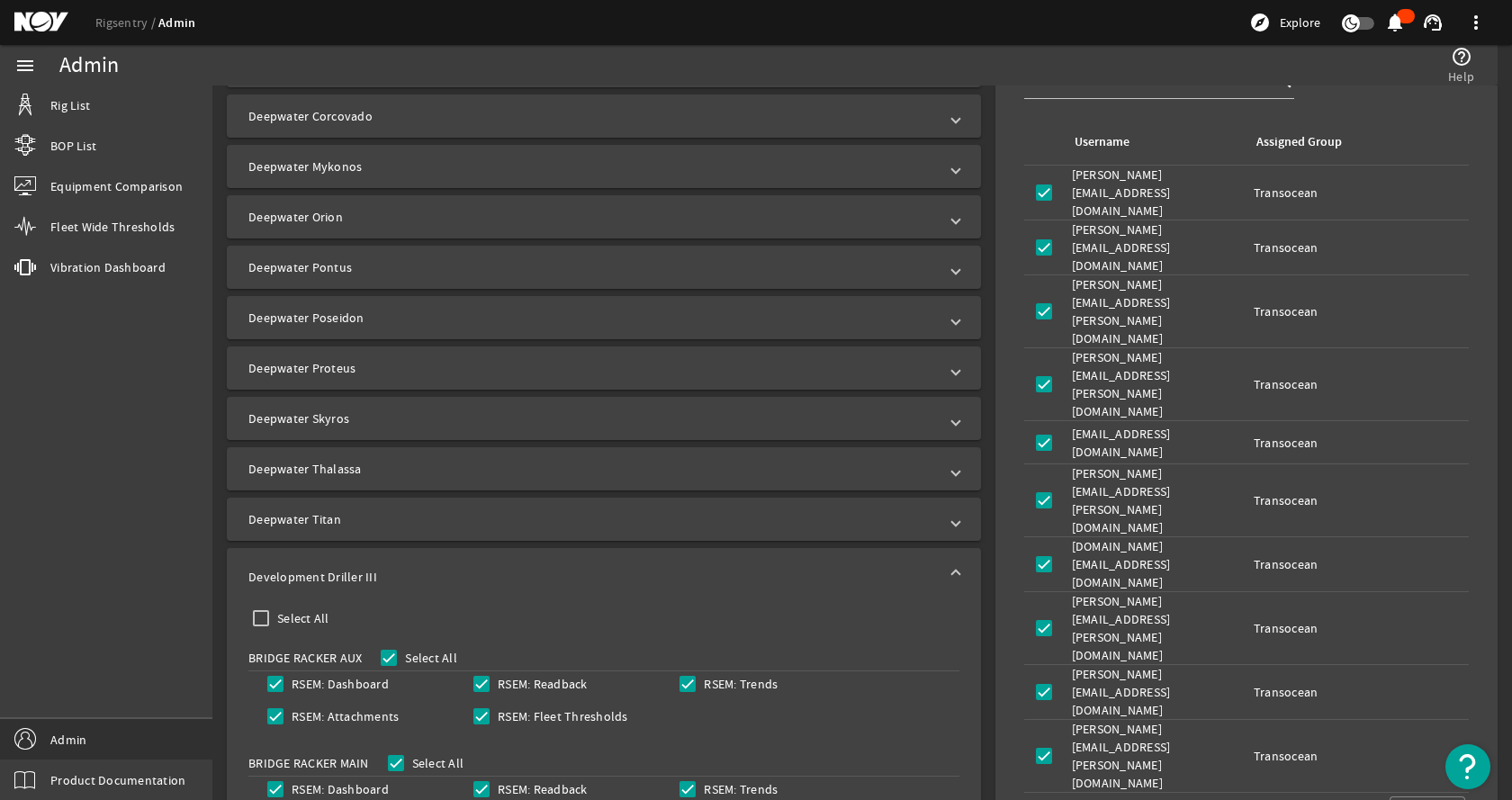
click at [474, 568] on mat-panel-title "Development Driller III" at bounding box center [593, 577] width 690 height 18
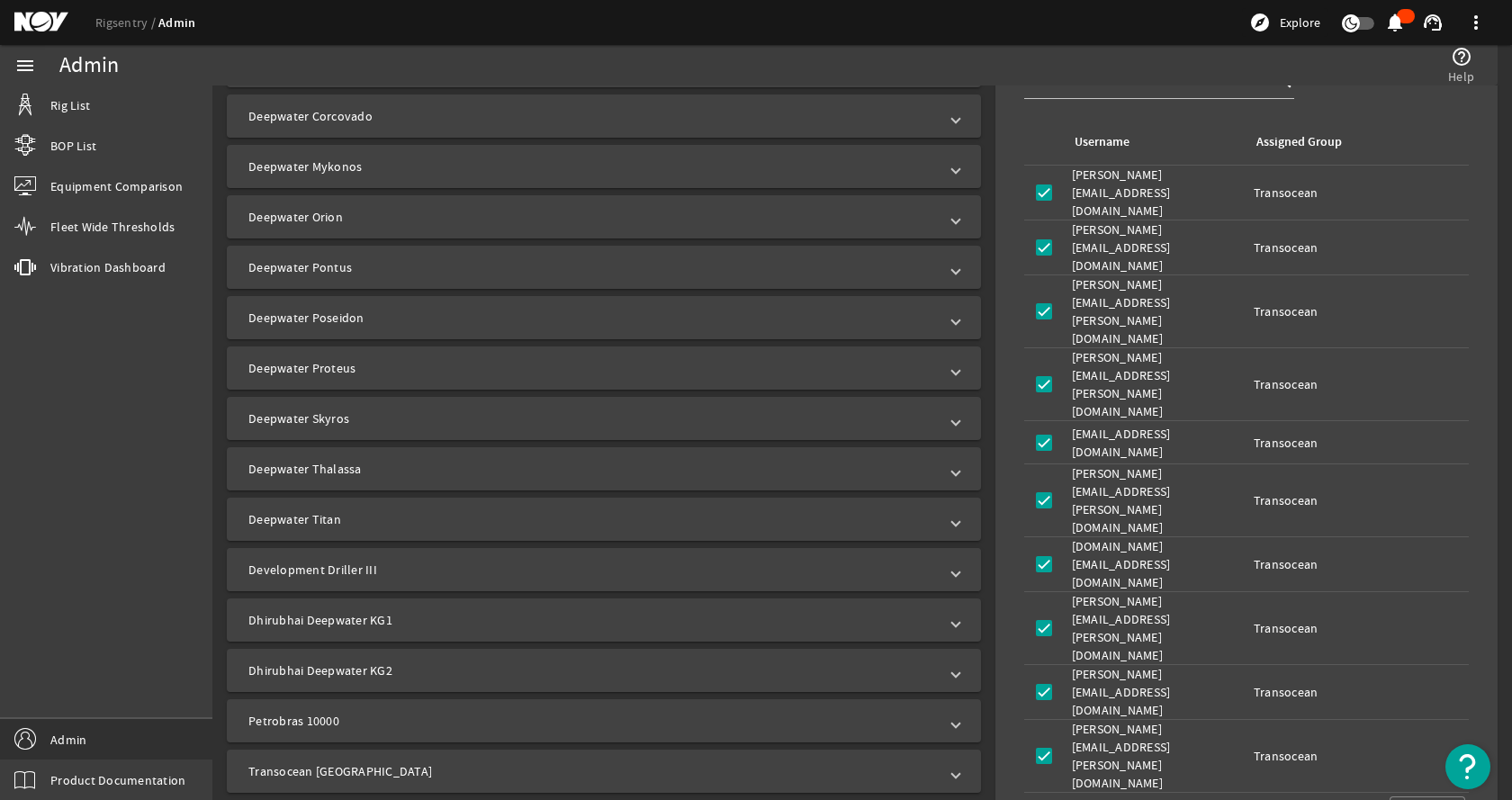
click at [456, 572] on mat-panel-title "Development Driller III" at bounding box center [593, 570] width 690 height 18
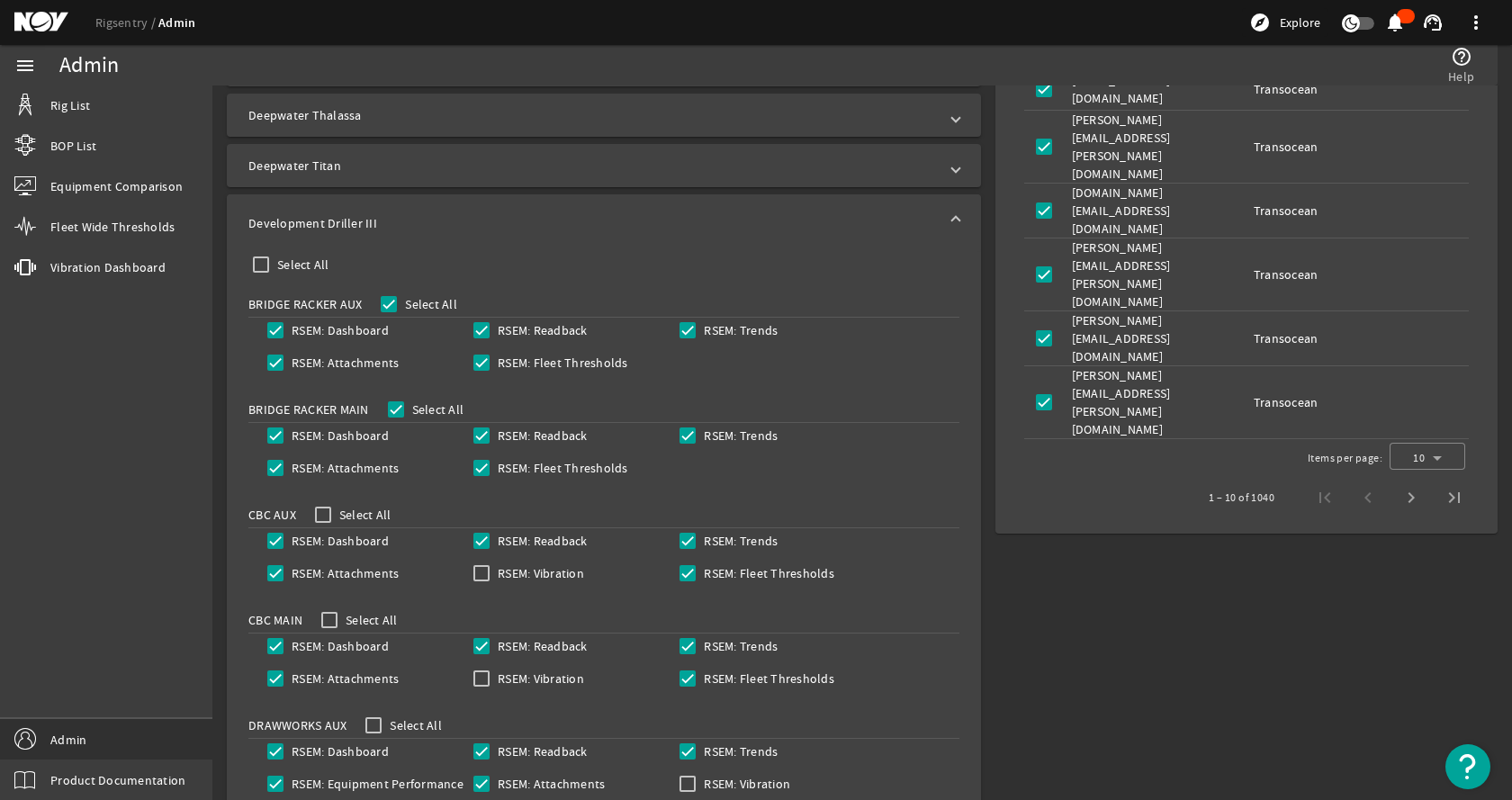
scroll to position [963, 0]
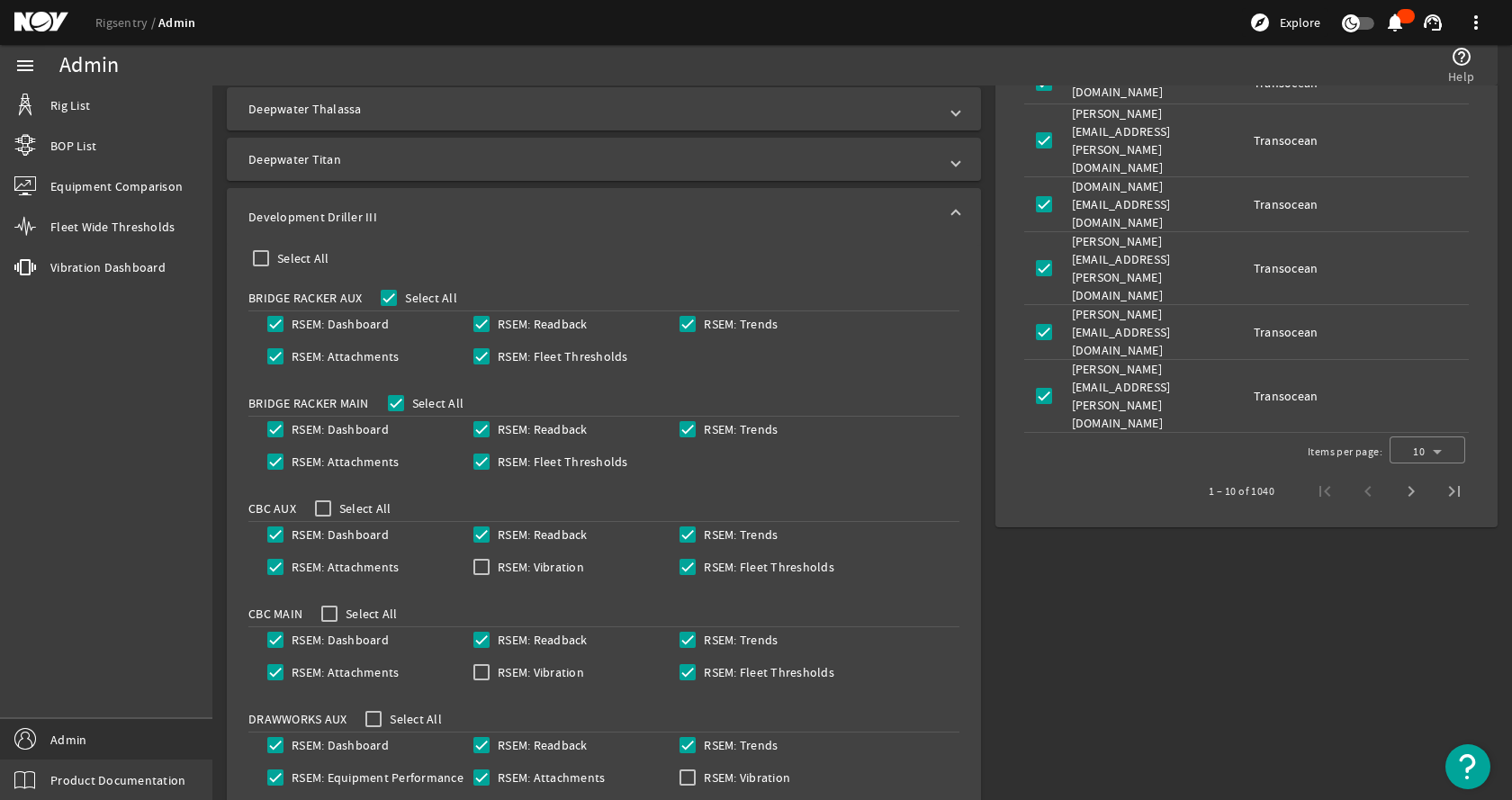
click at [714, 222] on mat-panel-title "Development Driller III" at bounding box center [593, 217] width 690 height 18
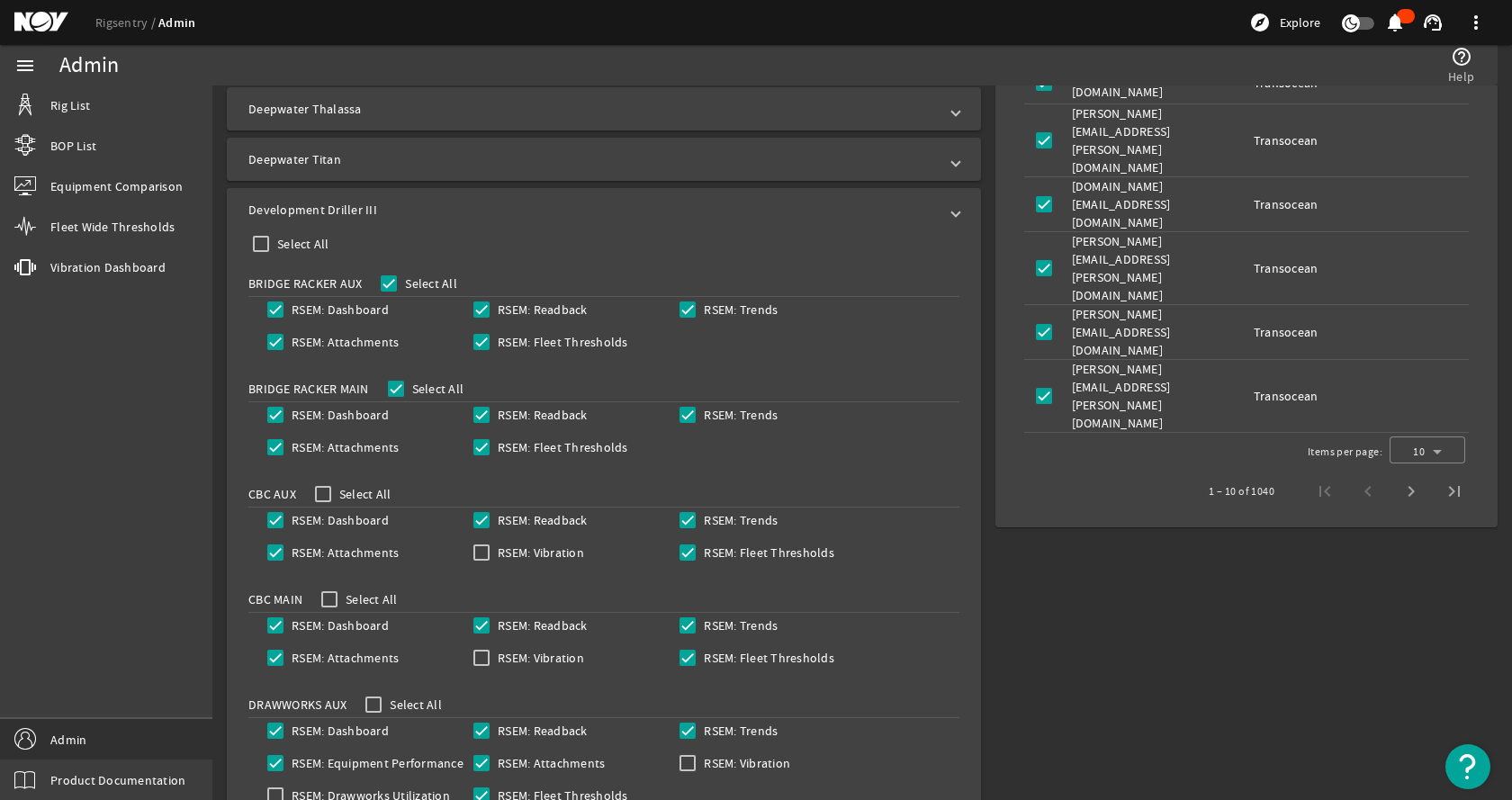
scroll to position [603, 0]
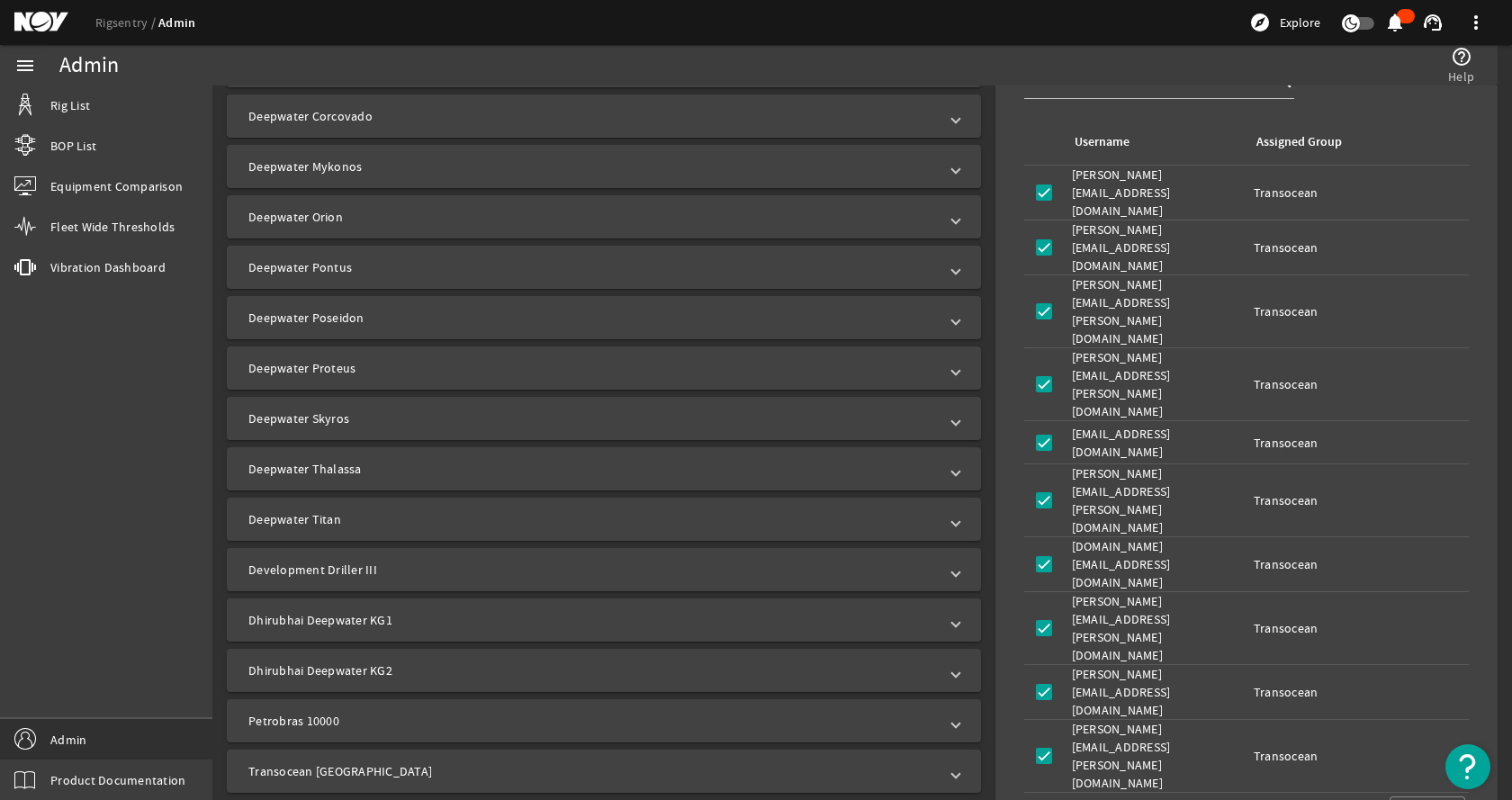
click at [433, 621] on mat-panel-title "Dhirubhai Deepwater KG1" at bounding box center [593, 620] width 690 height 18
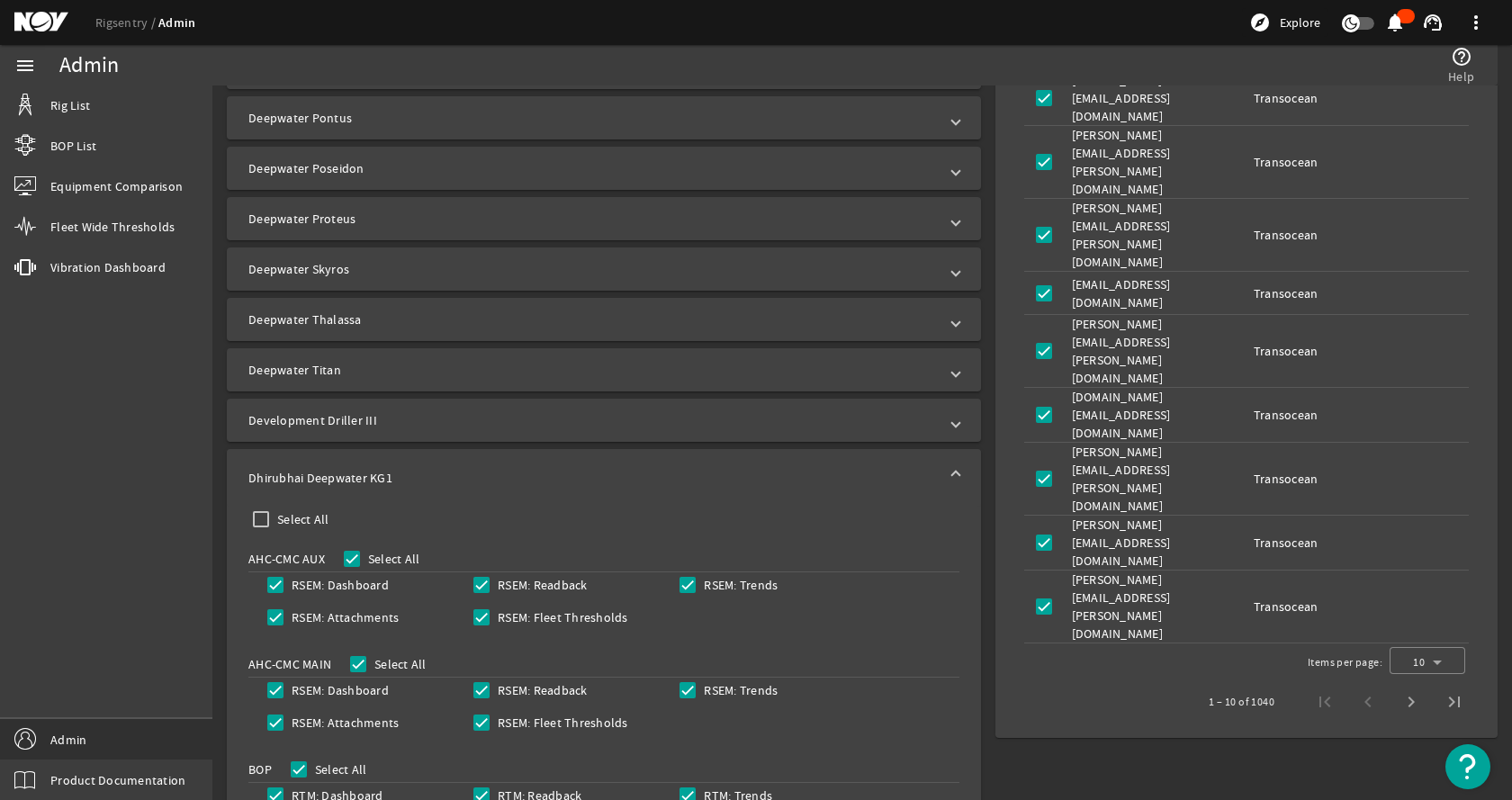
scroll to position [783, 0]
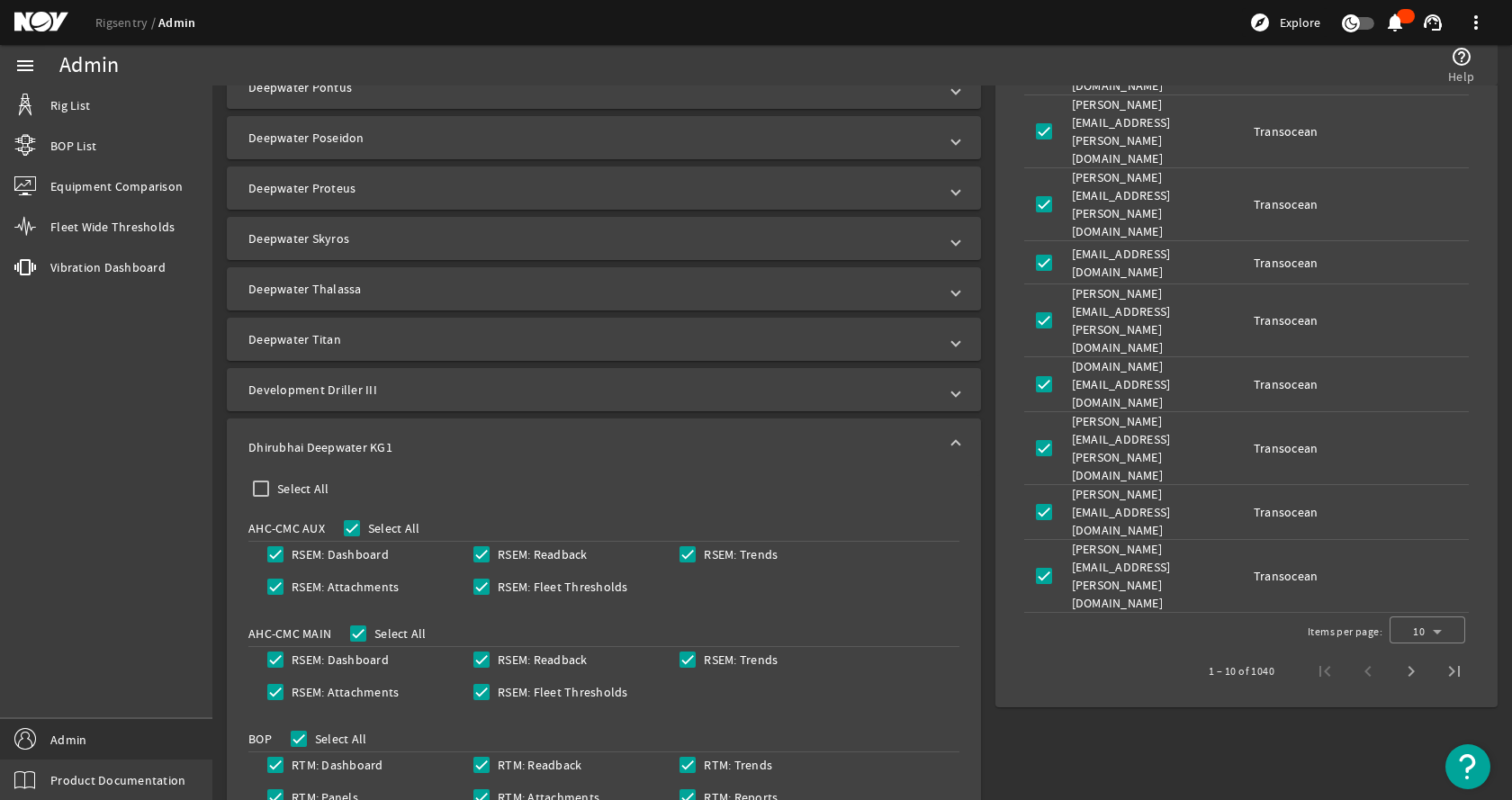
drag, startPoint x: 400, startPoint y: 439, endPoint x: 217, endPoint y: 442, distance: 183.0
copy mat-panel-title "Dhirubhai Deepwater KG1"
click at [528, 446] on mat-panel-title "Dhirubhai Deepwater KG1" at bounding box center [593, 447] width 690 height 18
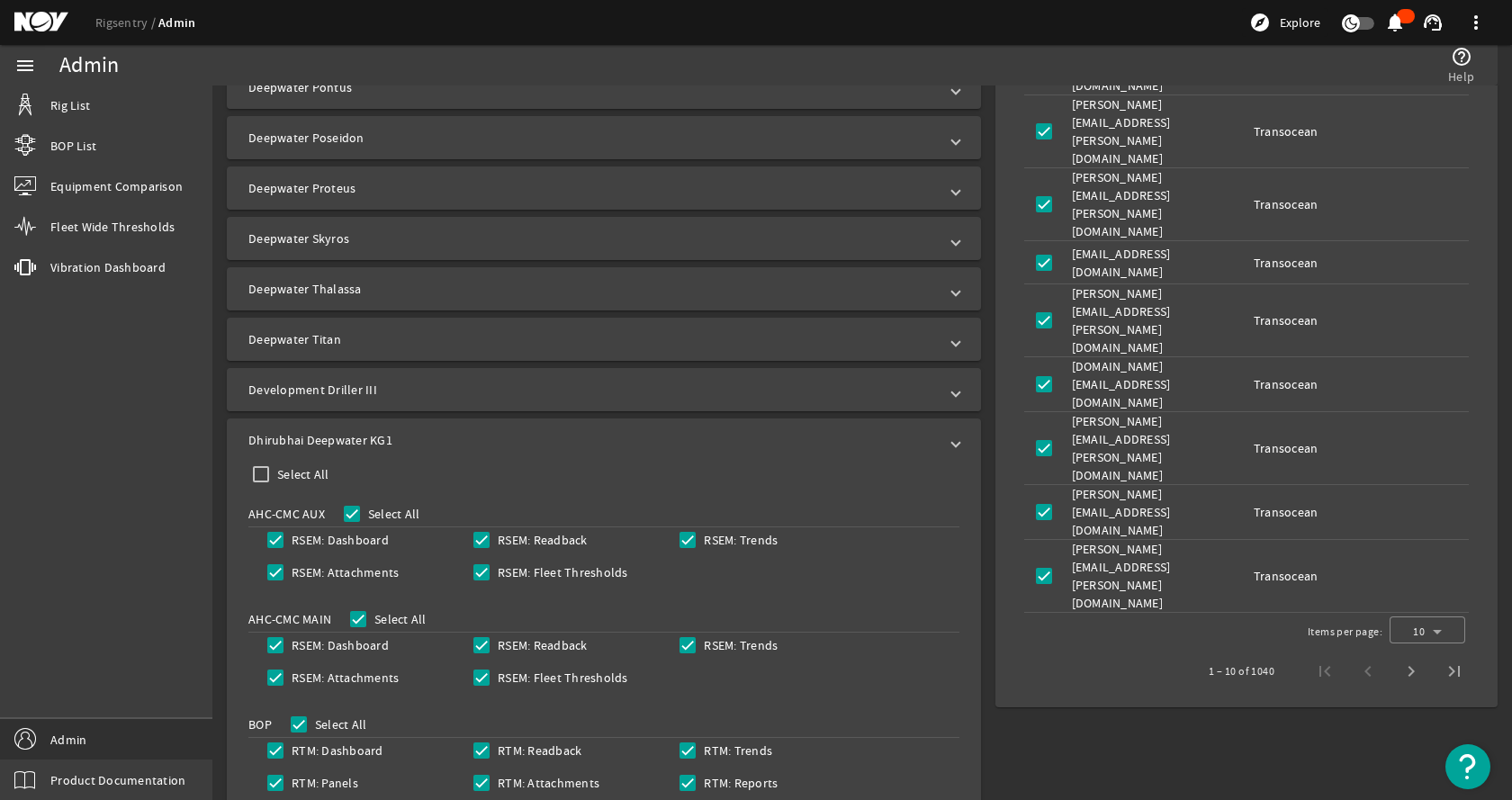
scroll to position [603, 0]
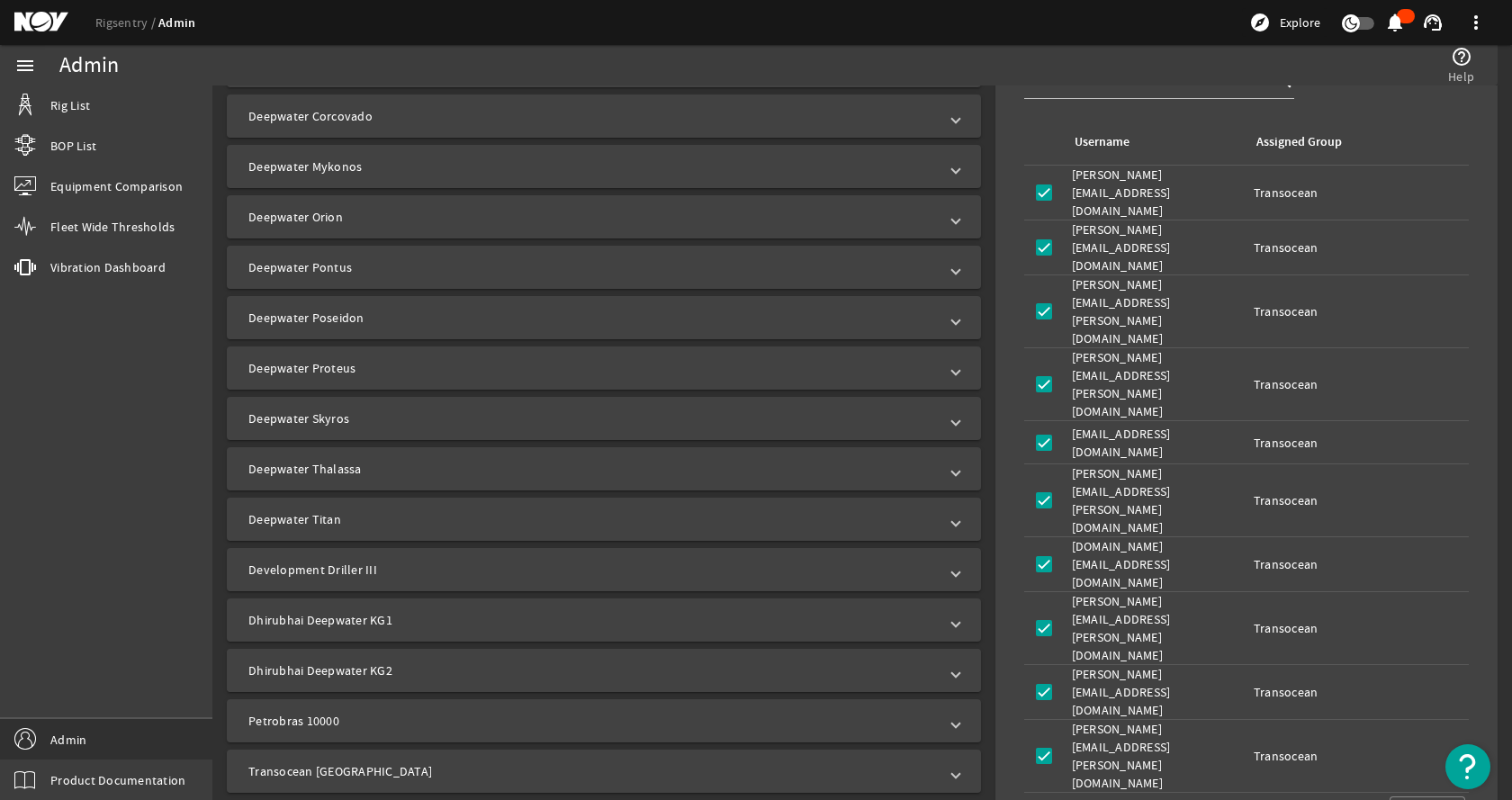
drag, startPoint x: 439, startPoint y: 669, endPoint x: 238, endPoint y: 670, distance: 201.0
click at [238, 670] on mat-expansion-panel-header "Dhirubhai Deepwater KG2" at bounding box center [603, 671] width 754 height 43
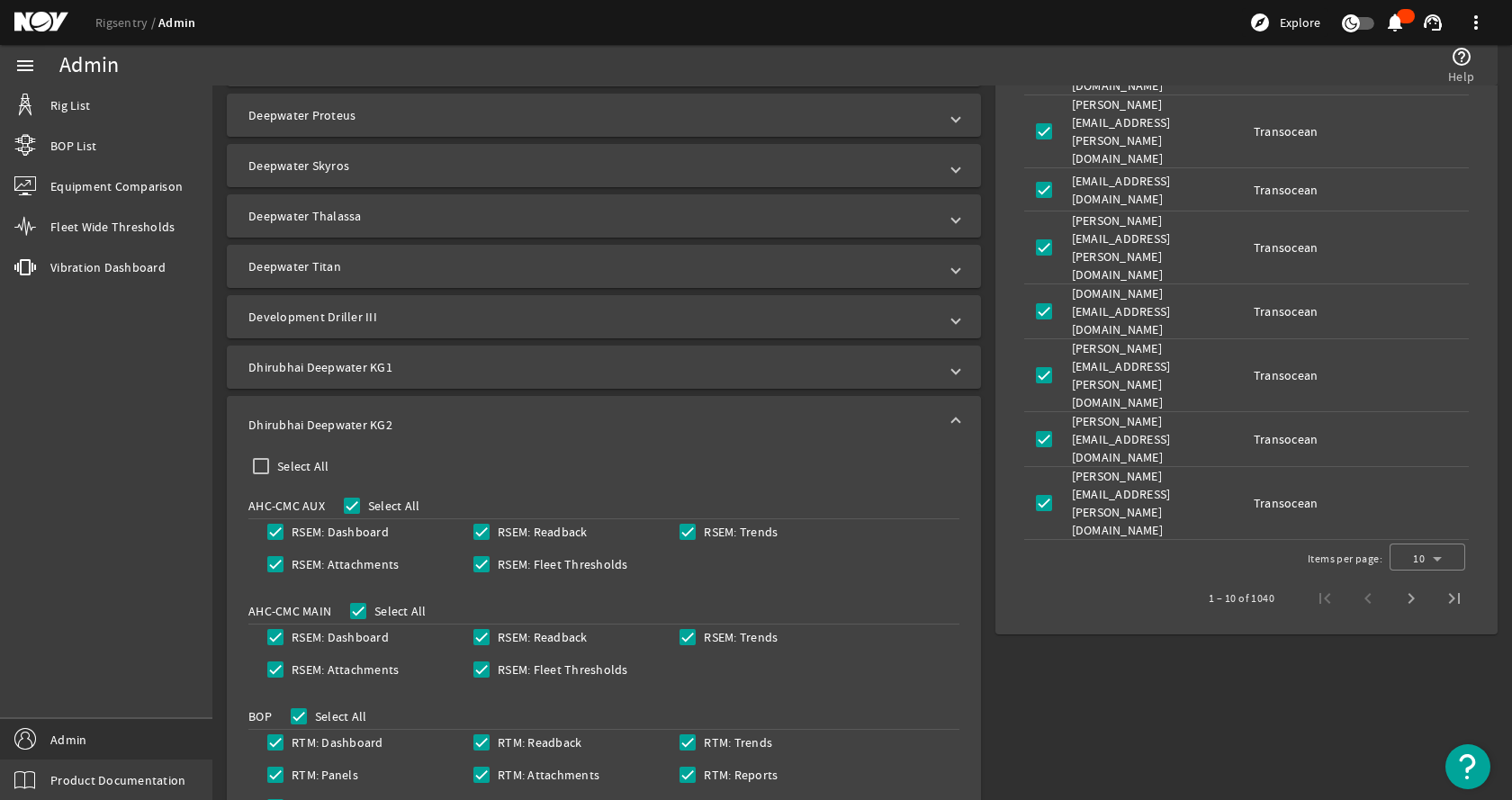
scroll to position [873, 0]
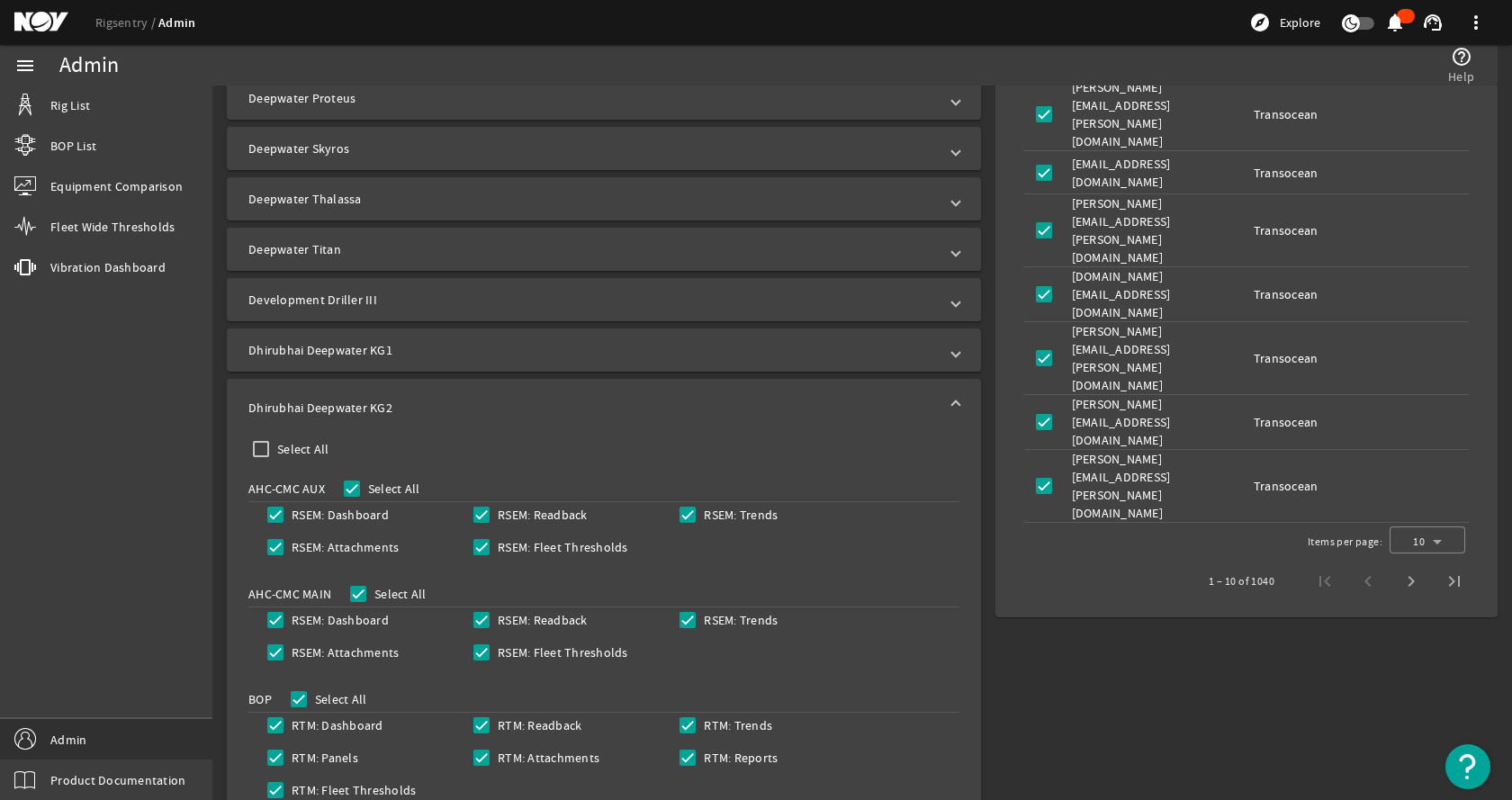
copy mat-panel-title "Dhirubhai Deepwater KG2"
click at [542, 405] on mat-panel-title "Dhirubhai Deepwater KG2" at bounding box center [593, 408] width 690 height 18
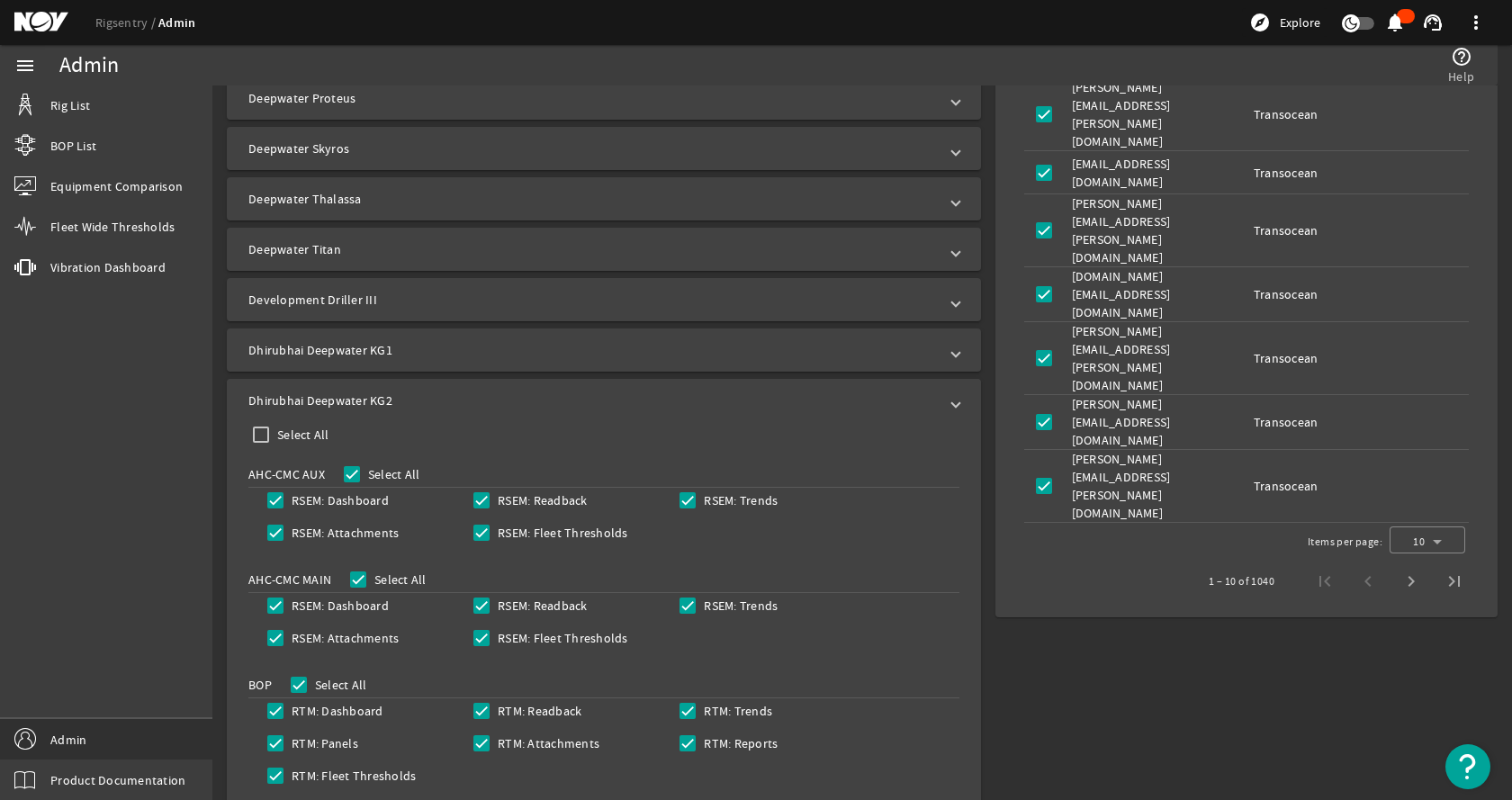
scroll to position [603, 0]
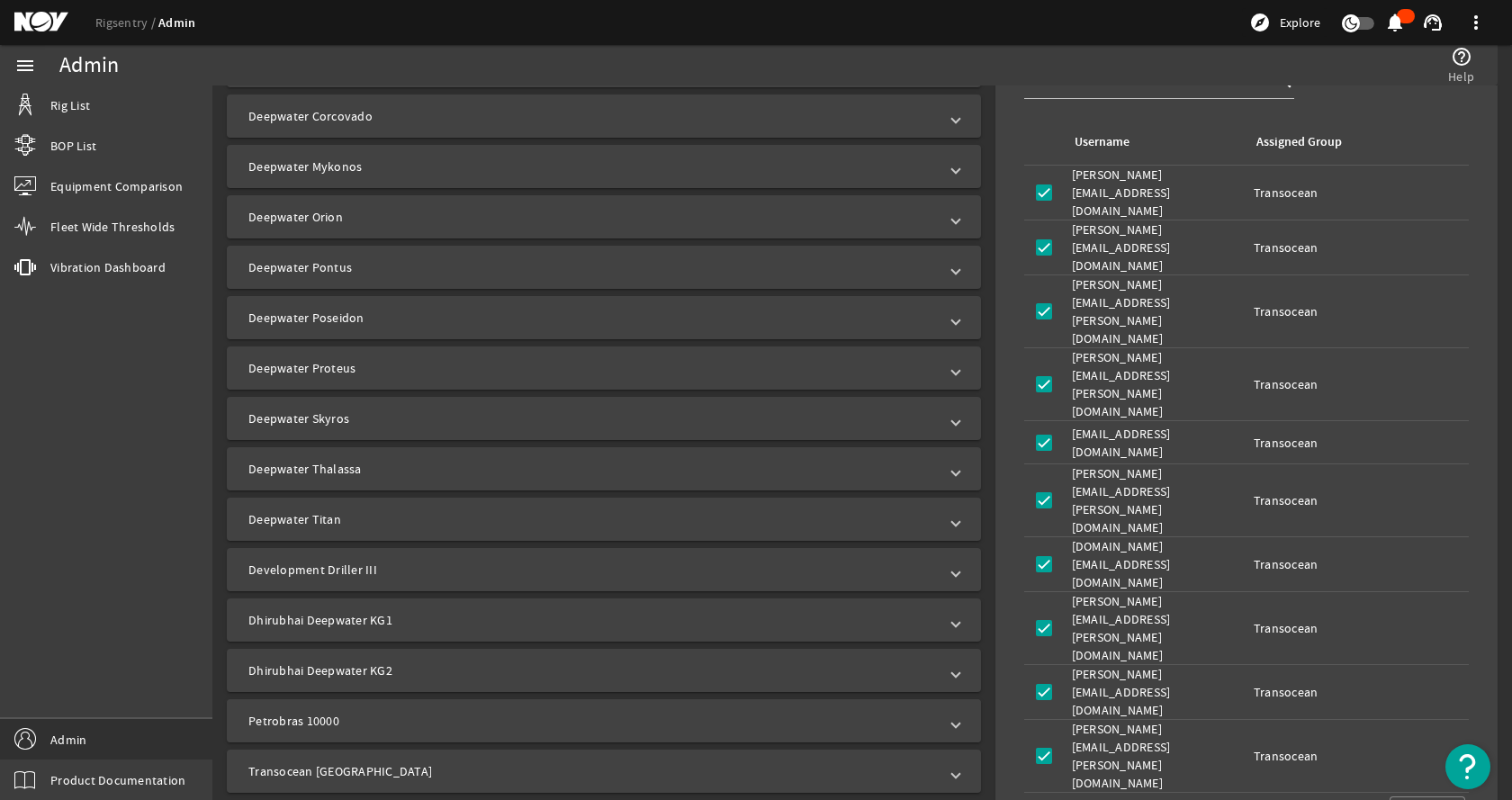
click at [450, 713] on mat-panel-title "Petrobras 10000" at bounding box center [593, 721] width 690 height 18
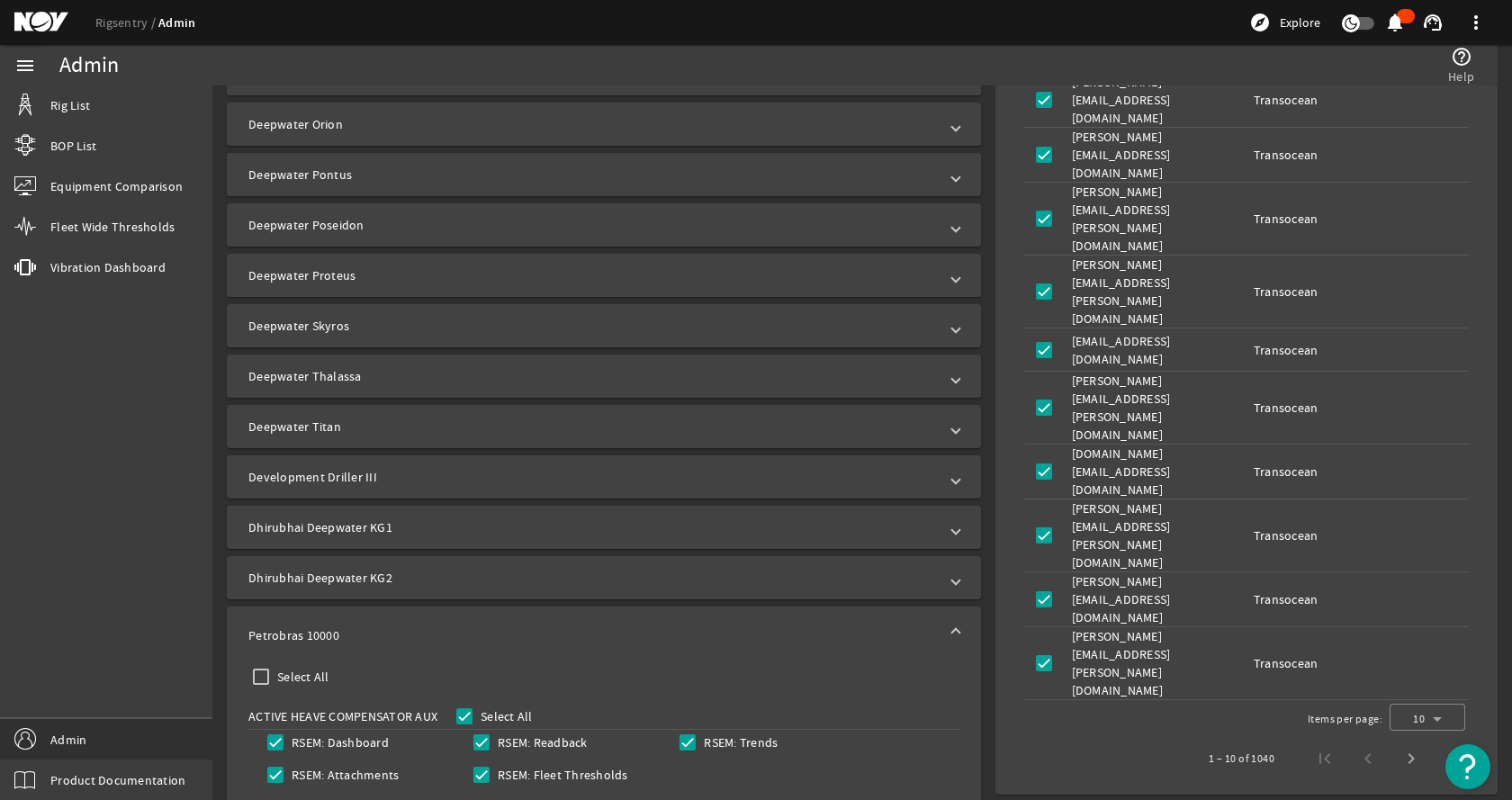
scroll to position [783, 0]
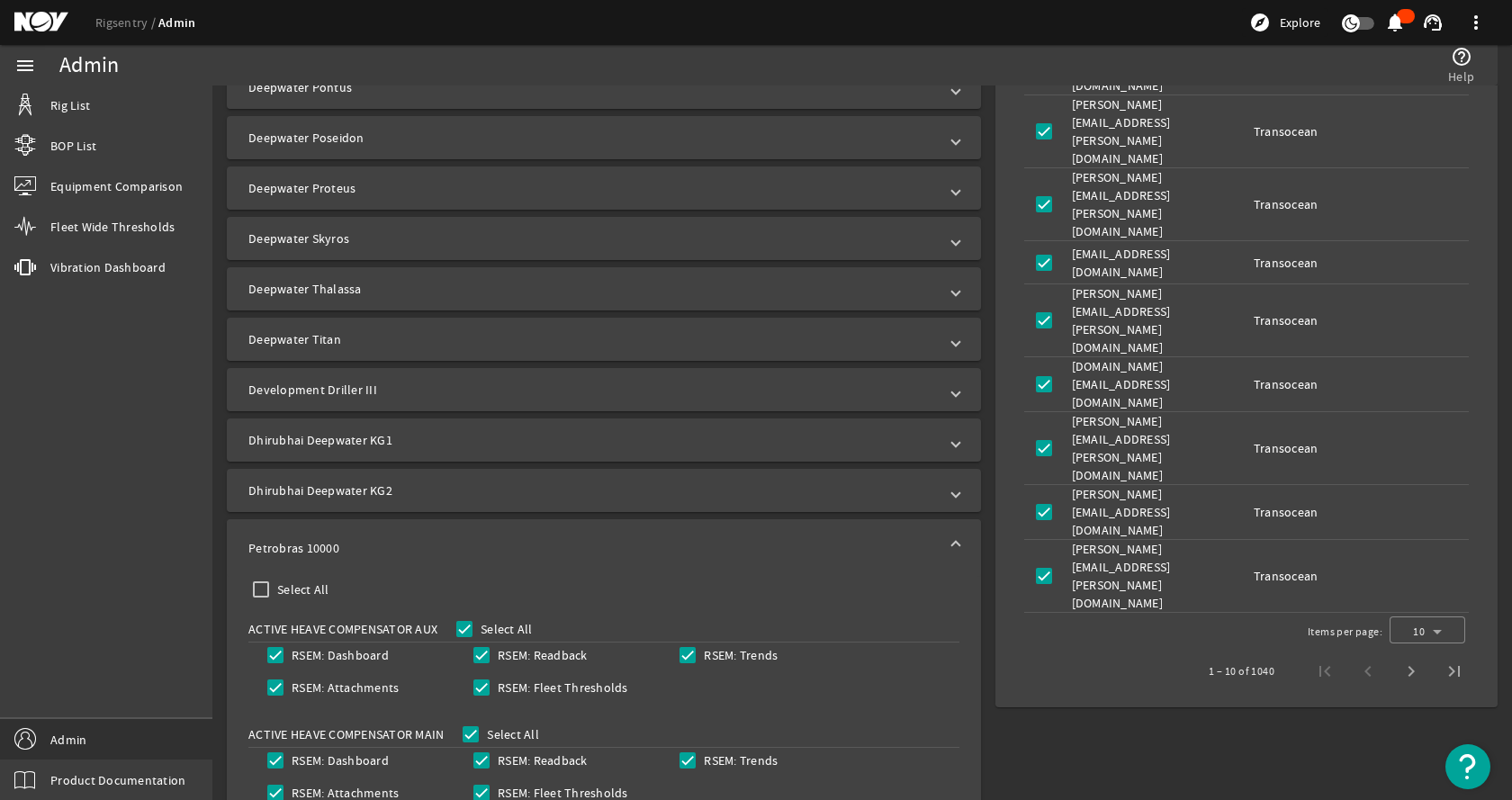
click at [404, 552] on mat-panel-title "Petrobras 10000" at bounding box center [593, 548] width 690 height 18
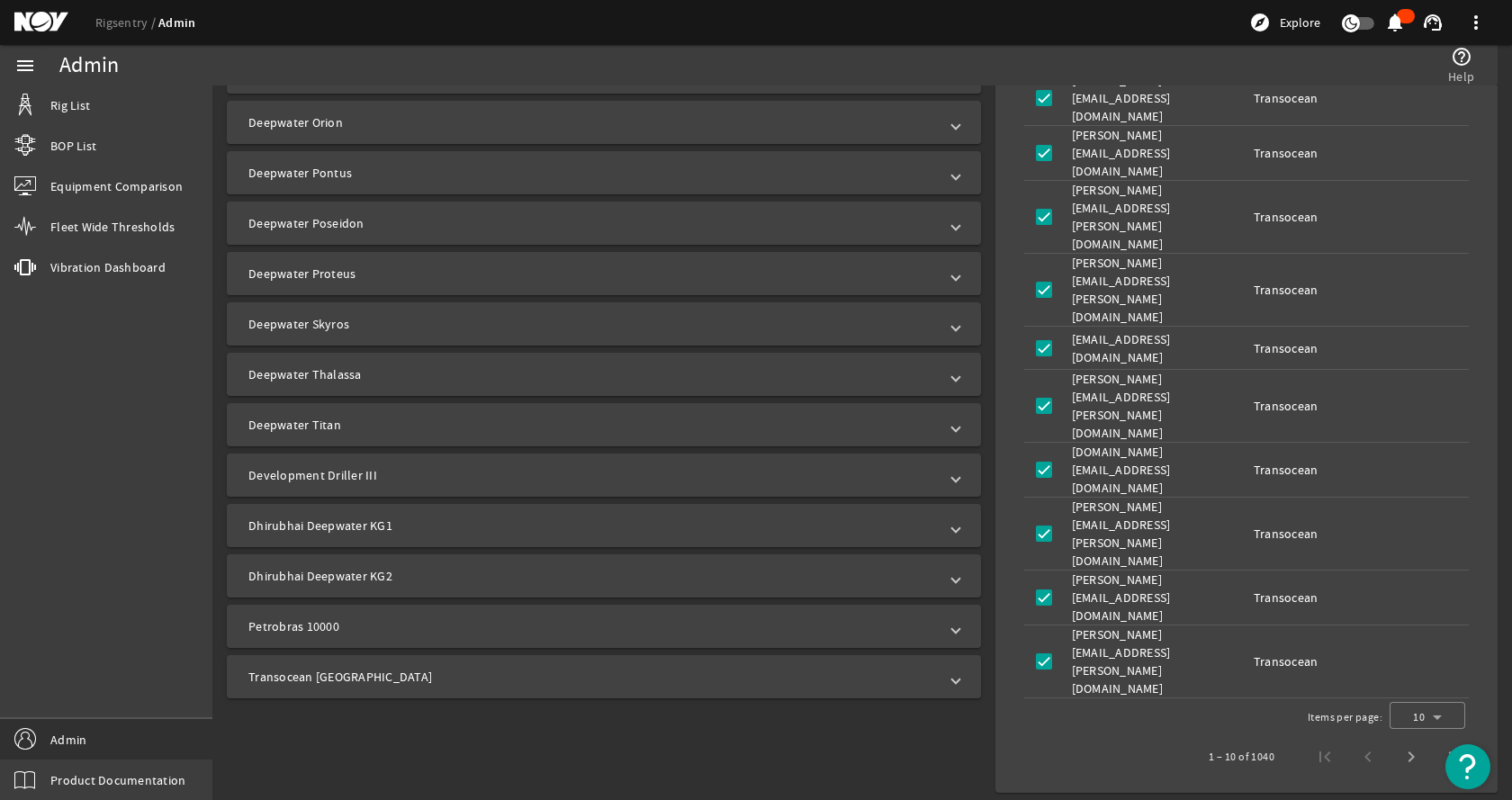
scroll to position [603, 0]
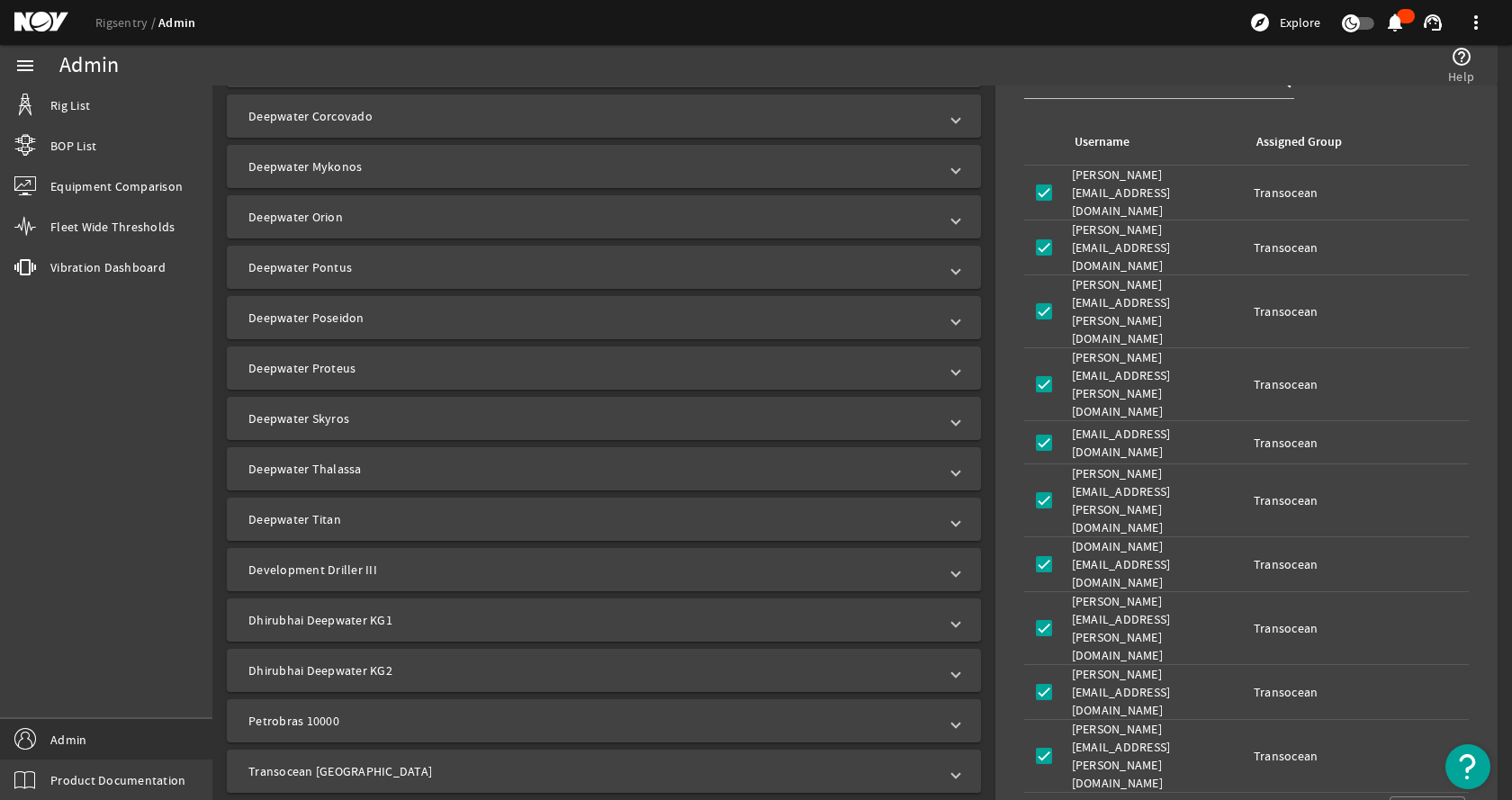
click at [347, 775] on mat-panel-title "Transocean Norge" at bounding box center [593, 771] width 690 height 18
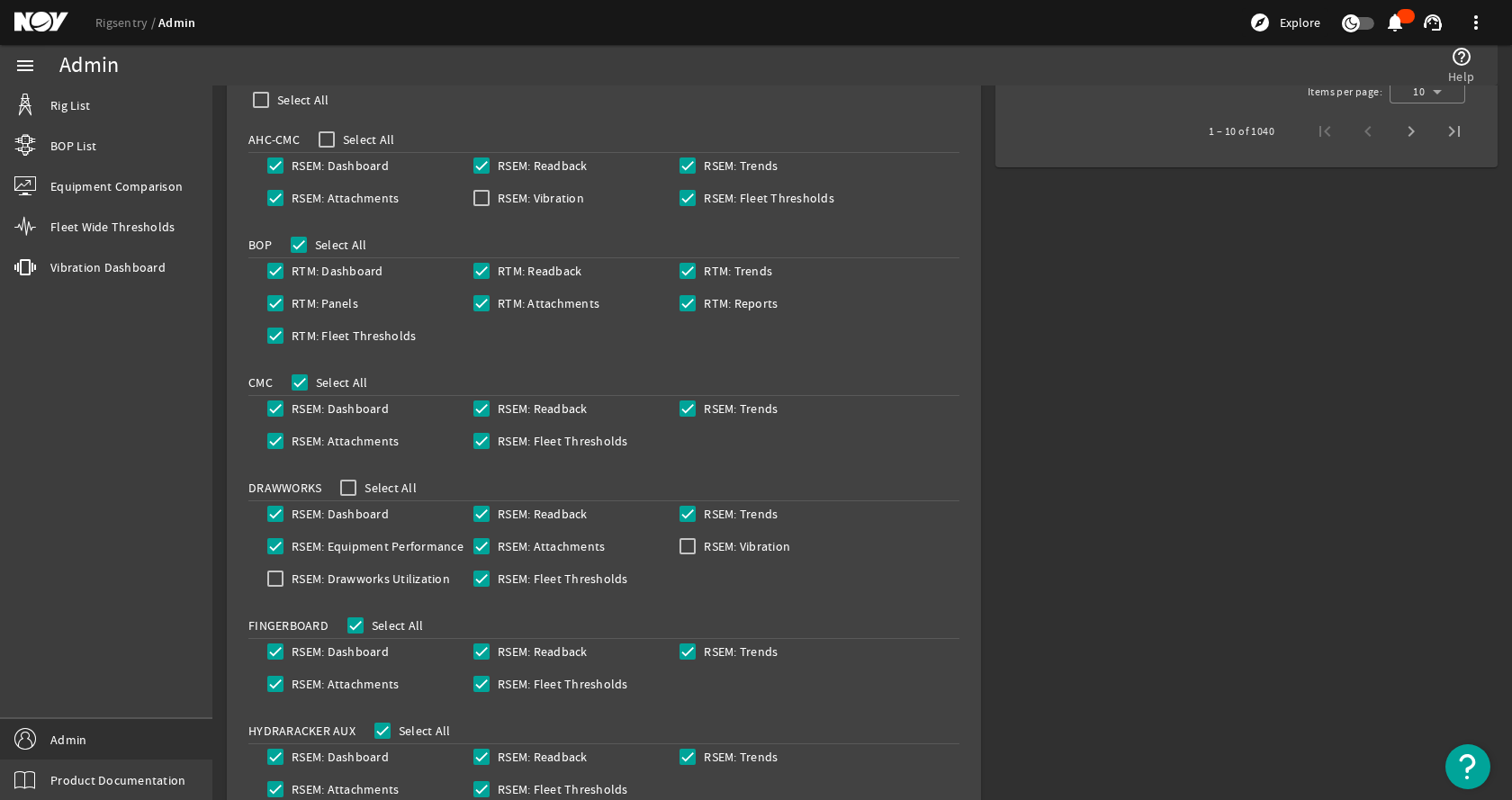
scroll to position [1053, 0]
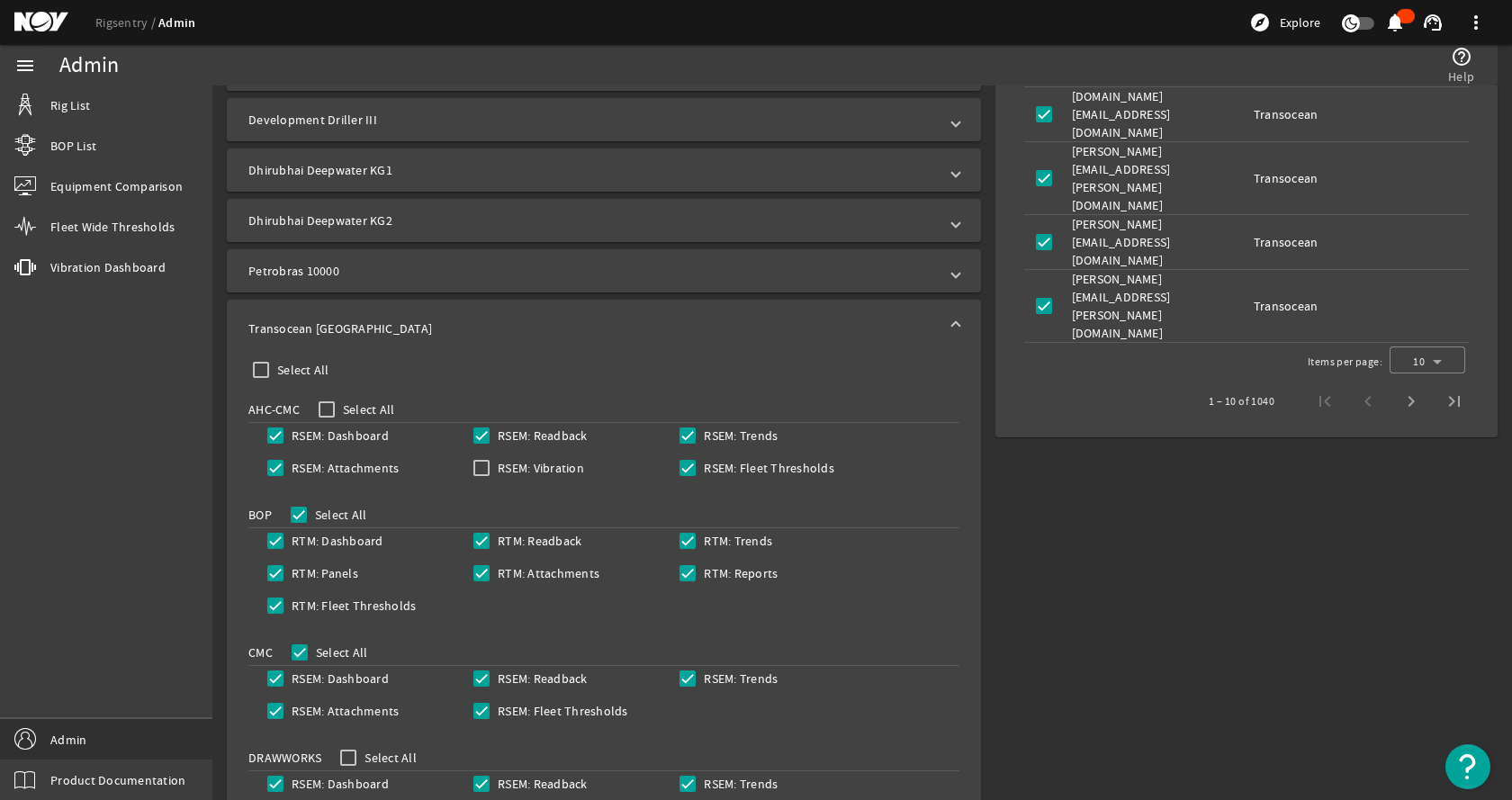
click at [524, 330] on mat-panel-title "Transocean Norge" at bounding box center [593, 329] width 690 height 18
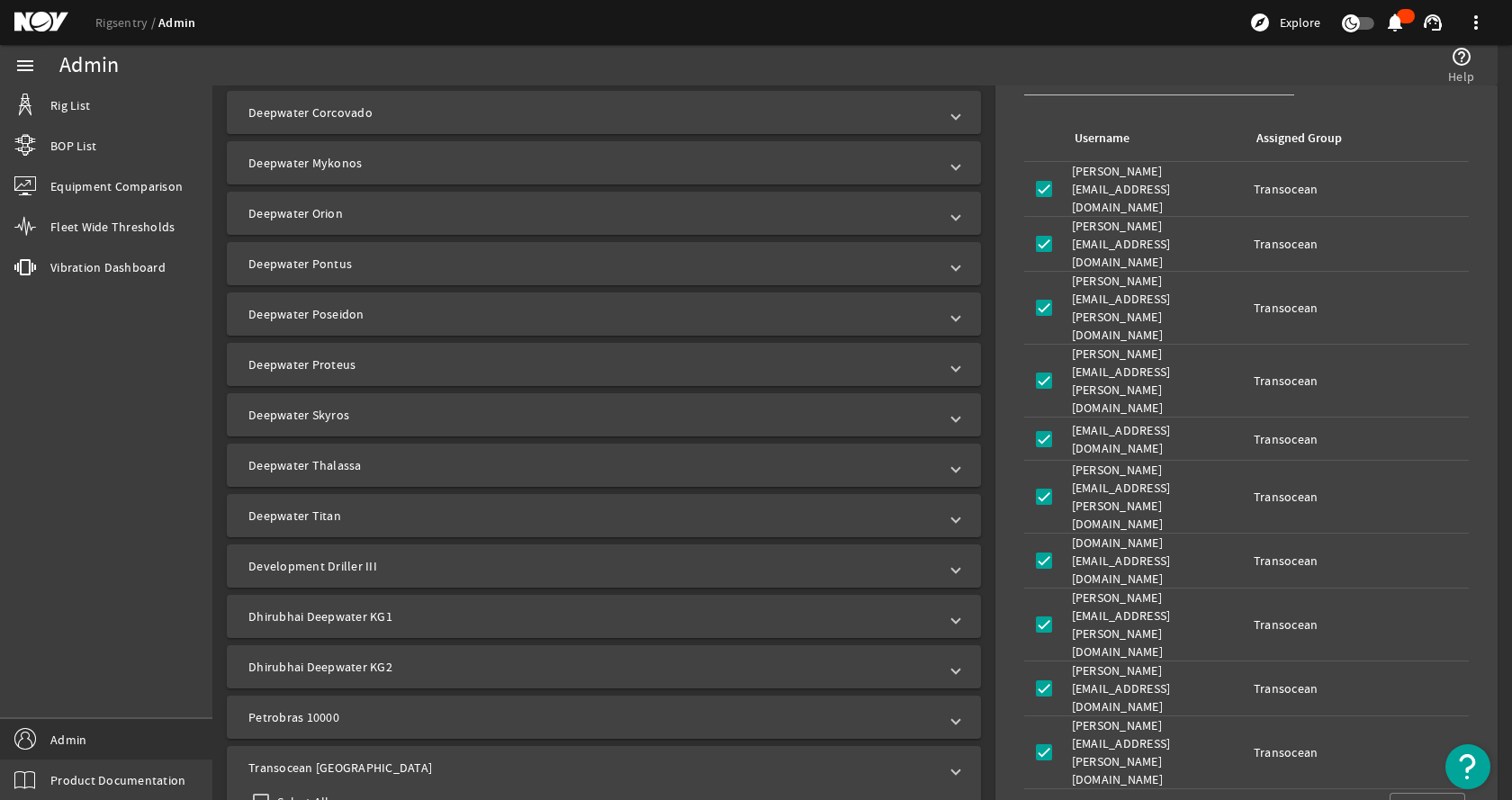
scroll to position [603, 0]
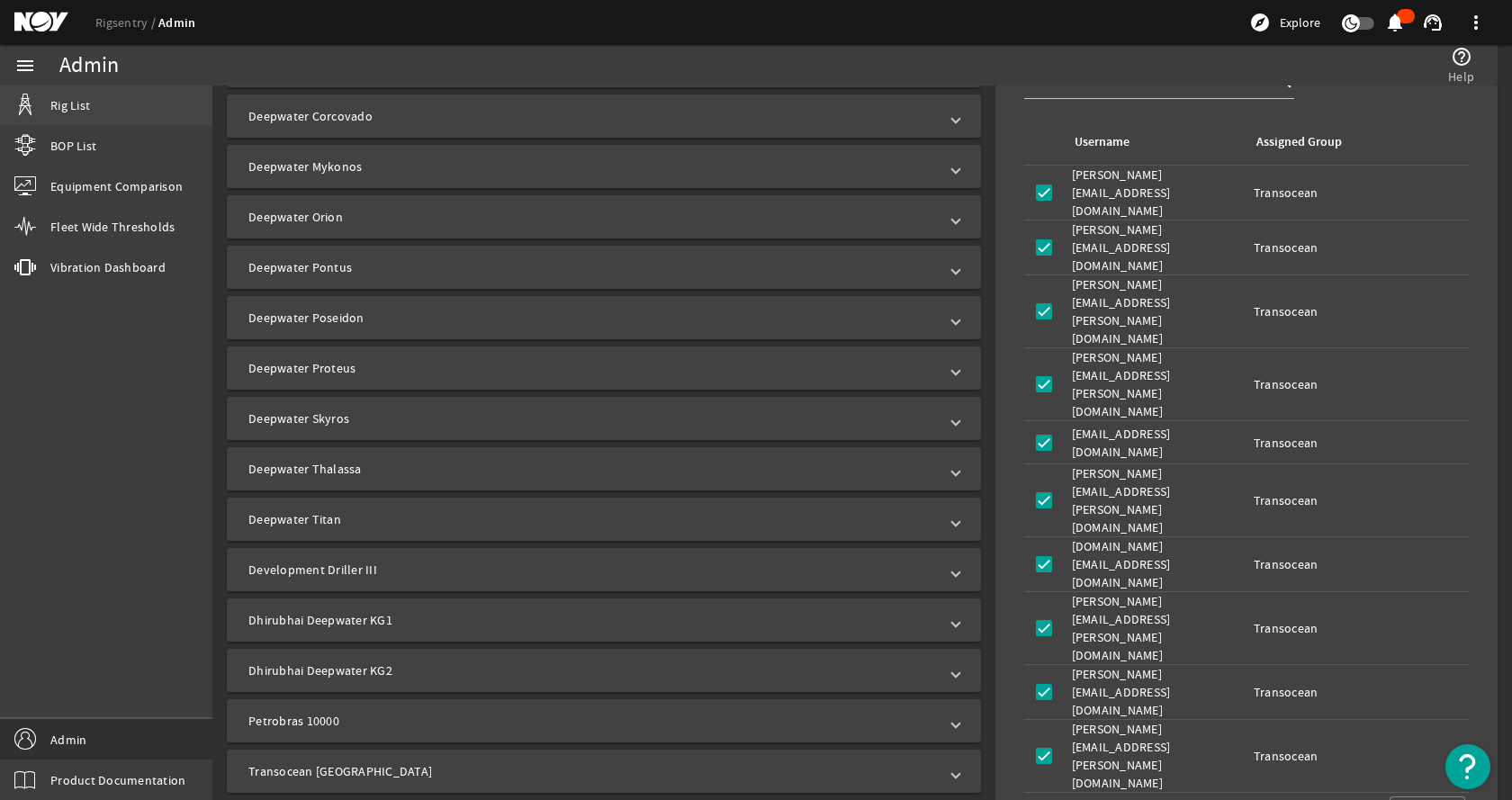
click at [119, 105] on link "Rig List" at bounding box center [106, 106] width 212 height 40
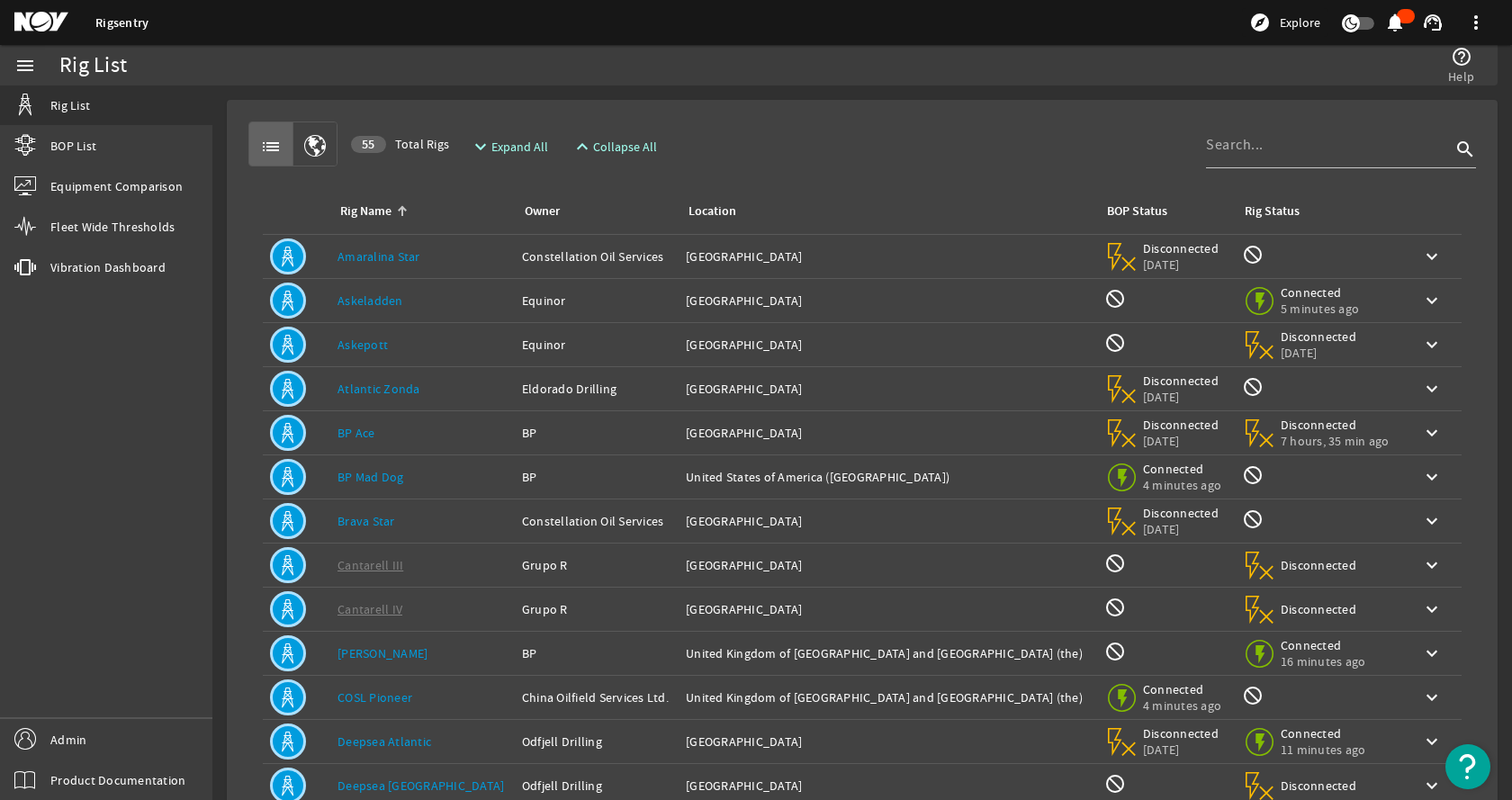
click at [958, 163] on div "list 55 Total Rigs expand_more Expand All expand_less Collapse All search" at bounding box center [862, 144] width 1228 height 45
click at [503, 141] on span "Expand All" at bounding box center [519, 147] width 57 height 18
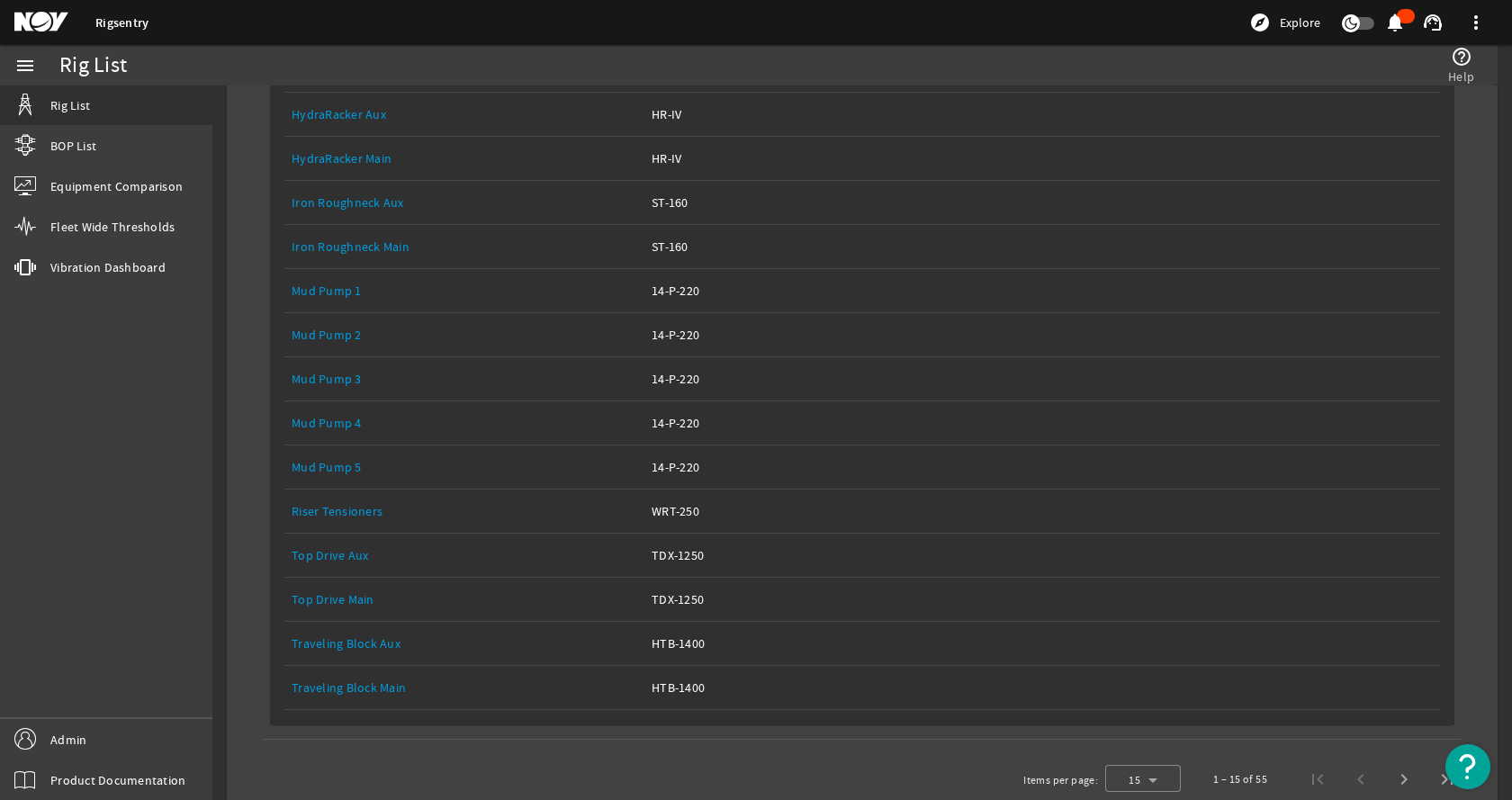
scroll to position [6033, 0]
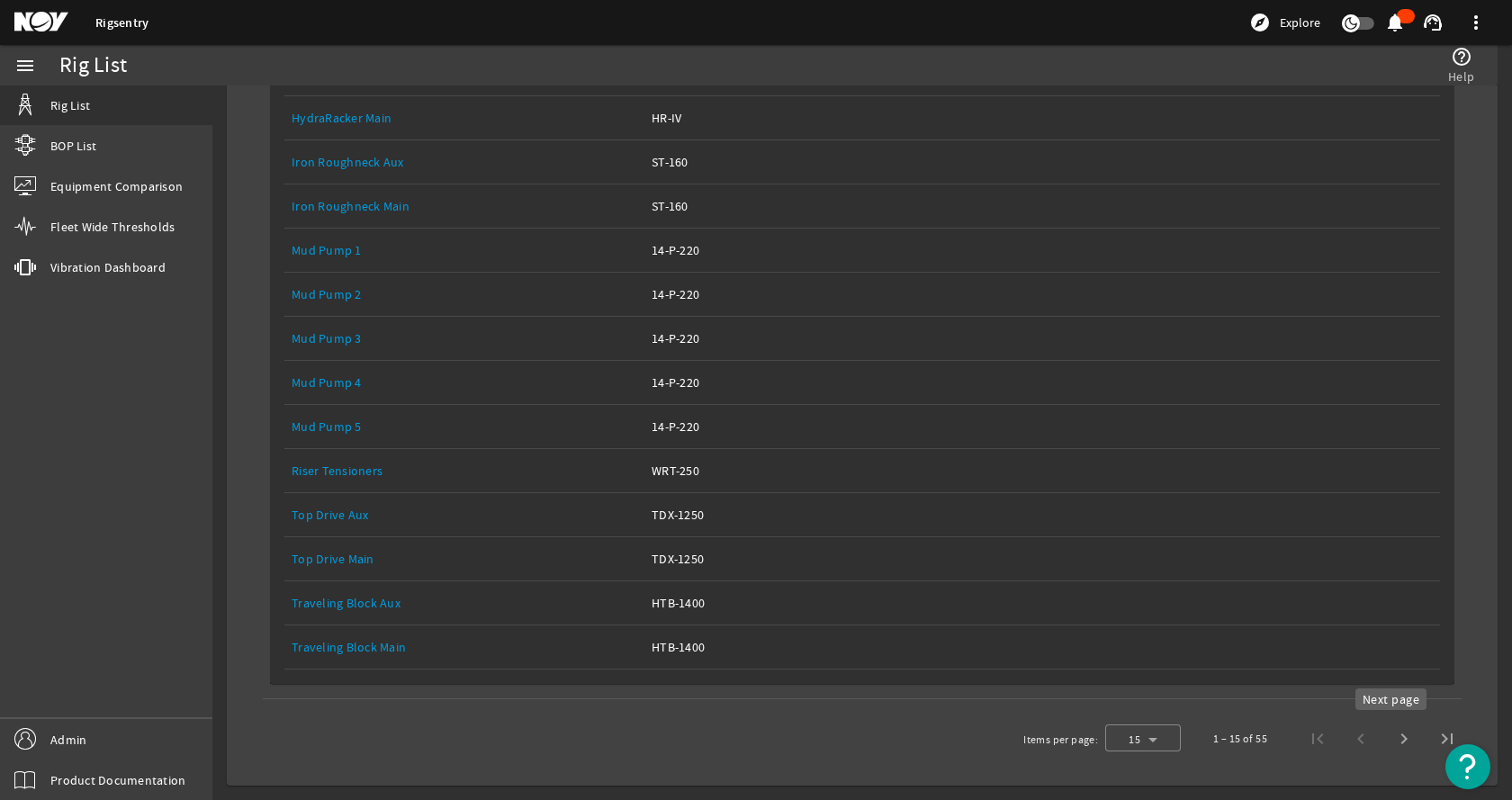
click at [1399, 732] on span "Next page" at bounding box center [1404, 739] width 43 height 43
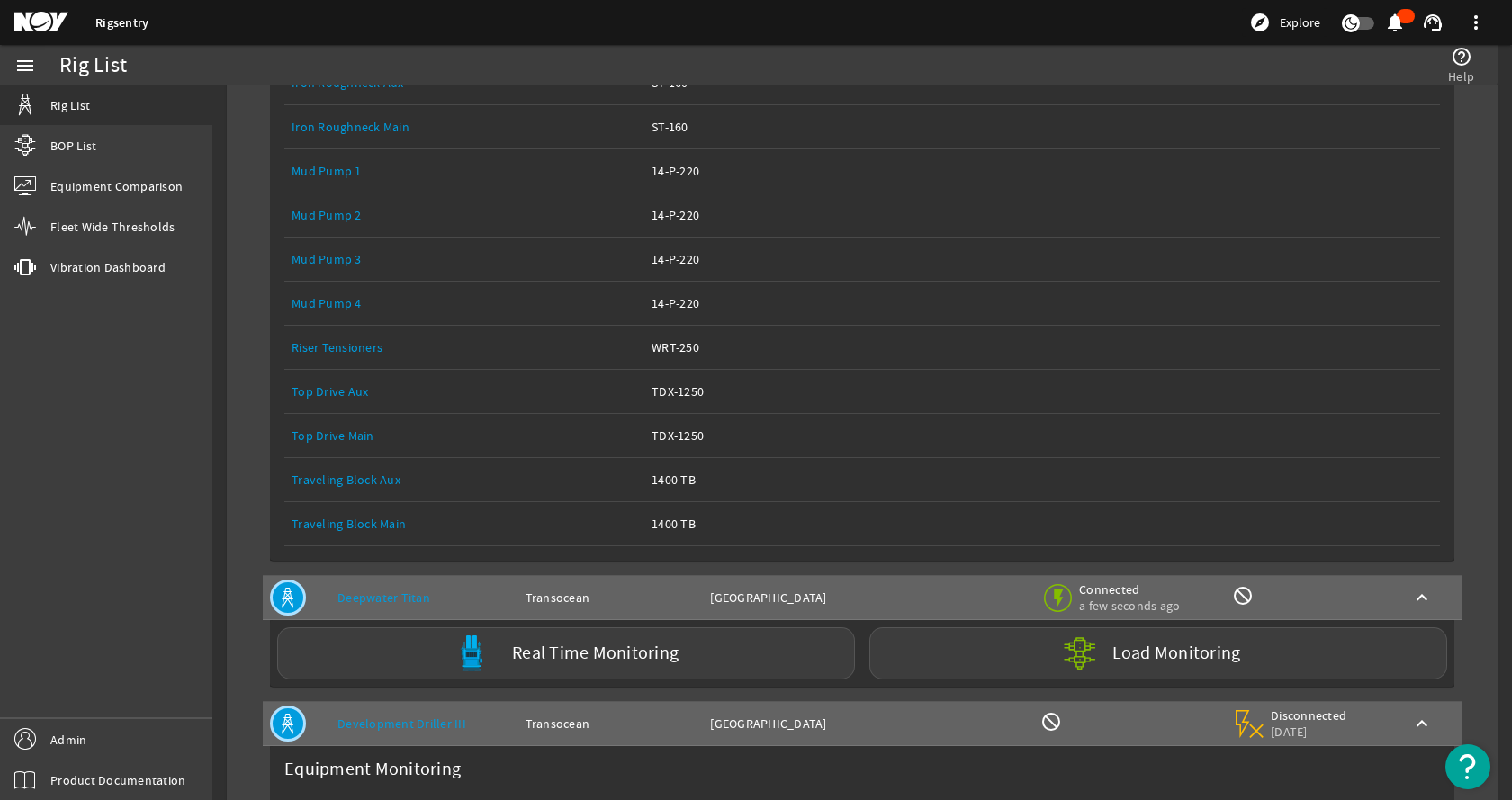
scroll to position [7020, 0]
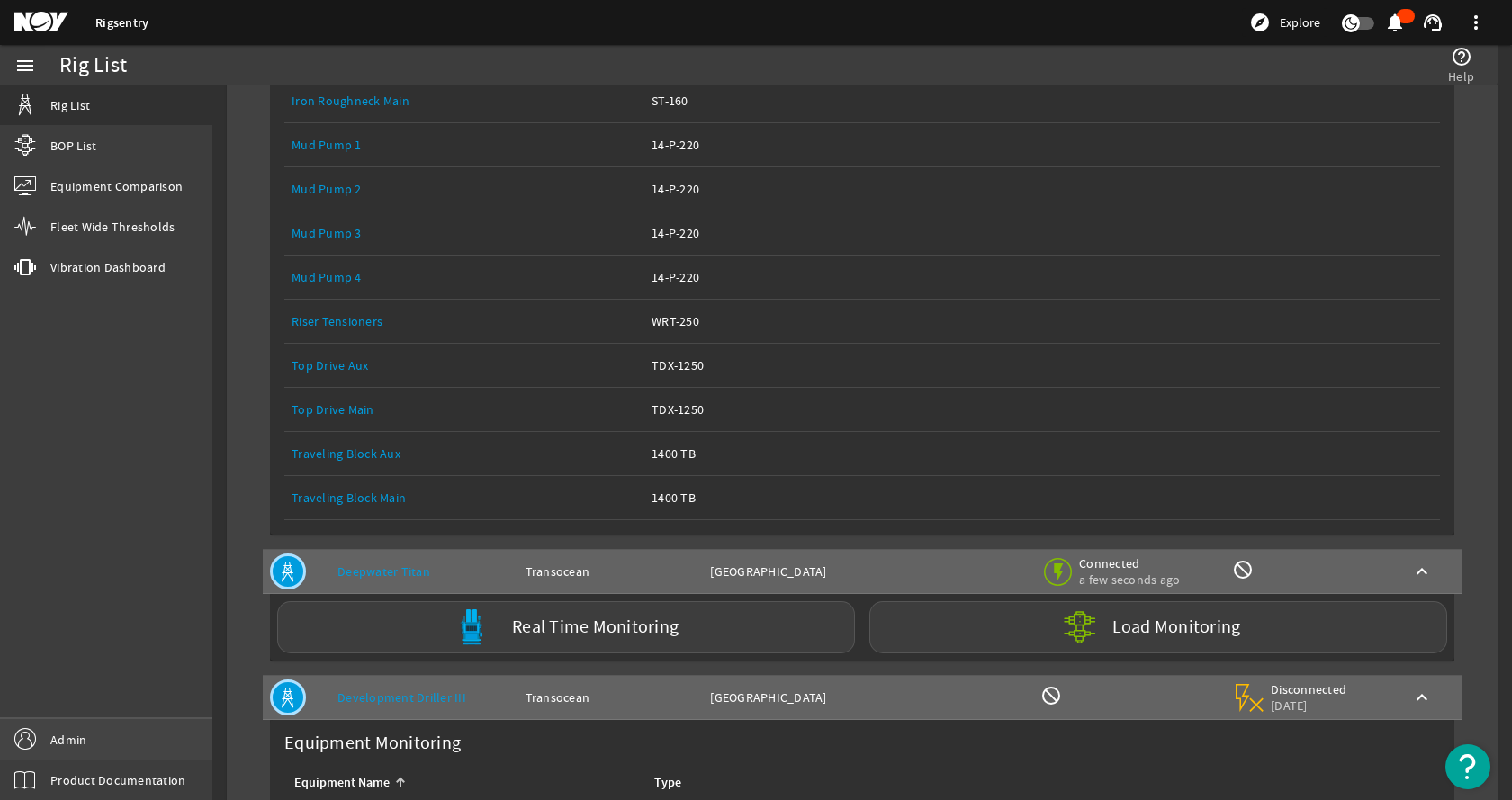
click at [103, 748] on link "Admin" at bounding box center [106, 739] width 212 height 41
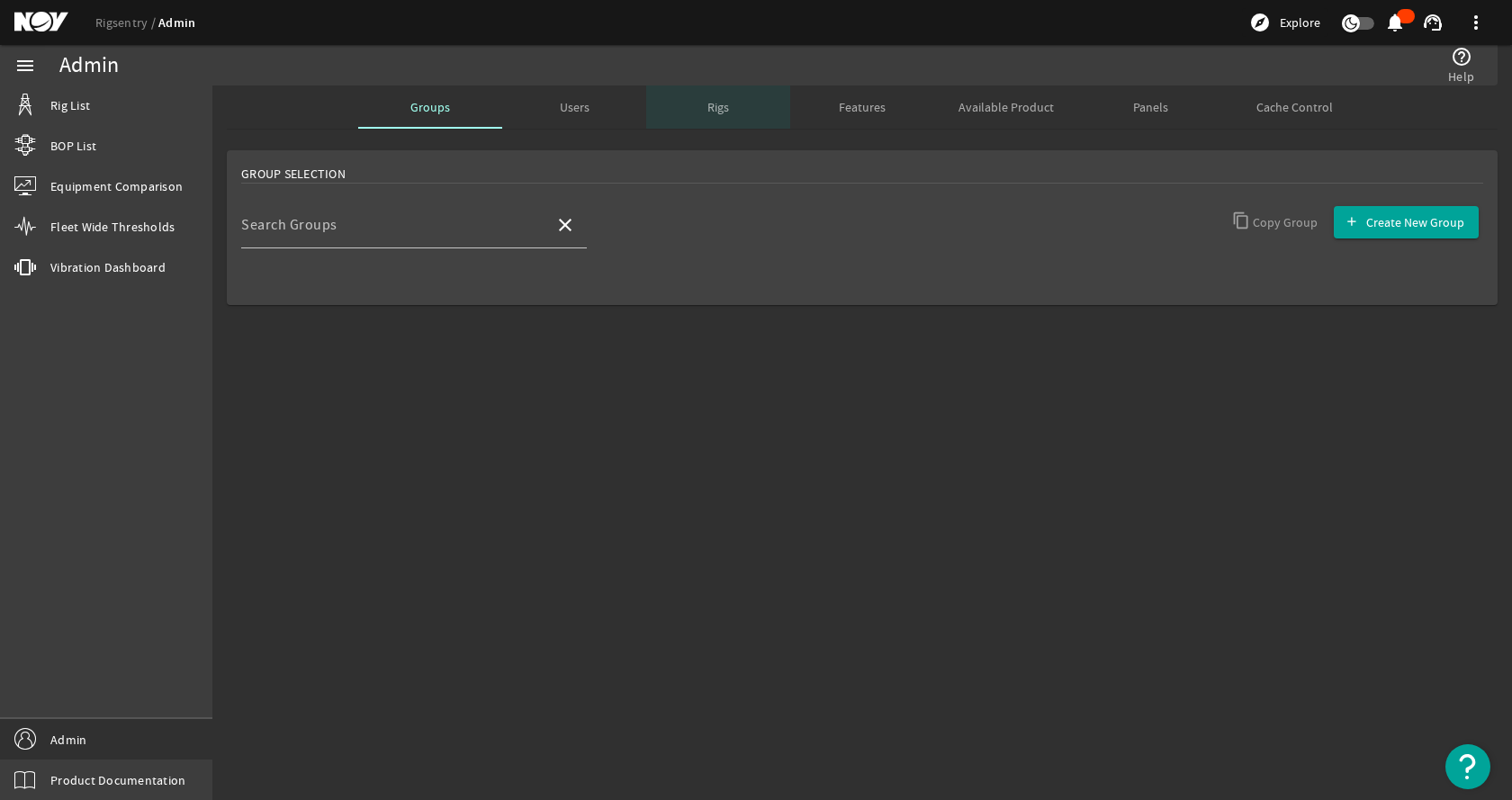
click at [732, 115] on div "Rigs" at bounding box center [718, 107] width 144 height 43
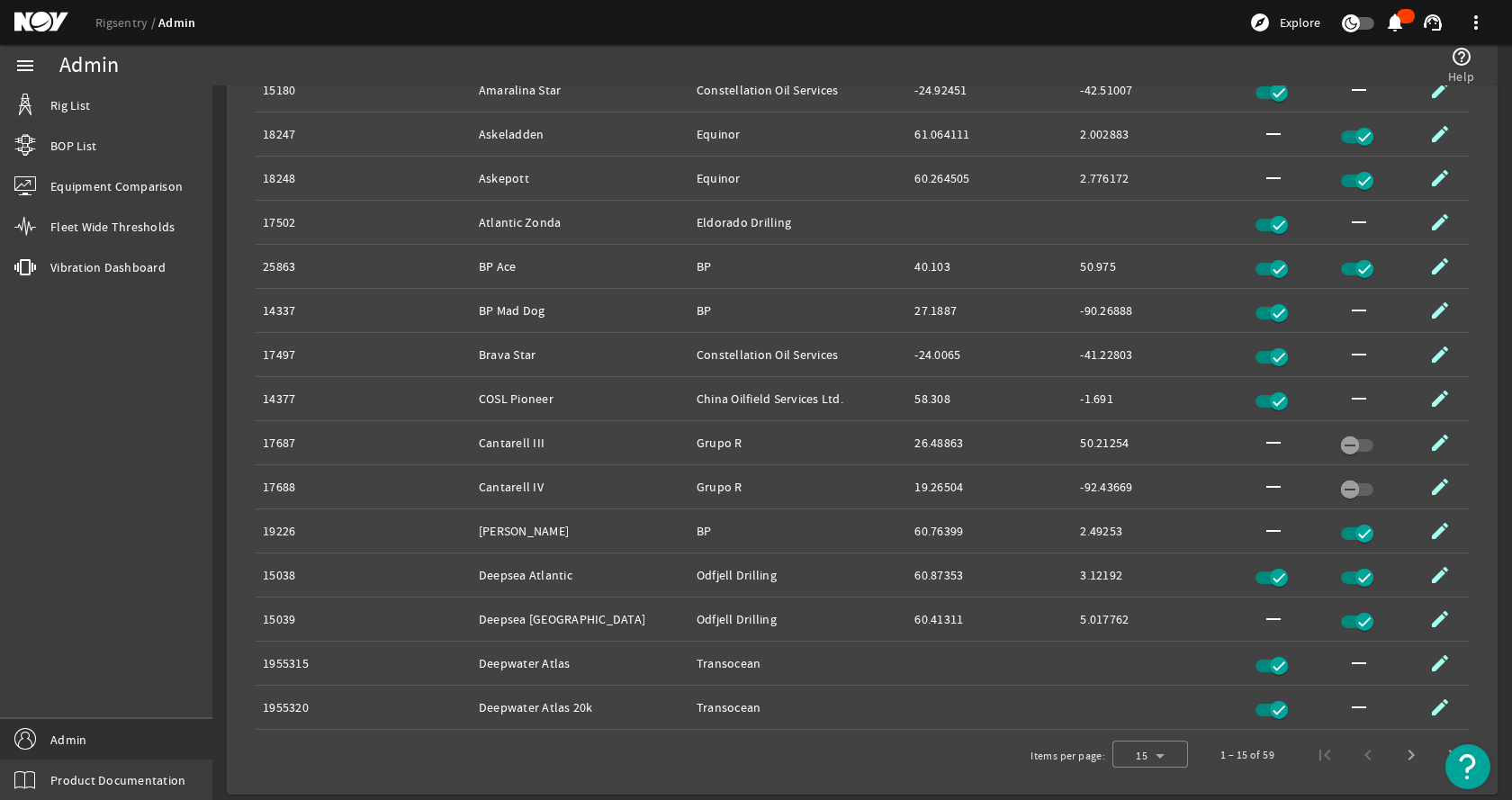
scroll to position [418, 0]
click at [1393, 756] on span "Next page" at bounding box center [1411, 753] width 43 height 43
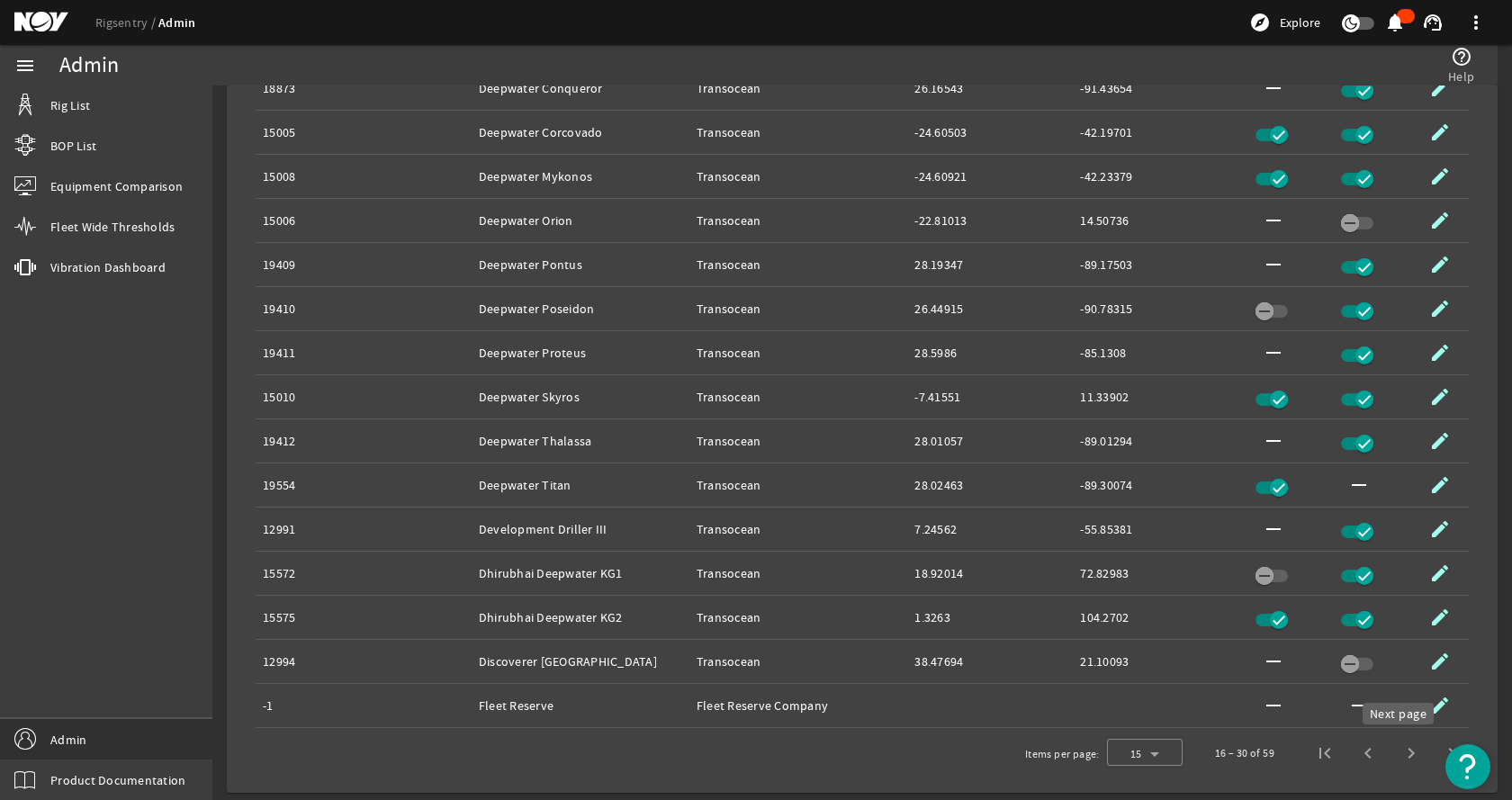
click at [1395, 753] on span "Next page" at bounding box center [1411, 753] width 43 height 43
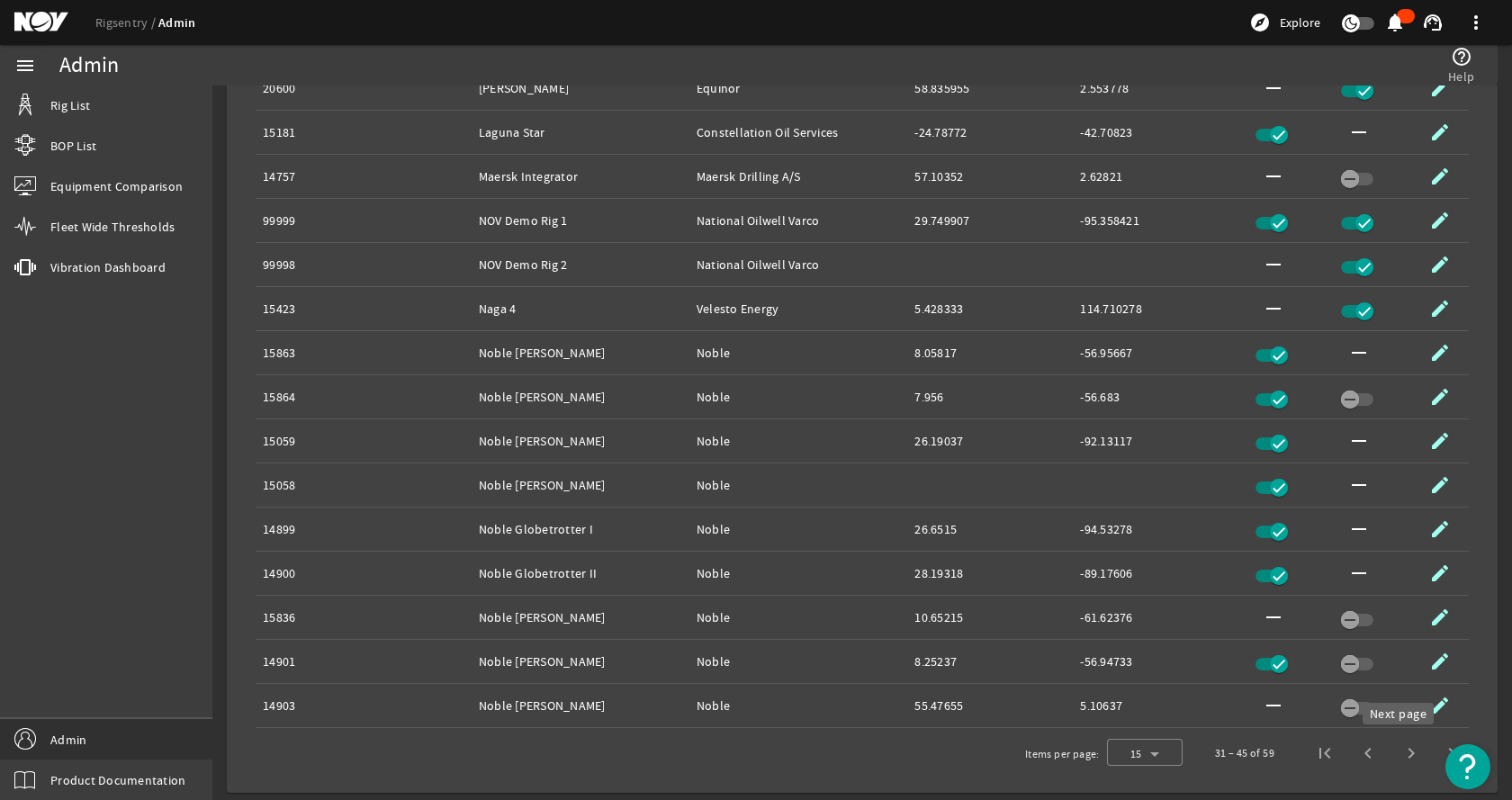
click at [1400, 754] on span "Next page" at bounding box center [1411, 753] width 43 height 43
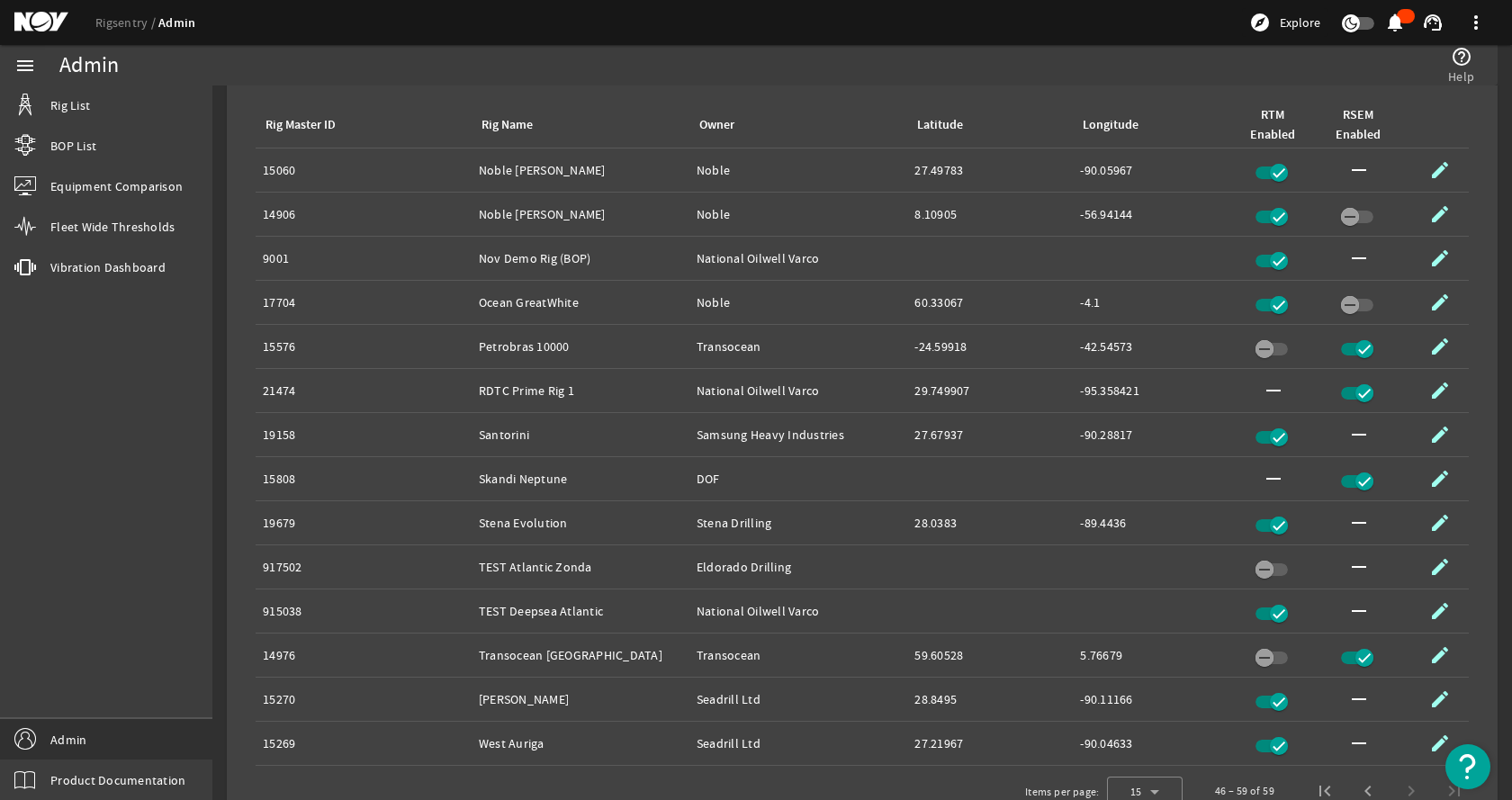
scroll to position [374, 0]
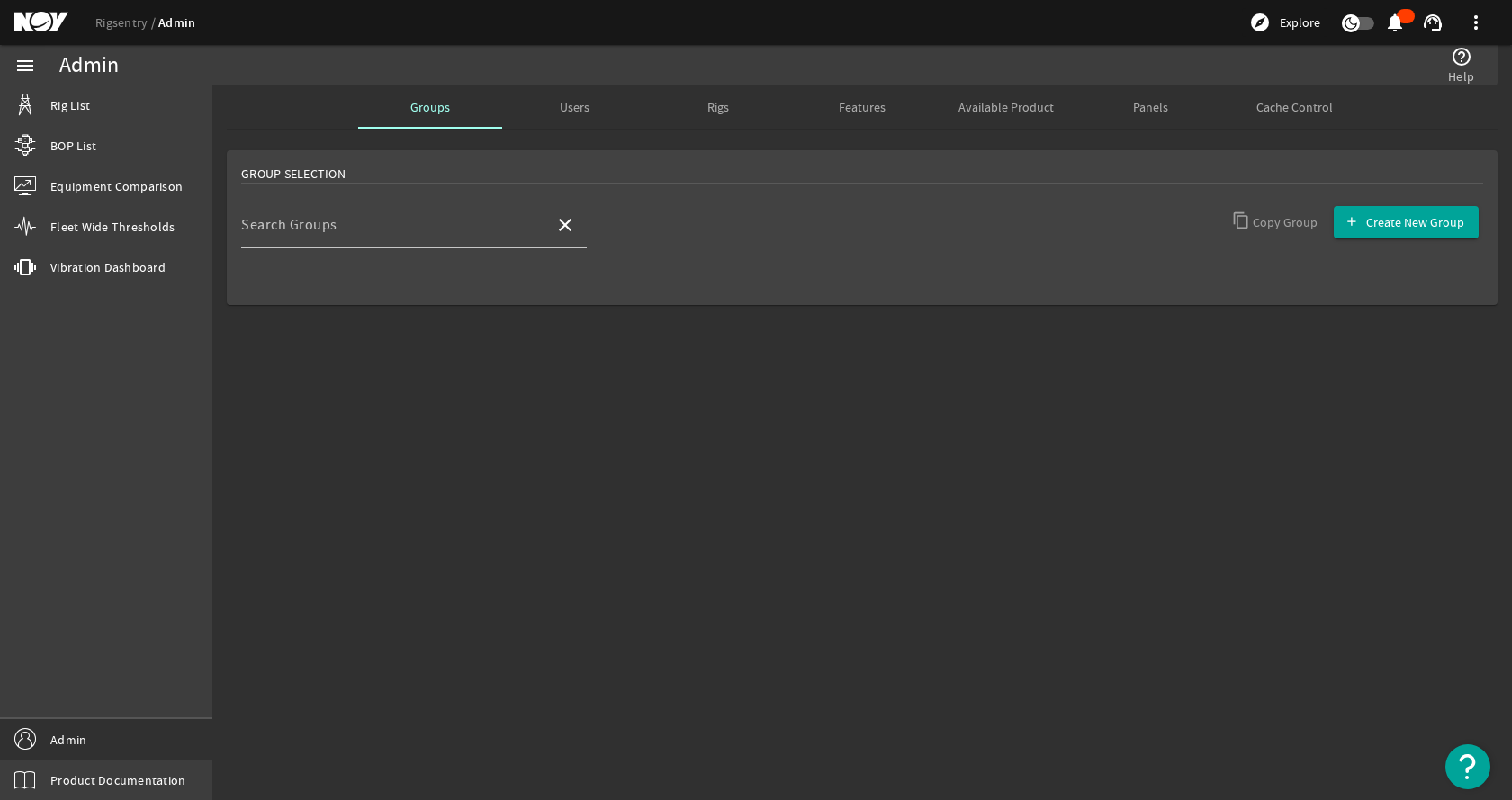
click at [859, 468] on mat-sidenav-content "Admin help_outline Help Groups Users Rigs Features Available Product Panels Cac…" at bounding box center [861, 442] width 1299 height 714
